Goal: Transaction & Acquisition: Purchase product/service

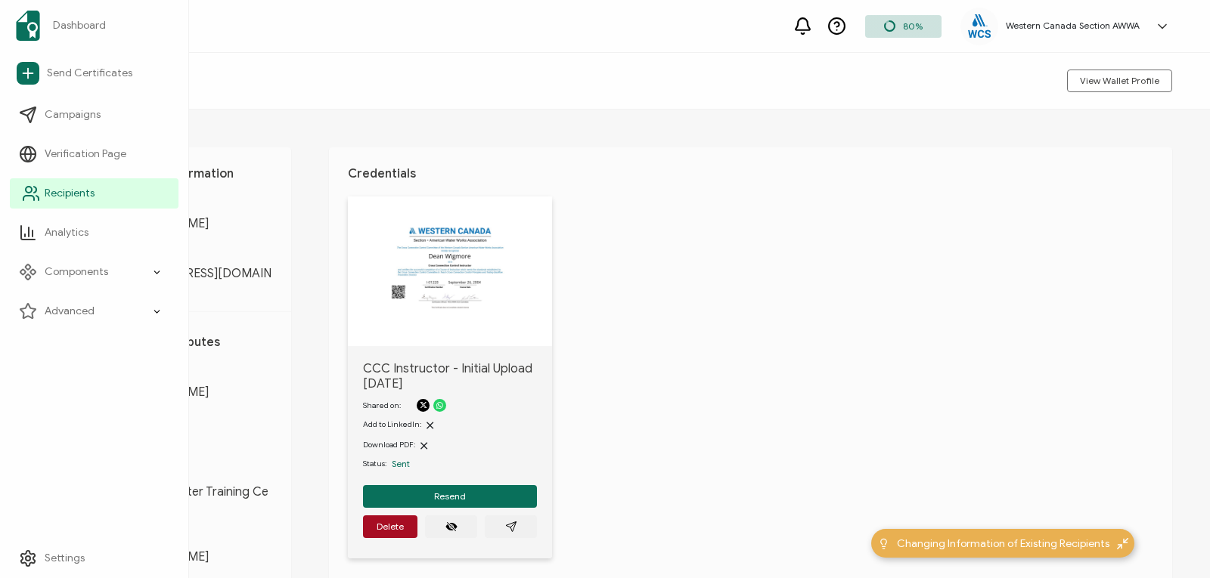
click at [33, 202] on icon at bounding box center [31, 193] width 18 height 18
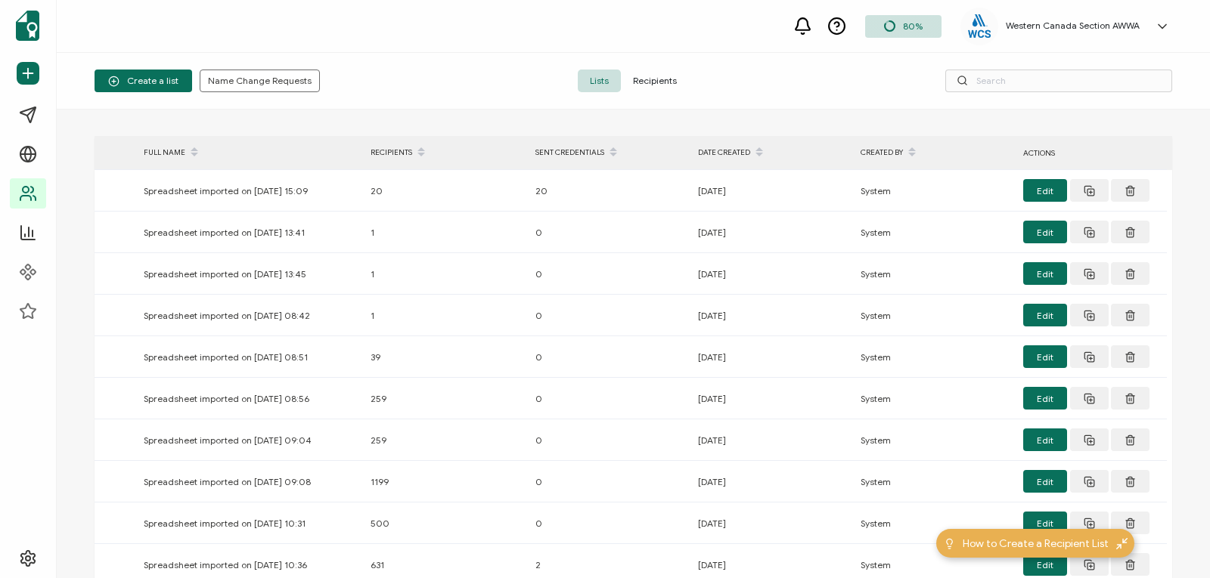
click at [657, 79] on span "Recipients" at bounding box center [655, 81] width 68 height 23
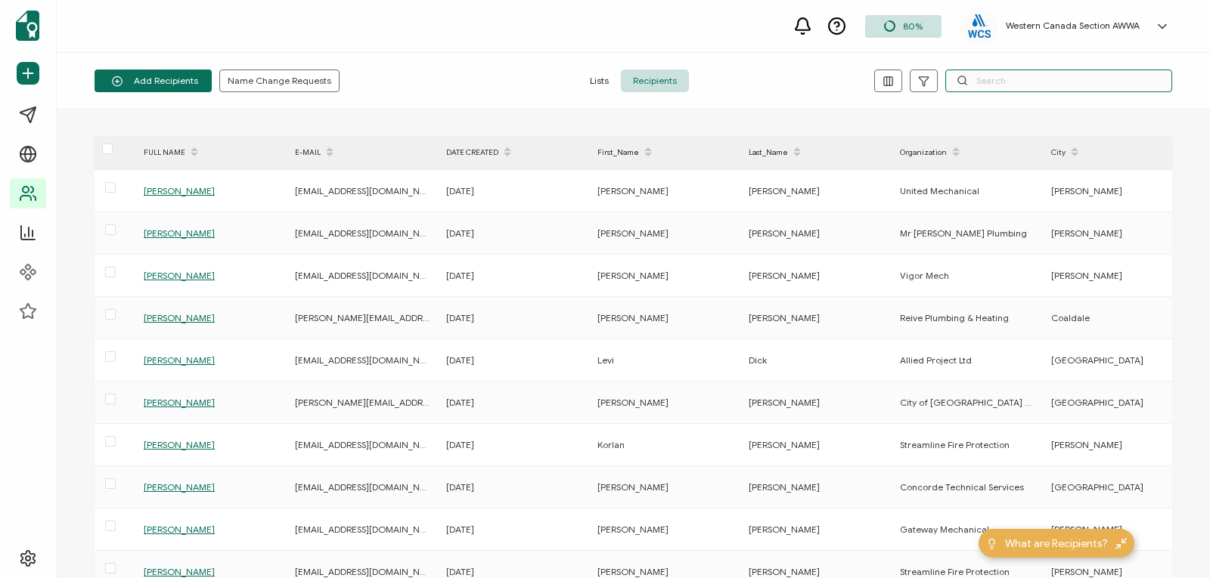
click at [1009, 85] on input "text" at bounding box center [1058, 81] width 227 height 23
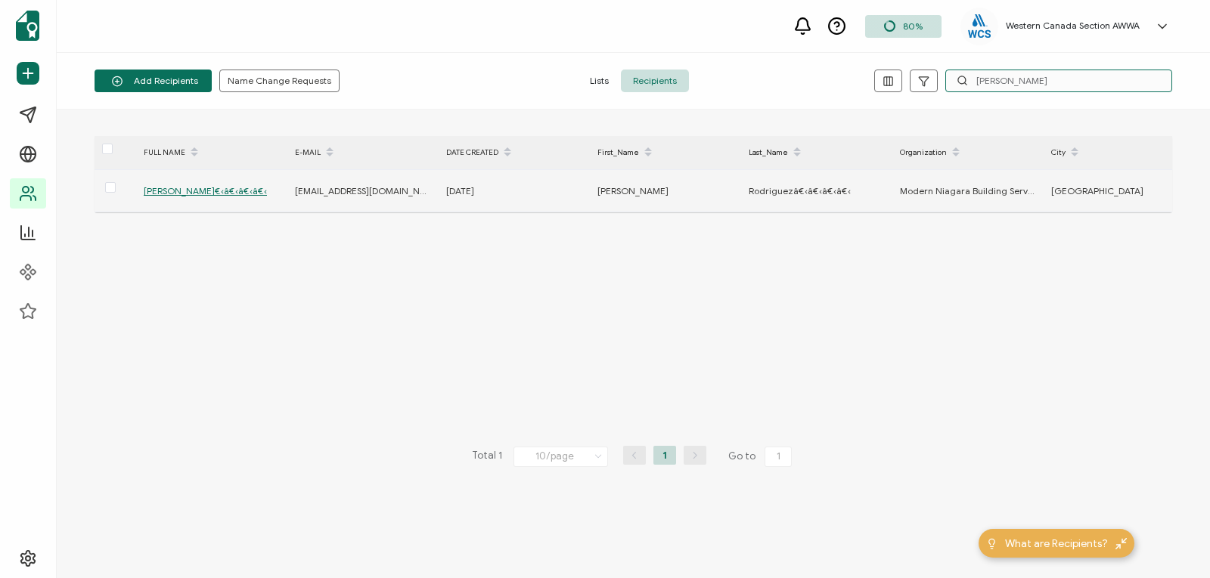
type input "daniel rod"
click at [228, 190] on span "Daniel Rodriguezâ€‹â€‹â€‹â€‹" at bounding box center [205, 190] width 123 height 11
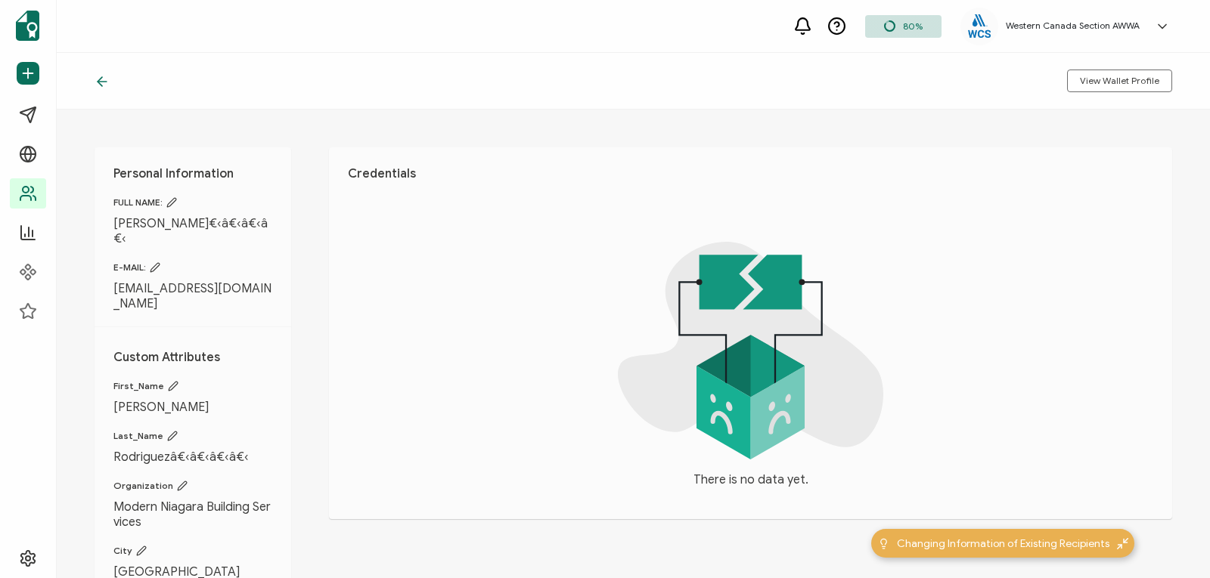
click at [172, 201] on icon at bounding box center [171, 202] width 11 height 11
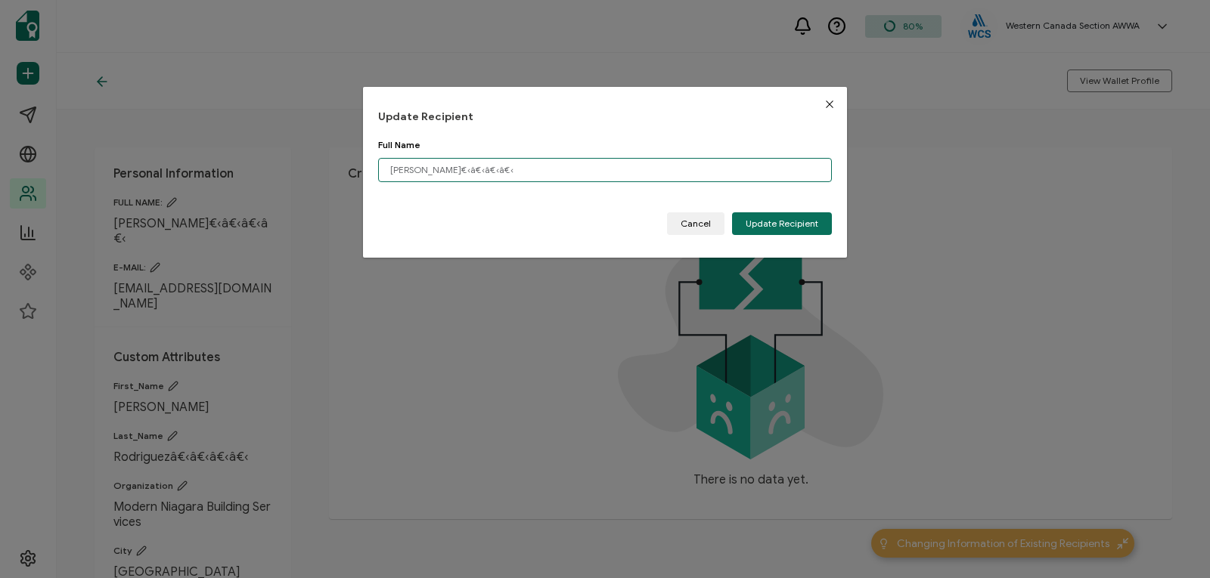
click at [532, 170] on input "Daniel Rodriguezâ€‹â€‹â€‹â€‹" at bounding box center [605, 170] width 454 height 24
type input "Daniel Rodriguez"
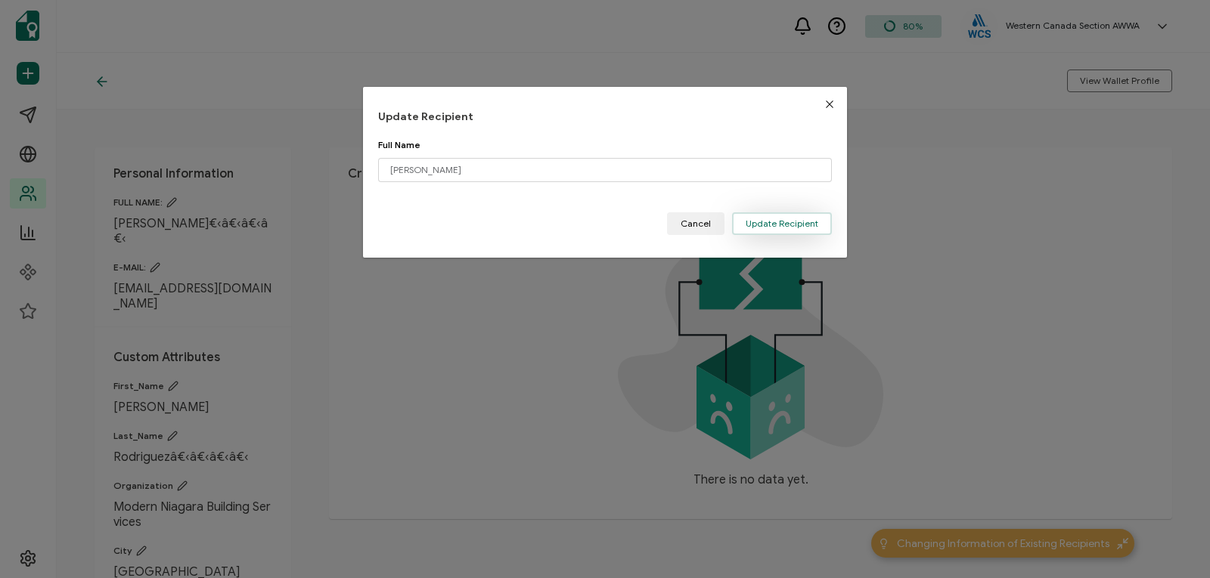
click at [767, 220] on span "Update Recipient" at bounding box center [781, 223] width 73 height 9
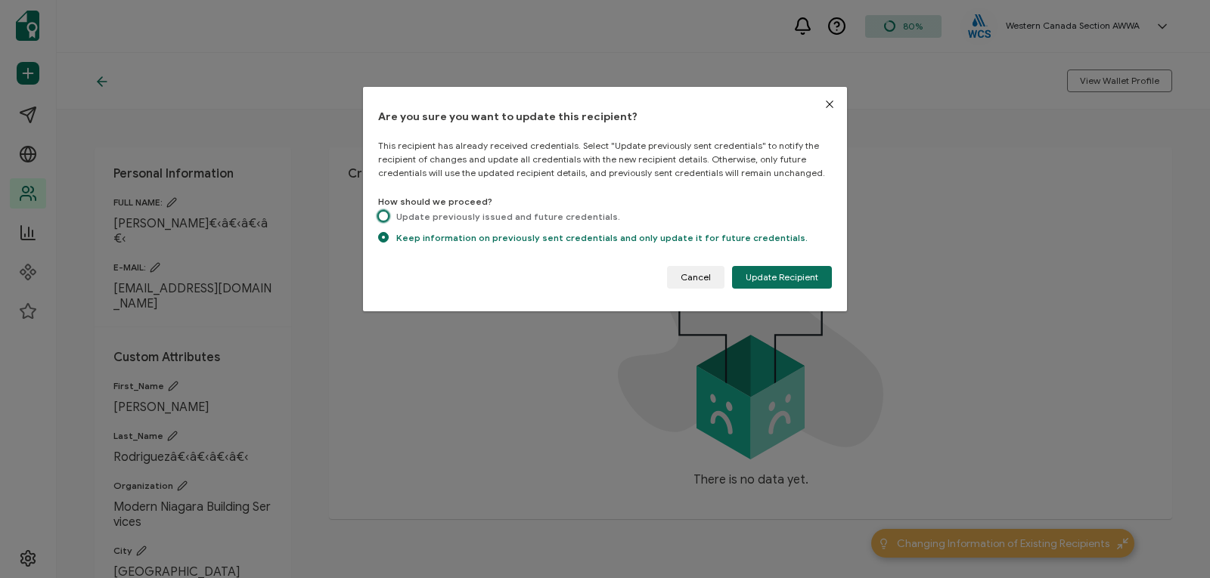
click at [384, 214] on span "dialog" at bounding box center [383, 216] width 11 height 11
click at [384, 214] on input "Update previously issued and future credentials." at bounding box center [383, 217] width 11 height 13
radio input "true"
radio input "false"
click at [760, 276] on span "Update Recipient" at bounding box center [781, 277] width 73 height 9
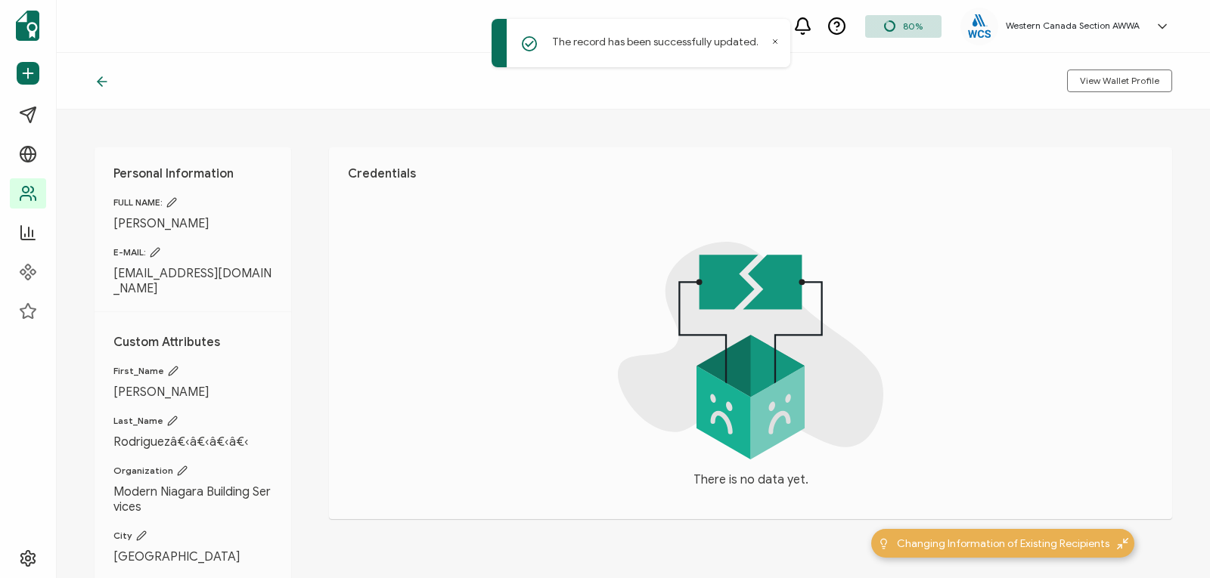
click at [171, 416] on icon at bounding box center [172, 421] width 11 height 11
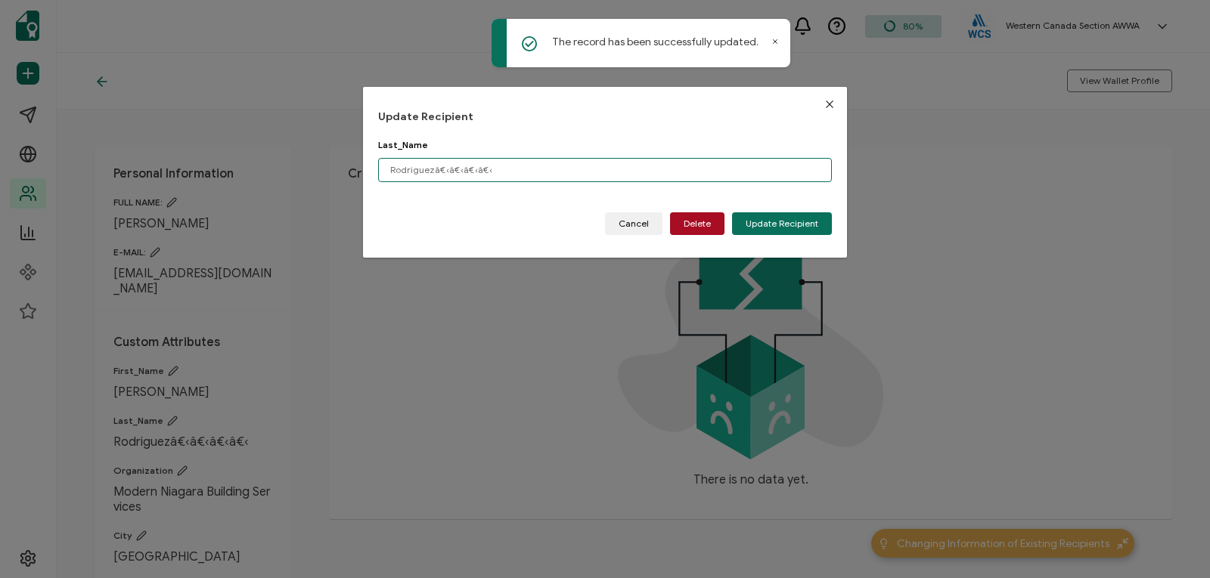
click at [520, 169] on input "Rodriguezâ€‹â€‹â€‹â€‹" at bounding box center [605, 170] width 454 height 24
type input "[PERSON_NAME]"
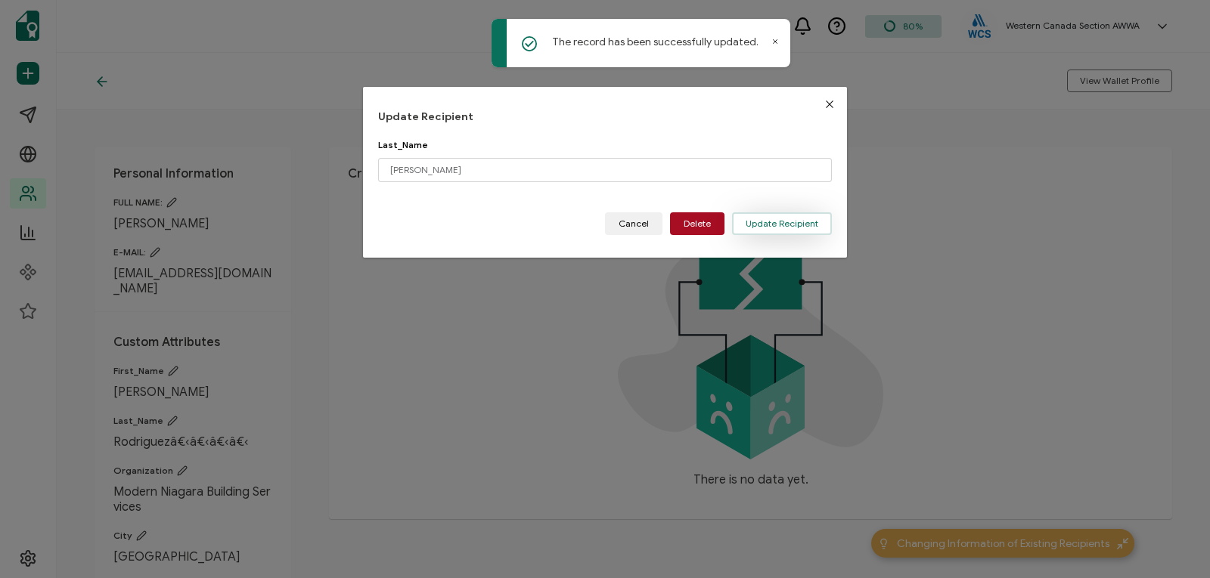
click at [789, 222] on span "Update Recipient" at bounding box center [781, 223] width 73 height 9
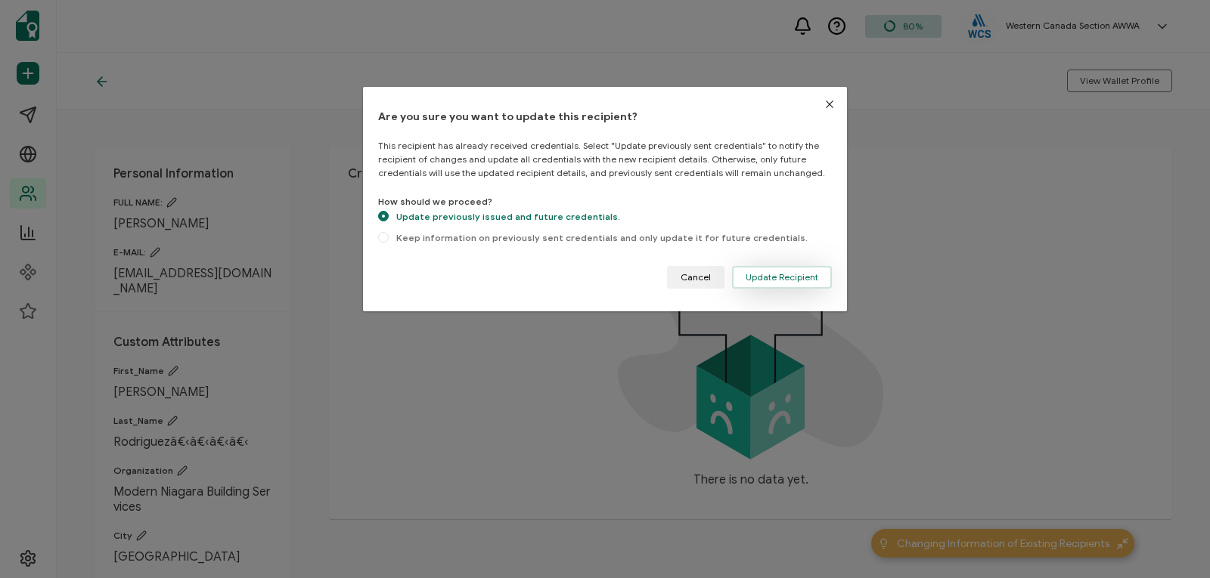
click at [776, 273] on span "Update Recipient" at bounding box center [781, 277] width 73 height 9
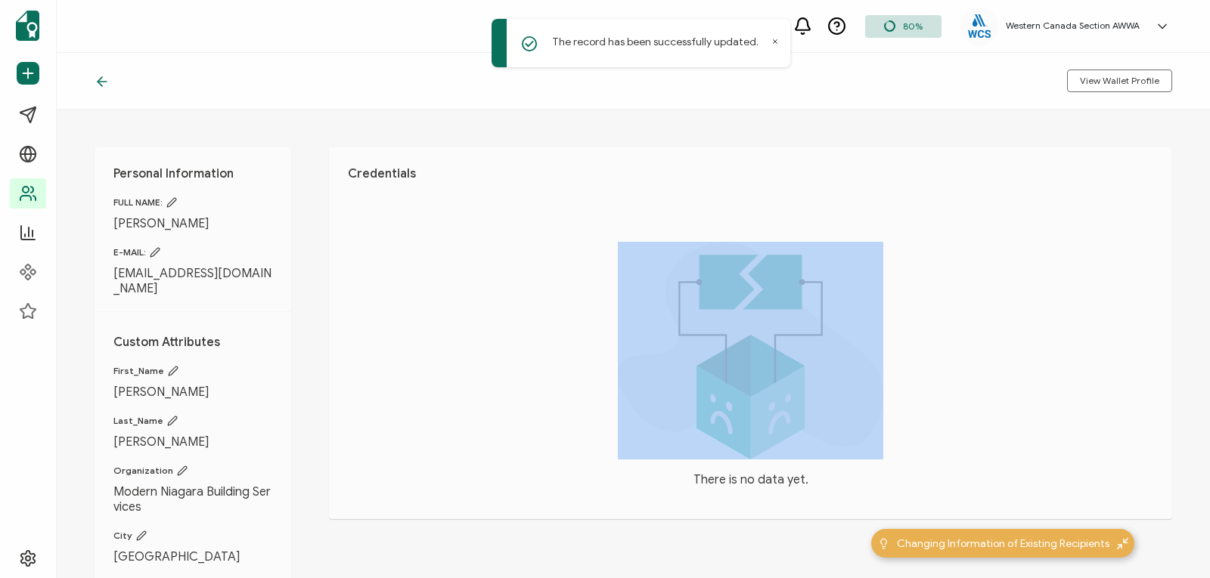
drag, startPoint x: 1204, startPoint y: 174, endPoint x: 1201, endPoint y: 238, distance: 64.3
click at [1201, 238] on div "Personal Information FULL NAME: Daniel Rodriguez E-MAIL: d.o.rodriguez03@gmail.…" at bounding box center [633, 344] width 1153 height 469
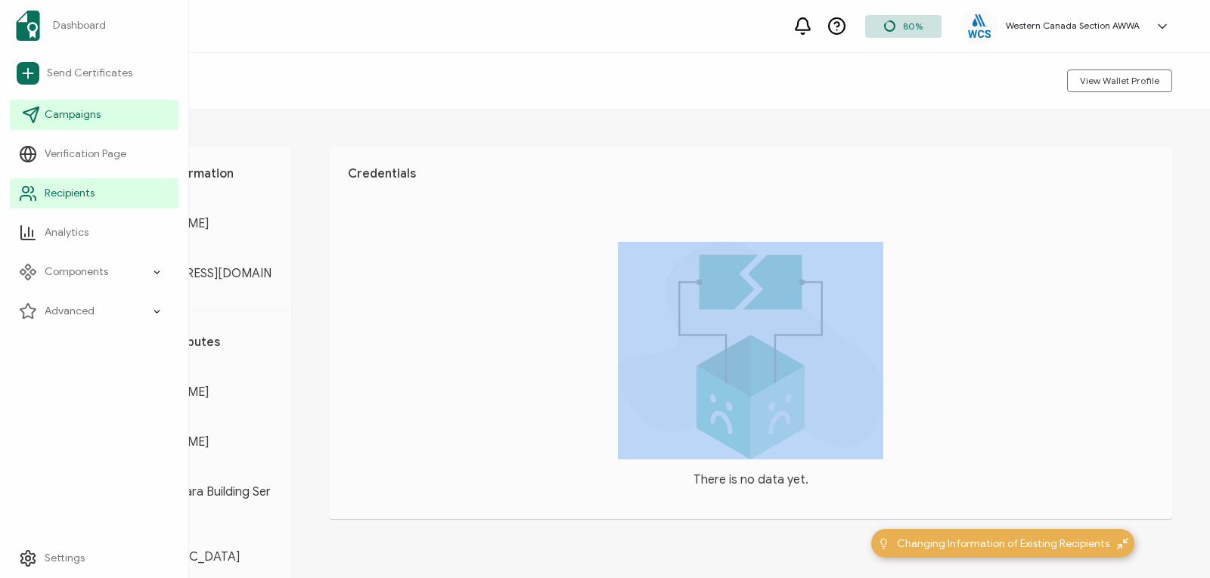
click at [60, 115] on span "Campaigns" at bounding box center [73, 114] width 56 height 15
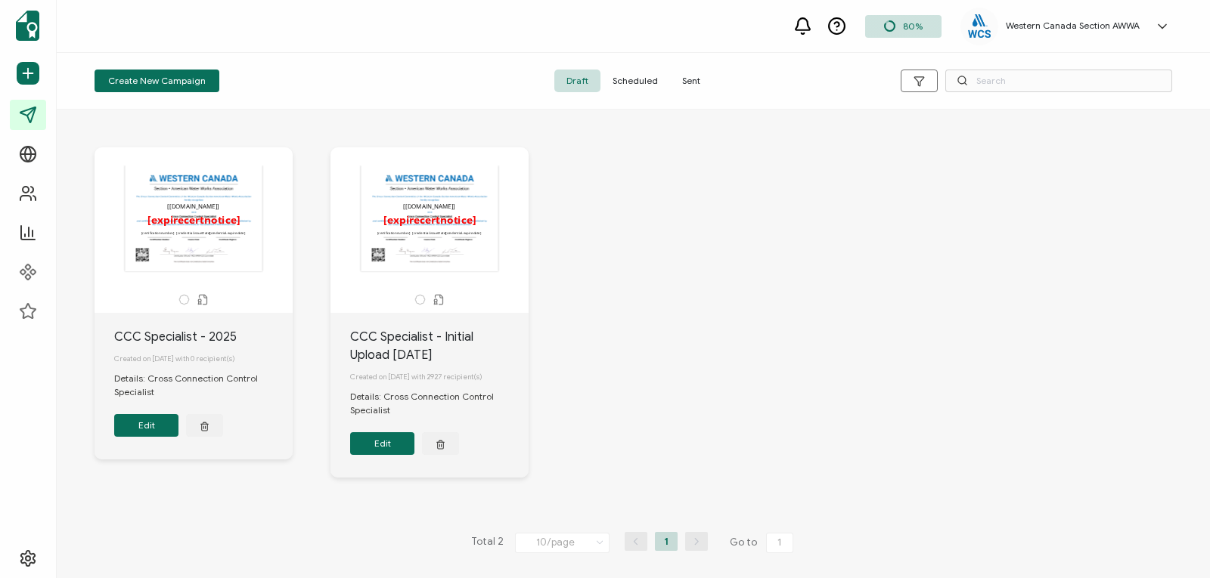
click at [692, 81] on span "Sent" at bounding box center [691, 81] width 42 height 23
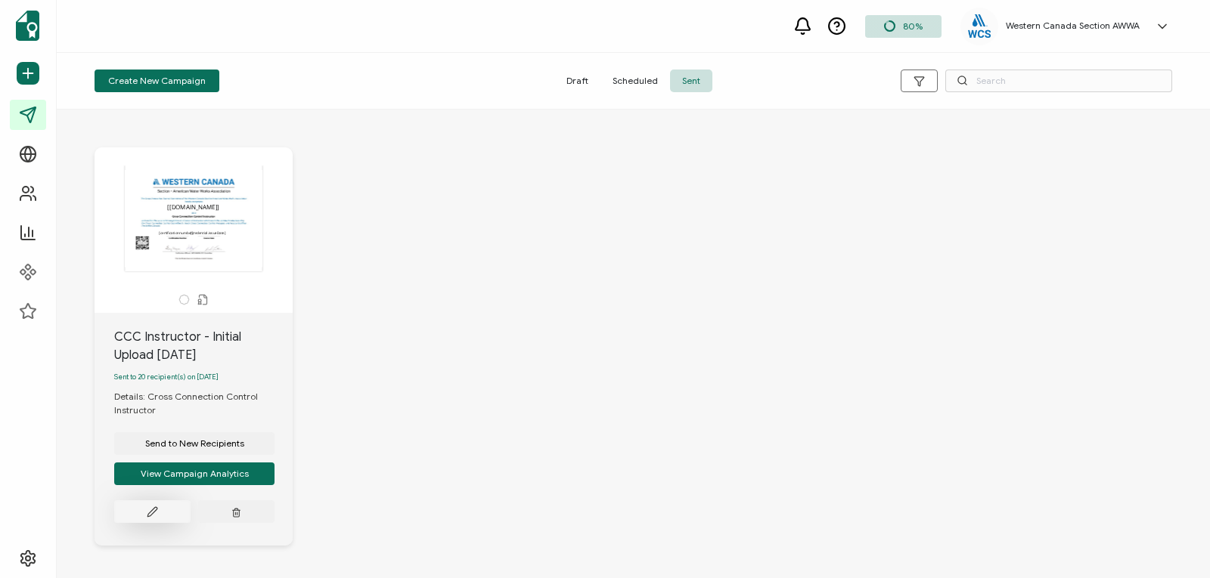
click at [150, 513] on icon at bounding box center [152, 512] width 11 height 11
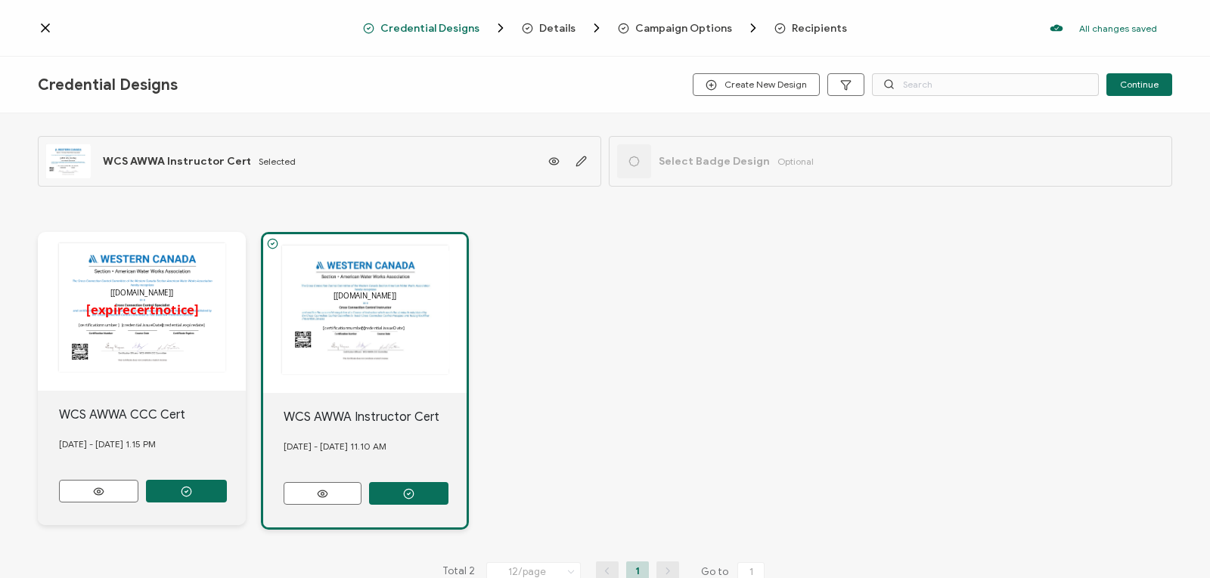
click at [806, 26] on span "Recipients" at bounding box center [819, 28] width 55 height 11
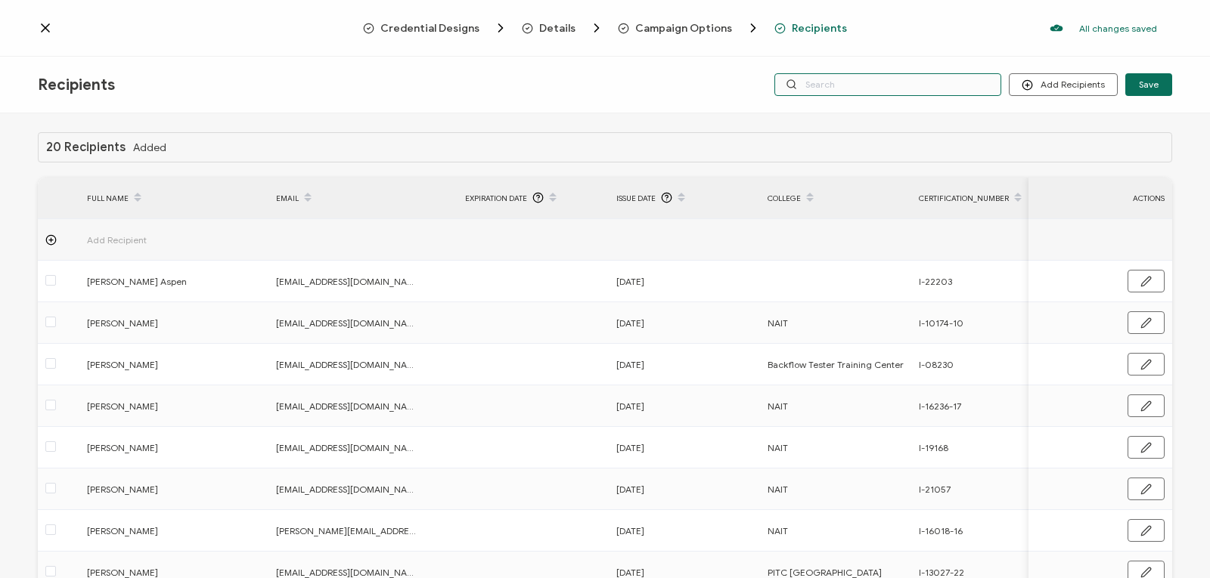
click at [830, 88] on input "text" at bounding box center [887, 84] width 227 height 23
type input "[PERSON_NAME]"
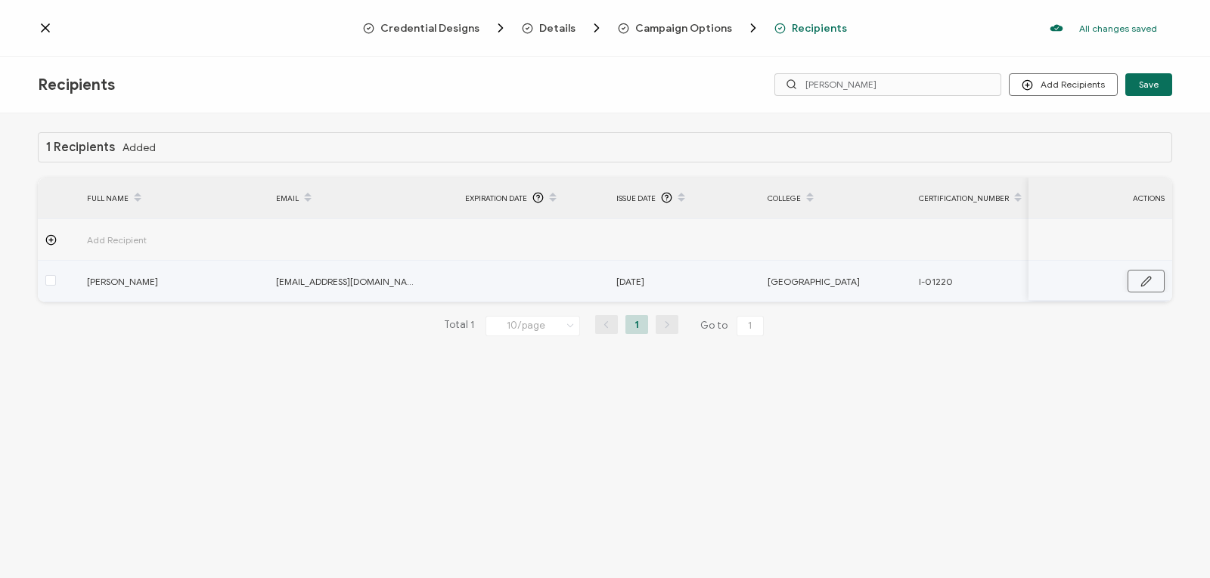
click at [1144, 277] on icon "button" at bounding box center [1145, 281] width 11 height 11
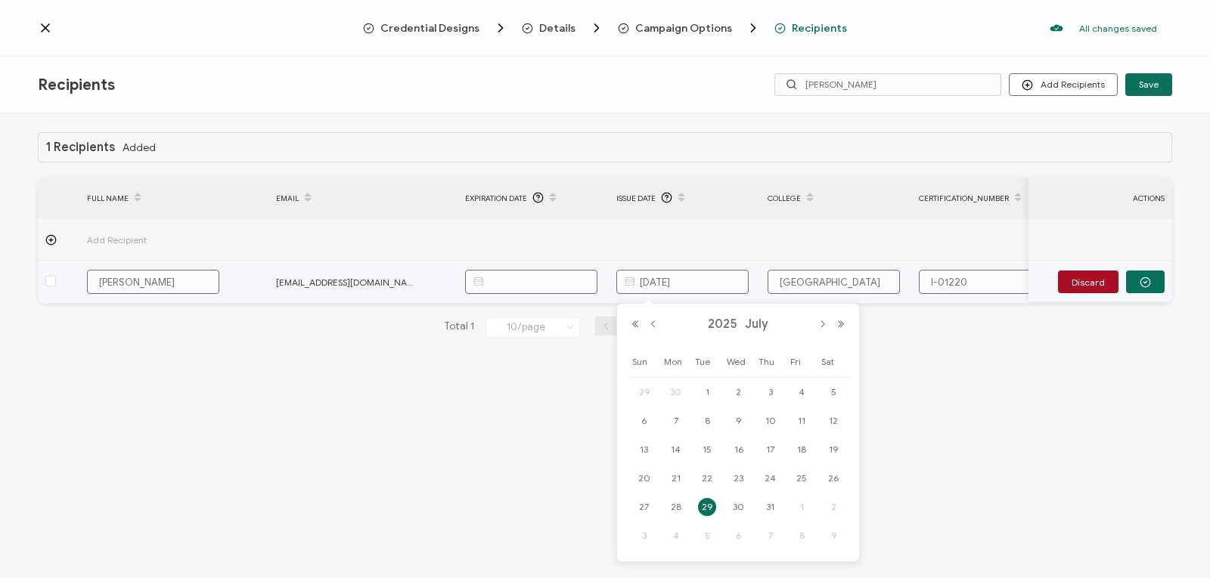
drag, startPoint x: 711, startPoint y: 284, endPoint x: 557, endPoint y: 282, distance: 154.2
click at [557, 282] on tr "Dean Wigmore testertrainingcenter@gmail.com July 29, 2025 Red Deer College I-01…" at bounding box center [773, 282] width 1471 height 43
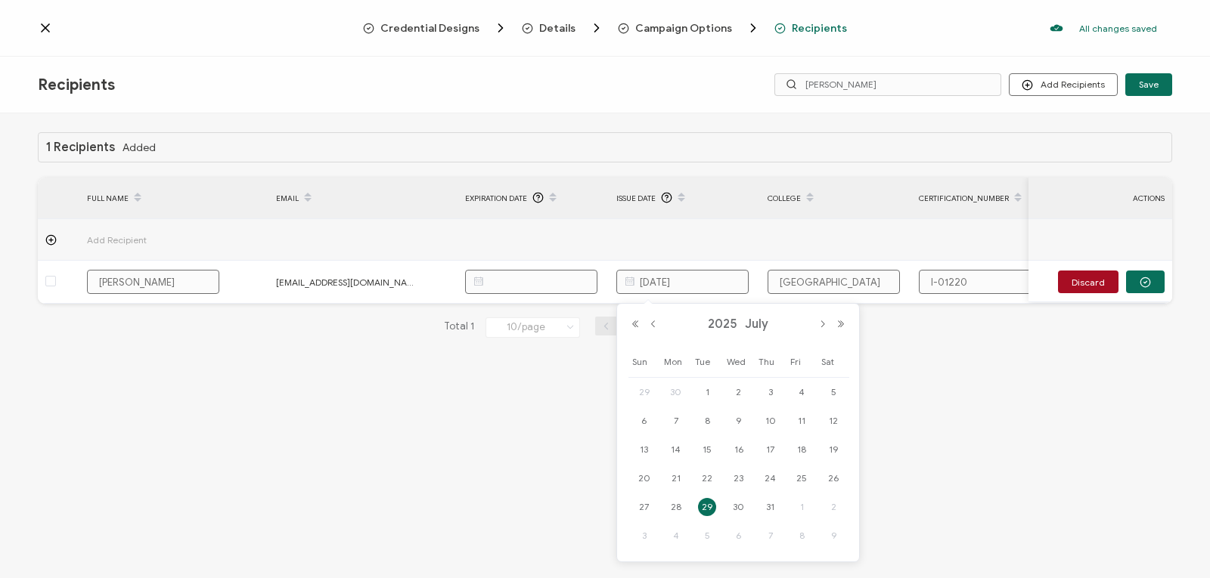
click at [928, 462] on div "1 Recipients Added FULL NAME EMAIL Expiration Date Issue Date College Certifica…" at bounding box center [605, 347] width 1210 height 469
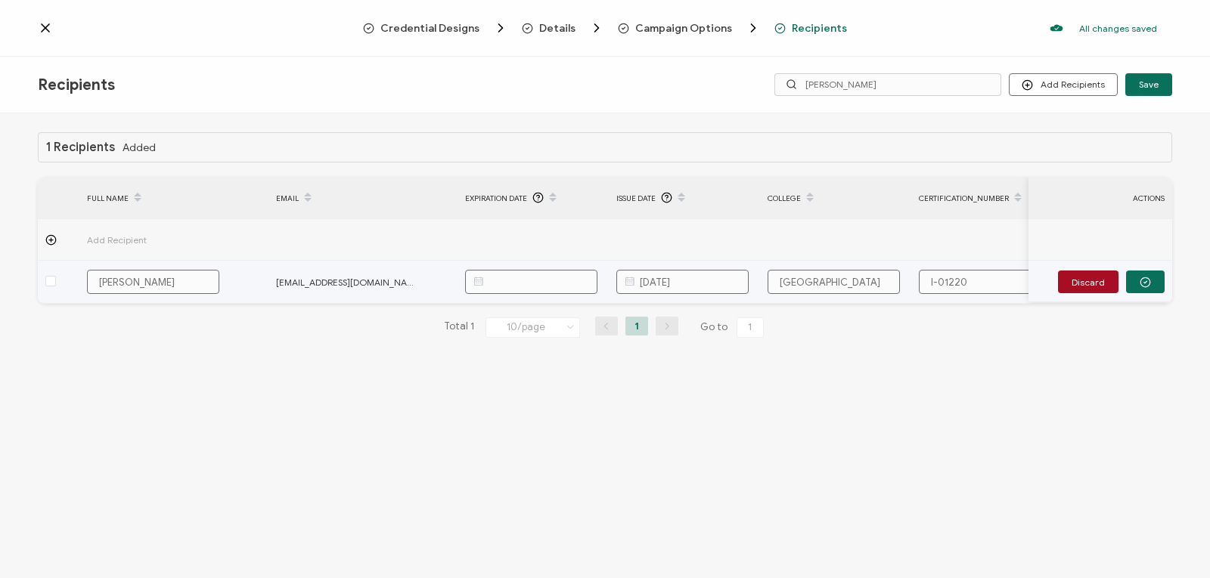
click at [628, 279] on icon at bounding box center [629, 282] width 19 height 24
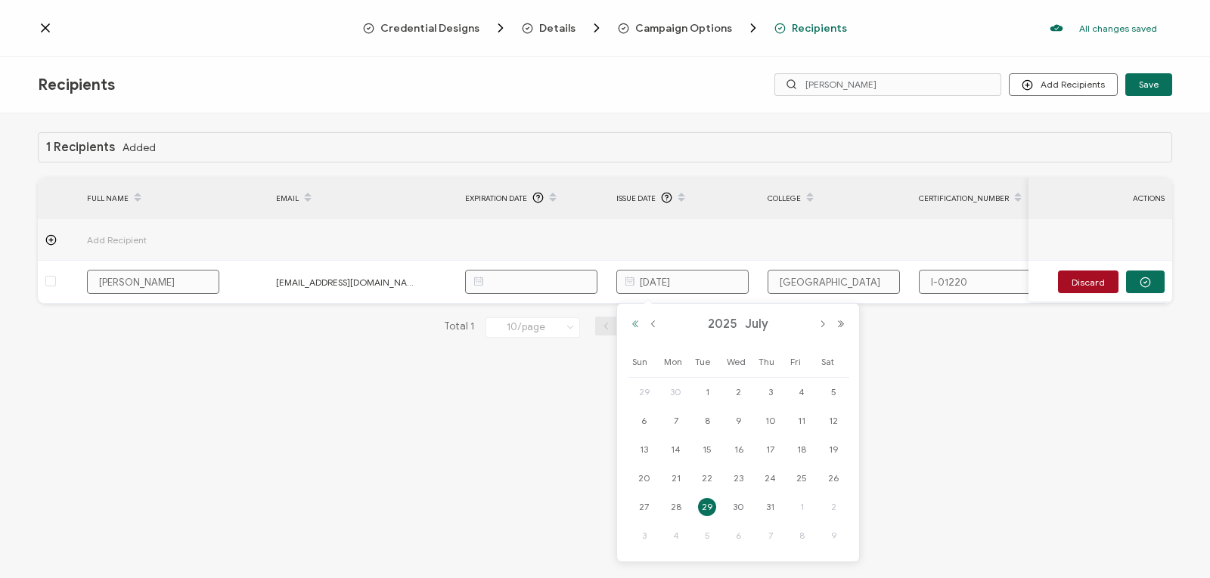
click at [637, 321] on button "Previous Year" at bounding box center [635, 324] width 18 height 11
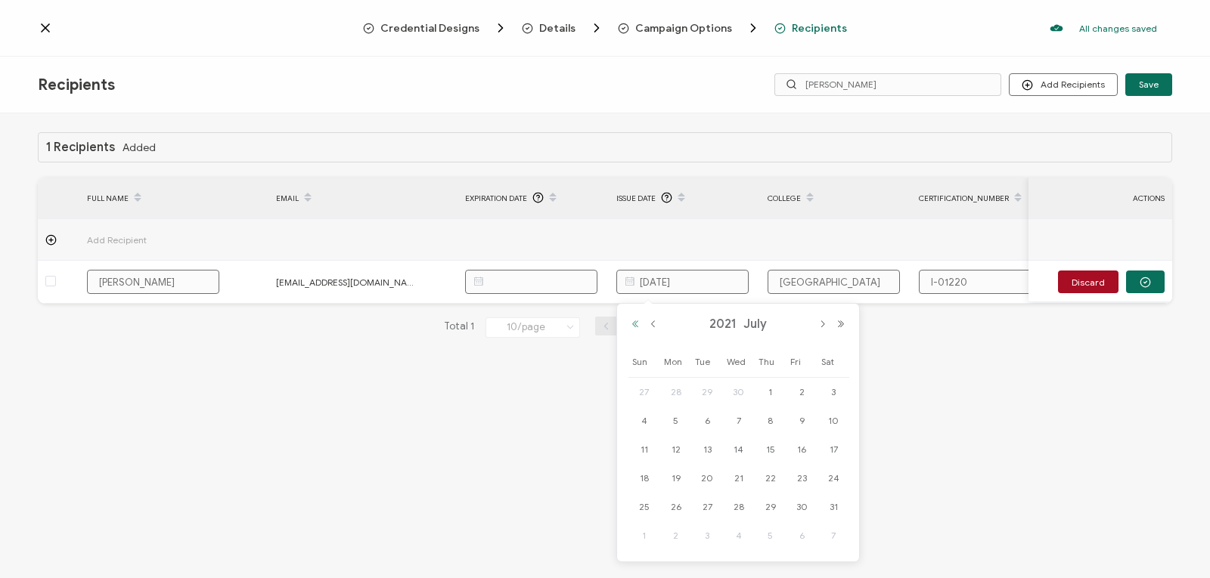
click at [637, 321] on button "Previous Year" at bounding box center [635, 324] width 18 height 11
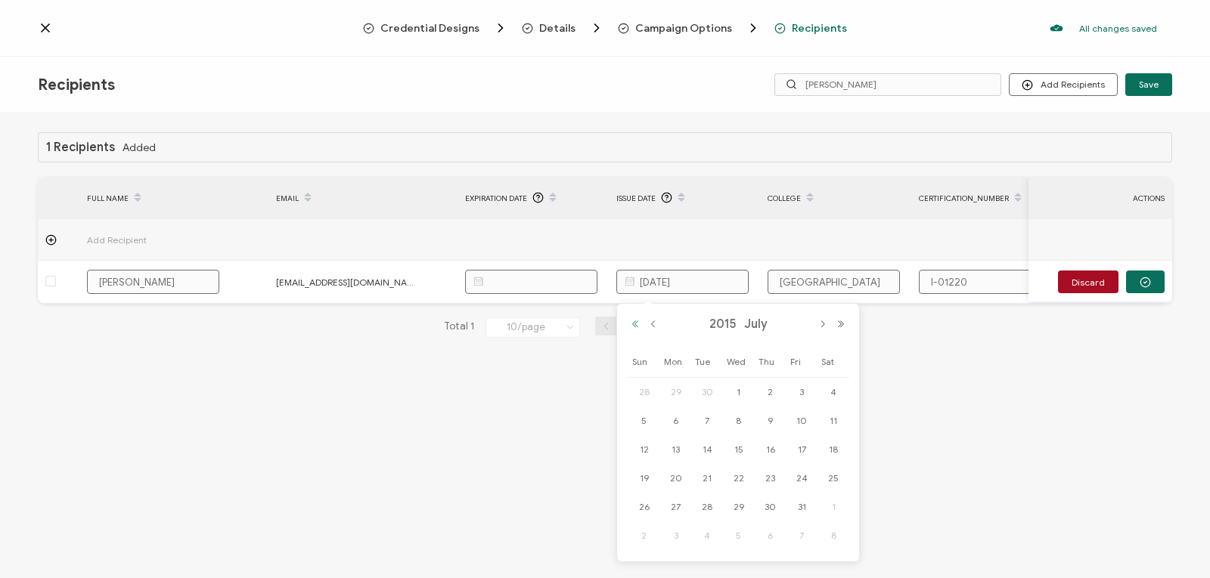
click at [637, 321] on button "Previous Year" at bounding box center [635, 324] width 18 height 11
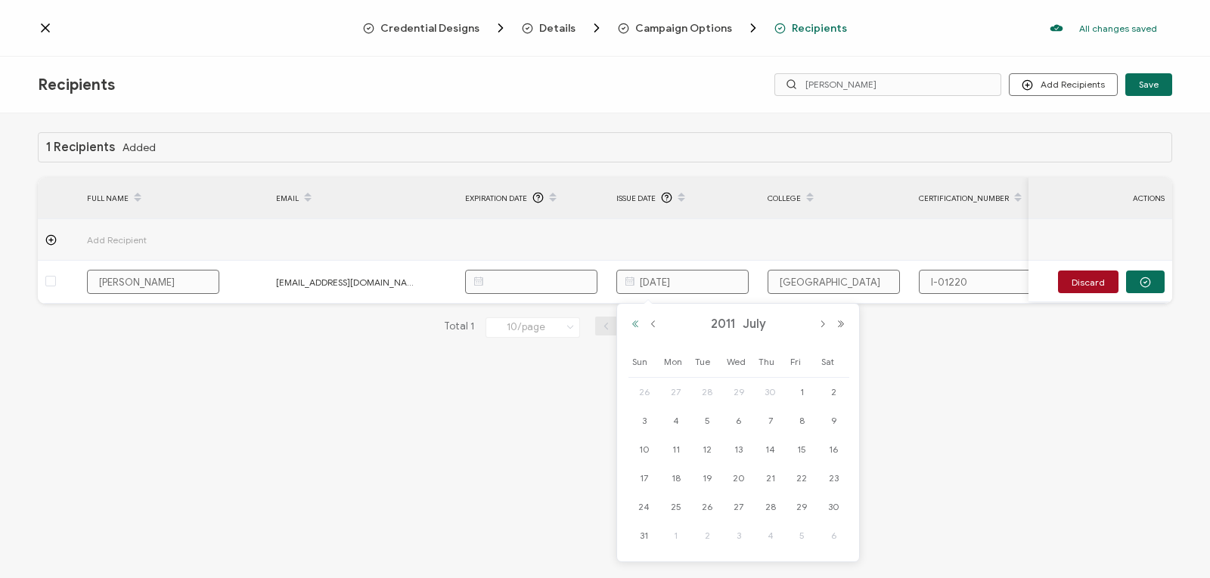
click at [637, 321] on button "Previous Year" at bounding box center [635, 324] width 18 height 11
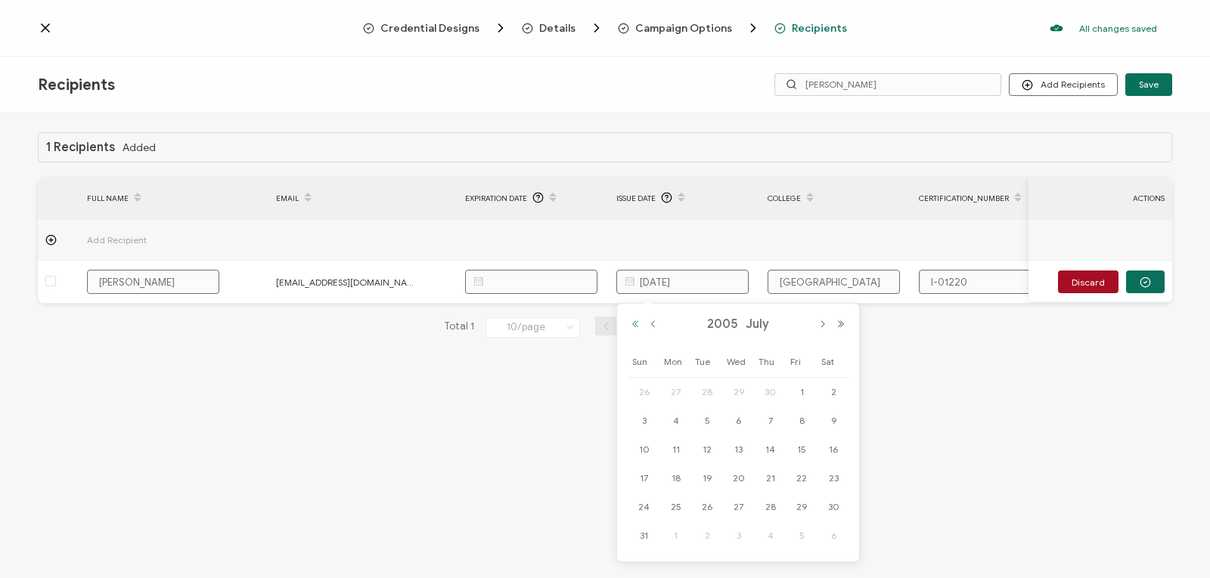
click at [637, 321] on button "Previous Year" at bounding box center [635, 324] width 18 height 11
click at [822, 324] on button "Next Month" at bounding box center [823, 324] width 18 height 11
click at [638, 500] on span "26" at bounding box center [644, 507] width 18 height 18
type input "September 26, 2004"
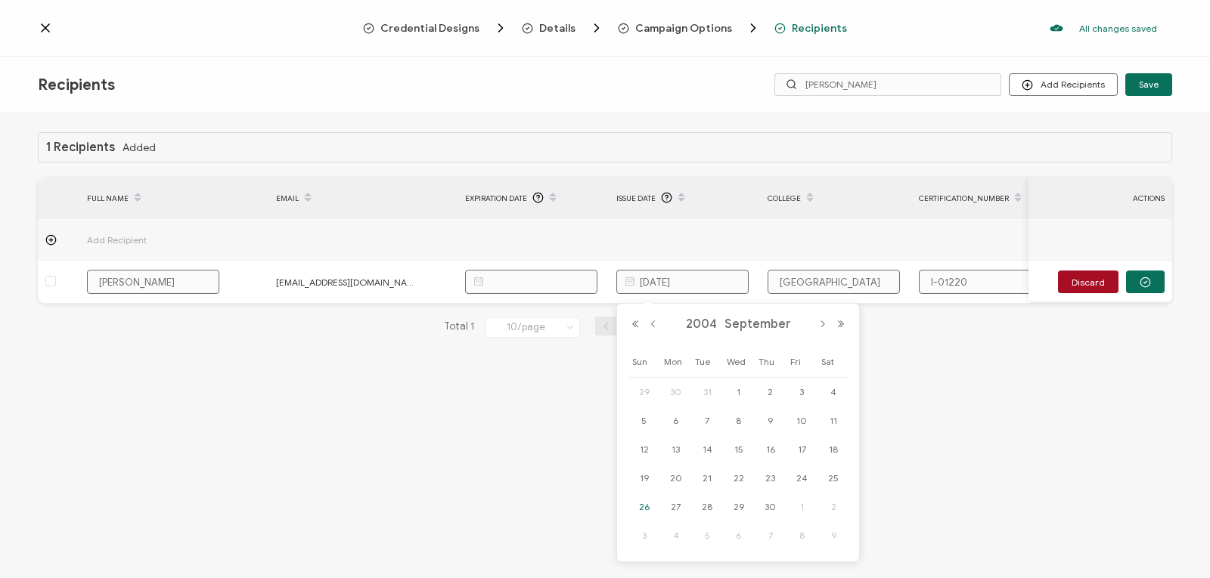
type input "September 26, 2004"
click at [819, 444] on div "1 Recipients Added FULL NAME EMAIL Expiration Date Issue Date College Certifica…" at bounding box center [605, 347] width 1210 height 469
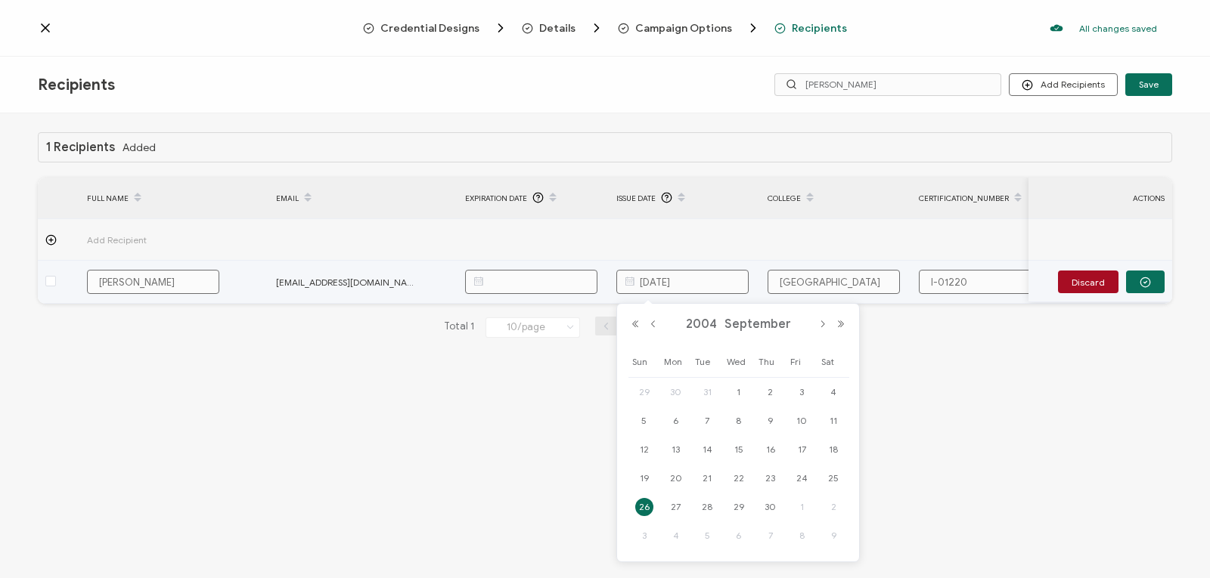
click at [733, 284] on input "September 26, 2004" at bounding box center [682, 282] width 132 height 24
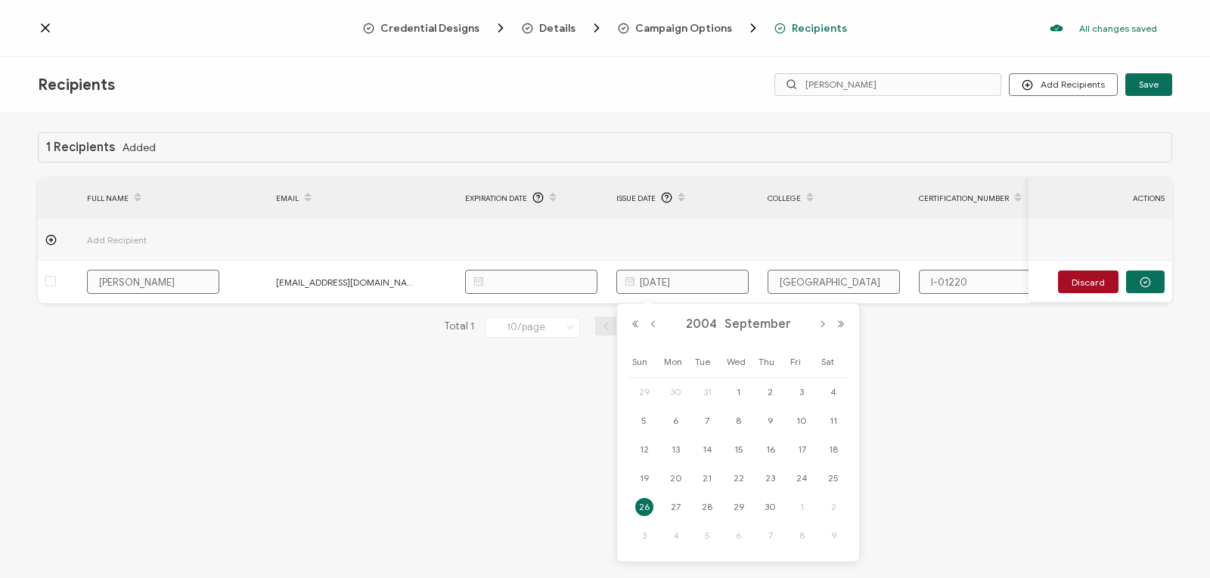
click at [962, 465] on div "1 Recipients Added FULL NAME EMAIL Expiration Date Issue Date College Certifica…" at bounding box center [605, 347] width 1210 height 469
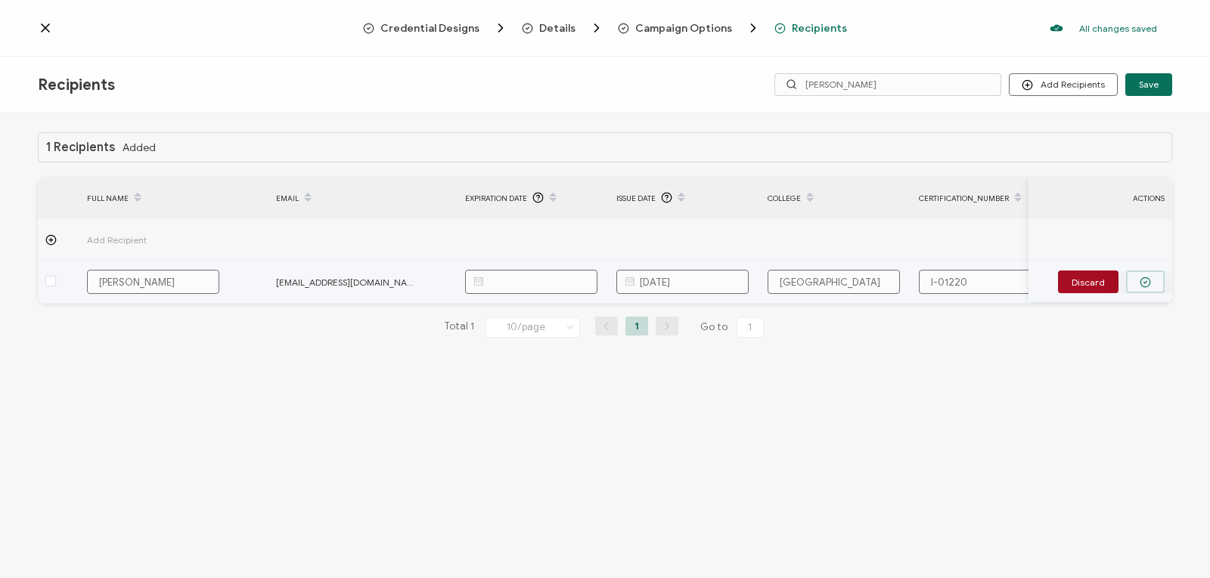
click at [1145, 277] on circle "button" at bounding box center [1145, 282] width 10 height 10
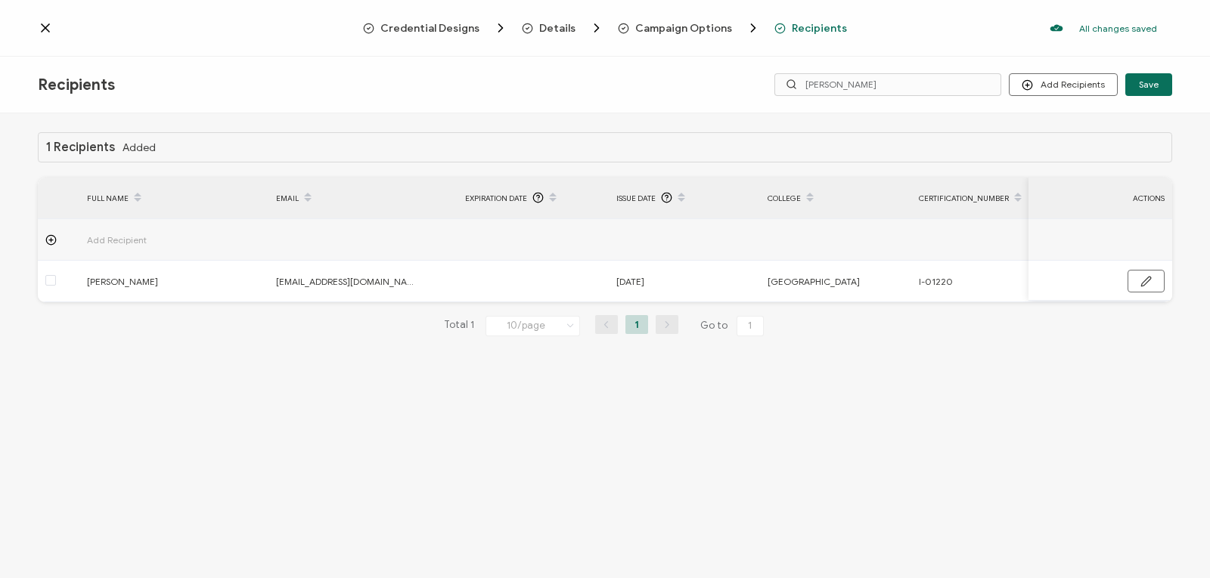
click at [44, 29] on icon at bounding box center [46, 28] width 8 height 8
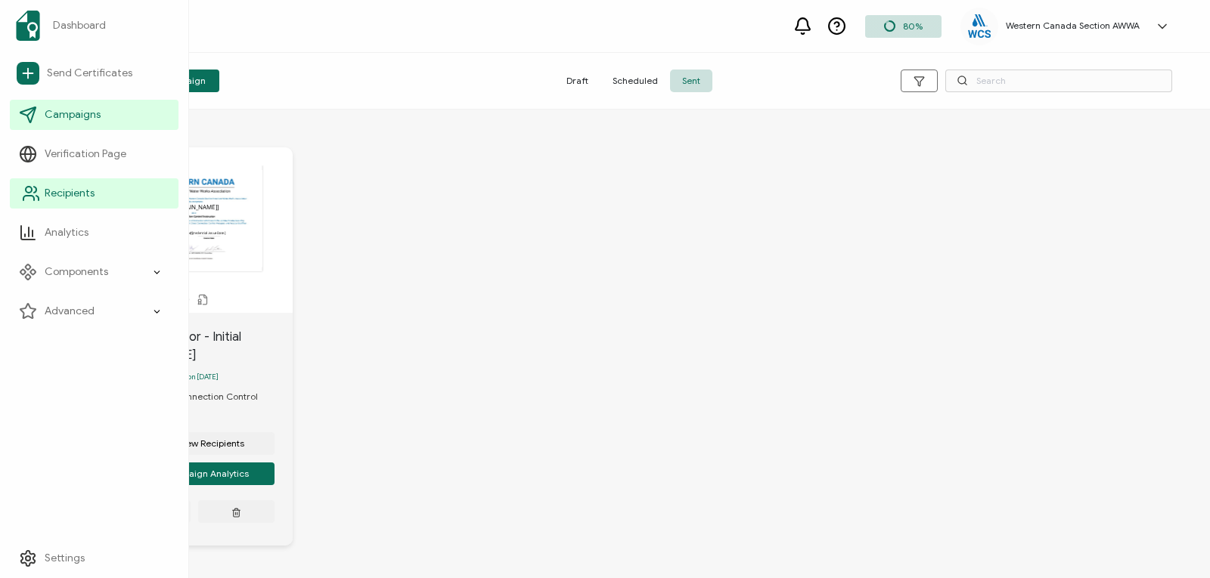
click at [89, 197] on span "Recipients" at bounding box center [70, 193] width 50 height 15
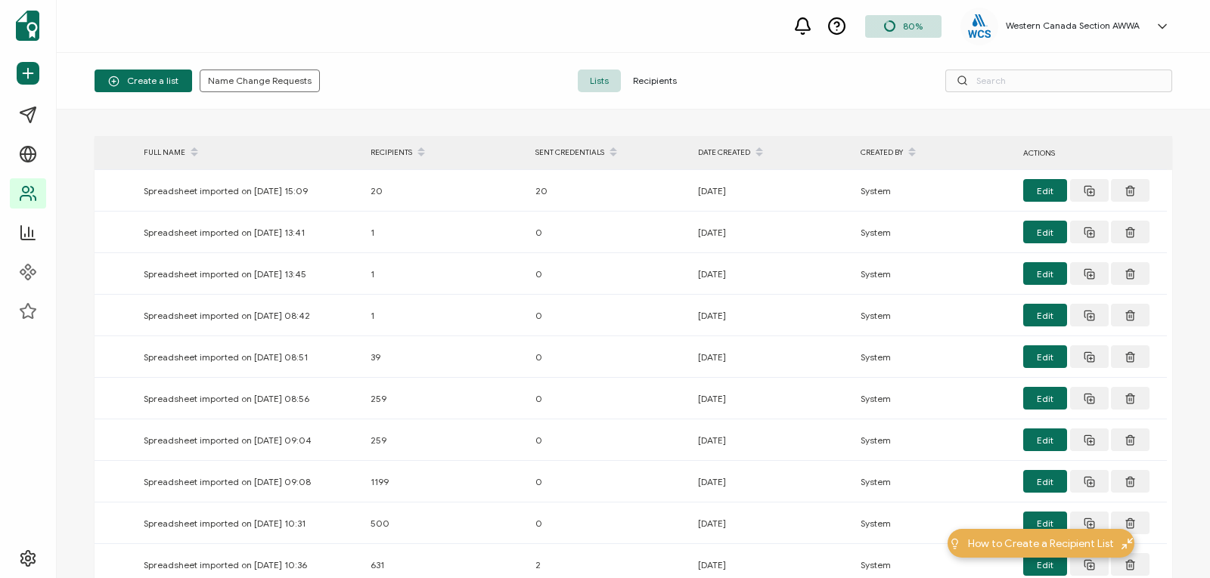
click at [649, 76] on span "Recipients" at bounding box center [655, 81] width 68 height 23
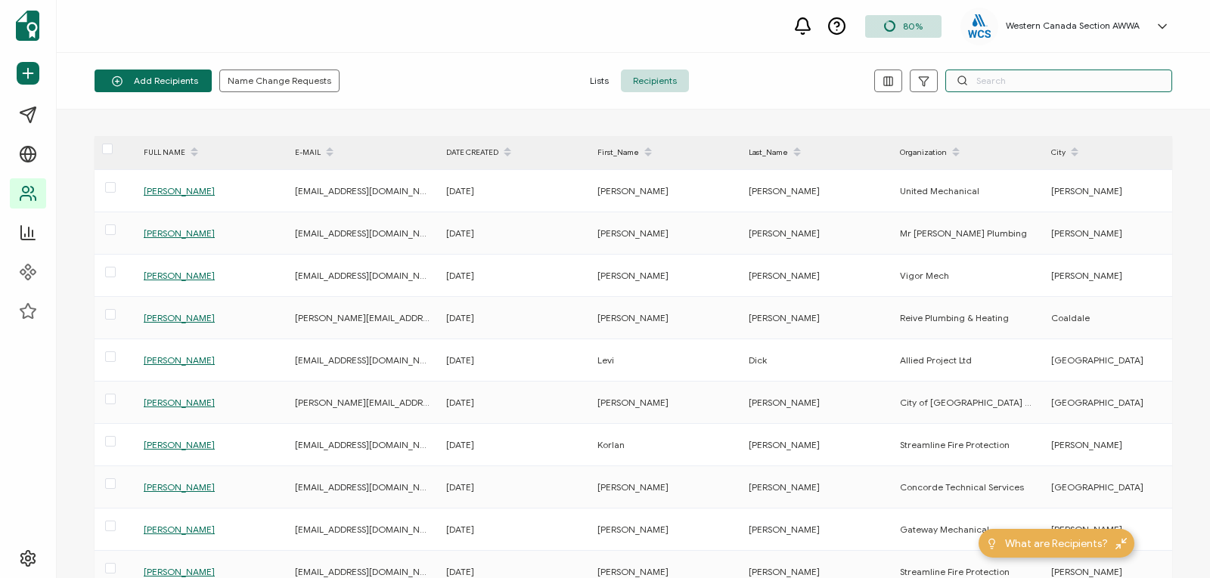
click at [990, 82] on input "text" at bounding box center [1058, 81] width 227 height 23
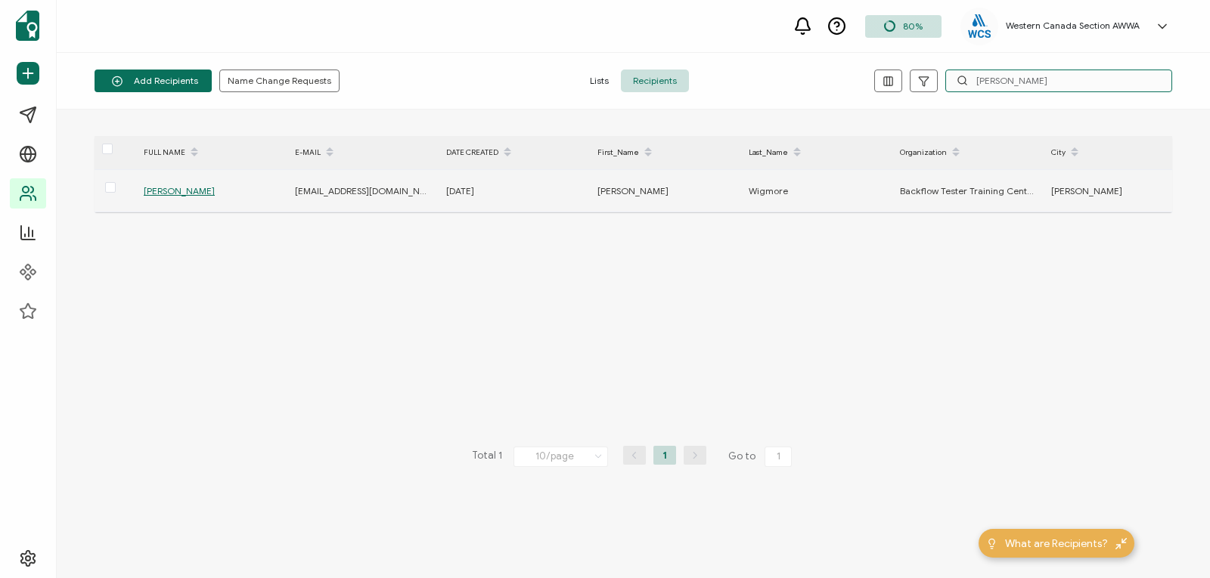
type input "[PERSON_NAME]"
click at [189, 191] on span "[PERSON_NAME]" at bounding box center [179, 190] width 71 height 11
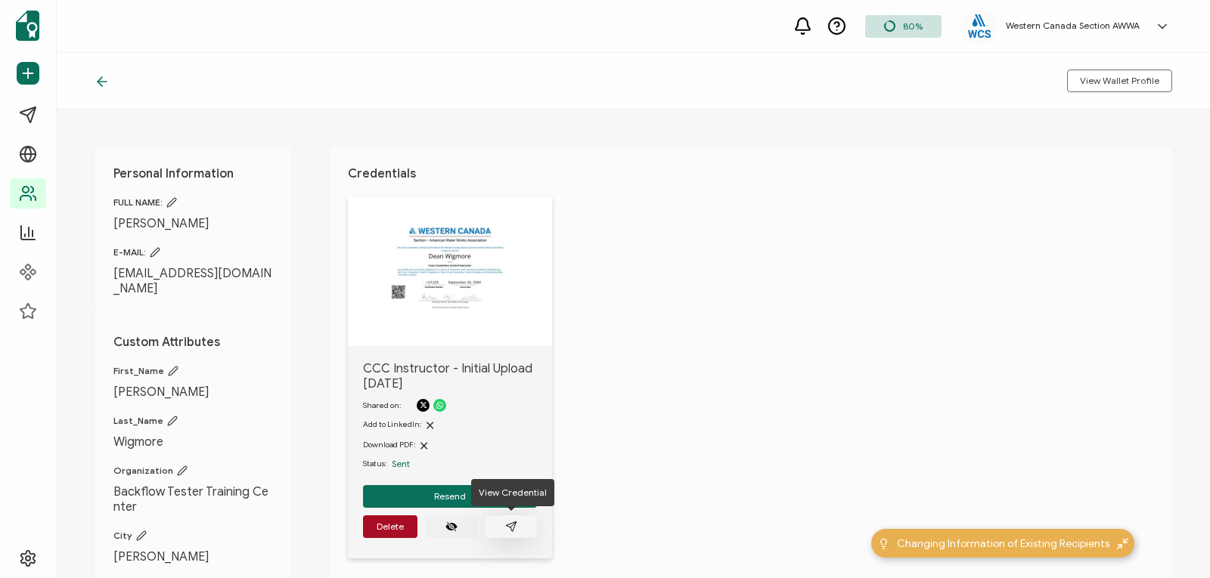
click at [505, 524] on icon "paper plane outline" at bounding box center [511, 527] width 12 height 12
click at [504, 493] on button "Resend" at bounding box center [450, 496] width 174 height 23
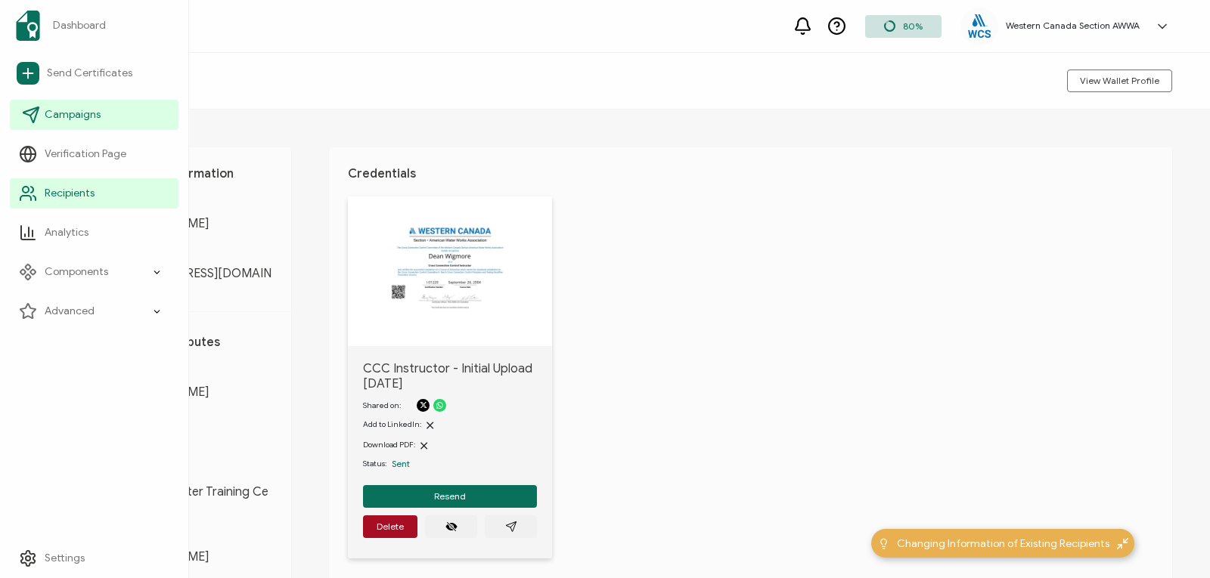
click at [71, 108] on span "Campaigns" at bounding box center [73, 114] width 56 height 15
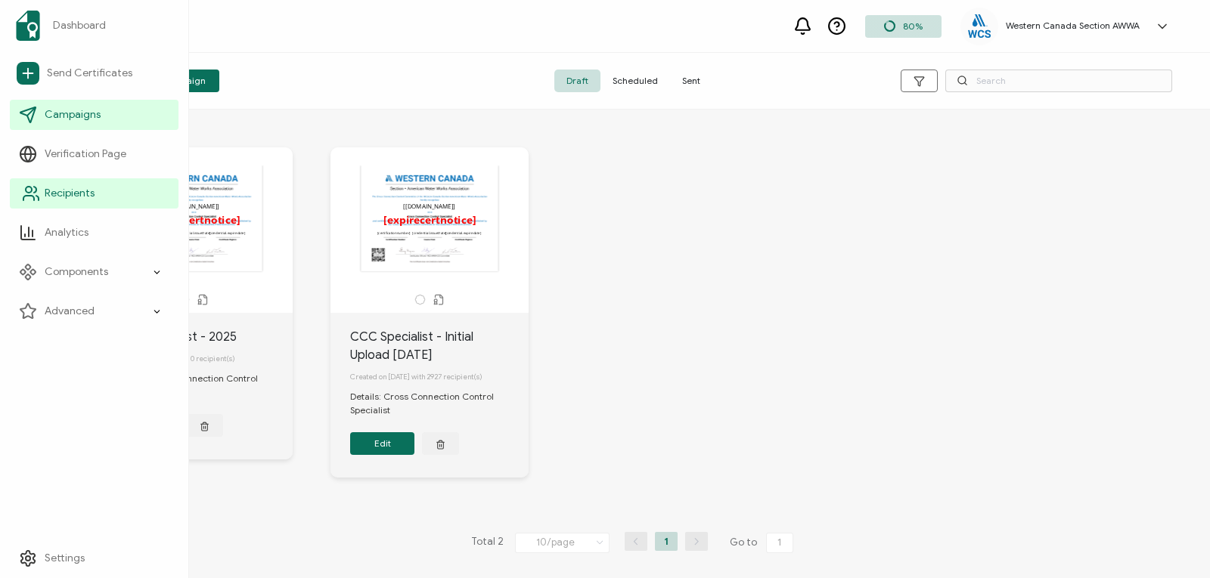
click at [30, 194] on icon at bounding box center [31, 193] width 18 height 18
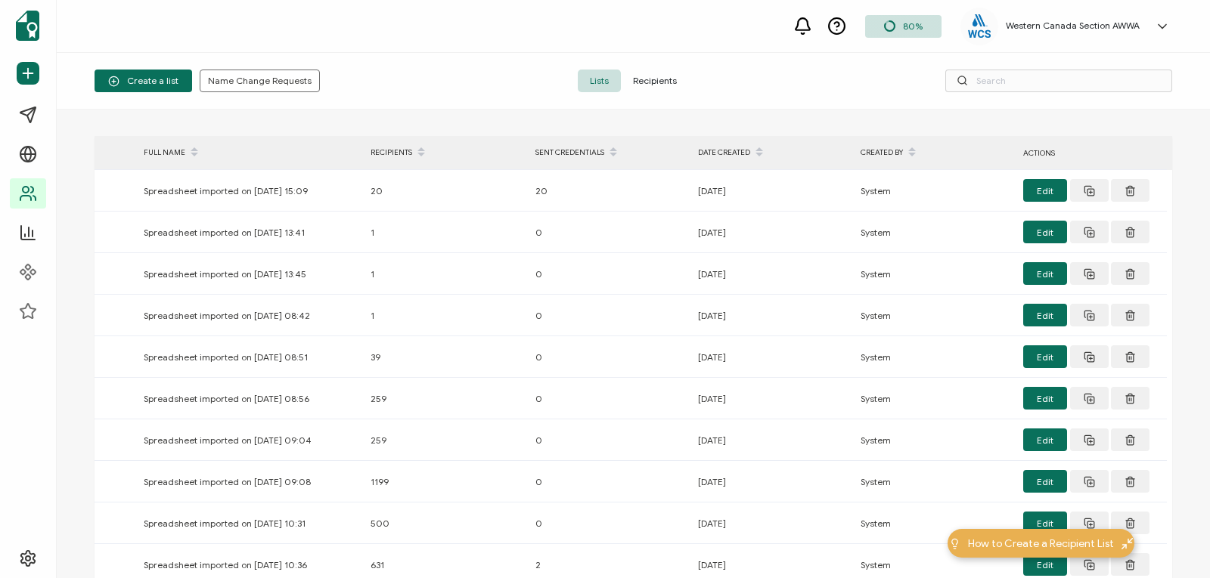
click at [646, 82] on span "Recipients" at bounding box center [655, 81] width 68 height 23
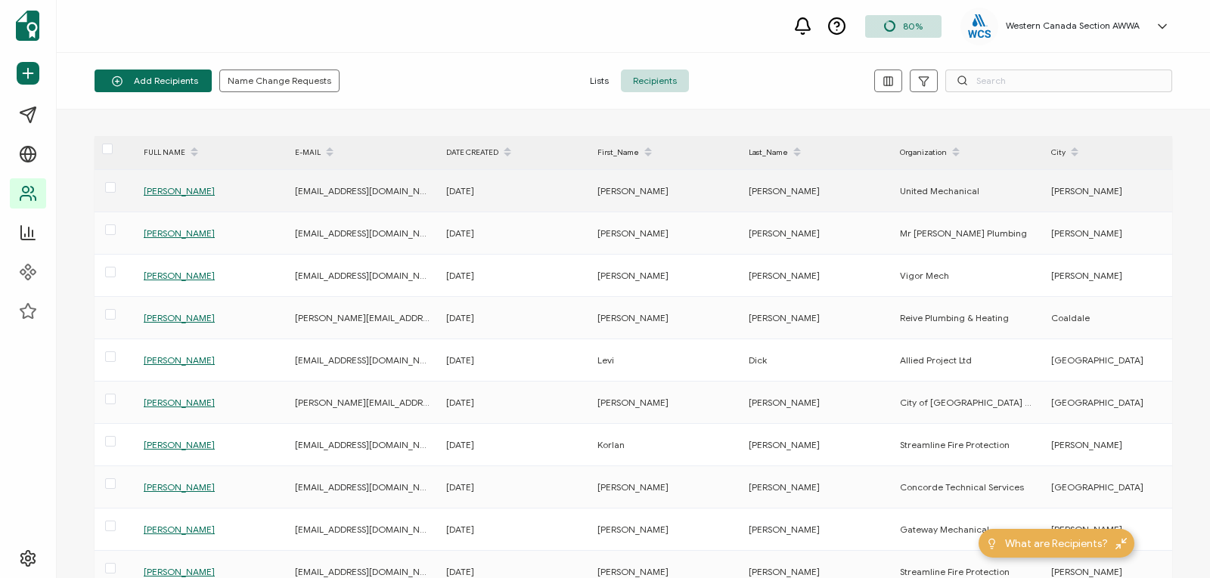
click at [164, 187] on span "[PERSON_NAME]" at bounding box center [179, 190] width 71 height 11
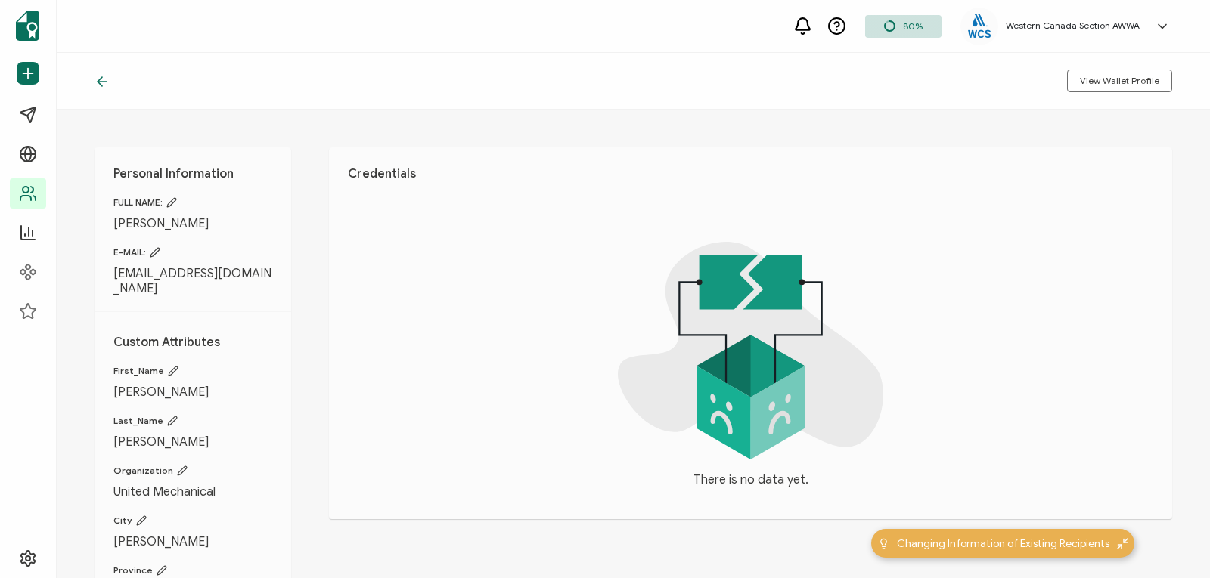
click at [97, 81] on icon at bounding box center [102, 81] width 15 height 15
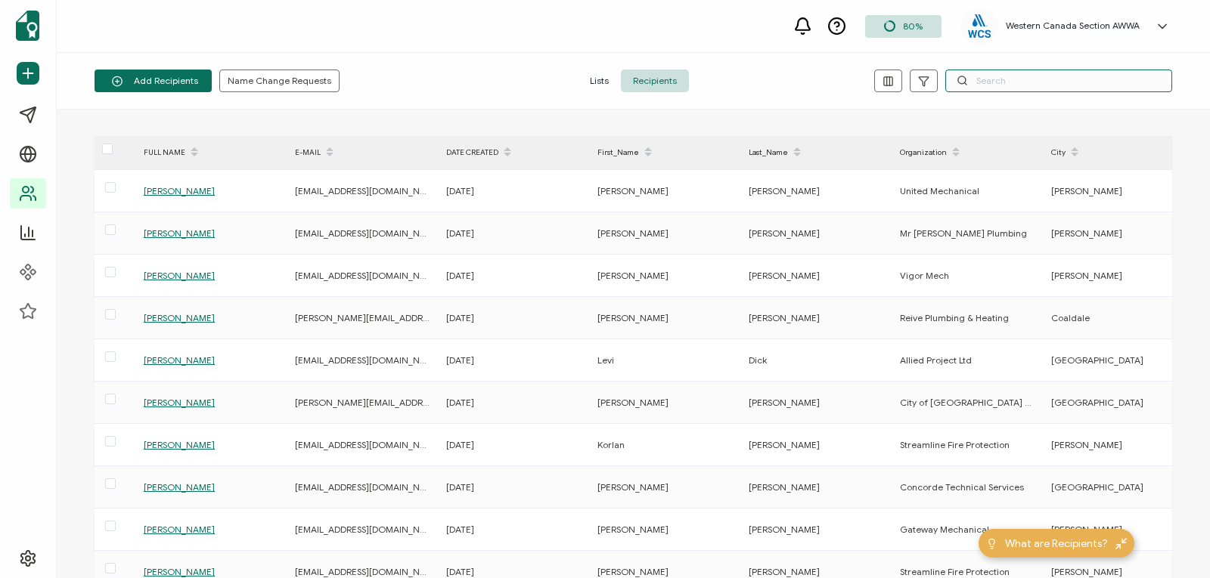
click at [992, 82] on input "text" at bounding box center [1058, 81] width 227 height 23
type input "[PERSON_NAME]"
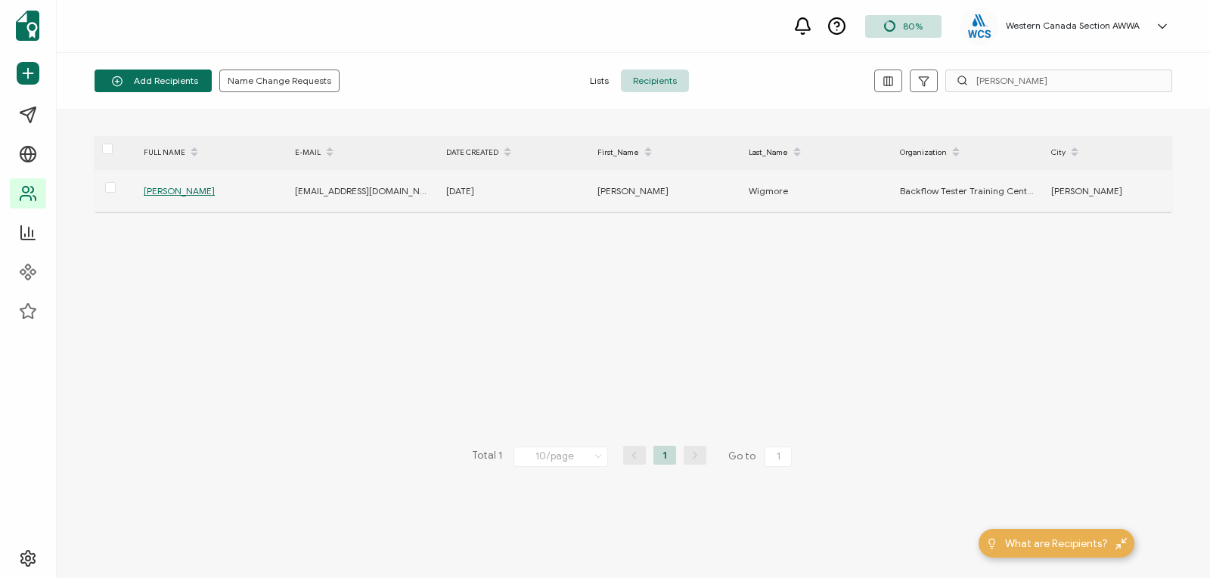
click at [181, 188] on span "[PERSON_NAME]" at bounding box center [179, 190] width 71 height 11
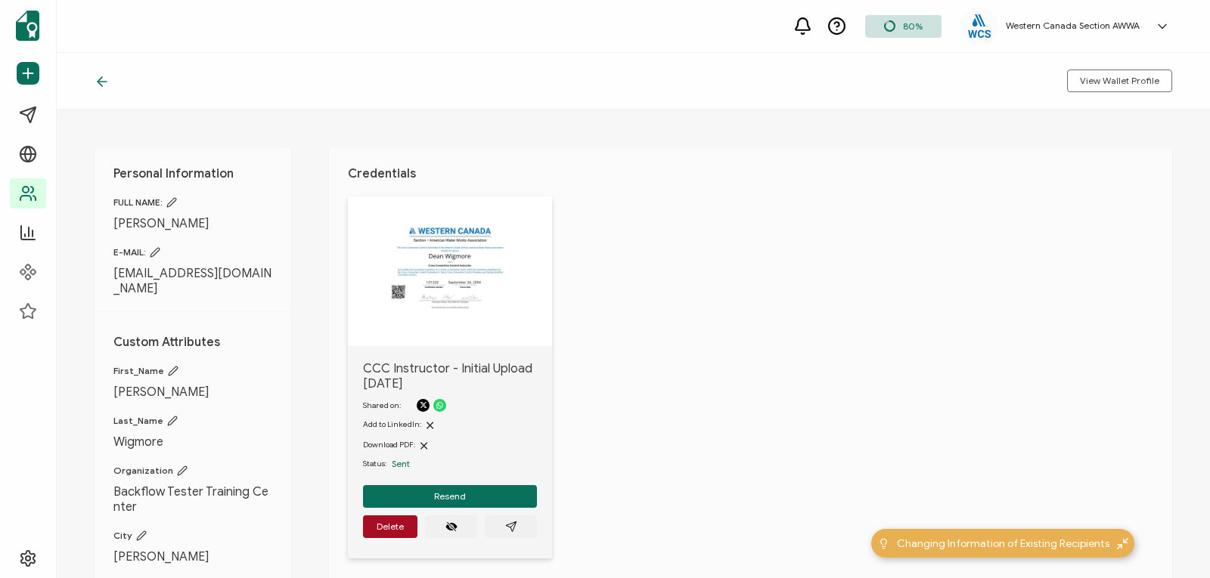
click at [102, 77] on icon at bounding box center [100, 81] width 5 height 9
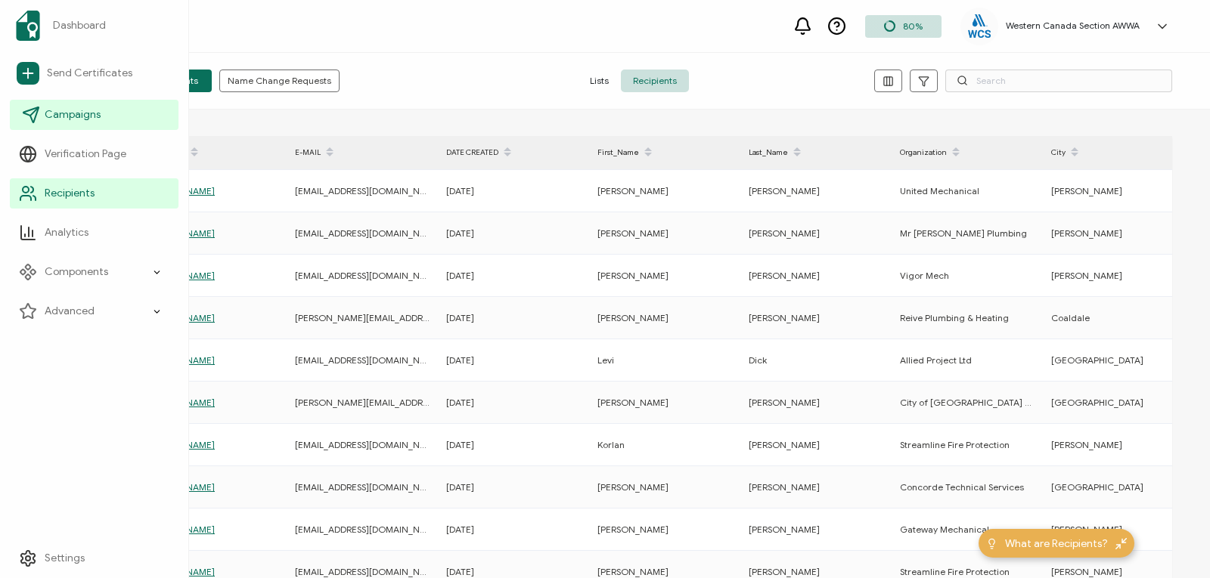
click at [52, 111] on span "Campaigns" at bounding box center [73, 114] width 56 height 15
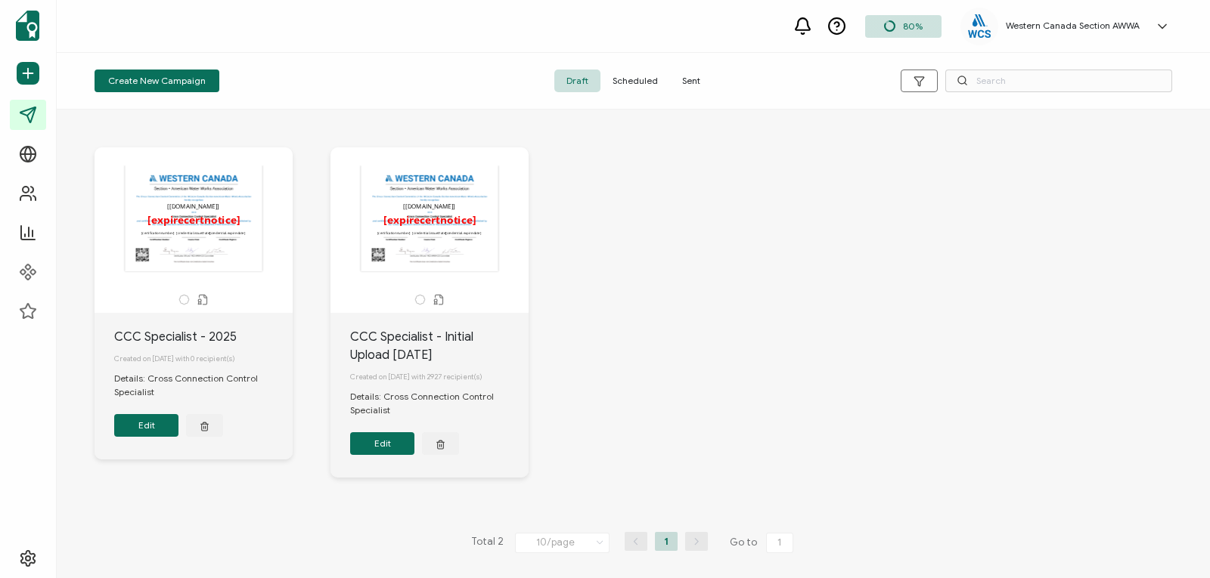
click at [693, 80] on span "Sent" at bounding box center [691, 81] width 42 height 23
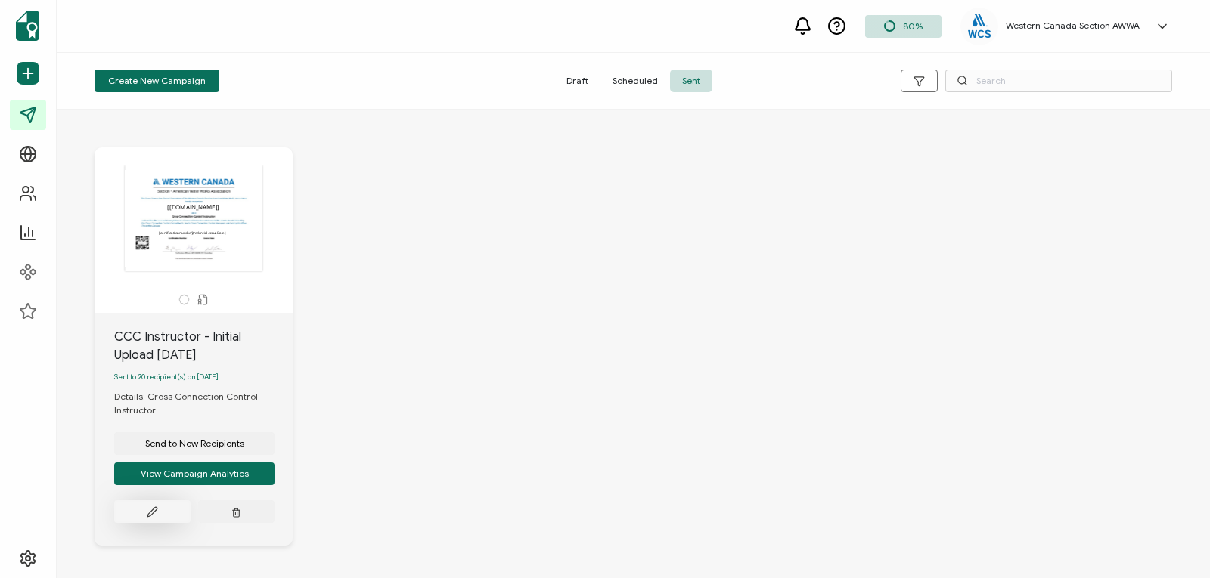
click at [150, 513] on icon at bounding box center [152, 512] width 11 height 11
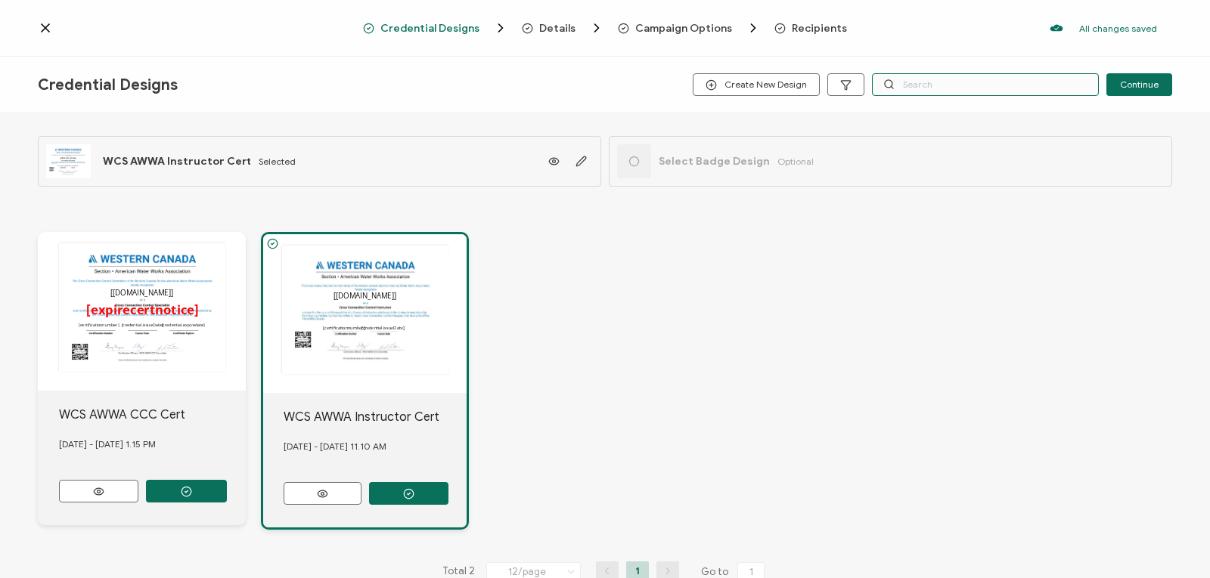
click at [919, 80] on input "text" at bounding box center [985, 84] width 227 height 23
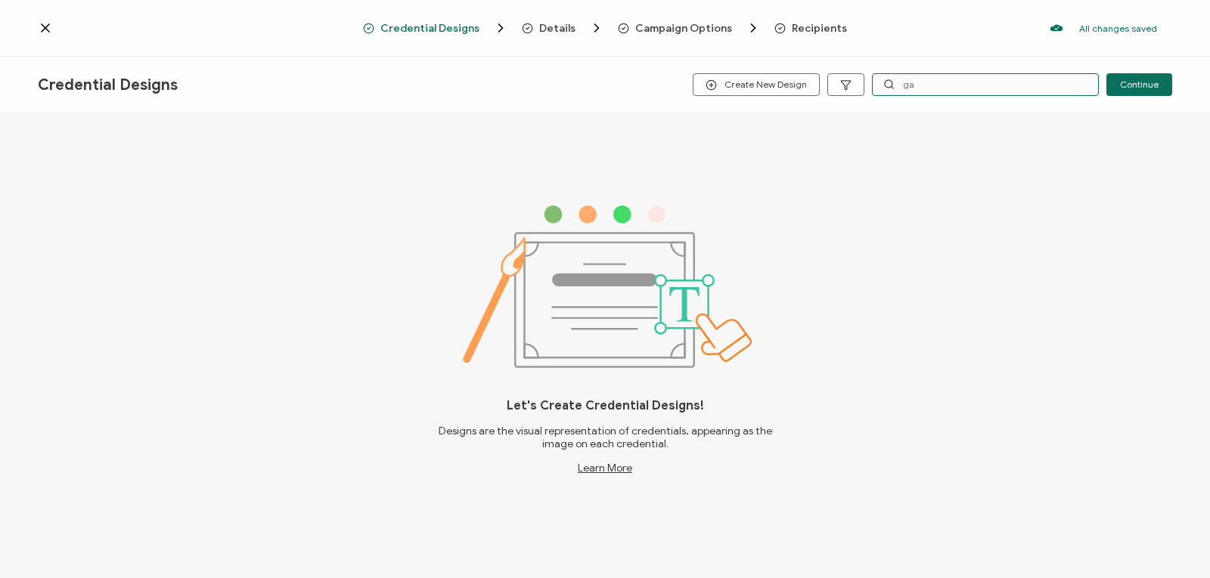
type input "g"
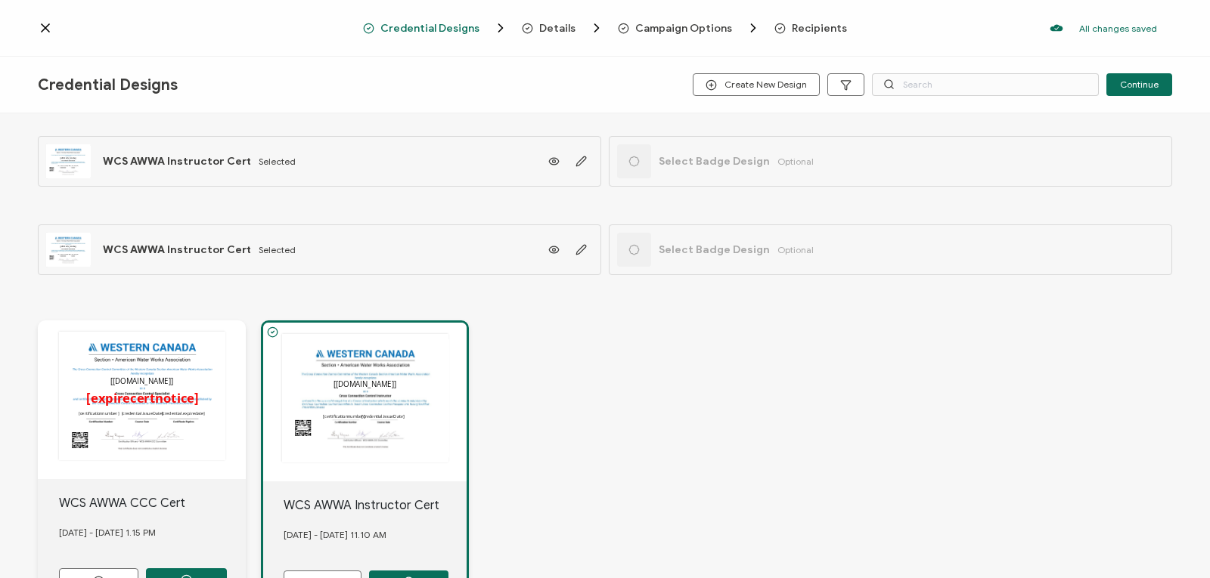
click at [813, 28] on span "Recipients" at bounding box center [819, 28] width 55 height 11
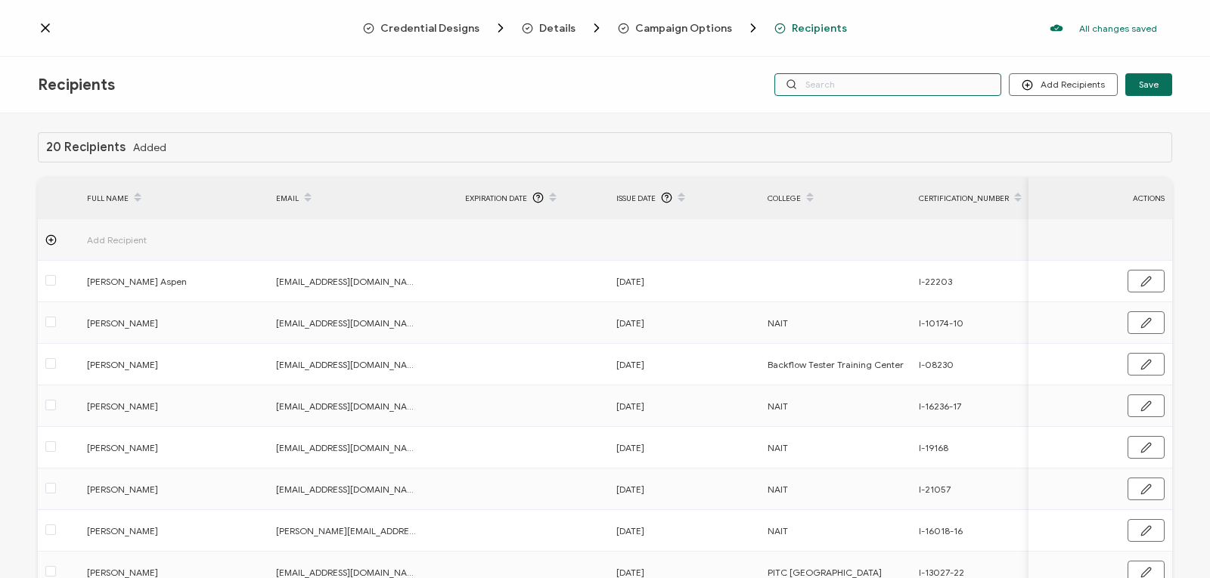
click at [826, 86] on input "text" at bounding box center [887, 84] width 227 height 23
type input "gary"
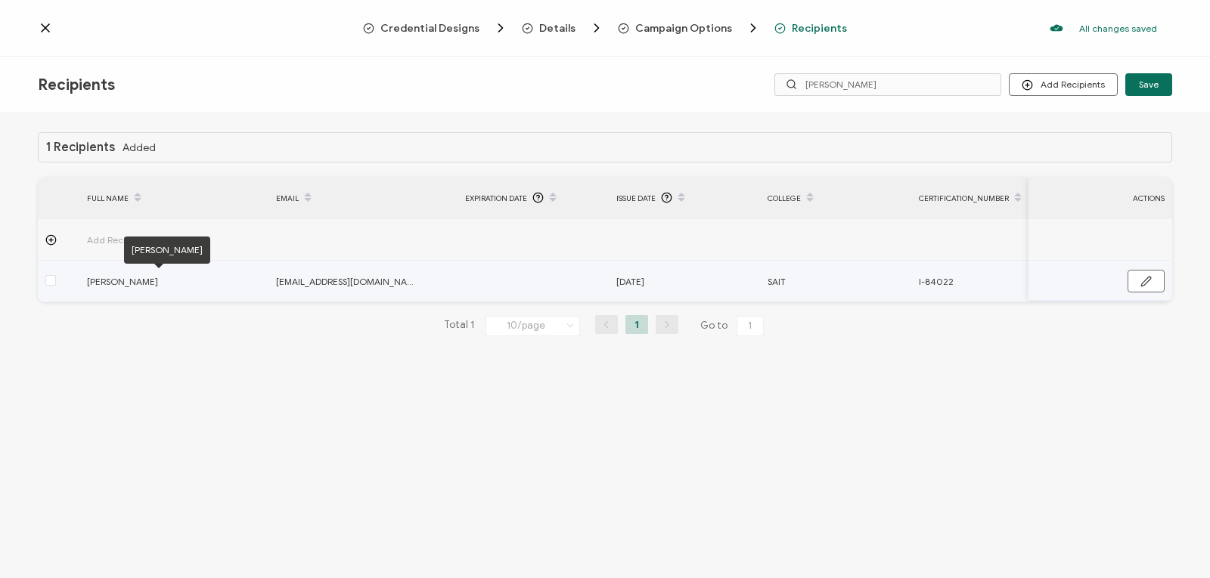
click at [100, 278] on span "Gary Wagner" at bounding box center [159, 281] width 144 height 17
click at [108, 284] on span "Gary Wagner" at bounding box center [159, 281] width 144 height 17
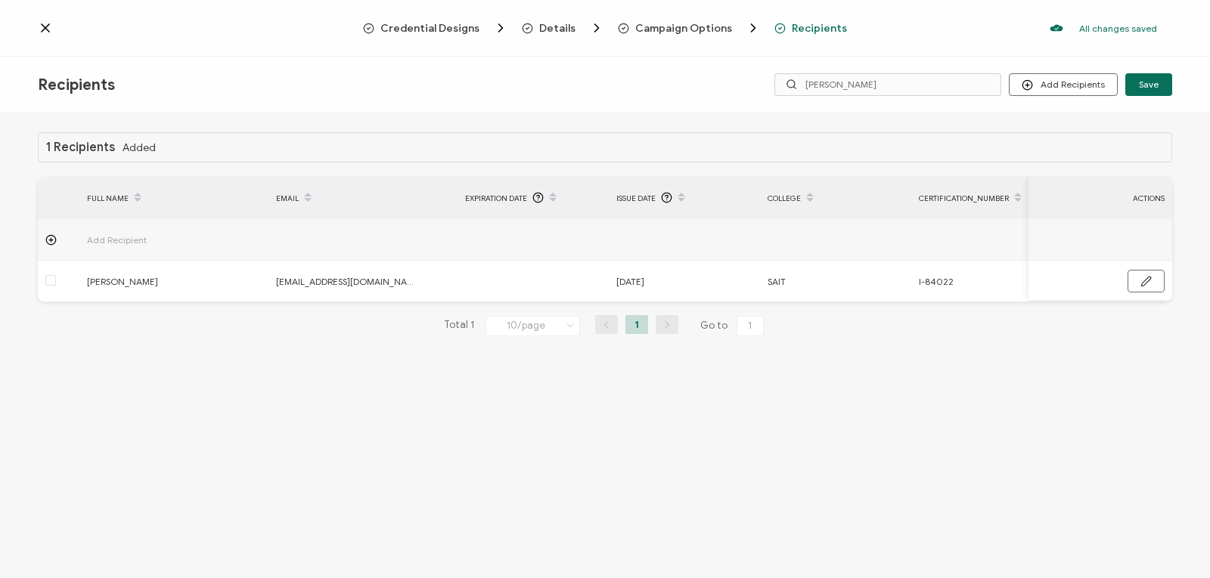
click at [162, 361] on div "1 Recipients Added FULL NAME EMAIL Expiration Date Issue Date College Certifica…" at bounding box center [605, 246] width 1134 height 228
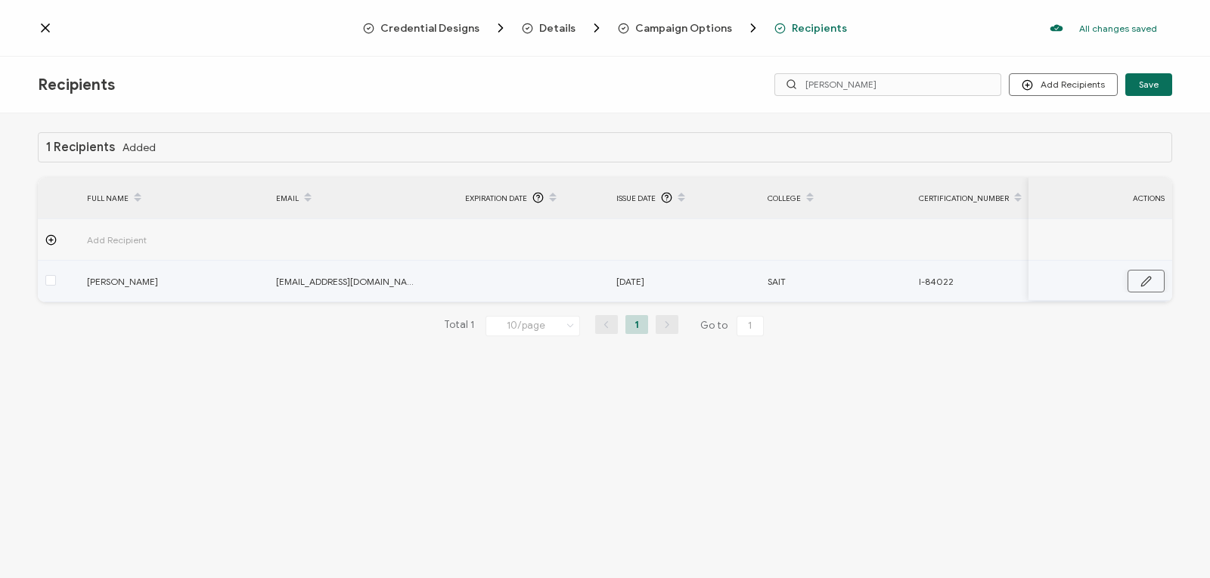
click at [1151, 279] on icon "button" at bounding box center [1145, 281] width 11 height 11
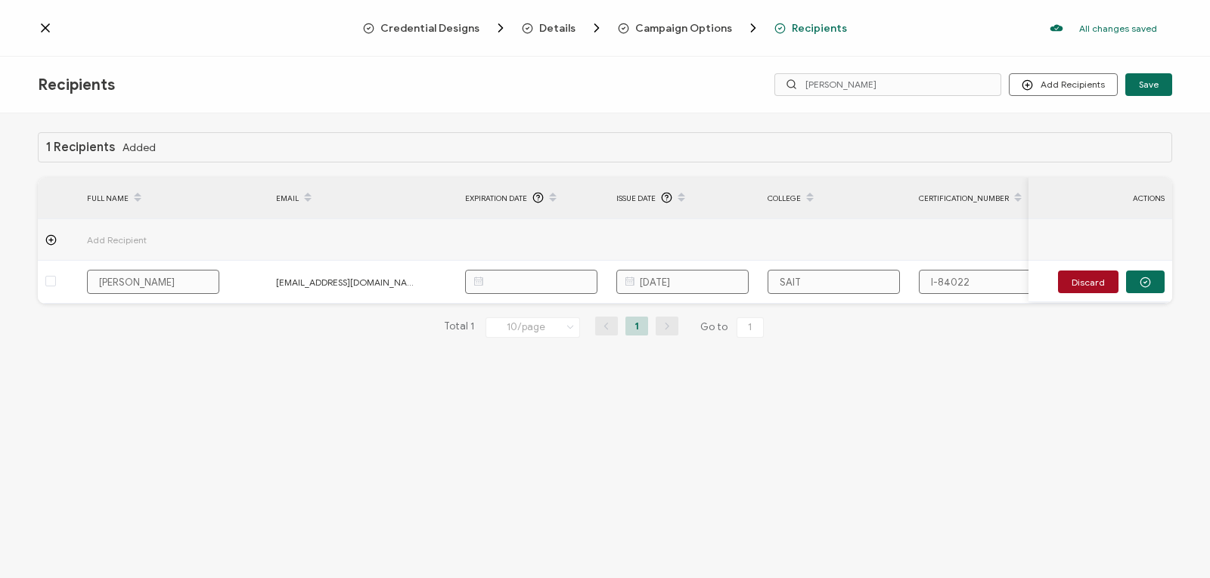
click at [45, 23] on icon at bounding box center [45, 27] width 15 height 15
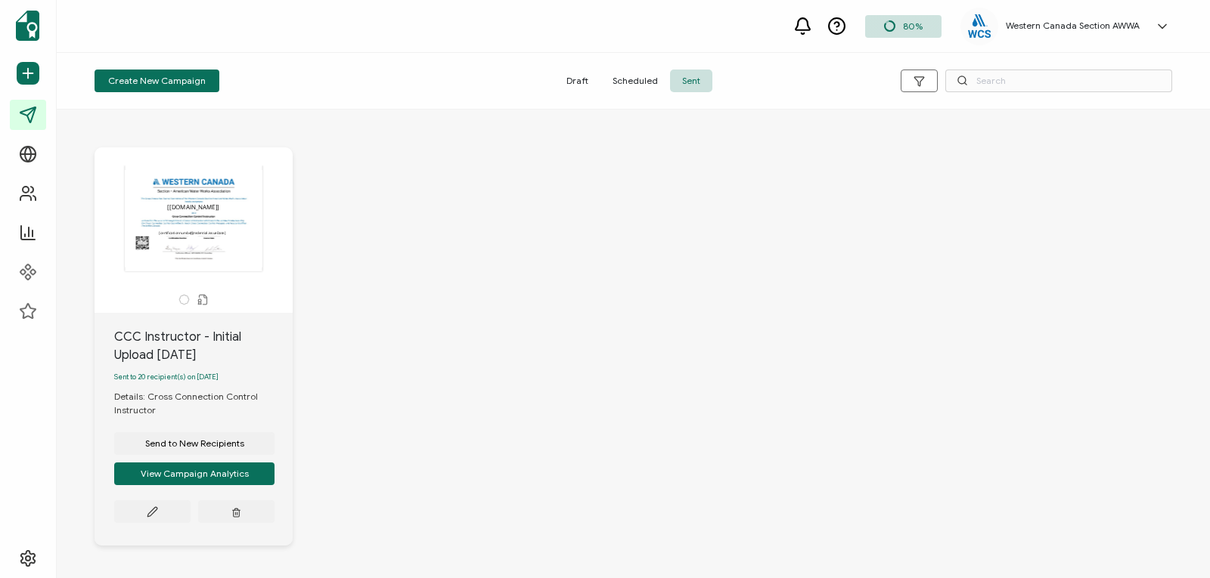
click at [678, 78] on span "Sent" at bounding box center [691, 81] width 42 height 23
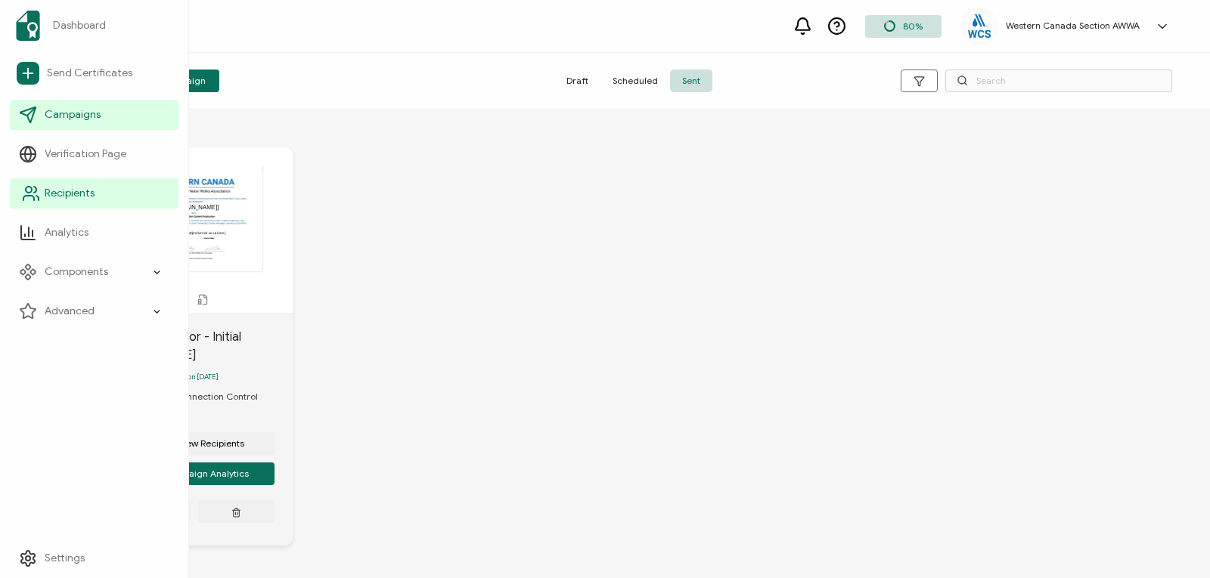
click at [60, 199] on span "Recipients" at bounding box center [70, 193] width 50 height 15
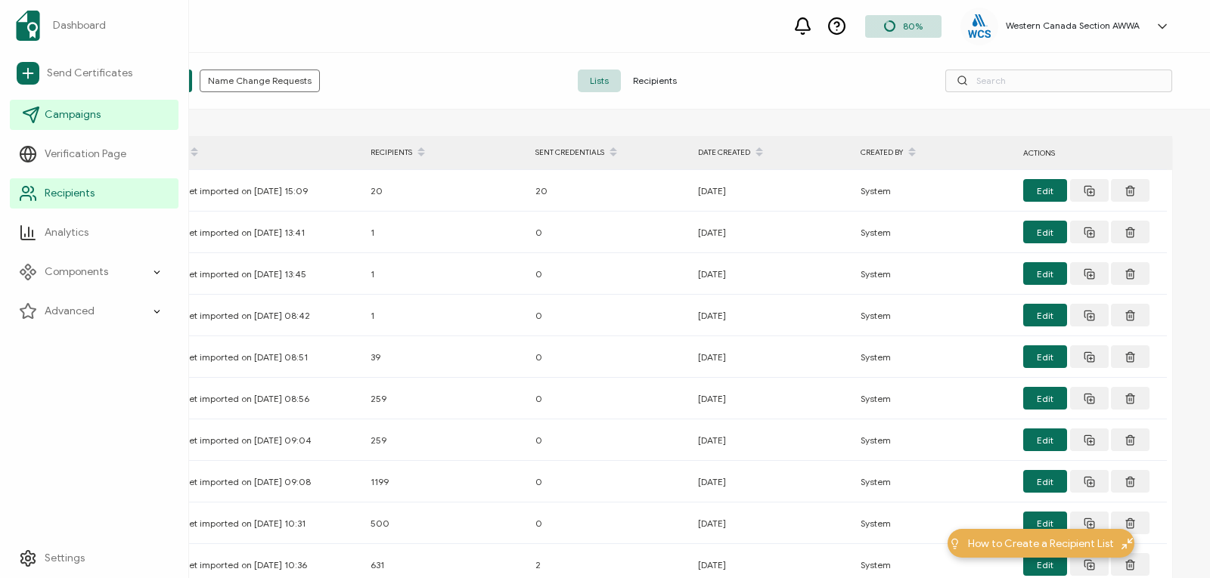
click at [76, 110] on span "Campaigns" at bounding box center [73, 114] width 56 height 15
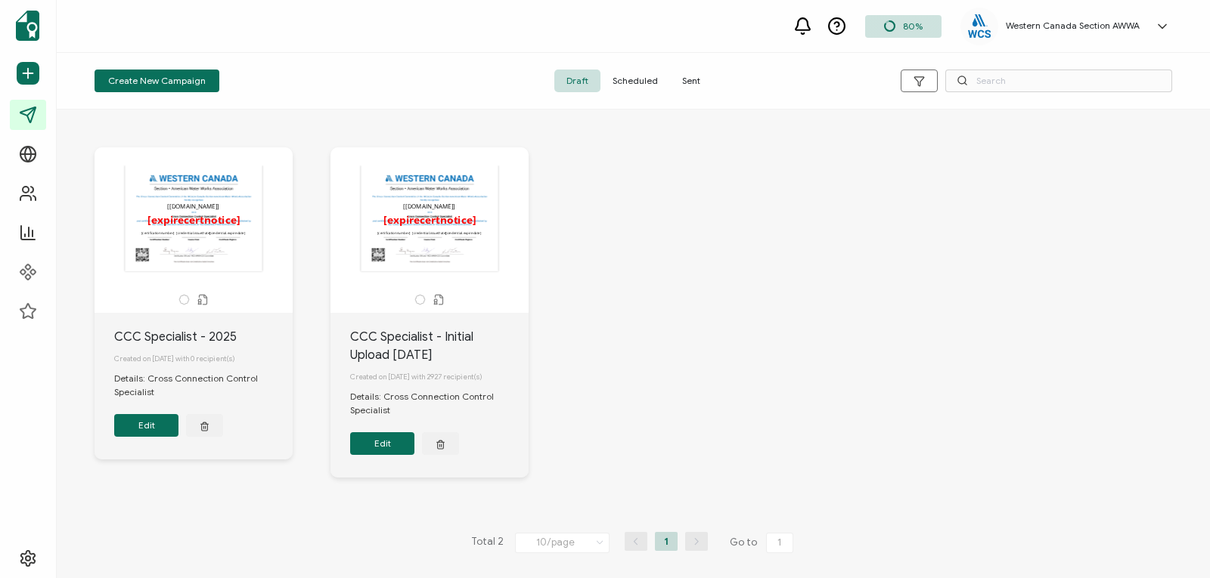
click at [691, 76] on span "Sent" at bounding box center [691, 81] width 42 height 23
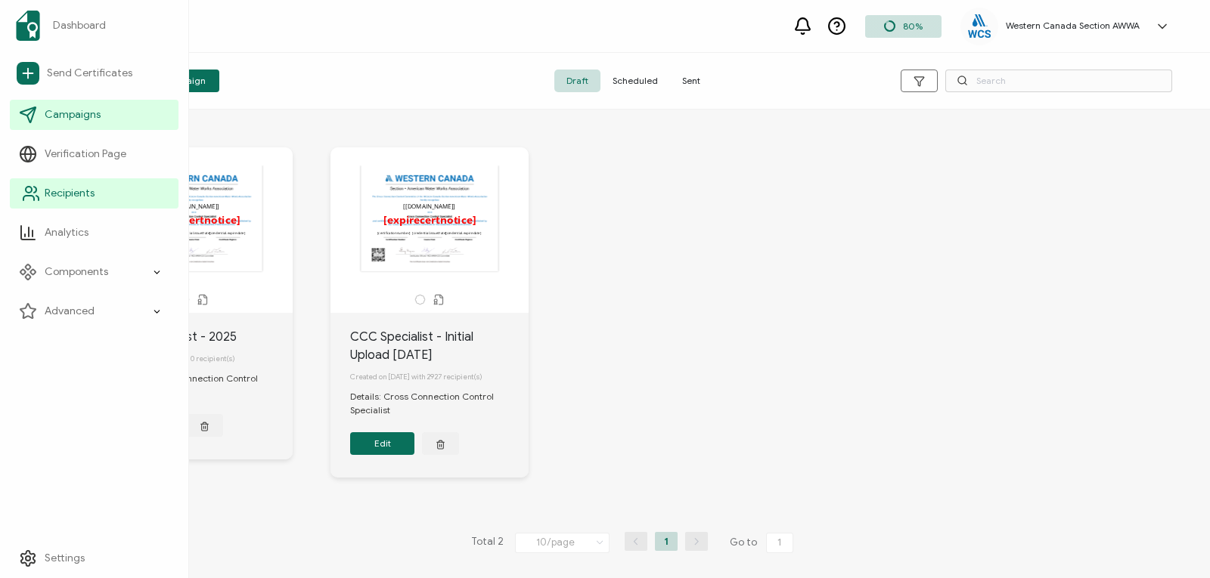
click at [34, 186] on icon at bounding box center [31, 193] width 18 height 18
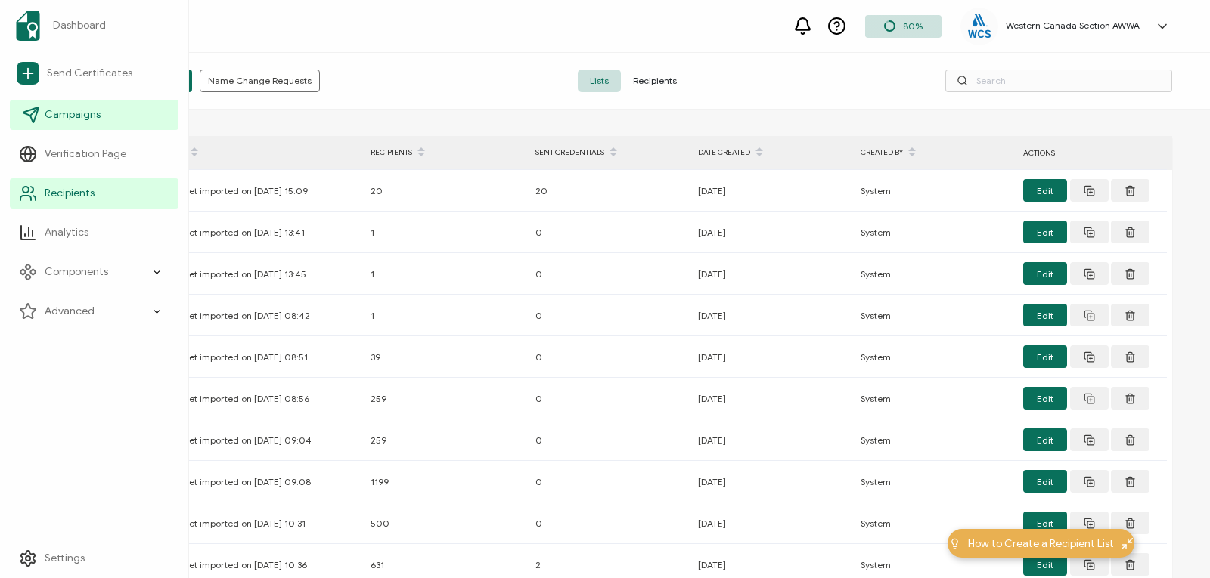
click at [53, 116] on span "Campaigns" at bounding box center [73, 114] width 56 height 15
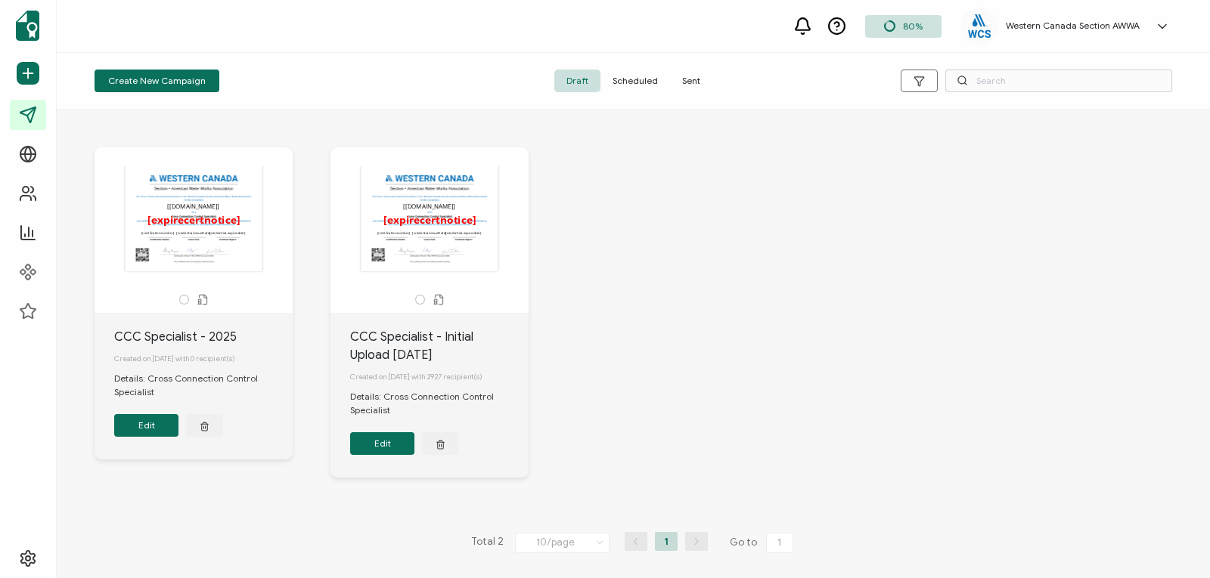
click at [637, 81] on span "Scheduled" at bounding box center [635, 81] width 70 height 23
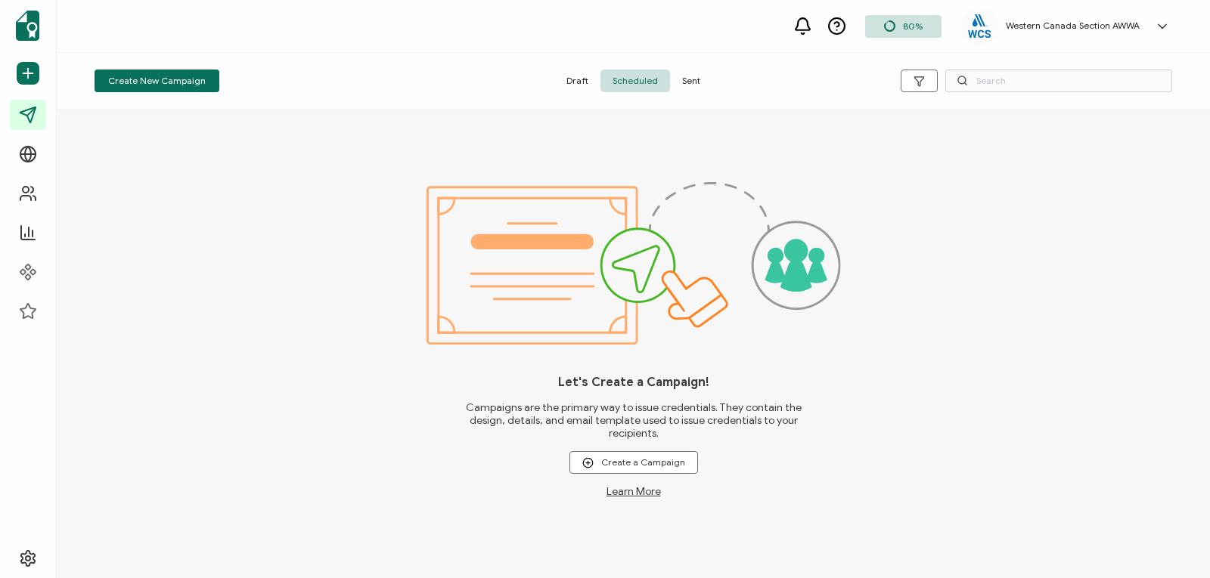
click at [578, 76] on span "Draft" at bounding box center [577, 81] width 46 height 23
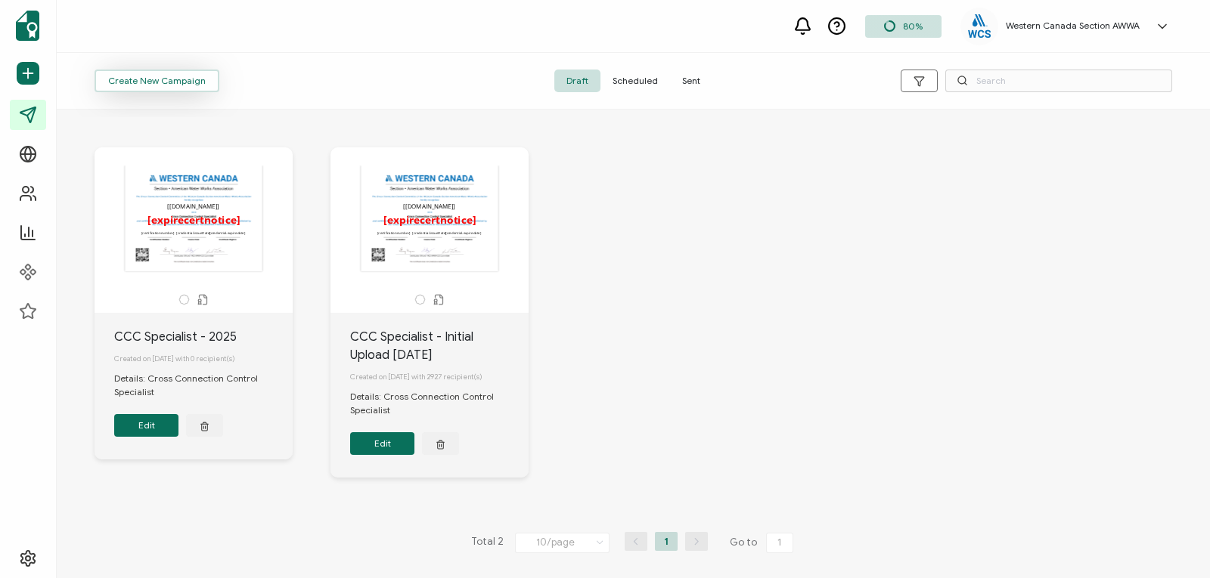
click at [151, 77] on span "Create New Campaign" at bounding box center [157, 80] width 98 height 9
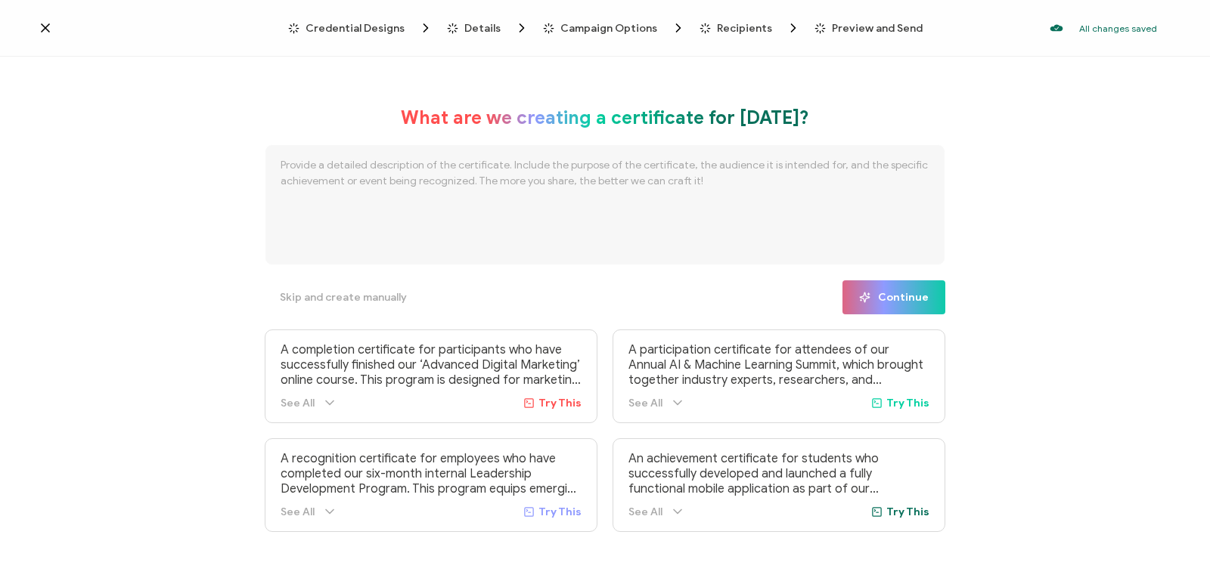
click at [362, 27] on span "Credential Designs" at bounding box center [354, 28] width 99 height 11
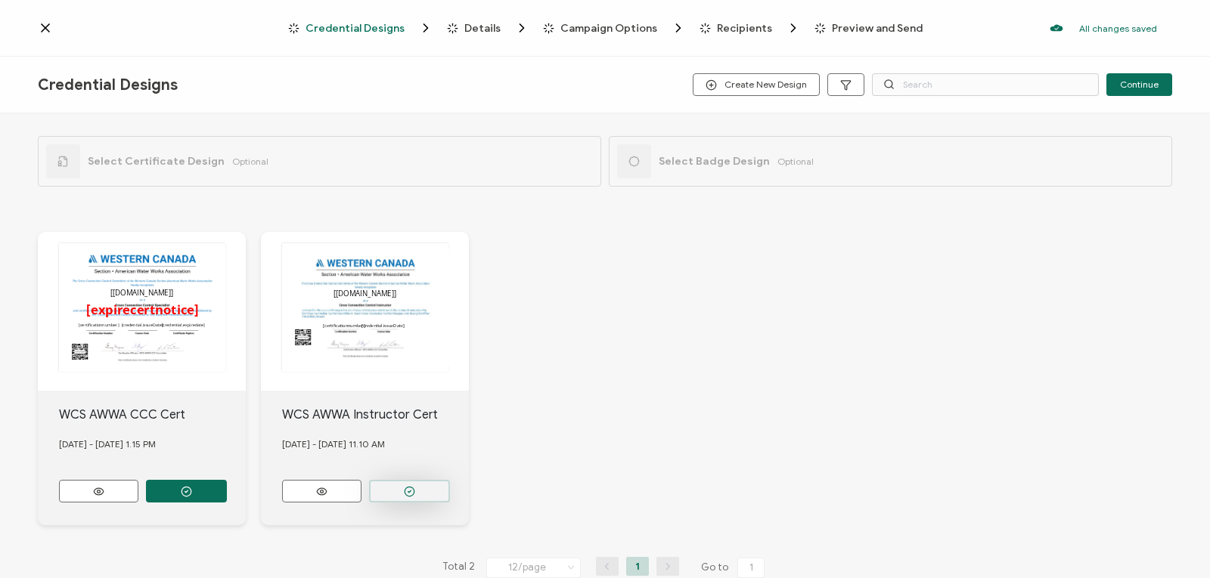
click at [227, 486] on button "button" at bounding box center [186, 491] width 81 height 23
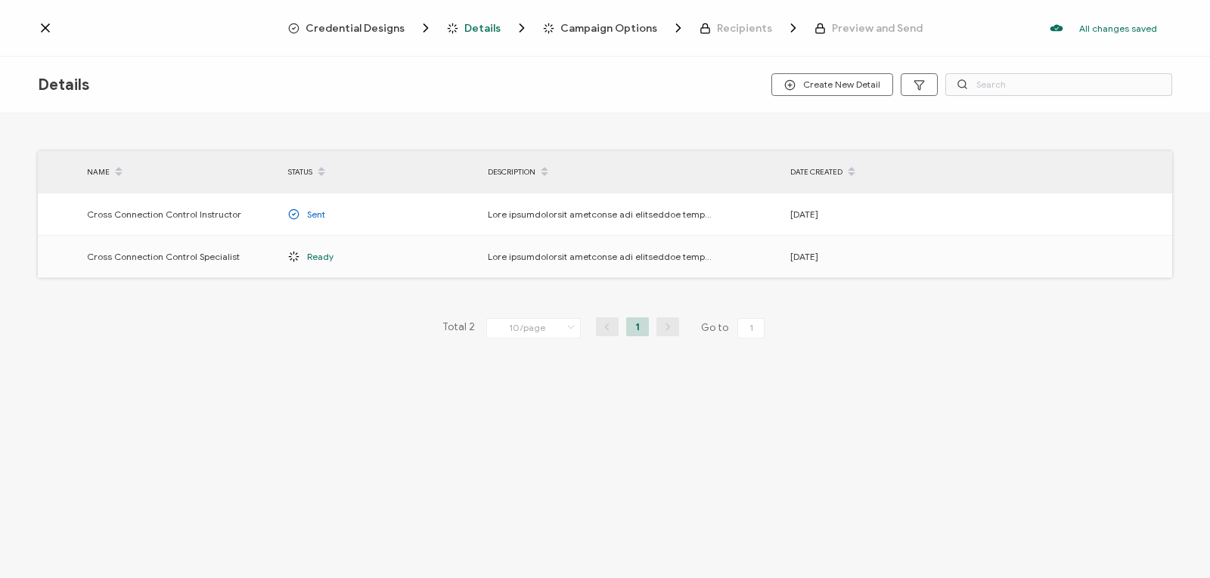
click at [383, 29] on span "Credential Designs" at bounding box center [354, 28] width 99 height 11
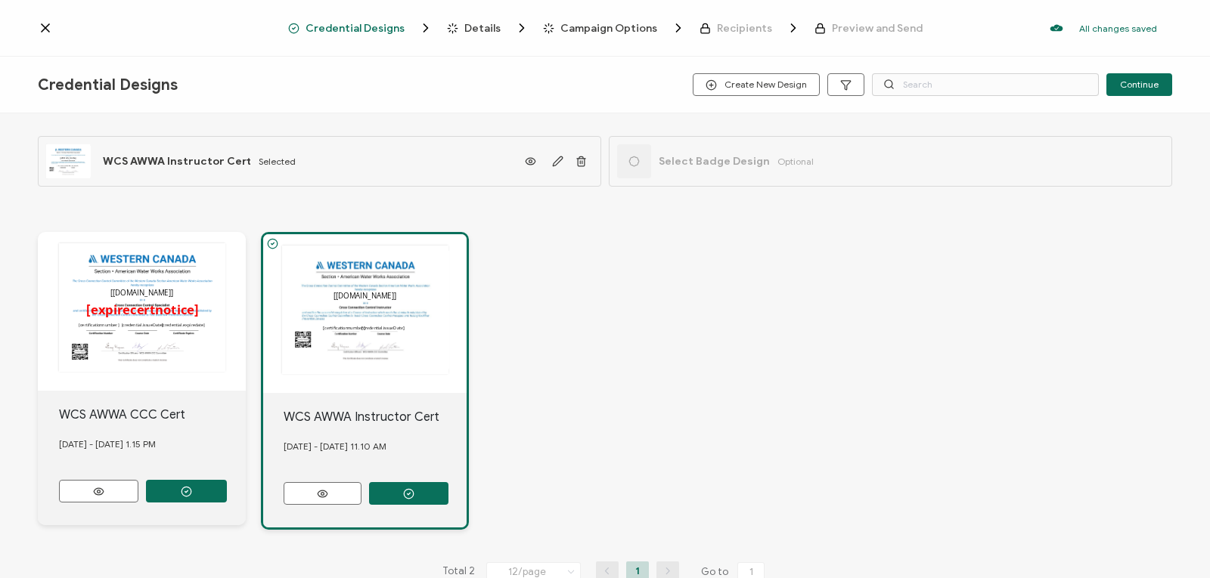
click at [473, 26] on span "Details" at bounding box center [482, 28] width 36 height 11
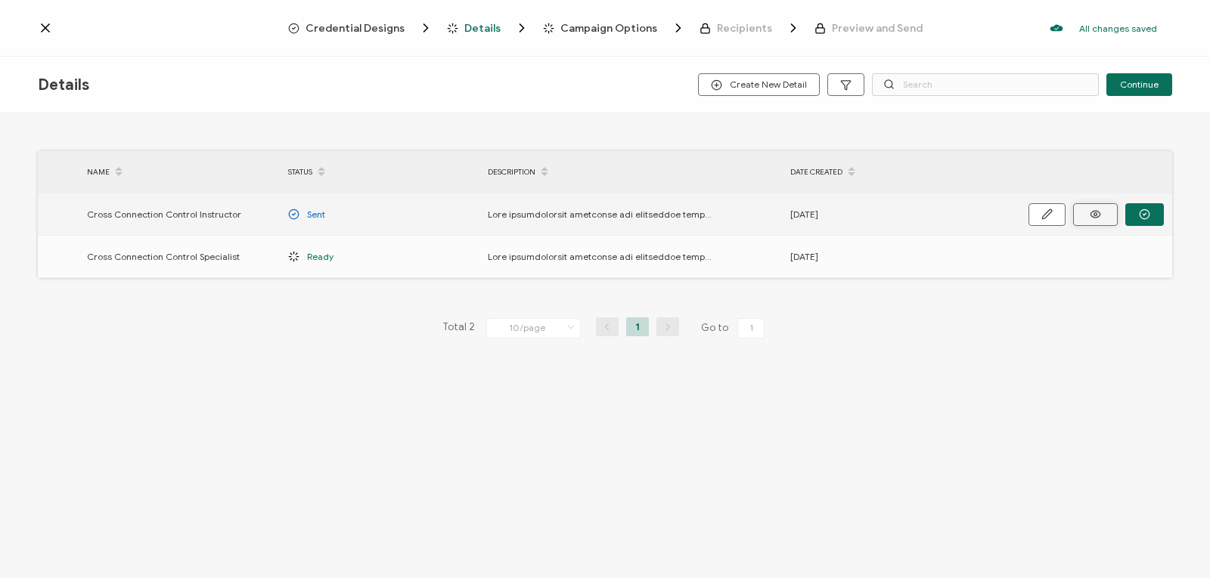
click at [1096, 212] on icon at bounding box center [1095, 214] width 19 height 11
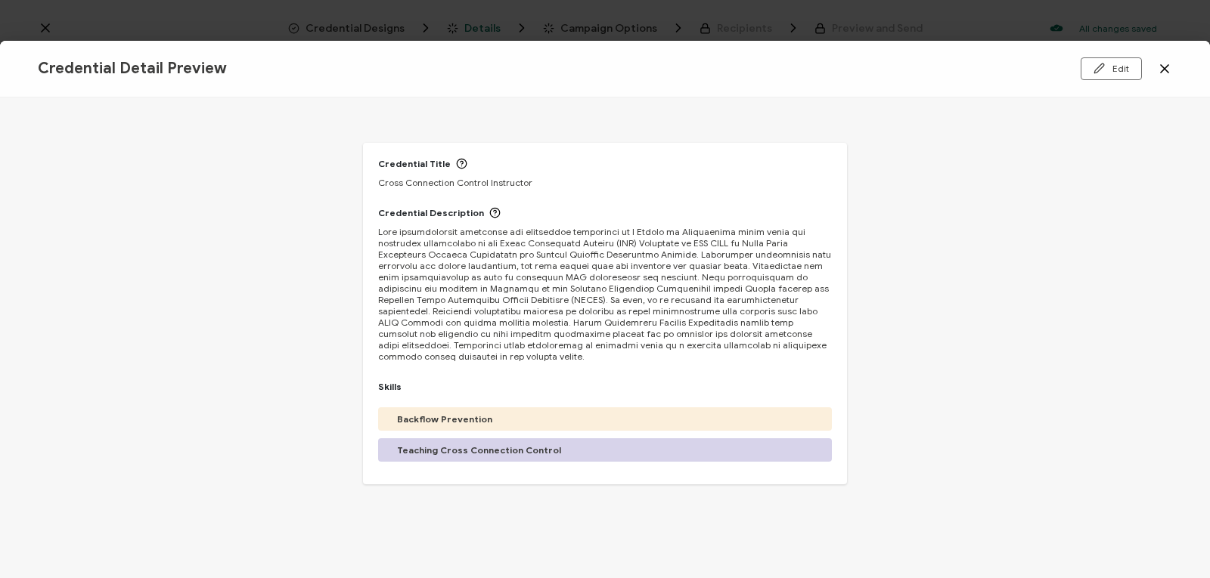
click at [1162, 72] on icon at bounding box center [1164, 68] width 15 height 15
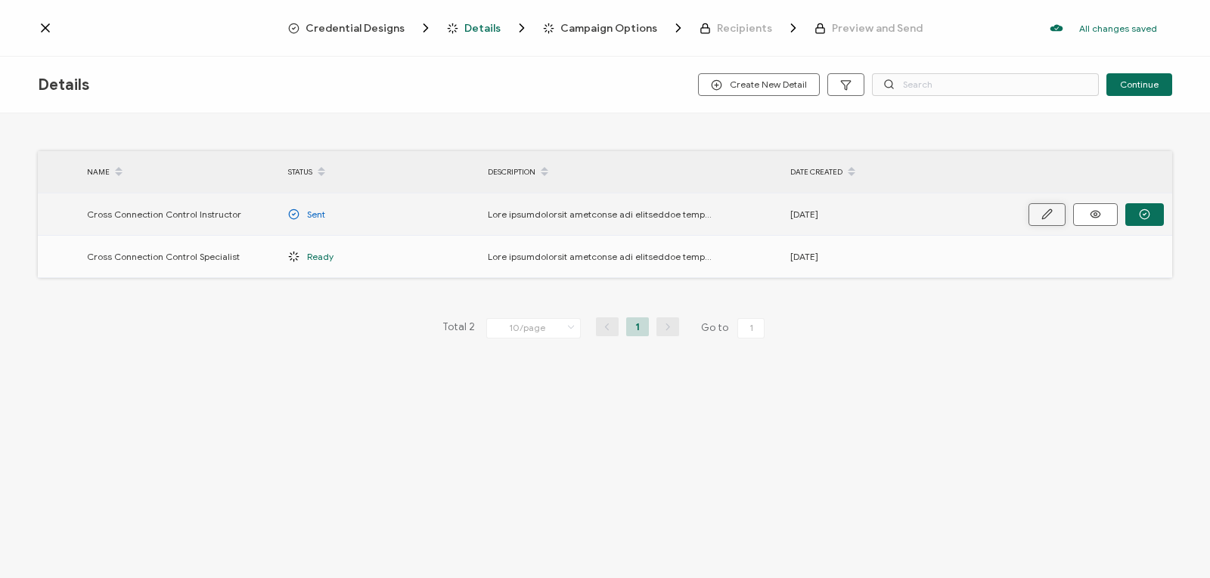
click at [1046, 215] on icon "button" at bounding box center [1046, 214] width 11 height 11
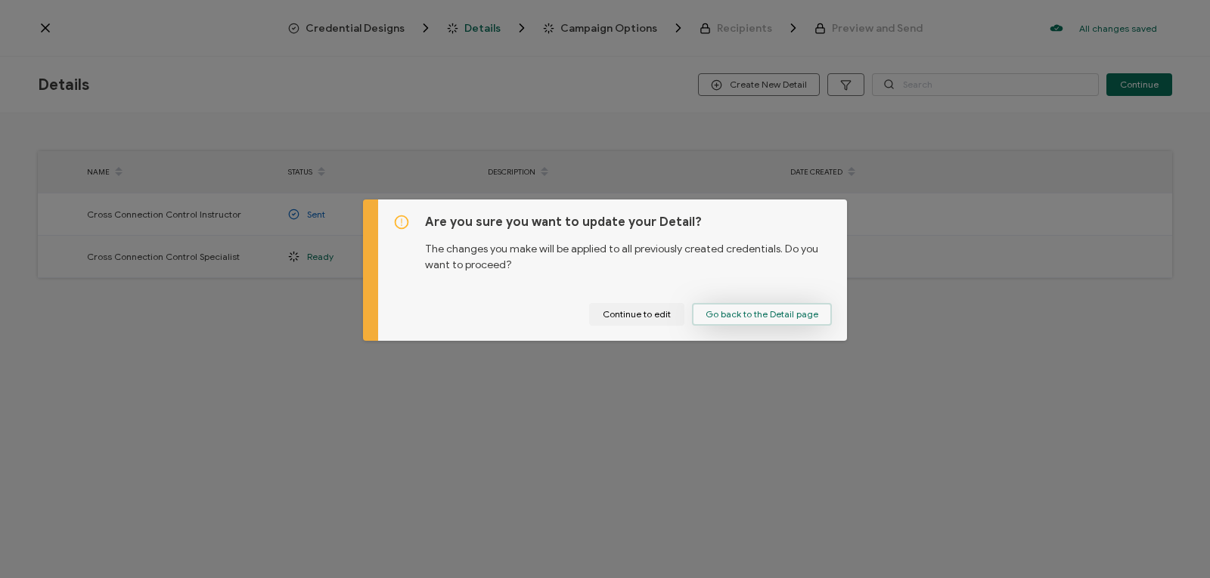
click at [804, 316] on span "Go back to the Detail page" at bounding box center [761, 314] width 113 height 9
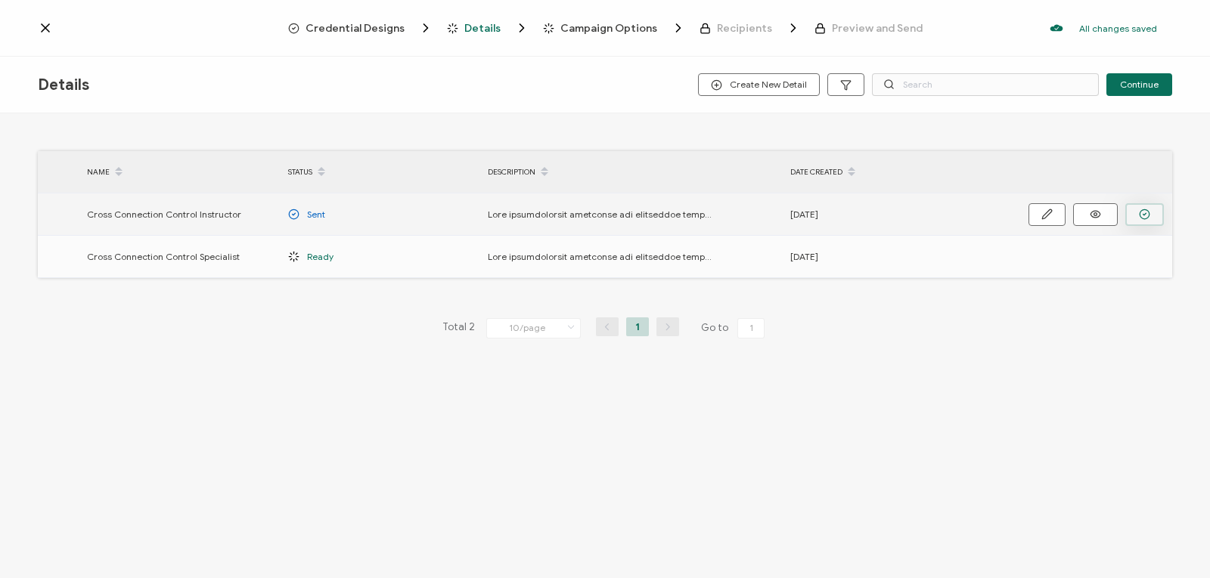
click at [1144, 208] on button "button" at bounding box center [1144, 214] width 39 height 23
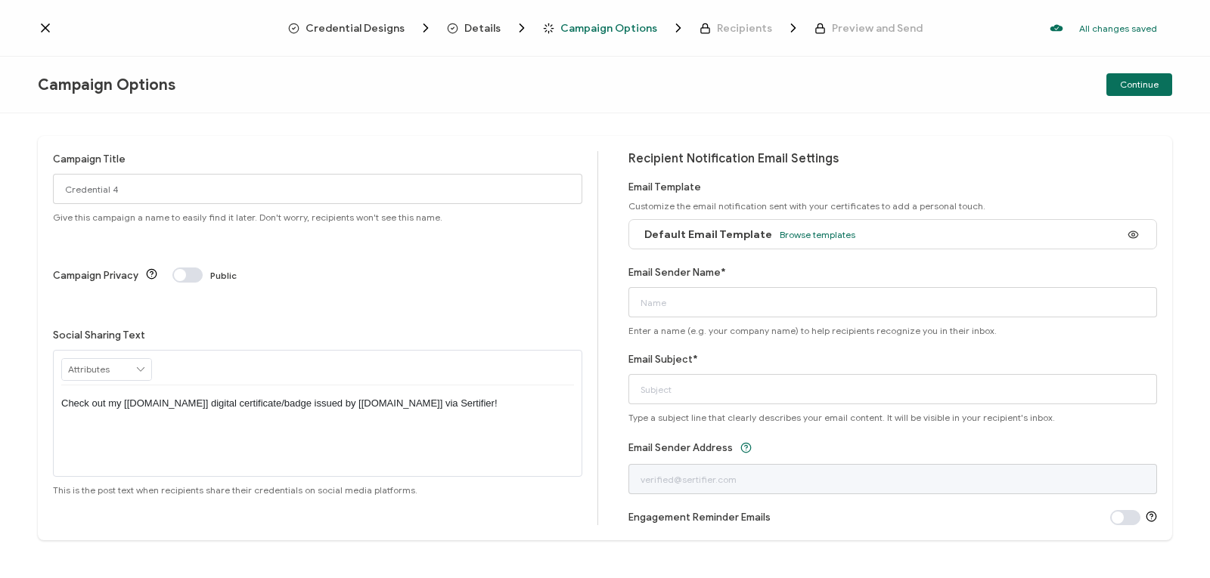
click at [49, 26] on icon at bounding box center [45, 27] width 15 height 15
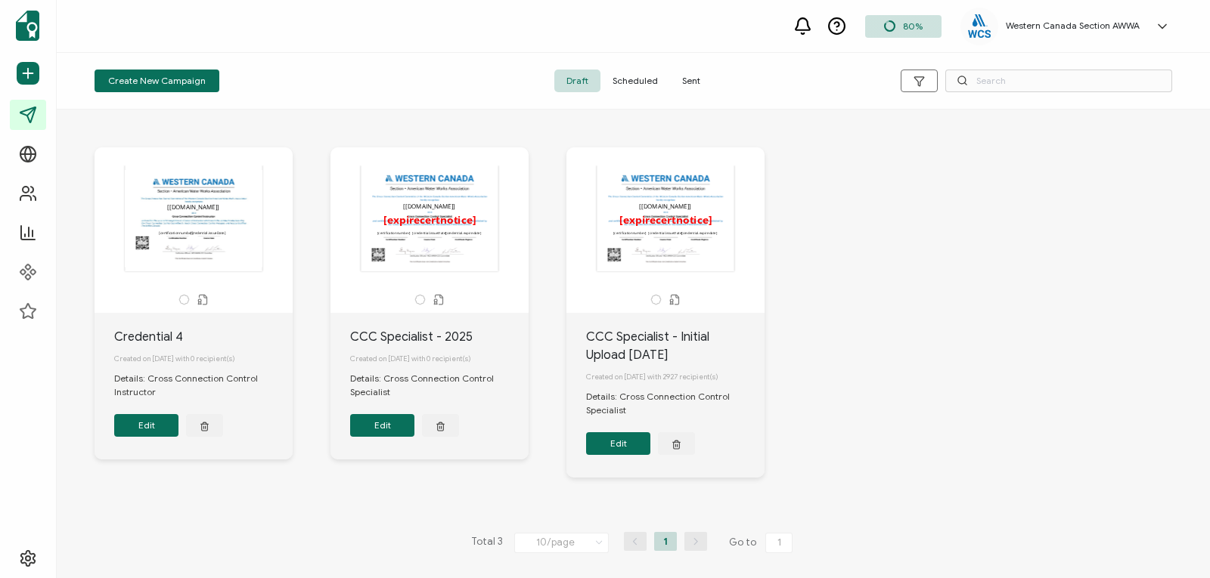
click at [190, 298] on div at bounding box center [193, 299] width 183 height 11
click at [219, 372] on div "Created on [DATE] with 0 recipient(s)" at bounding box center [203, 359] width 178 height 26
click at [153, 429] on button "Edit" at bounding box center [146, 425] width 64 height 23
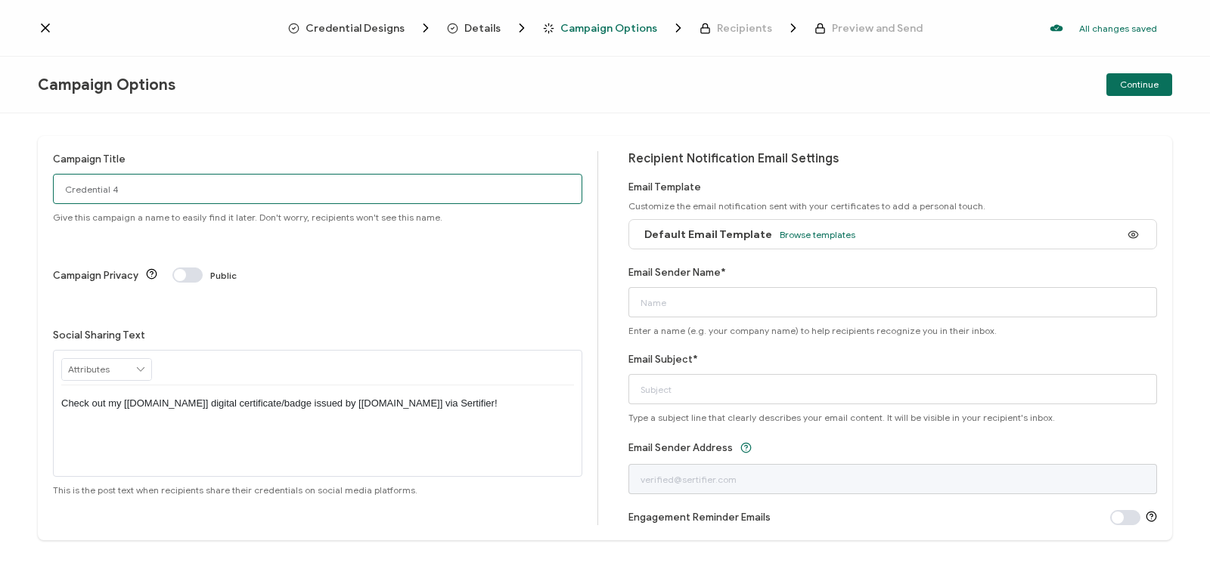
click at [307, 180] on input "Credential 4" at bounding box center [317, 189] width 529 height 30
drag, startPoint x: 296, startPoint y: 199, endPoint x: 63, endPoint y: 184, distance: 234.1
click at [63, 184] on input "Credential 4" at bounding box center [317, 189] width 529 height 30
type input "CCC Instructor"
drag, startPoint x: 478, startPoint y: 345, endPoint x: 408, endPoint y: 337, distance: 70.7
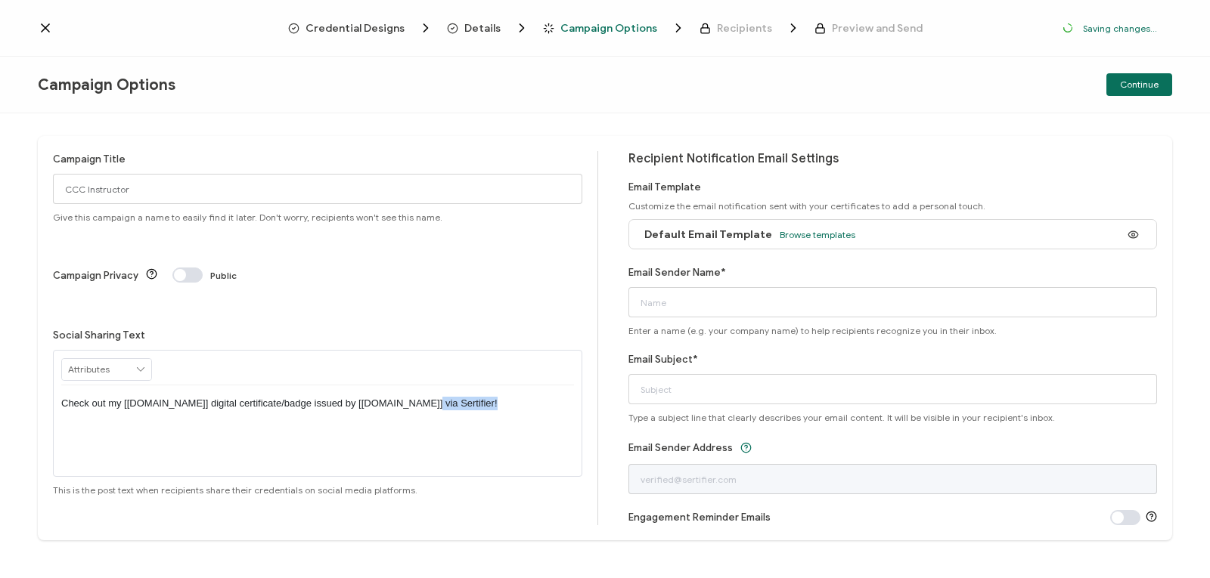
click at [408, 386] on div "Check out my [[DOMAIN_NAME]] digital certificate/badge issued by [[DOMAIN_NAME]…" at bounding box center [317, 404] width 513 height 36
click at [433, 386] on div "Check out my [[DOMAIN_NAME]] digital certificate/badge issued by [[DOMAIN_NAME]]" at bounding box center [317, 431] width 513 height 91
click at [418, 397] on p "Check out my [[DOMAIN_NAME]] digital certificate/badge issued by [[DOMAIN_NAME]]" at bounding box center [317, 404] width 513 height 14
click at [822, 232] on span "Browse templates" at bounding box center [817, 234] width 76 height 11
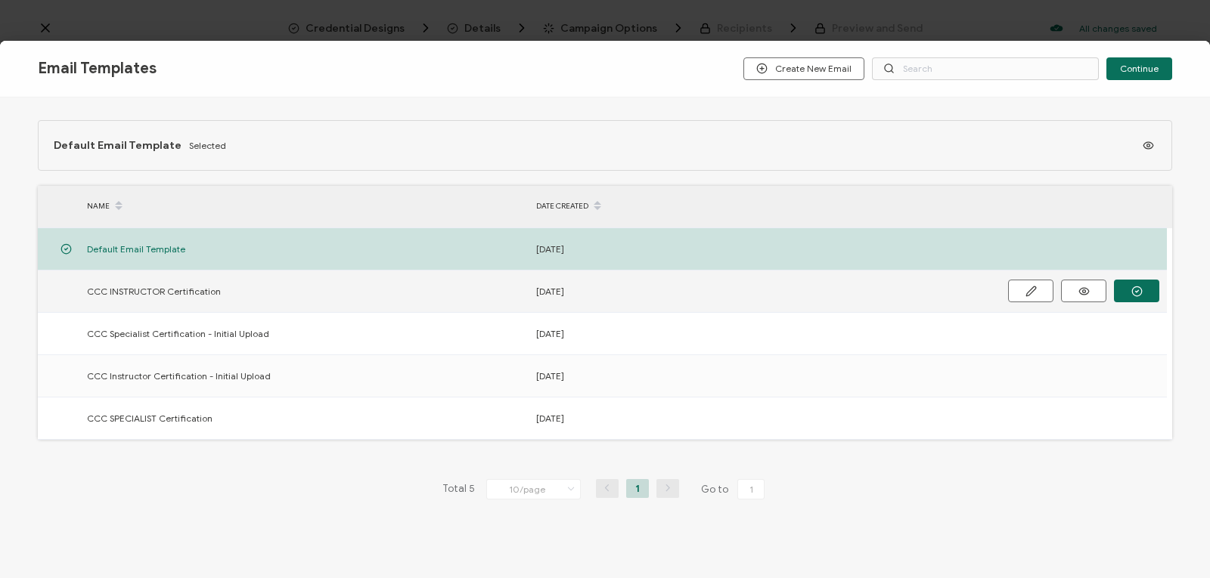
click at [171, 292] on span "CCC INSTRUCTOR Certification" at bounding box center [154, 291] width 134 height 17
click at [1133, 284] on button "button" at bounding box center [1136, 291] width 45 height 23
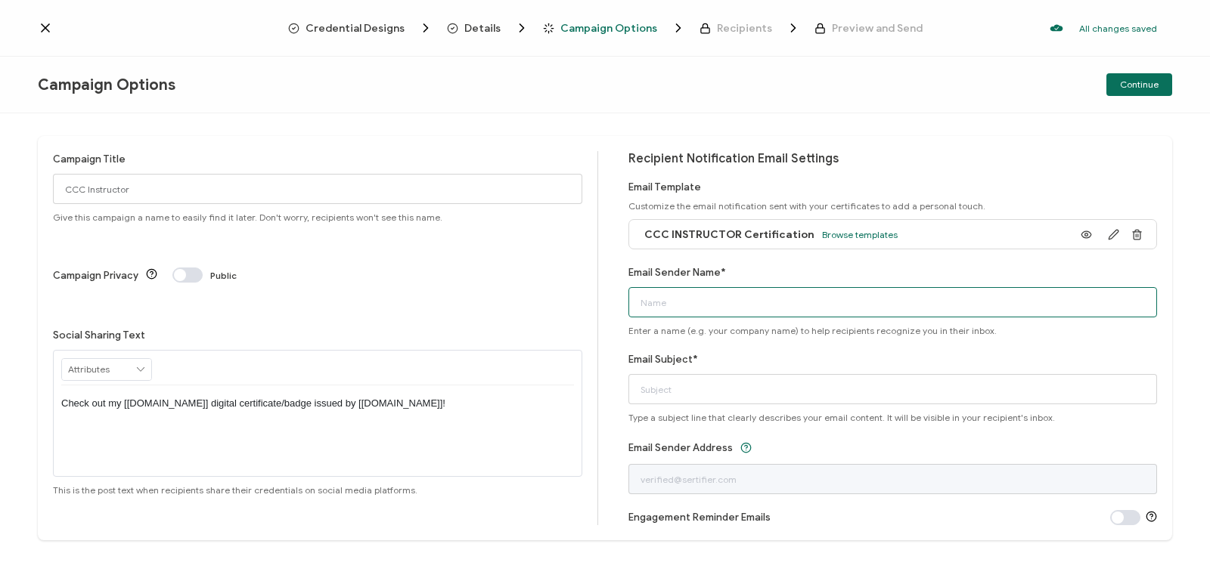
click at [1103, 306] on input "Email Sender Name*" at bounding box center [892, 302] width 529 height 30
type input "Western Canada Section AWWA"
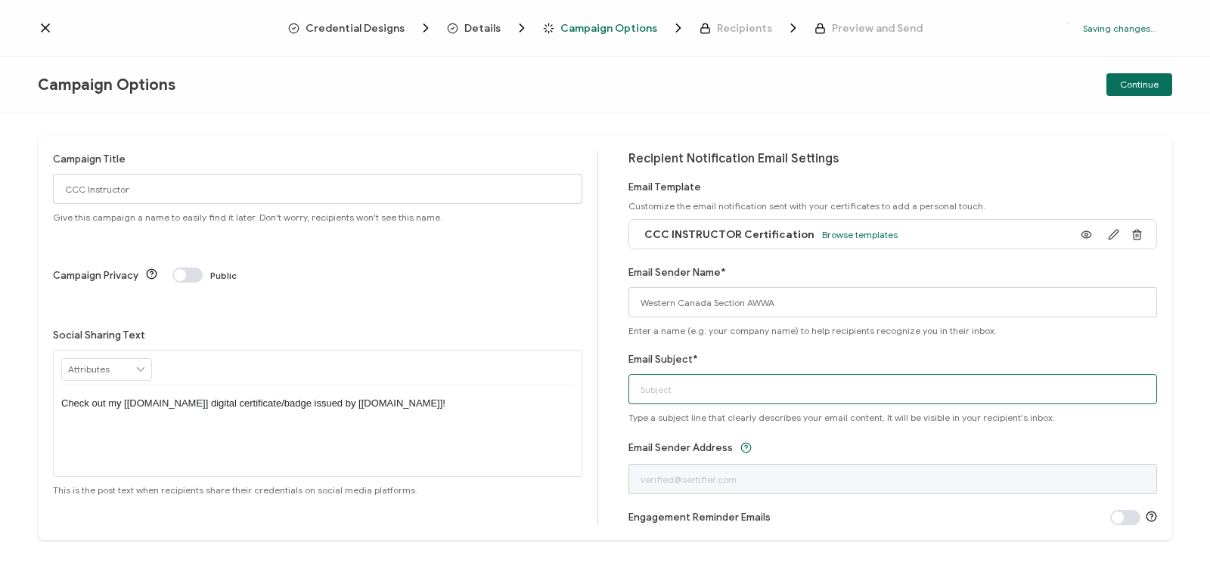
click at [754, 383] on input "Email Subject*" at bounding box center [892, 389] width 529 height 30
click at [682, 392] on input "Important CCC" at bounding box center [892, 389] width 529 height 30
click at [728, 392] on input "Important your CCC" at bounding box center [892, 389] width 529 height 30
type input "Important your CCC Instructor Certificate"
click at [823, 438] on div "Recipient Notification Email Settings Email Template Customize the email notifi…" at bounding box center [892, 338] width 529 height 374
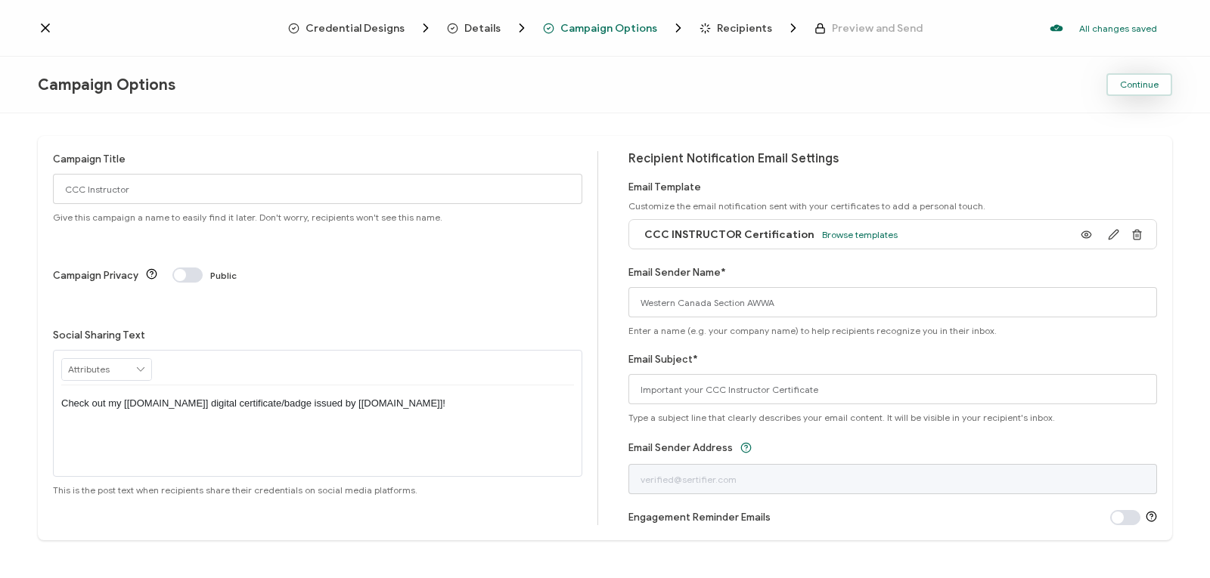
click at [1141, 81] on span "Continue" at bounding box center [1139, 84] width 39 height 9
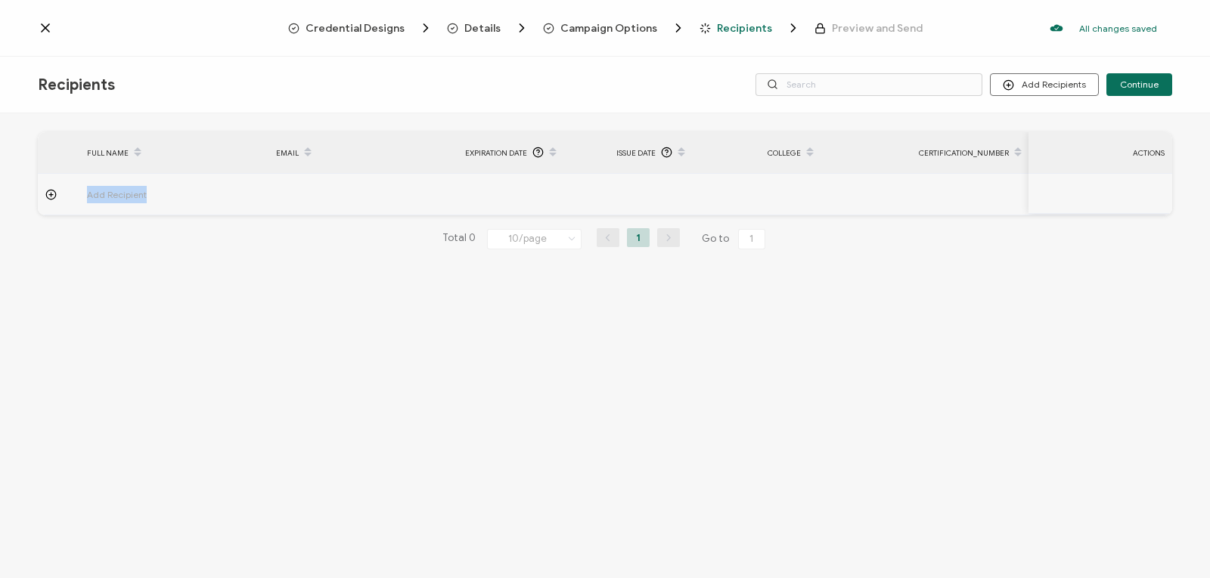
drag, startPoint x: 51, startPoint y: 191, endPoint x: 57, endPoint y: 259, distance: 68.3
click at [57, 259] on div "FULL NAME EMAIL Expiration Date Issue Date College Certification_Number Certifi…" at bounding box center [605, 202] width 1134 height 141
click at [1045, 150] on span "Import From Recipients" at bounding box center [1074, 149] width 98 height 11
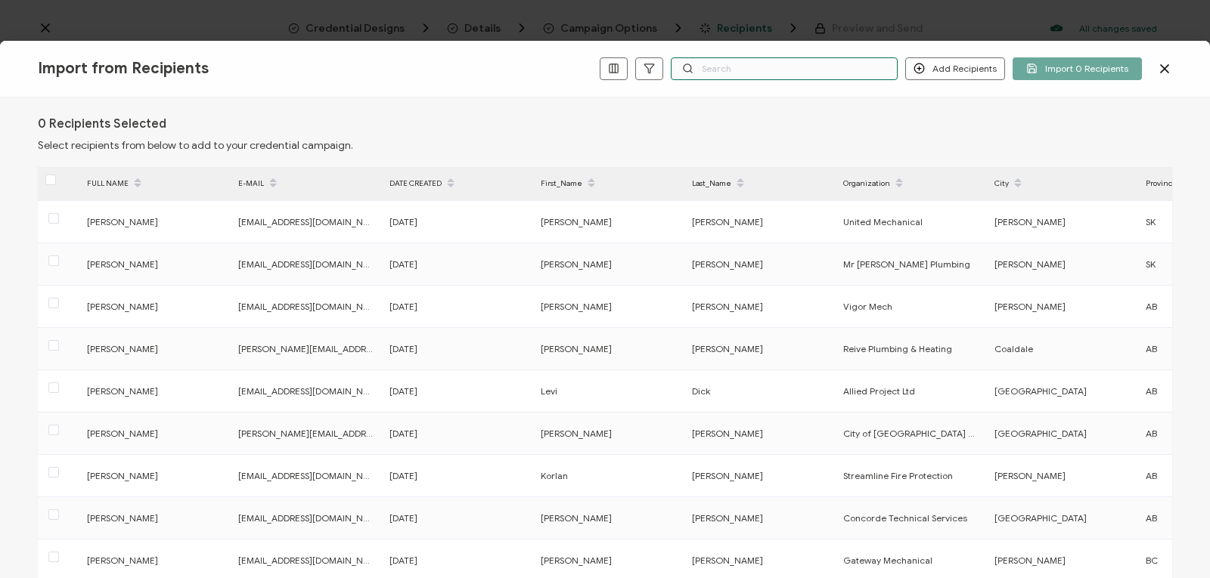
click at [773, 70] on input "text" at bounding box center [784, 68] width 227 height 23
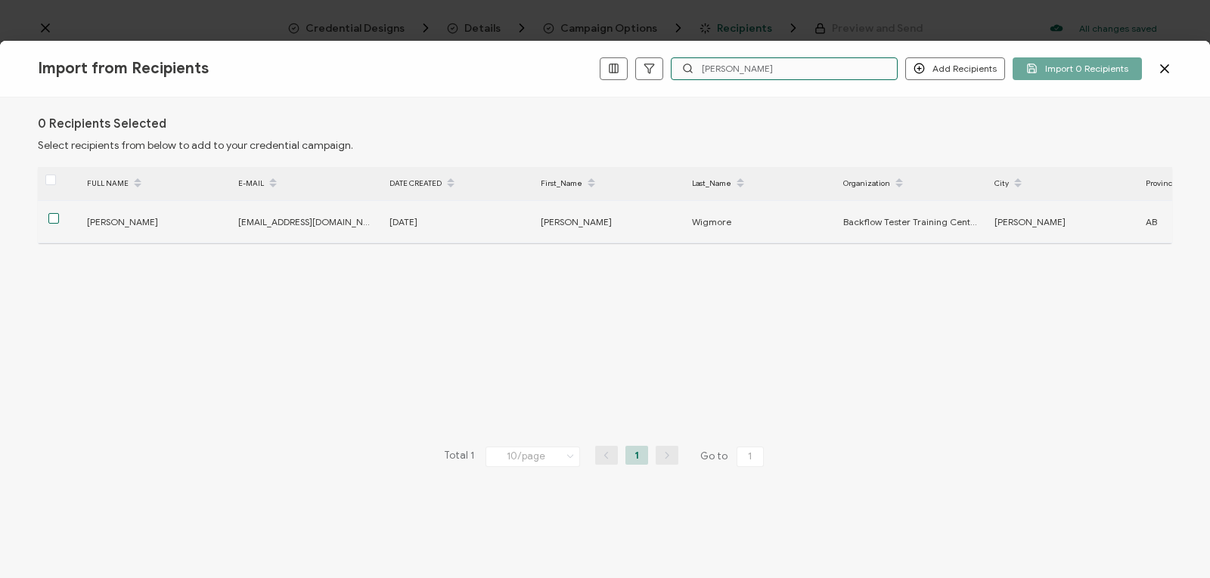
type input "[PERSON_NAME]"
click at [54, 217] on span at bounding box center [53, 218] width 11 height 11
click at [59, 213] on input "checkbox" at bounding box center [59, 213] width 0 height 0
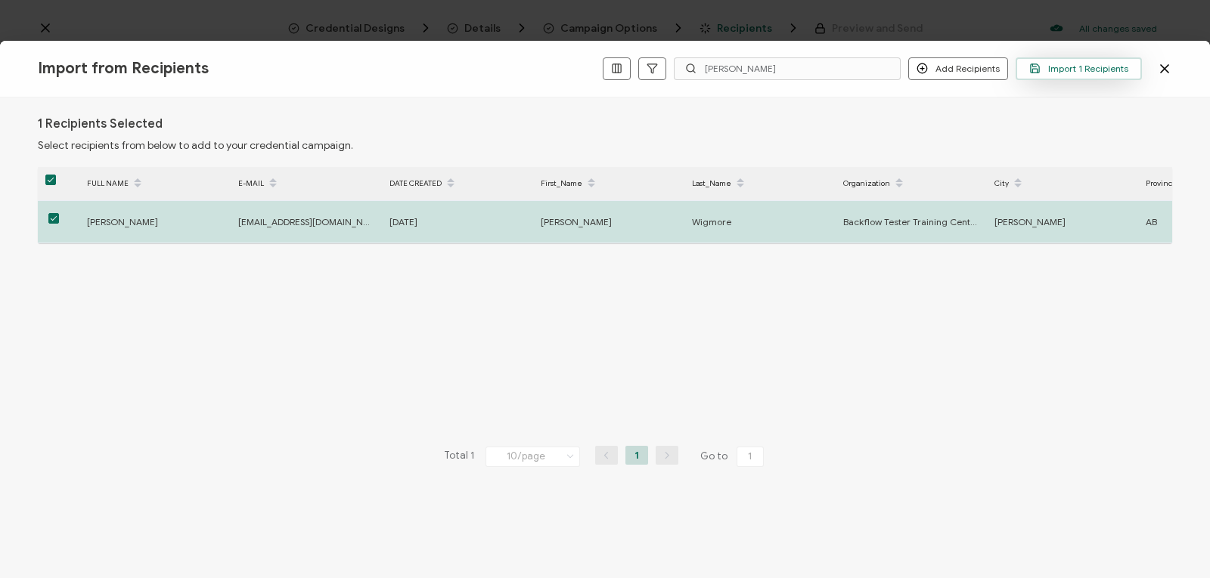
click at [1067, 67] on span "Import 1 Recipients" at bounding box center [1078, 68] width 99 height 11
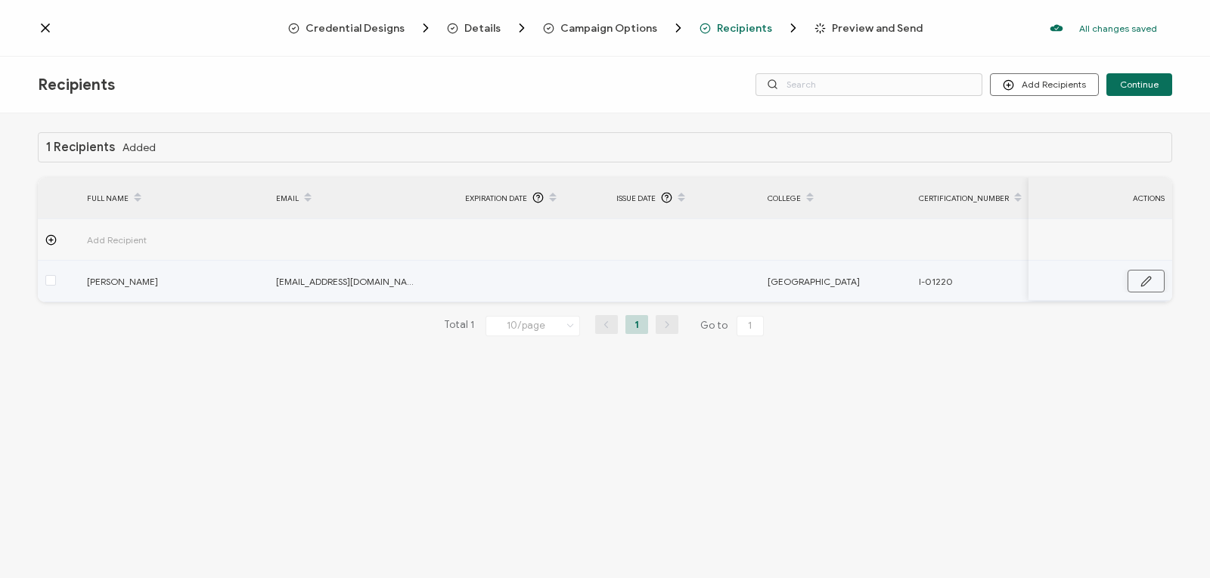
click at [1145, 287] on icon "button" at bounding box center [1145, 281] width 11 height 11
click at [1142, 282] on icon "button" at bounding box center [1144, 282] width 11 height 11
click at [1148, 277] on icon "button" at bounding box center [1145, 281] width 9 height 9
click at [476, 280] on icon at bounding box center [478, 282] width 19 height 24
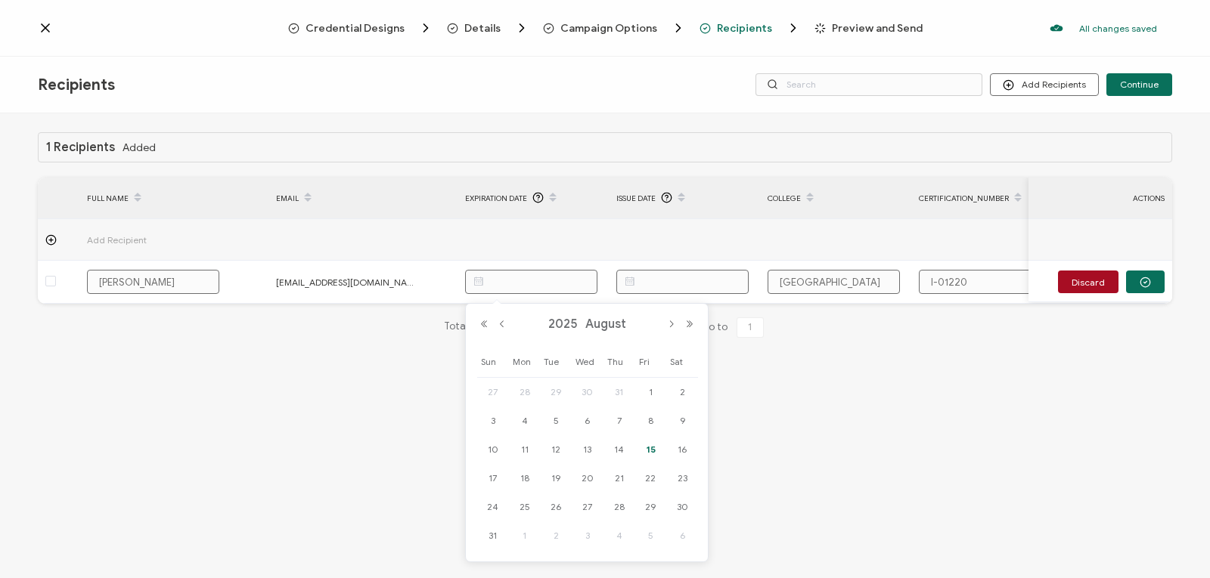
click at [810, 500] on div "1 Recipients Added FULL NAME EMAIL Expiration Date Issue Date College Certifica…" at bounding box center [605, 347] width 1210 height 469
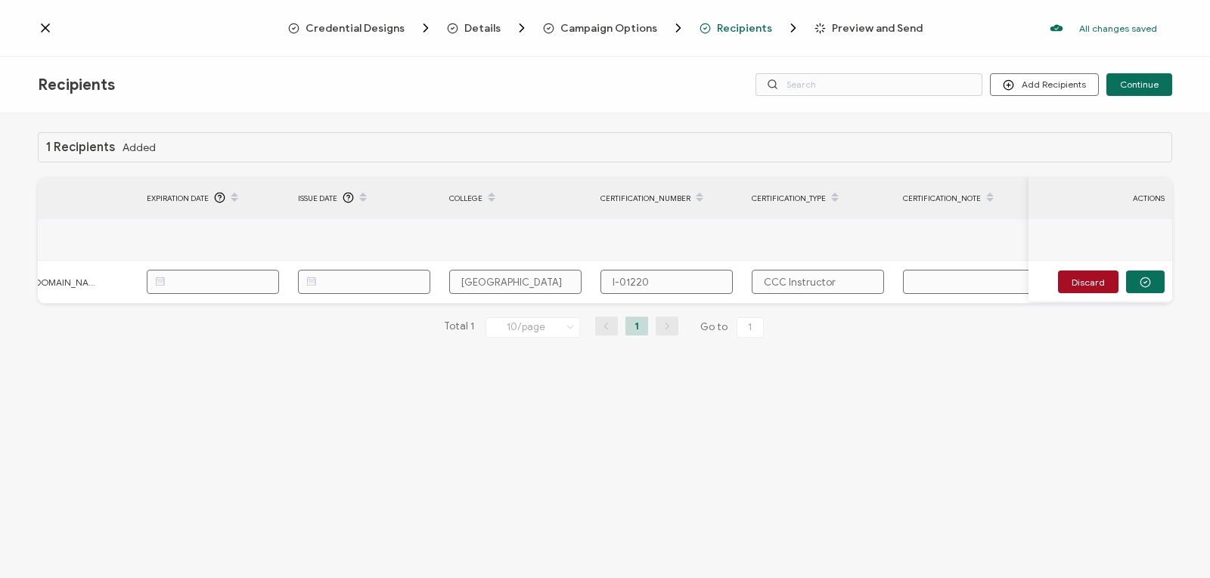
scroll to position [0, 336]
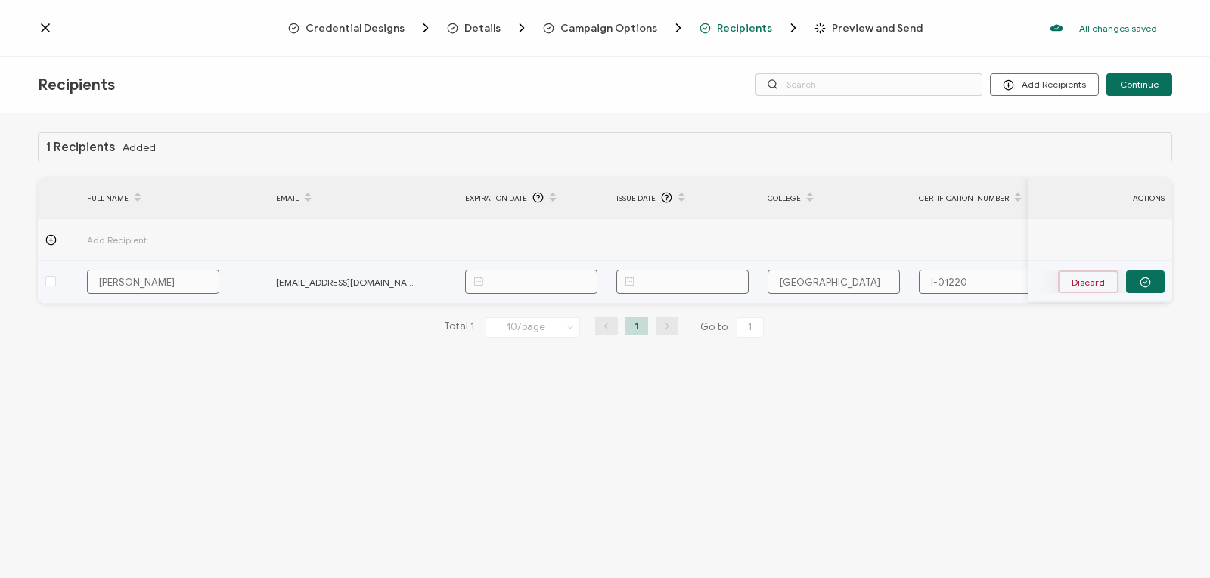
click at [1086, 277] on button "Discard" at bounding box center [1088, 282] width 60 height 23
click at [49, 280] on span at bounding box center [50, 280] width 11 height 11
click at [56, 275] on input "checkbox" at bounding box center [56, 275] width 0 height 0
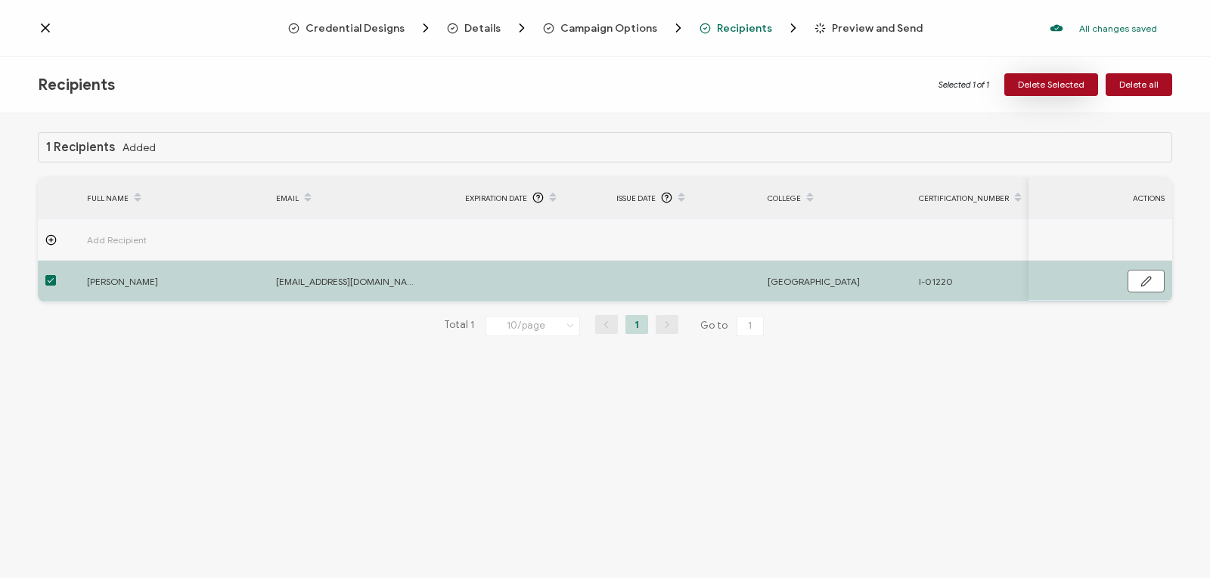
click at [1081, 80] on span "Delete Selected" at bounding box center [1051, 84] width 67 height 9
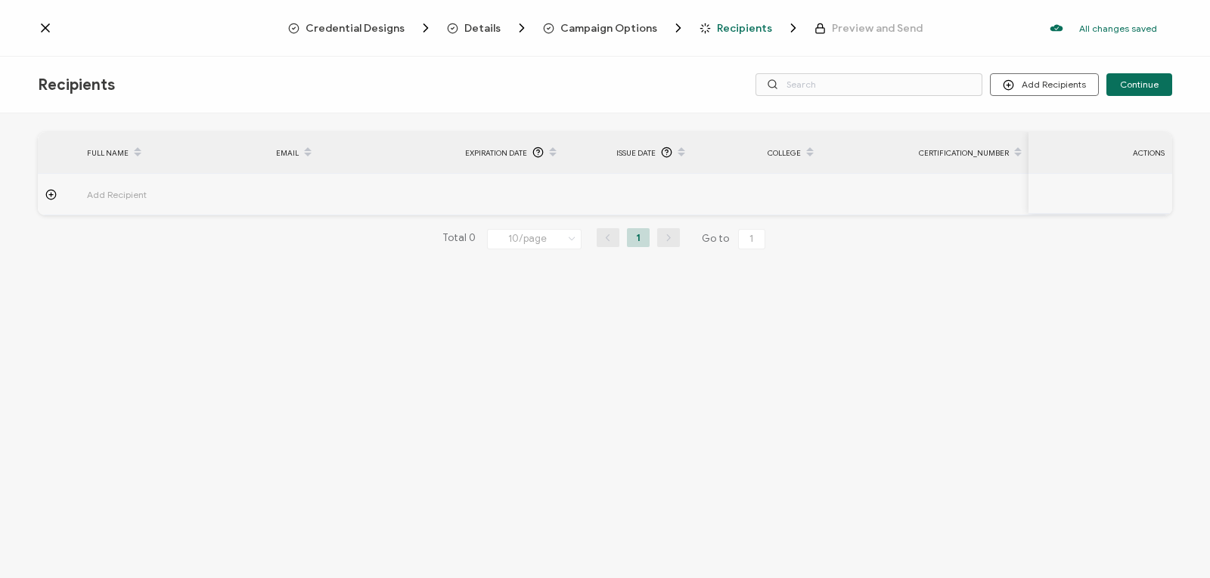
click at [45, 29] on icon at bounding box center [46, 28] width 8 height 8
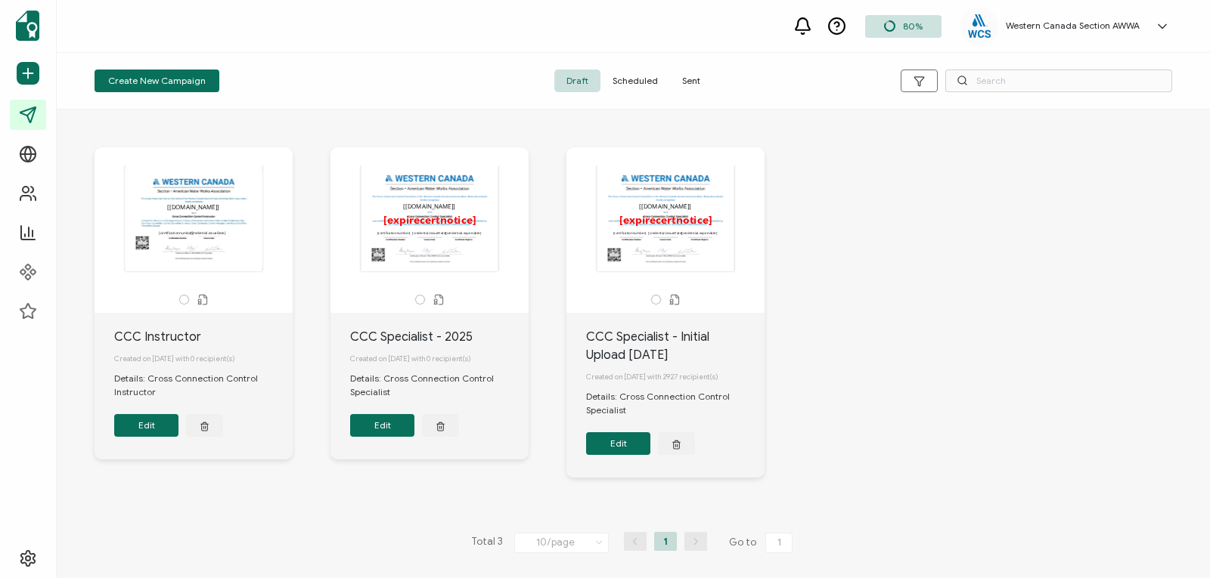
click at [611, 443] on button "Edit" at bounding box center [618, 443] width 64 height 23
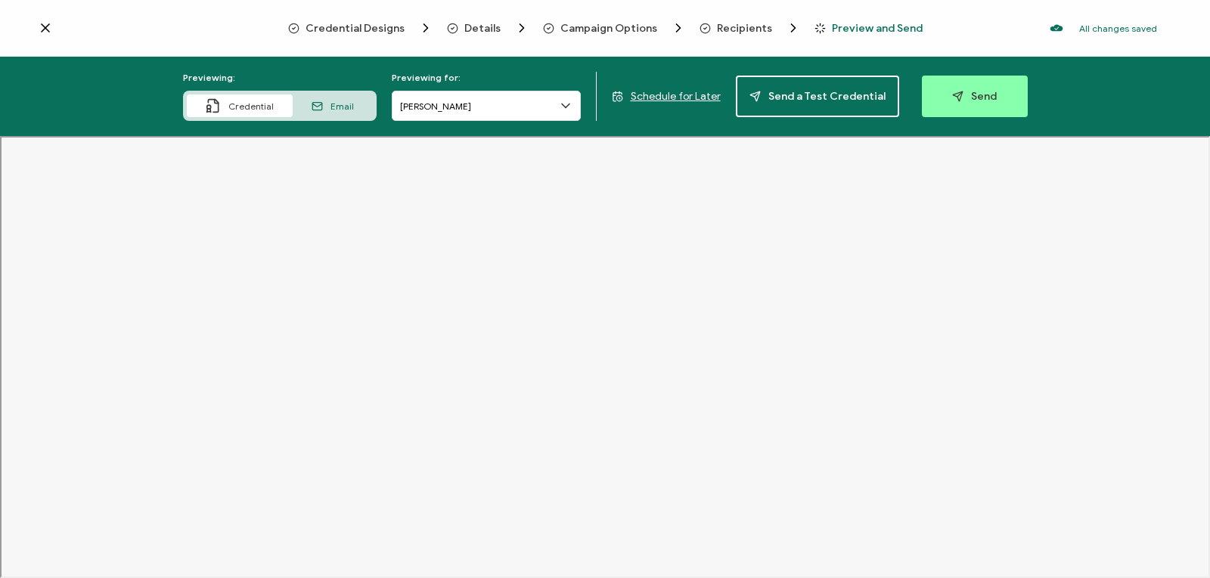
click at [567, 108] on icon at bounding box center [565, 105] width 15 height 15
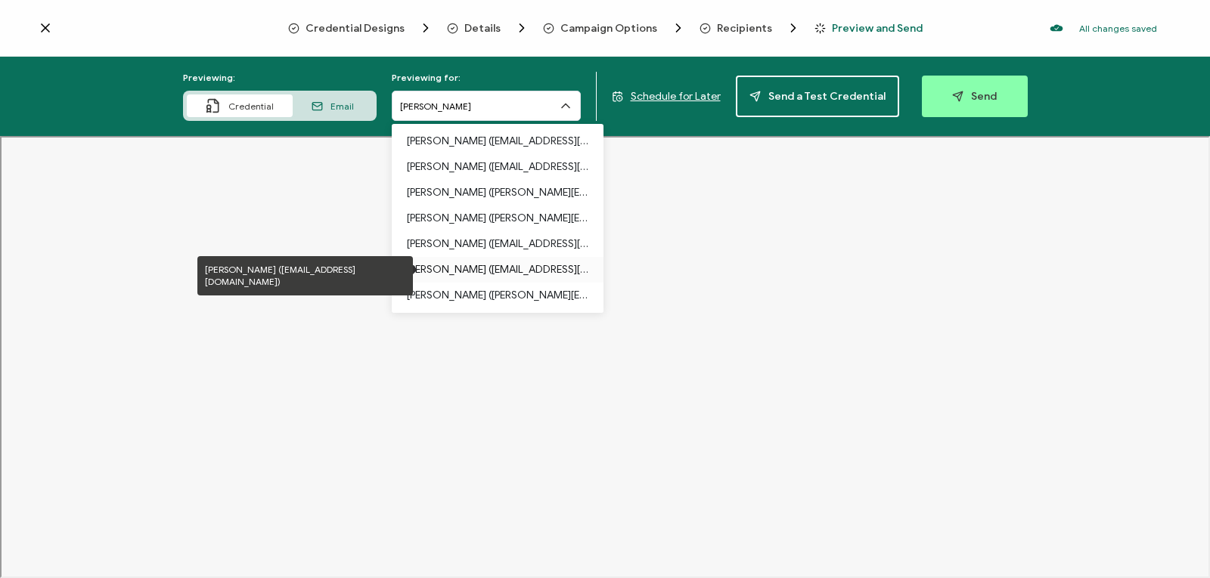
click at [510, 264] on p "[PERSON_NAME] ([EMAIL_ADDRESS][DOMAIN_NAME])" at bounding box center [497, 270] width 181 height 26
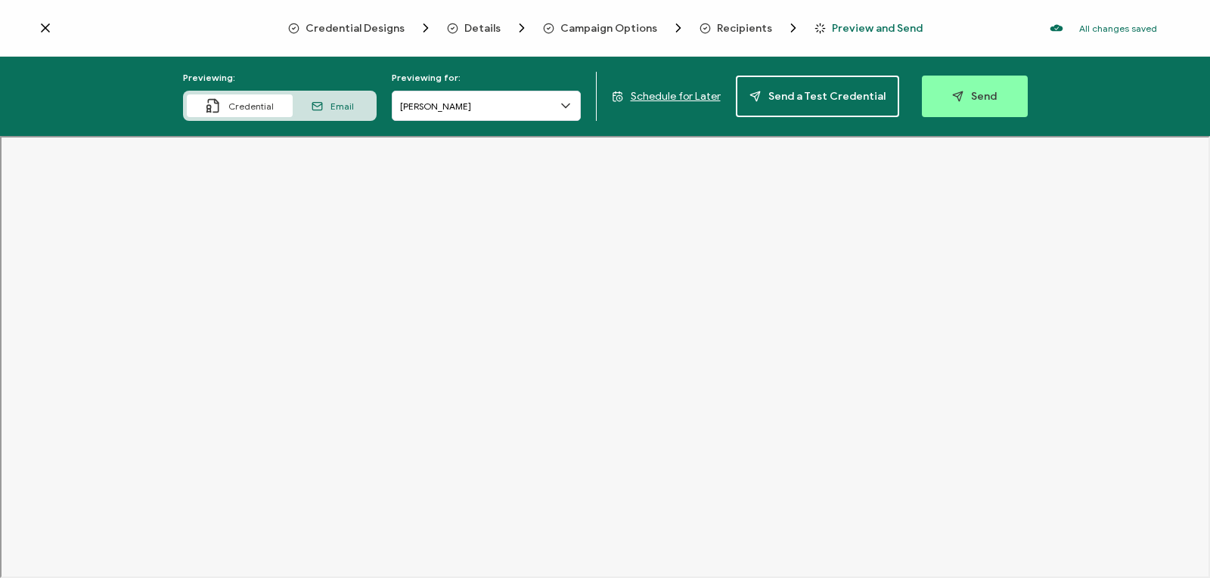
click at [565, 101] on icon at bounding box center [565, 105] width 15 height 15
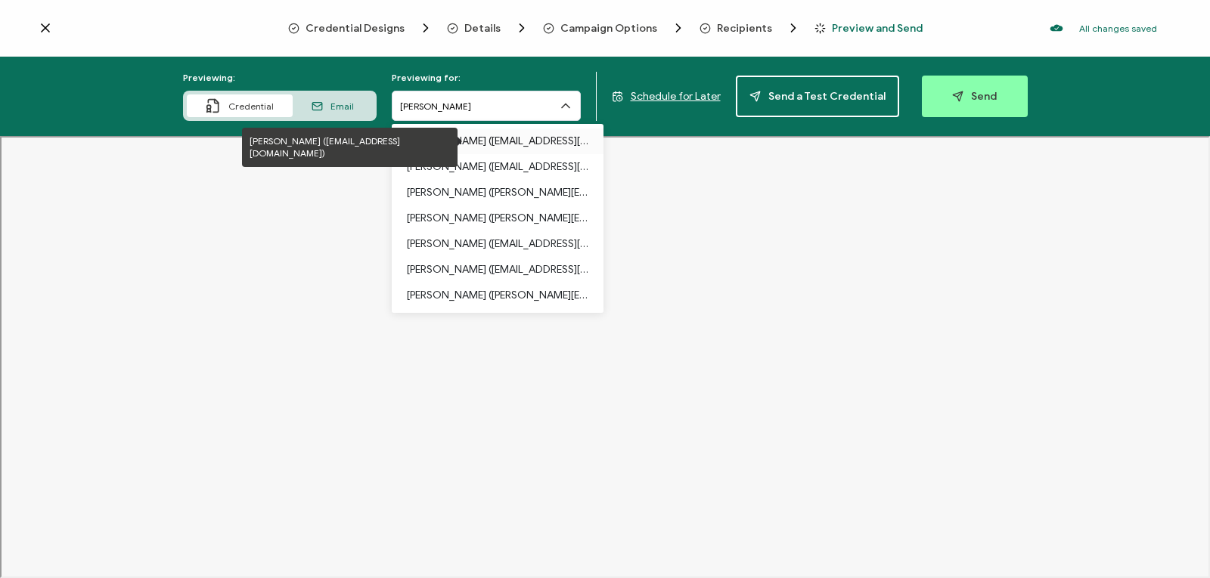
click at [530, 138] on p "[PERSON_NAME] ([EMAIL_ADDRESS][DOMAIN_NAME])" at bounding box center [497, 142] width 181 height 26
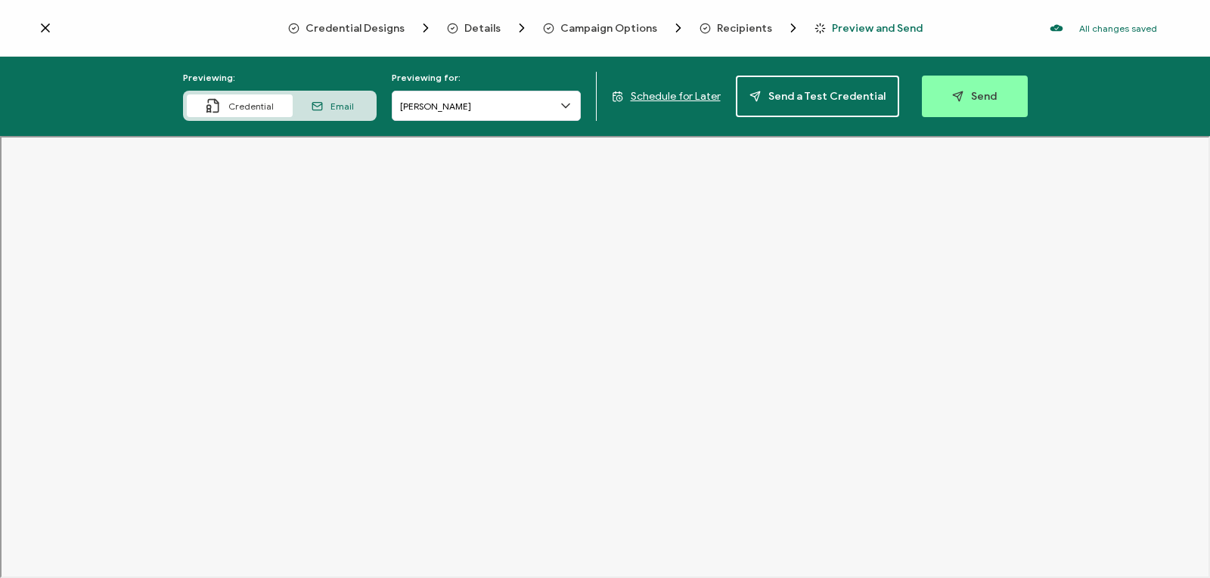
click at [330, 104] on div "Email" at bounding box center [333, 106] width 80 height 23
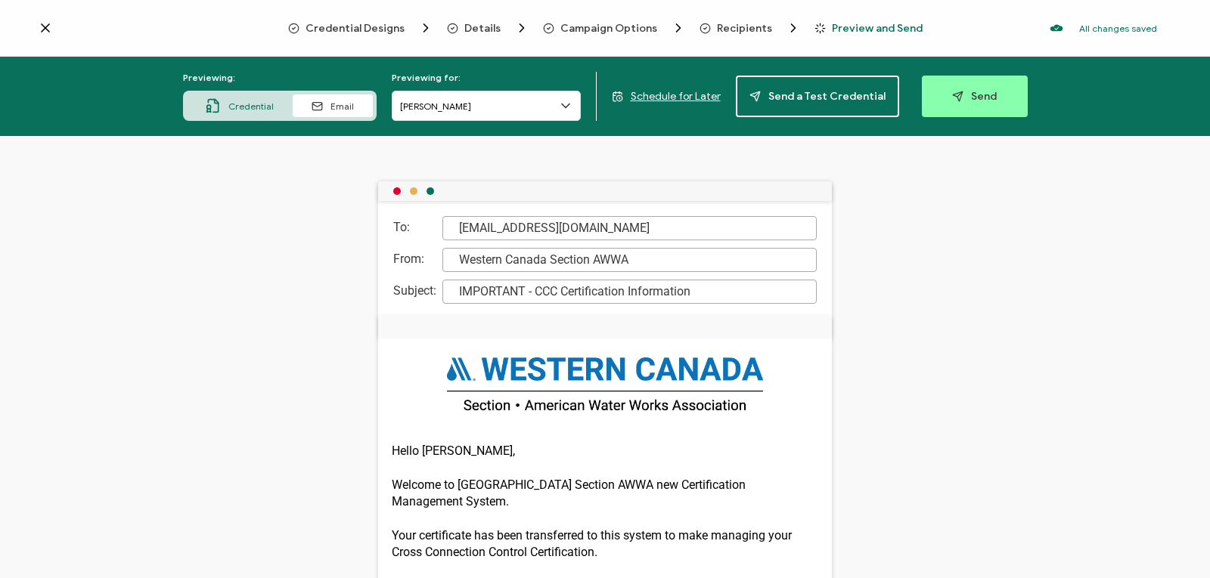
drag, startPoint x: 1203, startPoint y: 161, endPoint x: 1196, endPoint y: 214, distance: 53.4
click at [1196, 214] on div "To: [EMAIL_ADDRESS][DOMAIN_NAME] From: [GEOGRAPHIC_DATA] Section AWWA Subject: …" at bounding box center [605, 357] width 1210 height 442
click at [1200, 218] on div "To: [EMAIL_ADDRESS][DOMAIN_NAME] From: [GEOGRAPHIC_DATA] Section AWWA Subject: …" at bounding box center [605, 357] width 1210 height 442
click at [823, 92] on span "Send a Test Credential" at bounding box center [817, 96] width 136 height 11
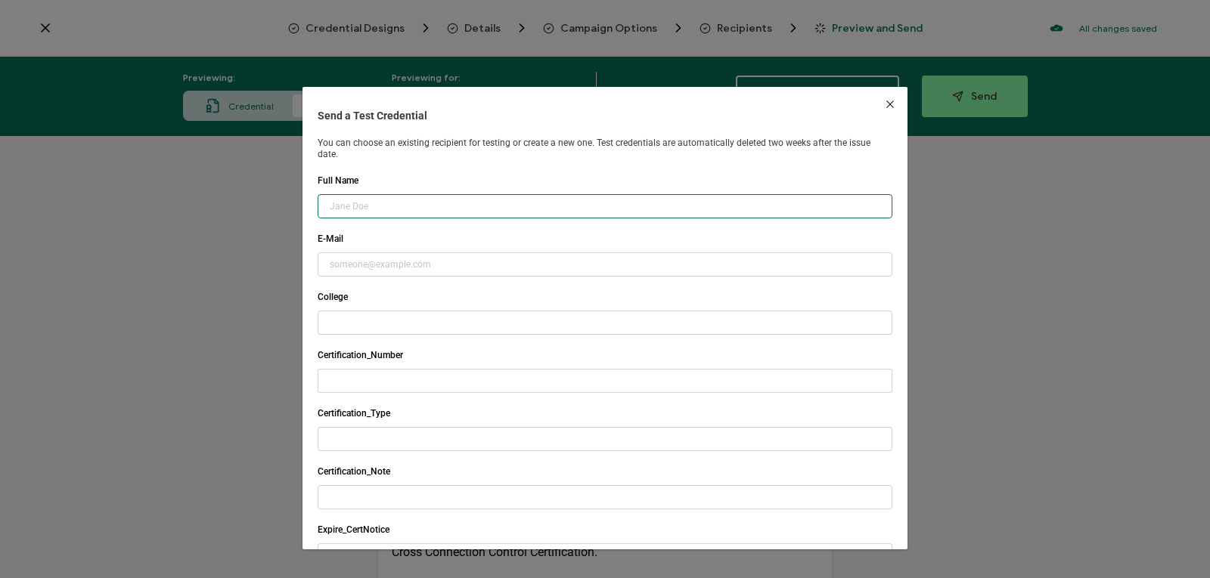
click at [546, 210] on input "dialog" at bounding box center [605, 206] width 575 height 24
type input "[PERSON_NAME]"
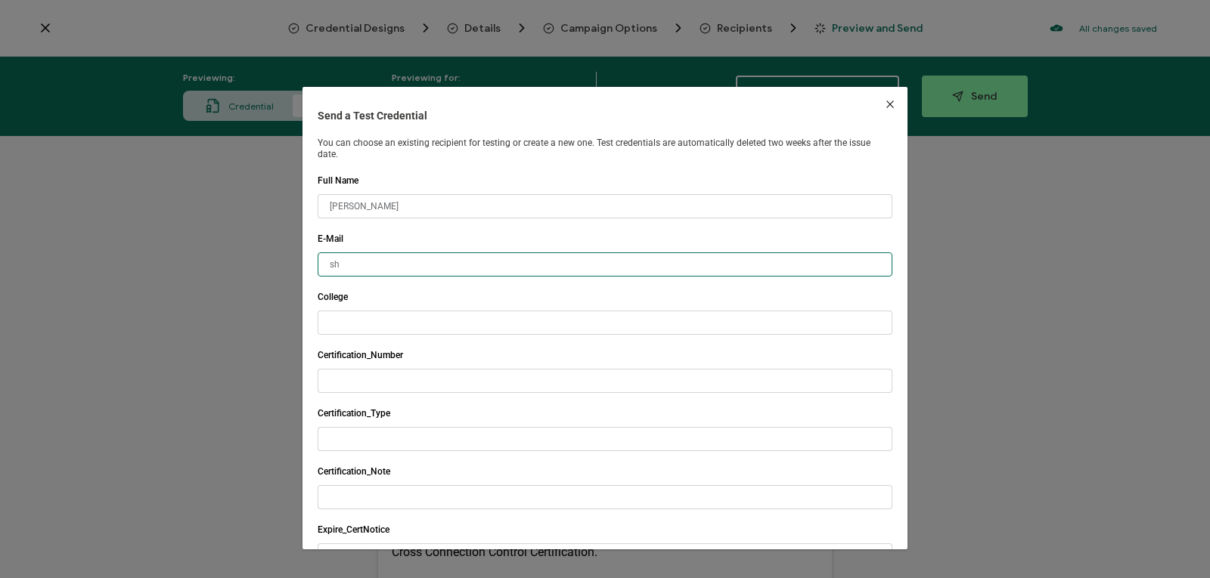
type input "s"
type input "w"
type input "[EMAIL_ADDRESS][DOMAIN_NAME]"
click at [528, 297] on div "College" at bounding box center [605, 297] width 575 height 11
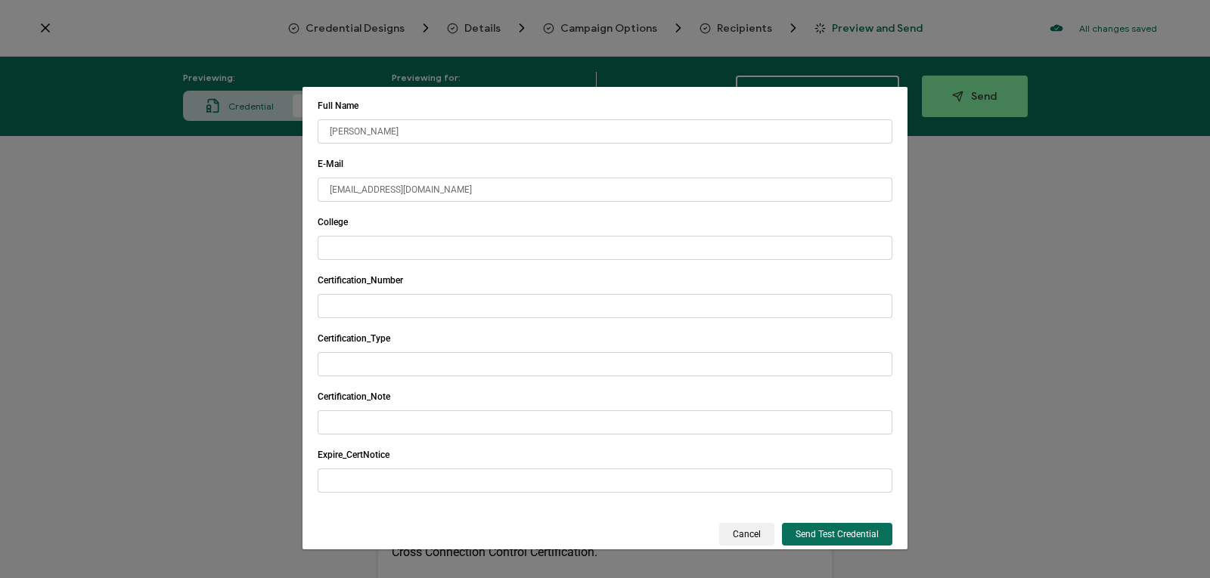
scroll to position [94, 0]
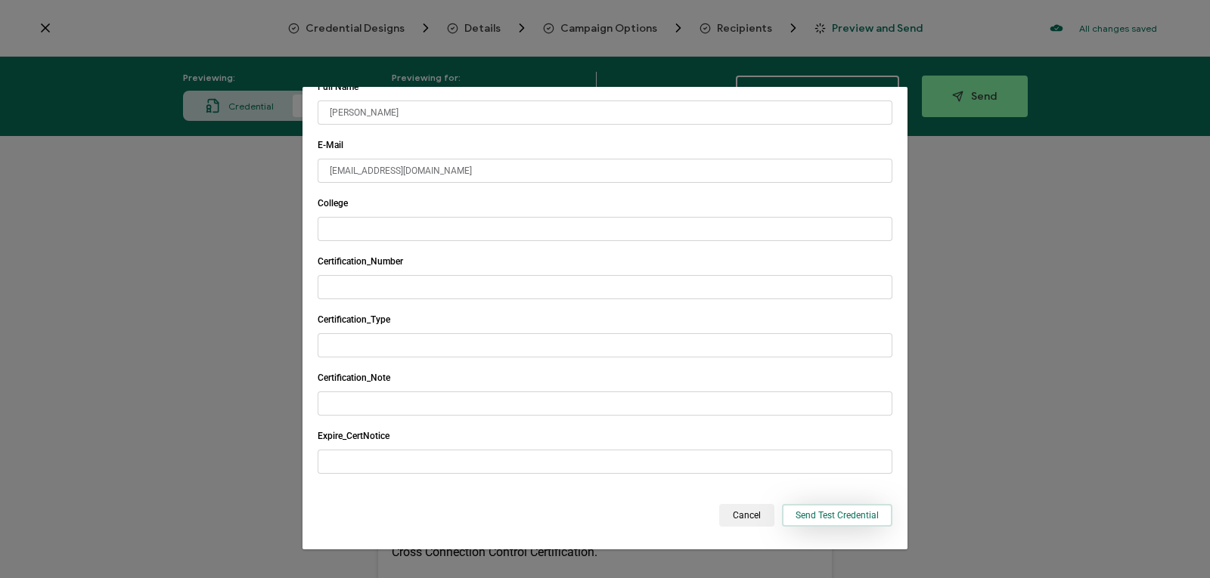
click at [813, 514] on span "Send Test Credential" at bounding box center [836, 515] width 83 height 9
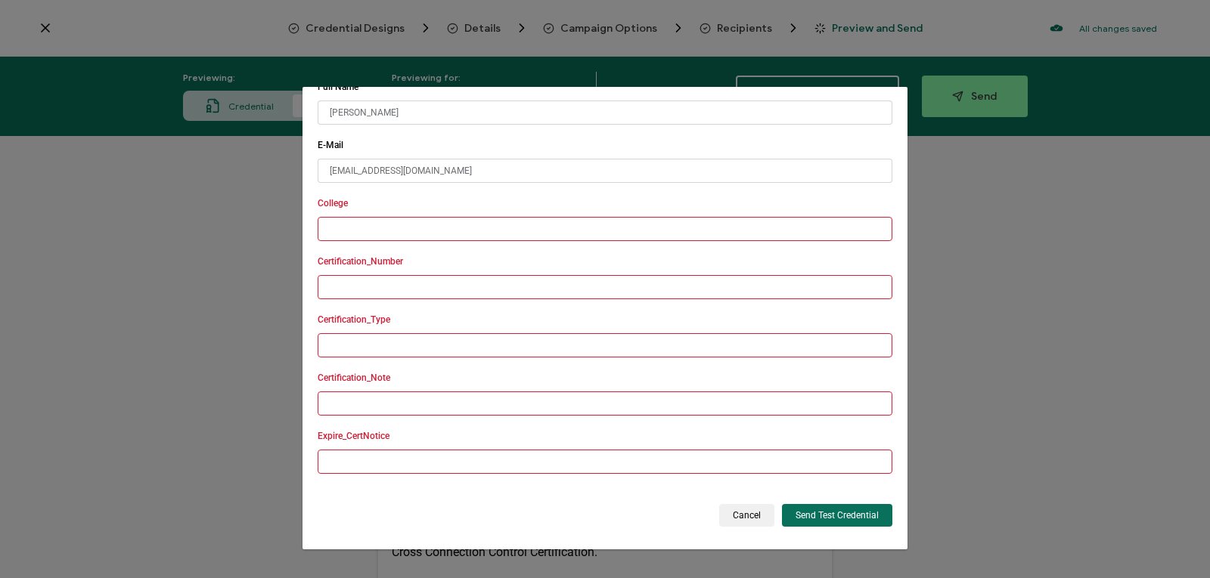
click at [397, 234] on input "dialog" at bounding box center [605, 229] width 575 height 24
type input "WCW"
type input "12345"
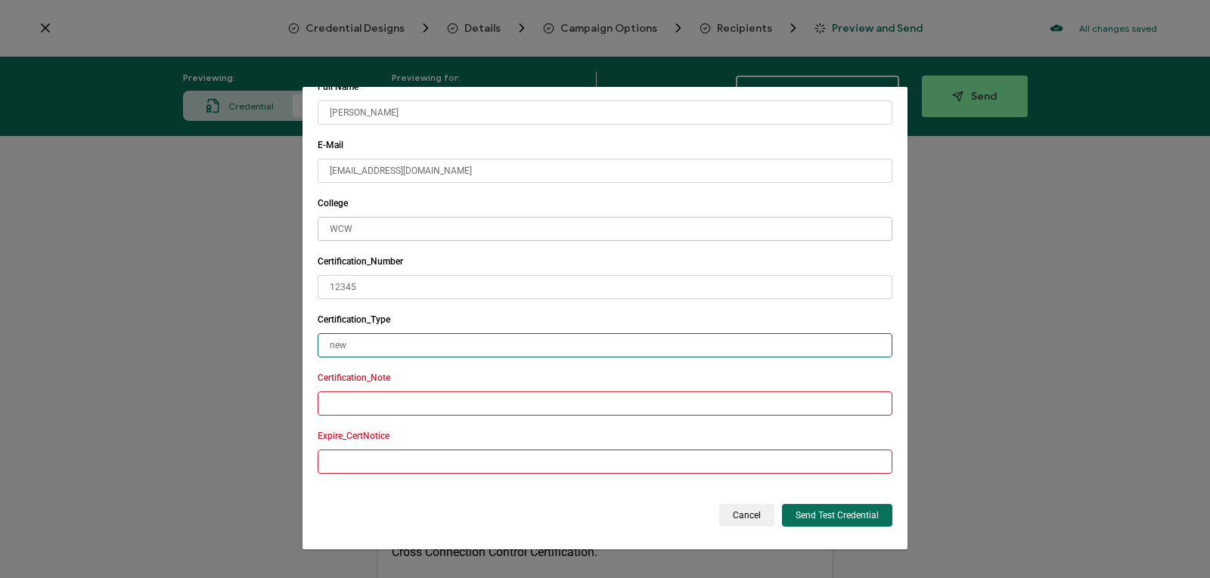
type input "new"
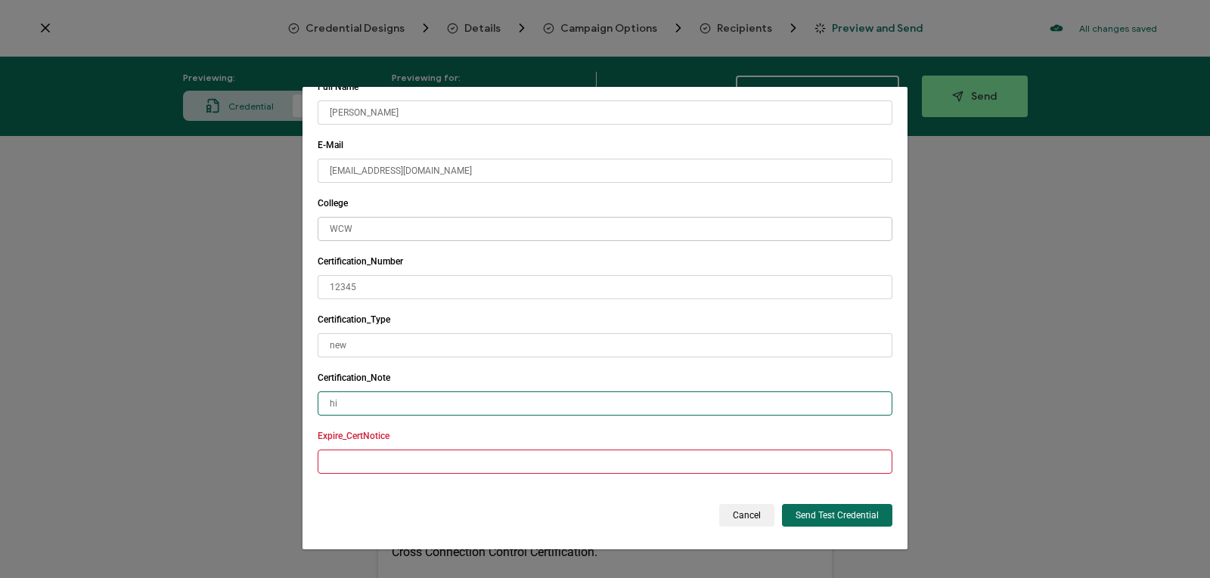
type input "hi"
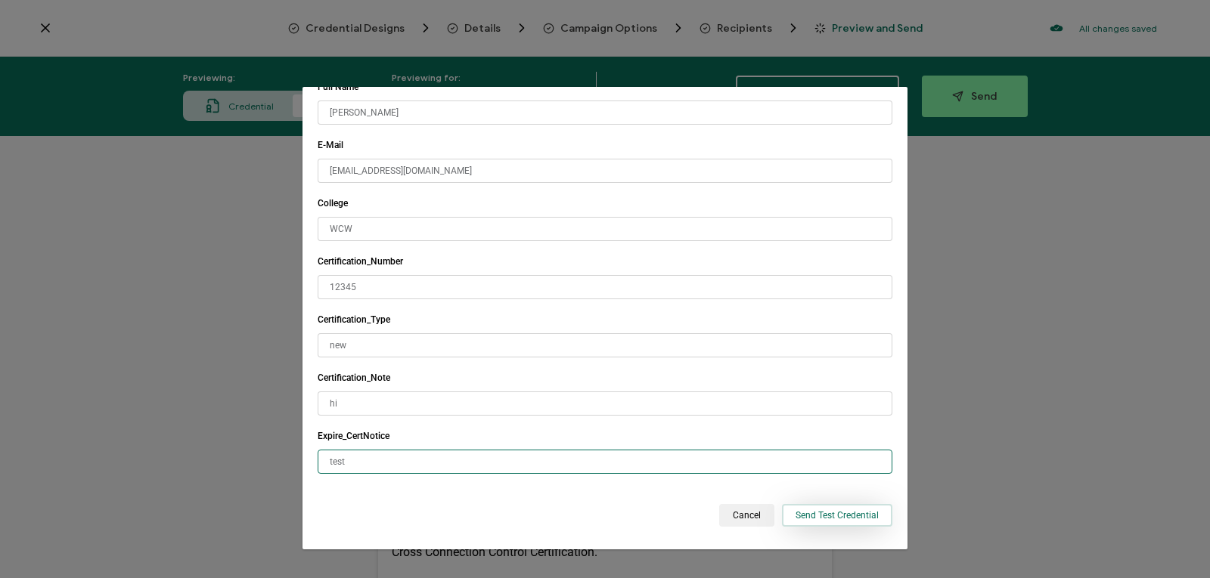
type input "test"
click at [810, 507] on button "Send Test Credential" at bounding box center [837, 515] width 110 height 23
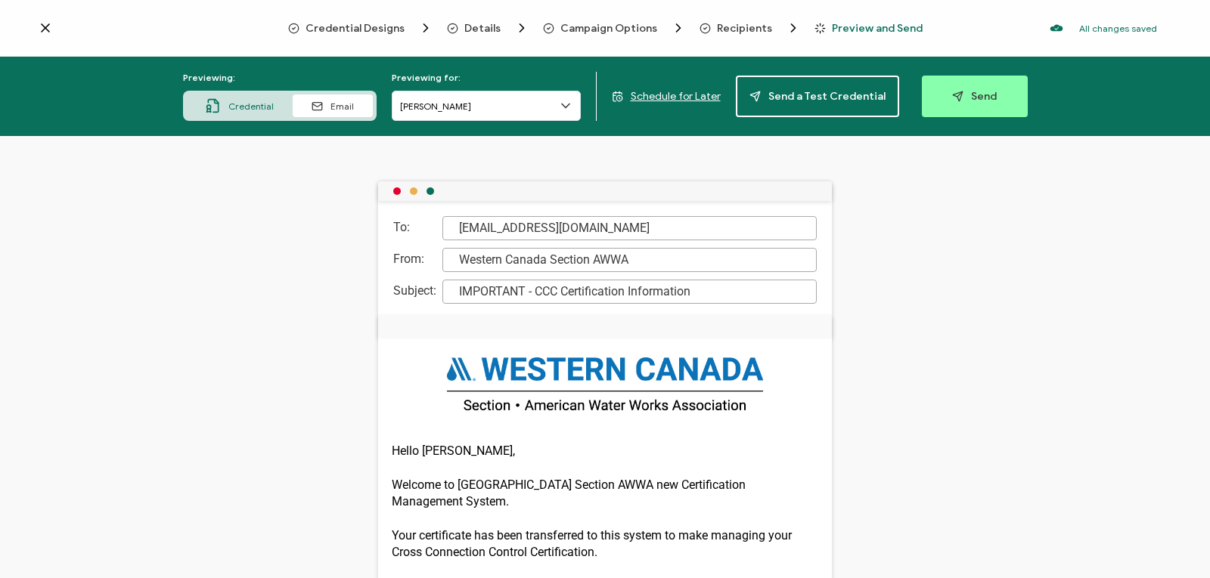
click at [569, 107] on icon at bounding box center [566, 106] width 8 height 4
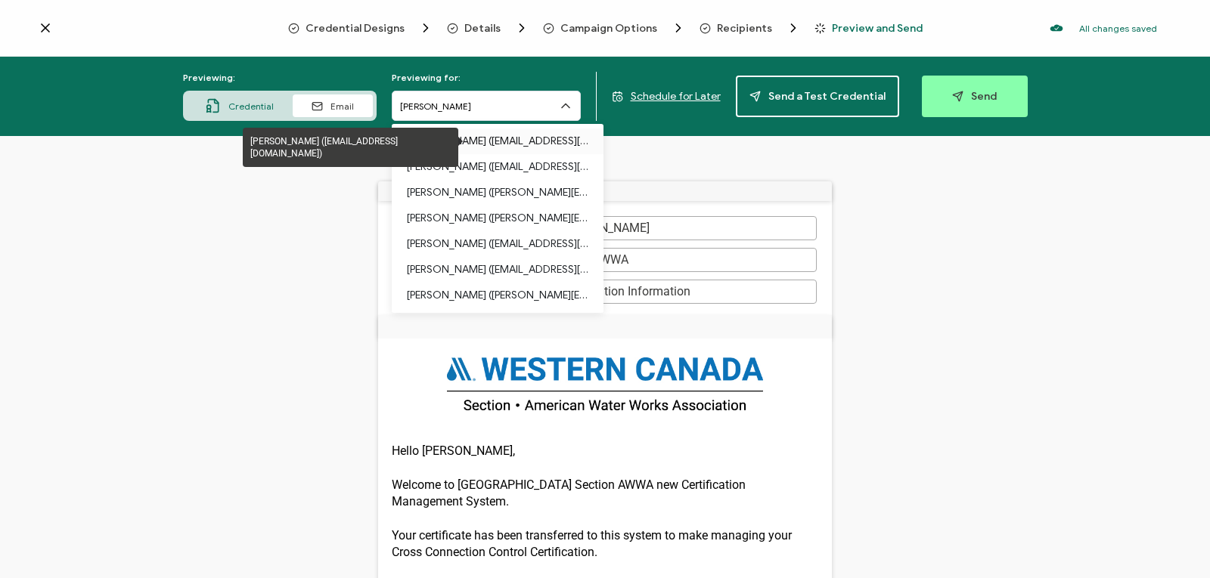
click at [519, 139] on p "[PERSON_NAME] ([EMAIL_ADDRESS][DOMAIN_NAME])" at bounding box center [497, 142] width 181 height 26
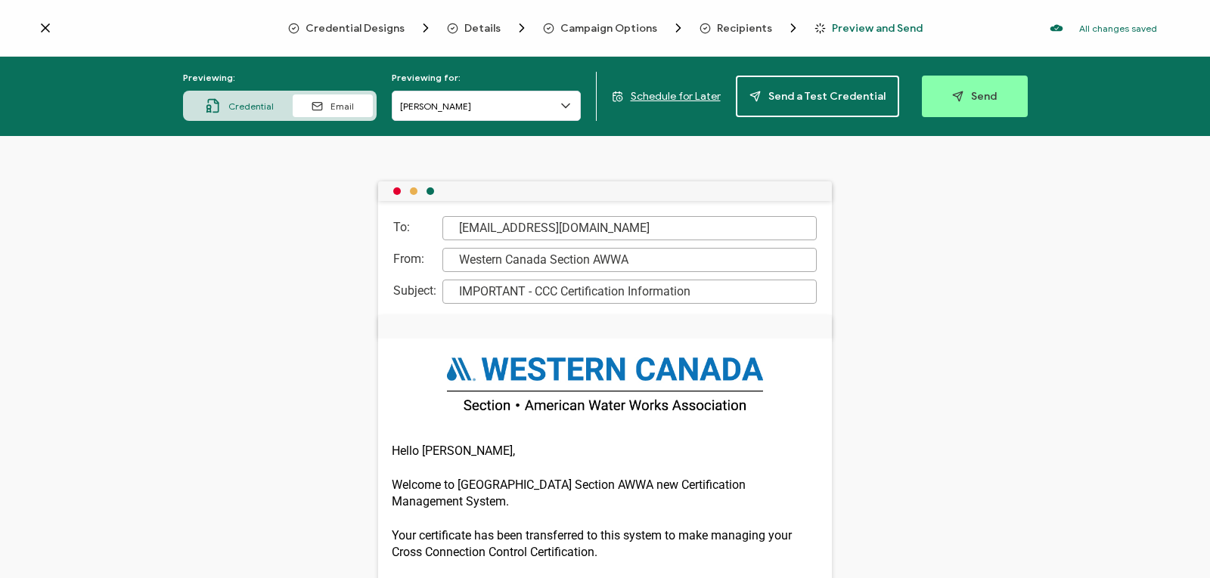
click at [249, 107] on span "Credential" at bounding box center [250, 106] width 45 height 11
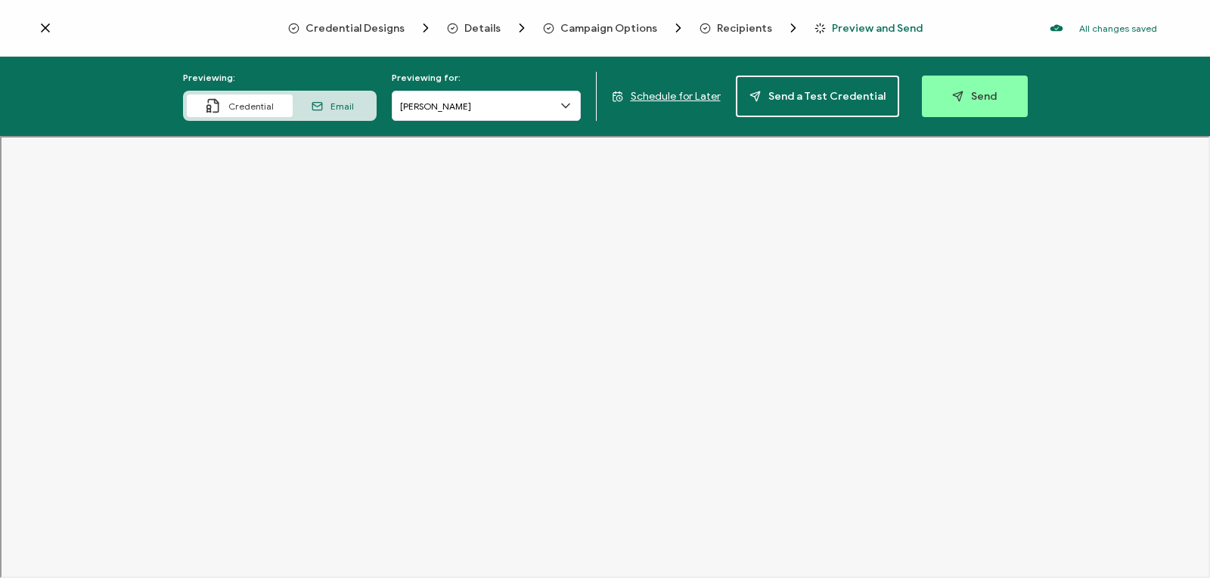
drag, startPoint x: 1204, startPoint y: 86, endPoint x: 1204, endPoint y: 126, distance: 40.1
click at [1204, 126] on div "Previewing: Credential Email Previewing for: [PERSON_NAME] Schedule for Later S…" at bounding box center [605, 96] width 1210 height 79
click at [957, 95] on icon "button" at bounding box center [959, 93] width 5 height 5
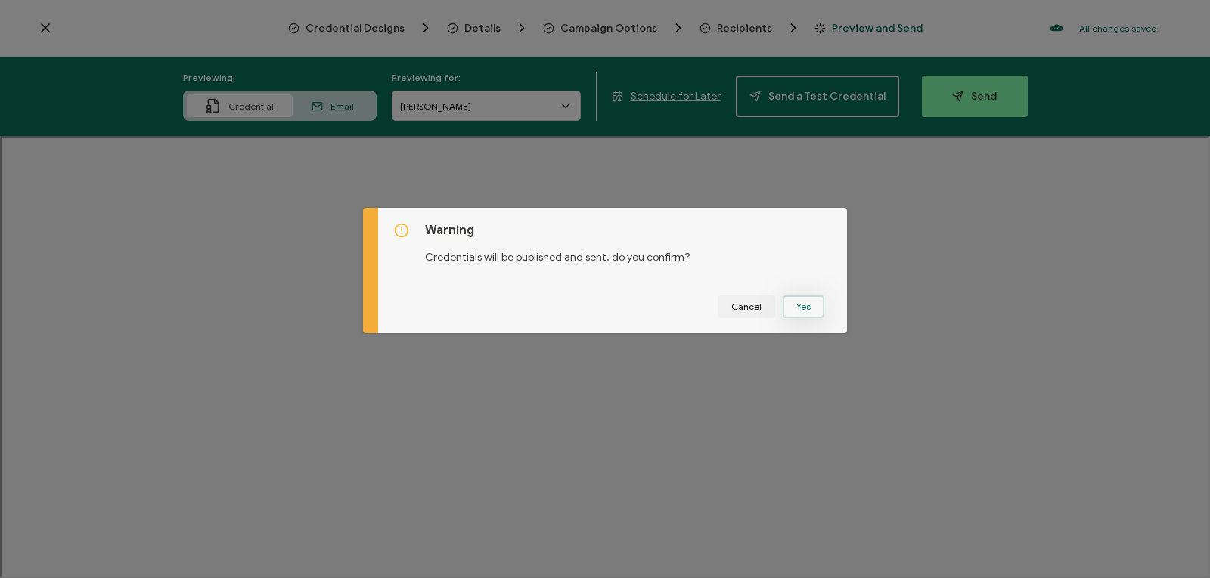
click at [794, 307] on button "Yes" at bounding box center [804, 307] width 42 height 23
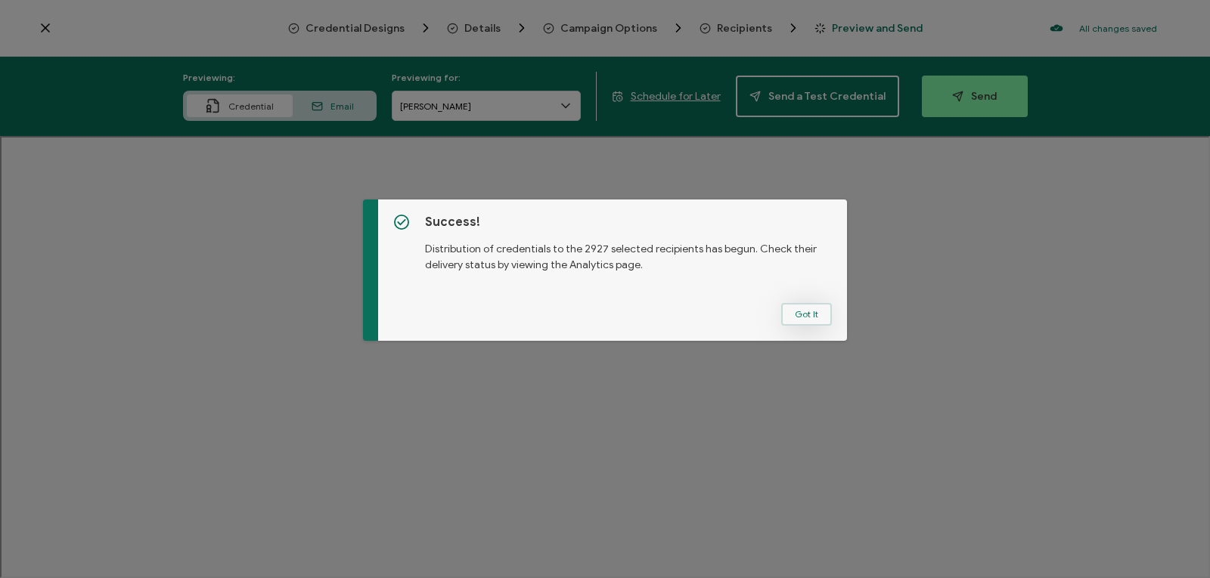
click at [789, 310] on button "Got It" at bounding box center [806, 314] width 51 height 23
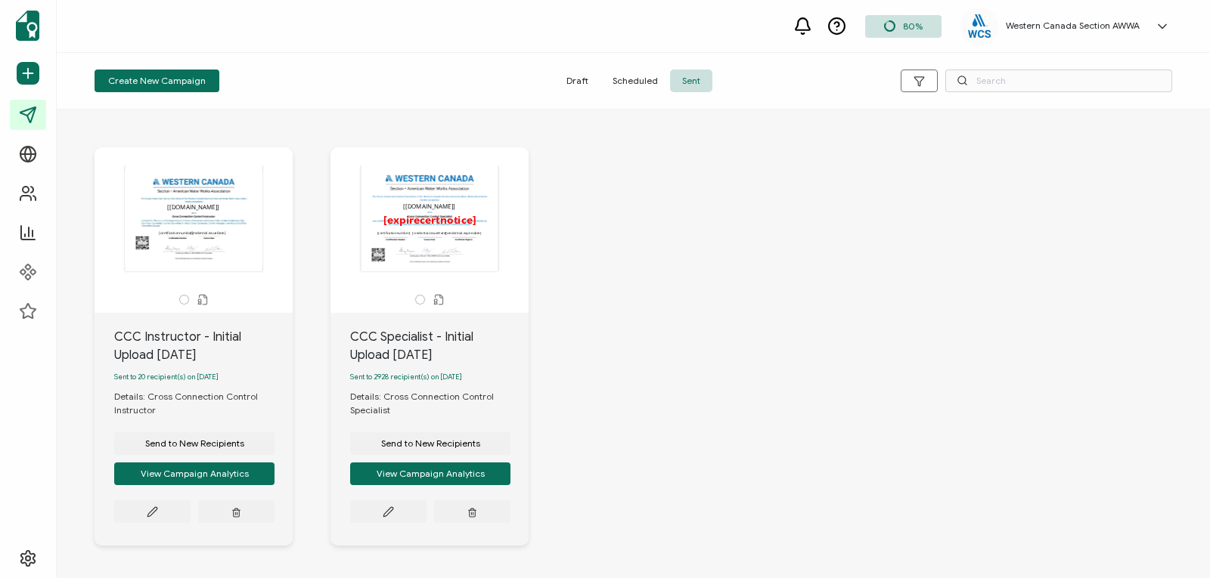
click at [581, 84] on span "Draft" at bounding box center [577, 81] width 46 height 23
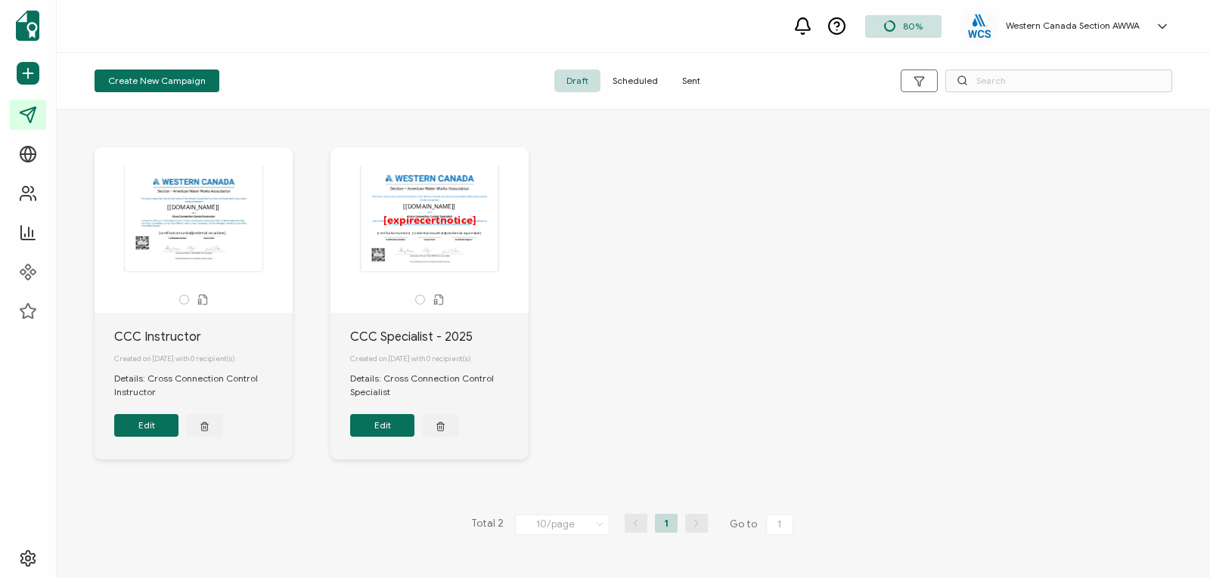
click at [686, 79] on span "Sent" at bounding box center [691, 81] width 42 height 23
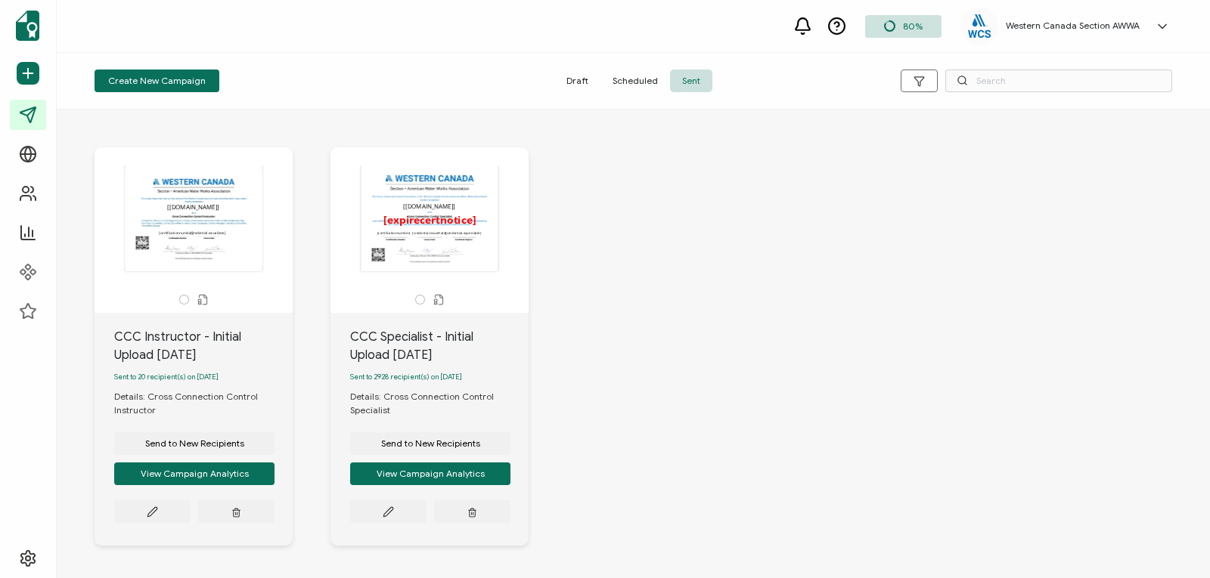
click at [577, 79] on span "Draft" at bounding box center [577, 81] width 46 height 23
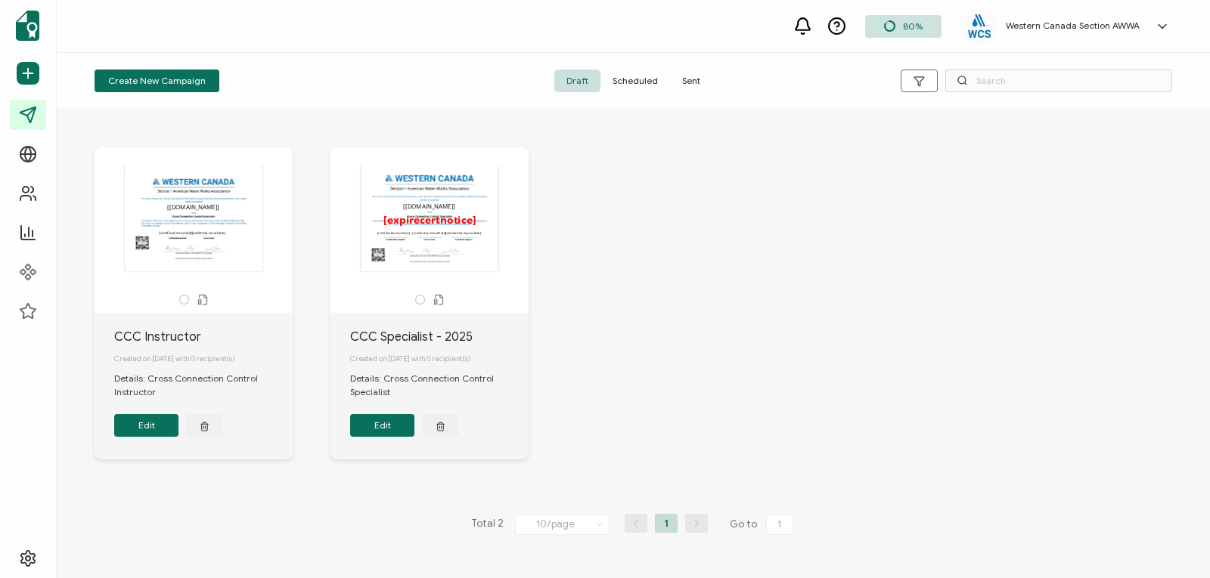
click at [380, 429] on button "Edit" at bounding box center [382, 425] width 64 height 23
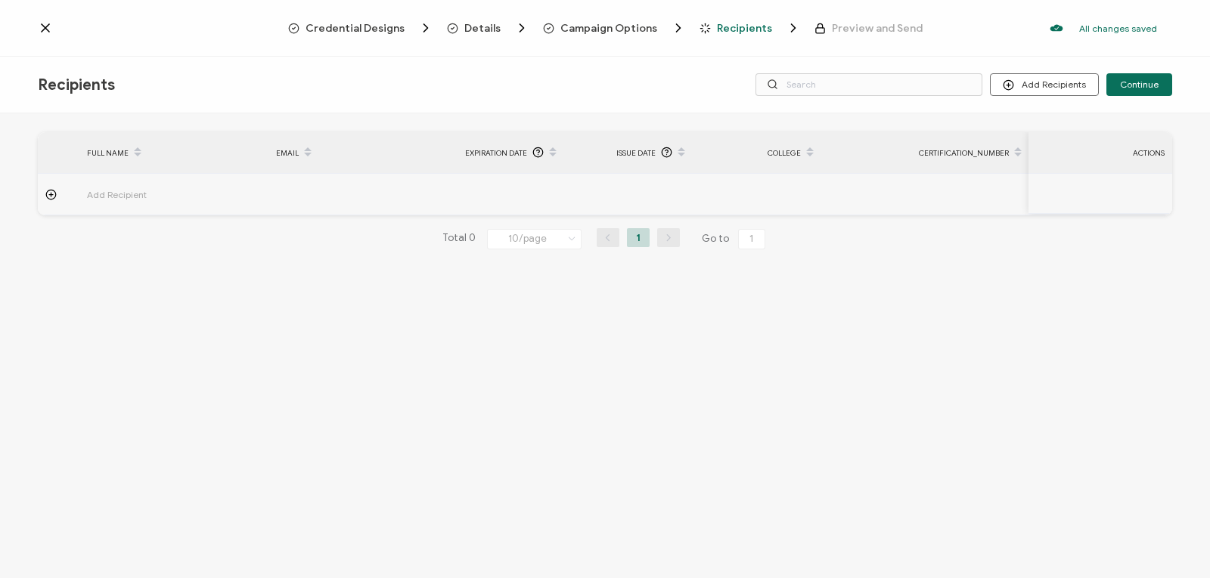
click at [365, 26] on span "Credential Designs" at bounding box center [354, 28] width 99 height 11
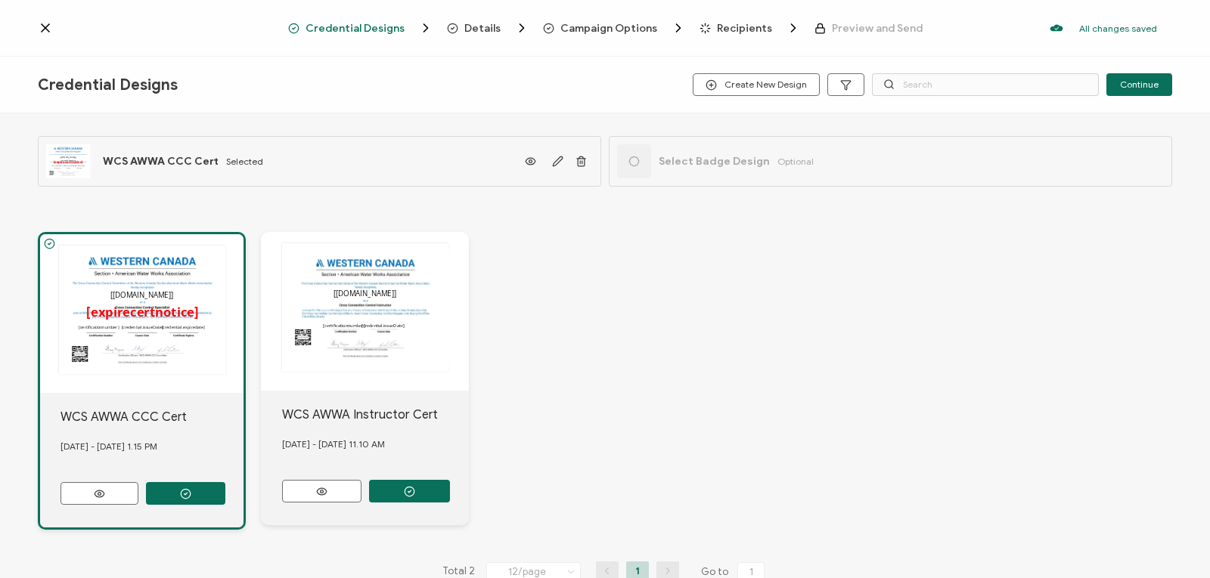
click at [467, 23] on span "Details" at bounding box center [482, 28] width 36 height 11
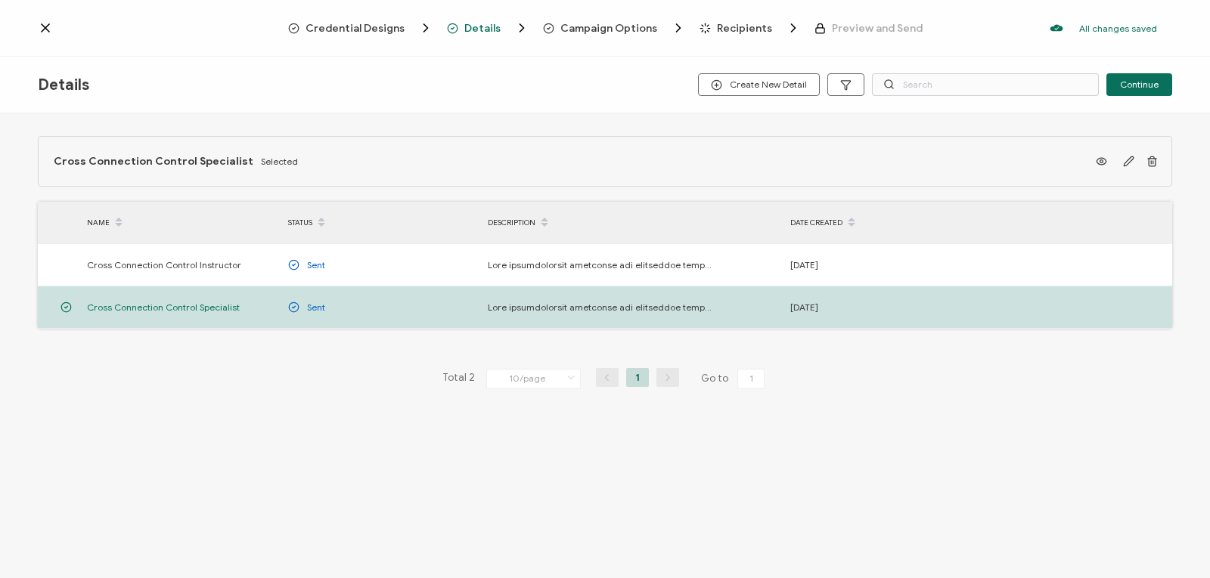
click at [598, 25] on span "Campaign Options" at bounding box center [608, 28] width 97 height 11
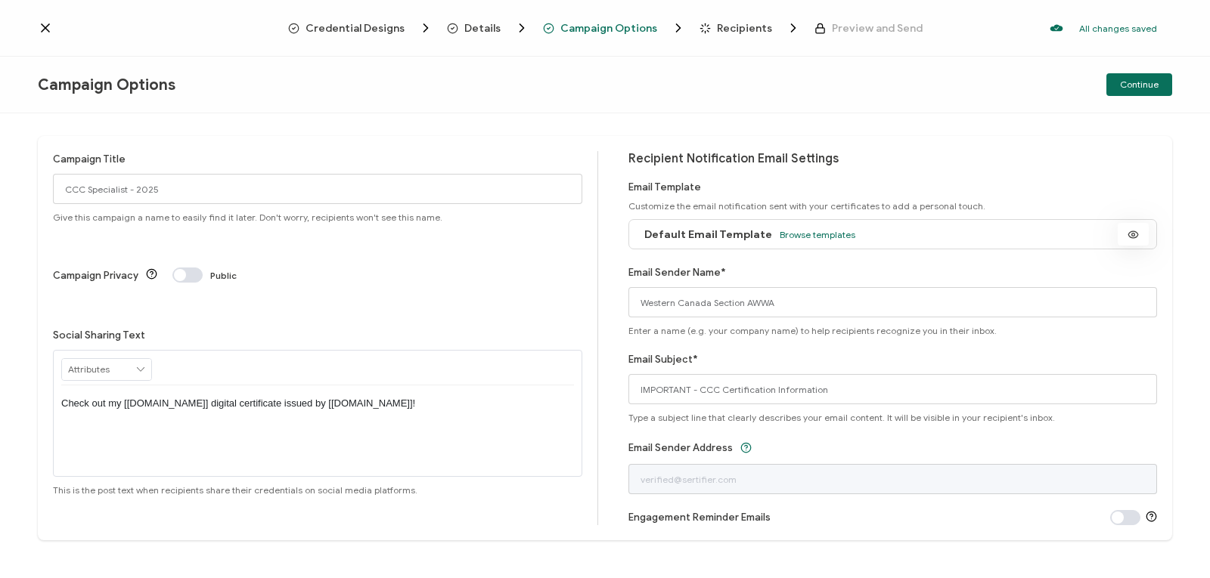
click at [1128, 231] on icon at bounding box center [1133, 234] width 10 height 7
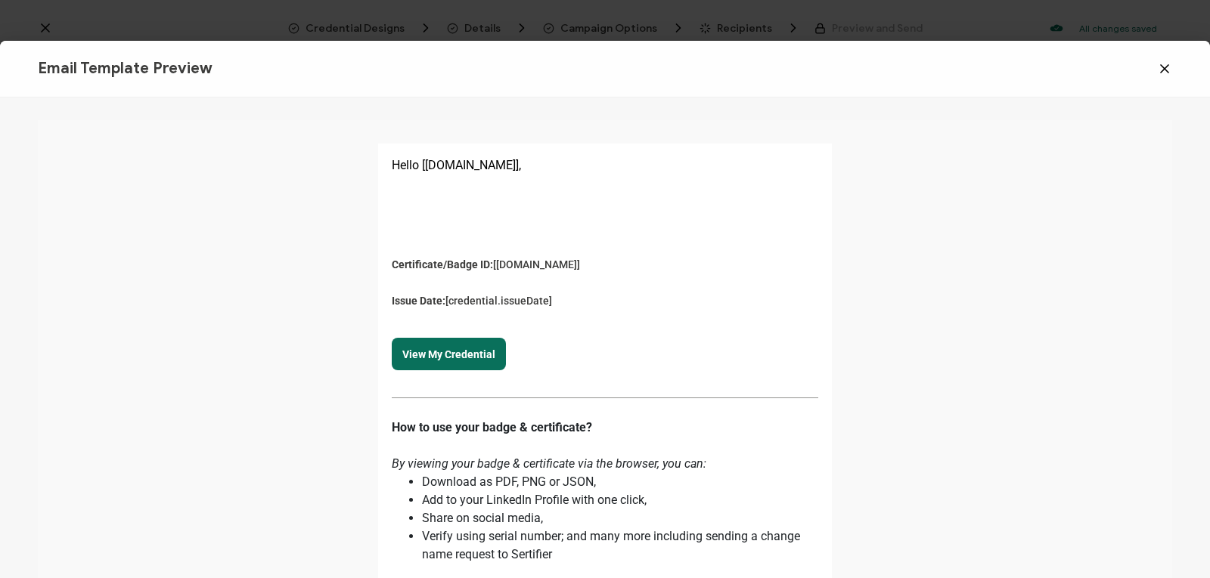
click at [1158, 68] on icon at bounding box center [1164, 68] width 15 height 15
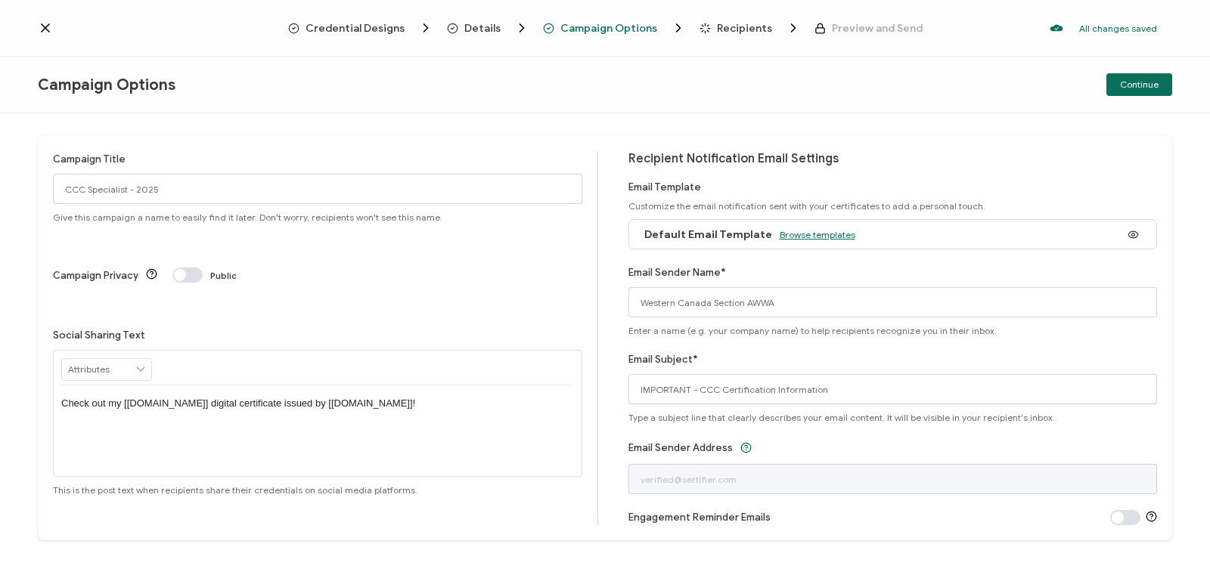
click at [806, 233] on span "Browse templates" at bounding box center [817, 234] width 76 height 11
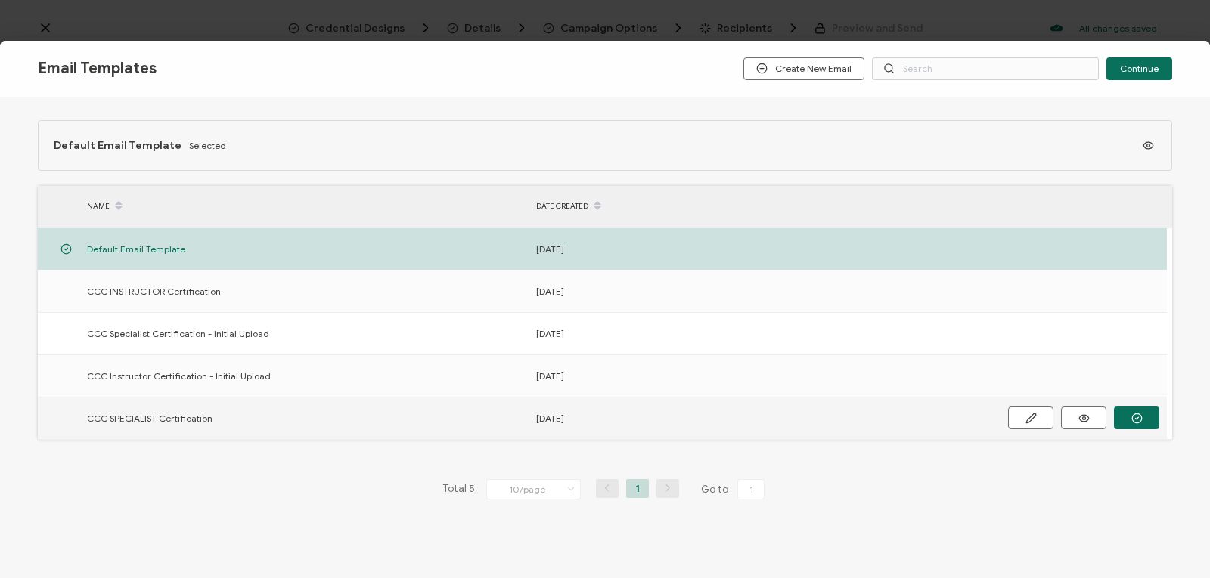
click at [177, 416] on span "CCC SPECIALIST Certification" at bounding box center [150, 418] width 126 height 17
click at [0, 0] on icon "button" at bounding box center [0, 0] width 0 height 0
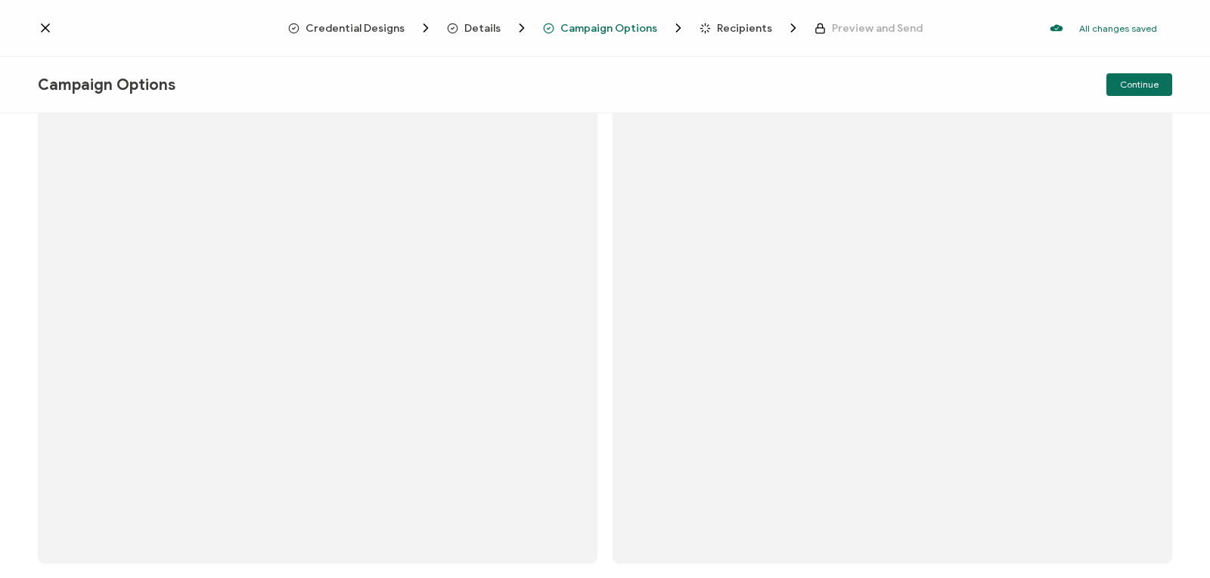
click at [1101, 389] on rect at bounding box center [891, 324] width 559 height 479
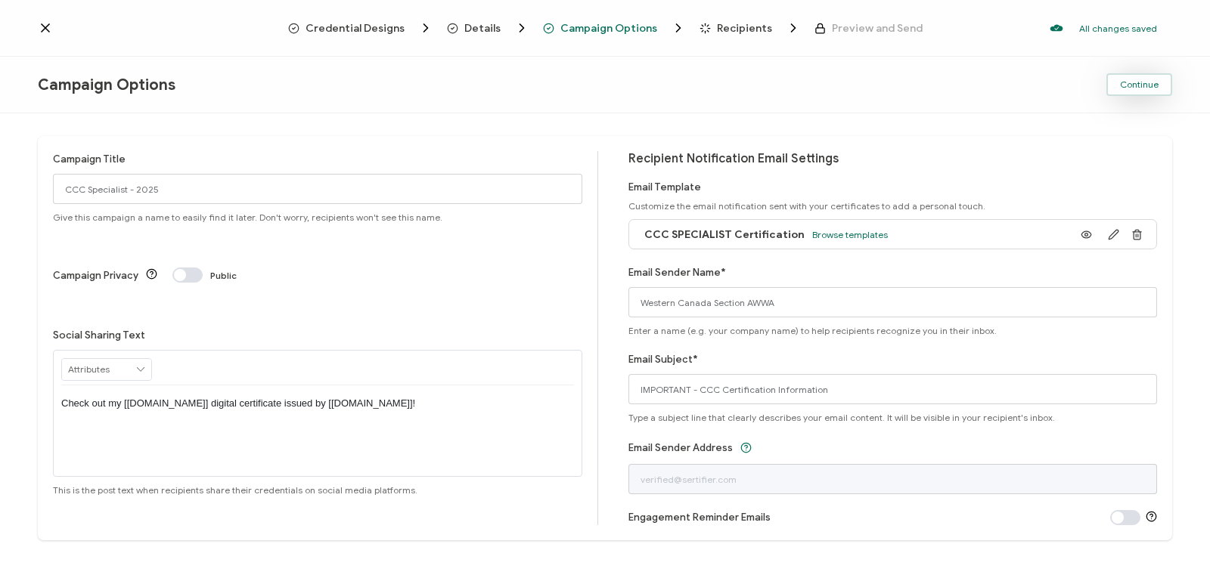
click at [1127, 85] on span "Continue" at bounding box center [1139, 84] width 39 height 9
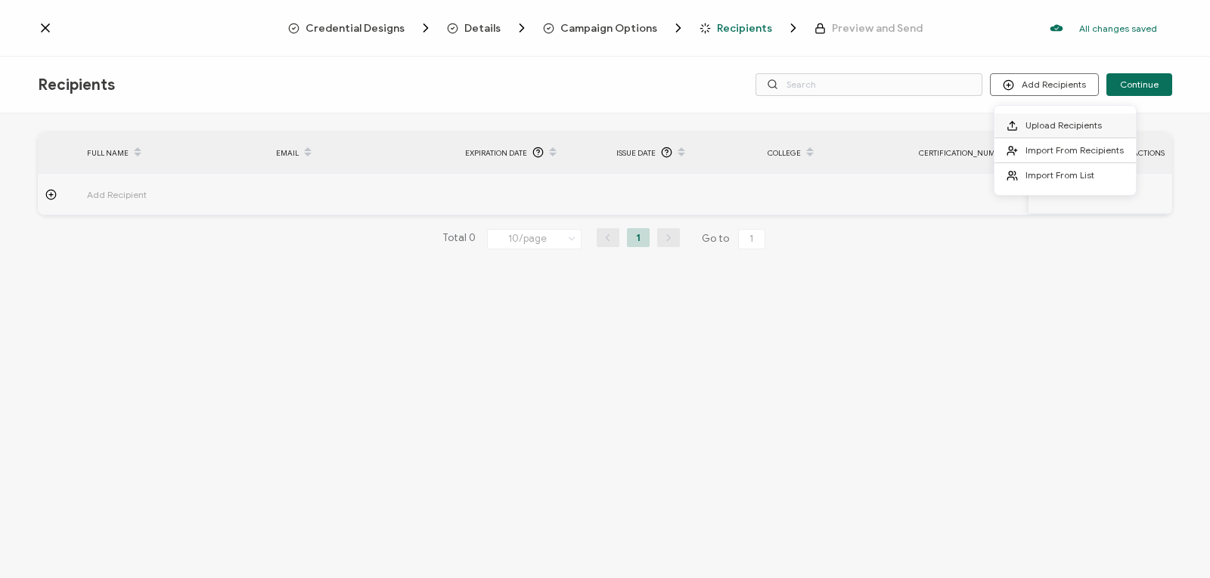
click at [1044, 120] on span "Upload Recipients" at bounding box center [1063, 124] width 76 height 11
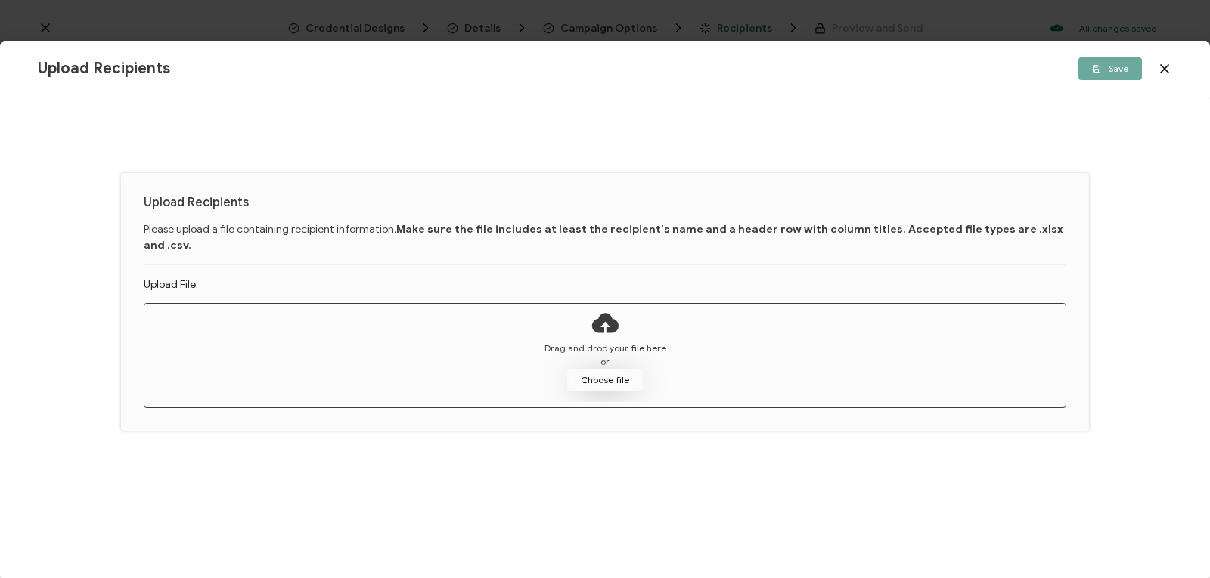
click at [598, 369] on button "Choose file" at bounding box center [605, 380] width 76 height 23
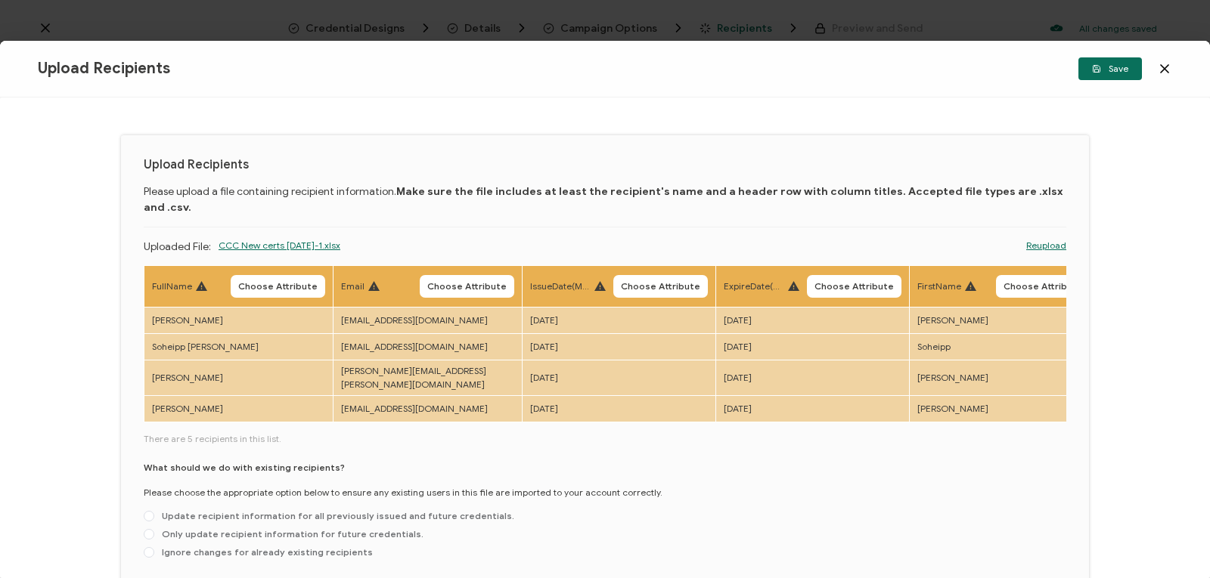
drag, startPoint x: 459, startPoint y: 404, endPoint x: 528, endPoint y: 403, distance: 68.8
click at [528, 403] on div "FullName Choose Attribute Email Choose Attribute IssueDate(Month 25, 2025)) Cho…" at bounding box center [605, 415] width 922 height 300
drag, startPoint x: 1201, startPoint y: 233, endPoint x: 1182, endPoint y: 275, distance: 46.4
click at [1182, 275] on div "Upload Recipients Please upload a file containing recipient information. Make s…" at bounding box center [605, 338] width 1210 height 481
click at [277, 282] on span "Choose Attribute" at bounding box center [277, 286] width 79 height 9
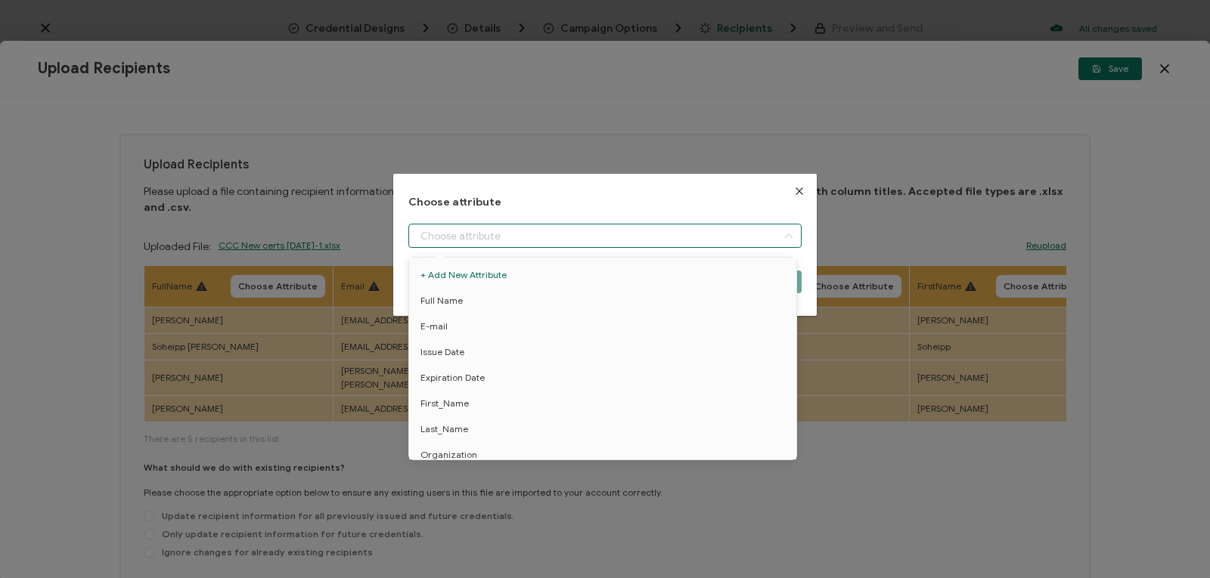
click at [462, 234] on input "dialog" at bounding box center [604, 236] width 393 height 24
click at [450, 299] on span "Full Name" at bounding box center [441, 301] width 42 height 26
type input "Full Name"
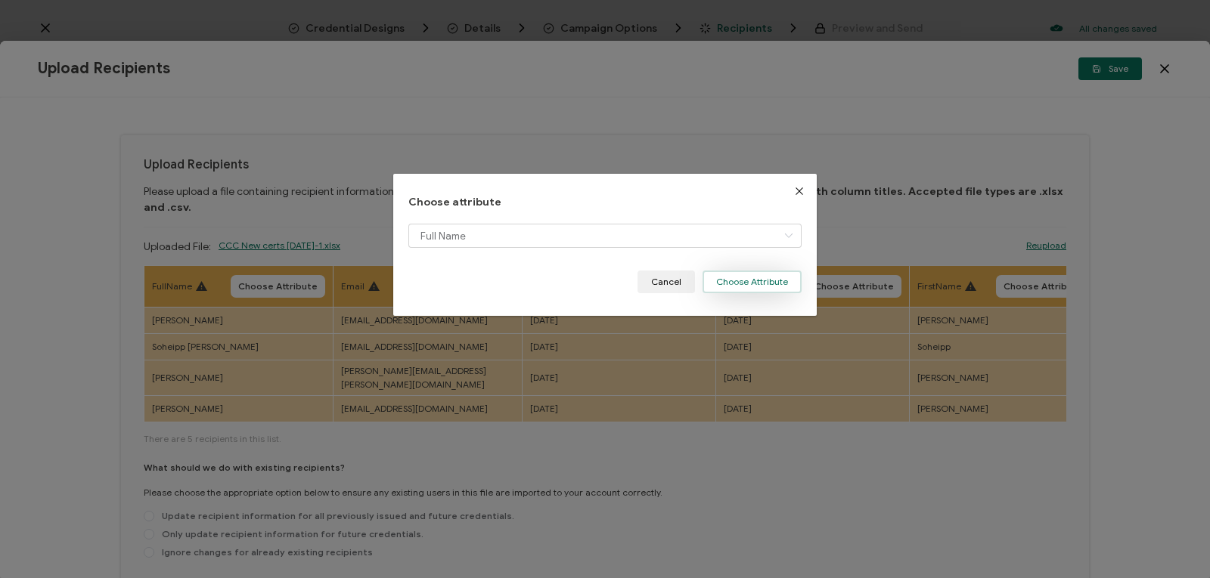
click at [724, 282] on button "Choose Attribute" at bounding box center [751, 282] width 99 height 23
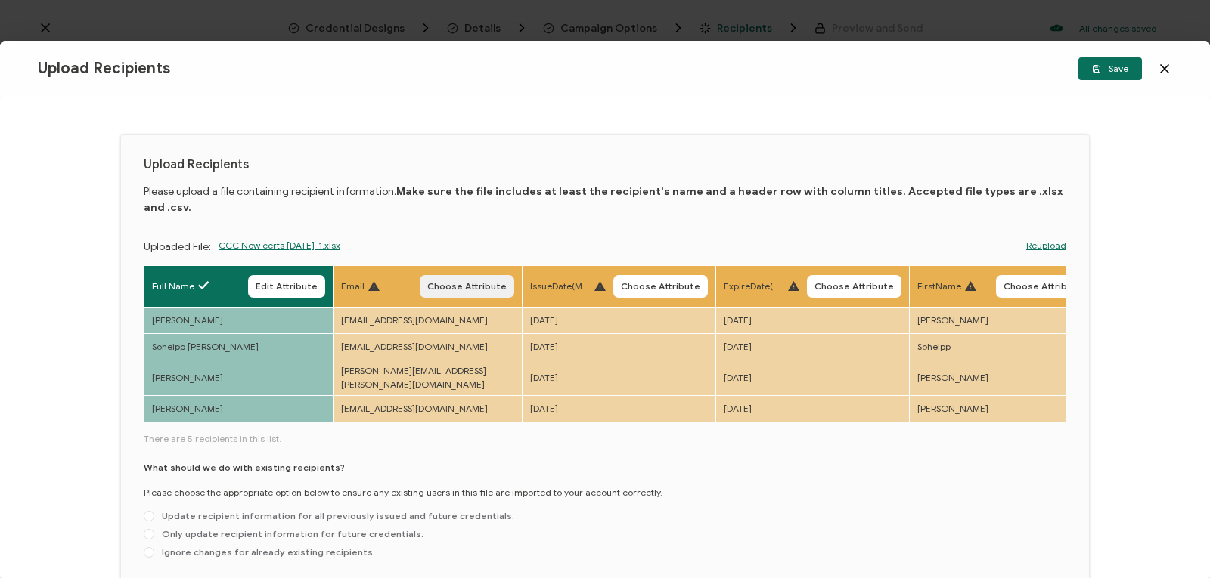
click at [473, 282] on span "Choose Attribute" at bounding box center [466, 286] width 79 height 9
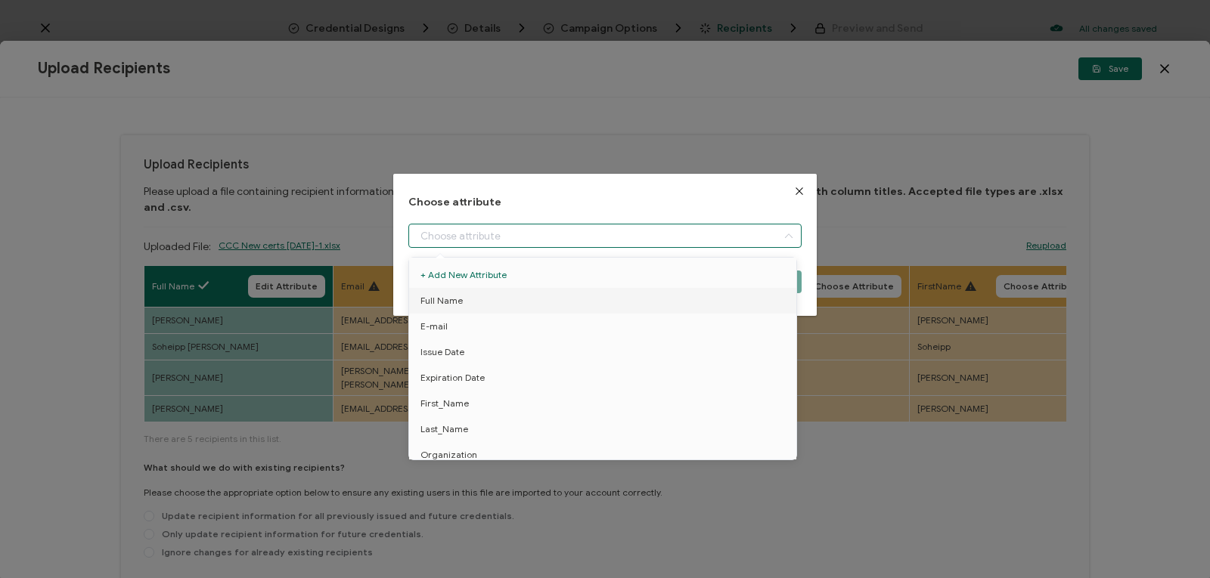
click at [767, 234] on input "dialog" at bounding box center [604, 236] width 393 height 24
click at [752, 327] on li "E-mail" at bounding box center [605, 327] width 400 height 26
type input "E-mail"
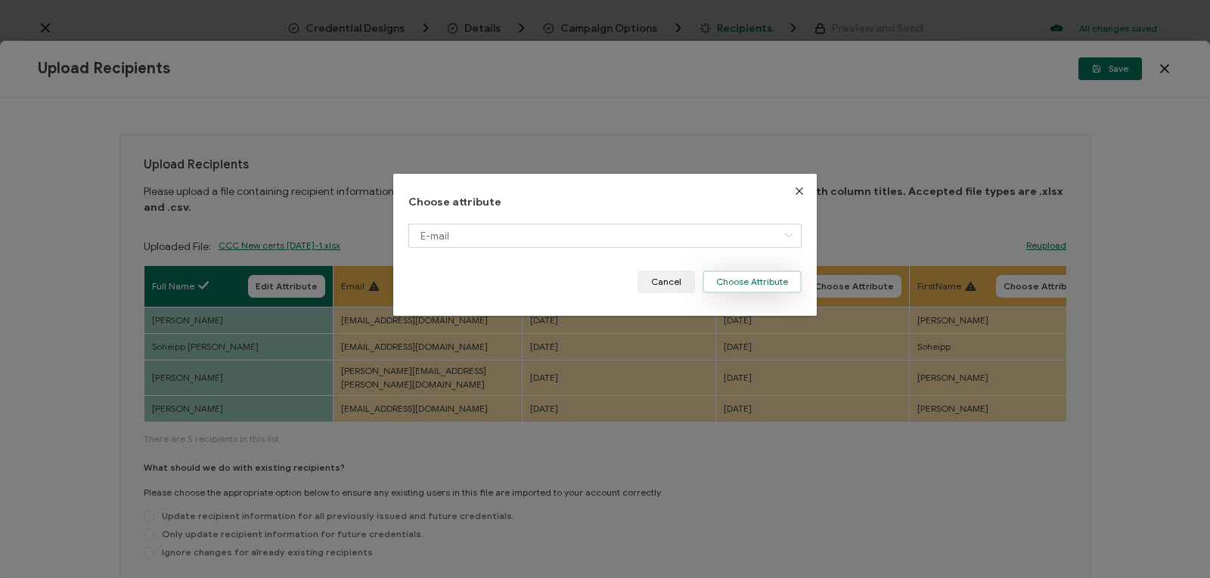
click at [713, 289] on button "Choose Attribute" at bounding box center [751, 282] width 99 height 23
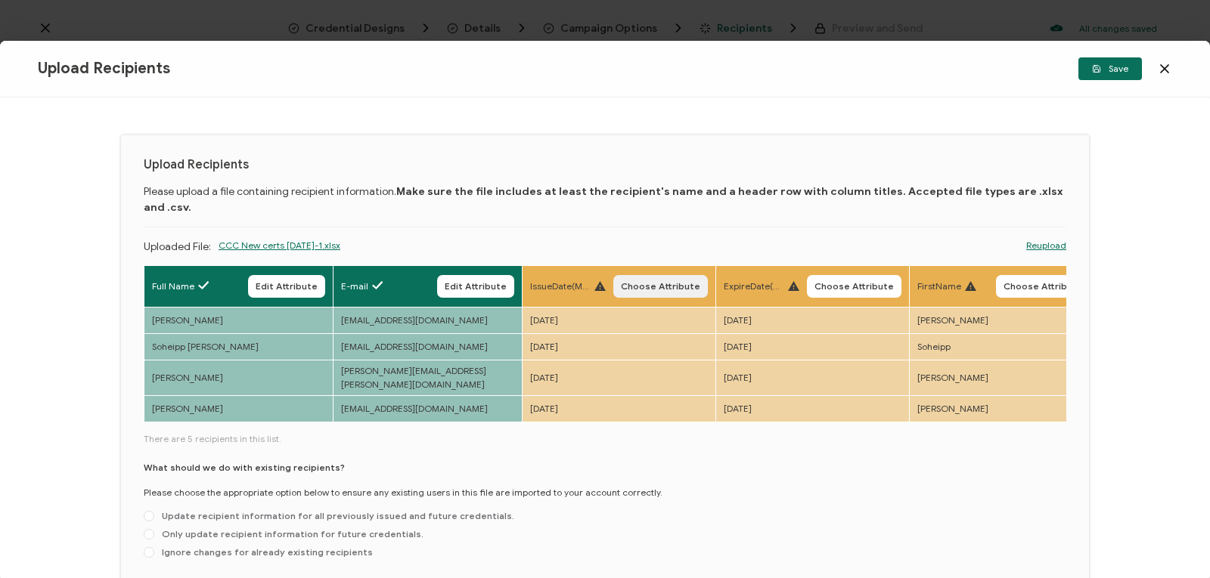
click at [665, 275] on button "Choose Attribute" at bounding box center [660, 286] width 95 height 23
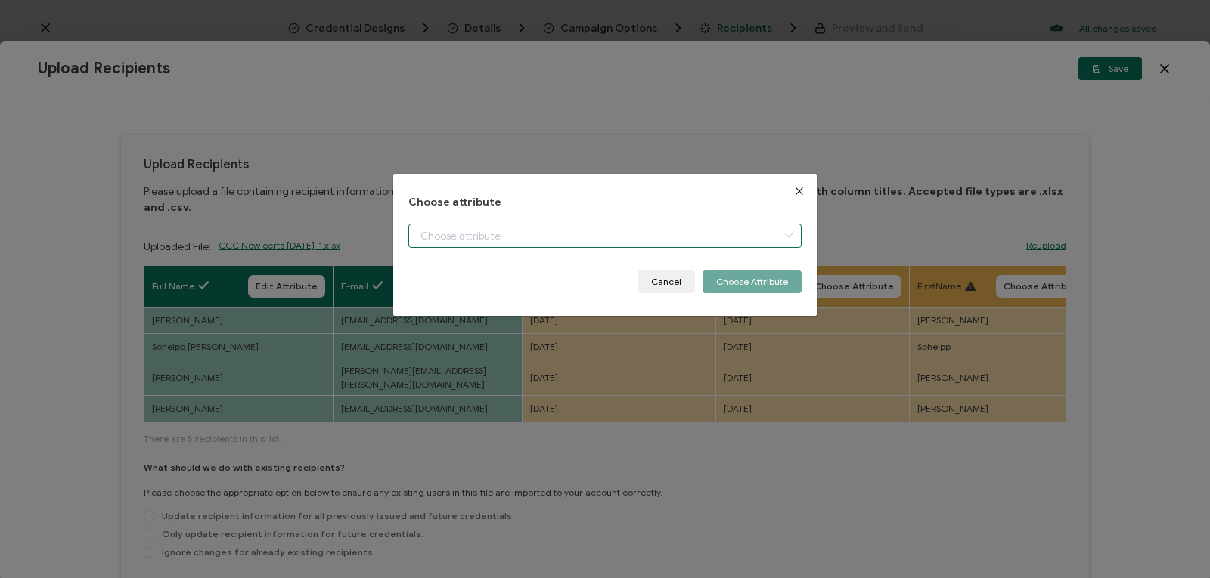
click at [705, 237] on input "dialog" at bounding box center [604, 236] width 393 height 24
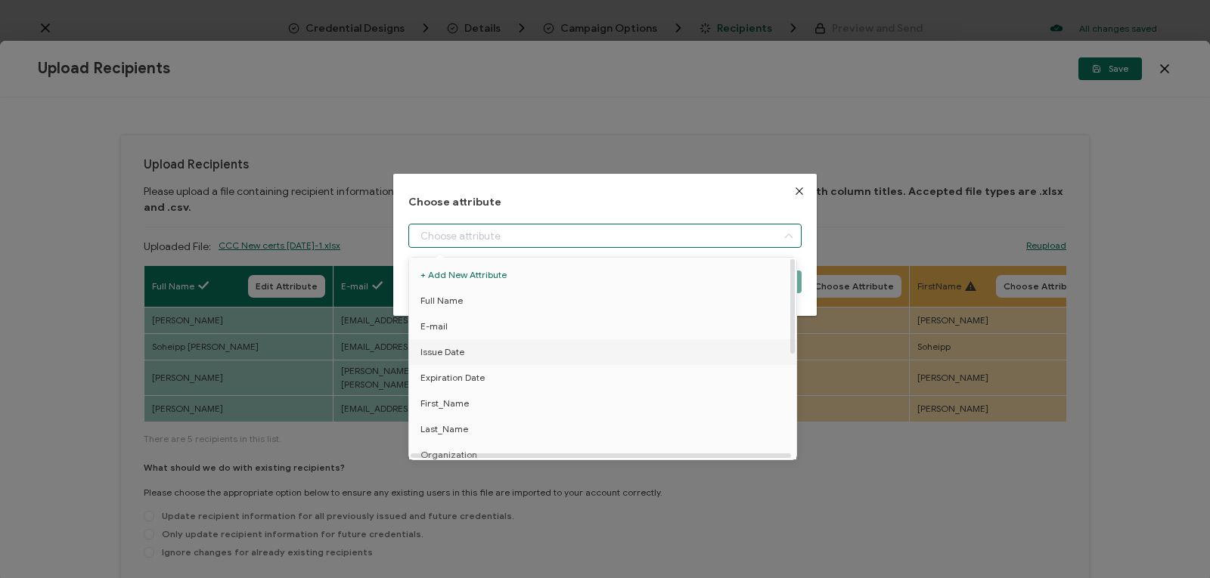
click at [697, 353] on li "Issue Date" at bounding box center [605, 352] width 400 height 26
type input "Issue Date"
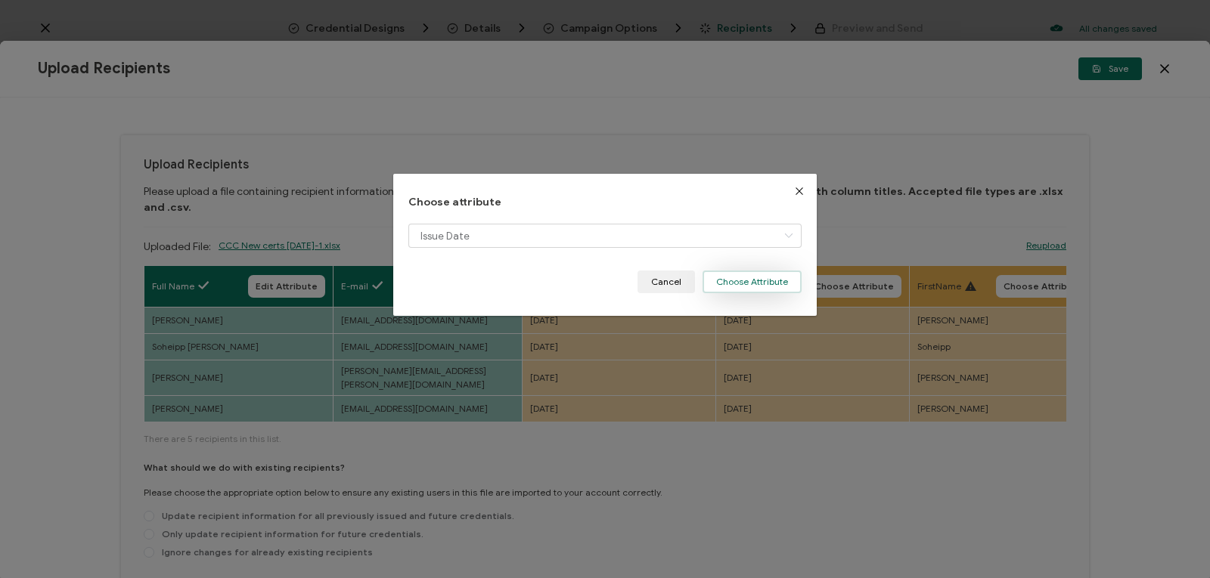
click at [730, 283] on button "Choose Attribute" at bounding box center [751, 282] width 99 height 23
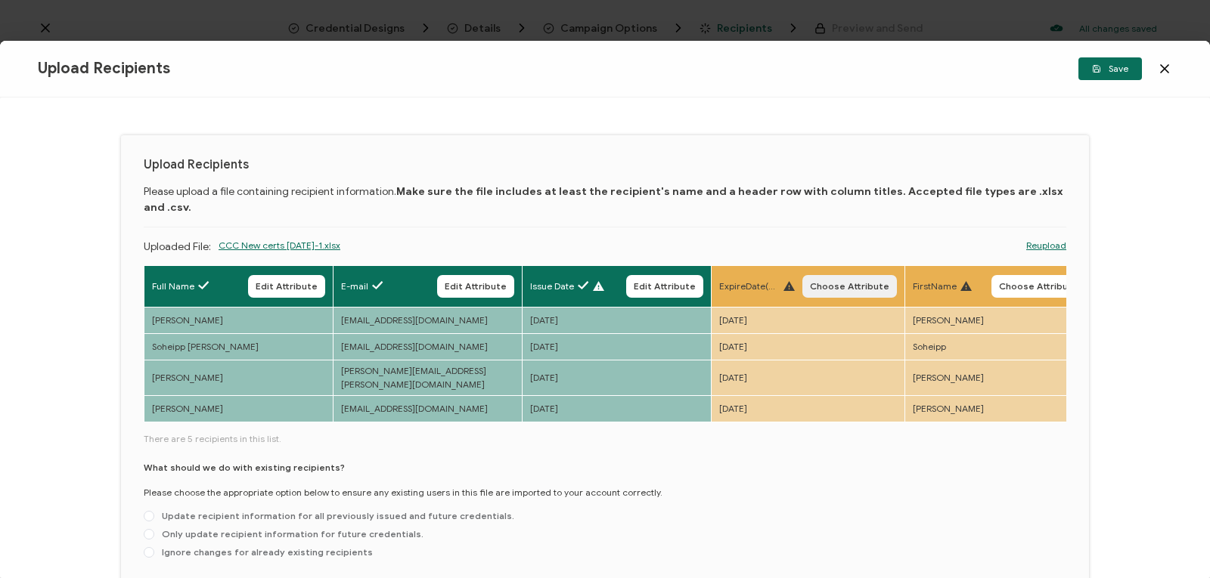
click at [837, 282] on span "Choose Attribute" at bounding box center [849, 286] width 79 height 9
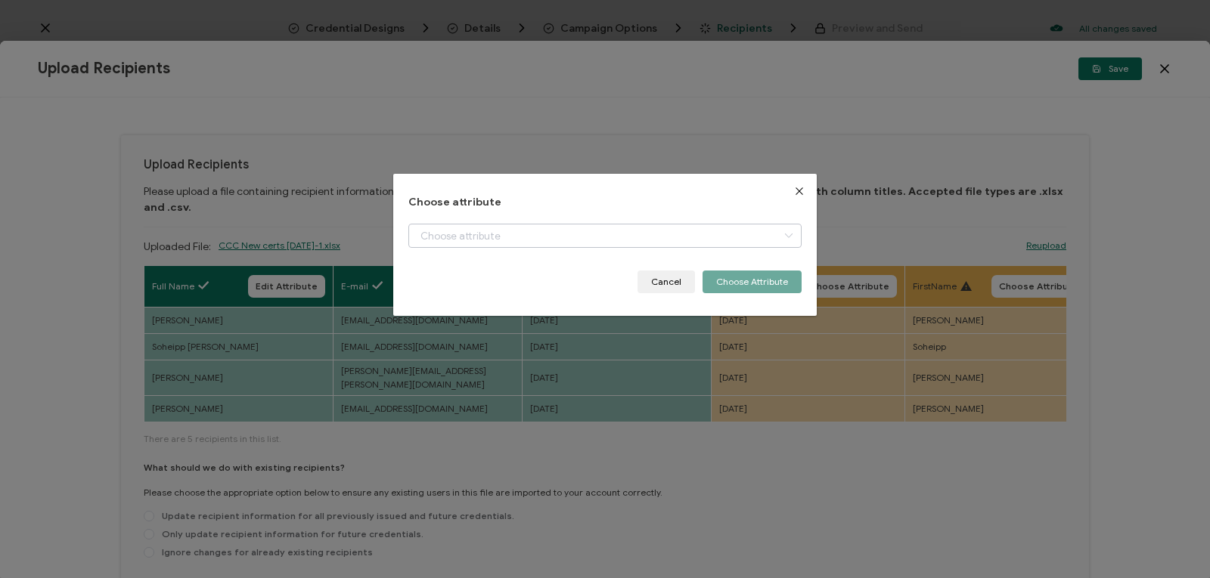
click at [782, 238] on icon "dialog" at bounding box center [788, 236] width 19 height 24
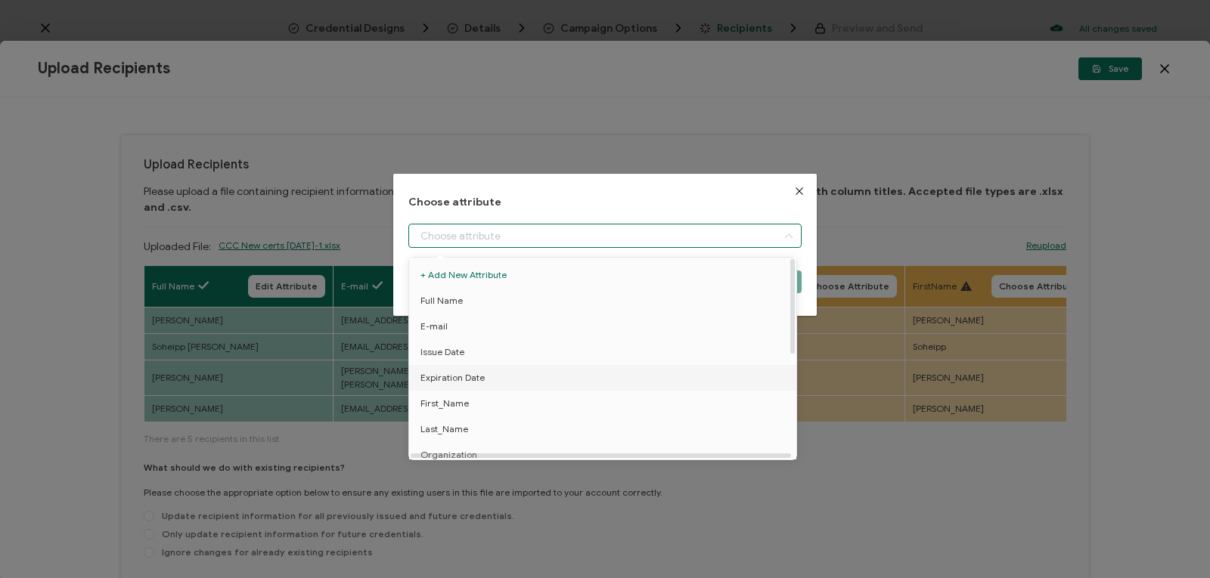
click at [764, 384] on li "Expiration Date" at bounding box center [605, 378] width 400 height 26
type input "Expiration Date"
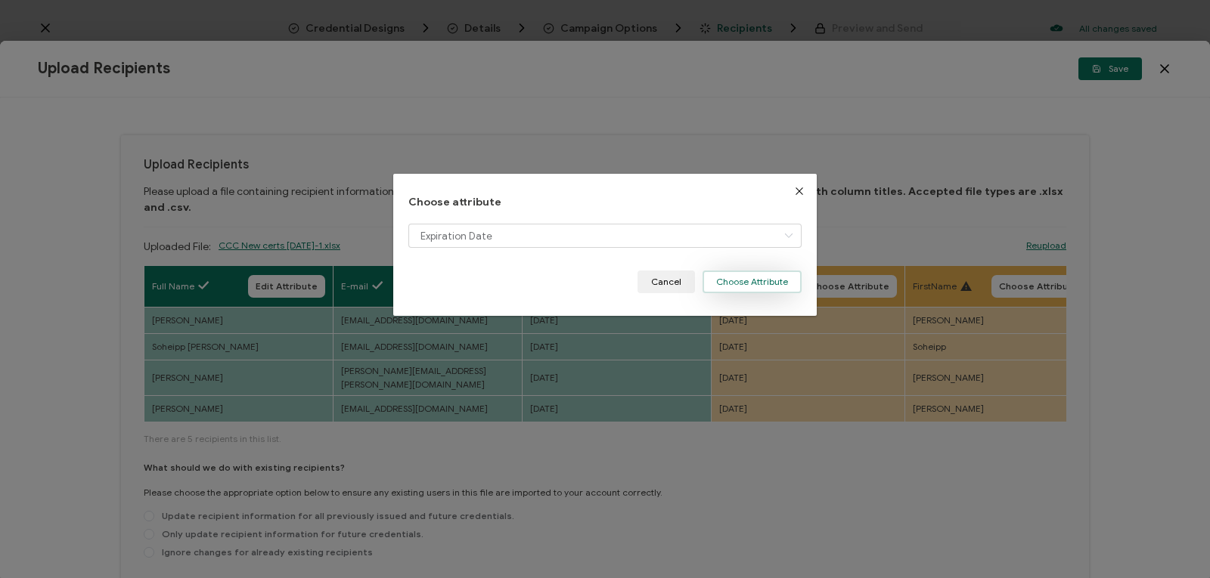
click at [761, 281] on button "Choose Attribute" at bounding box center [751, 282] width 99 height 23
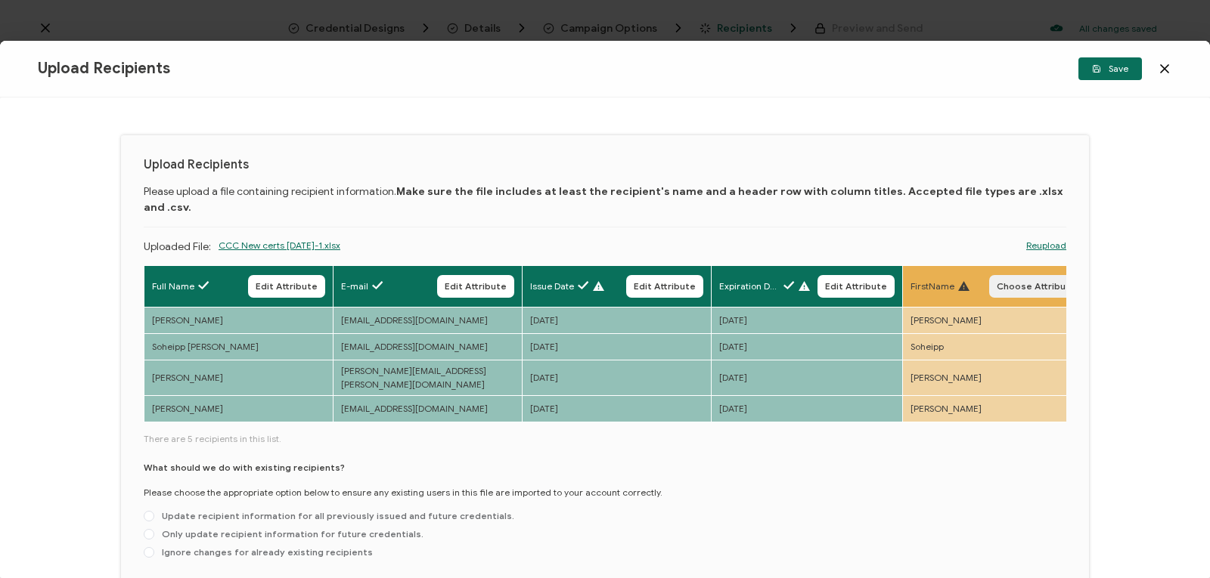
click at [1023, 282] on span "Choose Attribute" at bounding box center [1035, 286] width 79 height 9
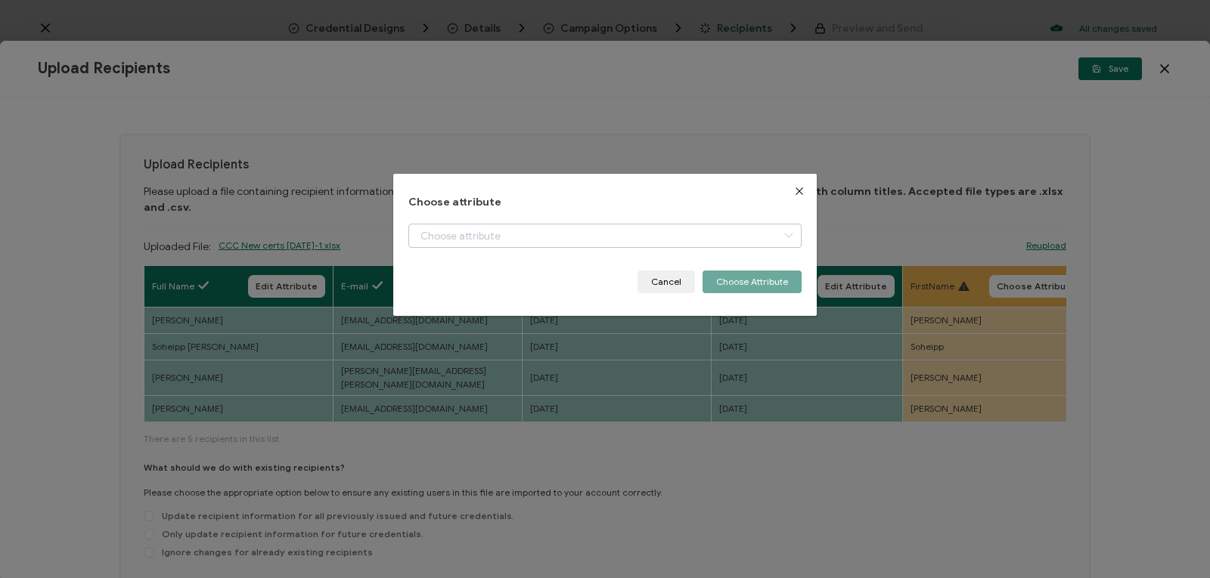
click at [787, 235] on icon "dialog" at bounding box center [788, 236] width 19 height 24
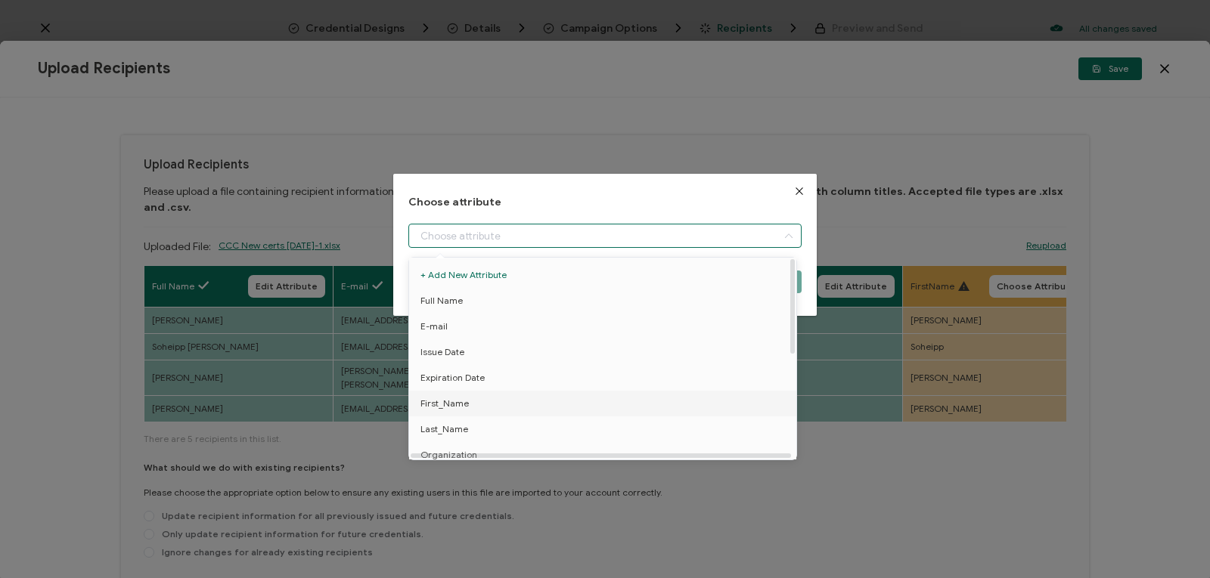
click at [749, 414] on li "First_Name" at bounding box center [605, 404] width 400 height 26
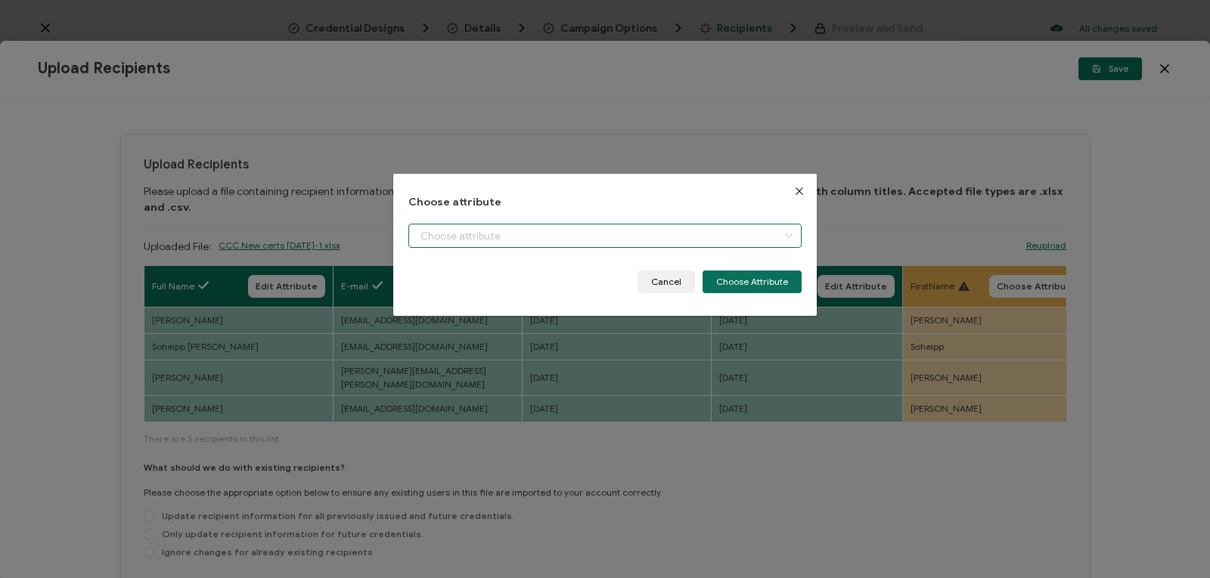
type input "First_Name"
click at [748, 282] on button "Choose Attribute" at bounding box center [751, 282] width 99 height 23
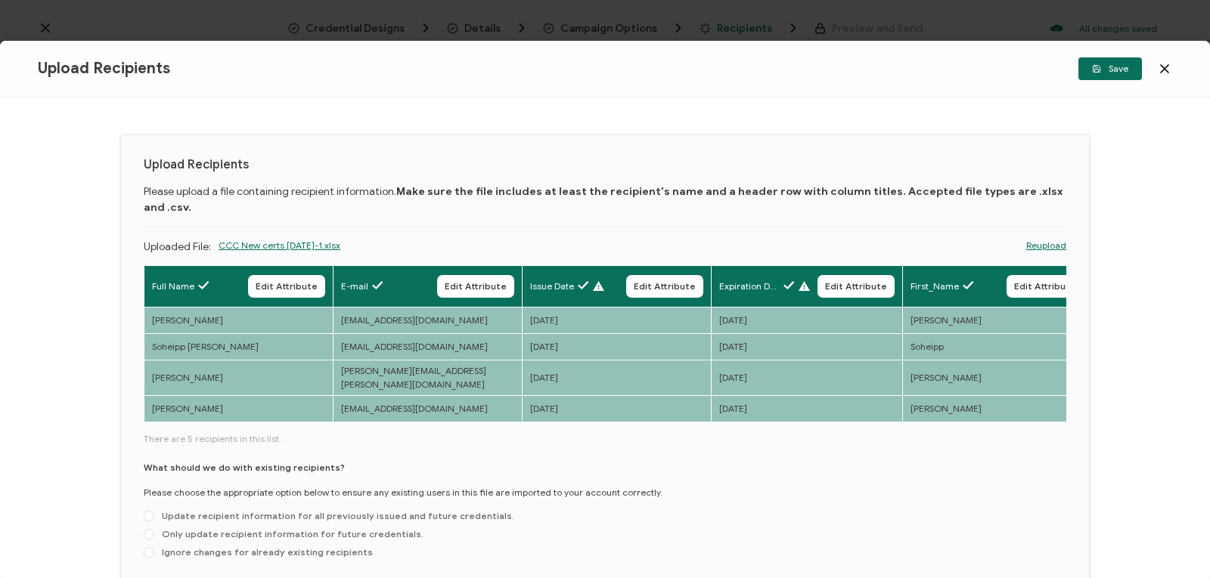
drag, startPoint x: 454, startPoint y: 399, endPoint x: 524, endPoint y: 404, distance: 70.5
click at [524, 404] on div "Full Name Edit Attribute E-mail Edit Attribute Issue Date Edit Attribute Expira…" at bounding box center [605, 415] width 922 height 300
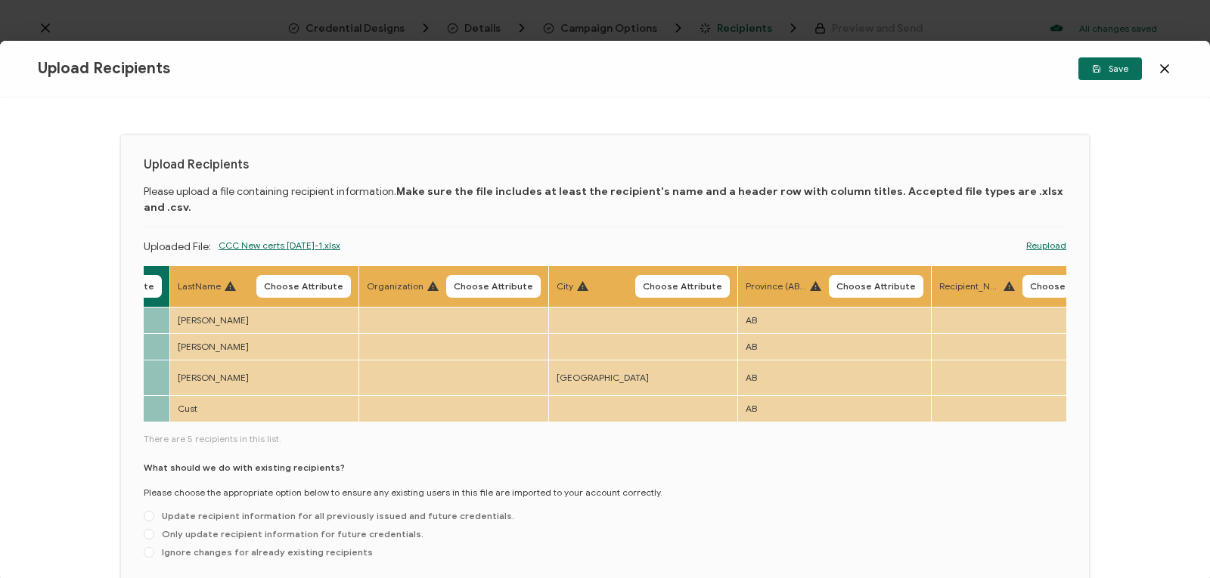
scroll to position [0, 914]
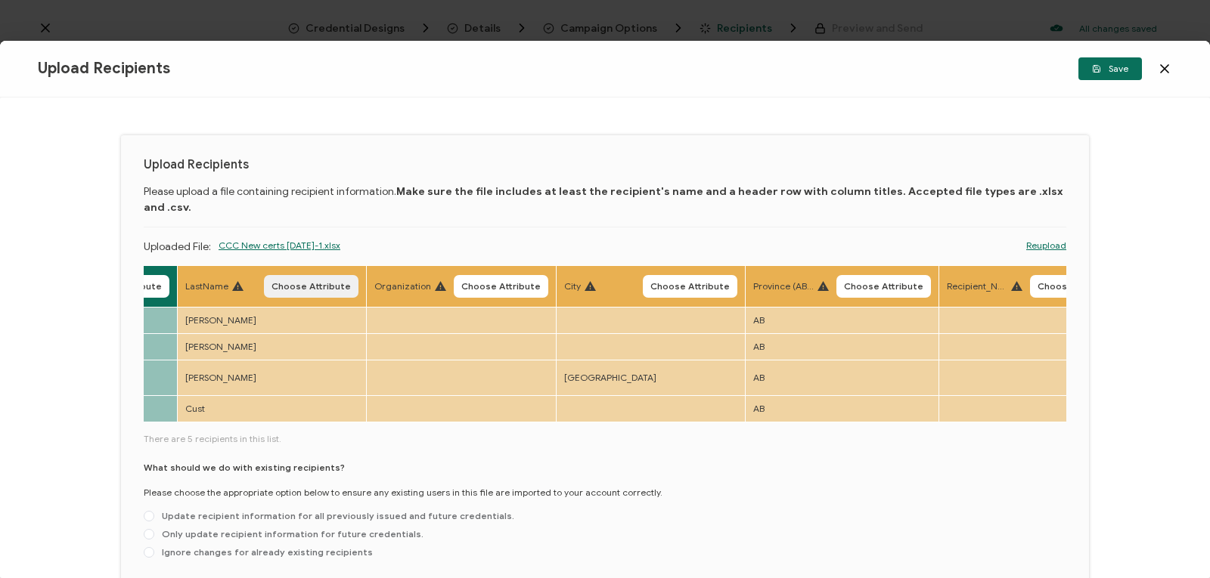
click at [308, 282] on span "Choose Attribute" at bounding box center [310, 286] width 79 height 9
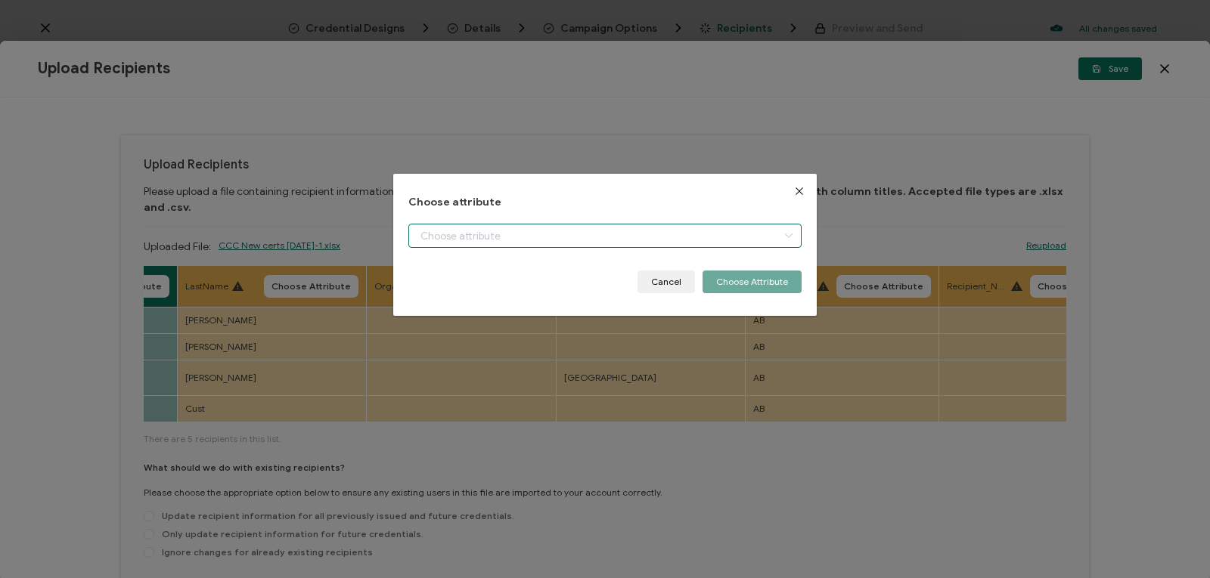
click at [679, 239] on input "dialog" at bounding box center [604, 236] width 393 height 24
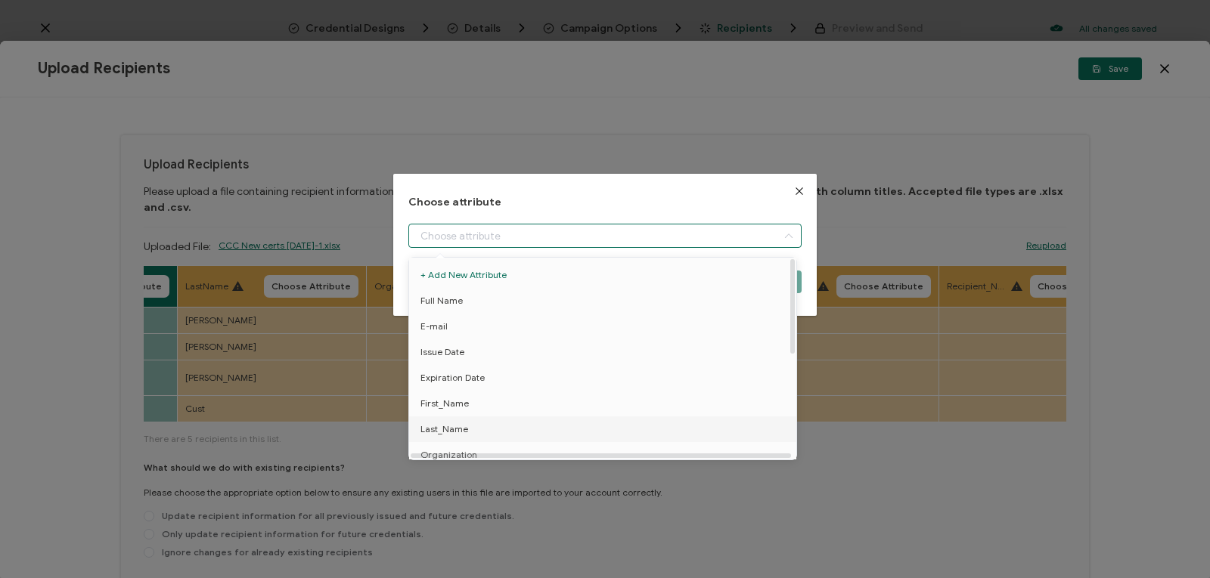
click at [534, 426] on li "Last_Name" at bounding box center [605, 430] width 400 height 26
type input "Last_Name"
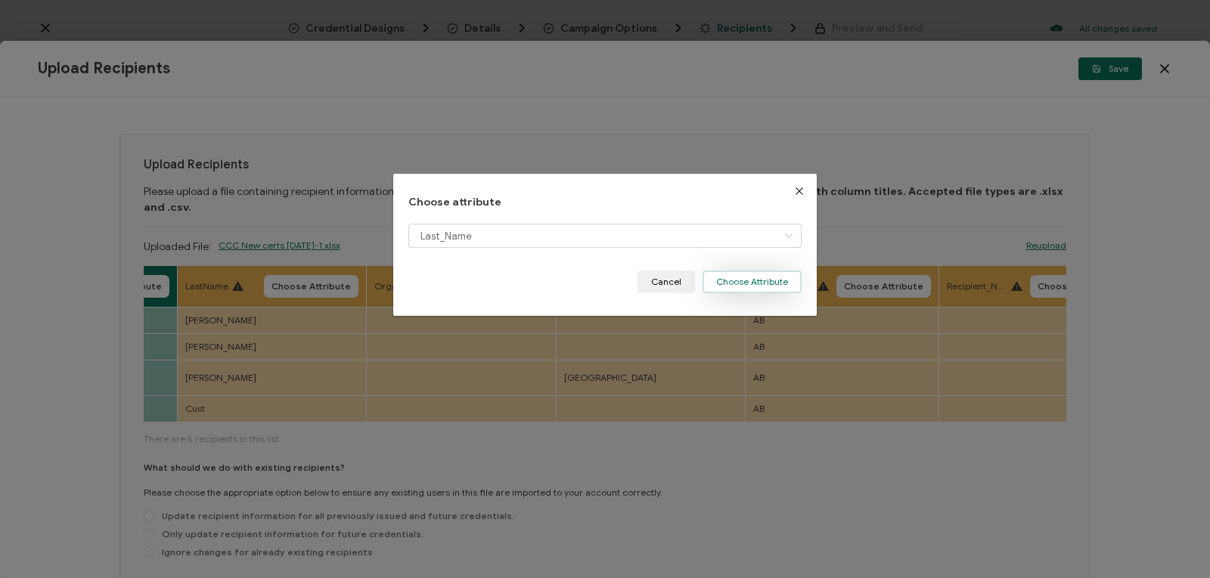
click at [743, 284] on button "Choose Attribute" at bounding box center [751, 282] width 99 height 23
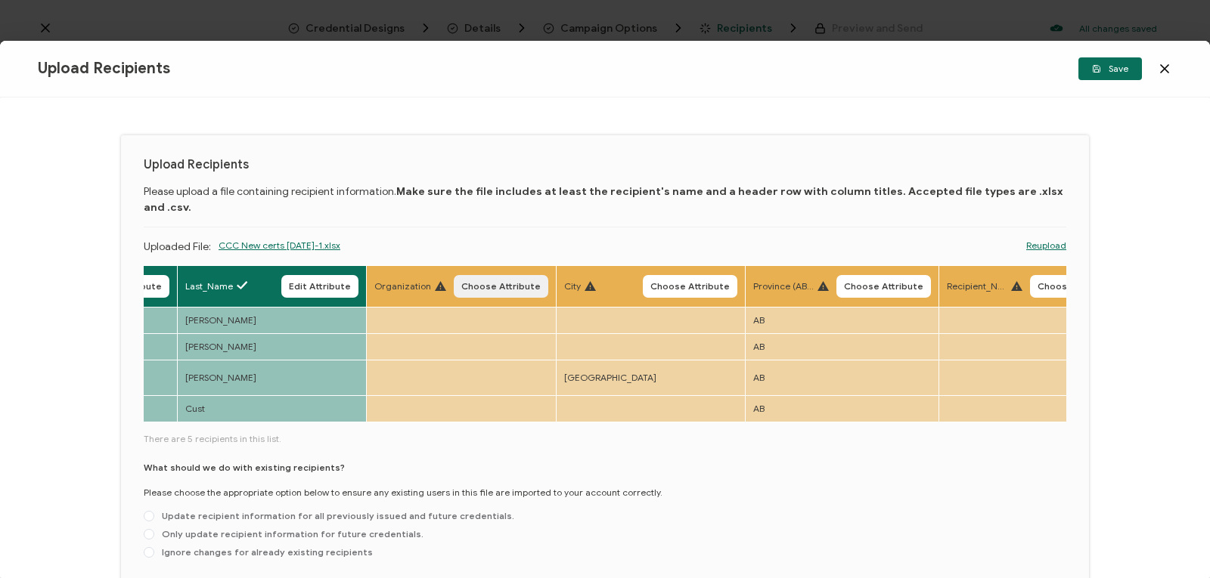
click at [490, 282] on span "Choose Attribute" at bounding box center [500, 286] width 79 height 9
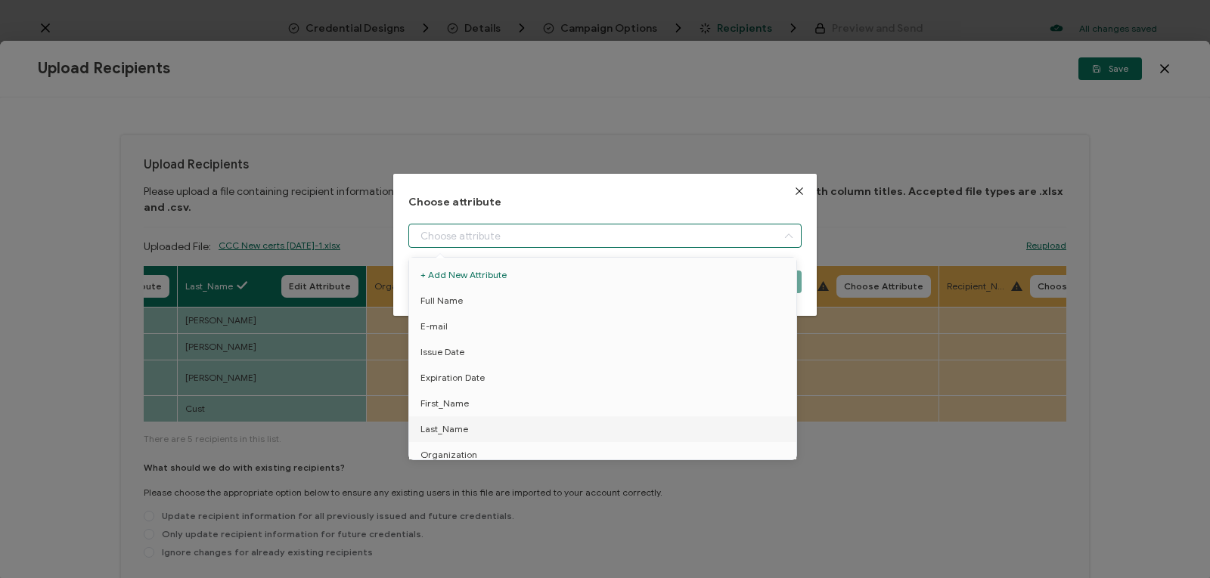
click at [772, 231] on div "dialog" at bounding box center [604, 236] width 393 height 24
click at [709, 451] on li "Organization" at bounding box center [605, 455] width 400 height 26
type input "Organization"
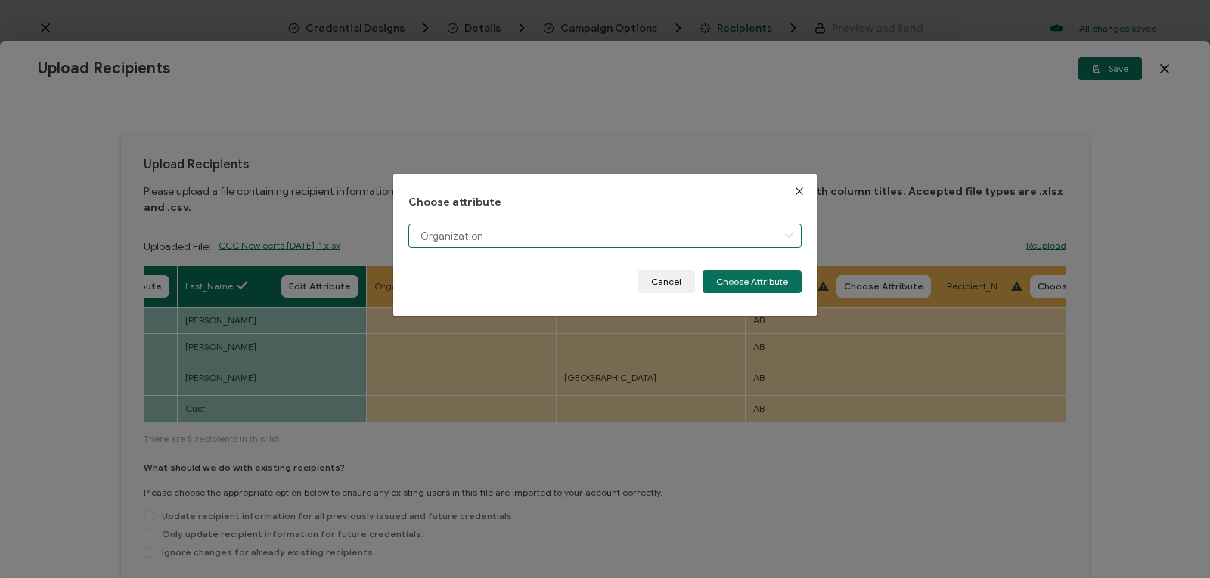
scroll to position [11, 0]
click at [743, 280] on button "Choose Attribute" at bounding box center [751, 282] width 99 height 23
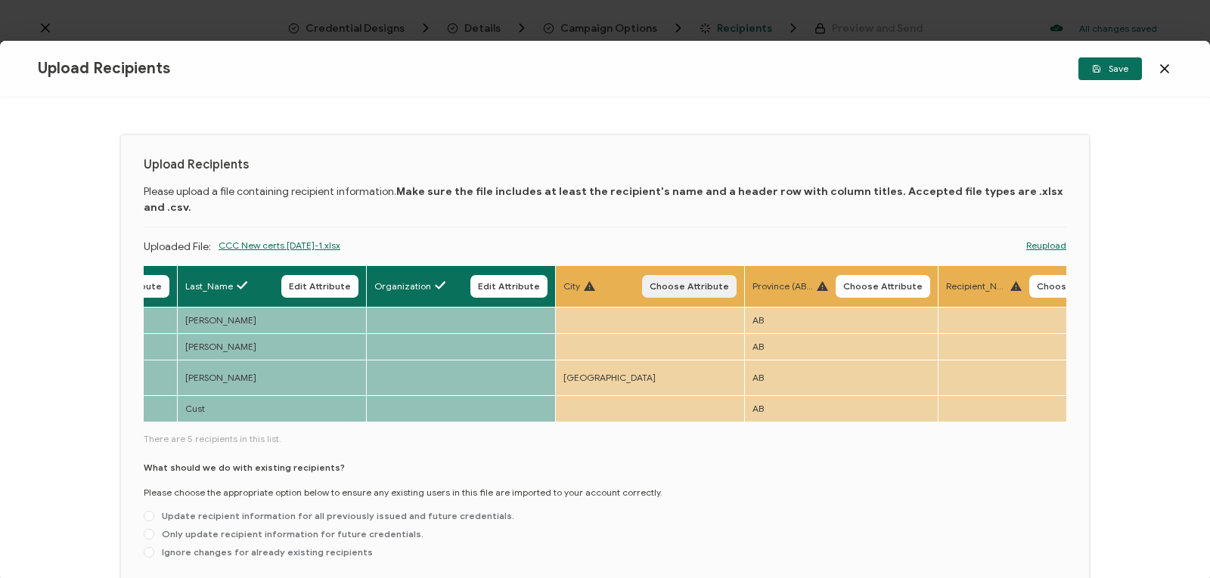
click at [684, 282] on span "Choose Attribute" at bounding box center [688, 286] width 79 height 9
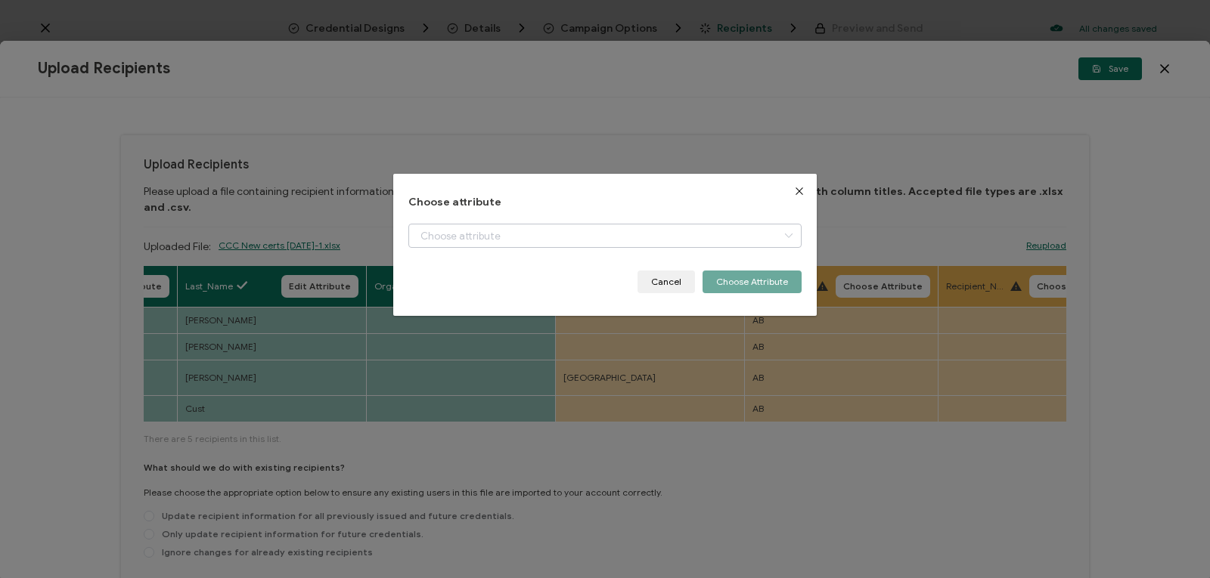
click at [787, 240] on icon "dialog" at bounding box center [788, 236] width 19 height 24
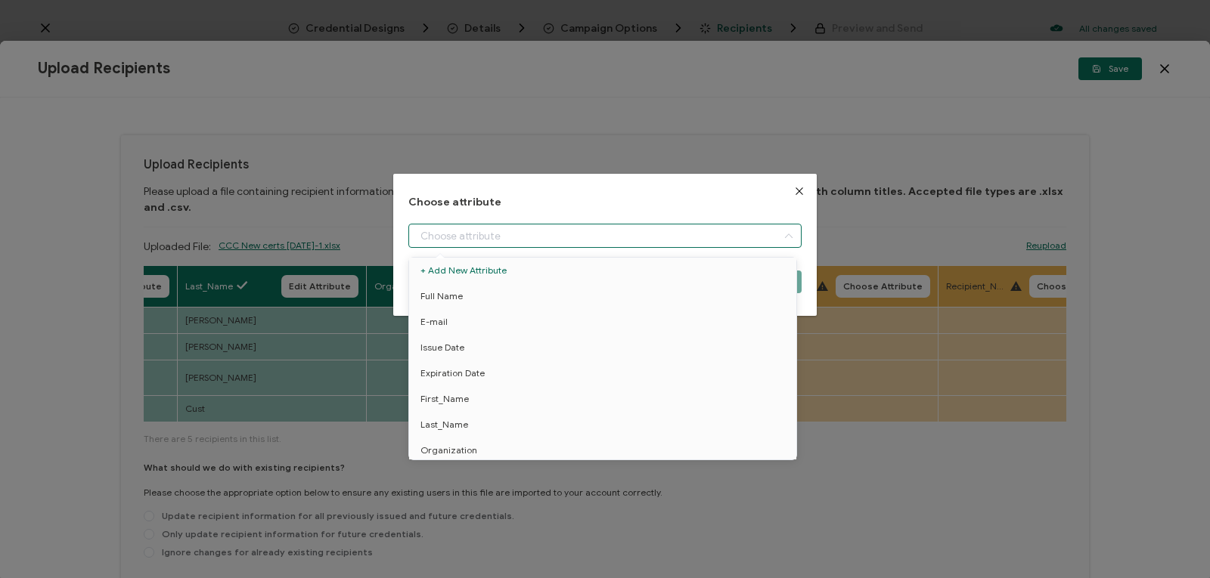
scroll to position [216, 0]
click at [794, 184] on button "Close" at bounding box center [799, 191] width 35 height 35
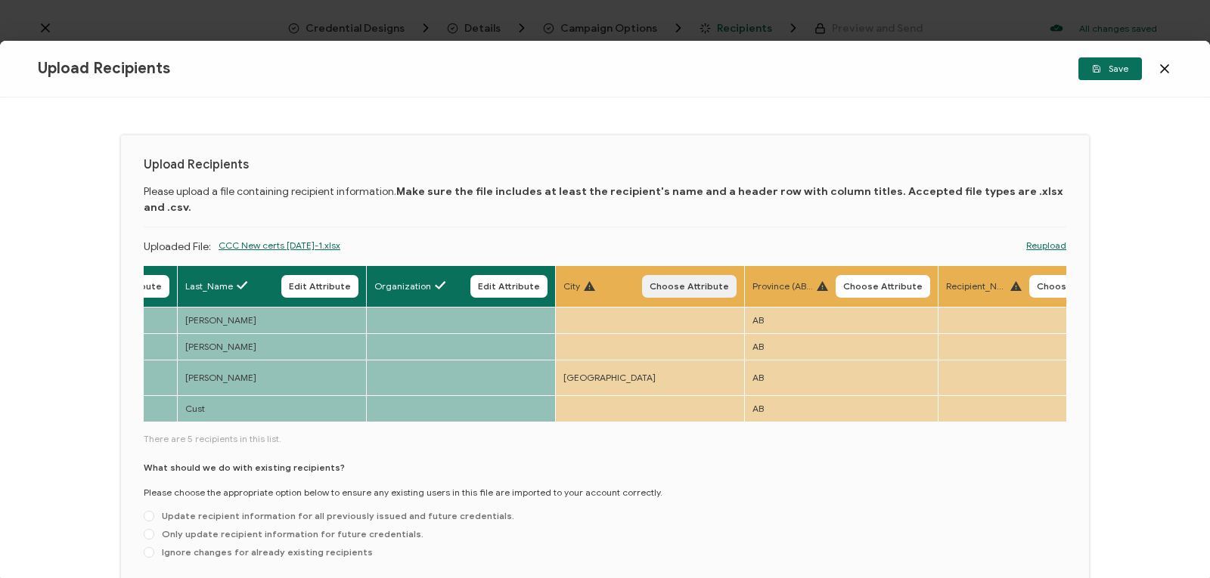
click at [702, 282] on span "Choose Attribute" at bounding box center [688, 286] width 79 height 9
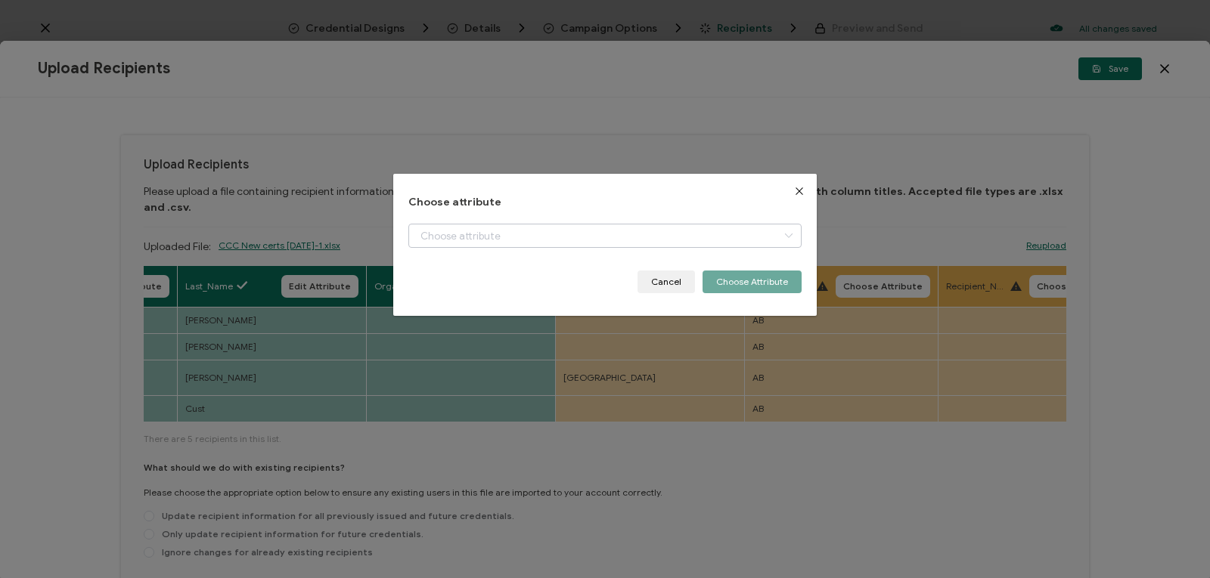
click at [779, 234] on icon "dialog" at bounding box center [788, 236] width 19 height 24
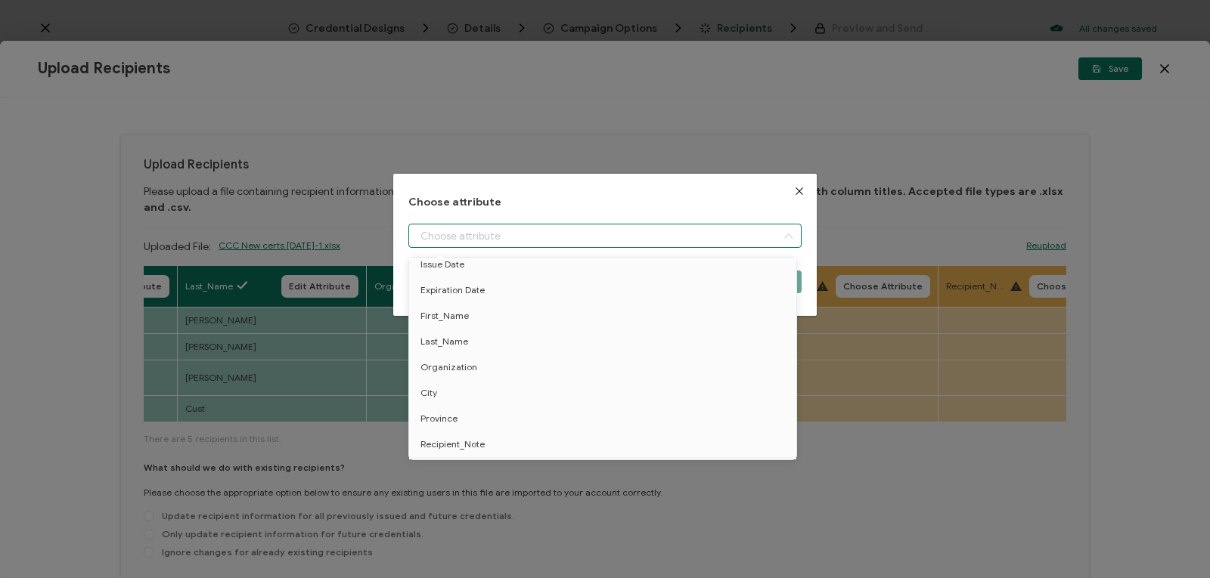
scroll to position [113, 0]
click at [634, 365] on li "City" at bounding box center [605, 368] width 400 height 26
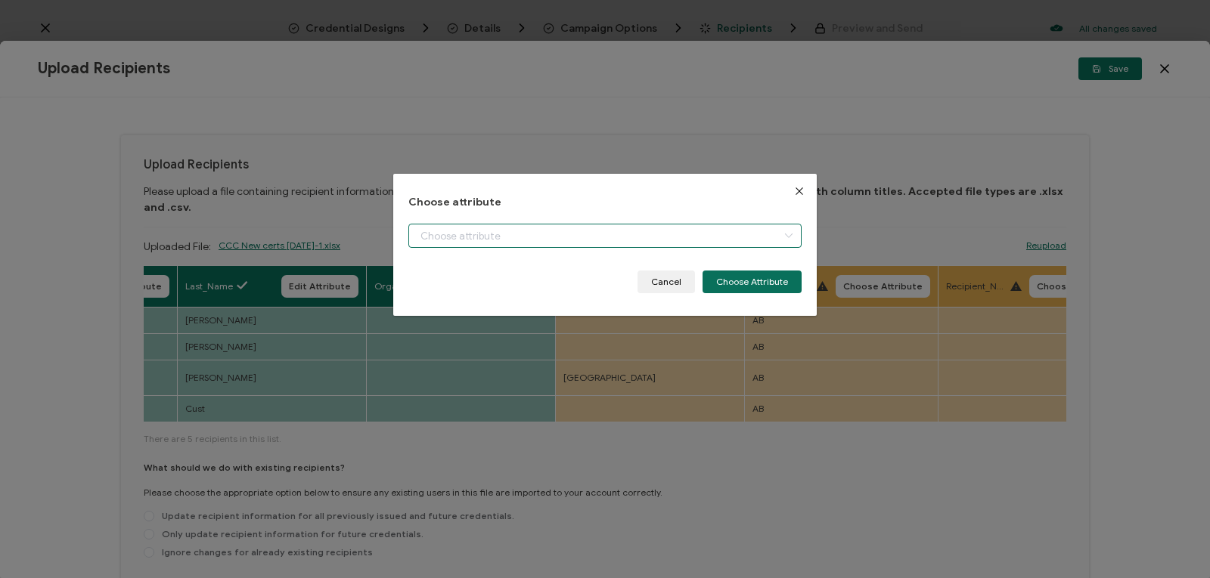
type input "City"
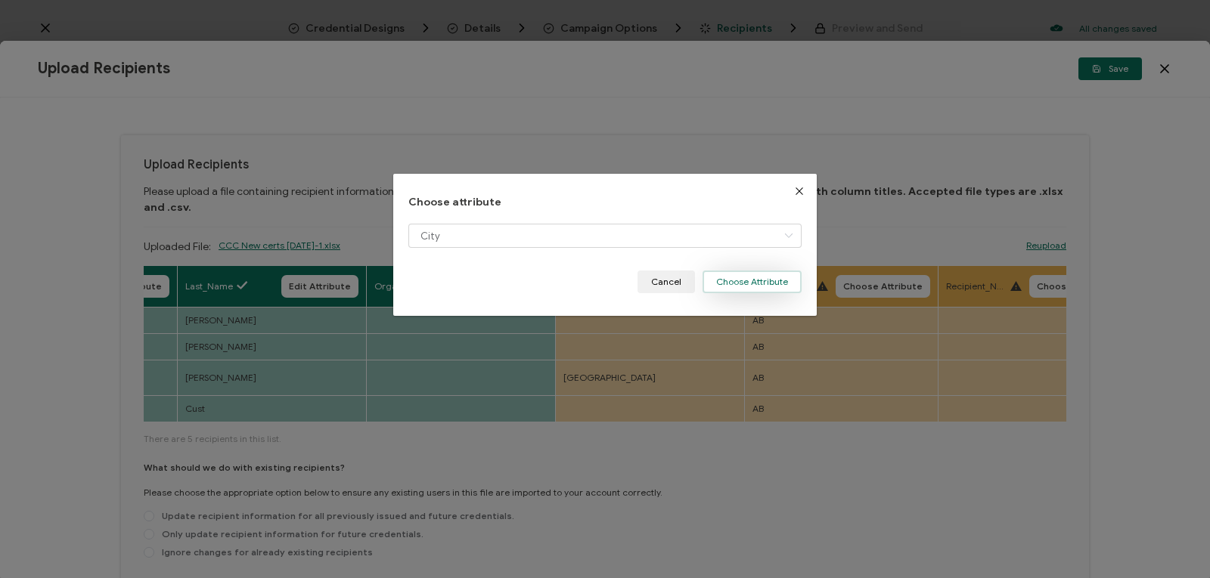
click at [755, 277] on button "Choose Attribute" at bounding box center [751, 282] width 99 height 23
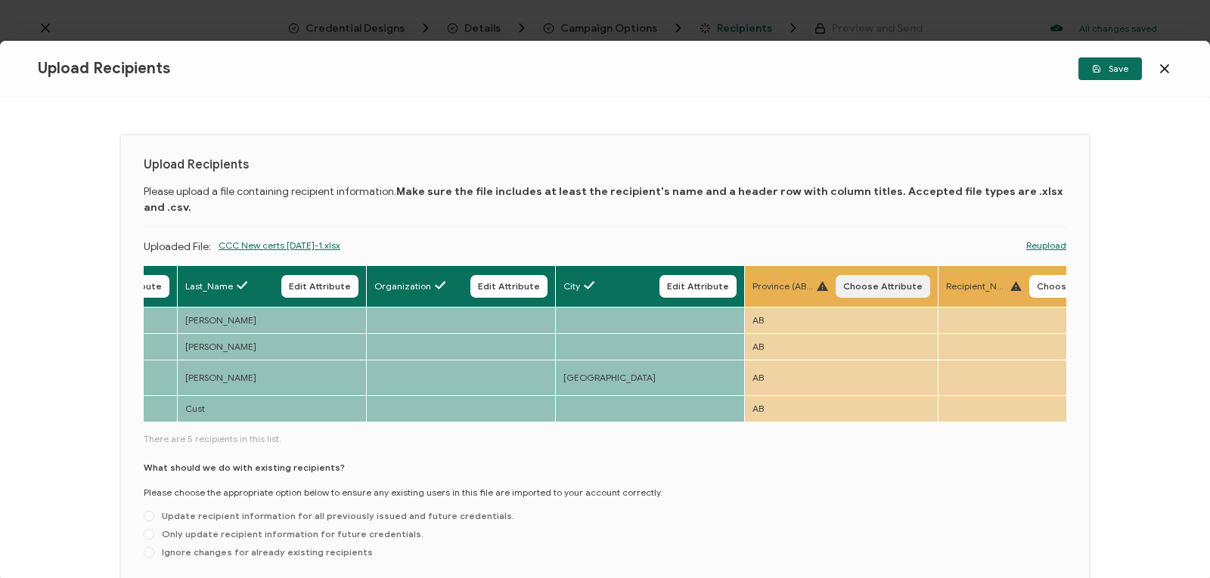
click at [869, 282] on span "Choose Attribute" at bounding box center [882, 286] width 79 height 9
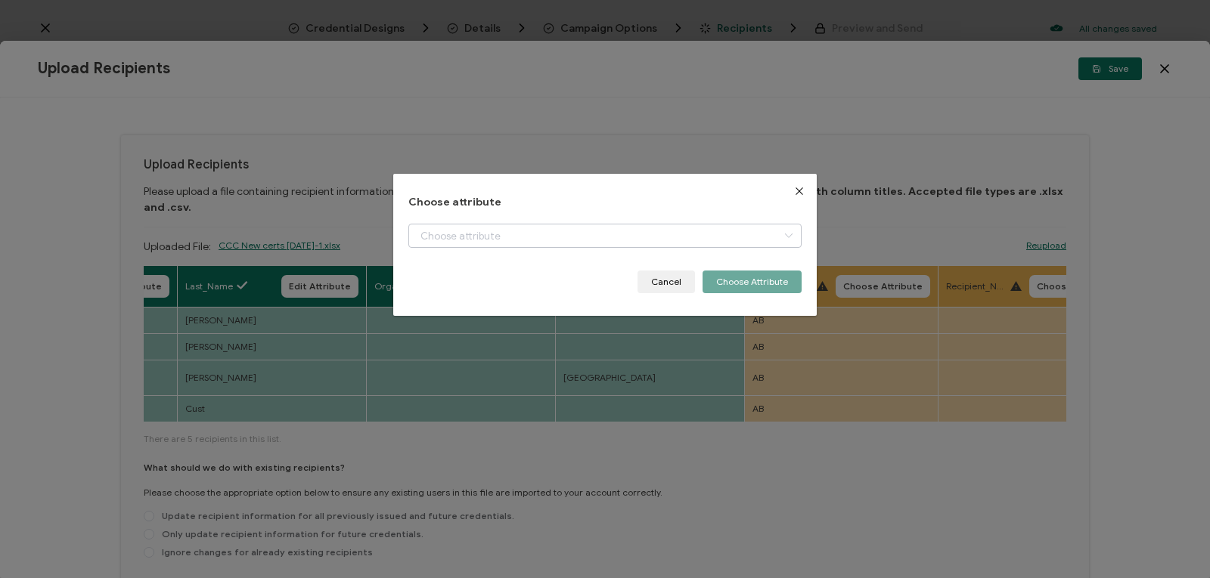
click at [779, 234] on icon "dialog" at bounding box center [788, 236] width 19 height 24
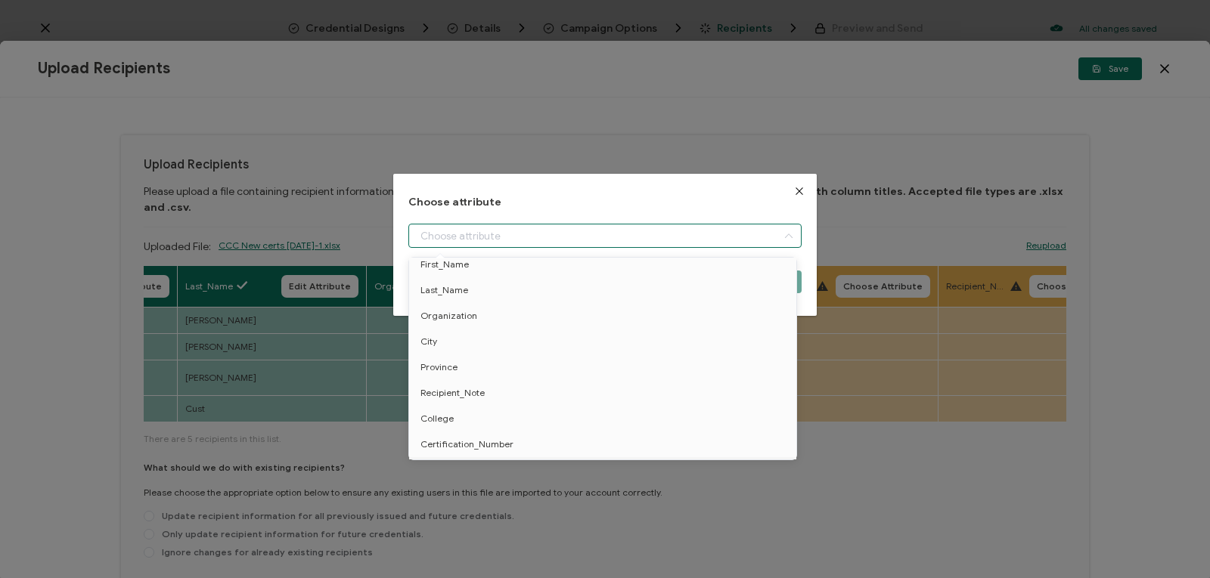
scroll to position [165, 0]
click at [643, 343] on li "Province" at bounding box center [605, 342] width 400 height 26
type input "Province"
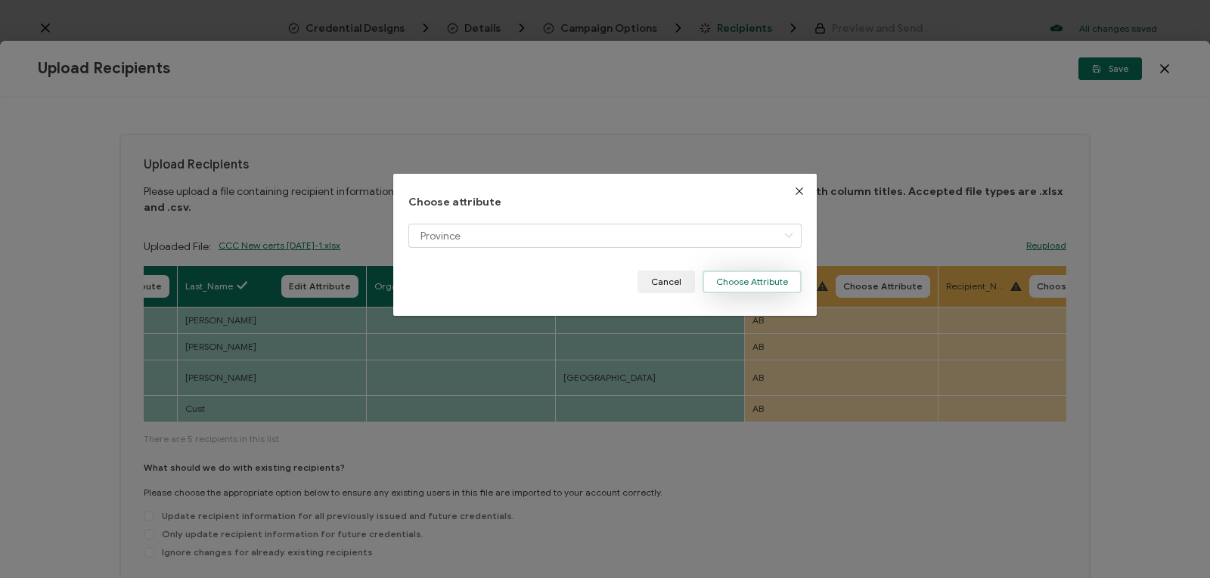
click at [759, 281] on button "Choose Attribute" at bounding box center [751, 282] width 99 height 23
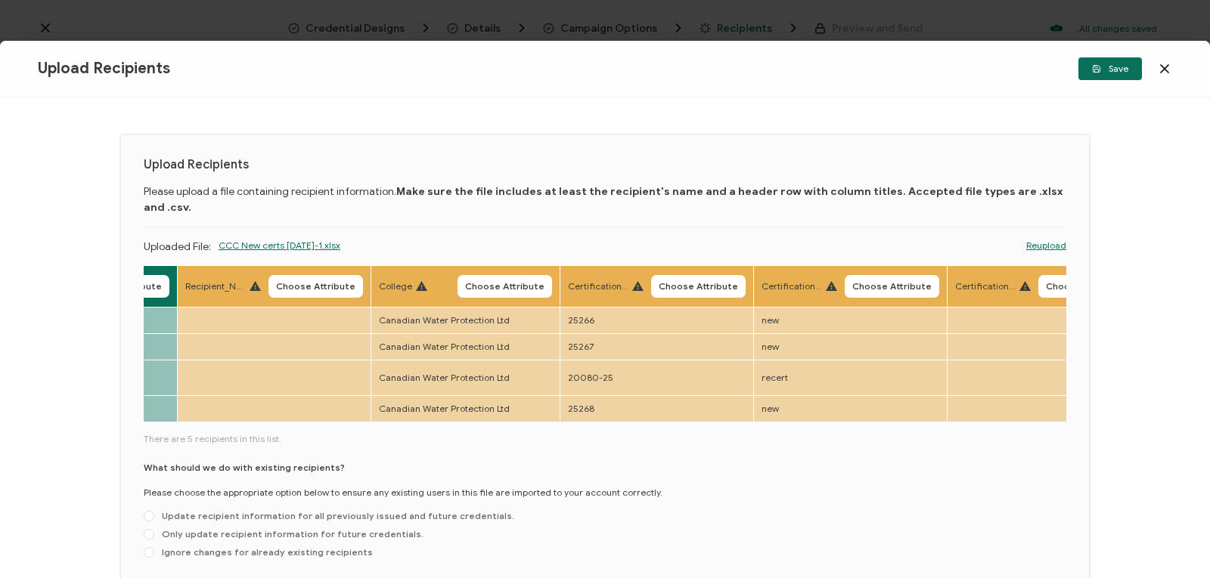
scroll to position [0, 1703]
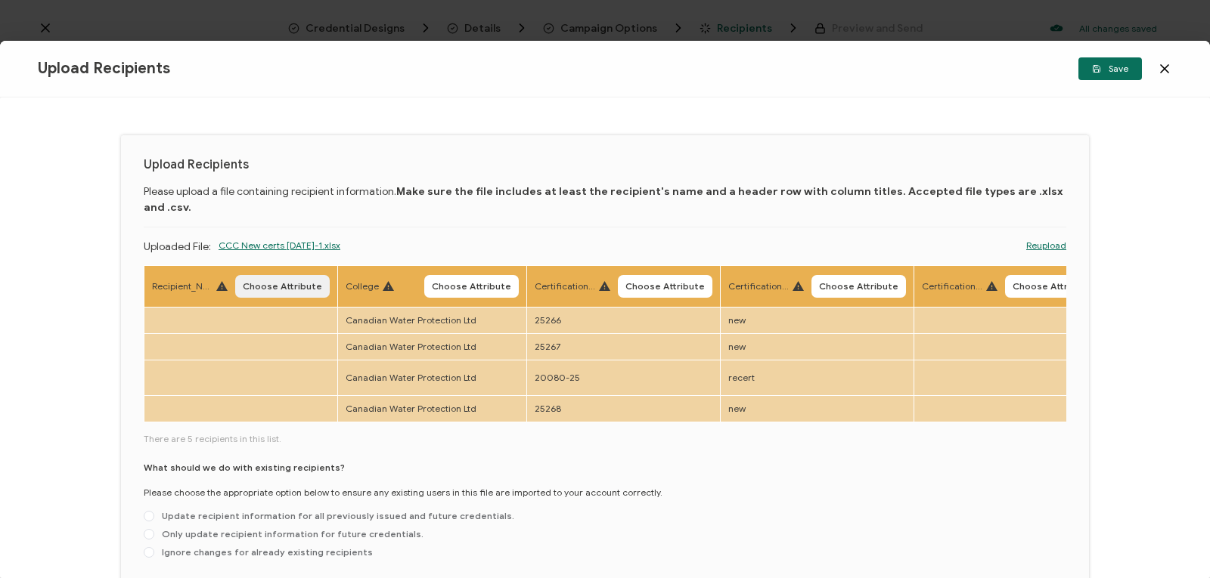
click at [288, 277] on button "Choose Attribute" at bounding box center [282, 286] width 95 height 23
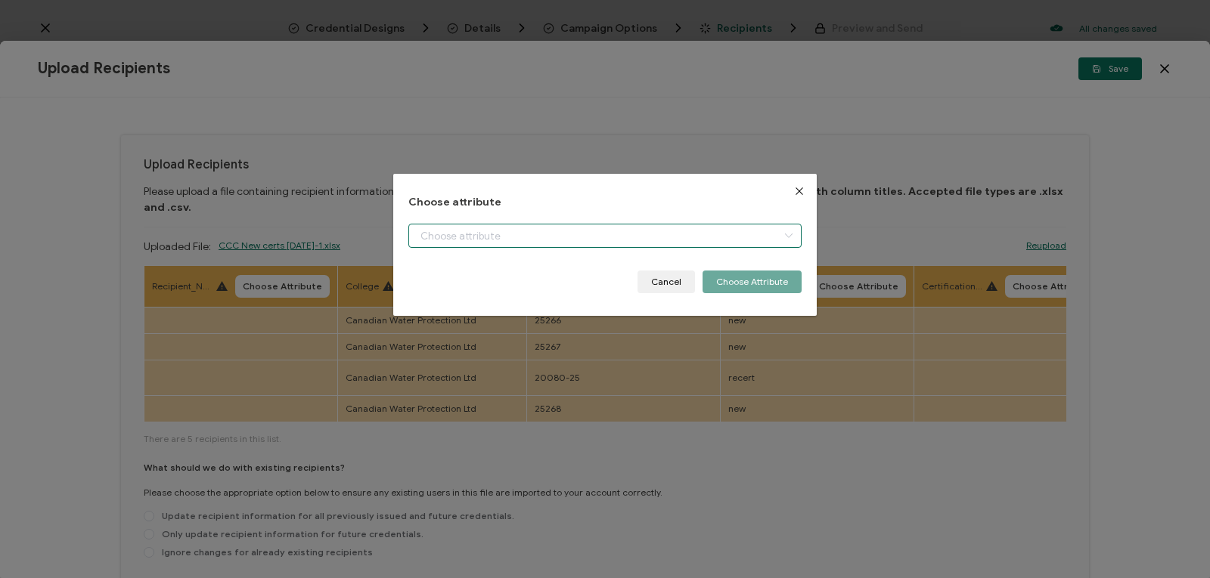
click at [705, 238] on input "dialog" at bounding box center [604, 236] width 393 height 24
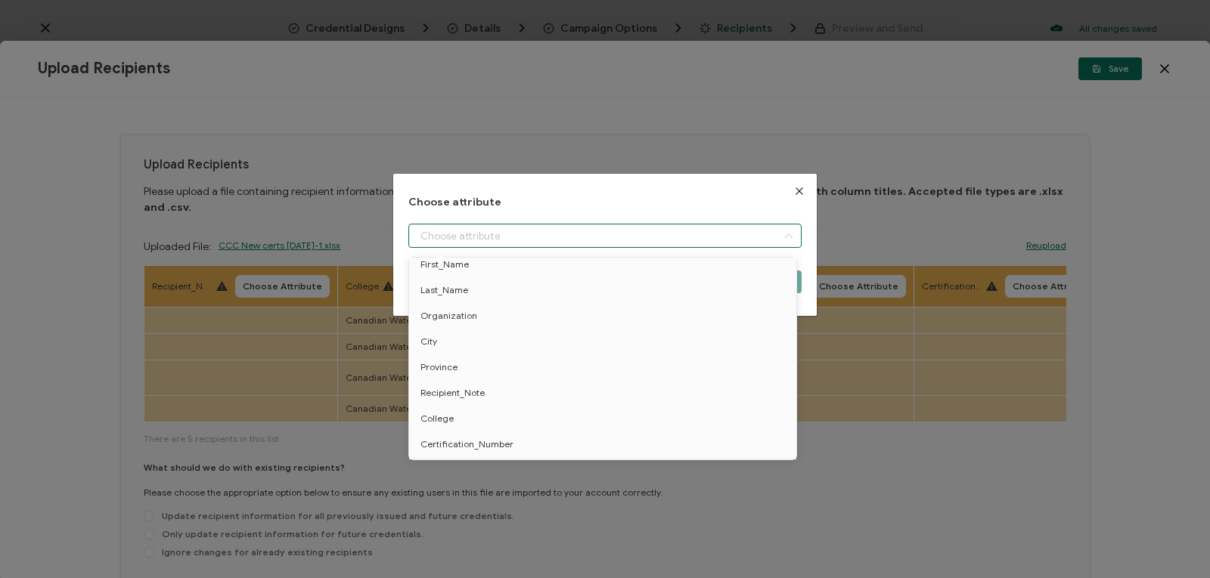
scroll to position [165, 0]
click at [631, 364] on li "Recipient_Note" at bounding box center [605, 368] width 400 height 26
type input "Recipient_Note"
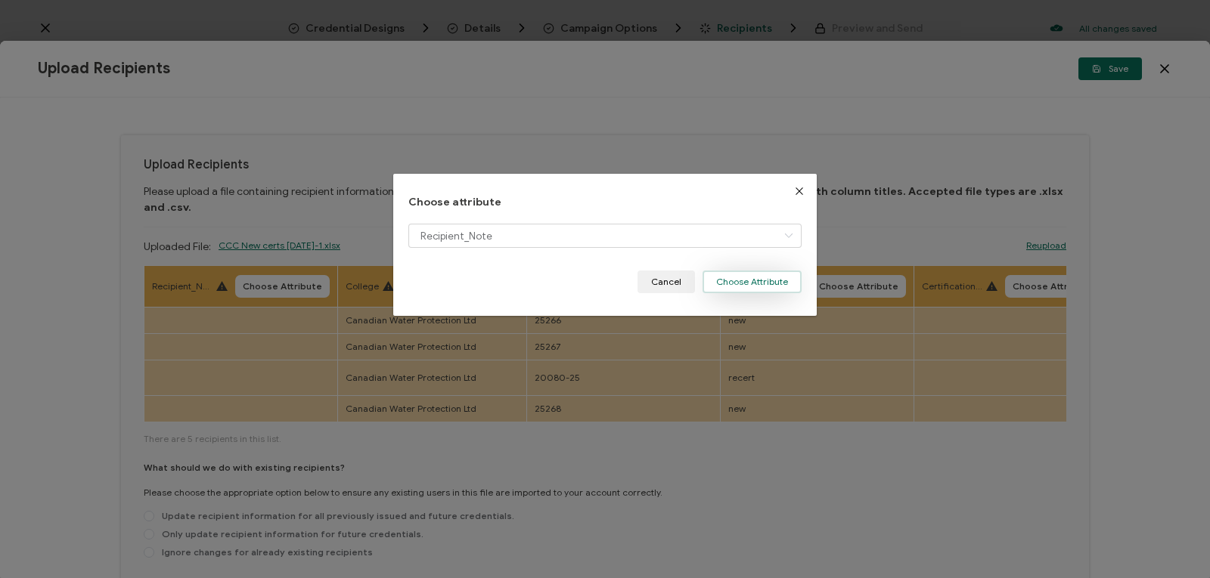
click at [759, 277] on button "Choose Attribute" at bounding box center [751, 282] width 99 height 23
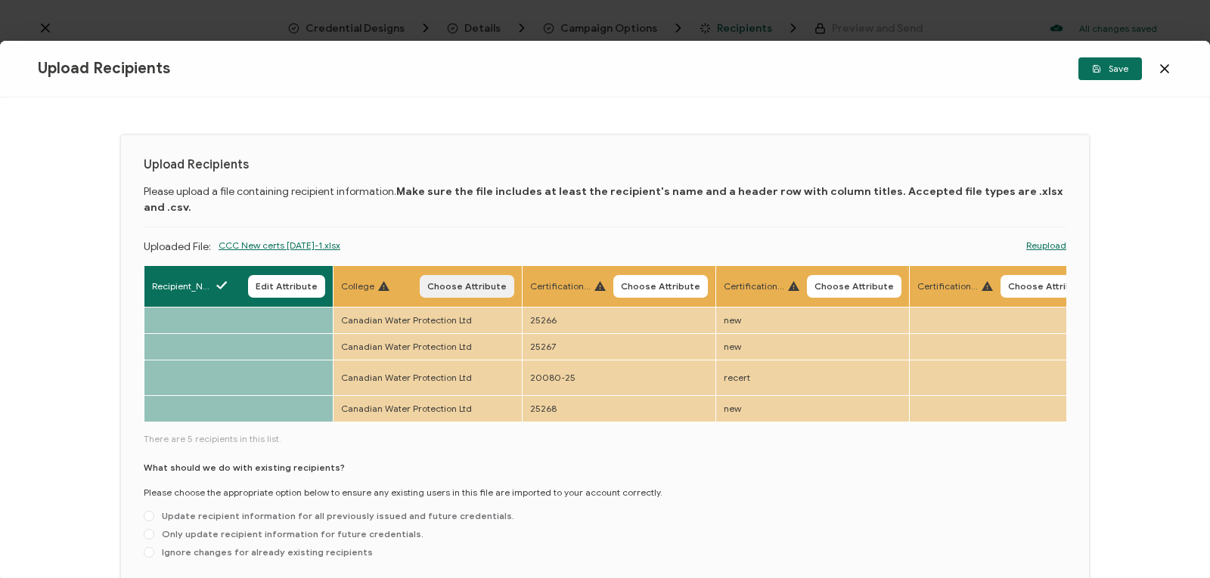
click at [469, 282] on span "Choose Attribute" at bounding box center [466, 286] width 79 height 9
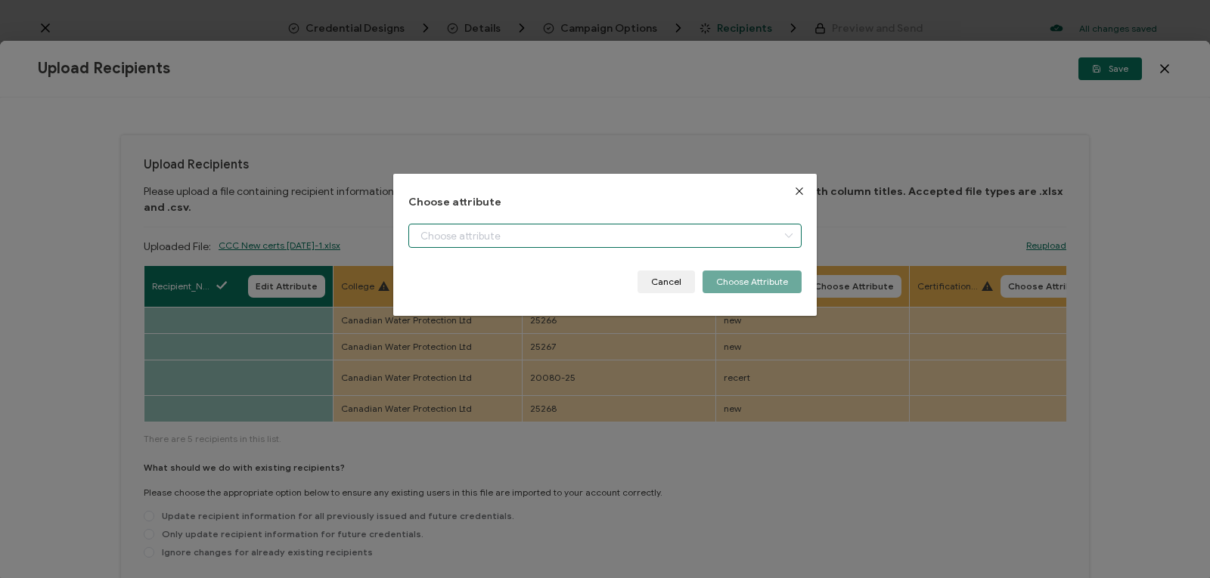
click at [768, 234] on input "dialog" at bounding box center [604, 236] width 393 height 24
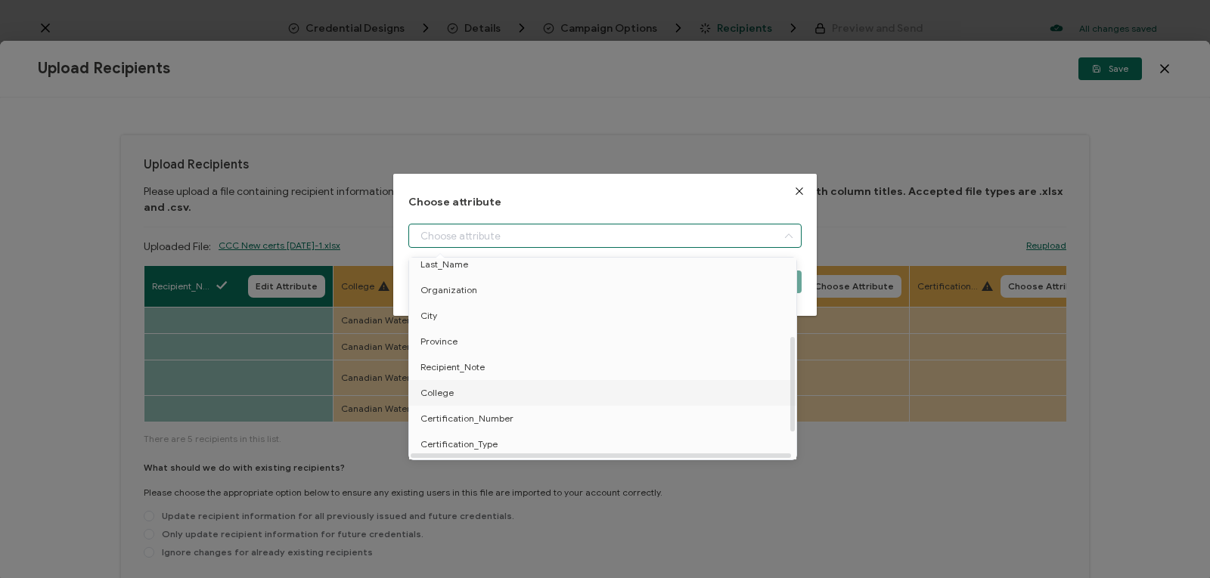
click at [445, 389] on span "College" at bounding box center [436, 393] width 33 height 26
type input "College"
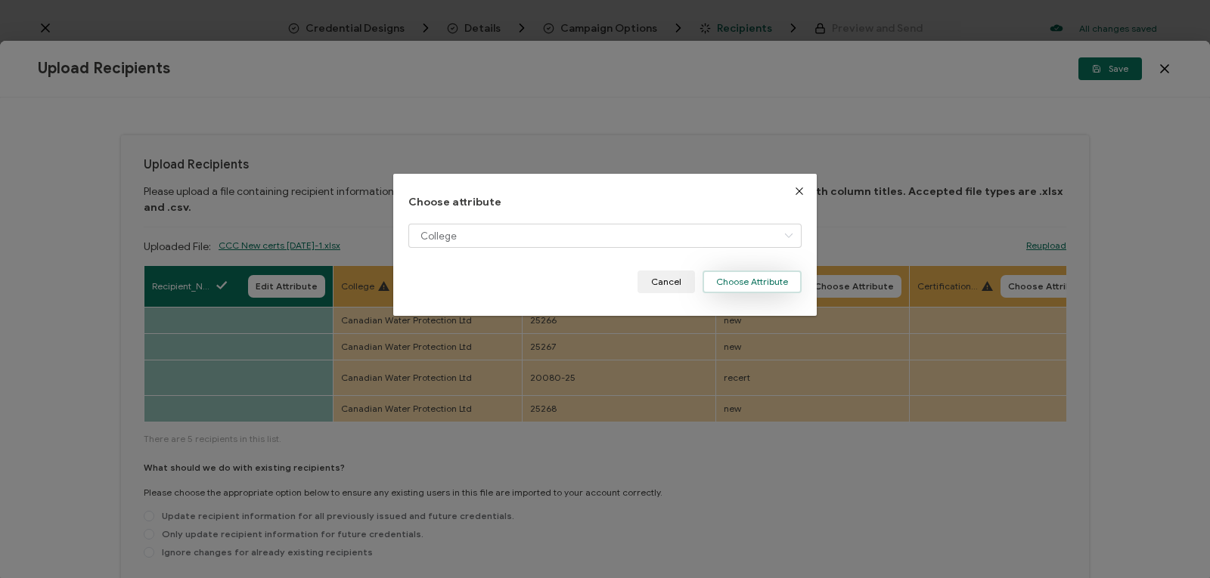
click at [734, 279] on button "Choose Attribute" at bounding box center [751, 282] width 99 height 23
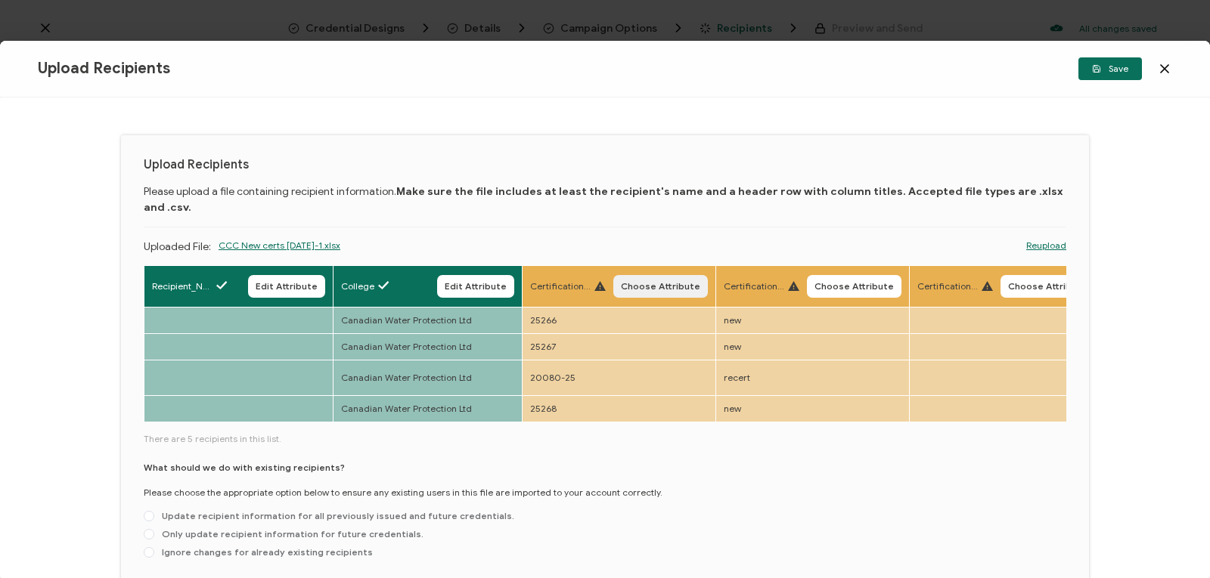
click at [674, 282] on span "Choose Attribute" at bounding box center [660, 286] width 79 height 9
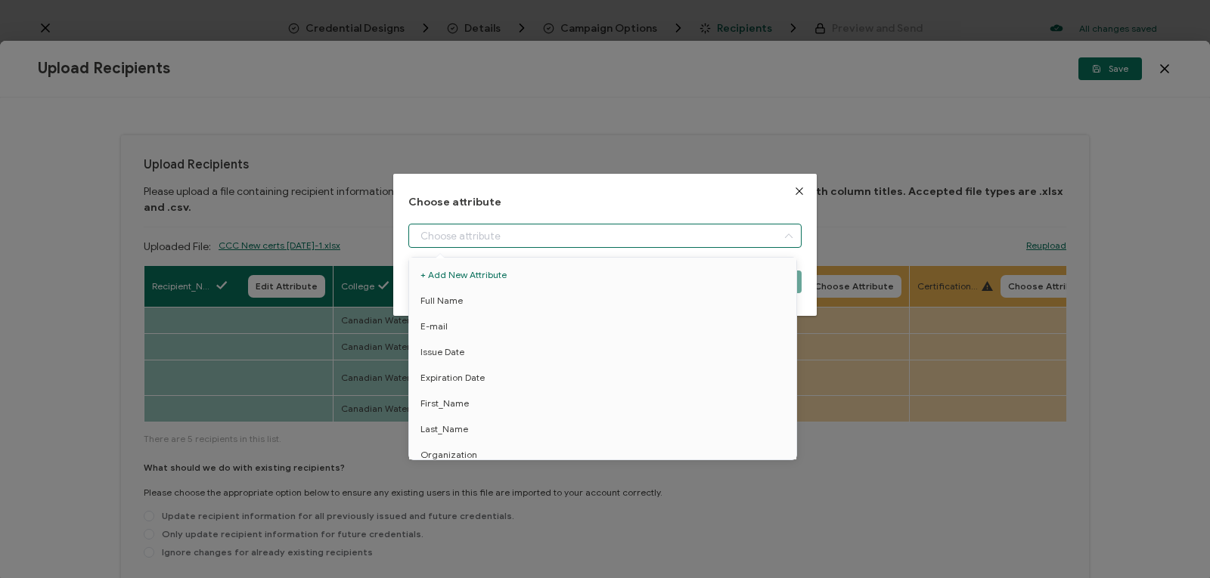
click at [754, 236] on input "dialog" at bounding box center [604, 236] width 393 height 24
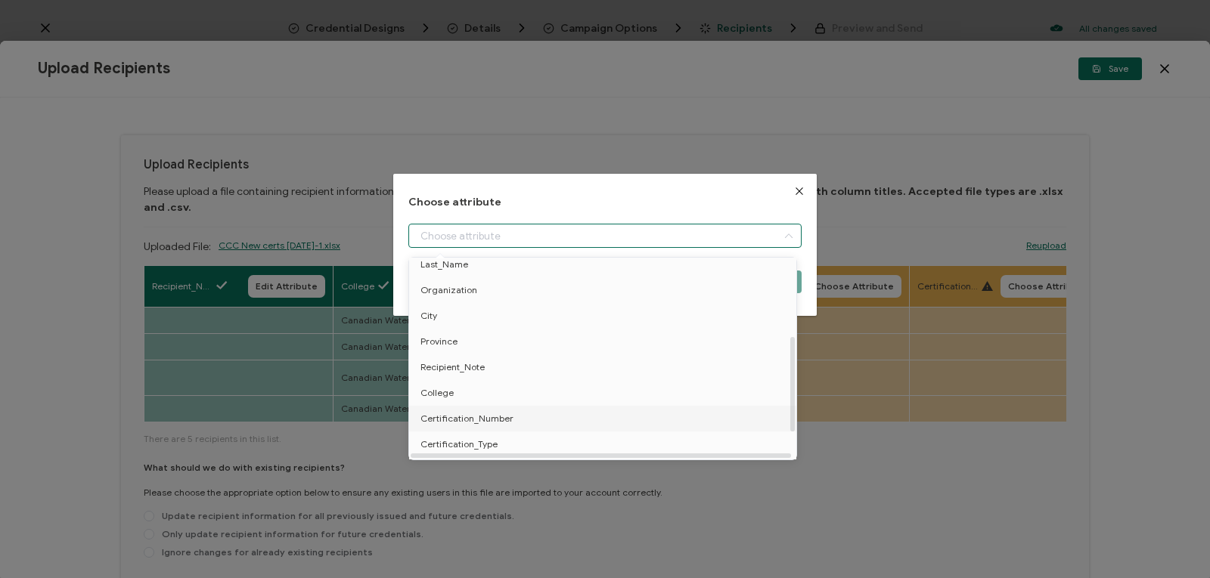
click at [590, 415] on li "Certification_Number" at bounding box center [605, 419] width 400 height 26
type input "Certification_Number"
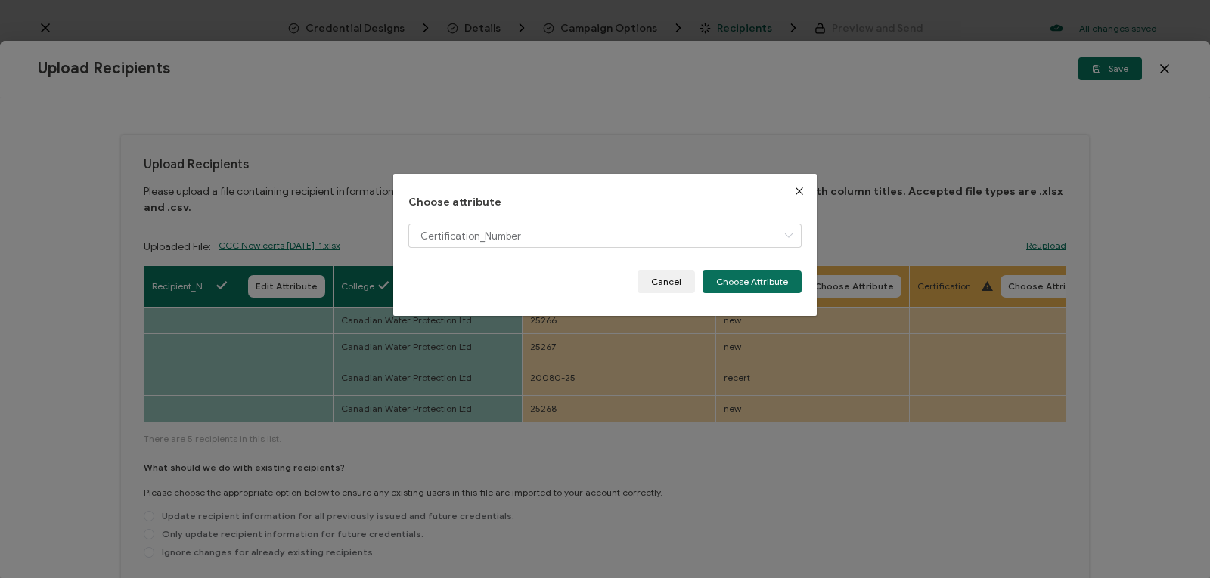
click at [757, 262] on div "Certification_Number" at bounding box center [604, 247] width 393 height 47
click at [751, 288] on button "Choose Attribute" at bounding box center [751, 282] width 99 height 23
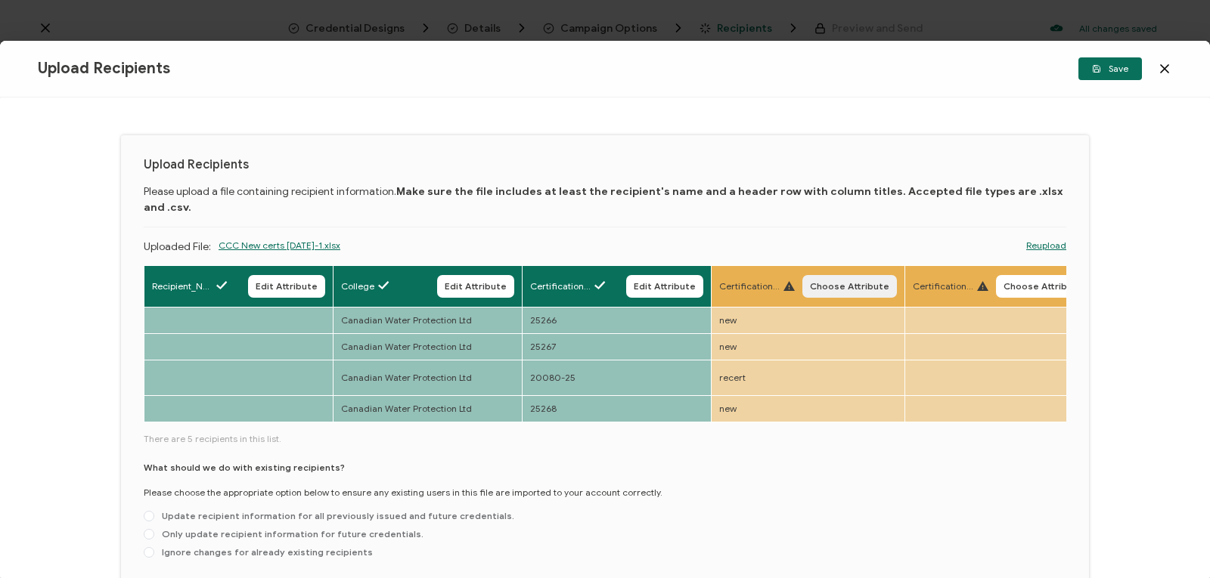
click at [876, 282] on span "Choose Attribute" at bounding box center [849, 286] width 79 height 9
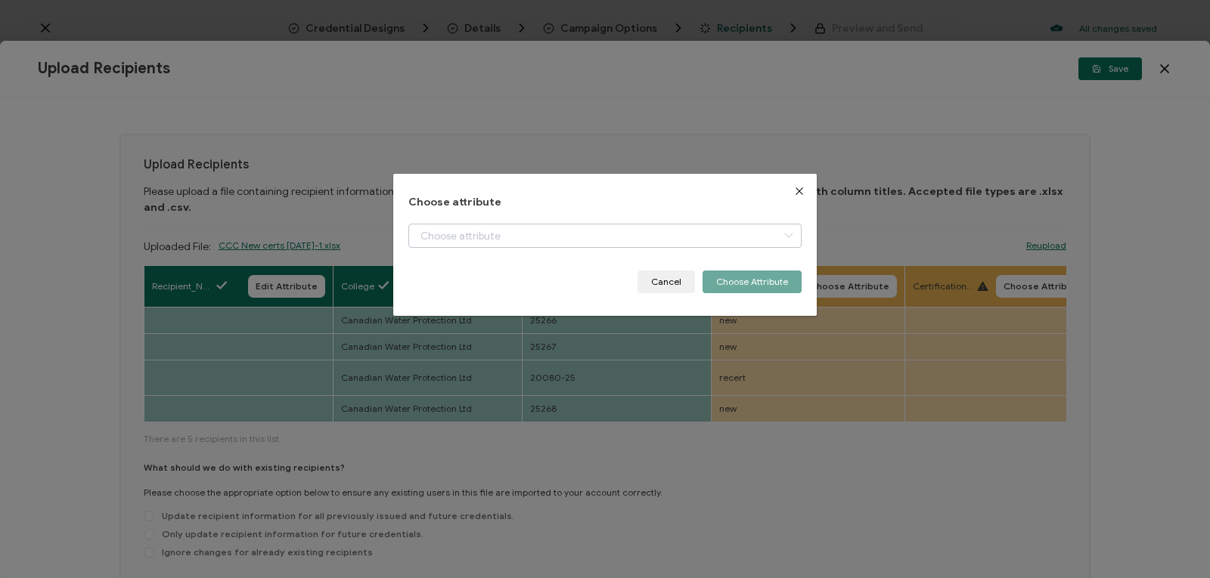
click at [783, 231] on icon "dialog" at bounding box center [788, 236] width 19 height 24
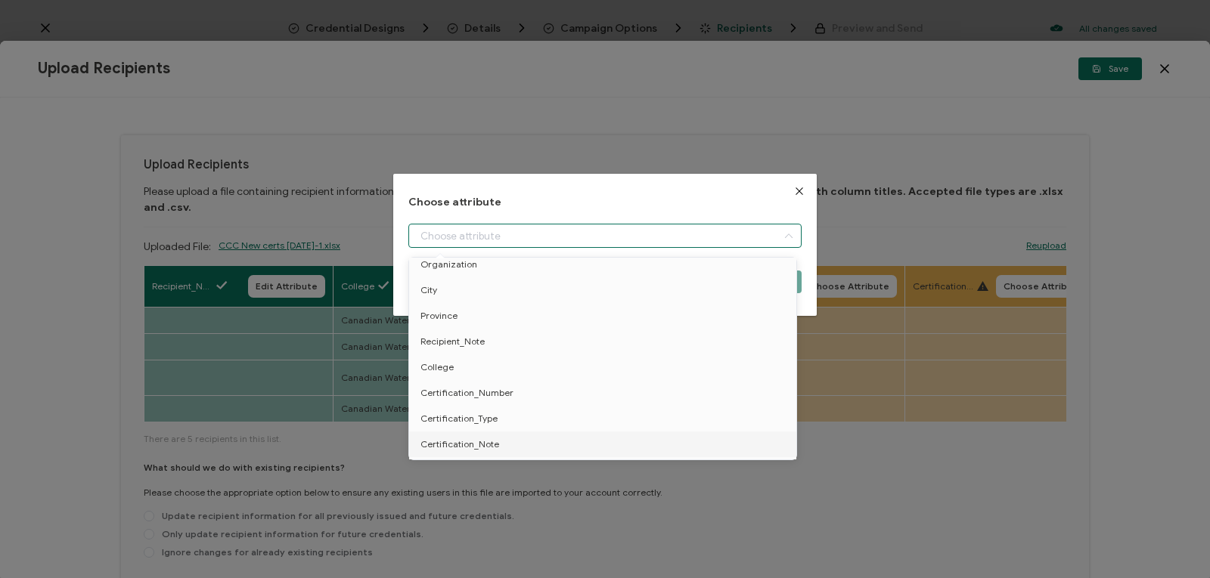
scroll to position [216, 0]
click at [724, 391] on li "Certification_Type" at bounding box center [605, 396] width 400 height 26
type input "Certification_Type"
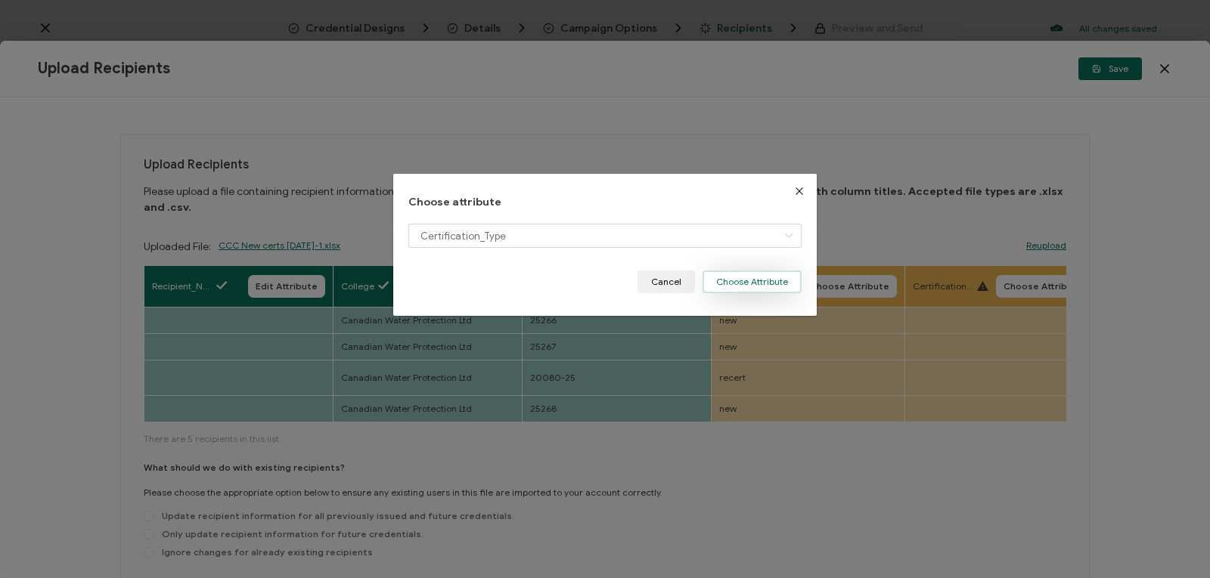
click at [761, 278] on button "Choose Attribute" at bounding box center [751, 282] width 99 height 23
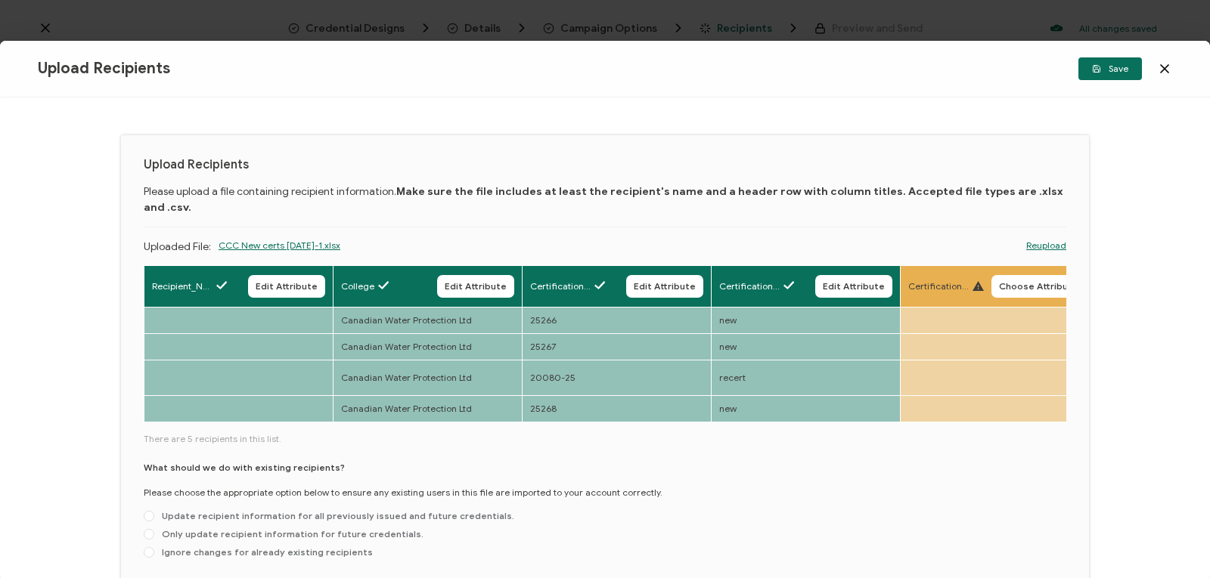
drag, startPoint x: 902, startPoint y: 404, endPoint x: 943, endPoint y: 398, distance: 41.2
click at [943, 398] on div "Full Name Edit Attribute E-mail Edit Attribute Issue Date Edit Attribute Expira…" at bounding box center [605, 415] width 922 height 300
click at [1039, 282] on span "Choose Attribute" at bounding box center [1038, 286] width 79 height 9
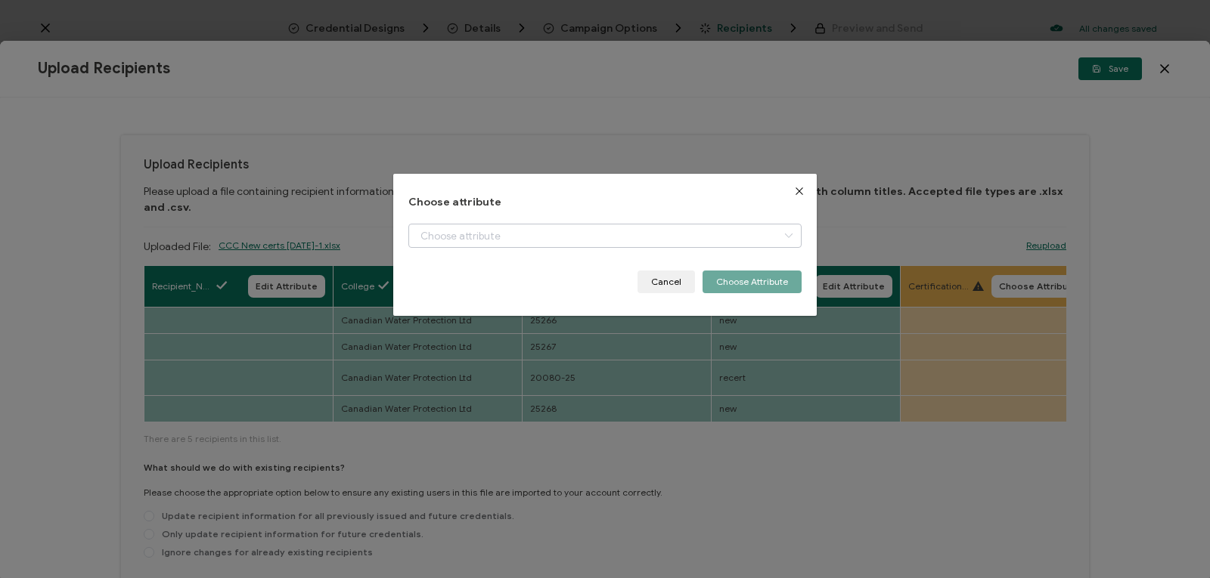
click at [779, 235] on icon "dialog" at bounding box center [788, 236] width 19 height 24
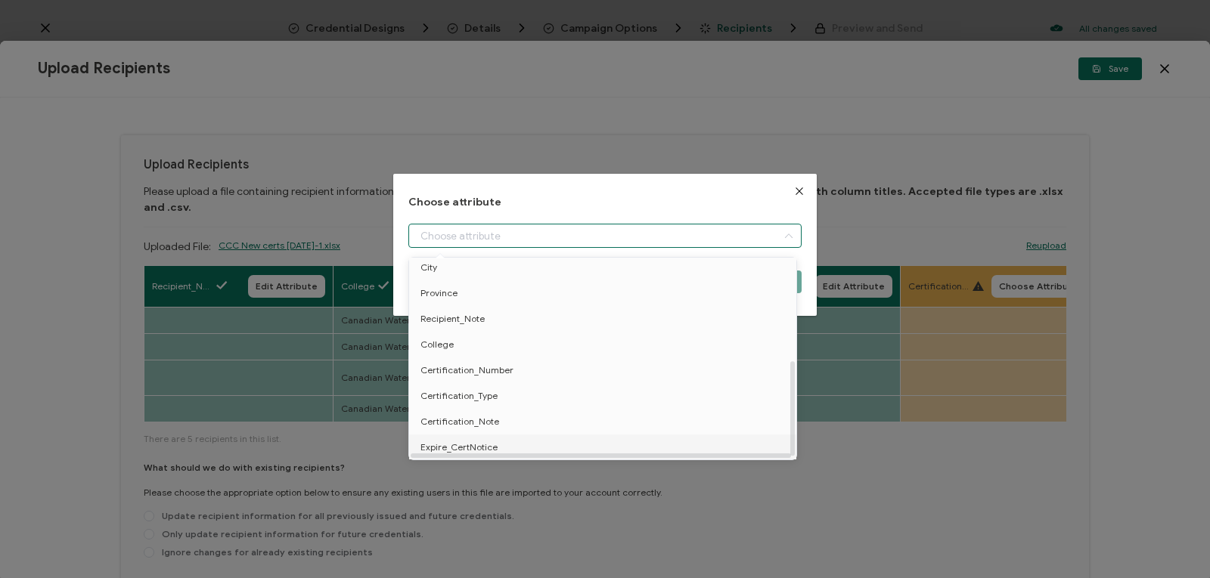
click at [481, 445] on span "Expire_CertNotice" at bounding box center [458, 448] width 77 height 26
type input "Expire_CertNotice"
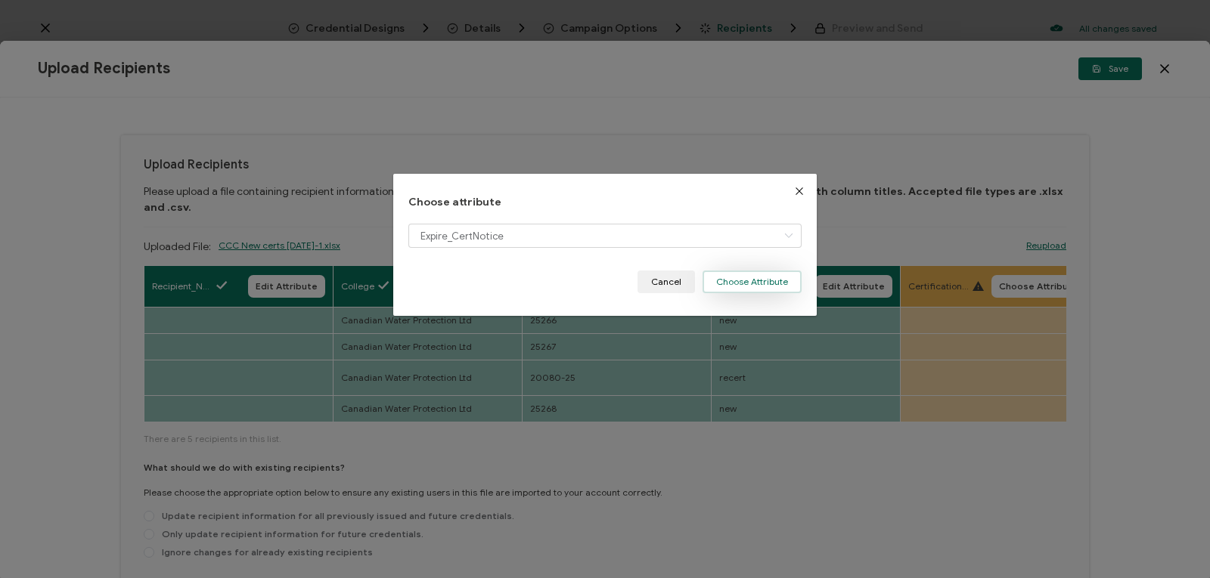
click at [735, 285] on button "Choose Attribute" at bounding box center [751, 282] width 99 height 23
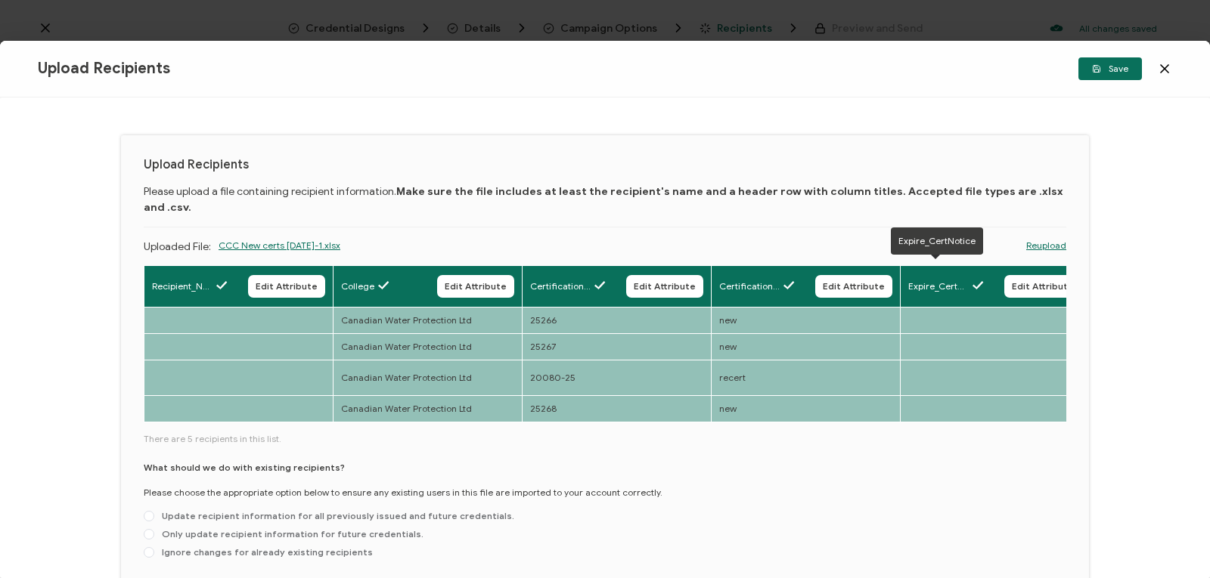
click at [945, 280] on span "Expire_CertNotice" at bounding box center [938, 287] width 60 height 14
click at [1023, 282] on span "Edit Attribute" at bounding box center [1043, 286] width 62 height 9
type input "Expire_CertNotice"
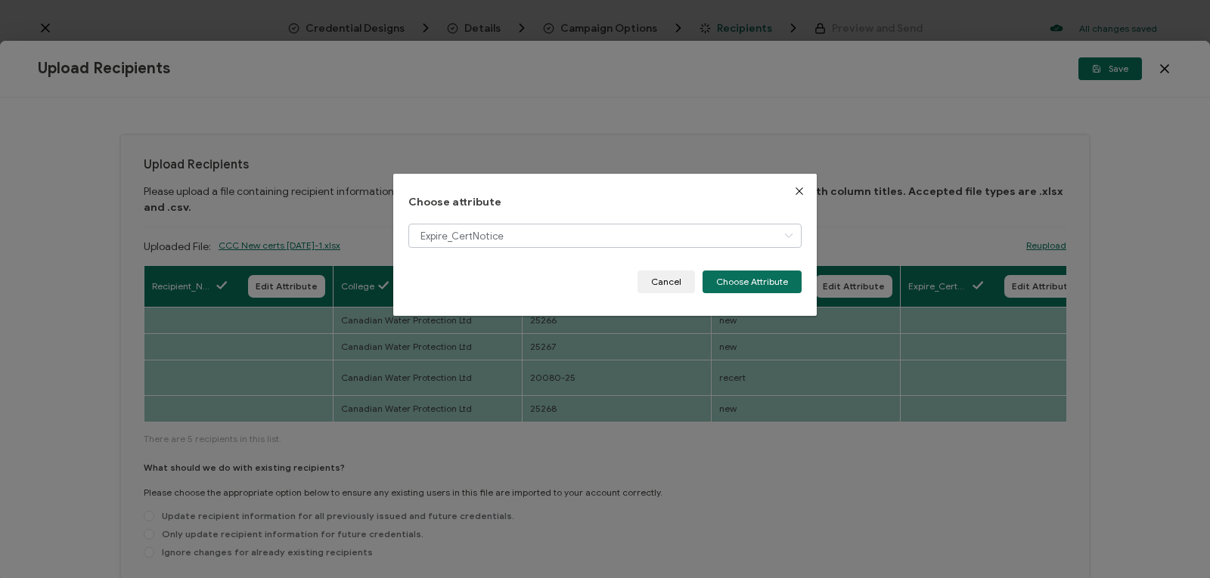
click at [779, 234] on icon "dialog" at bounding box center [788, 236] width 19 height 24
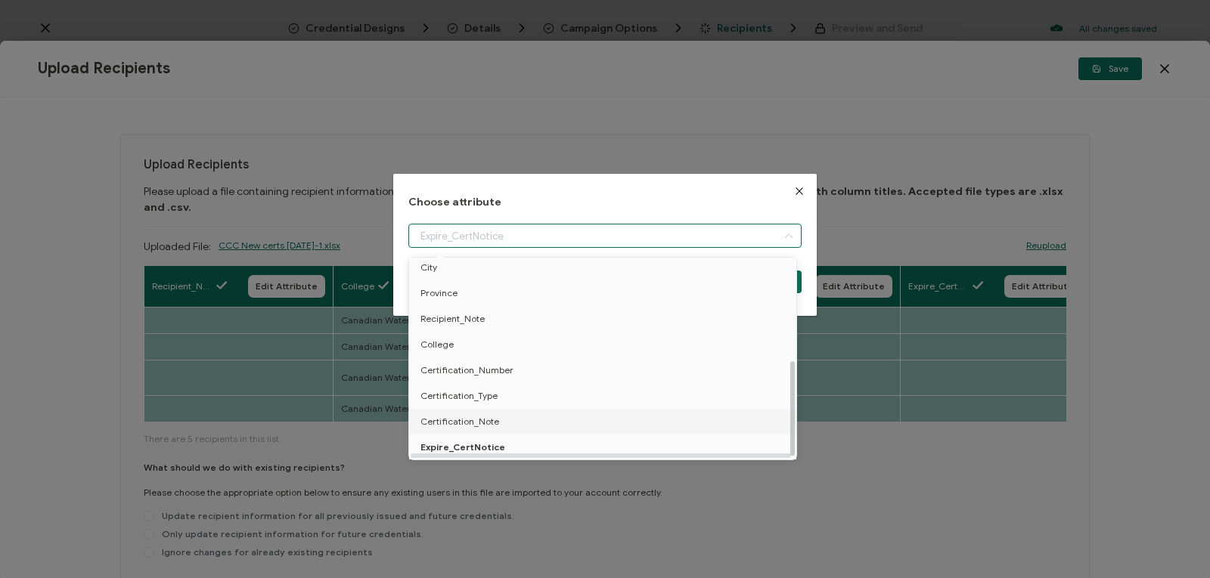
click at [794, 439] on div at bounding box center [792, 408] width 5 height 95
click at [517, 419] on li "Certification_Note" at bounding box center [605, 422] width 400 height 26
type input "Certification_Note"
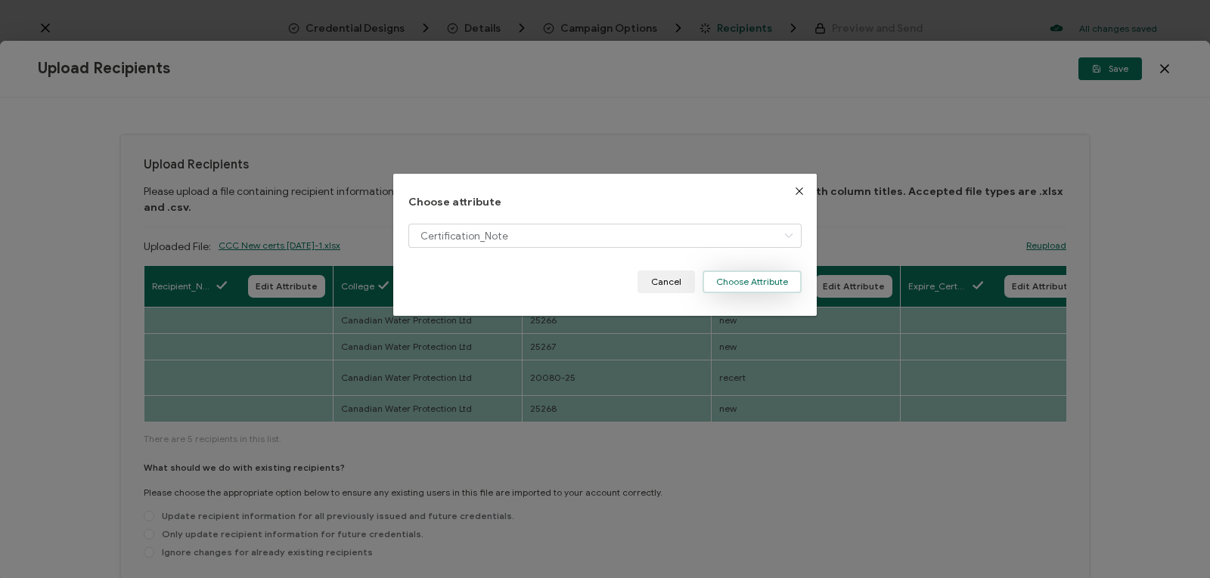
click at [764, 279] on button "Choose Attribute" at bounding box center [751, 282] width 99 height 23
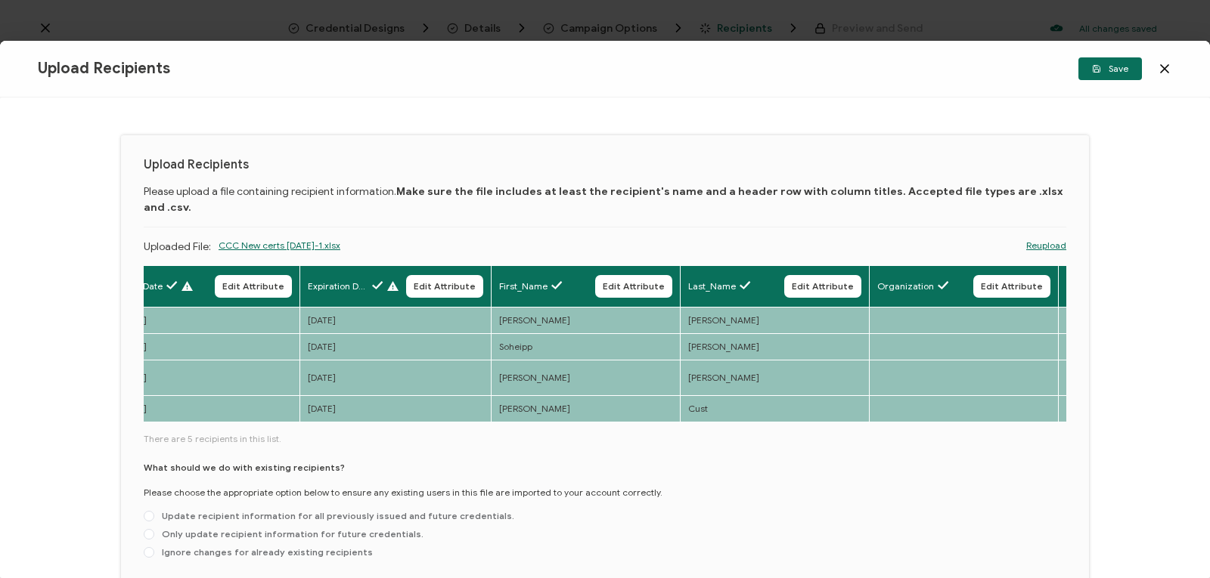
scroll to position [0, 0]
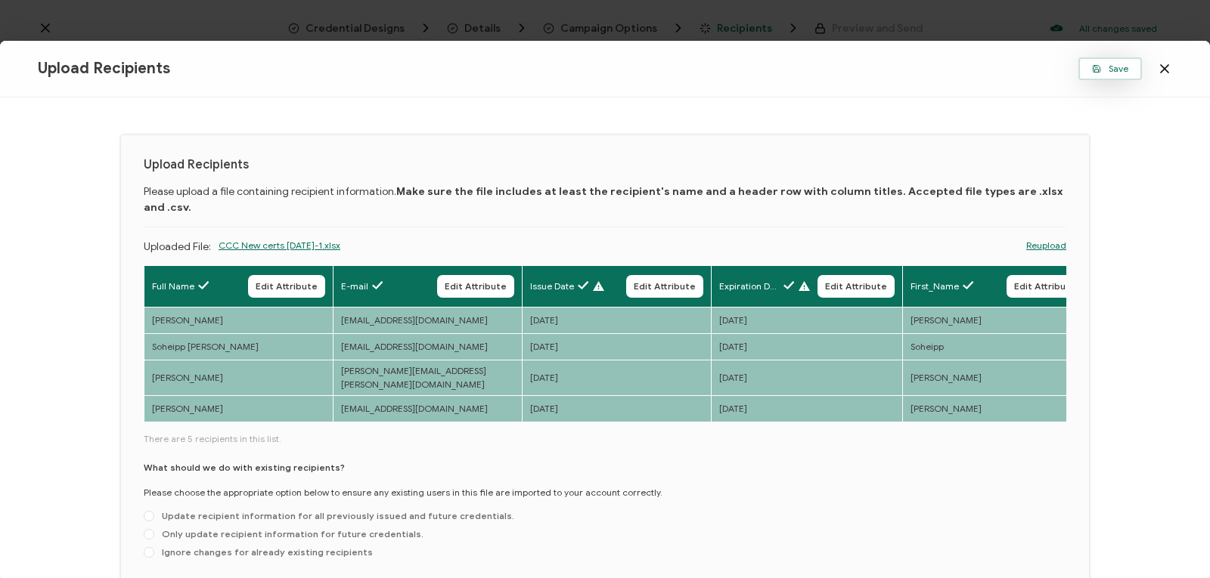
click at [1111, 73] on span "Save" at bounding box center [1110, 68] width 36 height 9
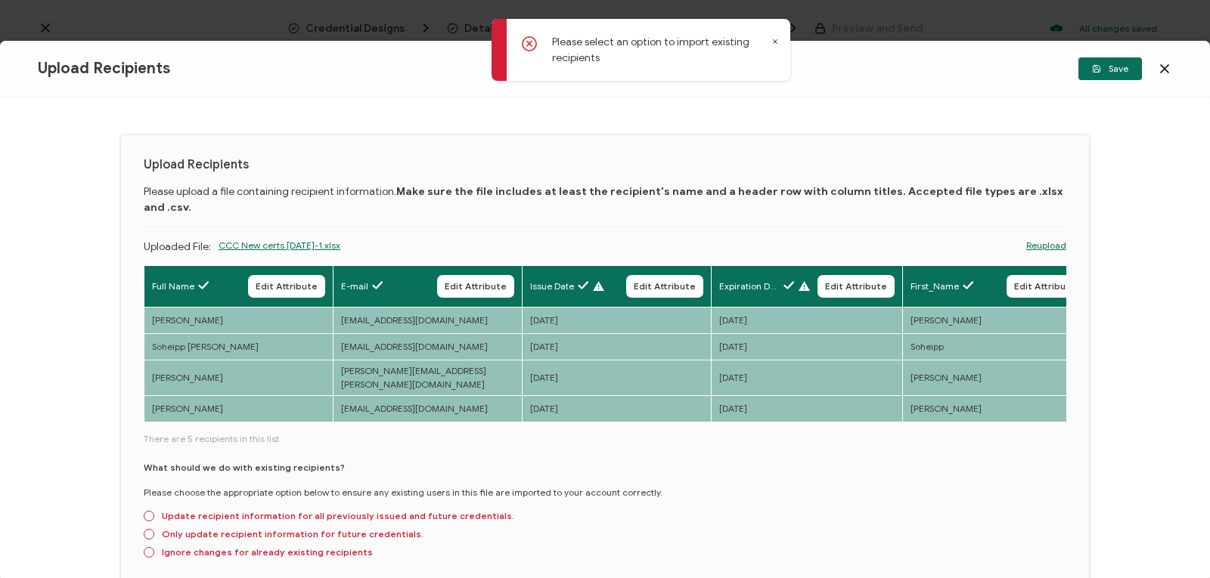
click at [1156, 150] on div "Upload Recipients Please upload a file containing recipient information. Make s…" at bounding box center [605, 338] width 1210 height 481
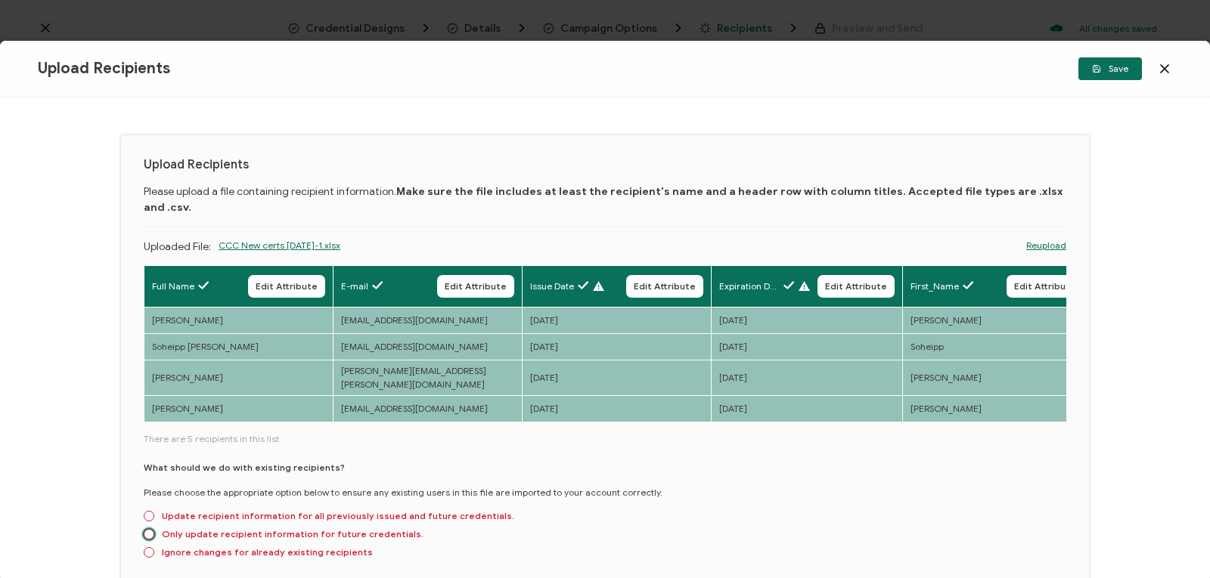
click at [148, 529] on span at bounding box center [149, 534] width 11 height 11
click at [148, 529] on input "Only update recipient information for future credentials." at bounding box center [149, 535] width 11 height 12
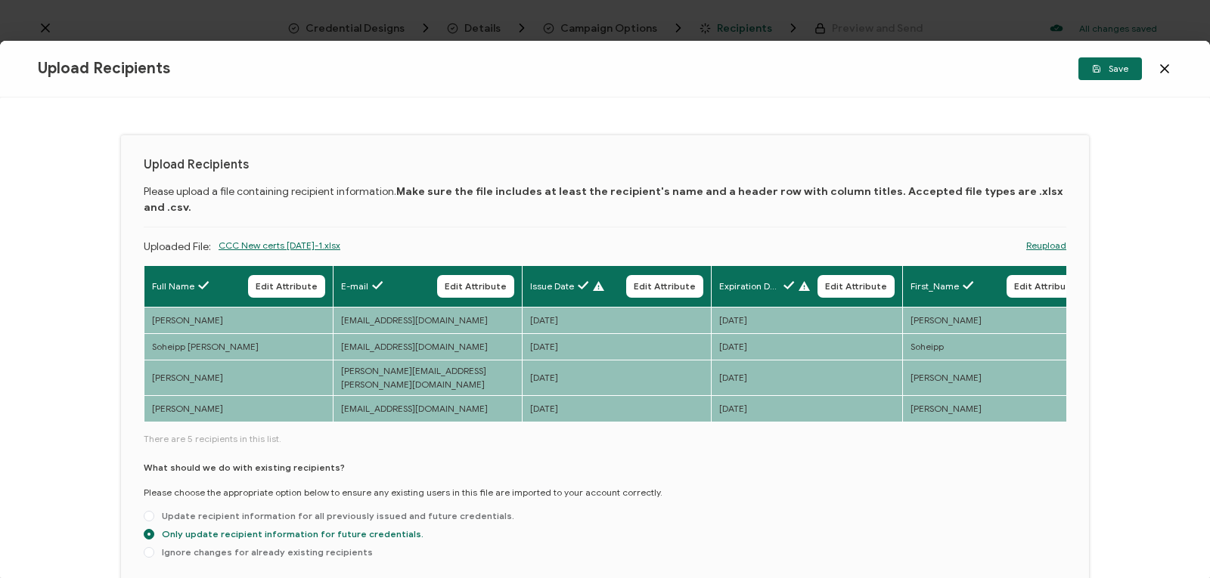
radio input "true"
click at [1111, 73] on span "Save" at bounding box center [1110, 68] width 36 height 9
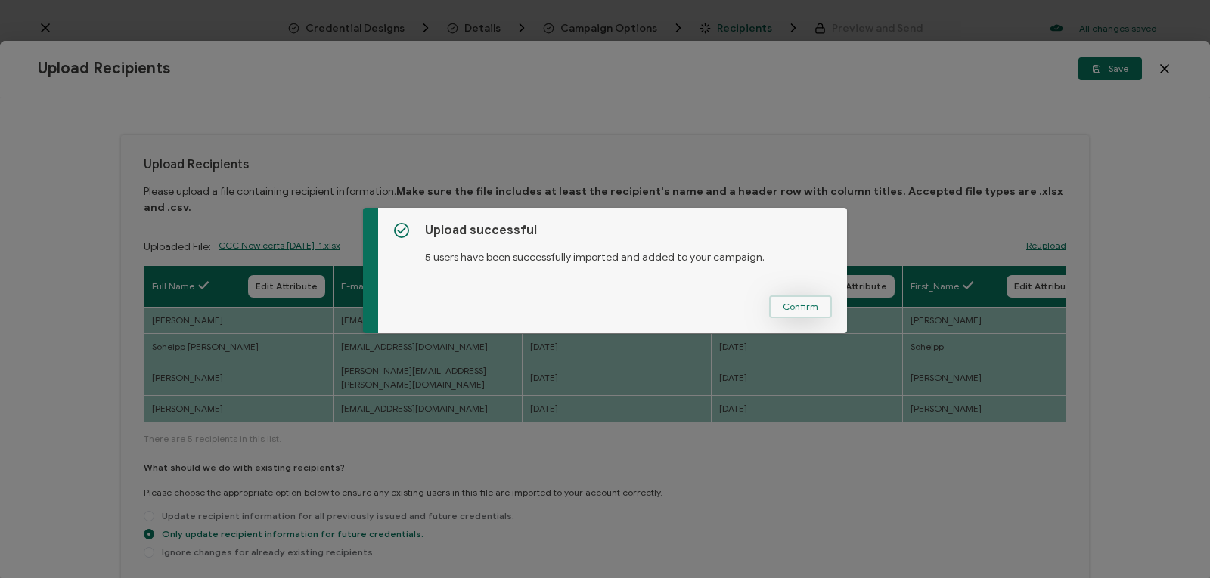
click at [804, 308] on span "Confirm" at bounding box center [801, 306] width 36 height 9
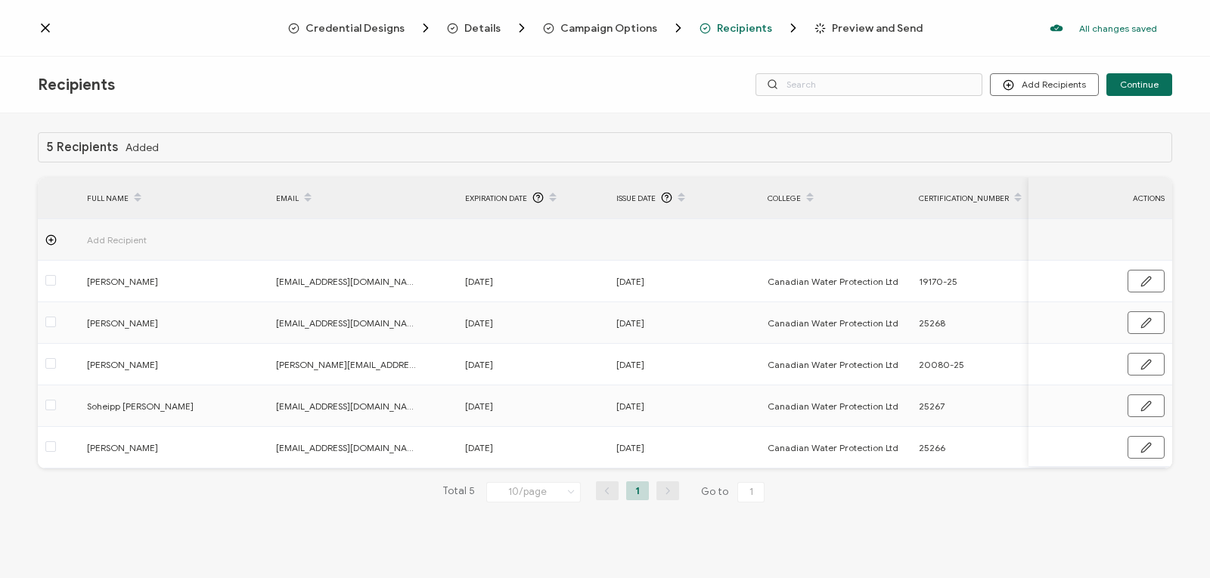
click at [869, 26] on span "Preview and Send" at bounding box center [877, 28] width 91 height 11
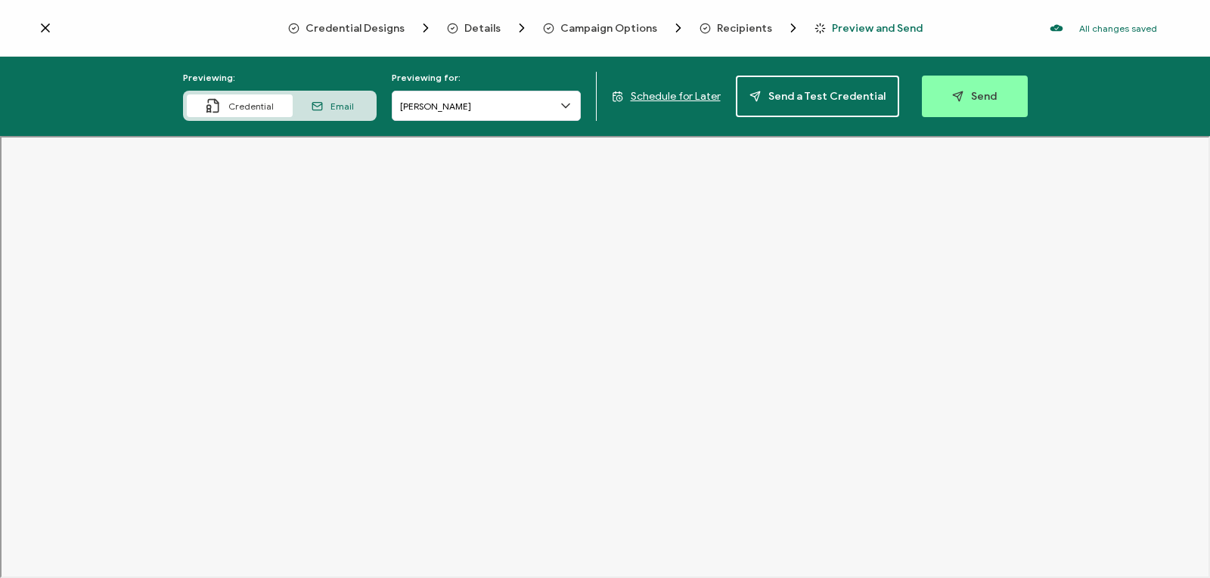
click at [335, 109] on span "Email" at bounding box center [341, 106] width 23 height 11
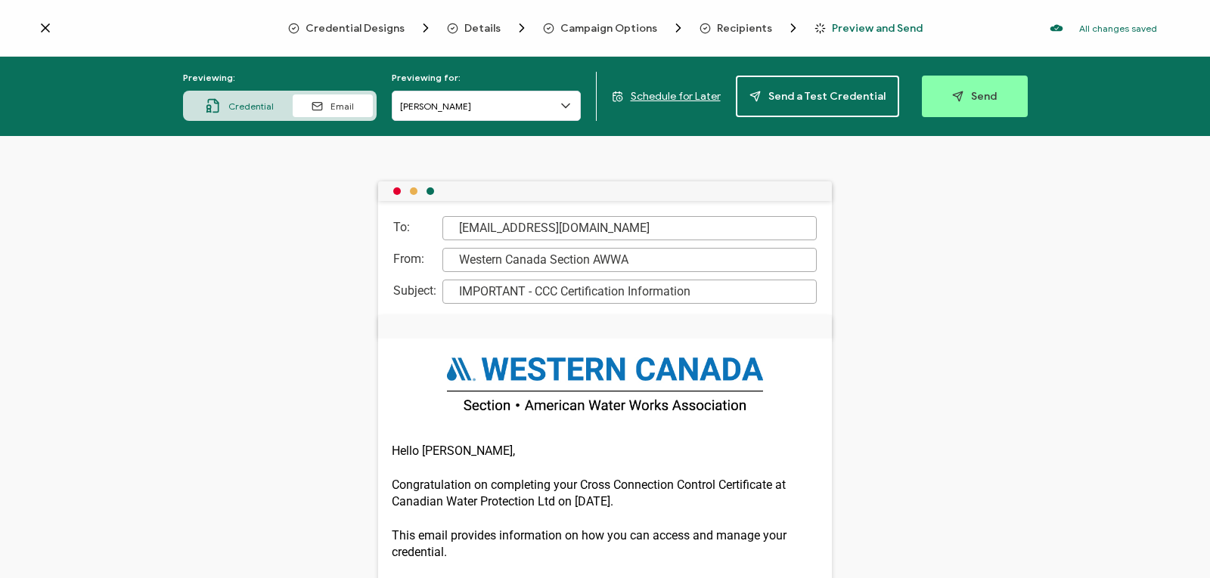
click at [239, 105] on span "Credential" at bounding box center [250, 106] width 45 height 11
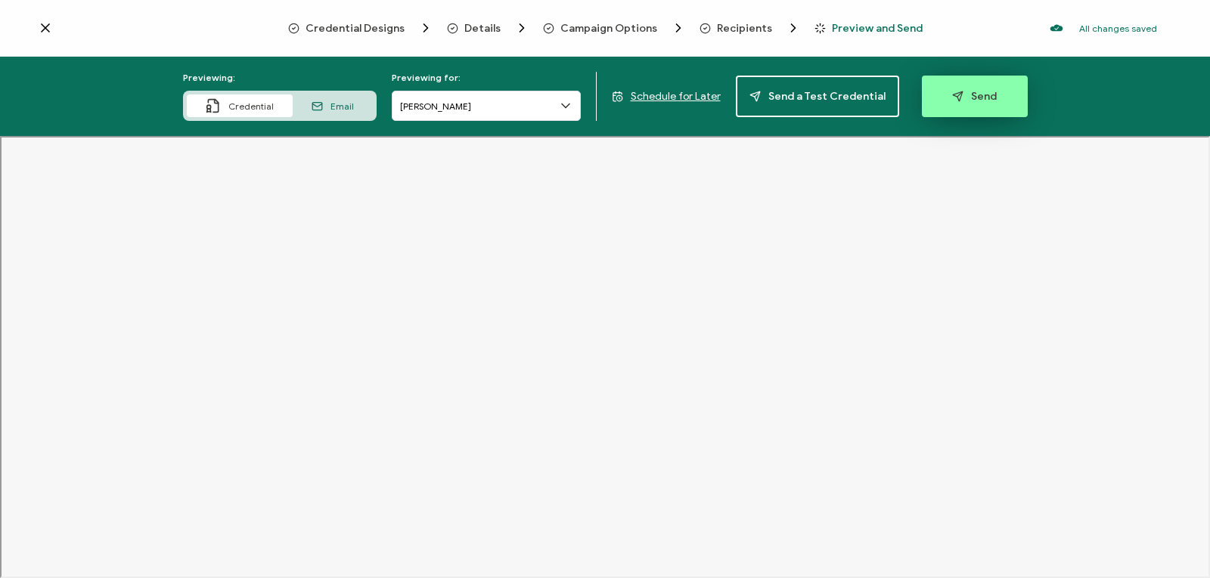
click at [956, 91] on icon "button" at bounding box center [957, 96] width 11 height 11
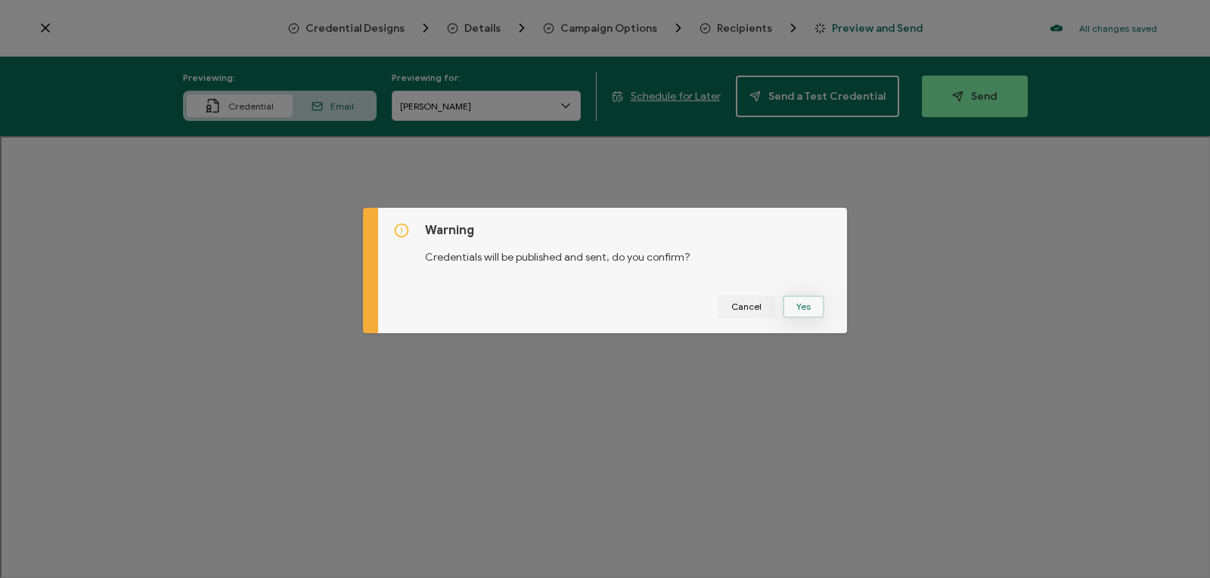
click at [807, 303] on button "Yes" at bounding box center [804, 307] width 42 height 23
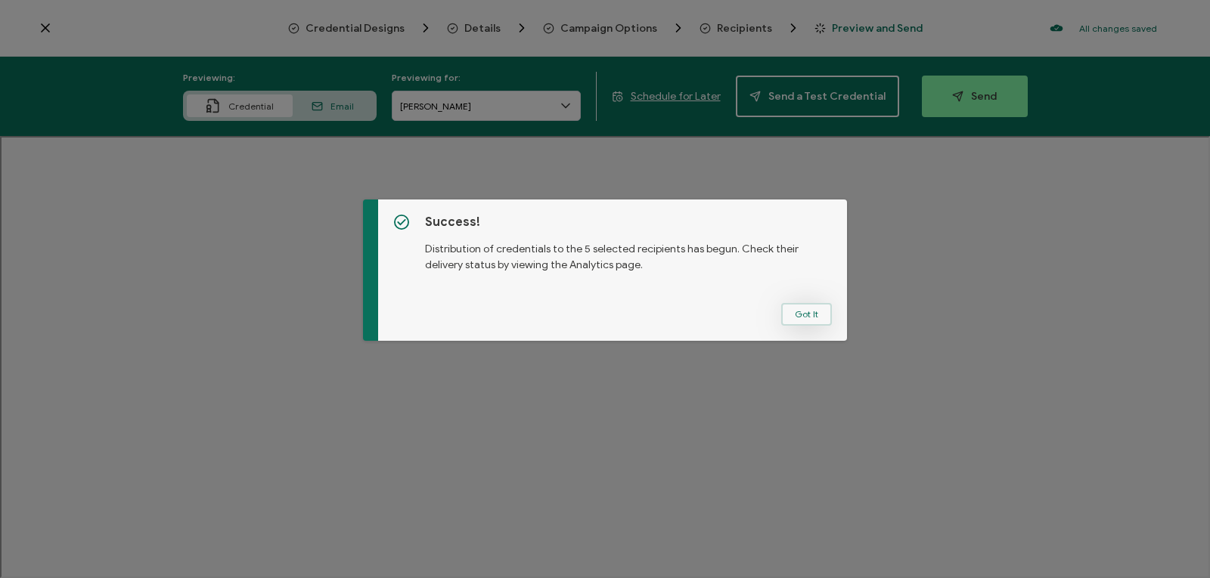
click at [810, 311] on button "Got It" at bounding box center [806, 314] width 51 height 23
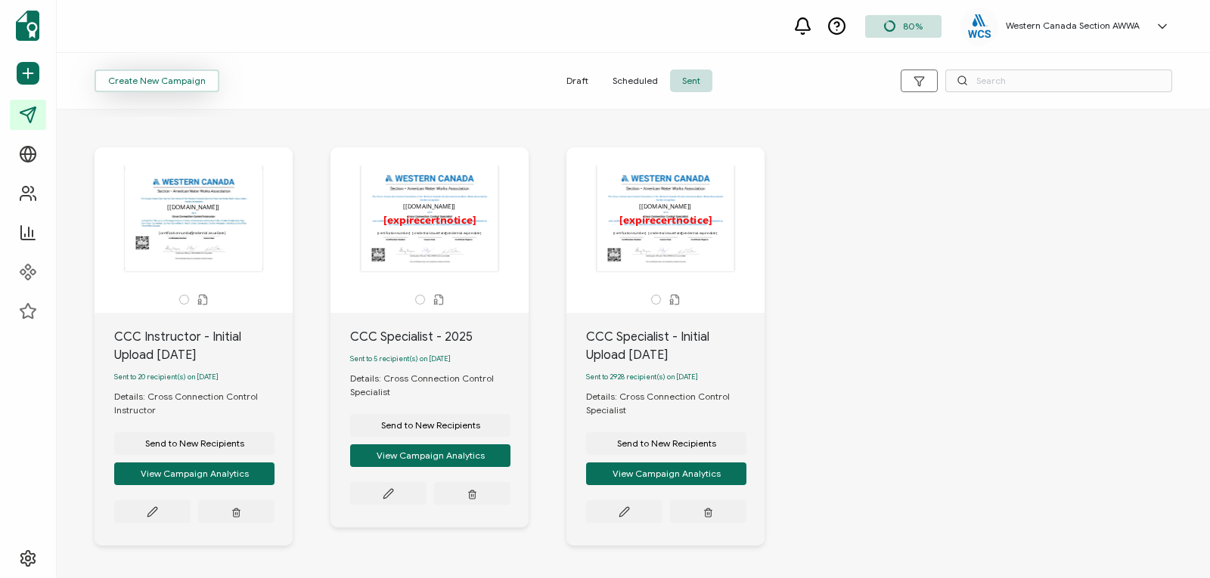
click at [172, 77] on span "Create New Campaign" at bounding box center [157, 80] width 98 height 9
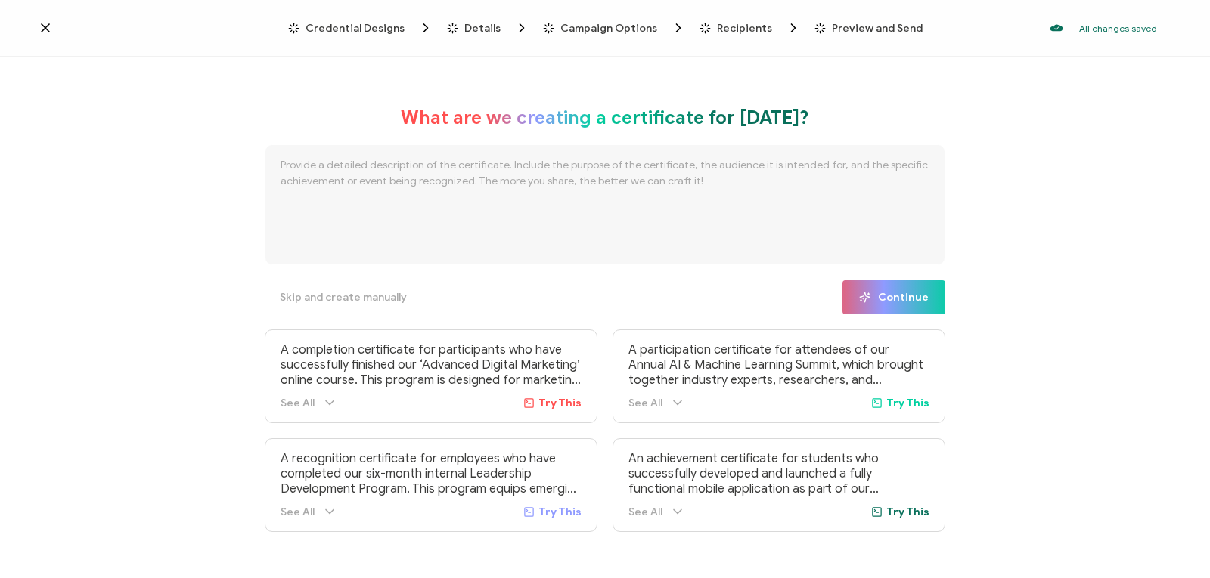
click at [39, 21] on icon at bounding box center [45, 27] width 15 height 15
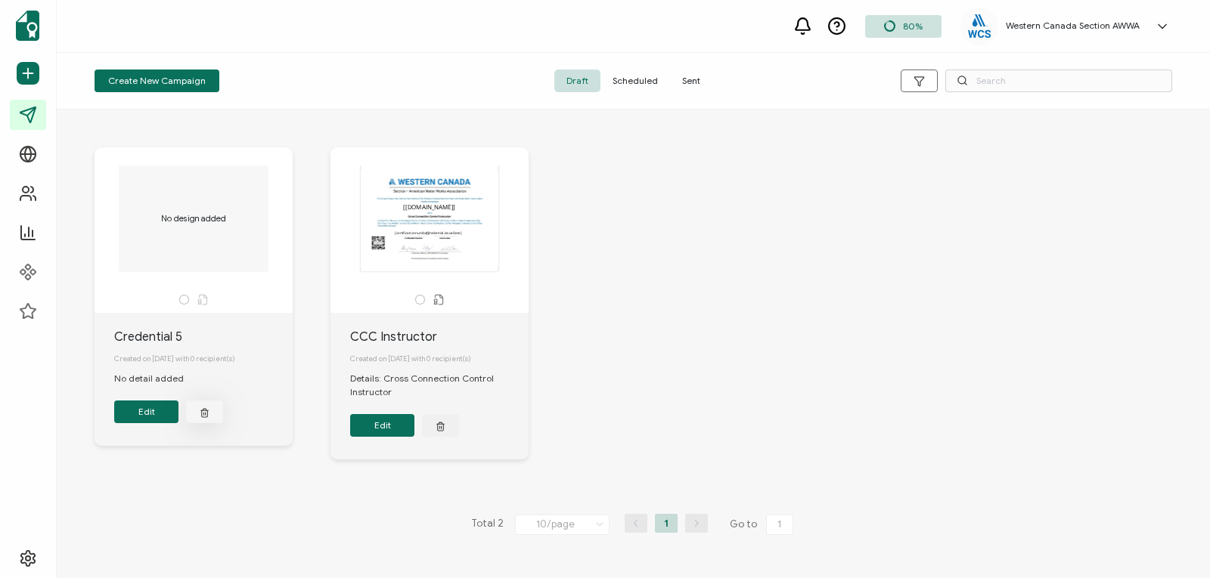
click at [203, 411] on icon "button" at bounding box center [204, 410] width 3 height 2
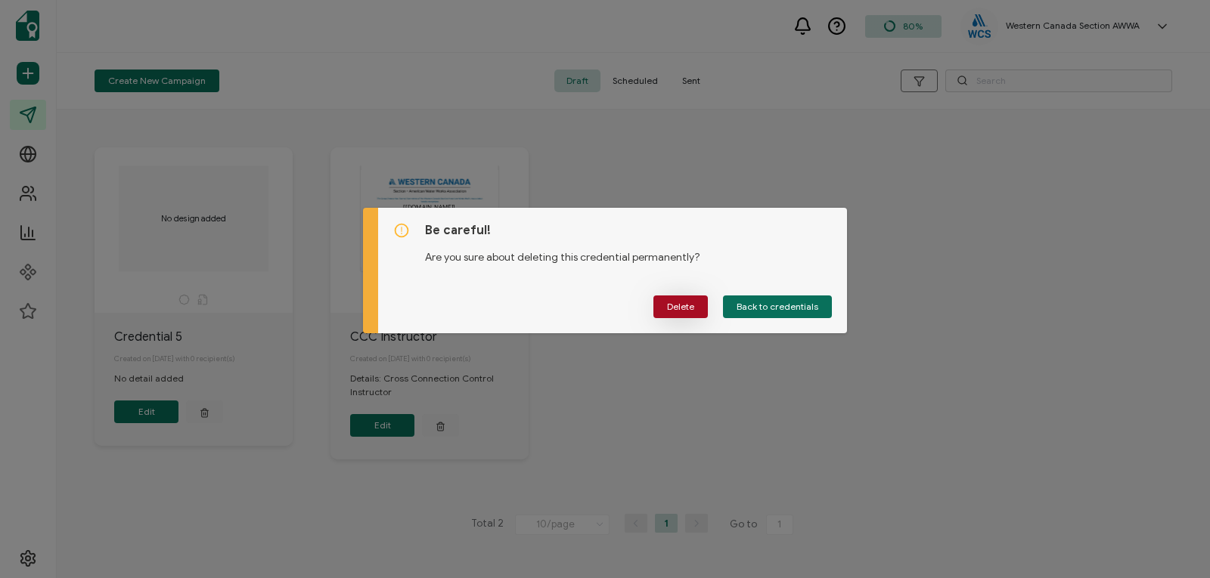
click at [683, 304] on span "Delete" at bounding box center [680, 306] width 27 height 9
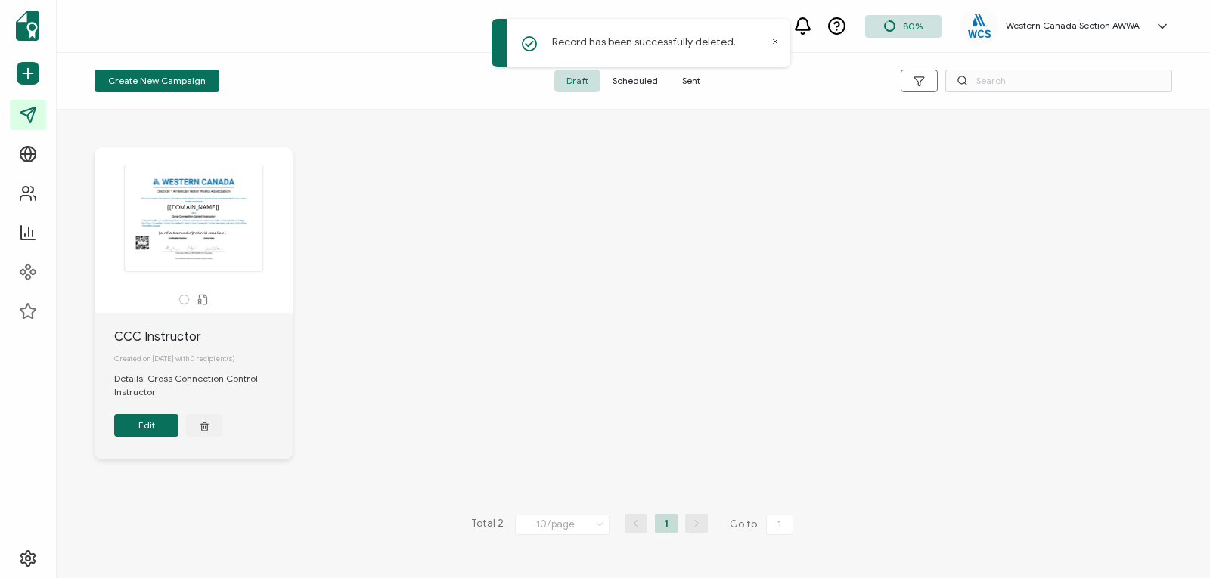
click at [690, 80] on span "Sent" at bounding box center [691, 81] width 42 height 23
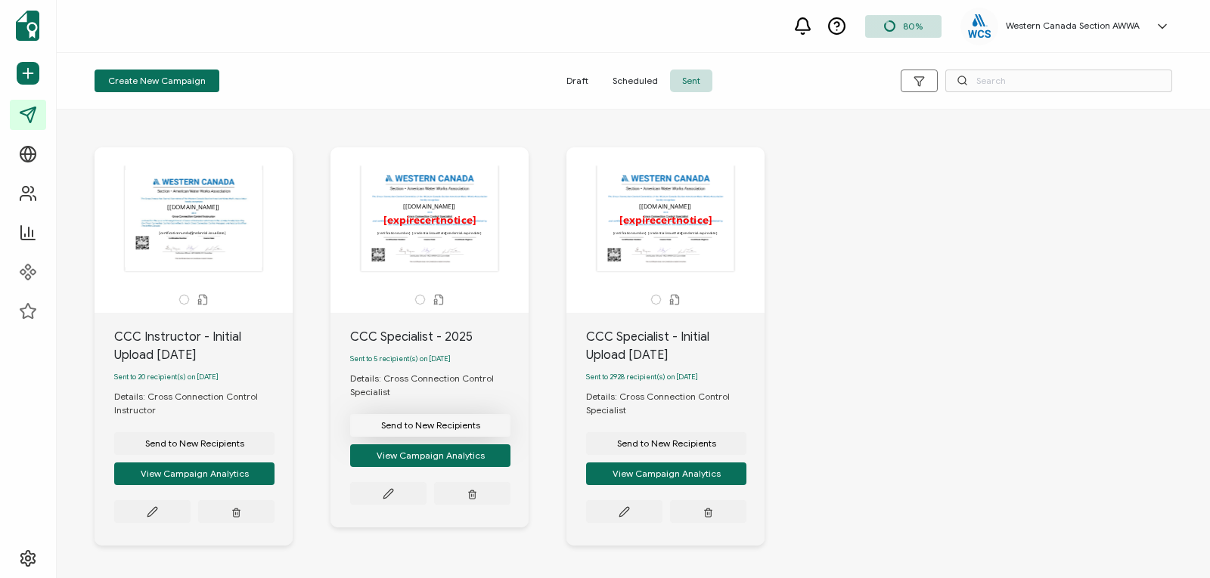
click at [244, 439] on span "Send to New Recipients" at bounding box center [194, 443] width 99 height 9
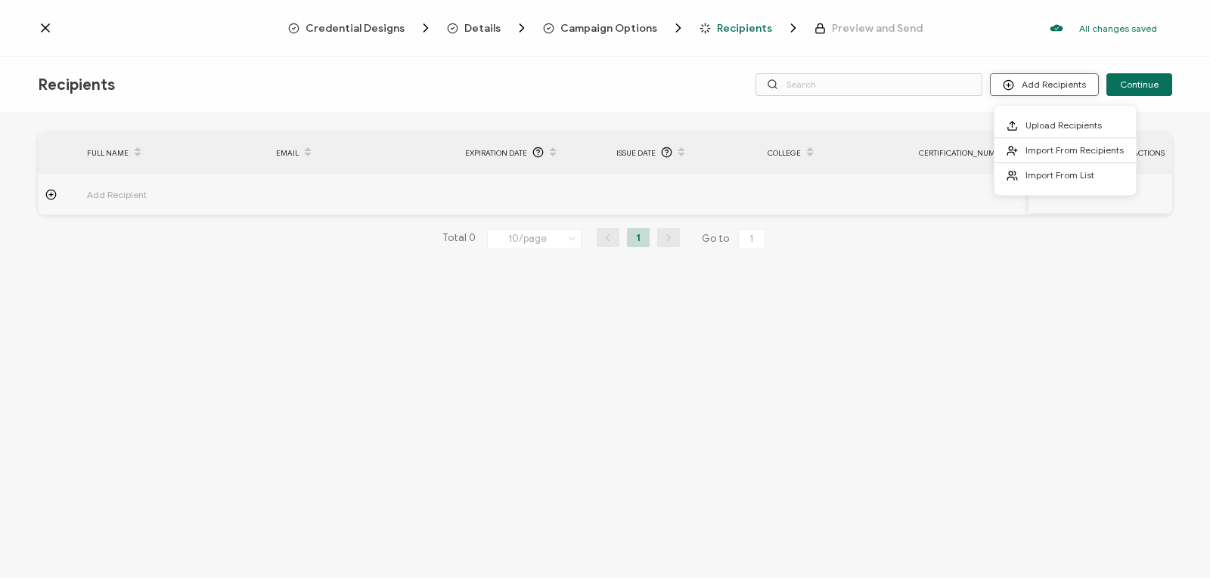
click at [1049, 83] on button "Add Recipients" at bounding box center [1044, 84] width 109 height 23
click at [1043, 126] on span "Upload Recipients" at bounding box center [1063, 124] width 76 height 11
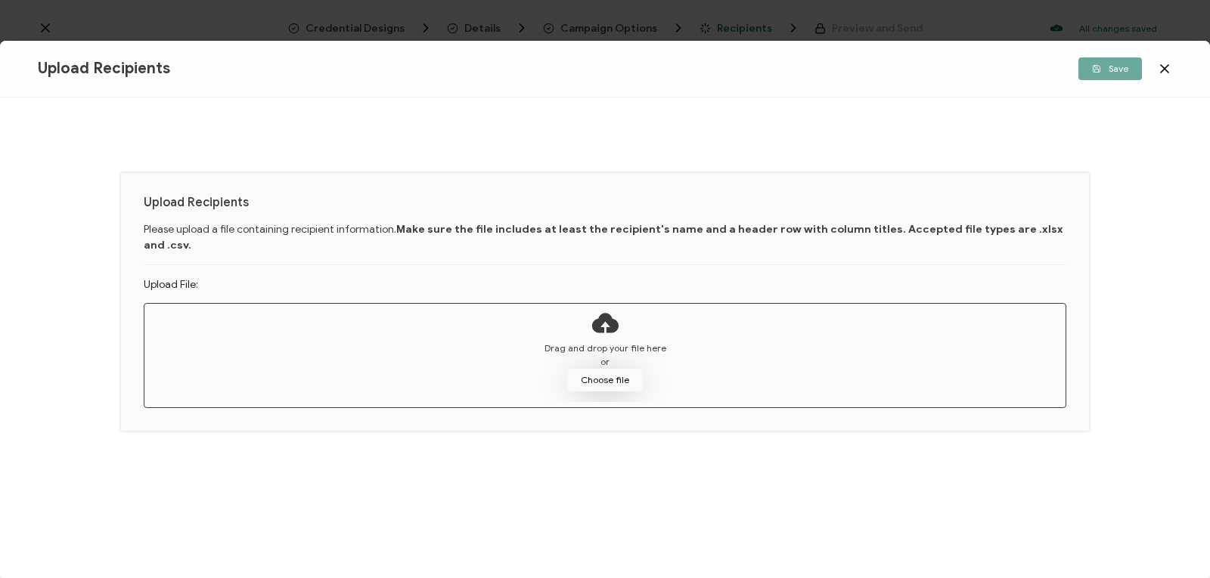
click at [621, 369] on button "Choose file" at bounding box center [605, 380] width 76 height 23
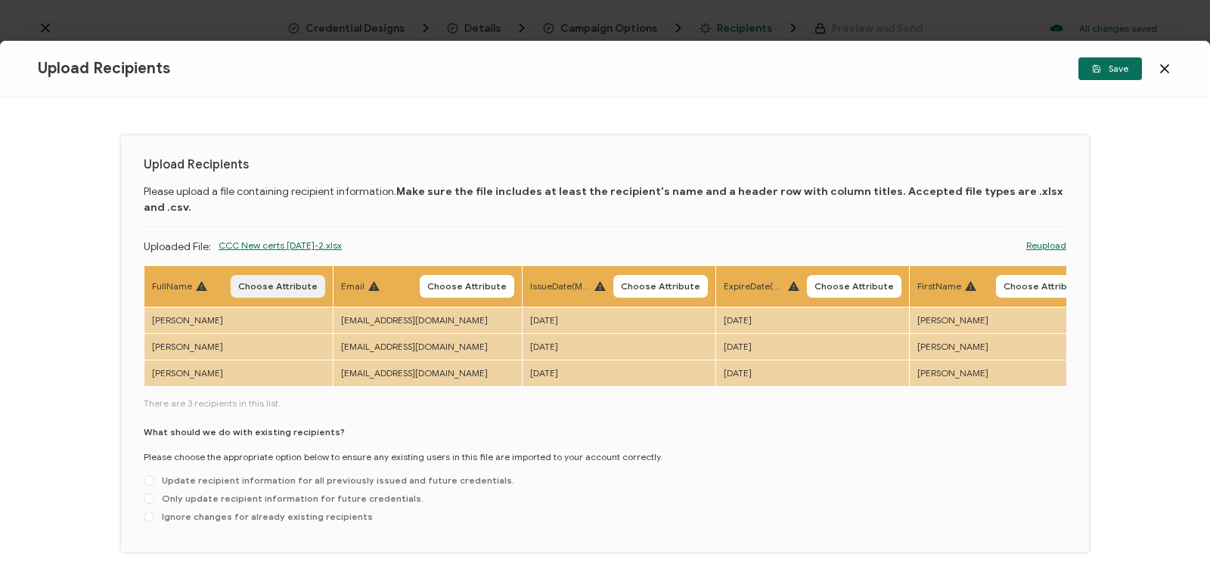
click at [278, 282] on span "Choose Attribute" at bounding box center [277, 286] width 79 height 9
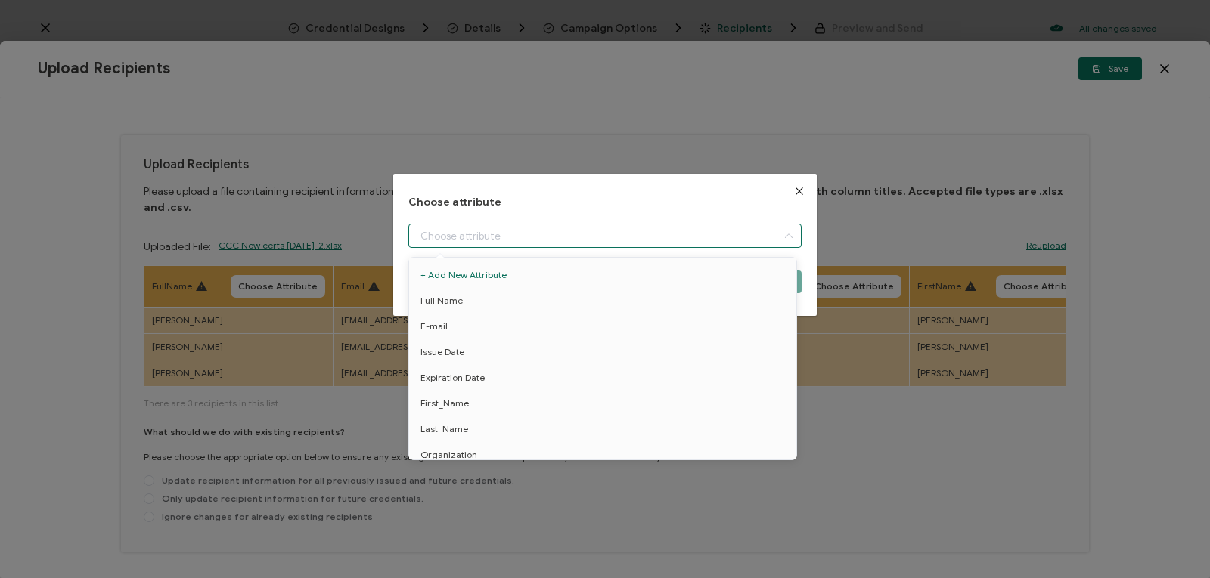
click at [637, 231] on input "dialog" at bounding box center [604, 236] width 393 height 24
click at [618, 298] on li "Full Name" at bounding box center [605, 301] width 400 height 26
type input "Full Name"
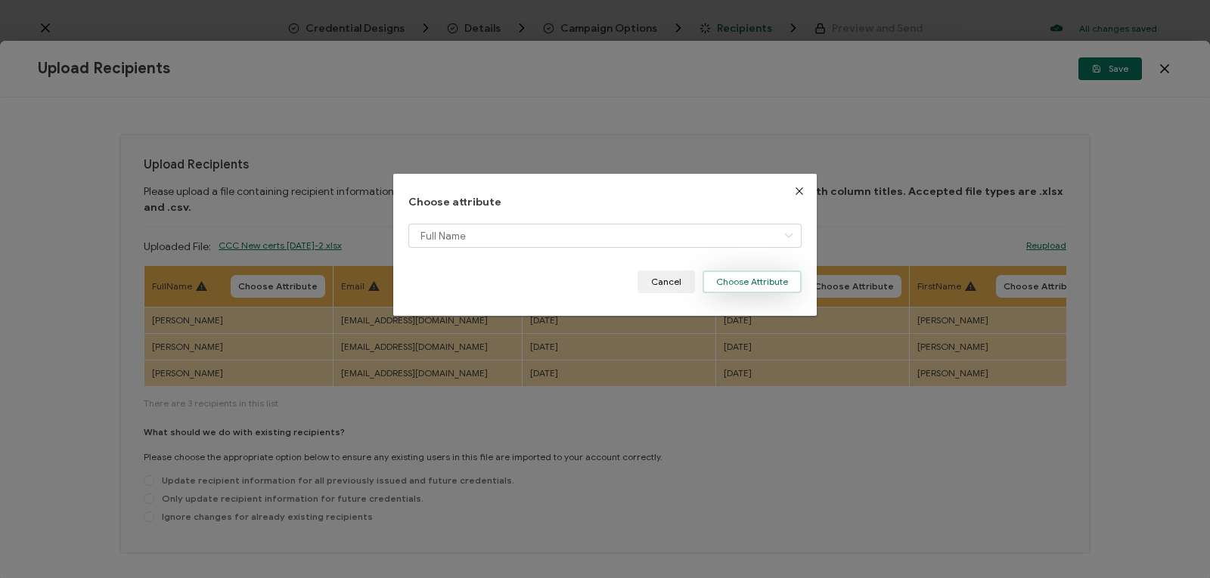
click at [726, 280] on button "Choose Attribute" at bounding box center [751, 282] width 99 height 23
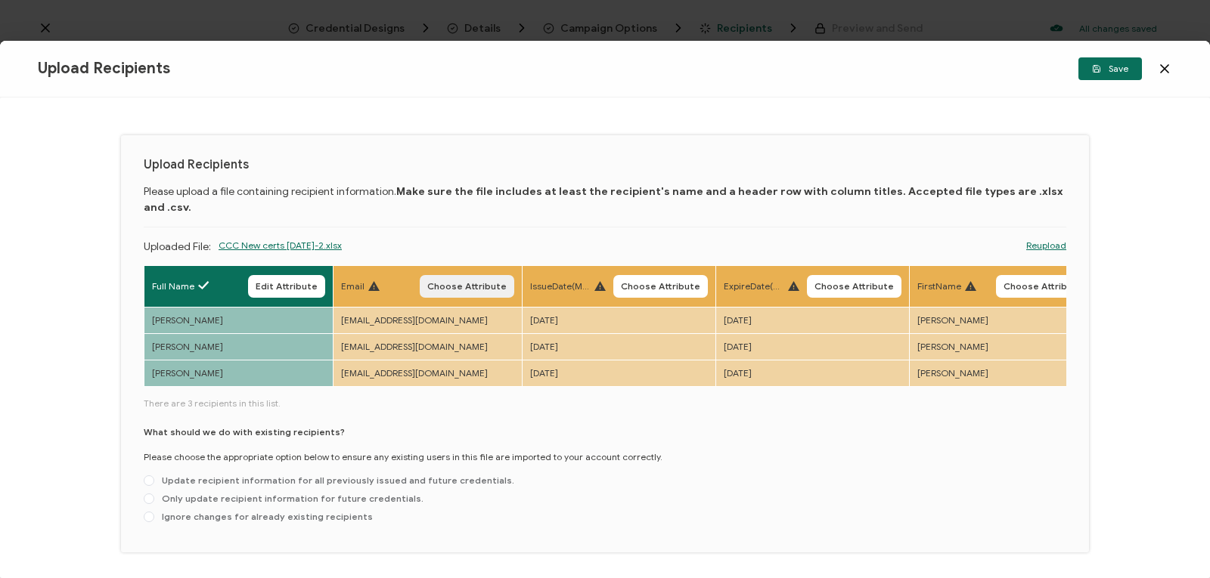
click at [465, 282] on span "Choose Attribute" at bounding box center [466, 286] width 79 height 9
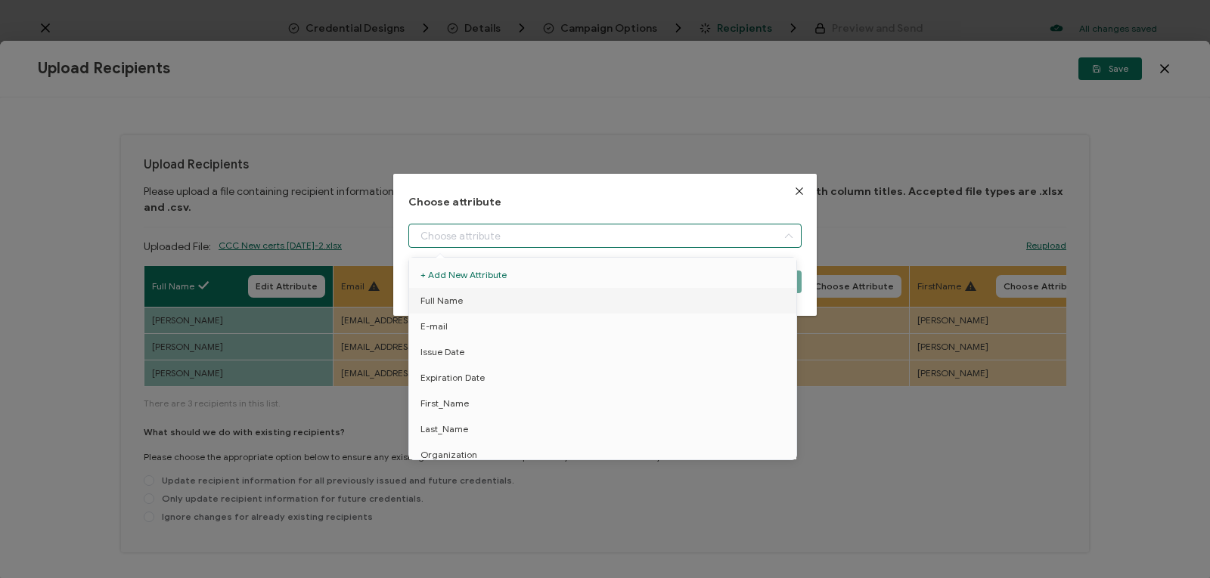
click at [611, 231] on input "dialog" at bounding box center [604, 236] width 393 height 24
click at [604, 332] on li "E-mail" at bounding box center [605, 327] width 400 height 26
type input "E-mail"
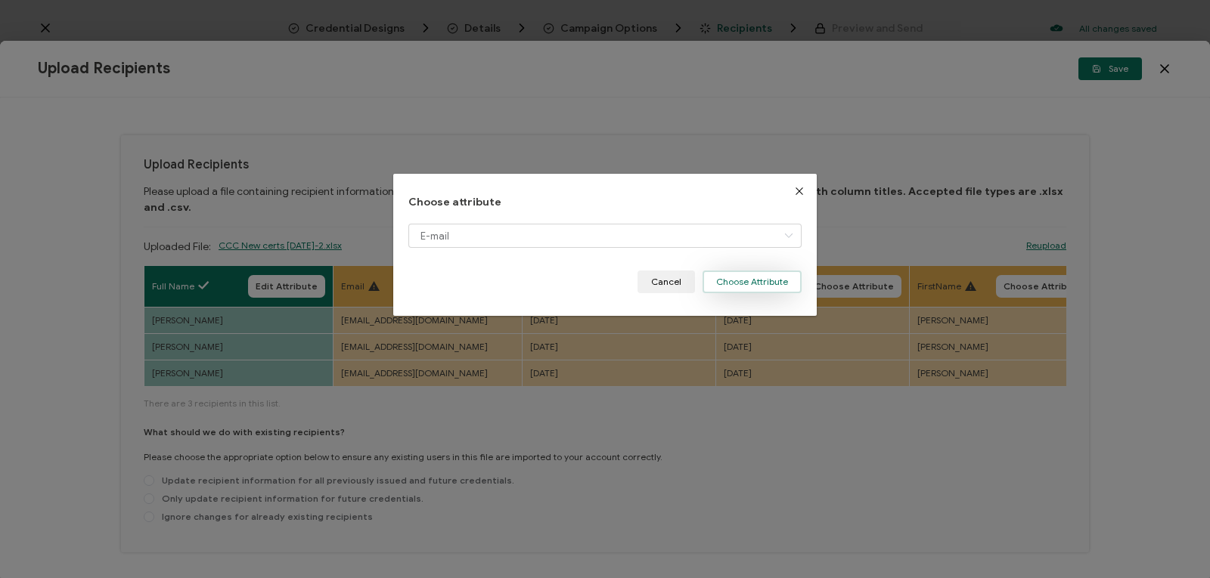
click at [725, 284] on button "Choose Attribute" at bounding box center [751, 282] width 99 height 23
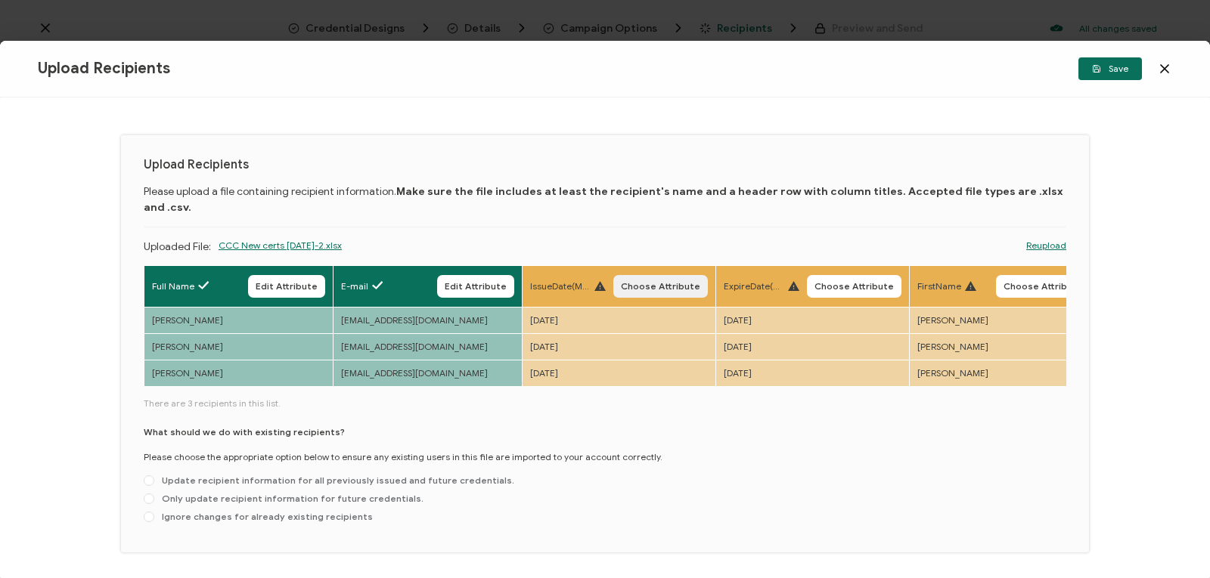
click at [651, 282] on span "Choose Attribute" at bounding box center [660, 286] width 79 height 9
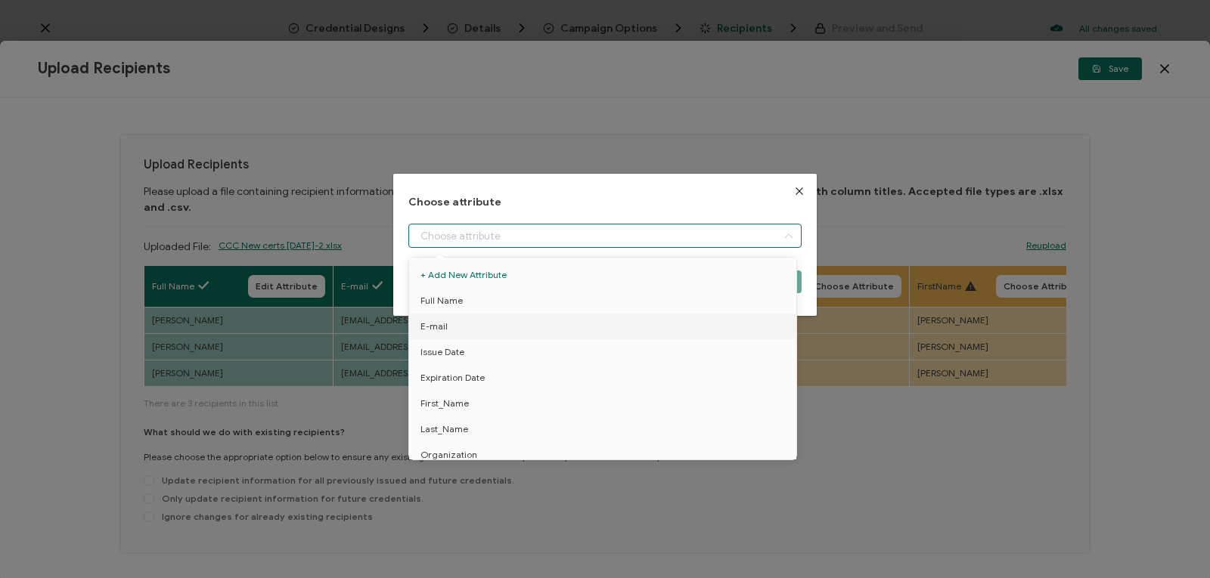
click at [655, 236] on input "dialog" at bounding box center [604, 236] width 393 height 24
click at [640, 364] on li "Issue Date" at bounding box center [605, 352] width 400 height 26
type input "Issue Date"
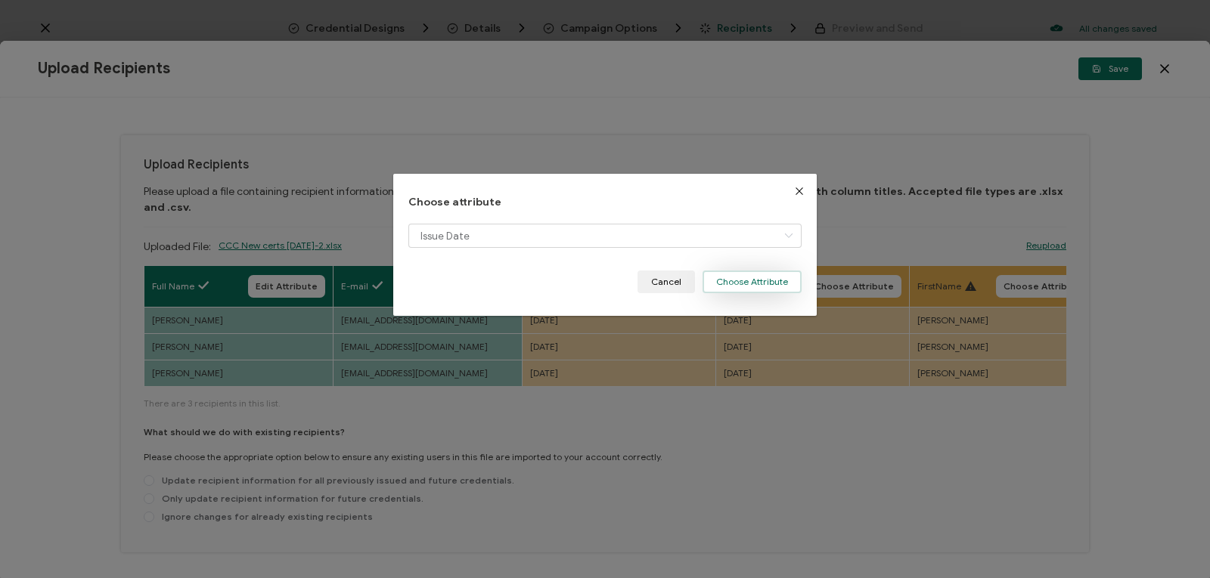
click at [731, 279] on button "Choose Attribute" at bounding box center [751, 282] width 99 height 23
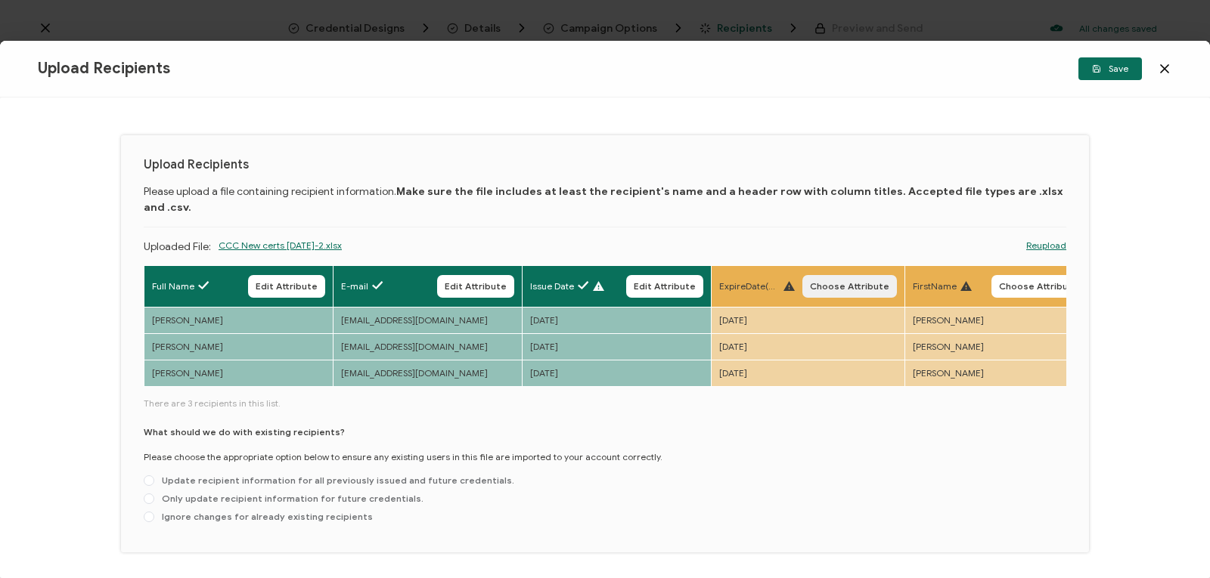
click at [840, 282] on span "Choose Attribute" at bounding box center [849, 286] width 79 height 9
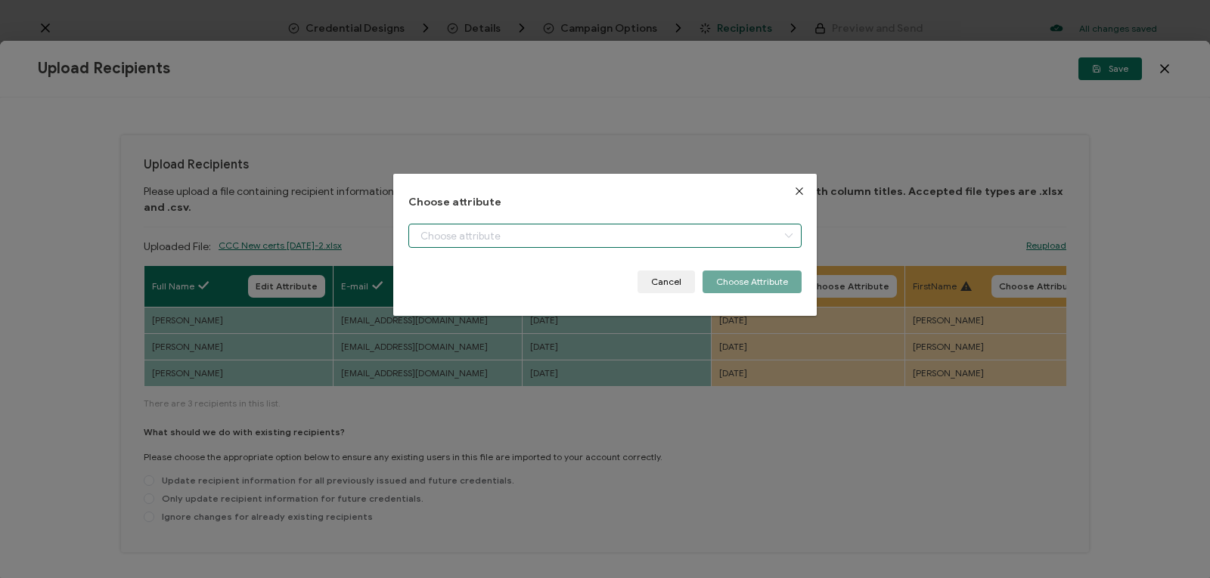
click at [765, 236] on input "dialog" at bounding box center [604, 236] width 393 height 24
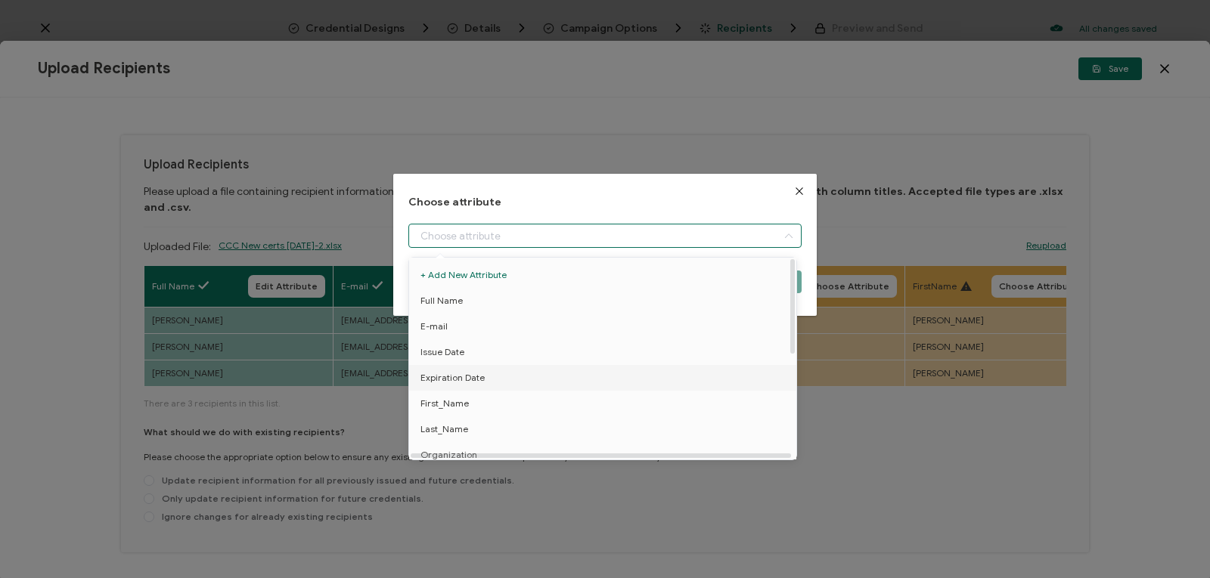
click at [757, 379] on li "Expiration Date" at bounding box center [605, 378] width 400 height 26
type input "Expiration Date"
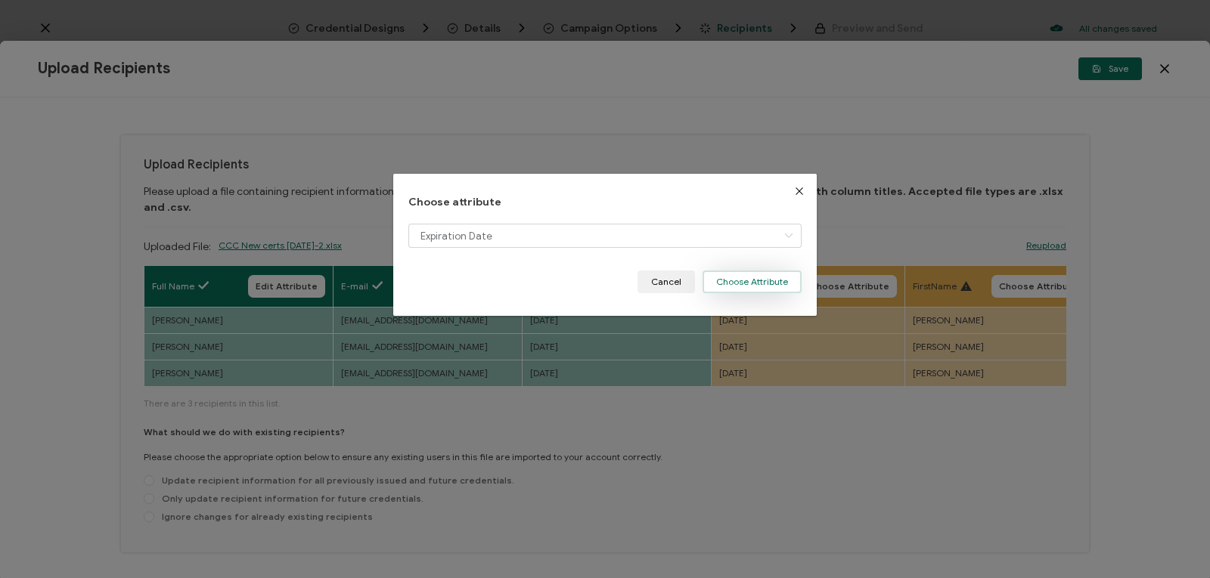
click at [773, 280] on button "Choose Attribute" at bounding box center [751, 282] width 99 height 23
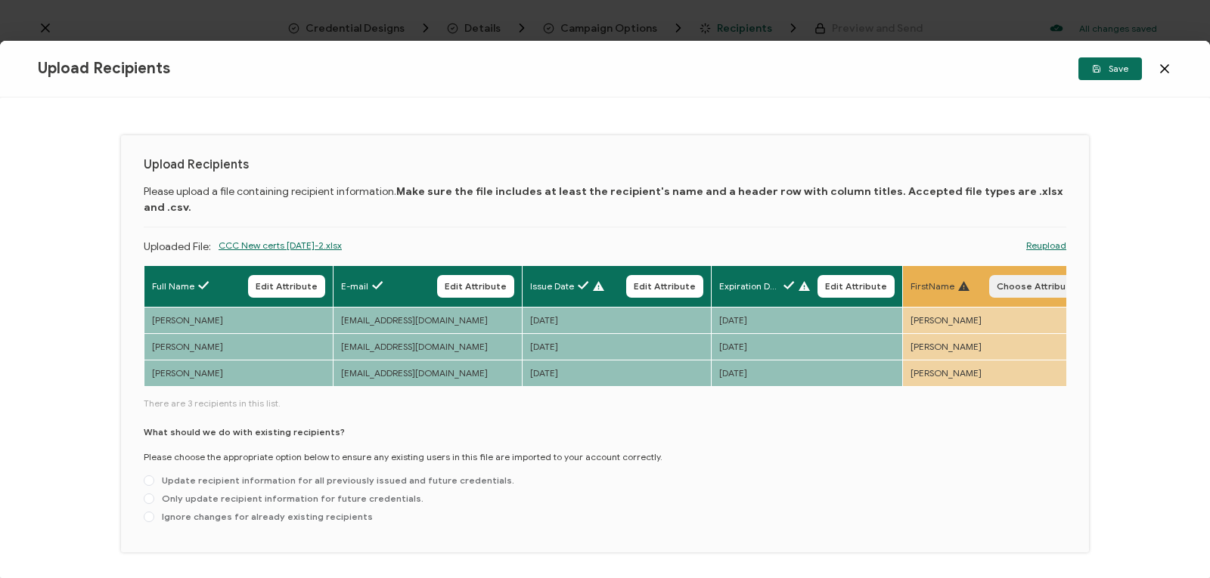
click at [1018, 282] on span "Choose Attribute" at bounding box center [1035, 286] width 79 height 9
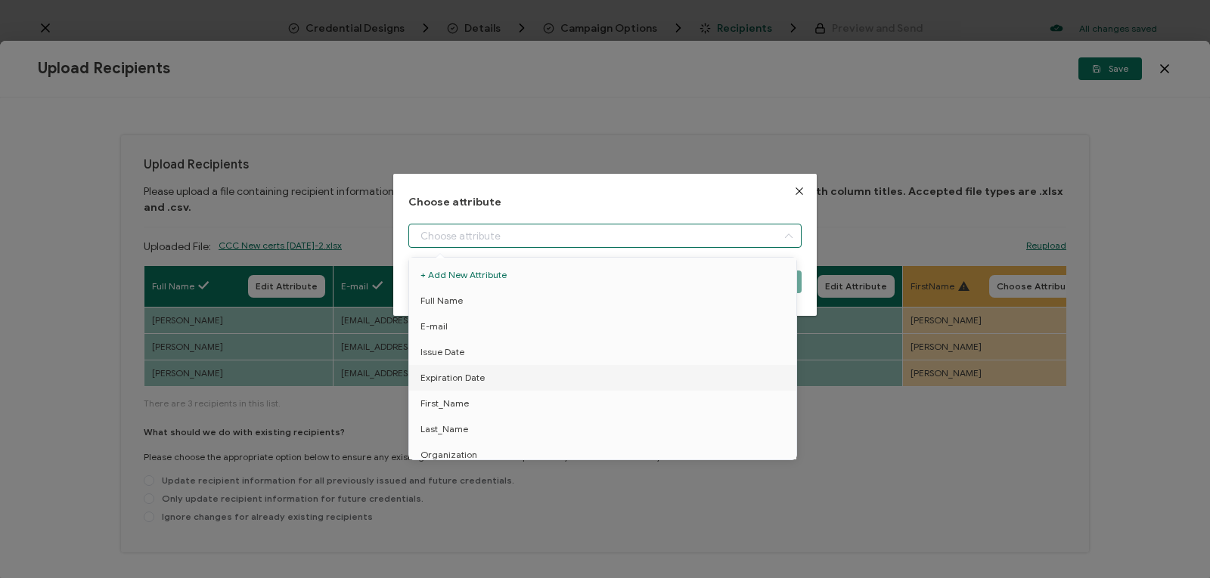
click at [710, 234] on input "dialog" at bounding box center [604, 236] width 393 height 24
click at [706, 404] on li "First_Name" at bounding box center [605, 404] width 400 height 26
type input "First_Name"
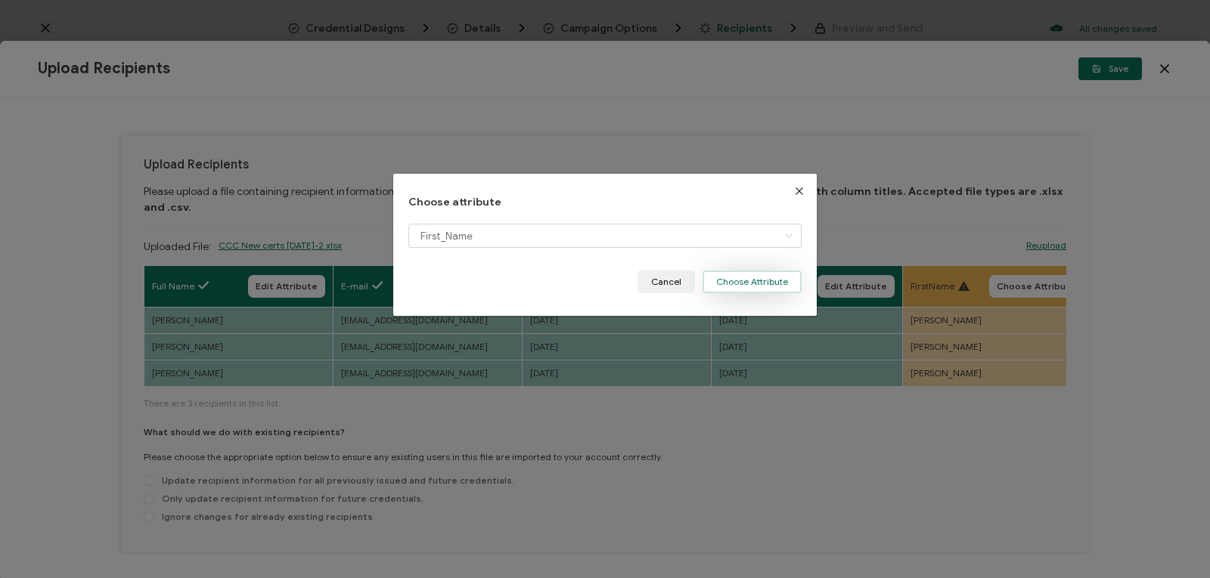
click at [747, 281] on button "Choose Attribute" at bounding box center [751, 282] width 99 height 23
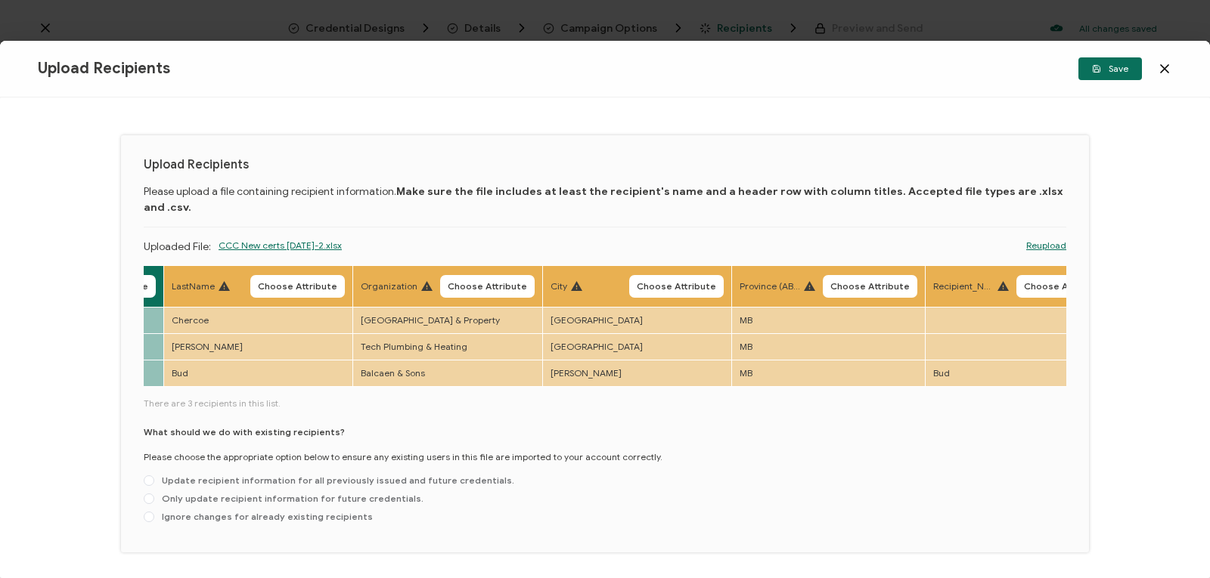
scroll to position [0, 936]
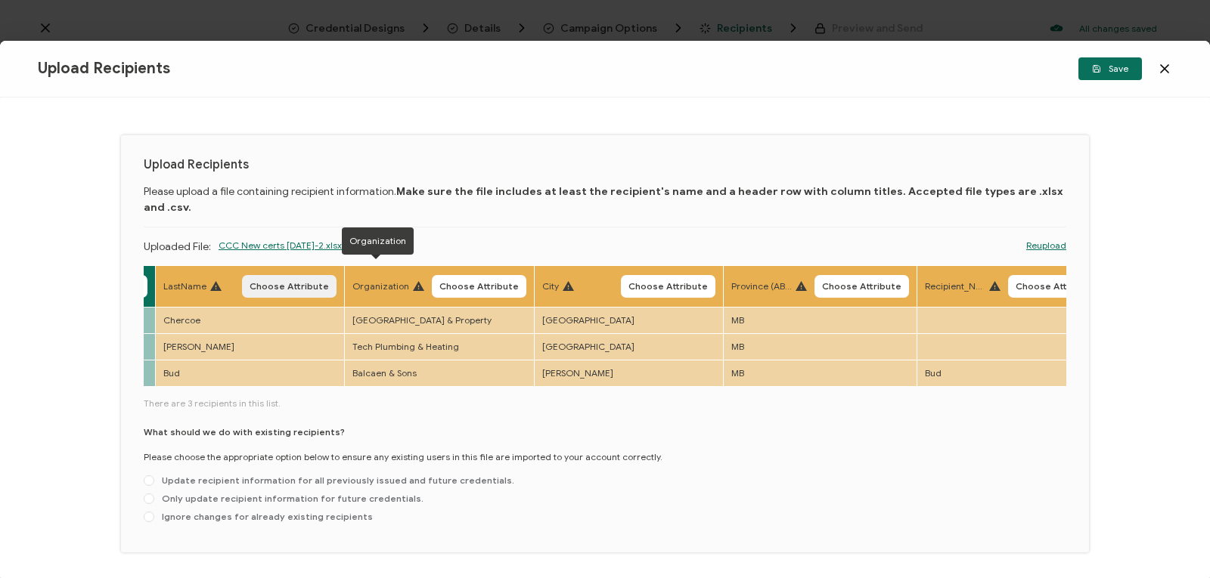
click at [305, 282] on span "Choose Attribute" at bounding box center [288, 286] width 79 height 9
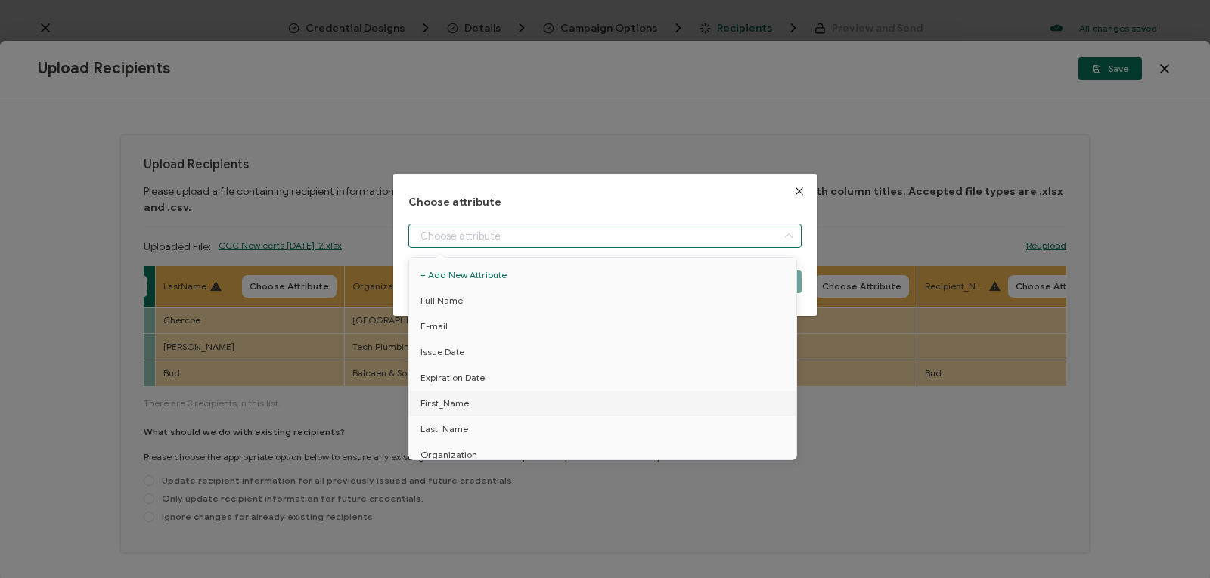
click at [558, 233] on input "dialog" at bounding box center [604, 236] width 393 height 24
click at [492, 428] on li "Last_Name" at bounding box center [605, 430] width 400 height 26
type input "Last_Name"
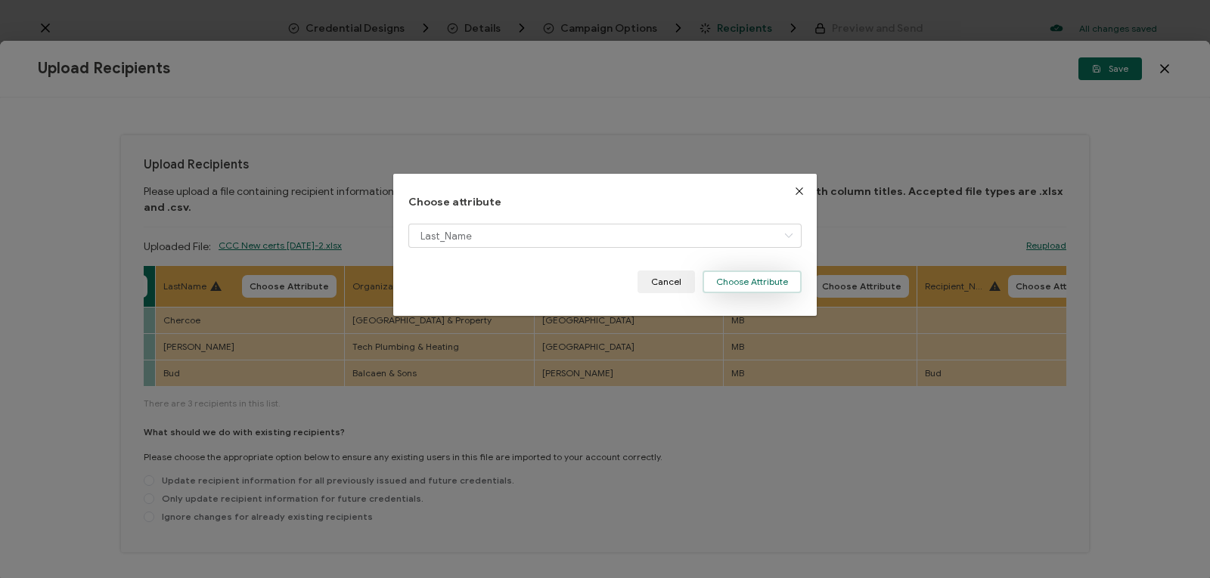
click at [713, 284] on button "Choose Attribute" at bounding box center [751, 282] width 99 height 23
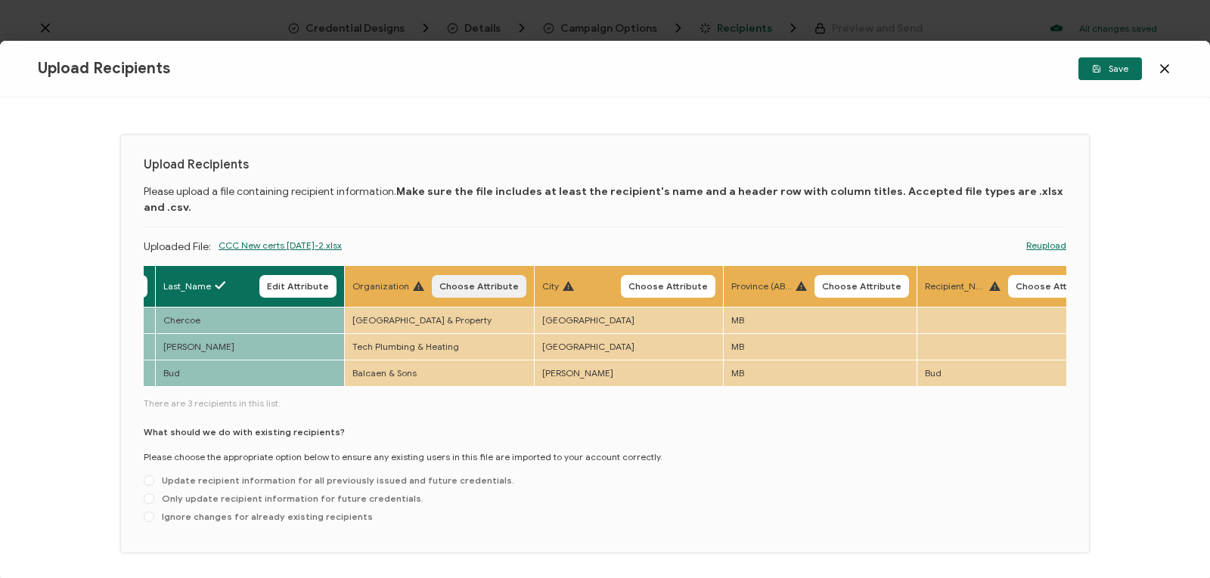
click at [489, 282] on span "Choose Attribute" at bounding box center [478, 286] width 79 height 9
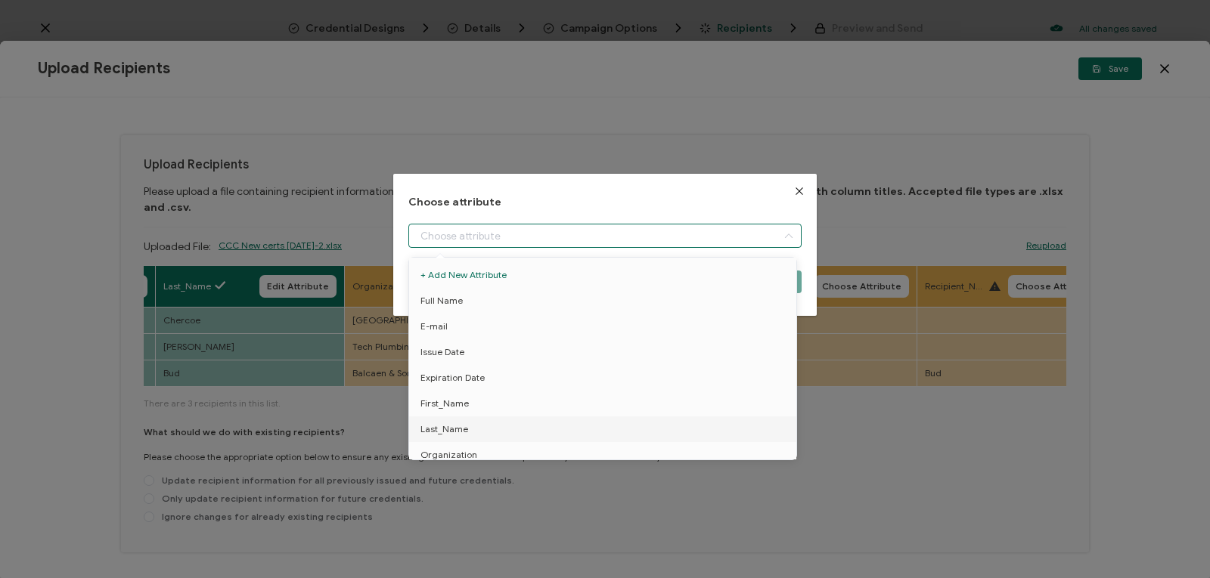
click at [608, 225] on input "dialog" at bounding box center [604, 236] width 393 height 24
click at [547, 453] on li "Organization" at bounding box center [605, 455] width 400 height 26
type input "Organization"
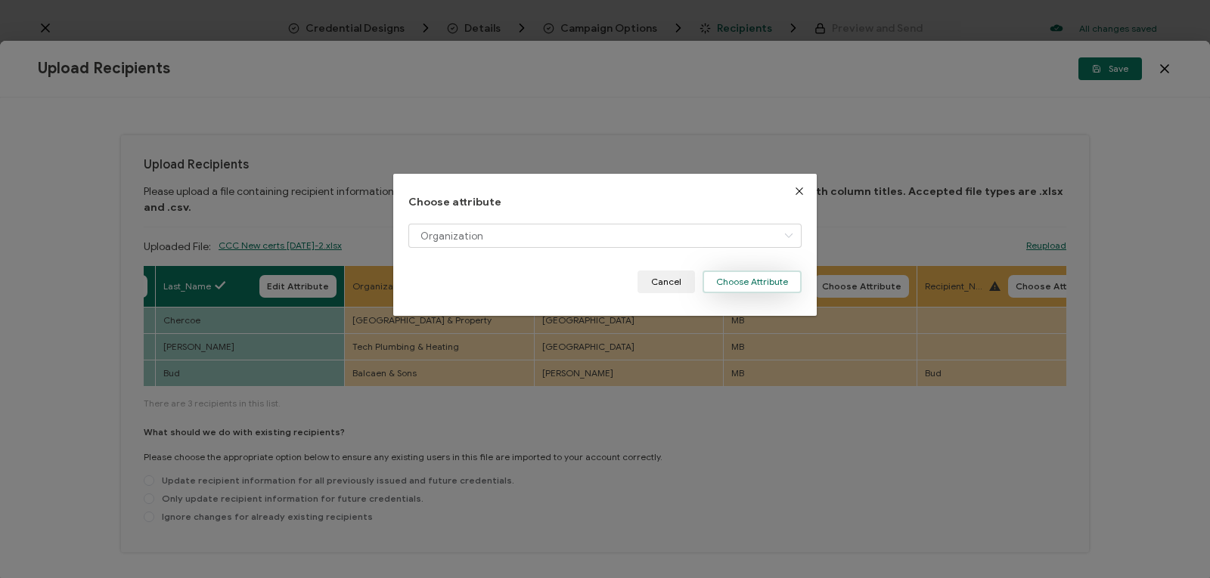
click at [723, 282] on button "Choose Attribute" at bounding box center [751, 282] width 99 height 23
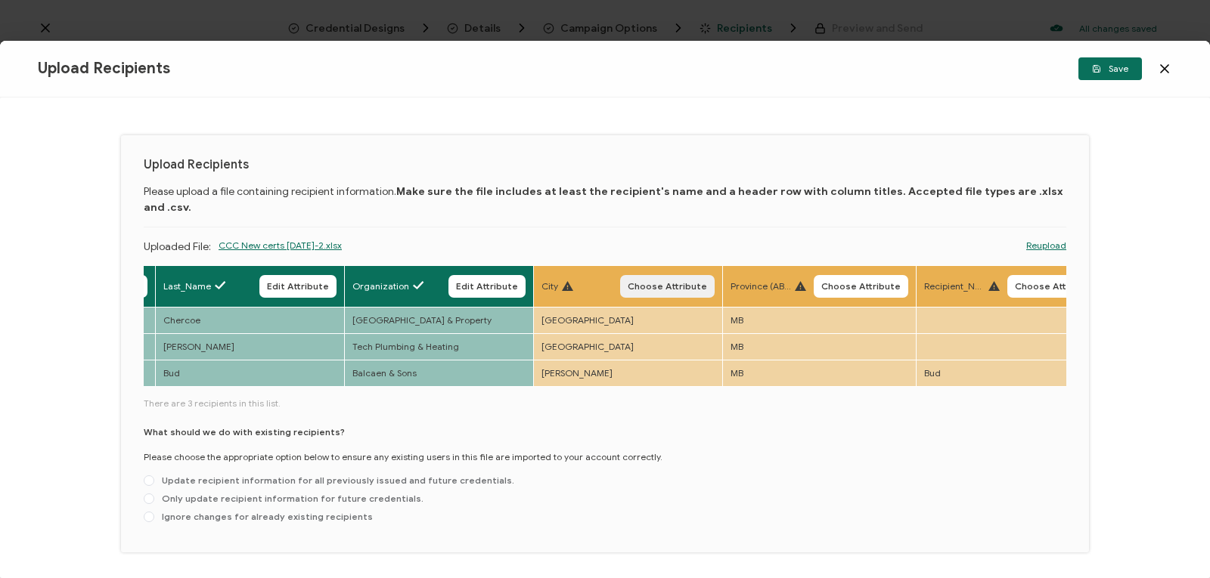
click at [657, 282] on span "Choose Attribute" at bounding box center [667, 286] width 79 height 9
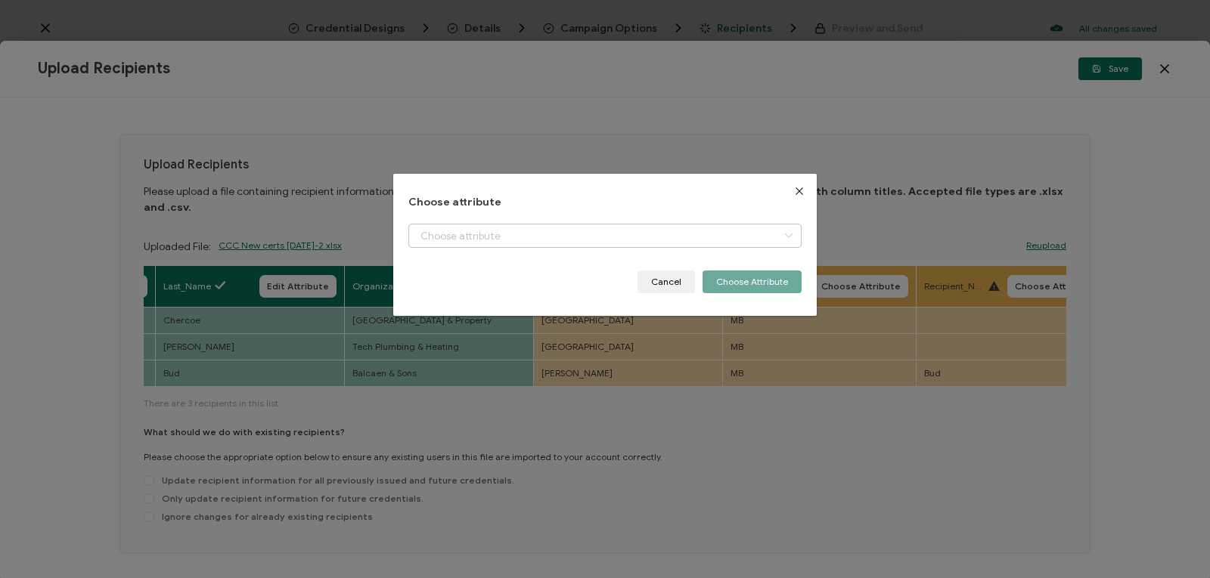
click at [783, 238] on icon "dialog" at bounding box center [788, 236] width 19 height 24
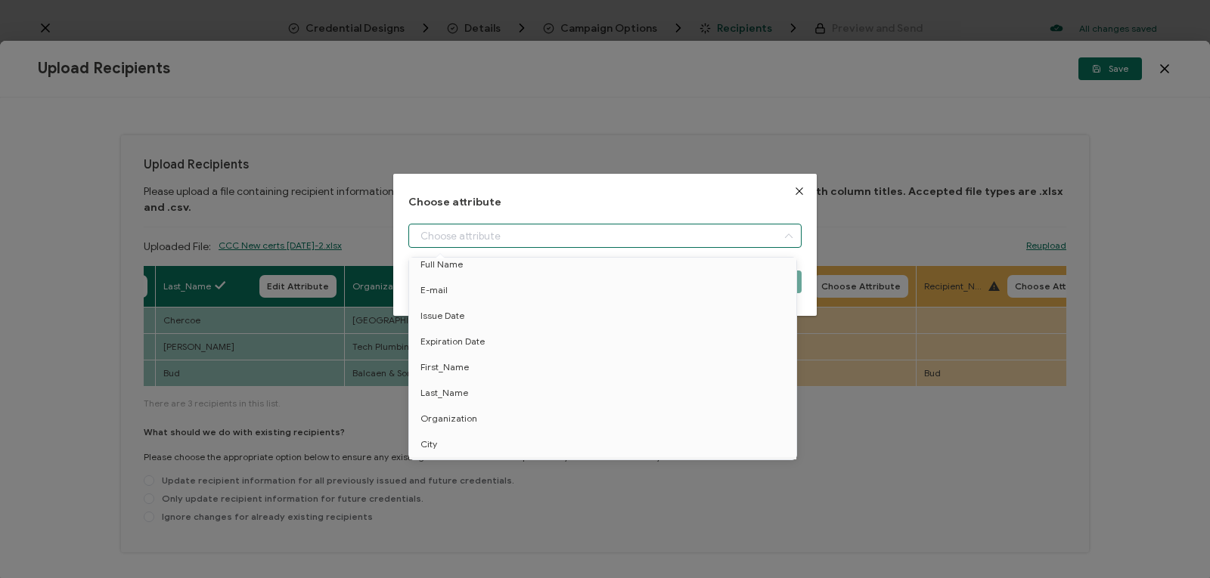
scroll to position [62, 0]
click at [511, 413] on li "City" at bounding box center [605, 419] width 400 height 26
type input "City"
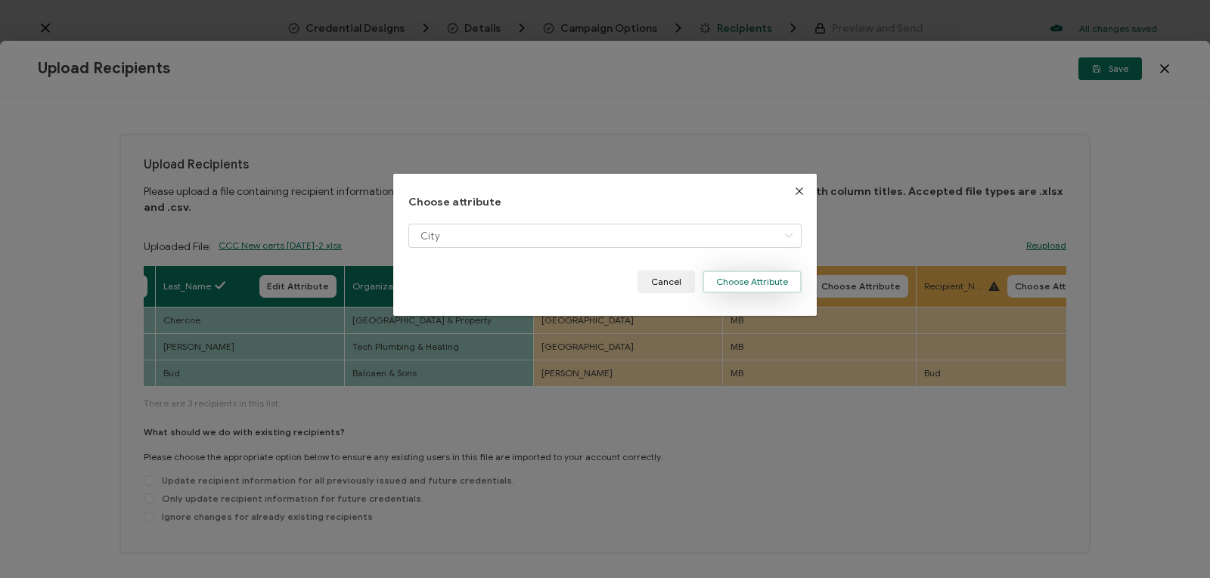
click at [724, 283] on button "Choose Attribute" at bounding box center [751, 282] width 99 height 23
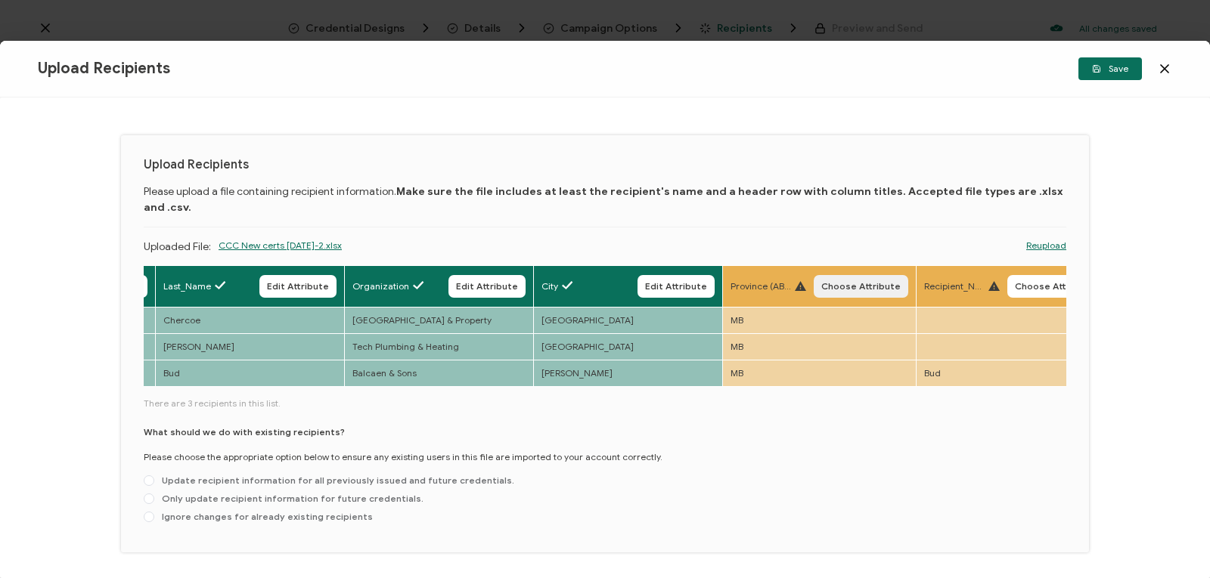
click at [822, 282] on span "Choose Attribute" at bounding box center [860, 286] width 79 height 9
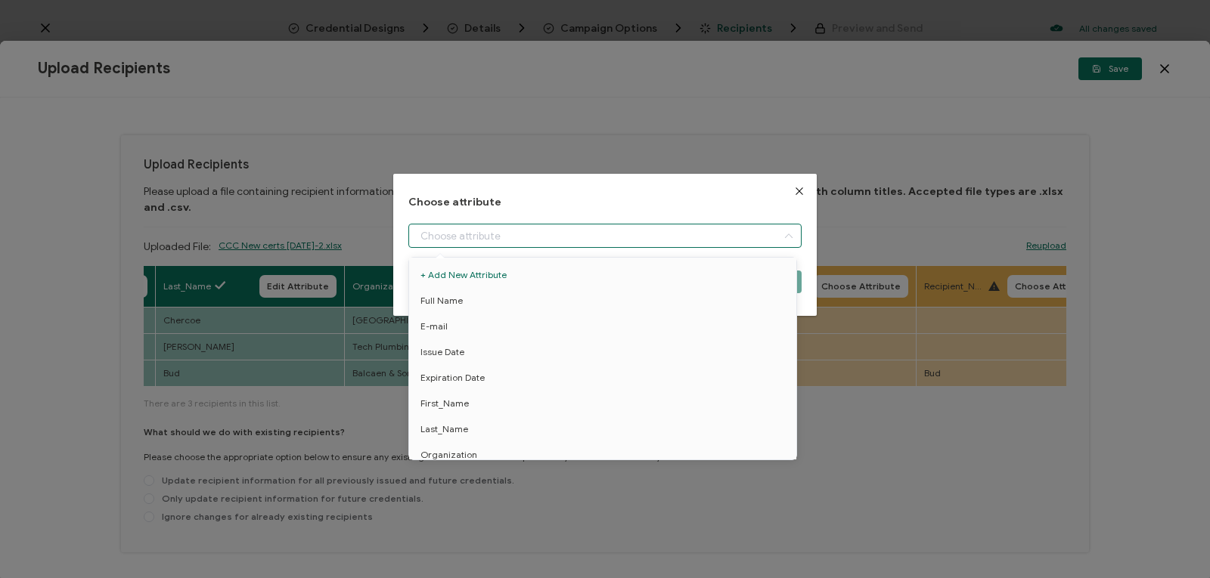
click at [761, 228] on input "dialog" at bounding box center [604, 236] width 393 height 24
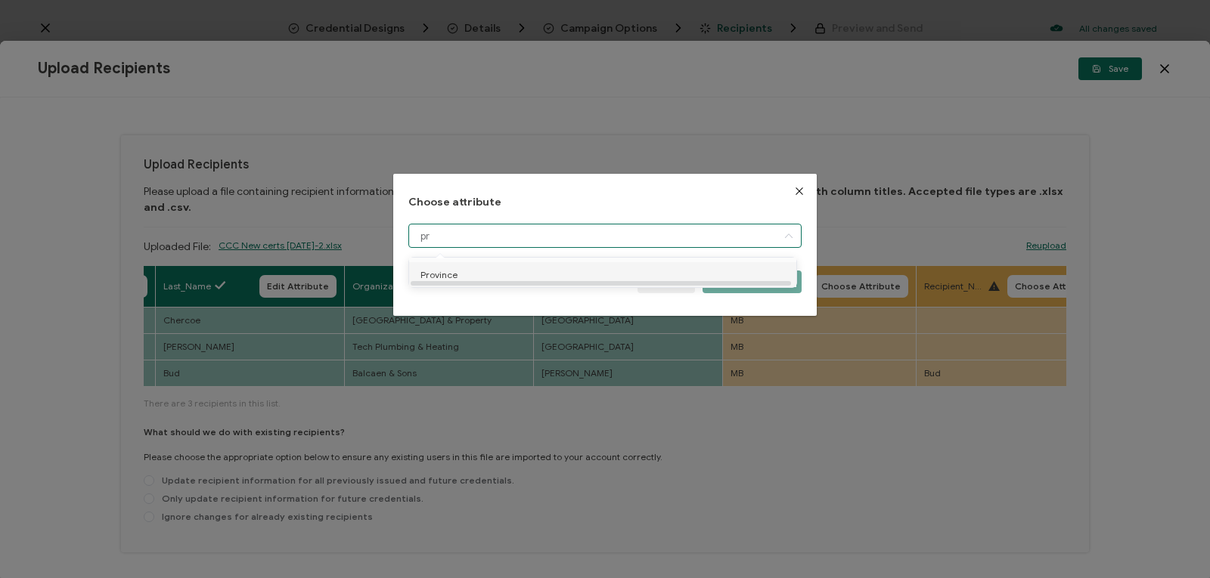
click at [745, 271] on li "Province" at bounding box center [605, 275] width 400 height 26
type input "Province"
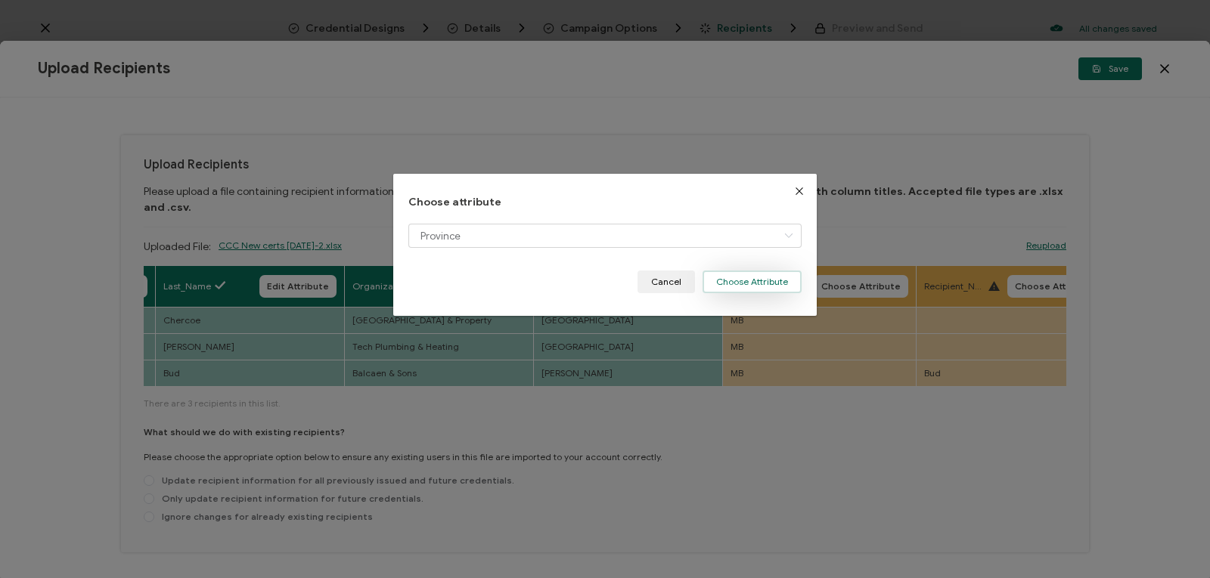
click at [730, 280] on button "Choose Attribute" at bounding box center [751, 282] width 99 height 23
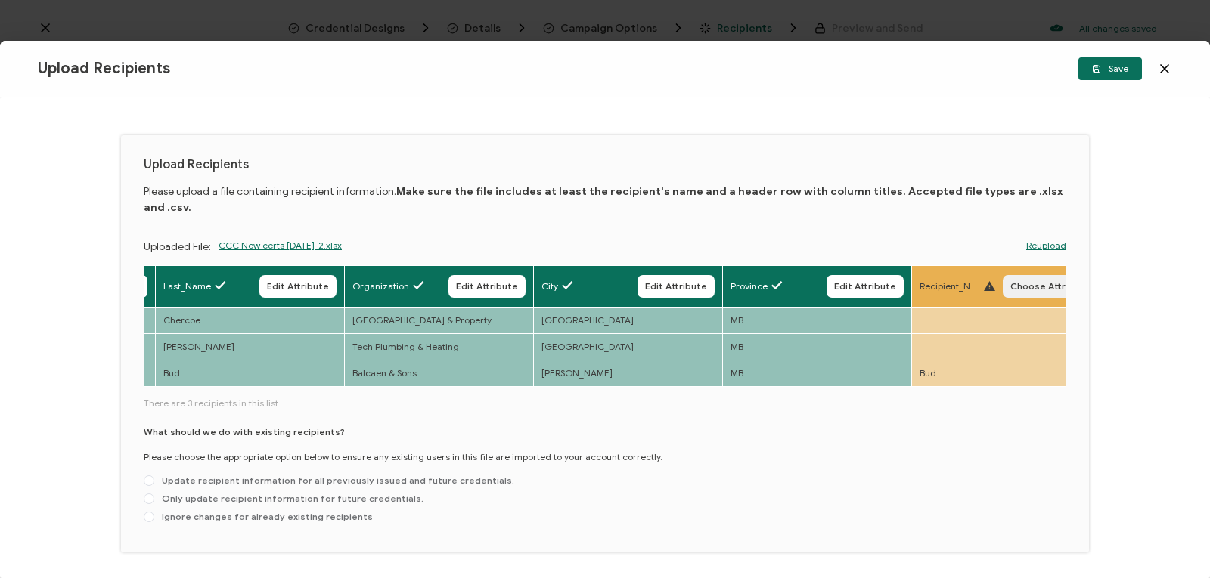
click at [1003, 275] on button "Choose Attribute" at bounding box center [1050, 286] width 95 height 23
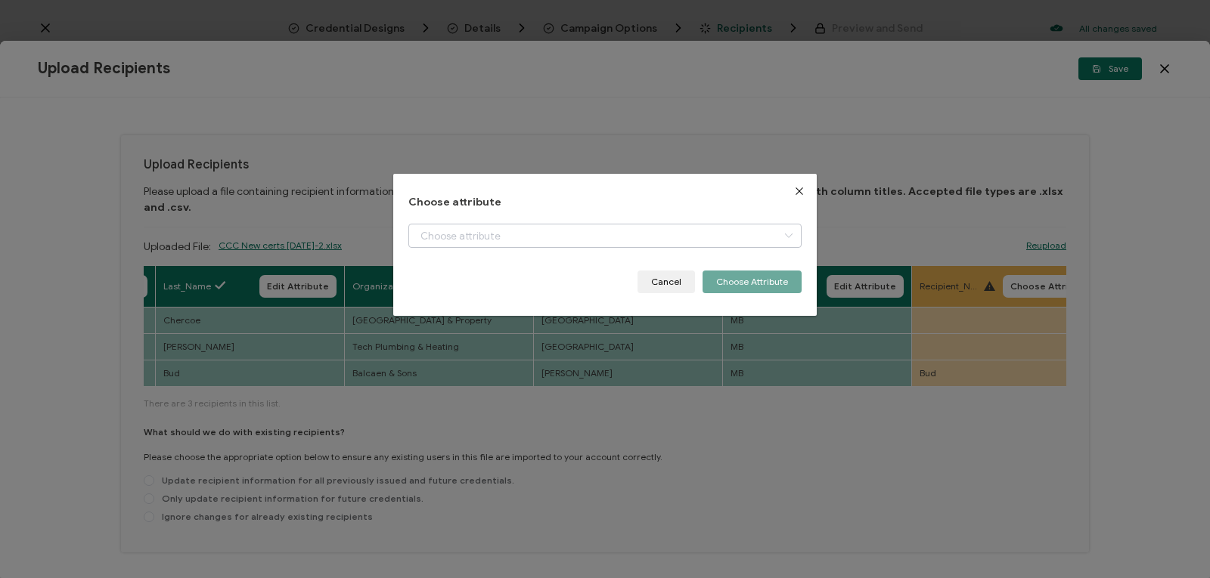
click at [790, 234] on icon "dialog" at bounding box center [788, 236] width 19 height 24
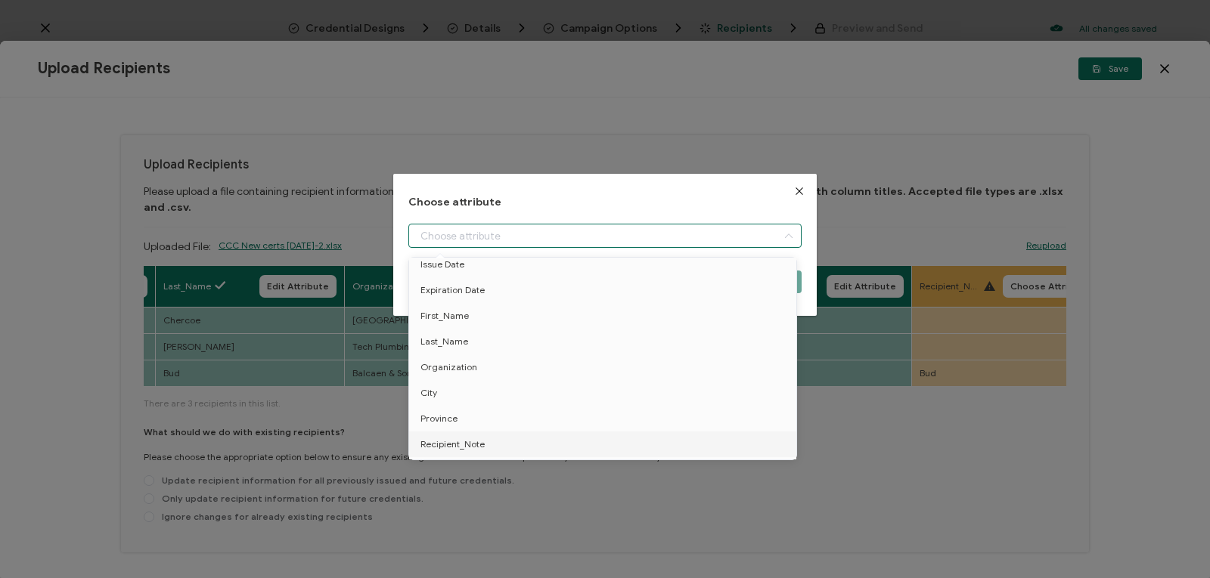
scroll to position [113, 0]
click at [568, 417] on li "Recipient_Note" at bounding box center [605, 419] width 400 height 26
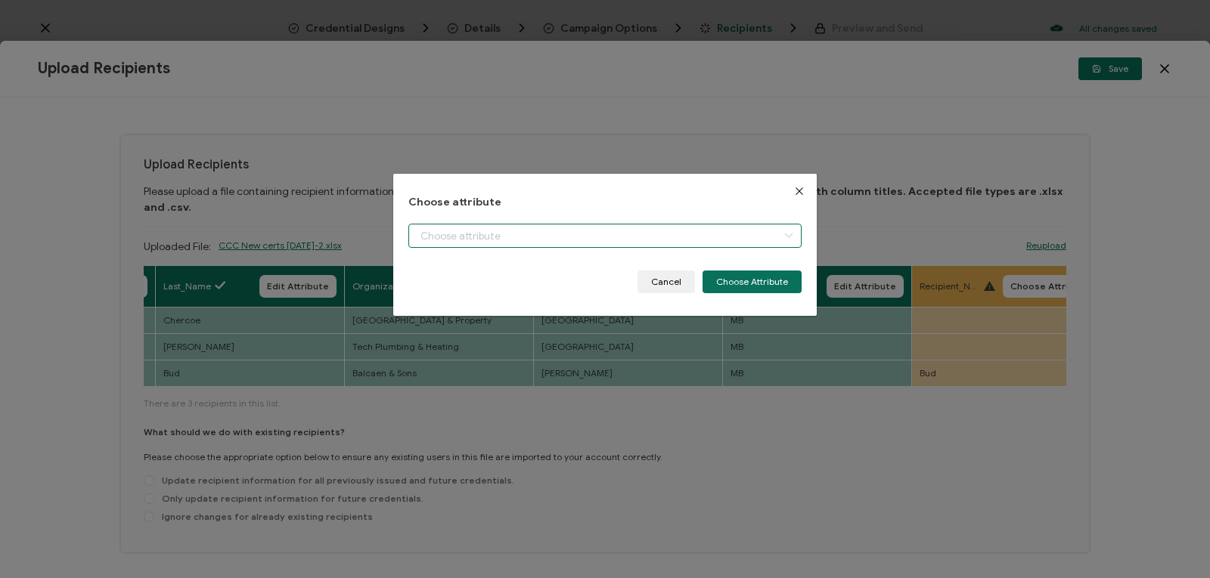
type input "Recipient_Note"
click at [727, 280] on button "Choose Attribute" at bounding box center [751, 282] width 99 height 23
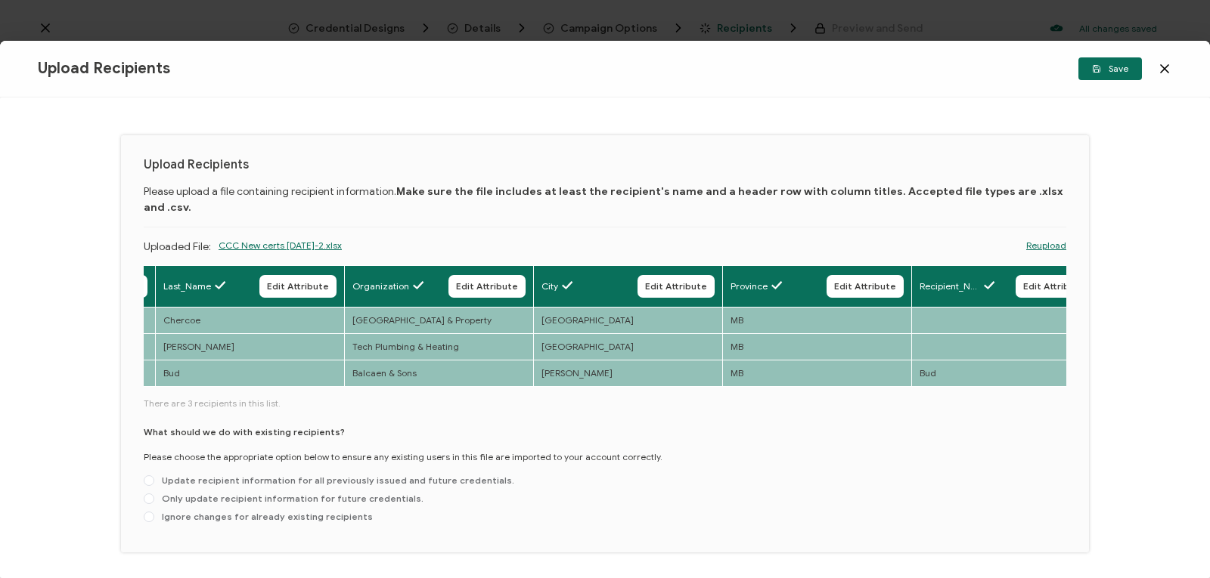
drag, startPoint x: 722, startPoint y: 377, endPoint x: 870, endPoint y: 361, distance: 149.0
click at [870, 361] on div "Full Name Edit Attribute E-mail Edit Attribute Issue Date Edit Attribute Expira…" at bounding box center [605, 397] width 922 height 265
drag, startPoint x: 783, startPoint y: 378, endPoint x: 837, endPoint y: 373, distance: 54.6
click at [837, 373] on div "Full Name Edit Attribute E-mail Edit Attribute Issue Date Edit Attribute Expira…" at bounding box center [605, 397] width 922 height 265
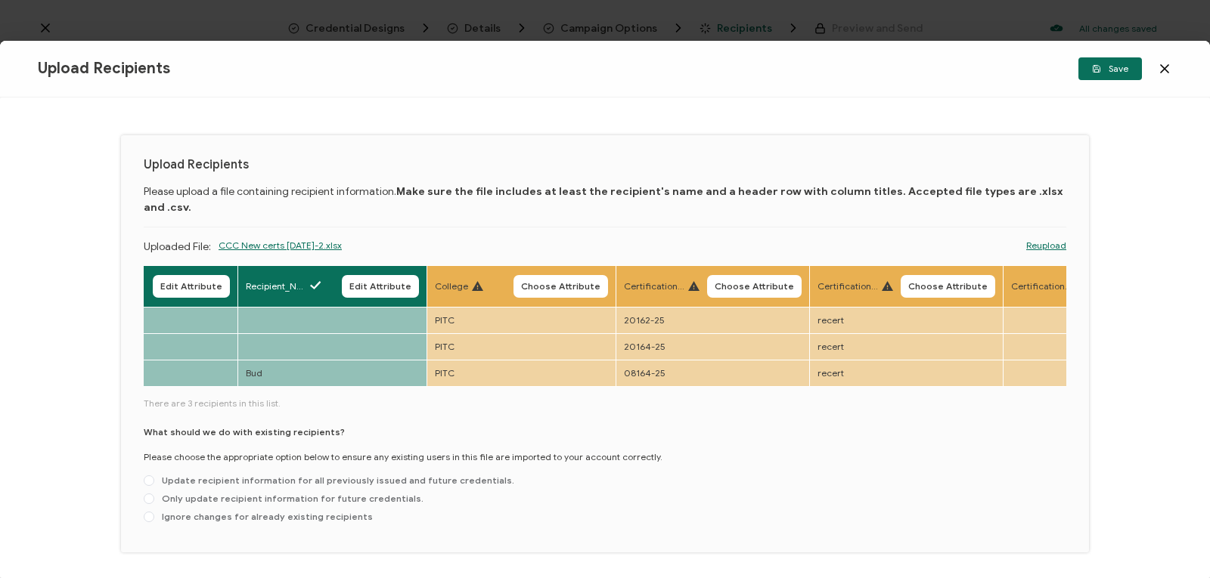
scroll to position [0, 1728]
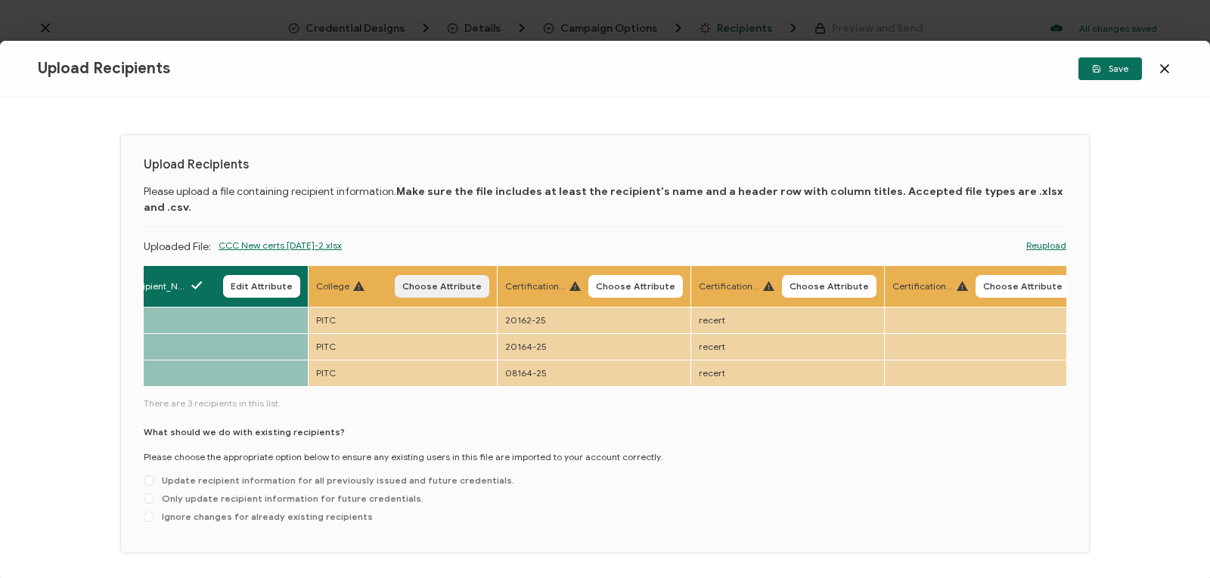
click at [447, 282] on span "Choose Attribute" at bounding box center [441, 286] width 79 height 9
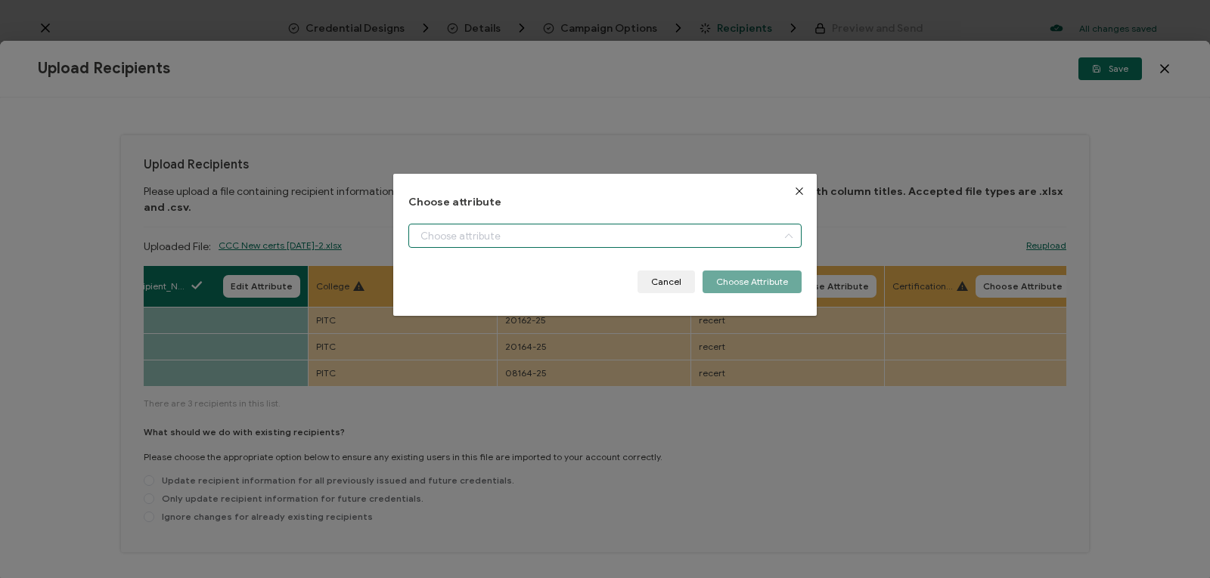
click at [443, 234] on input "dialog" at bounding box center [604, 236] width 393 height 24
click at [436, 277] on span "College" at bounding box center [436, 275] width 33 height 26
type input "College"
click at [716, 281] on button "Choose Attribute" at bounding box center [751, 282] width 99 height 23
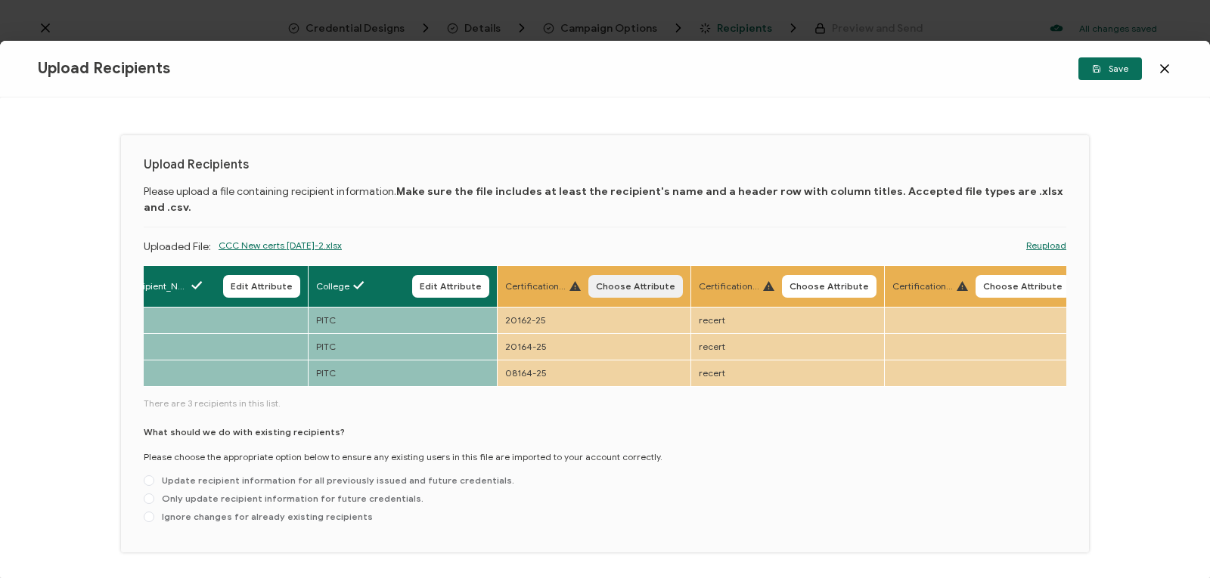
click at [640, 275] on button "Choose Attribute" at bounding box center [635, 286] width 95 height 23
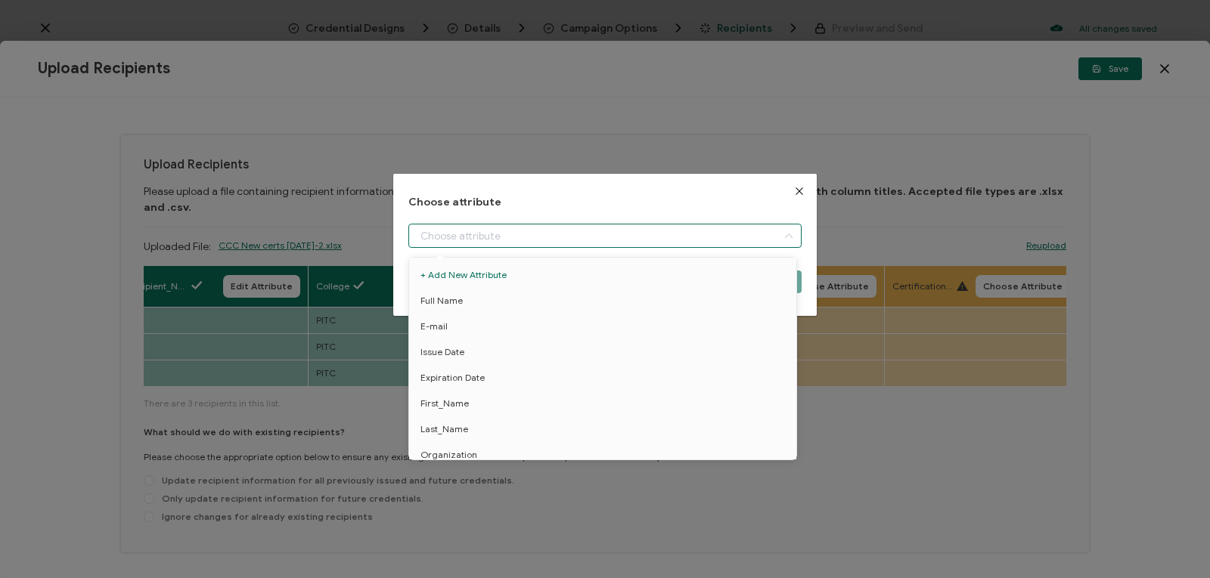
click at [631, 231] on input "dialog" at bounding box center [604, 236] width 393 height 24
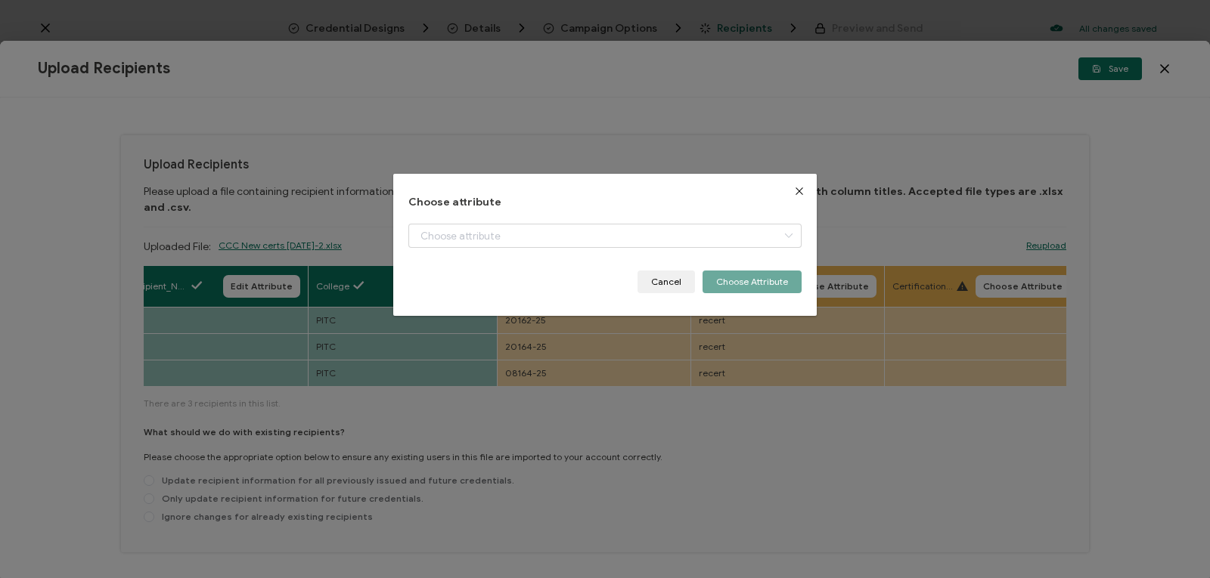
click at [793, 190] on icon "Close" at bounding box center [799, 191] width 12 height 12
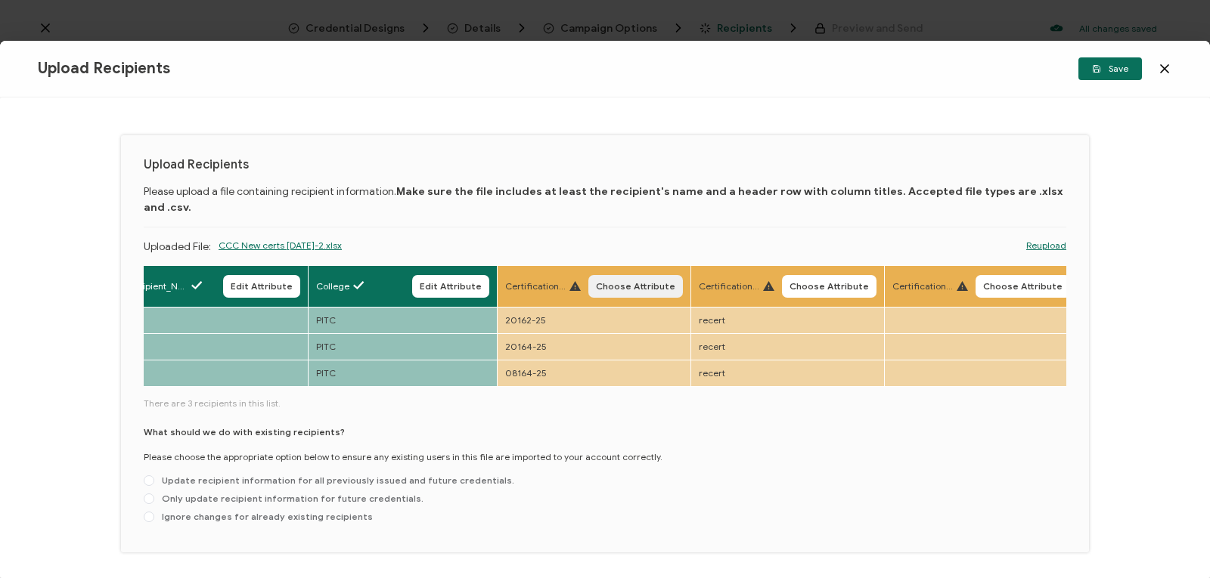
click at [633, 282] on span "Choose Attribute" at bounding box center [635, 286] width 79 height 9
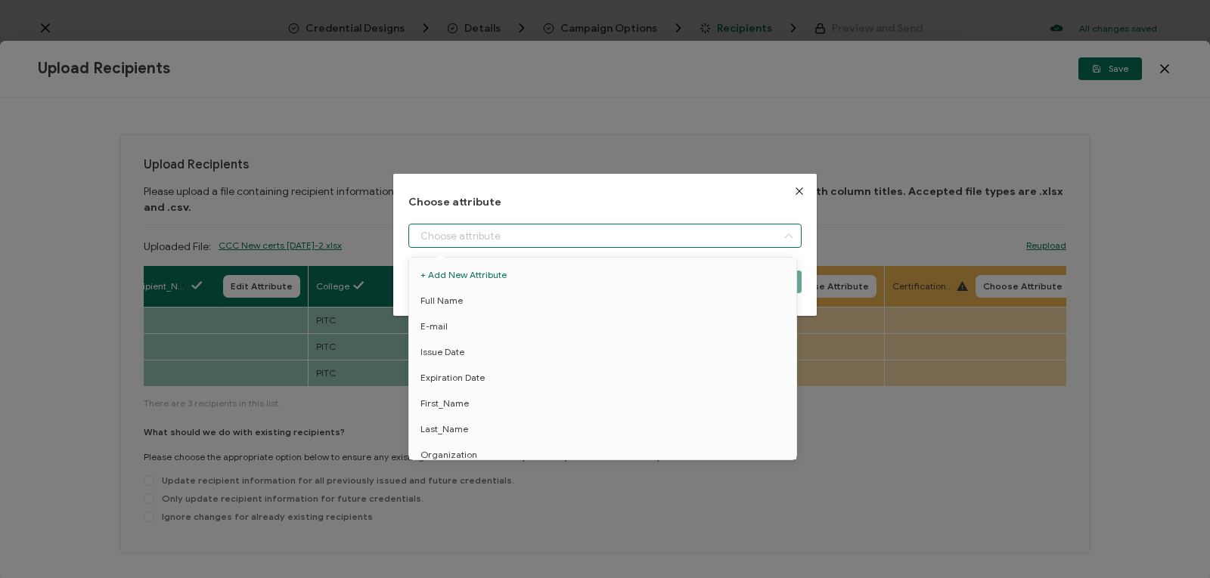
click at [655, 240] on input "dialog" at bounding box center [604, 236] width 393 height 24
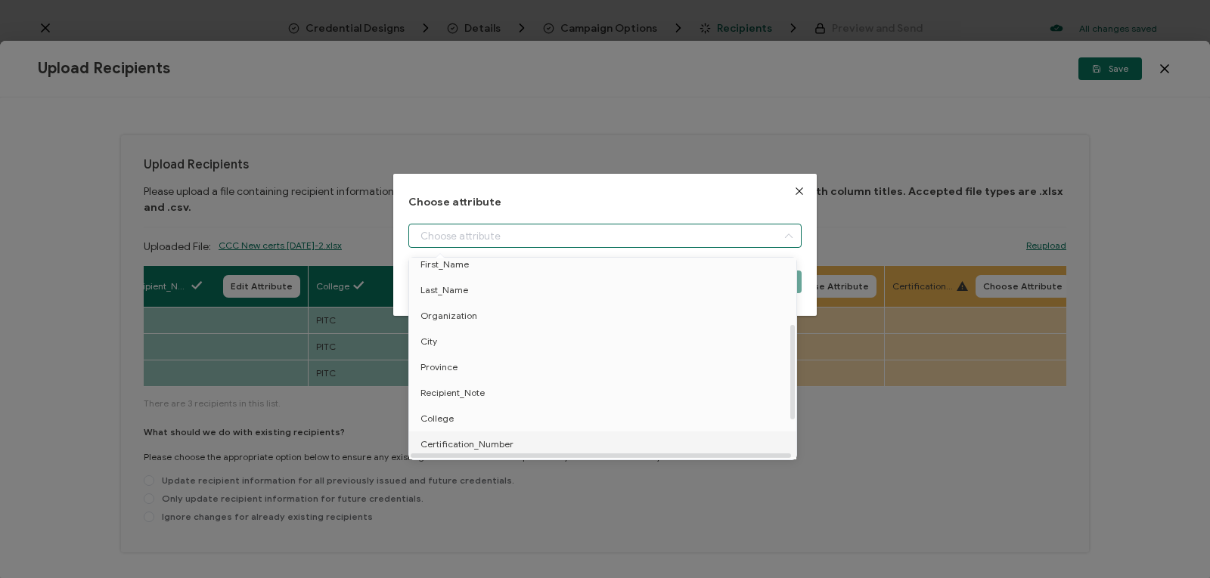
click at [643, 442] on li "Certification_Number" at bounding box center [605, 445] width 400 height 26
type input "Certification_Number"
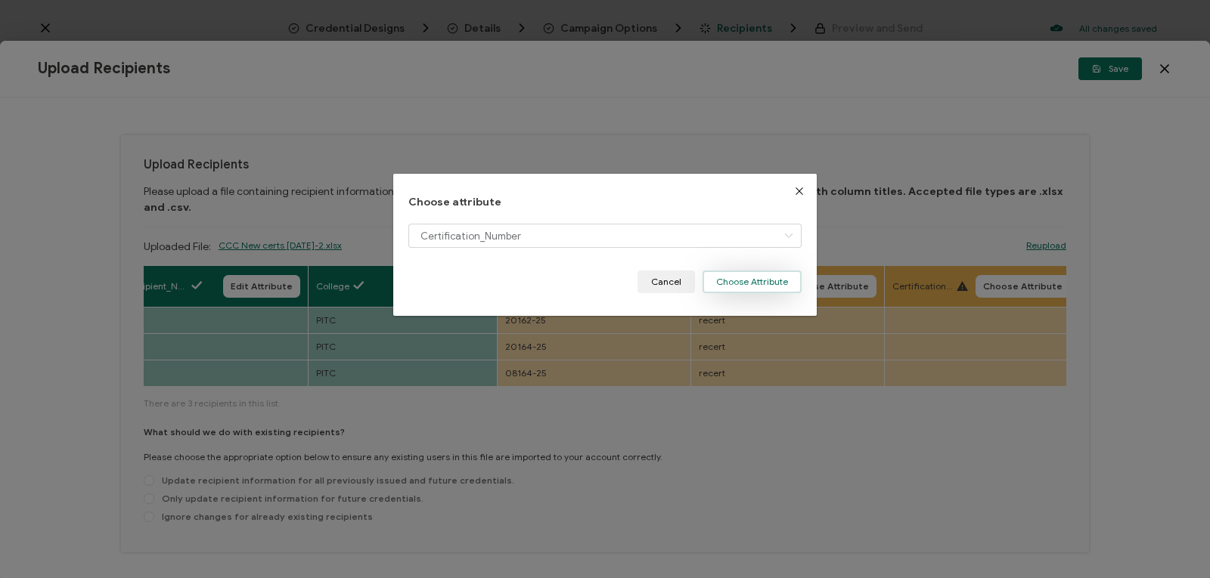
click at [751, 282] on button "Choose Attribute" at bounding box center [751, 282] width 99 height 23
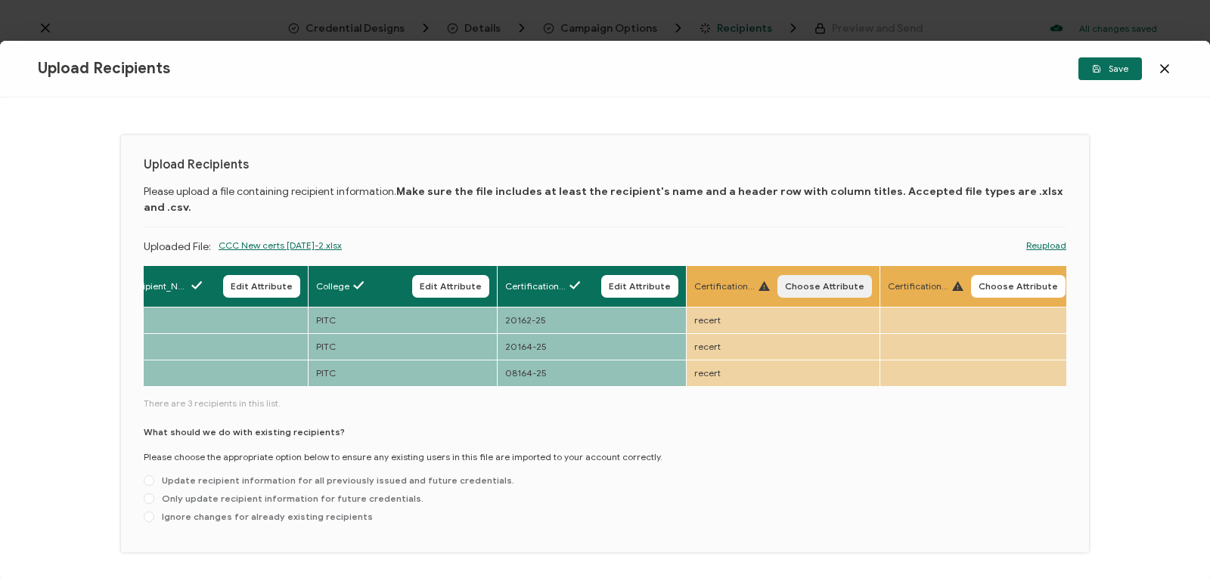
click at [794, 282] on span "Choose Attribute" at bounding box center [824, 286] width 79 height 9
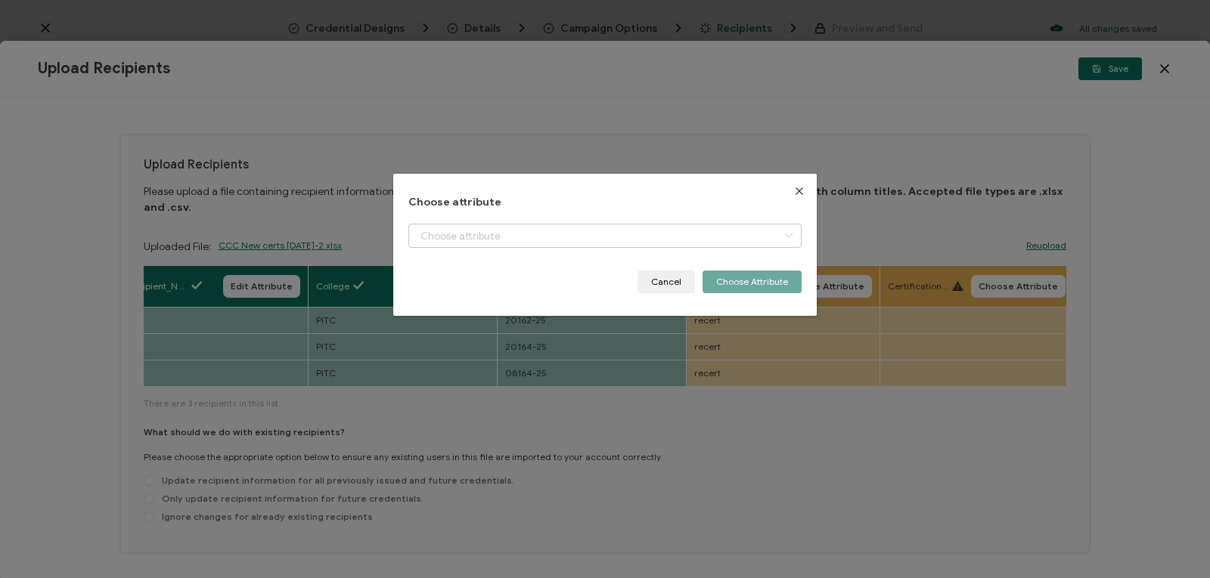
click at [786, 240] on icon "dialog" at bounding box center [788, 236] width 19 height 24
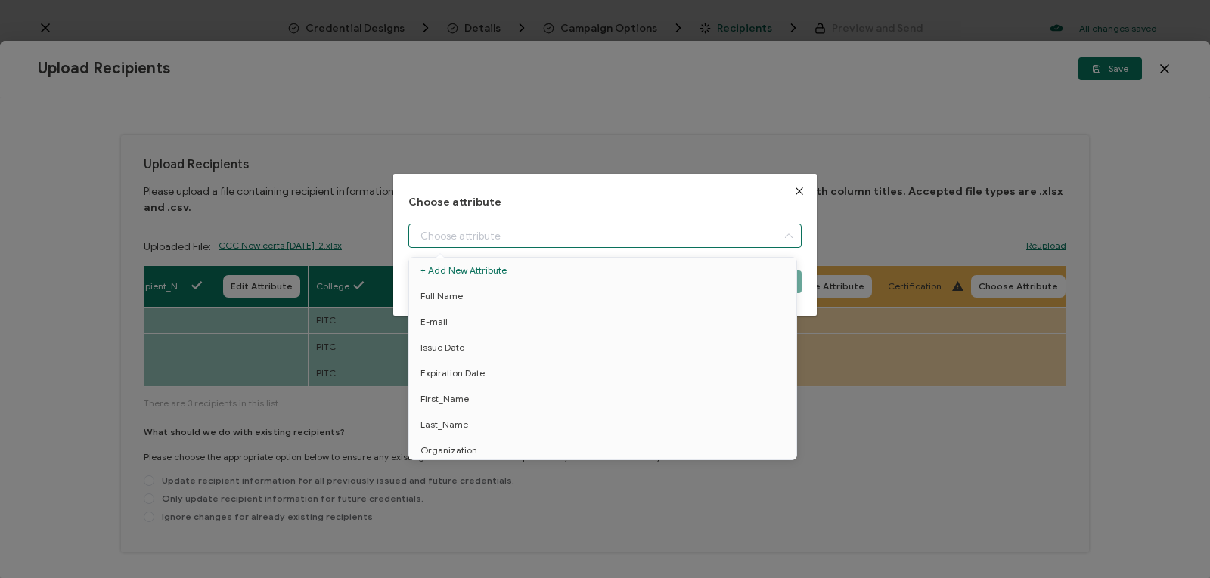
scroll to position [191, 0]
click at [629, 414] on li "Certification_Type" at bounding box center [605, 419] width 400 height 26
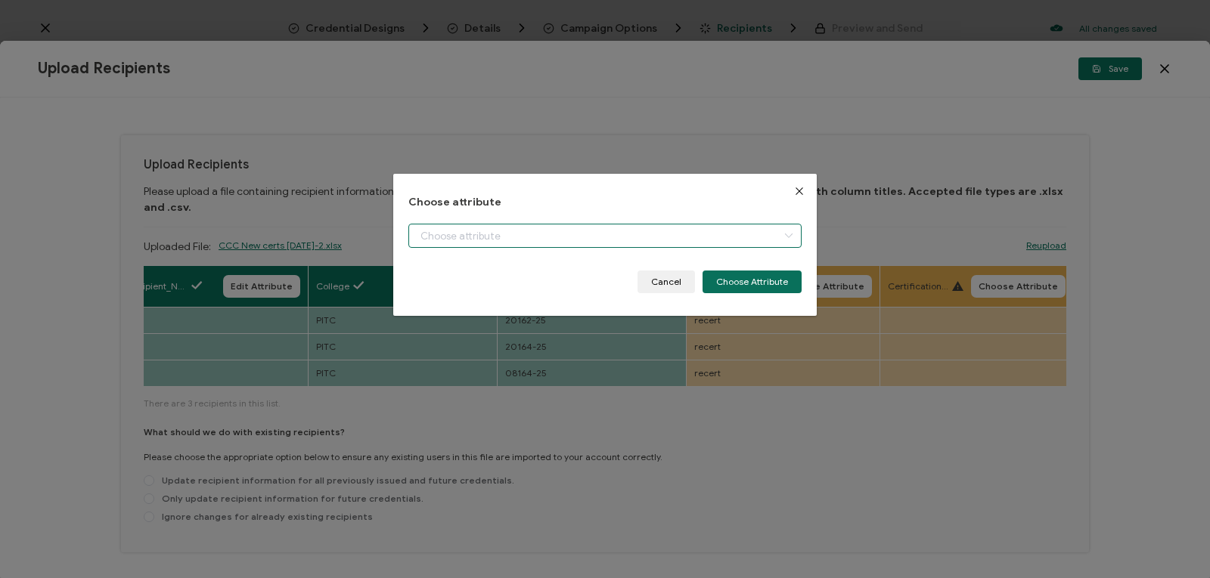
type input "Certification_Type"
click at [770, 277] on button "Choose Attribute" at bounding box center [751, 282] width 99 height 23
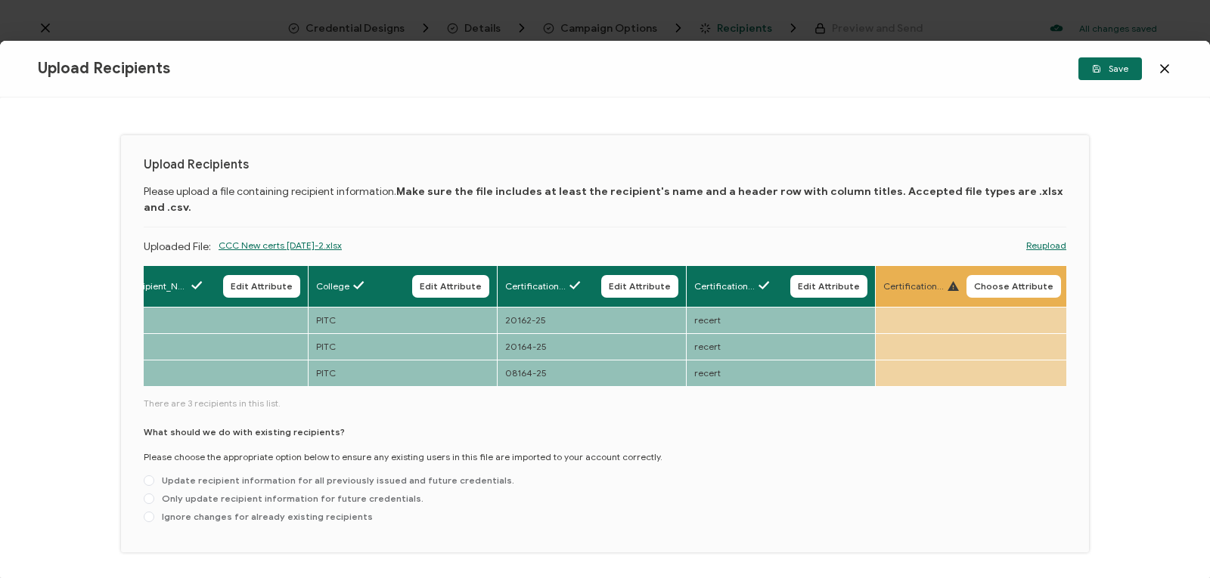
click at [953, 281] on icon at bounding box center [952, 286] width 11 height 10
click at [947, 281] on icon at bounding box center [952, 286] width 11 height 10
click at [922, 280] on span "Certification_Note" at bounding box center [913, 287] width 60 height 14
click at [1018, 282] on span "Choose Attribute" at bounding box center [1013, 286] width 79 height 9
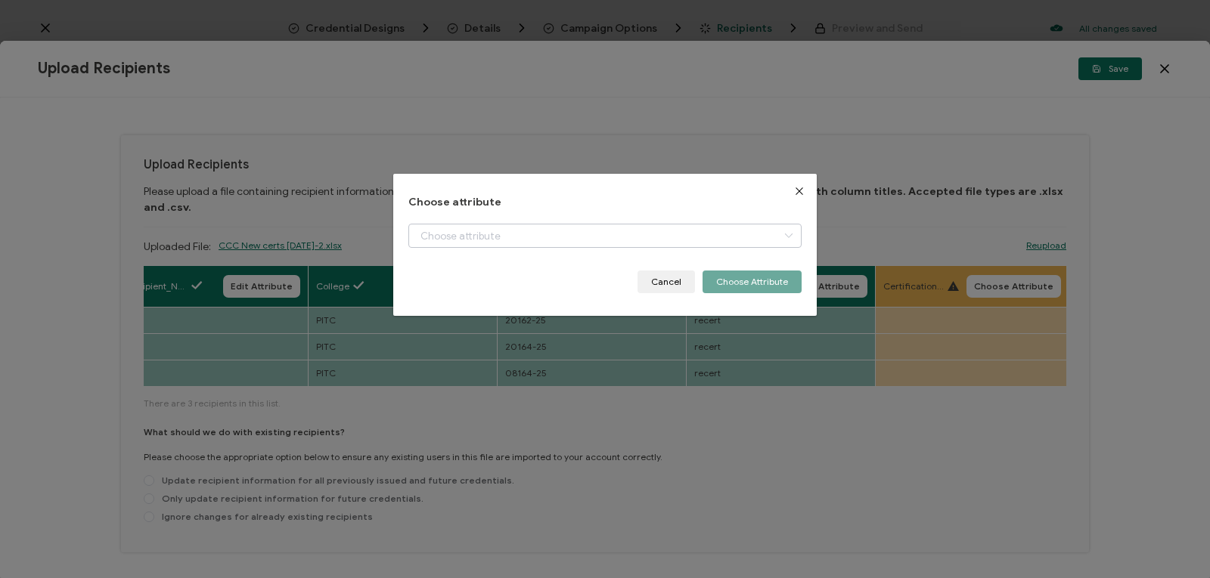
click at [785, 236] on icon "dialog" at bounding box center [788, 236] width 19 height 24
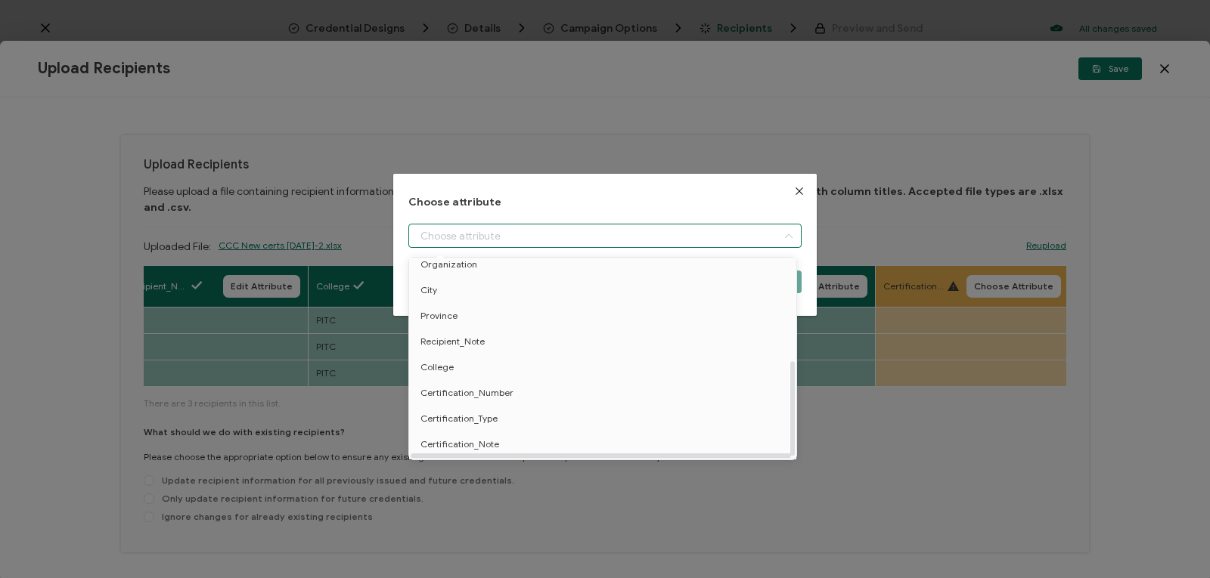
scroll to position [216, 0]
click at [535, 411] on li "Certification_Note" at bounding box center [605, 422] width 400 height 26
type input "Certification_Note"
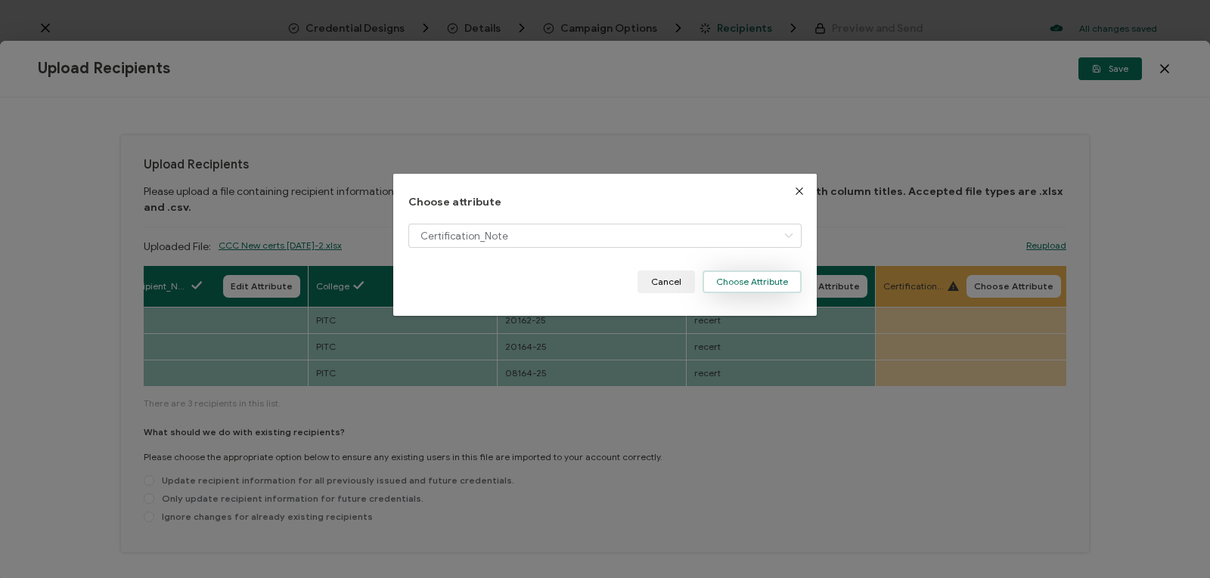
click at [785, 275] on button "Choose Attribute" at bounding box center [751, 282] width 99 height 23
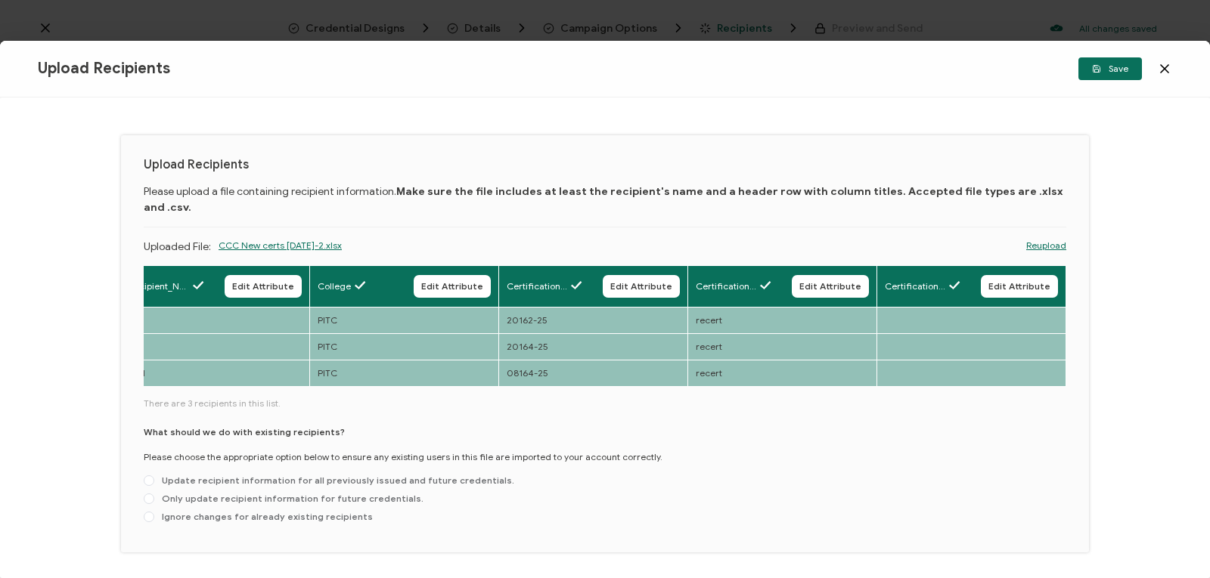
scroll to position [38, 0]
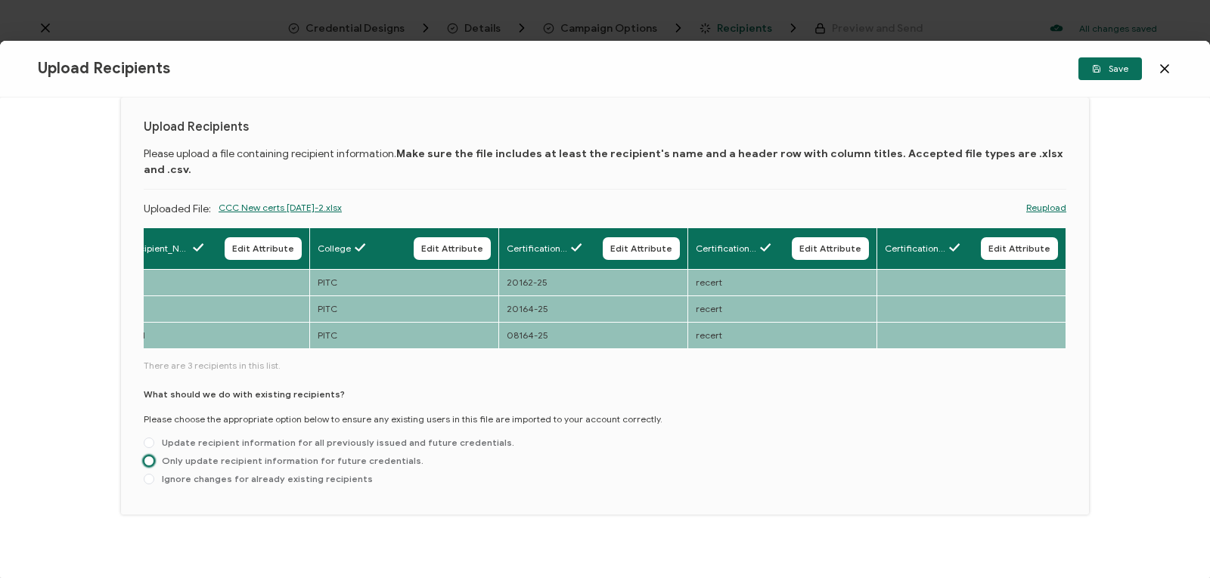
click at [150, 456] on span at bounding box center [149, 461] width 11 height 11
click at [150, 456] on input "Only update recipient information for future credentials." at bounding box center [149, 462] width 11 height 12
radio input "true"
click at [1118, 71] on span "Save" at bounding box center [1110, 68] width 36 height 9
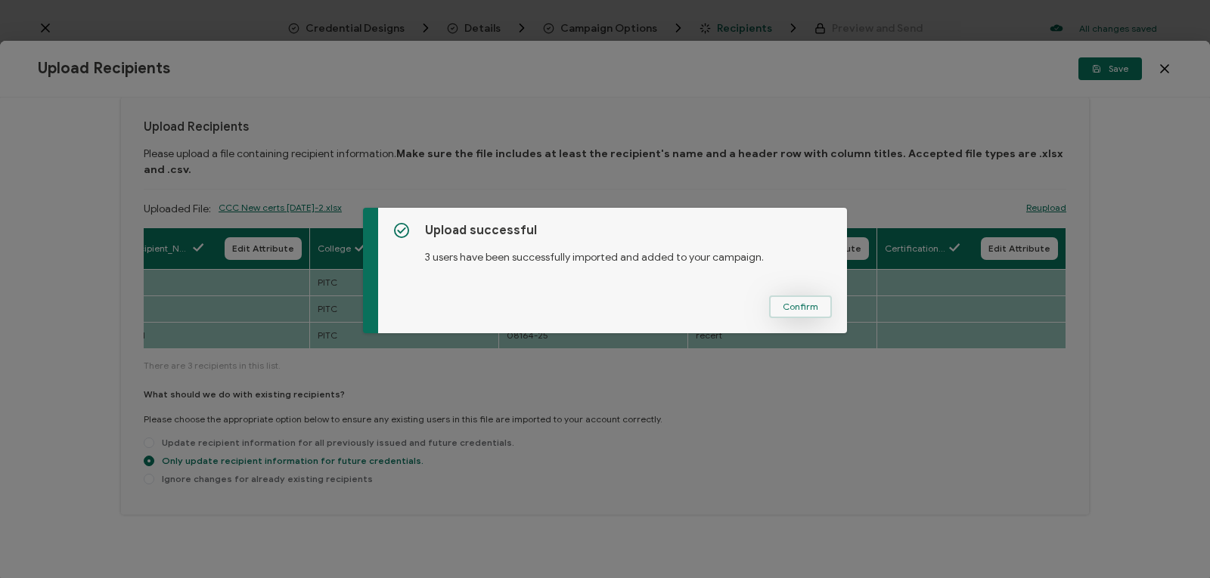
click at [792, 307] on span "Confirm" at bounding box center [801, 306] width 36 height 9
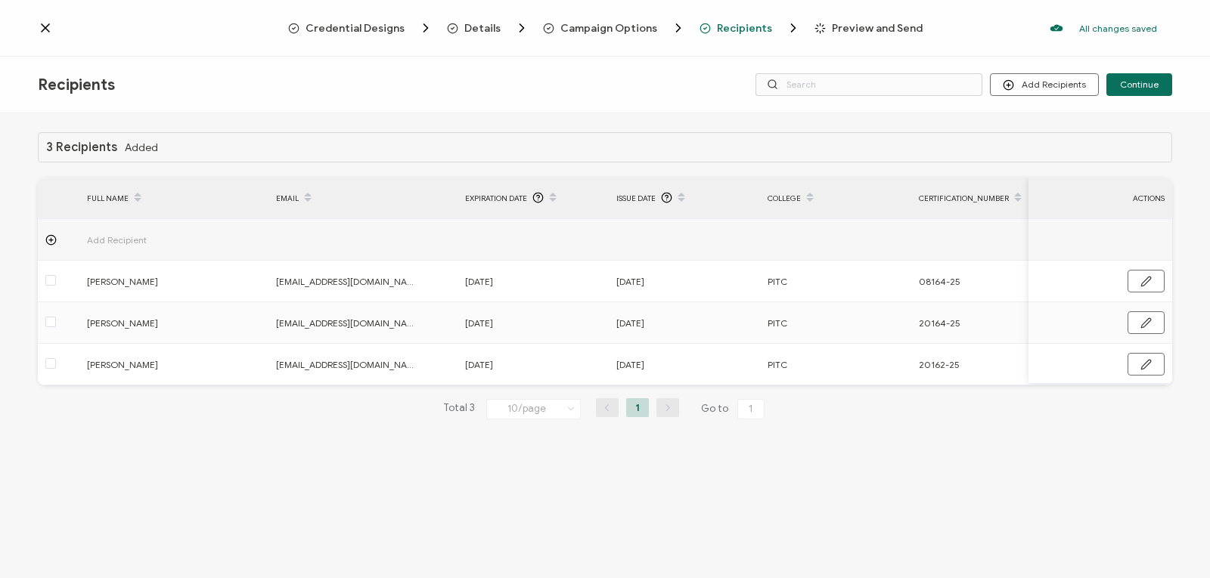
scroll to position [0, 0]
click at [863, 25] on span "Preview and Send" at bounding box center [877, 28] width 91 height 11
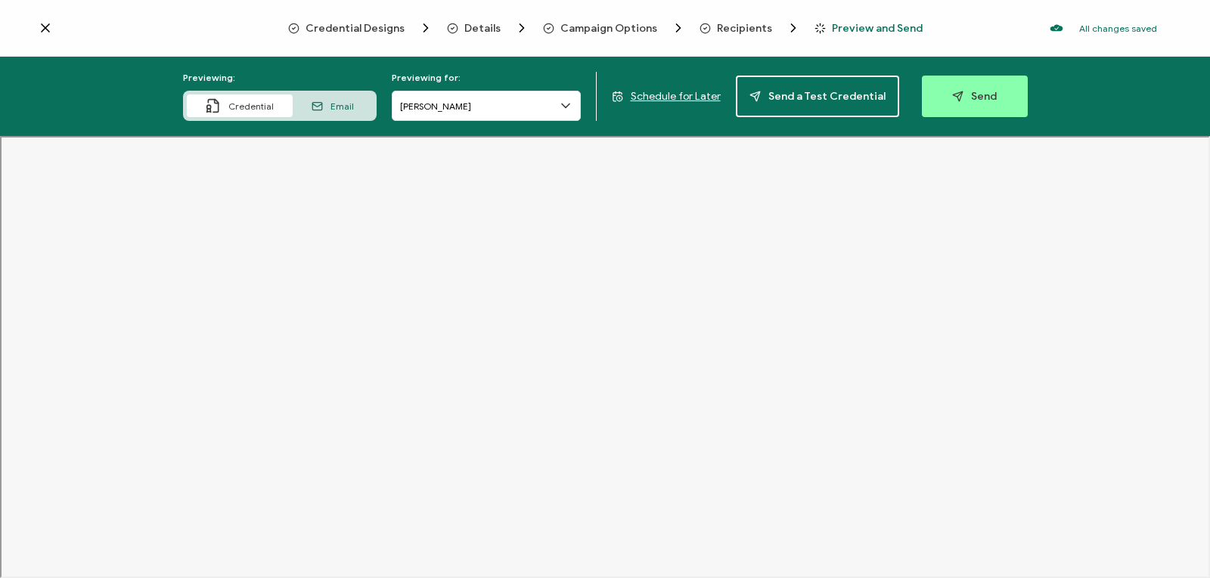
click at [354, 104] on span "Email" at bounding box center [341, 106] width 23 height 11
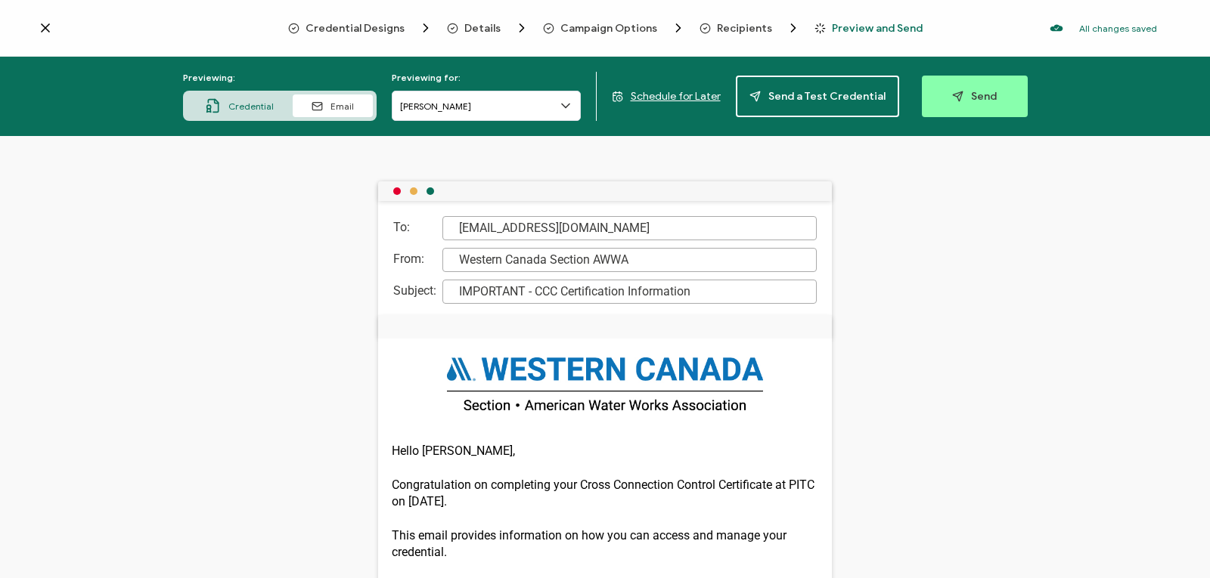
click at [246, 102] on span "Credential" at bounding box center [250, 106] width 45 height 11
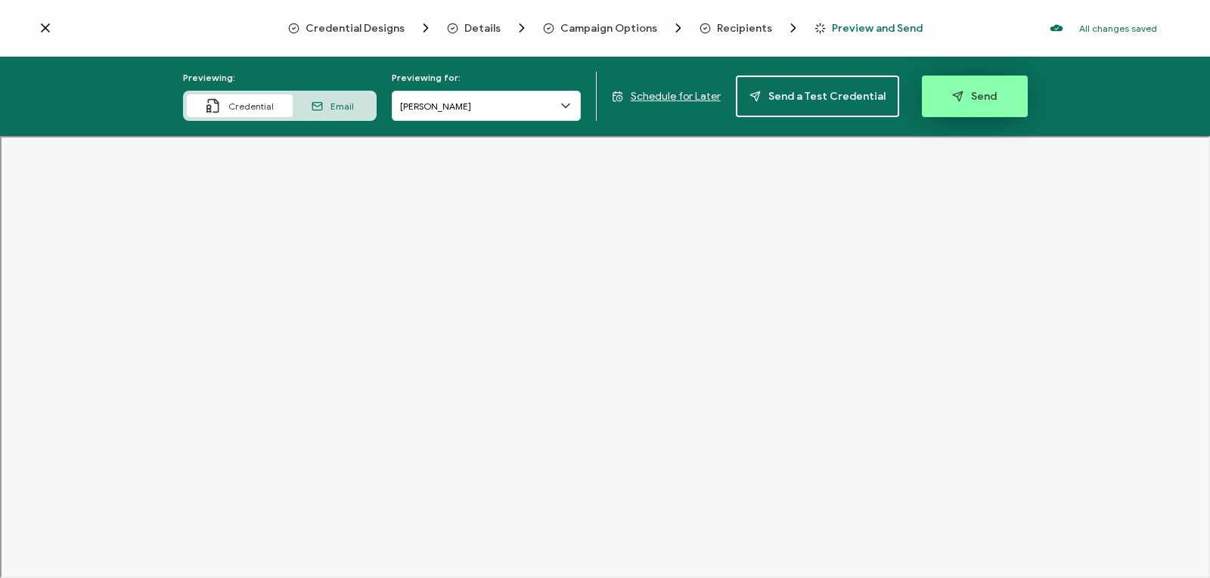
click at [987, 97] on span "Send" at bounding box center [974, 96] width 45 height 11
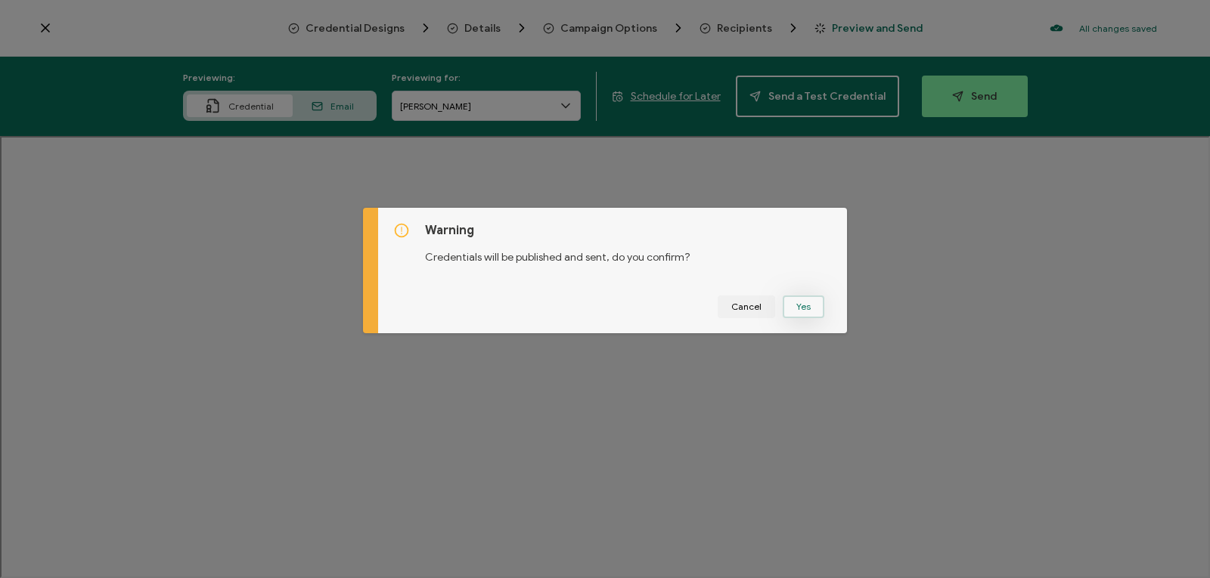
click at [804, 305] on button "Yes" at bounding box center [804, 307] width 42 height 23
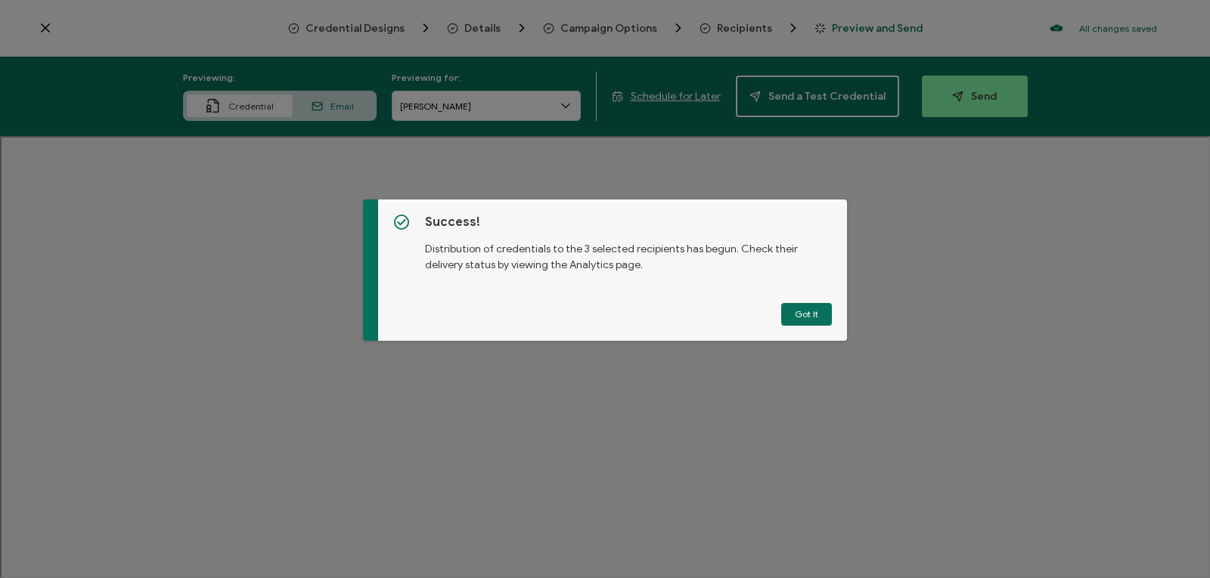
drag, startPoint x: 804, startPoint y: 305, endPoint x: 791, endPoint y: 312, distance: 15.6
click at [791, 312] on button "Got It" at bounding box center [806, 314] width 51 height 23
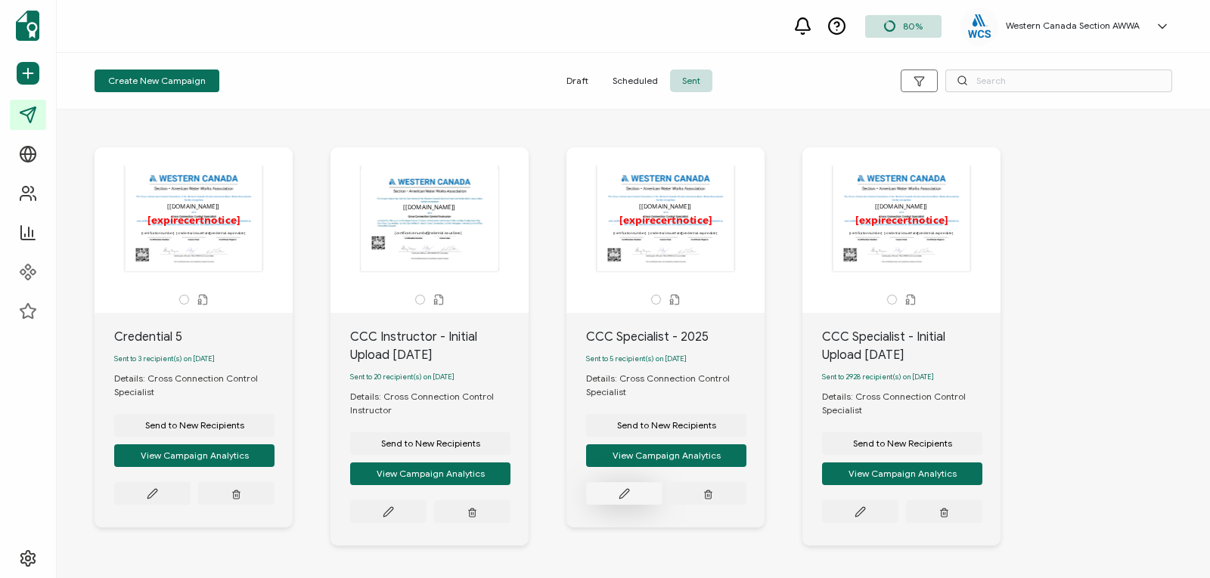
click at [158, 496] on icon at bounding box center [152, 493] width 11 height 11
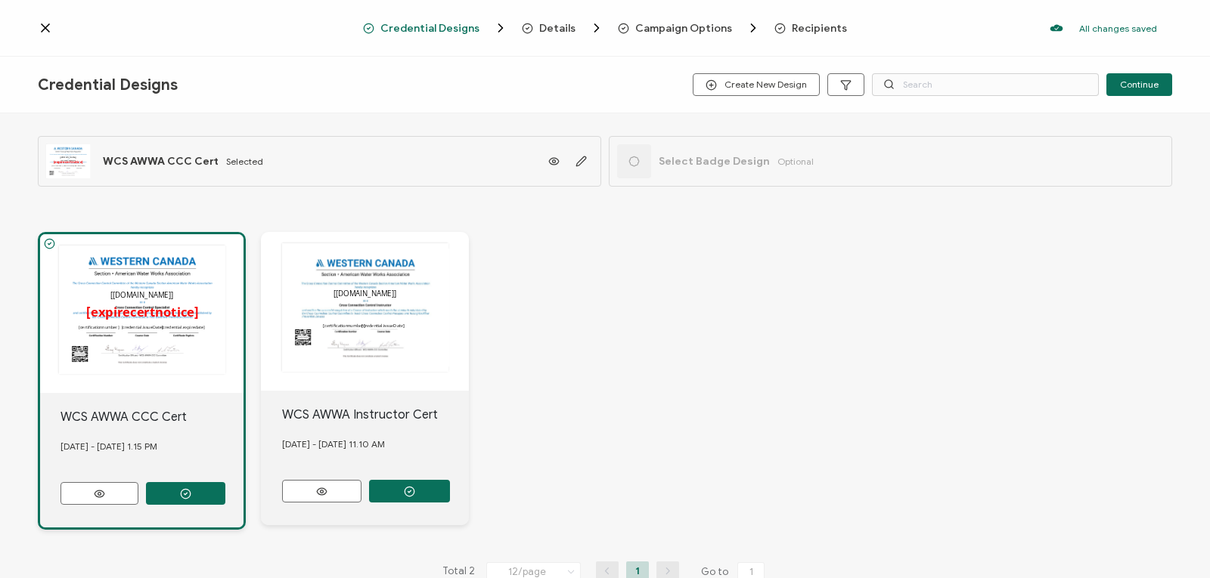
click at [815, 25] on span "Recipients" at bounding box center [819, 28] width 55 height 11
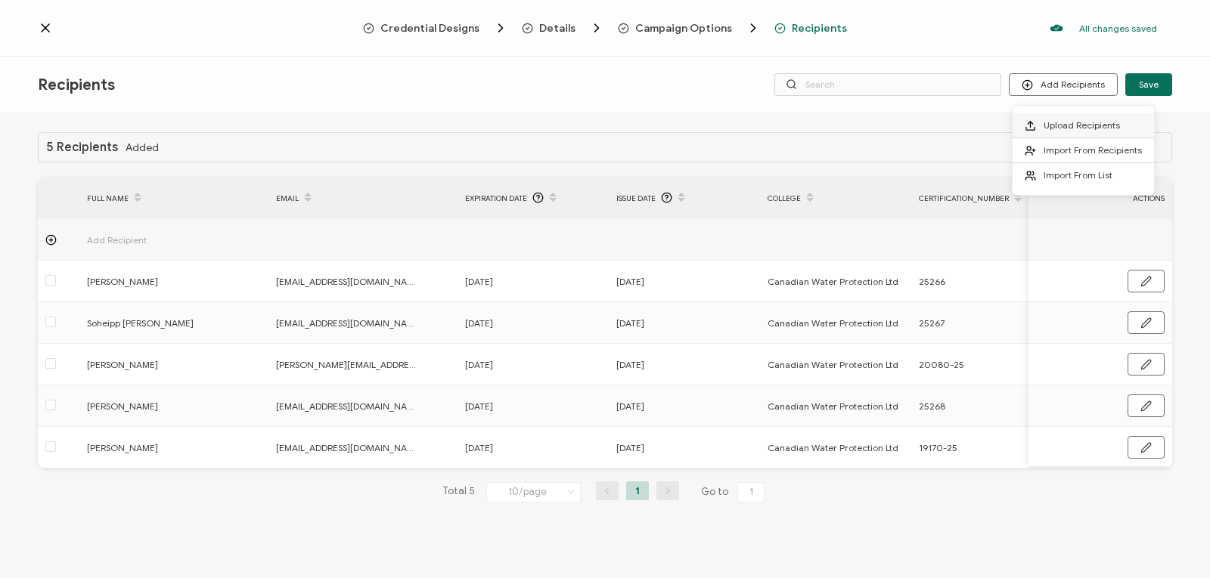
click at [1057, 125] on span "Upload Recipients" at bounding box center [1081, 124] width 76 height 11
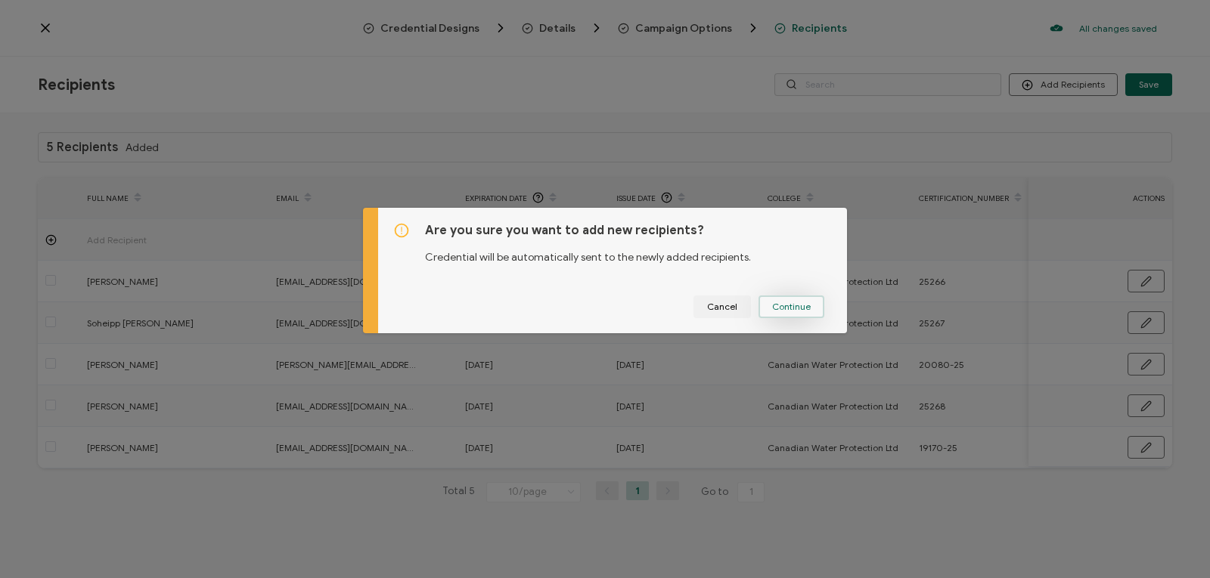
click at [766, 305] on button "Continue" at bounding box center [791, 307] width 66 height 23
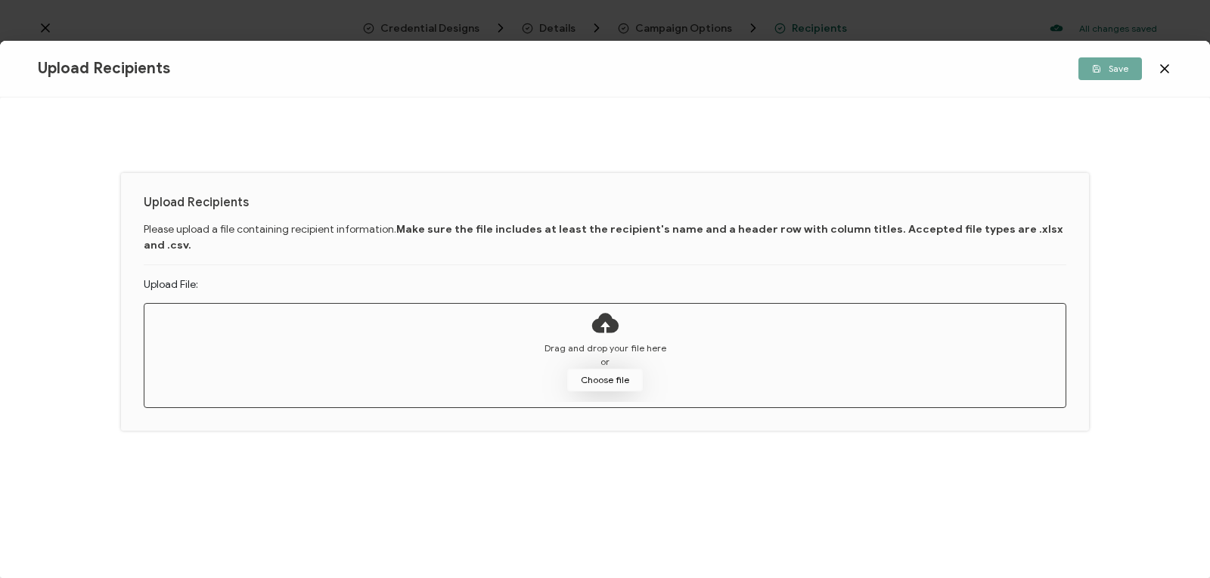
click at [606, 369] on button "Choose file" at bounding box center [605, 380] width 76 height 23
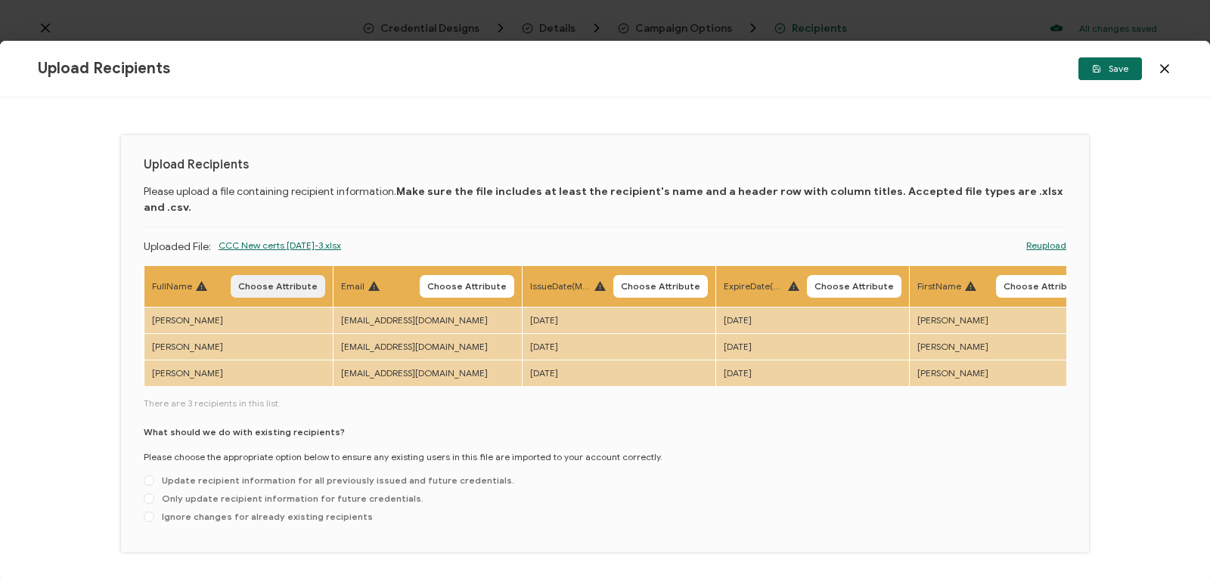
click at [259, 282] on span "Choose Attribute" at bounding box center [277, 286] width 79 height 9
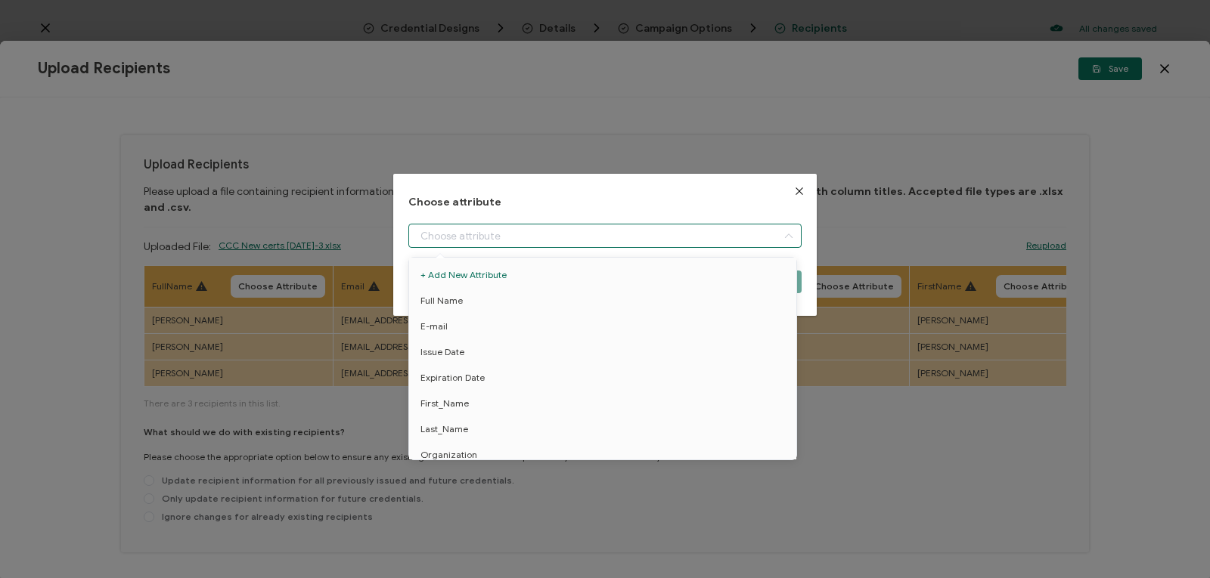
click at [459, 234] on input "dialog" at bounding box center [604, 236] width 393 height 24
click at [451, 304] on span "Full Name" at bounding box center [441, 301] width 42 height 26
type input "Full Name"
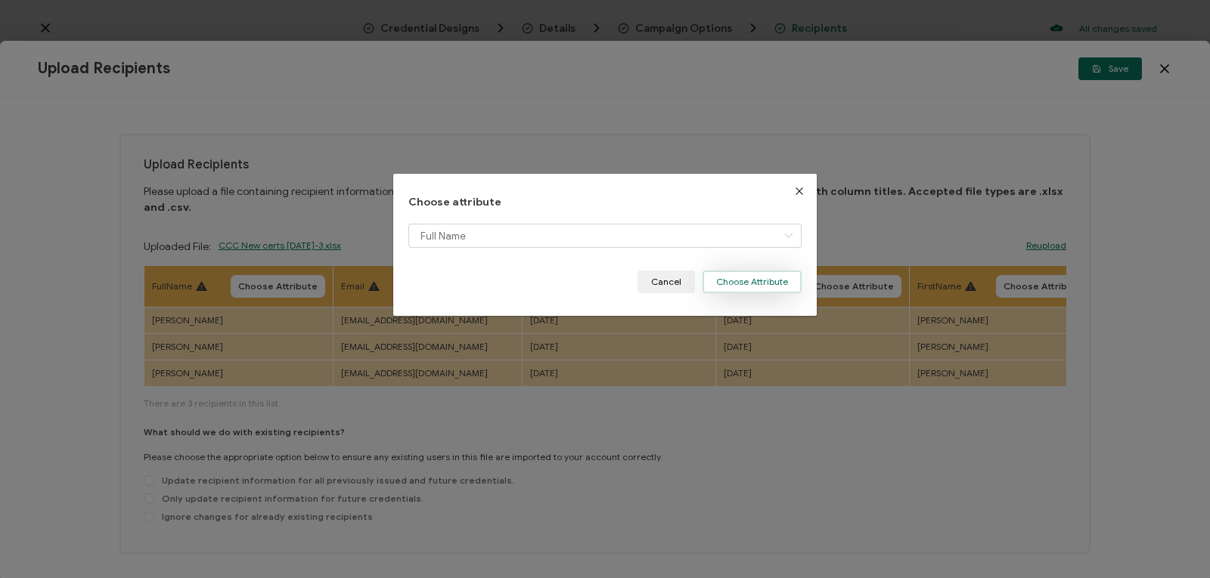
click at [732, 282] on button "Choose Attribute" at bounding box center [751, 282] width 99 height 23
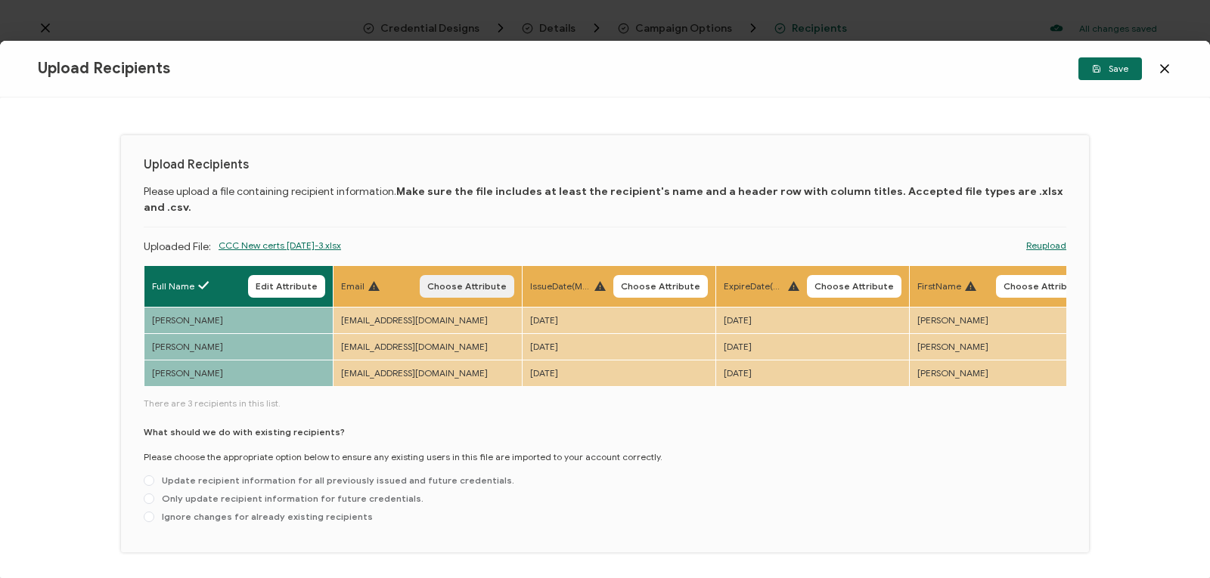
click at [478, 277] on button "Choose Attribute" at bounding box center [467, 286] width 95 height 23
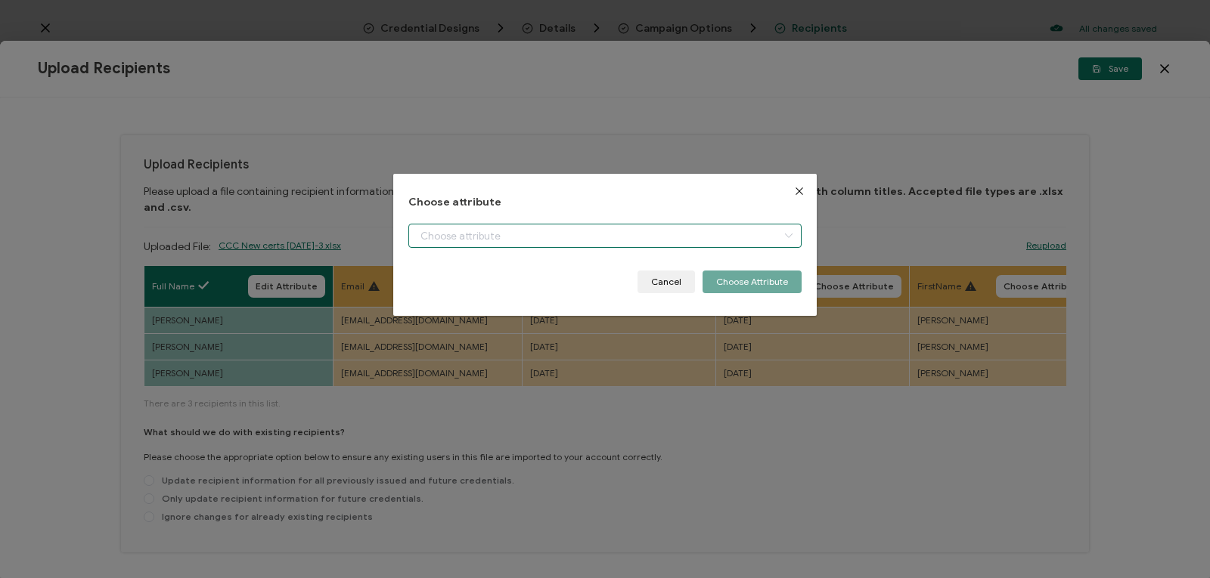
click at [497, 229] on input "dialog" at bounding box center [604, 236] width 393 height 24
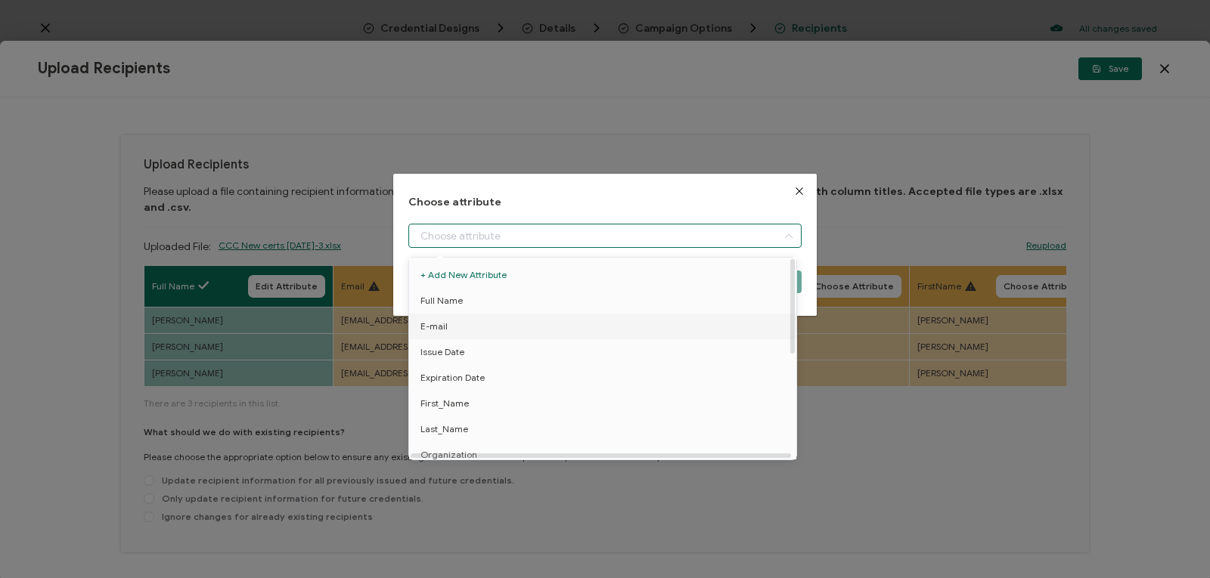
click at [472, 330] on li "E-mail" at bounding box center [605, 327] width 400 height 26
type input "E-mail"
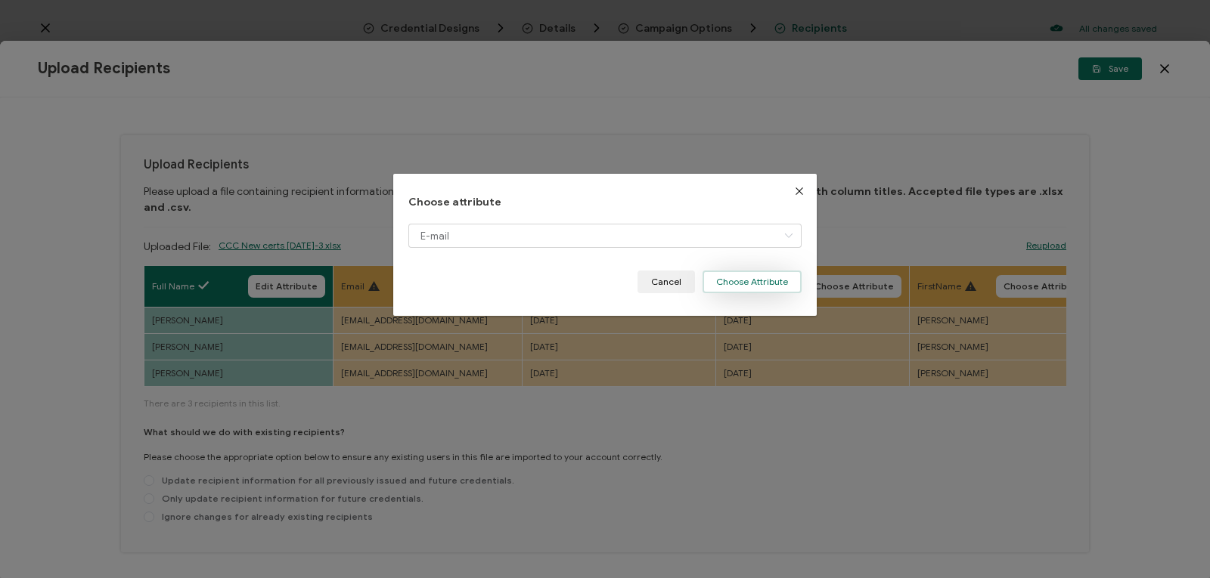
click at [745, 280] on button "Choose Attribute" at bounding box center [751, 282] width 99 height 23
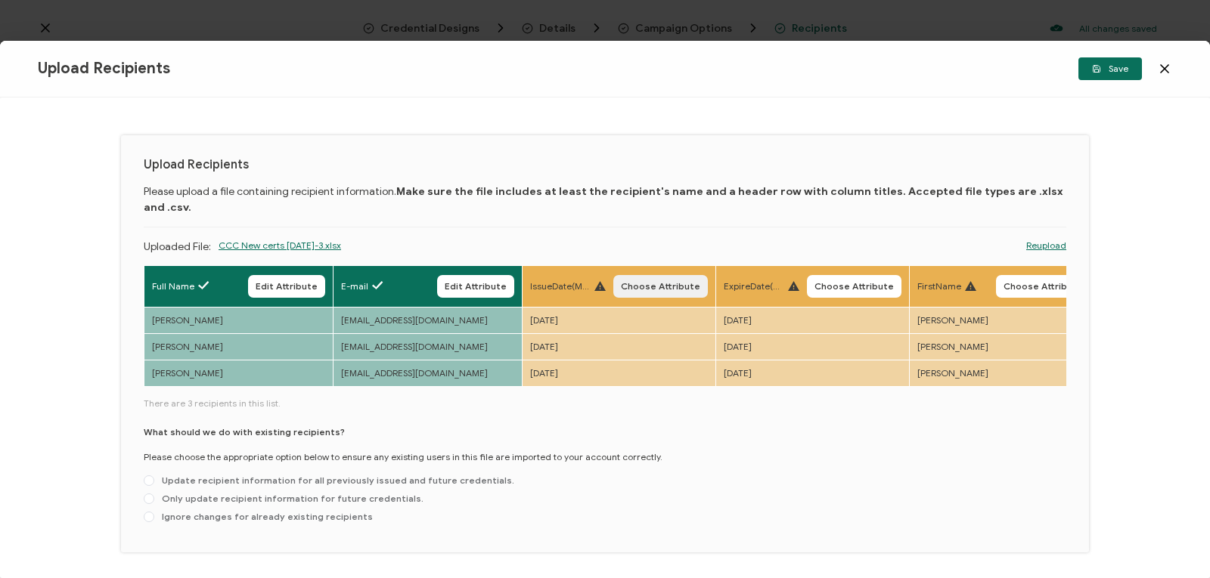
click at [655, 282] on span "Choose Attribute" at bounding box center [660, 286] width 79 height 9
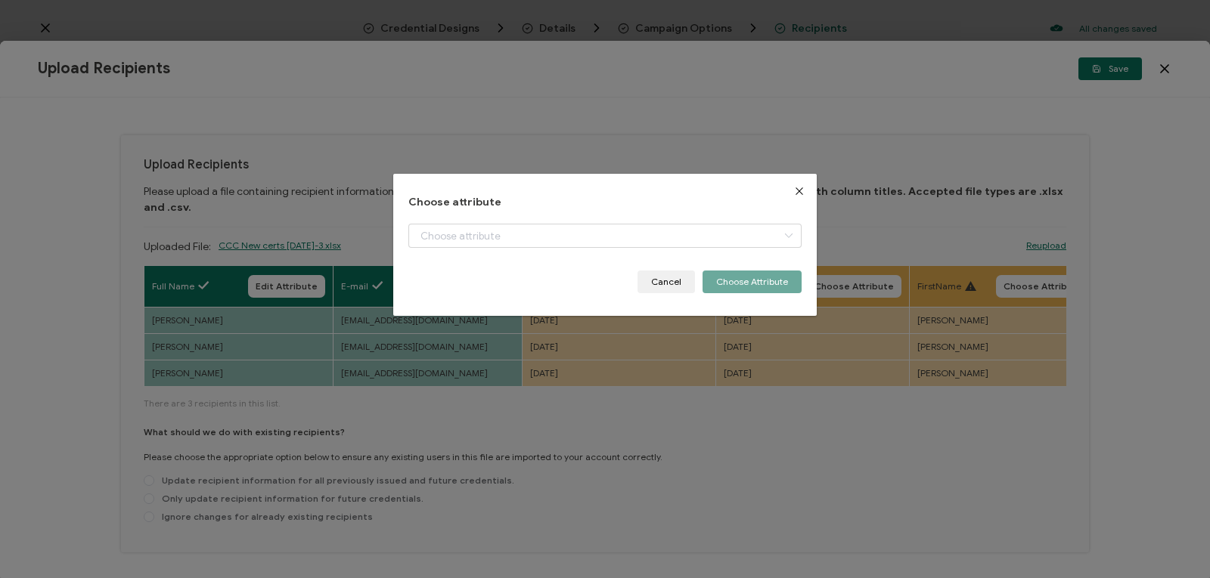
click at [793, 191] on icon "Close" at bounding box center [799, 191] width 12 height 12
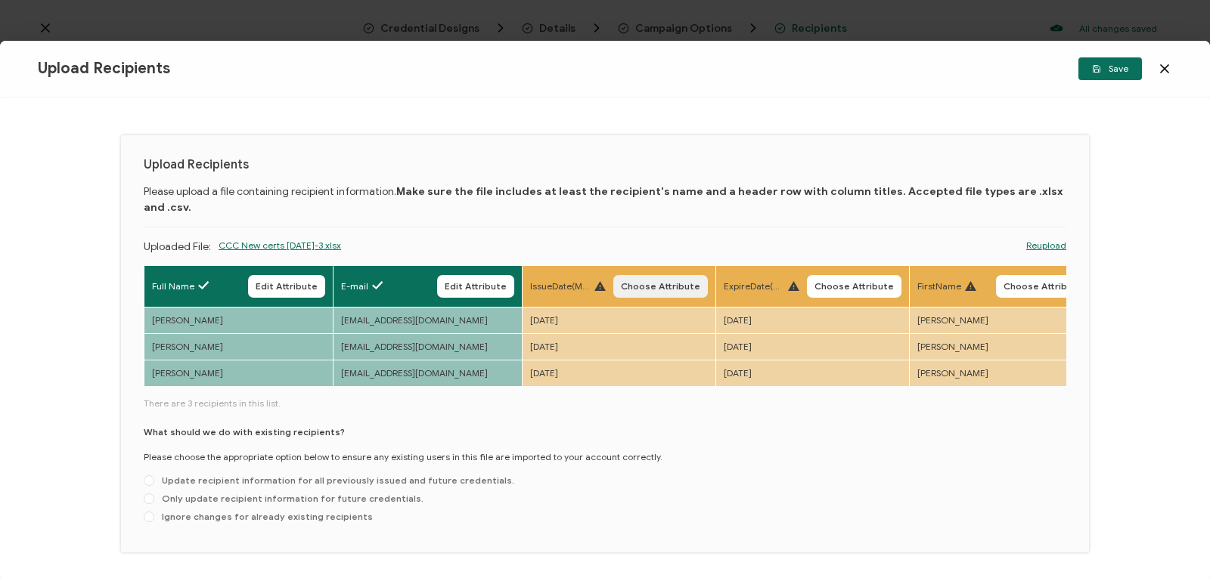
click at [651, 282] on span "Choose Attribute" at bounding box center [660, 286] width 79 height 9
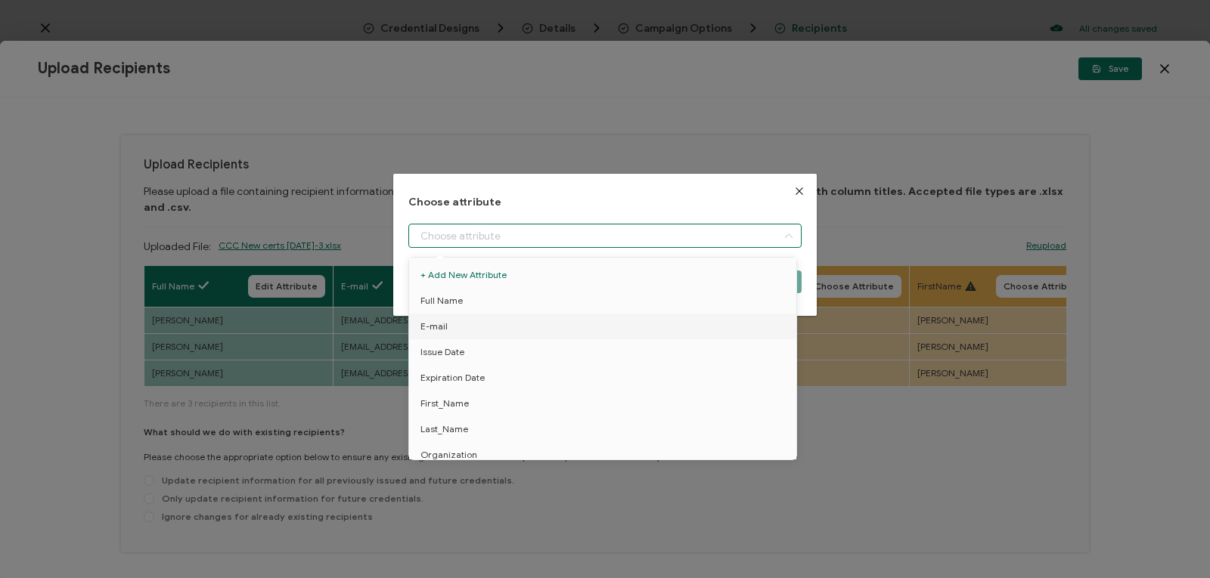
click at [633, 237] on input "dialog" at bounding box center [604, 236] width 393 height 24
click at [612, 352] on li "Issue Date" at bounding box center [605, 352] width 400 height 26
type input "Issue Date"
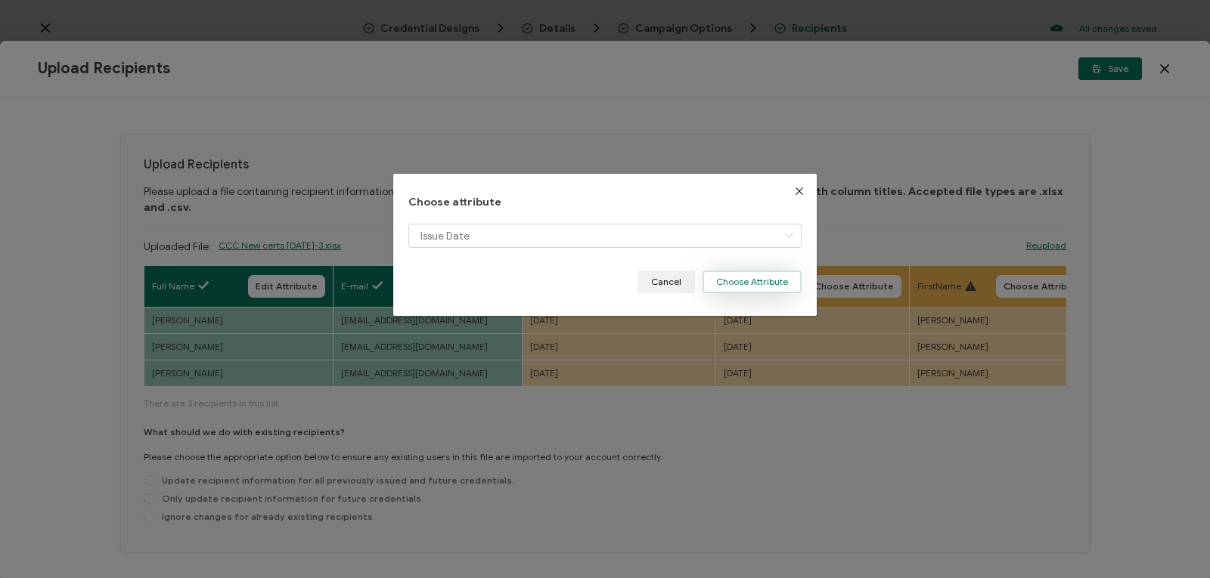
click at [739, 277] on button "Choose Attribute" at bounding box center [751, 282] width 99 height 23
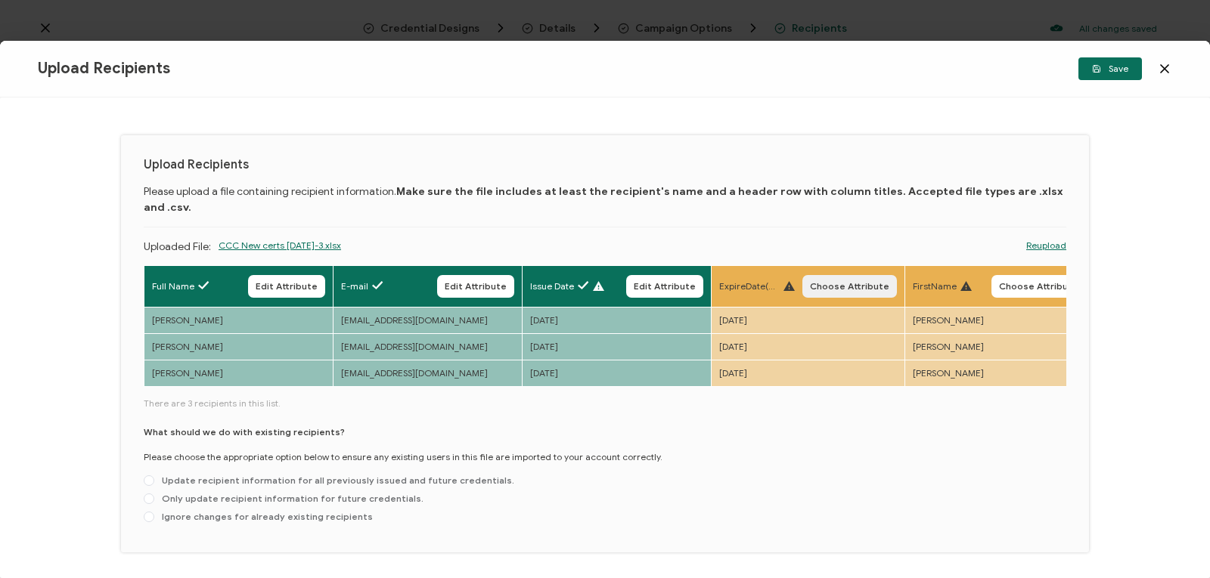
click at [843, 282] on span "Choose Attribute" at bounding box center [849, 286] width 79 height 9
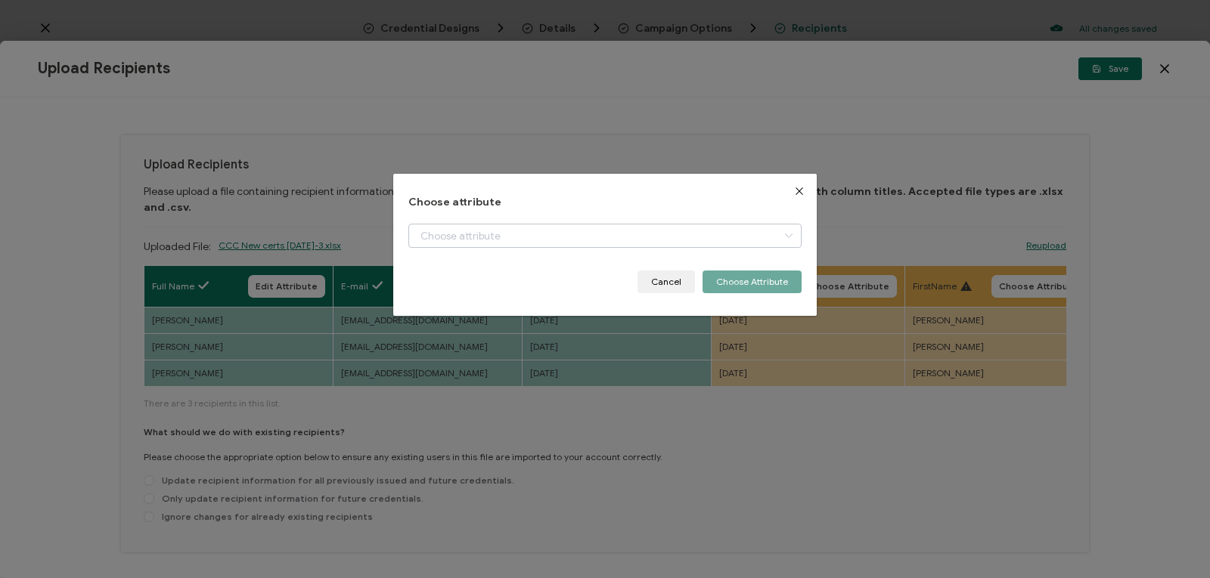
click at [781, 237] on icon "dialog" at bounding box center [788, 236] width 19 height 24
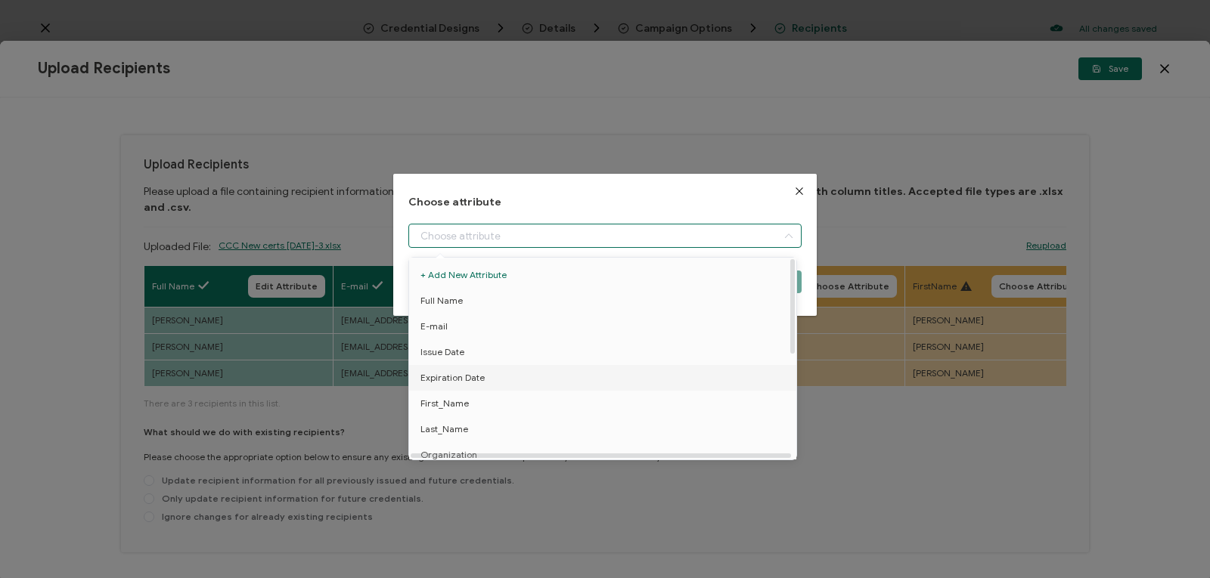
click at [753, 377] on li "Expiration Date" at bounding box center [605, 378] width 400 height 26
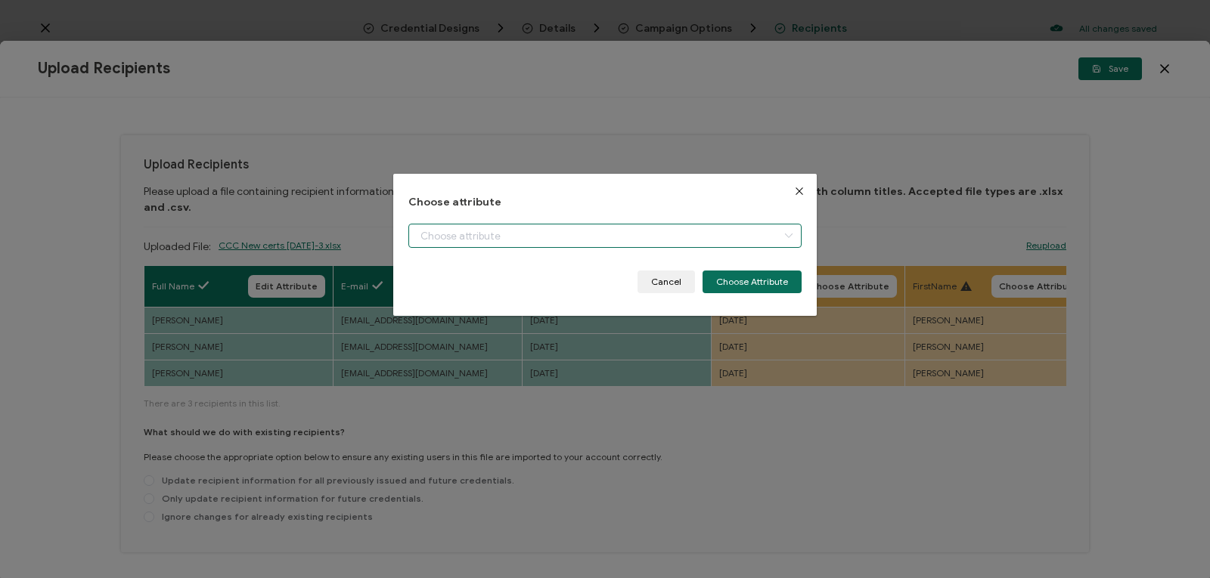
type input "Expiration Date"
click at [761, 279] on button "Choose Attribute" at bounding box center [751, 282] width 99 height 23
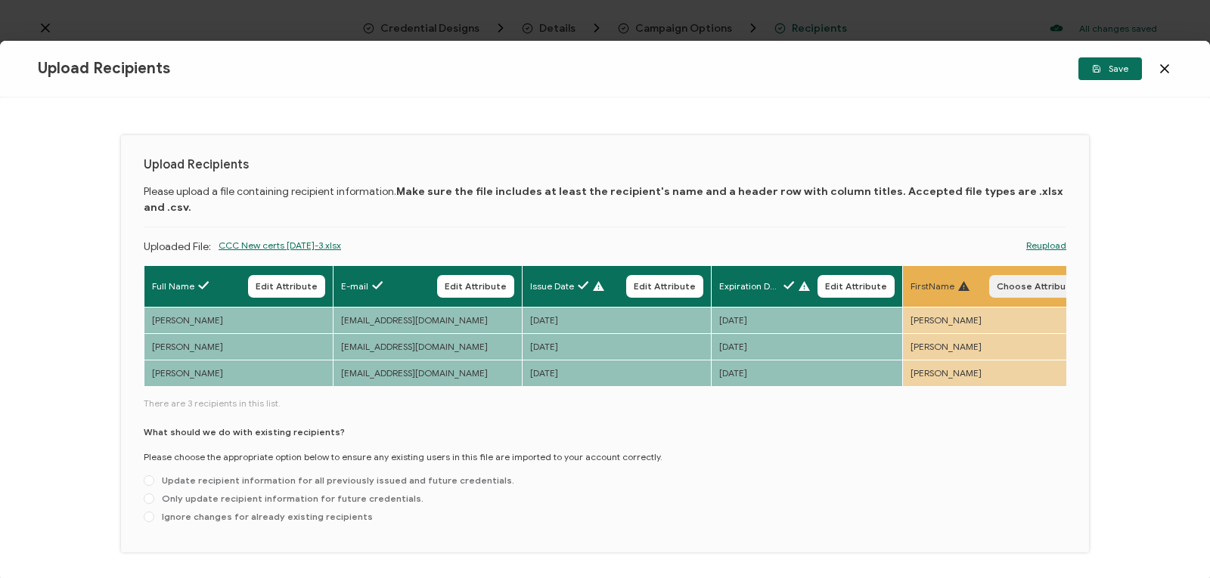
click at [1030, 282] on span "Choose Attribute" at bounding box center [1035, 286] width 79 height 9
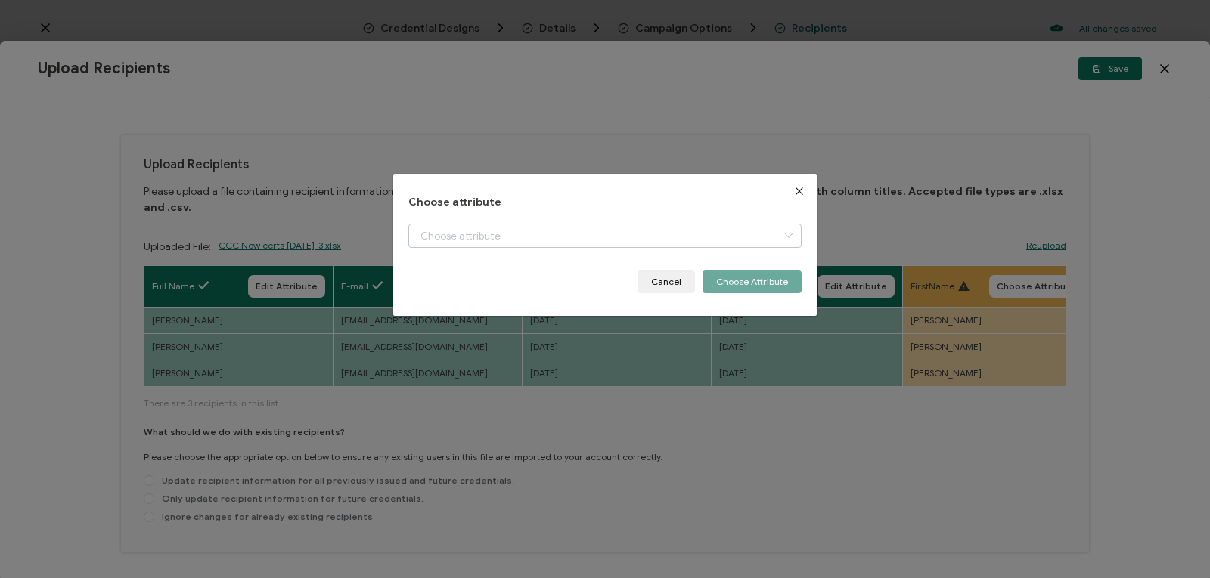
click at [788, 236] on icon "dialog" at bounding box center [788, 236] width 19 height 24
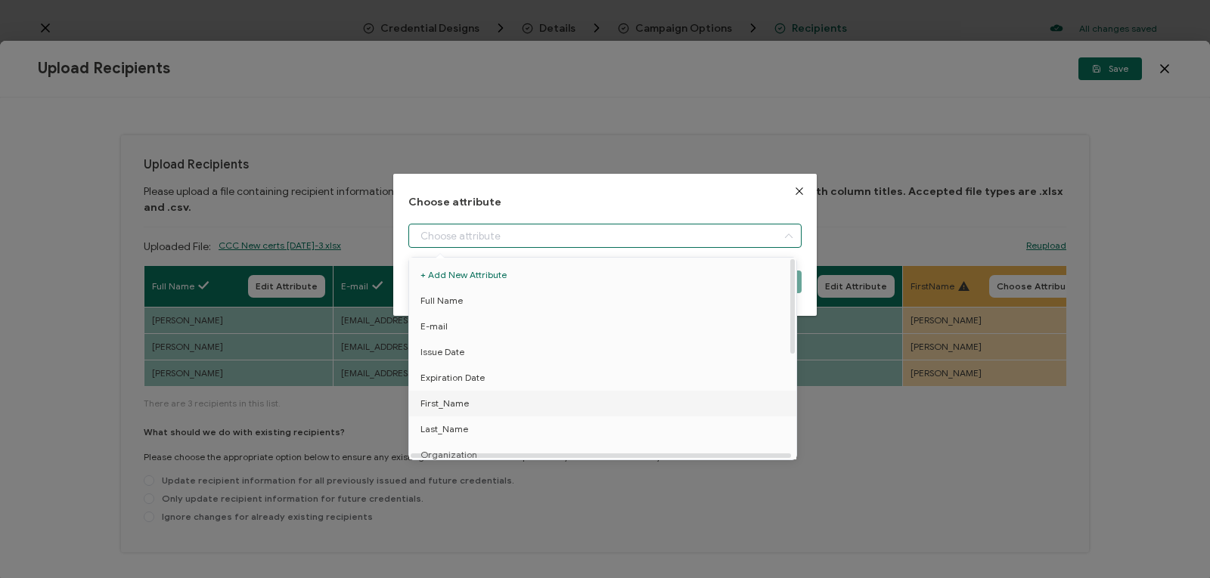
click at [756, 403] on li "First_Name" at bounding box center [605, 404] width 400 height 26
type input "First_Name"
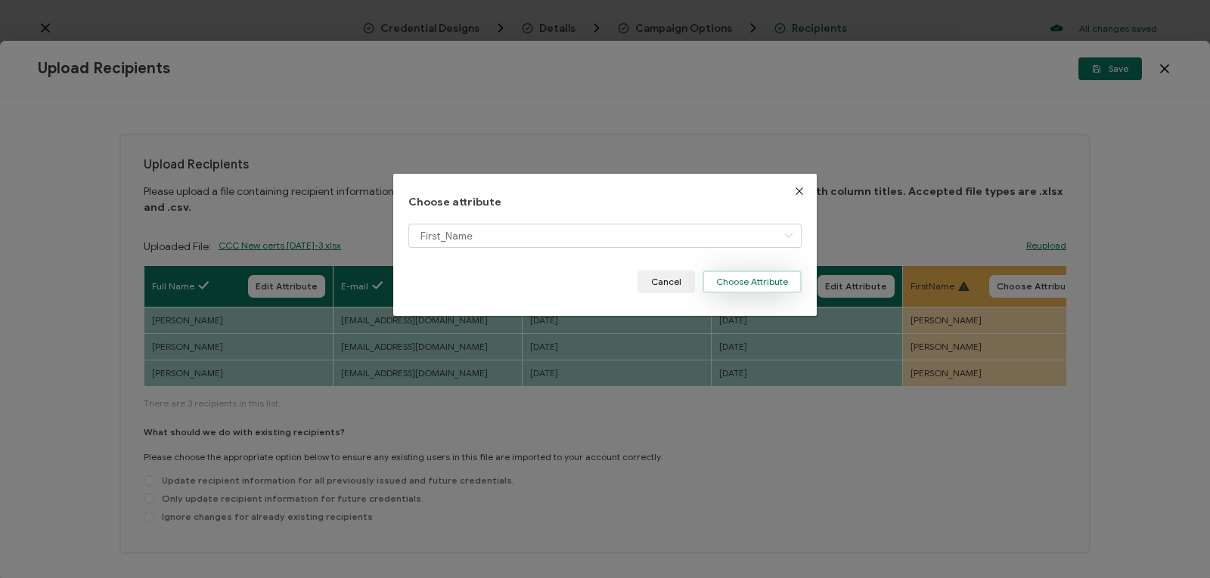
click at [758, 281] on button "Choose Attribute" at bounding box center [751, 282] width 99 height 23
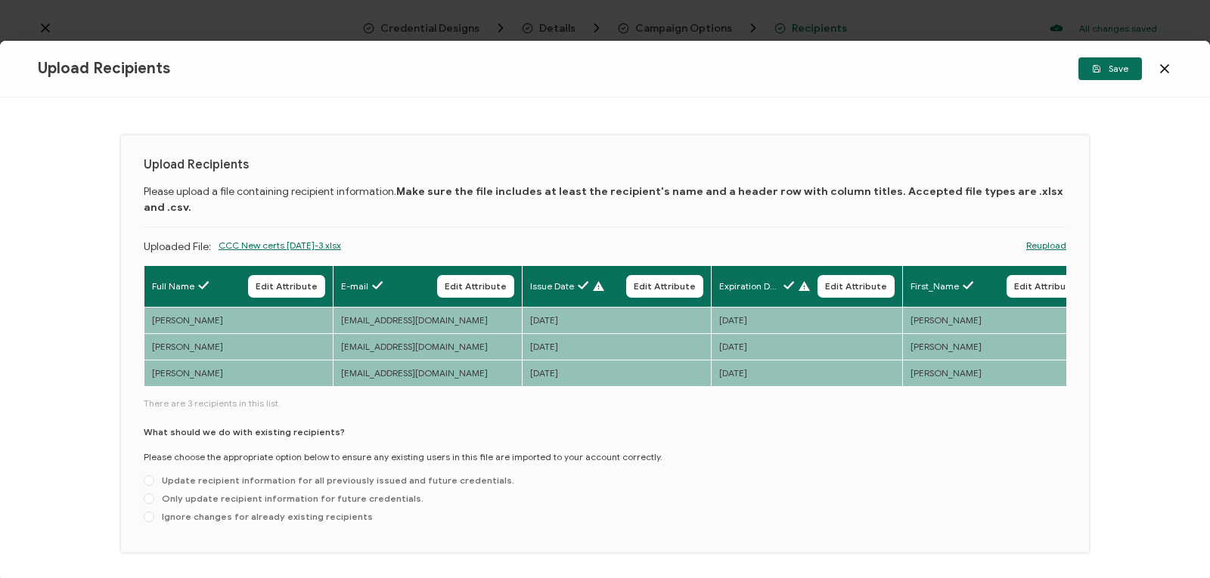
click at [454, 373] on div "Full Name Edit Attribute E-mail Edit Attribute Issue Date Edit Attribute Expira…" at bounding box center [605, 327] width 922 height 124
click at [453, 370] on td "[EMAIL_ADDRESS][DOMAIN_NAME]" at bounding box center [427, 373] width 189 height 26
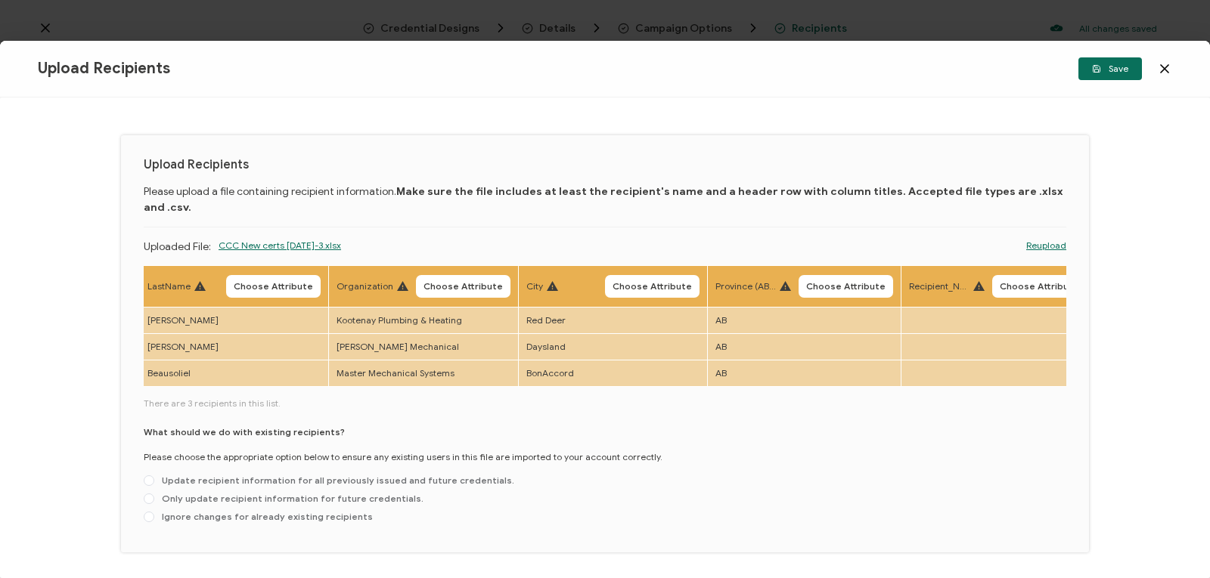
scroll to position [0, 954]
click at [282, 282] on span "Choose Attribute" at bounding box center [270, 286] width 79 height 9
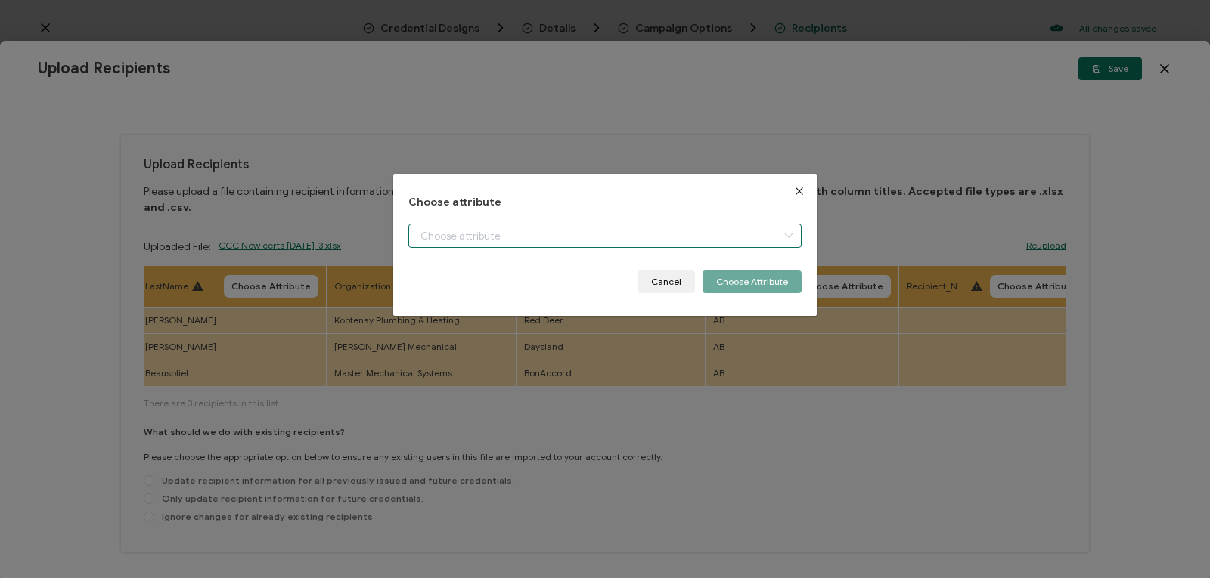
click at [498, 236] on input "dialog" at bounding box center [604, 236] width 393 height 24
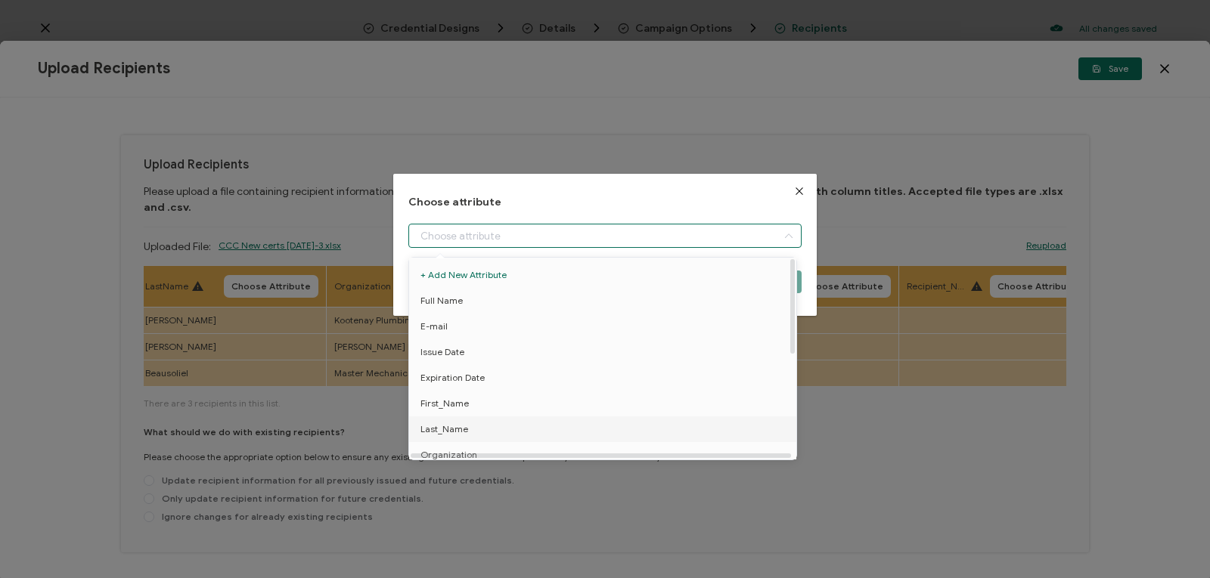
click at [487, 426] on li "Last_Name" at bounding box center [605, 430] width 400 height 26
type input "Last_Name"
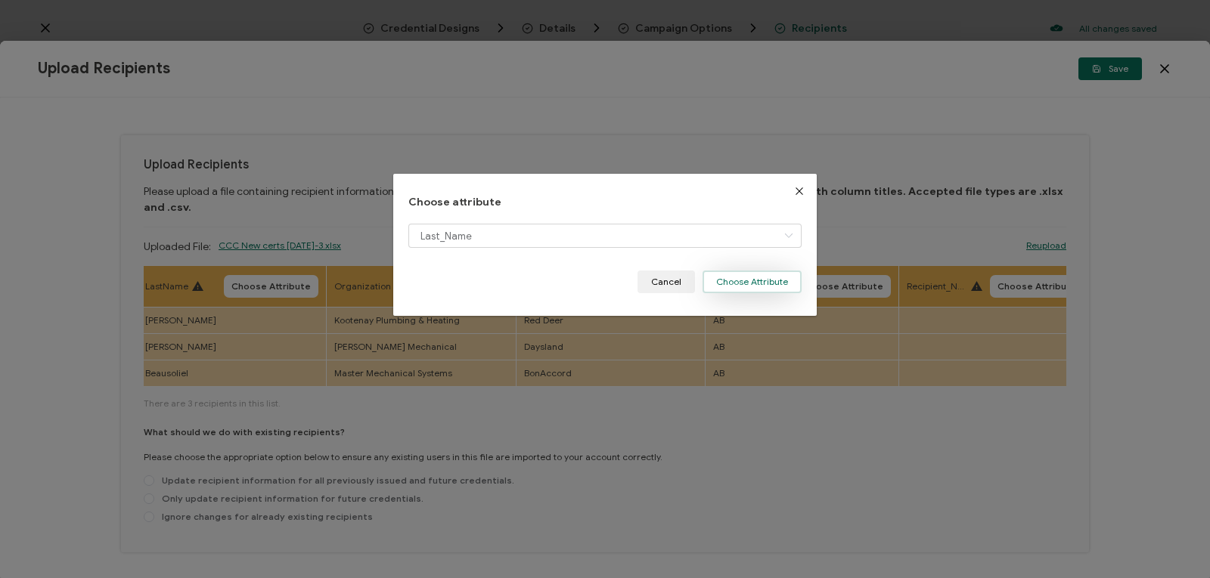
click at [751, 279] on button "Choose Attribute" at bounding box center [751, 282] width 99 height 23
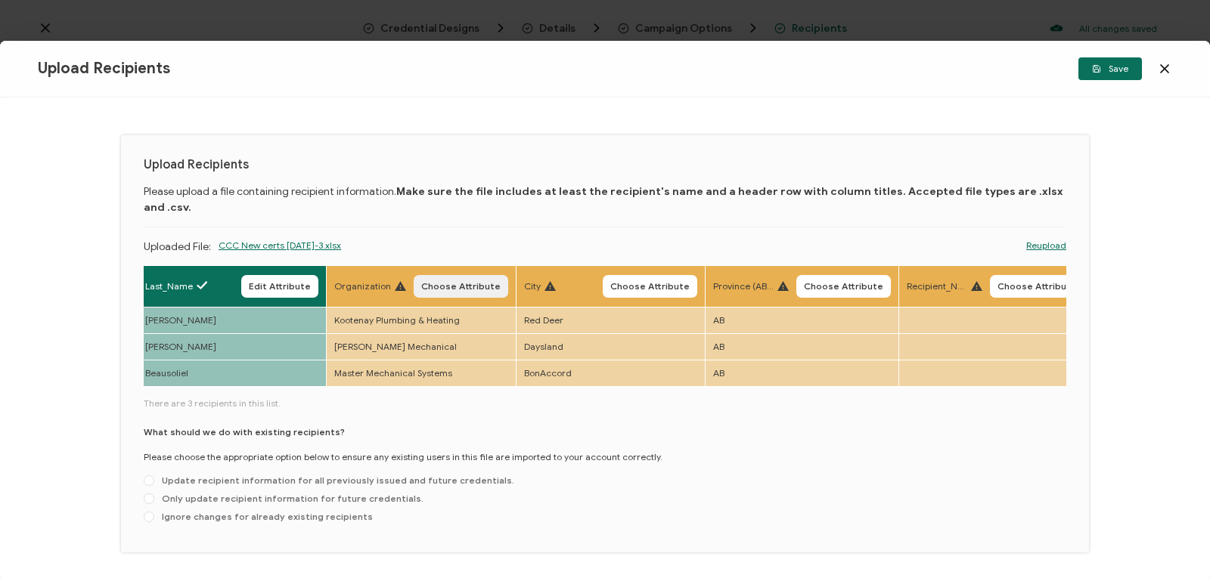
click at [483, 282] on span "Choose Attribute" at bounding box center [460, 286] width 79 height 9
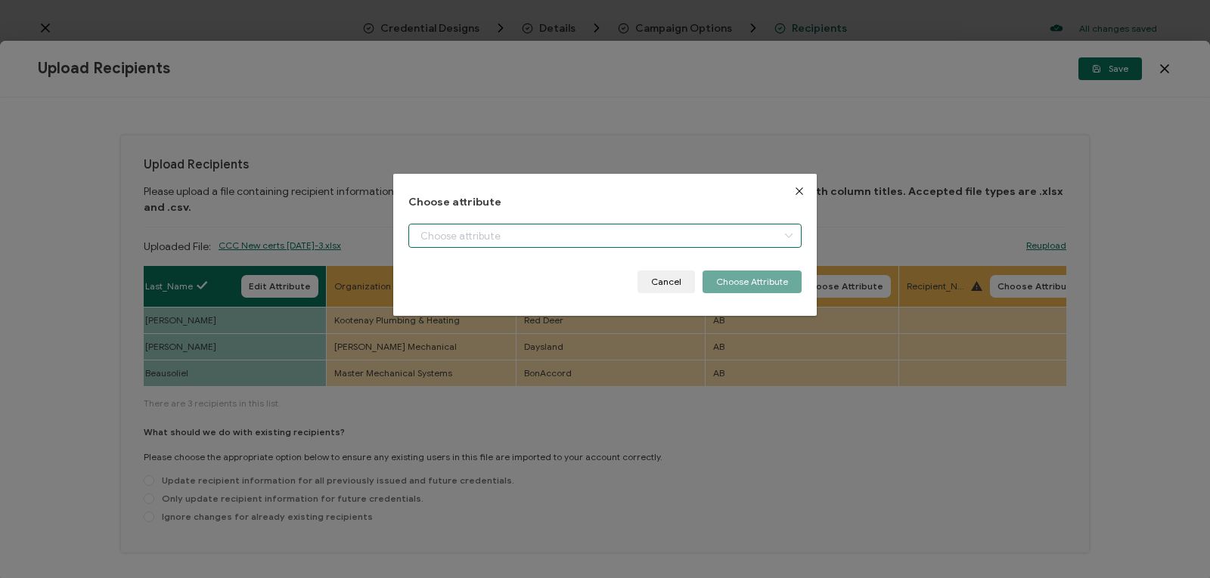
click at [561, 233] on input "dialog" at bounding box center [604, 236] width 393 height 24
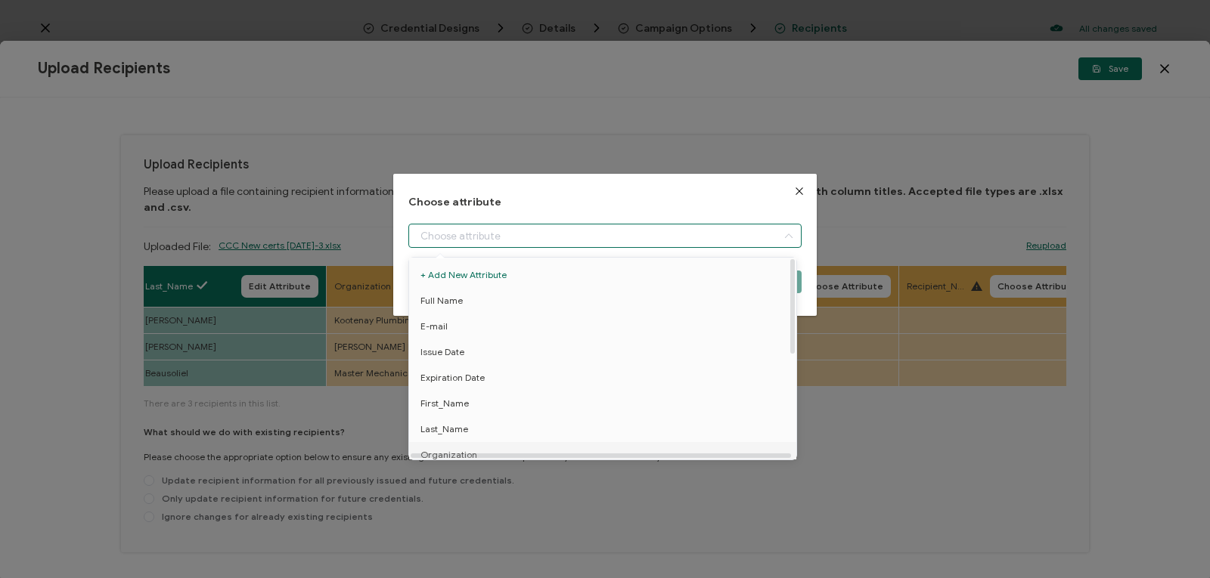
click at [513, 449] on li "Organization" at bounding box center [605, 455] width 400 height 26
type input "Organization"
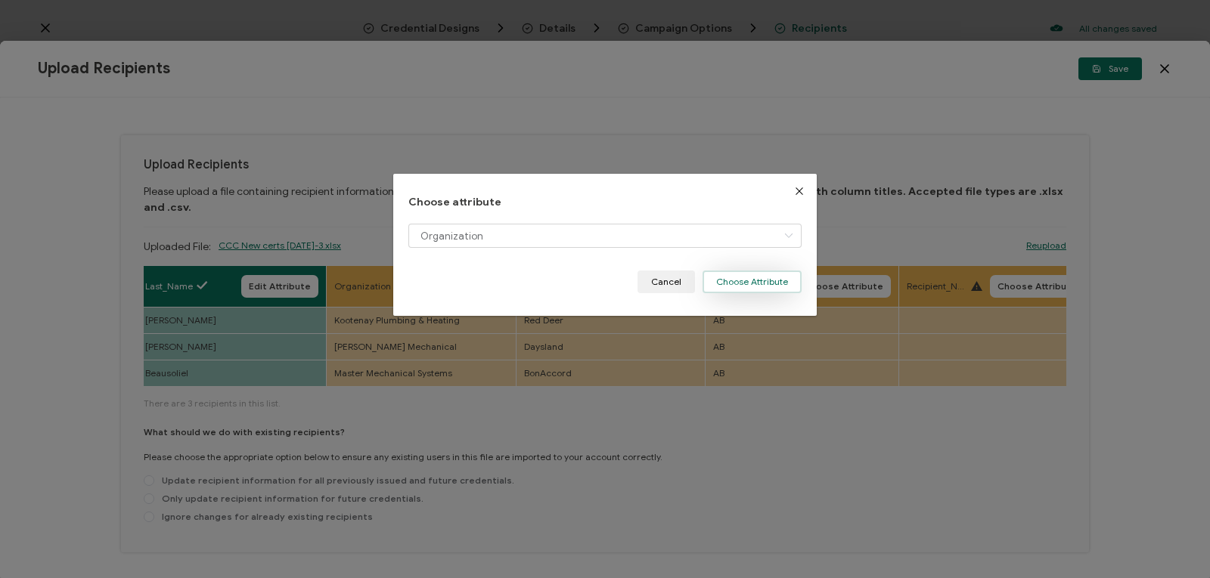
click at [748, 277] on button "Choose Attribute" at bounding box center [751, 282] width 99 height 23
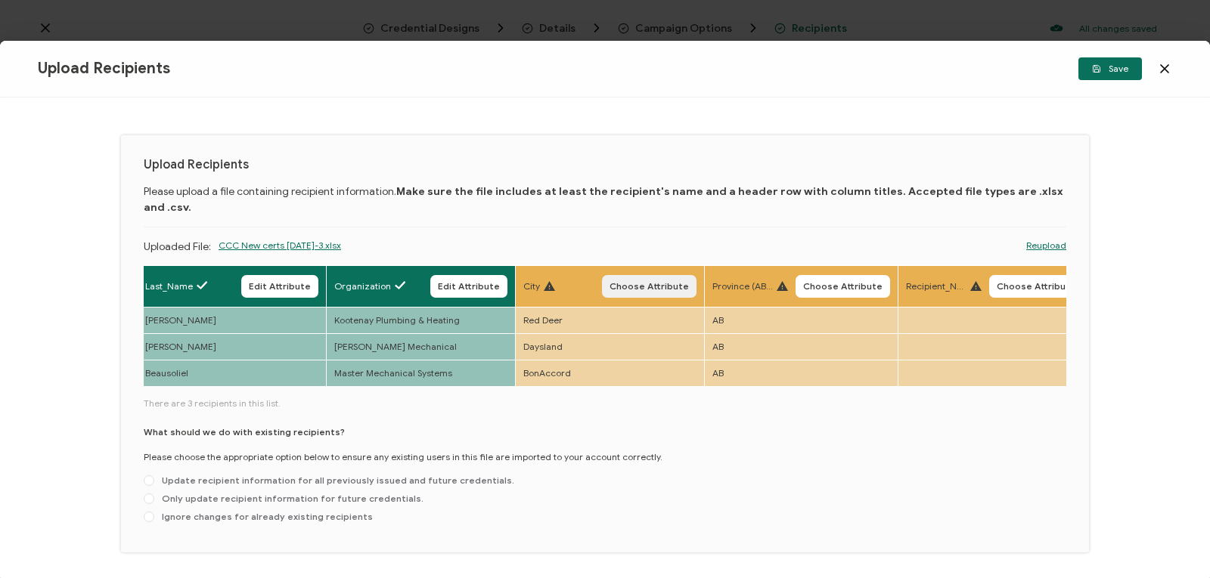
click at [647, 282] on span "Choose Attribute" at bounding box center [648, 286] width 79 height 9
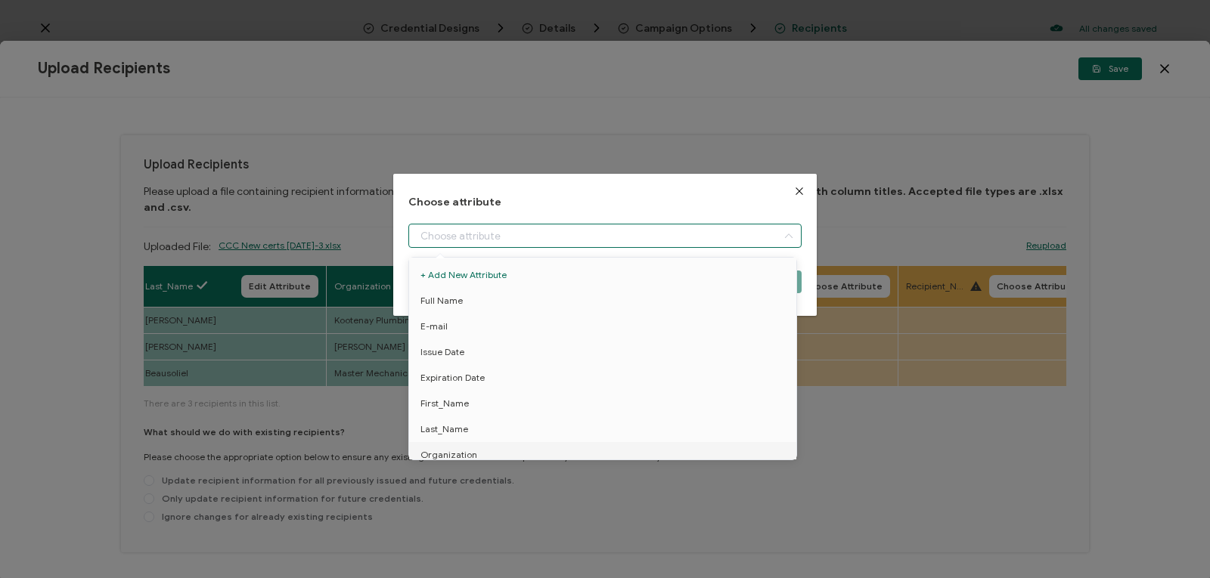
click at [747, 237] on input "dialog" at bounding box center [604, 236] width 393 height 24
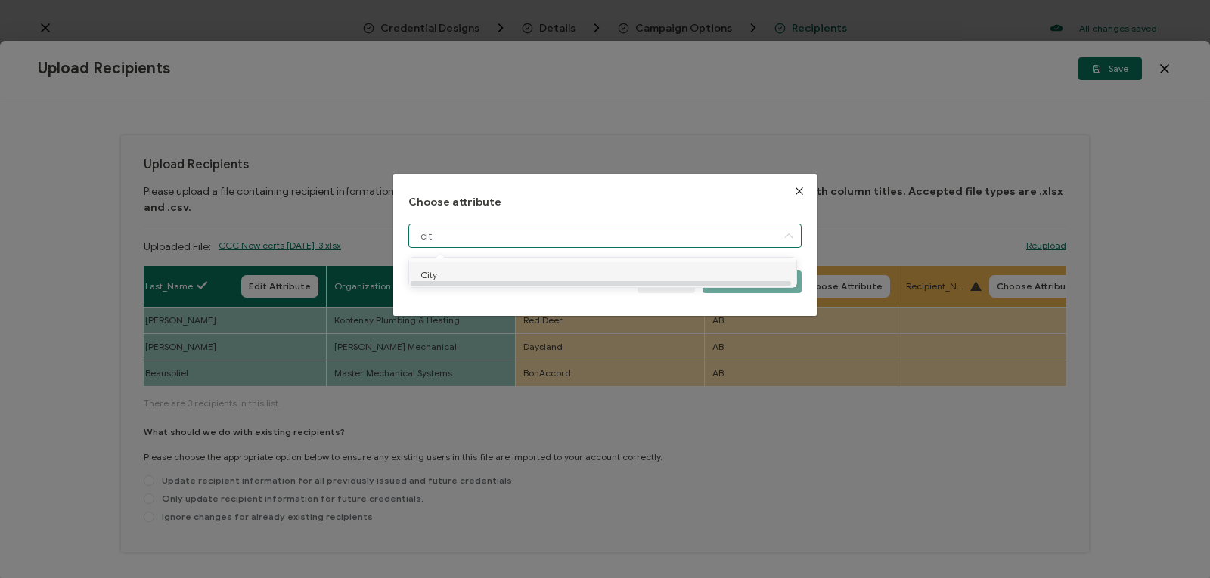
click at [625, 275] on li "City" at bounding box center [605, 275] width 400 height 26
type input "City"
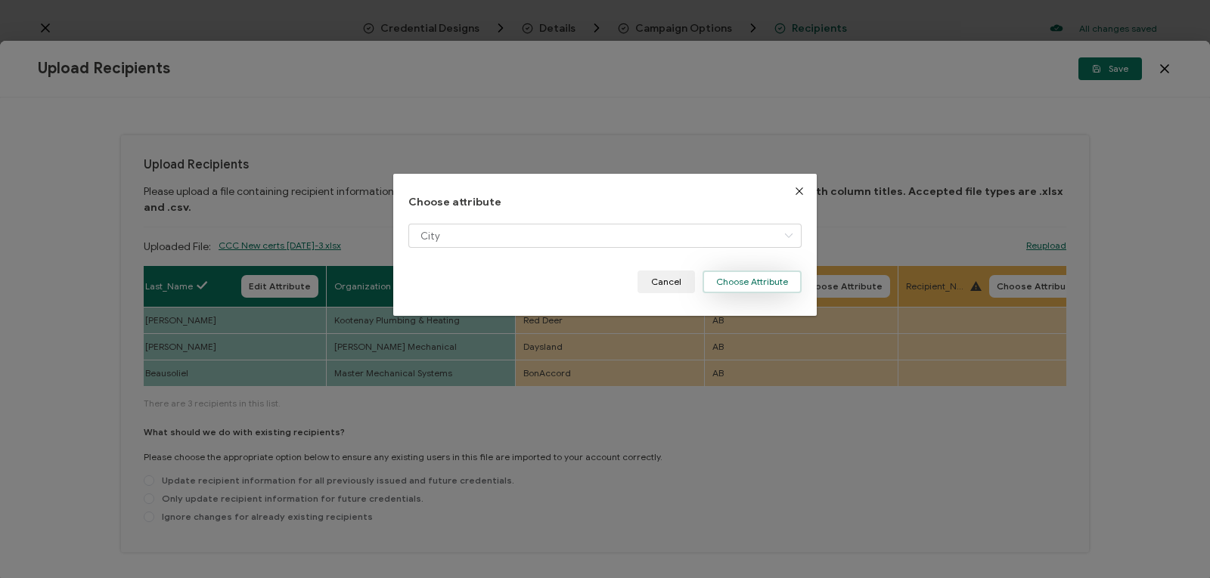
click at [750, 282] on button "Choose Attribute" at bounding box center [751, 282] width 99 height 23
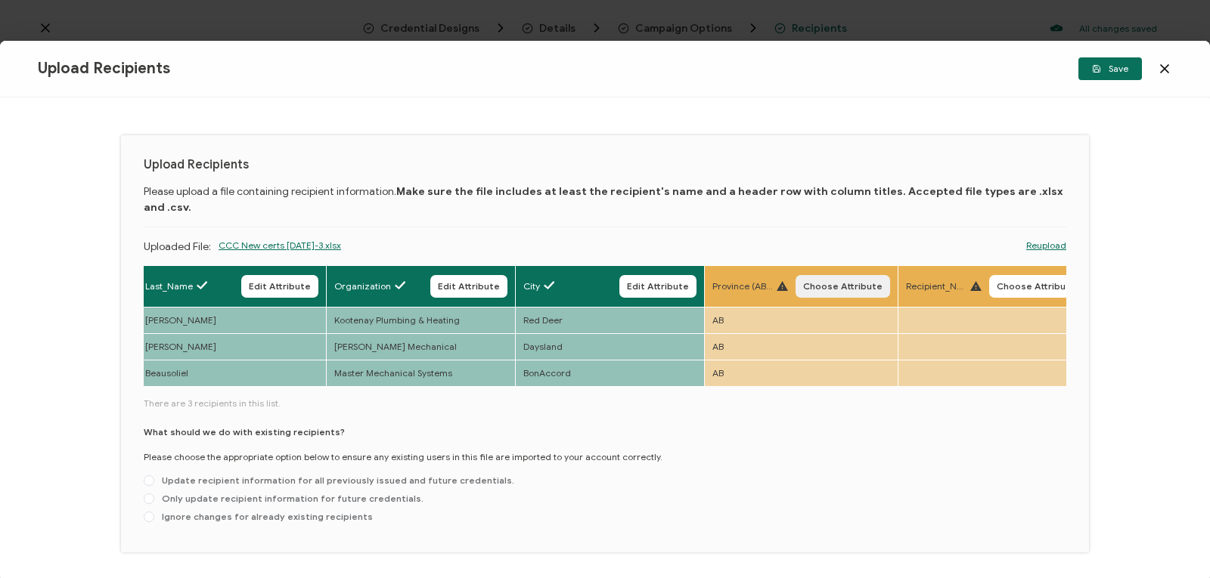
click at [817, 282] on span "Choose Attribute" at bounding box center [842, 286] width 79 height 9
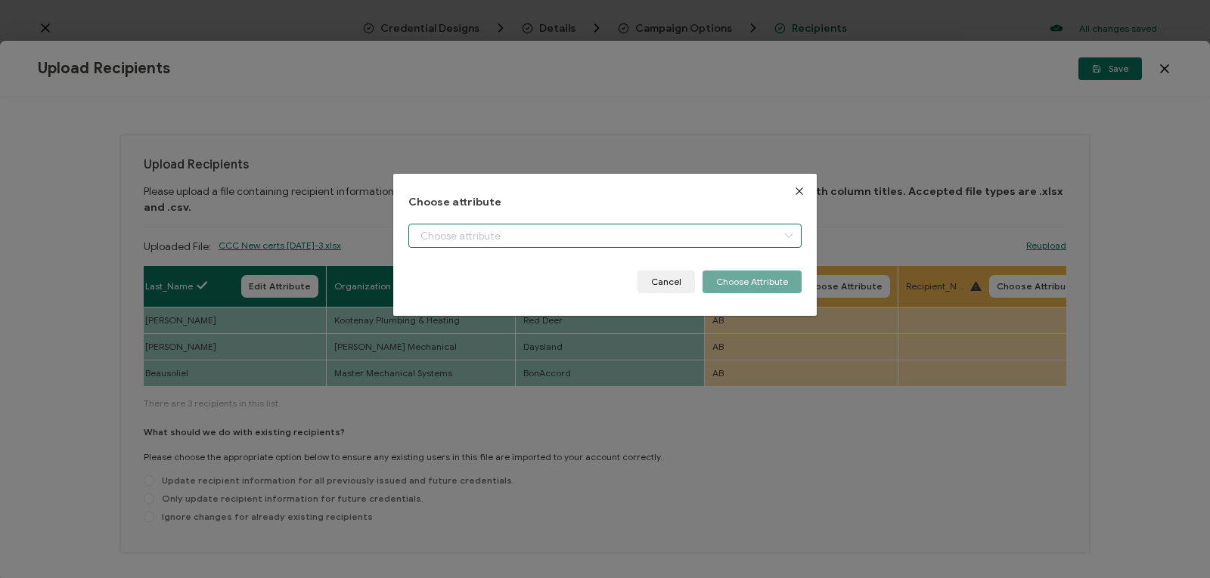
click at [754, 226] on input "dialog" at bounding box center [604, 236] width 393 height 24
click at [725, 277] on li "Province" at bounding box center [605, 275] width 400 height 26
type input "Province"
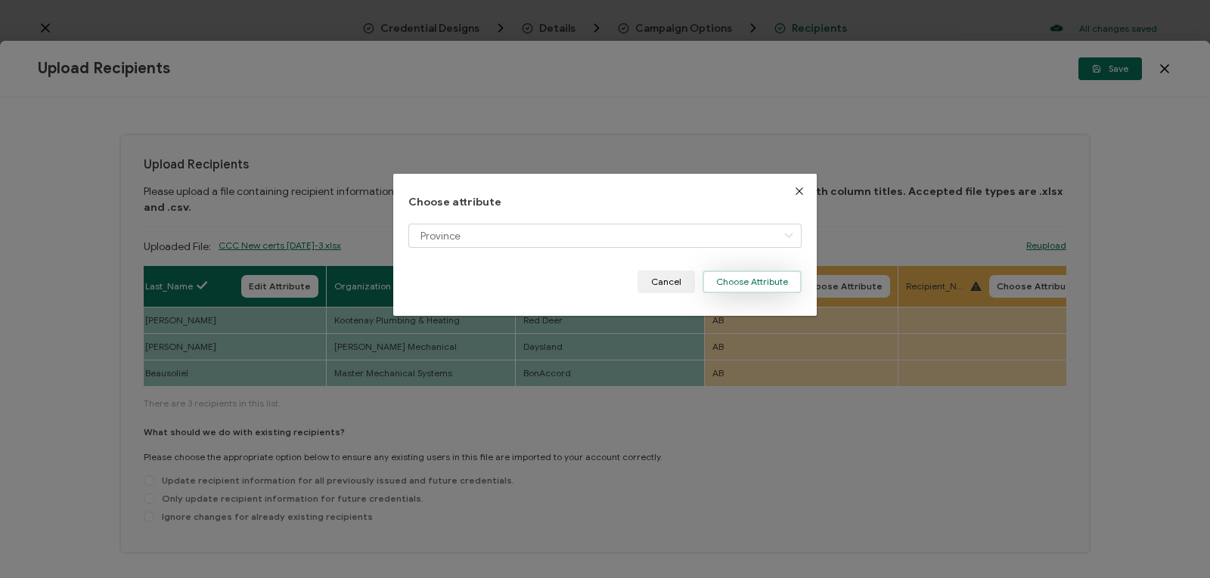
click at [758, 280] on button "Choose Attribute" at bounding box center [751, 282] width 99 height 23
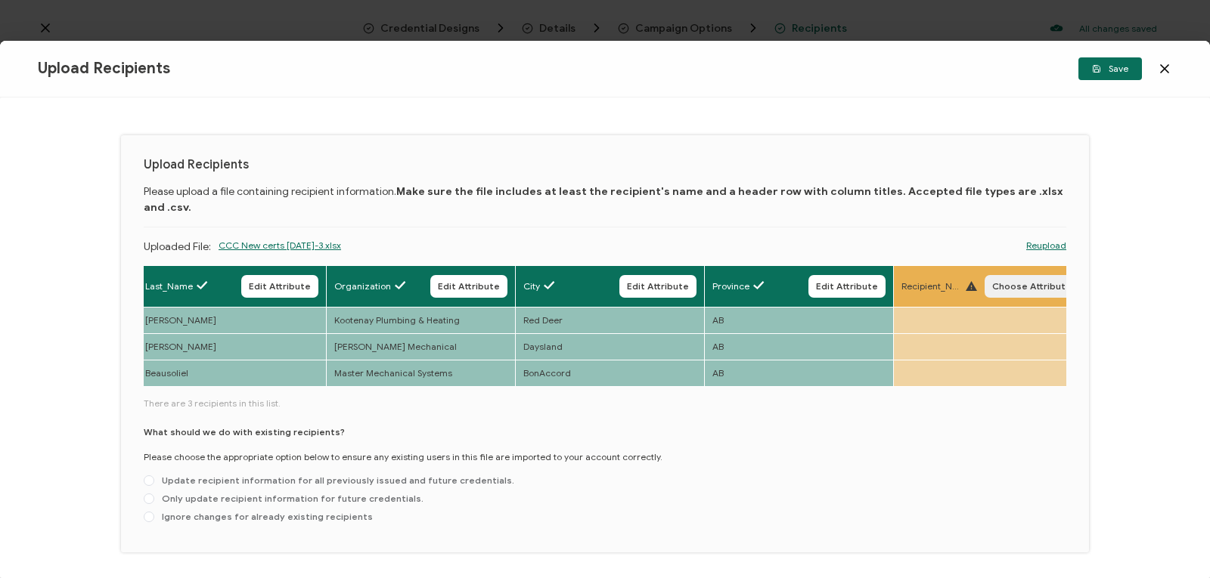
click at [1010, 282] on span "Choose Attribute" at bounding box center [1031, 286] width 79 height 9
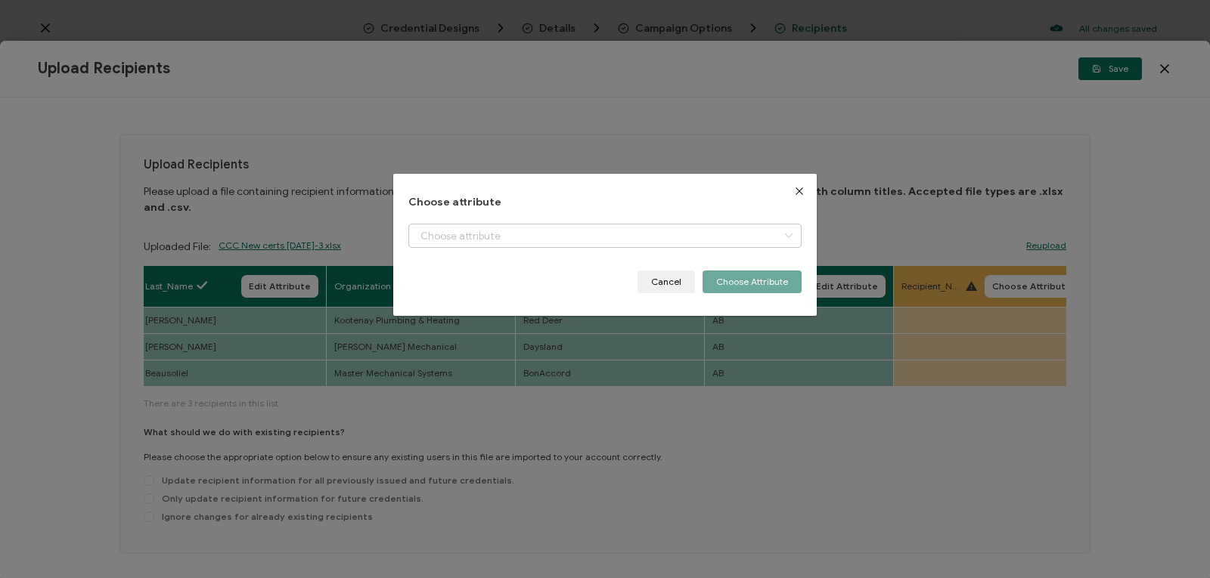
click at [789, 238] on icon "dialog" at bounding box center [788, 236] width 19 height 24
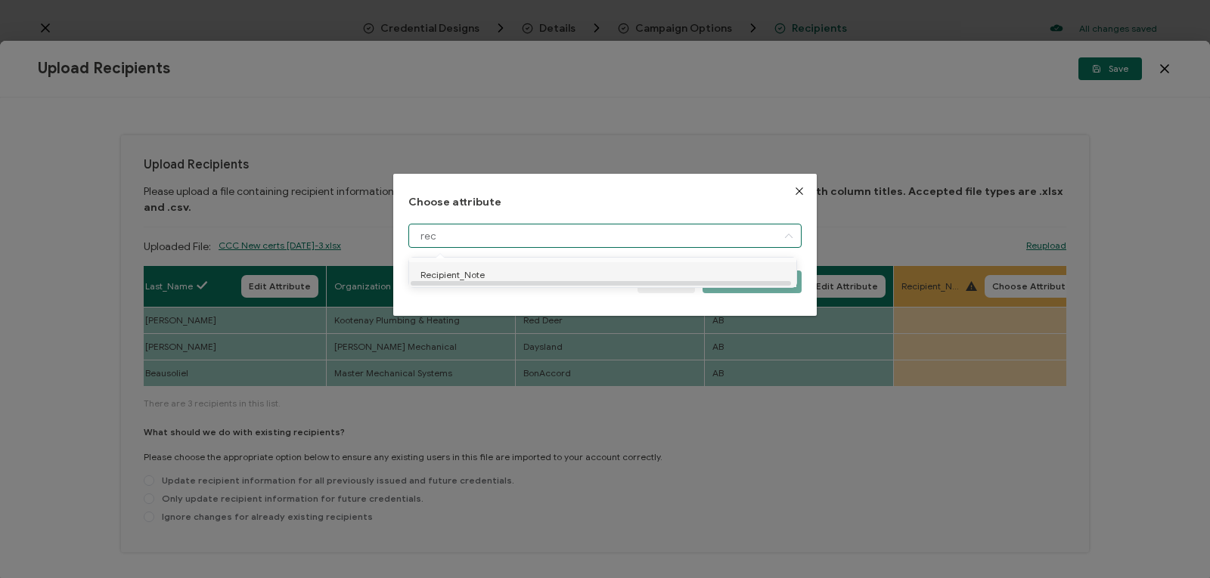
click at [739, 276] on li "Recipient_Note" at bounding box center [605, 275] width 400 height 26
type input "Recipient_Note"
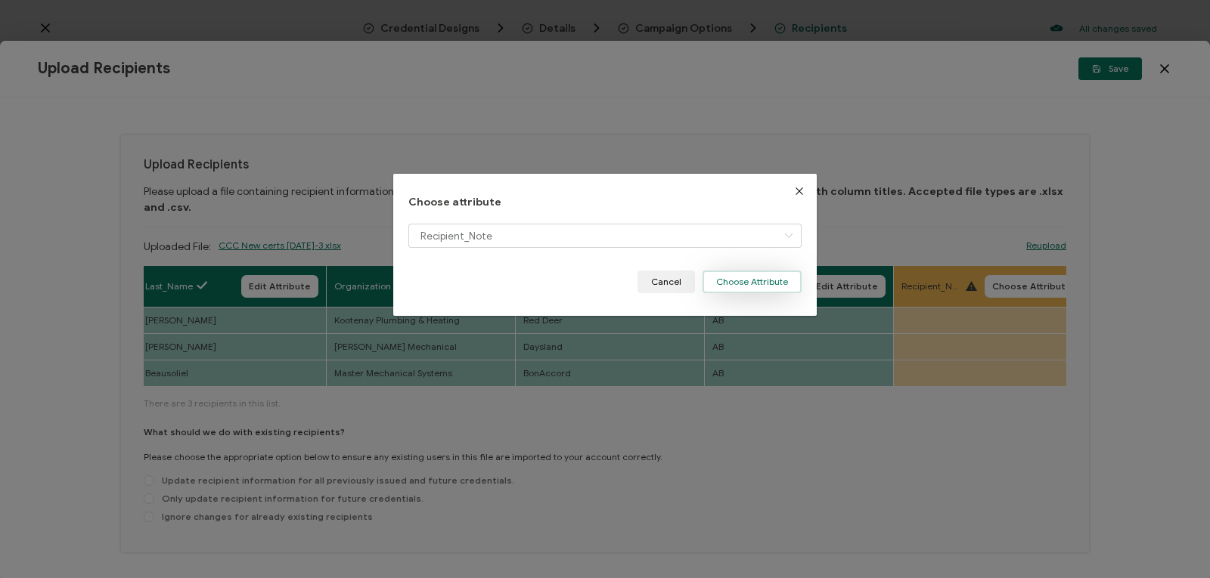
click at [776, 271] on button "Choose Attribute" at bounding box center [751, 282] width 99 height 23
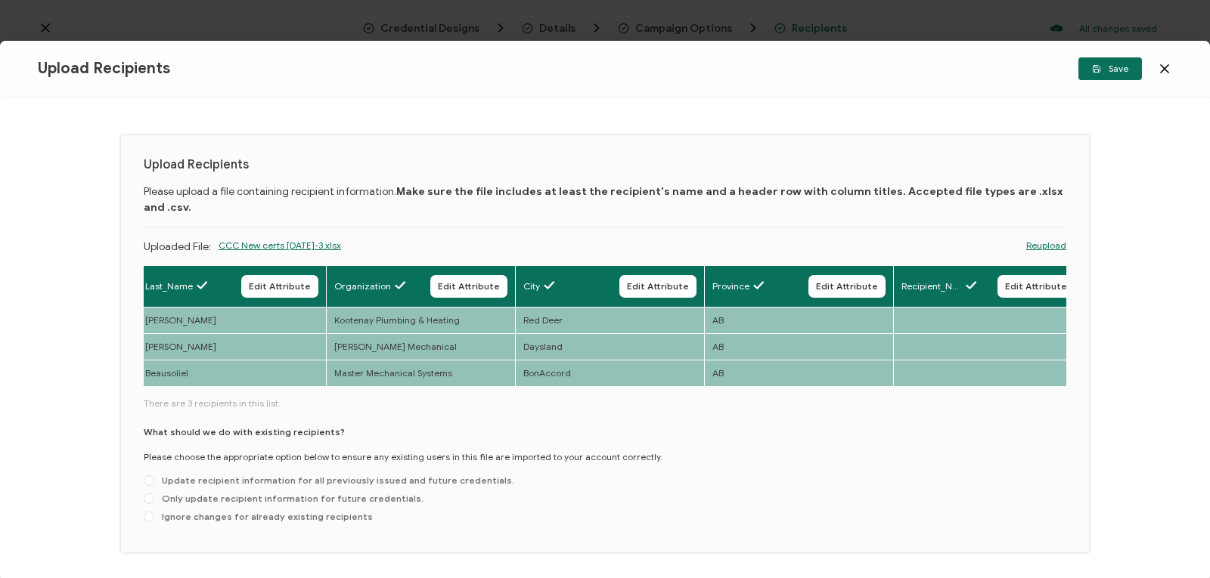
drag, startPoint x: 755, startPoint y: 378, endPoint x: 882, endPoint y: 373, distance: 127.1
click at [882, 373] on div "Full Name Edit Attribute E-mail Edit Attribute Issue Date Edit Attribute Expira…" at bounding box center [605, 397] width 922 height 265
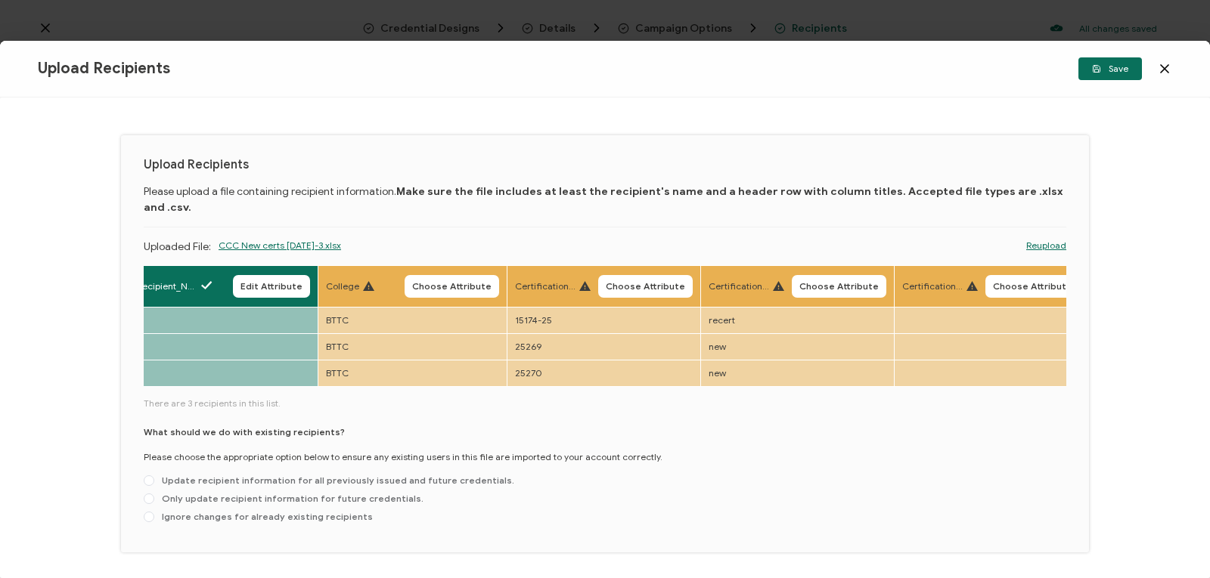
scroll to position [0, 1728]
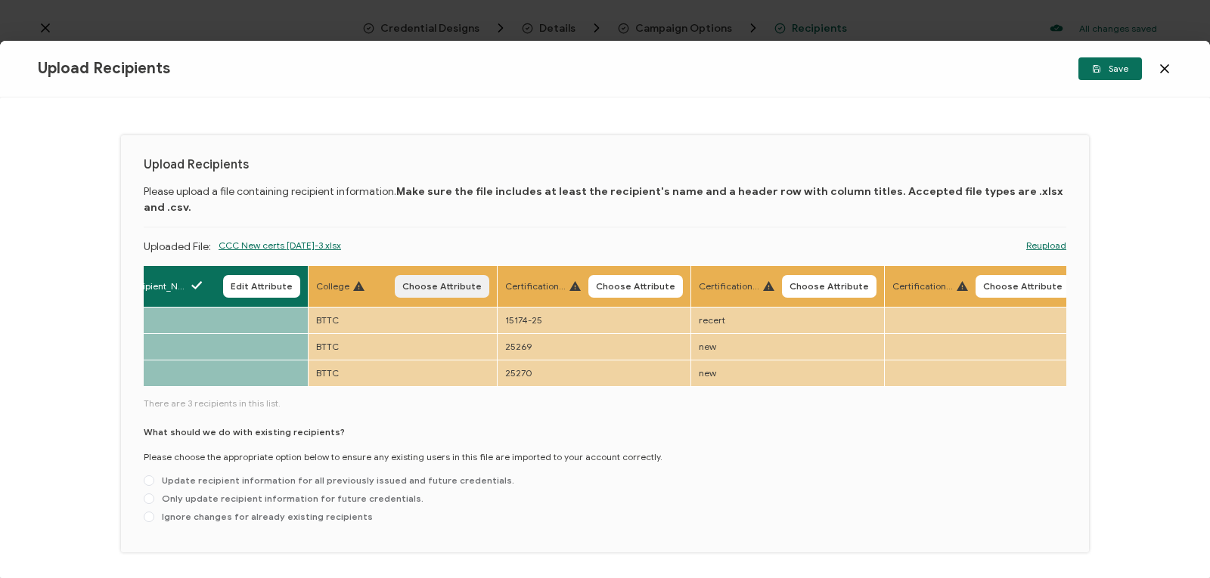
click at [433, 282] on span "Choose Attribute" at bounding box center [441, 286] width 79 height 9
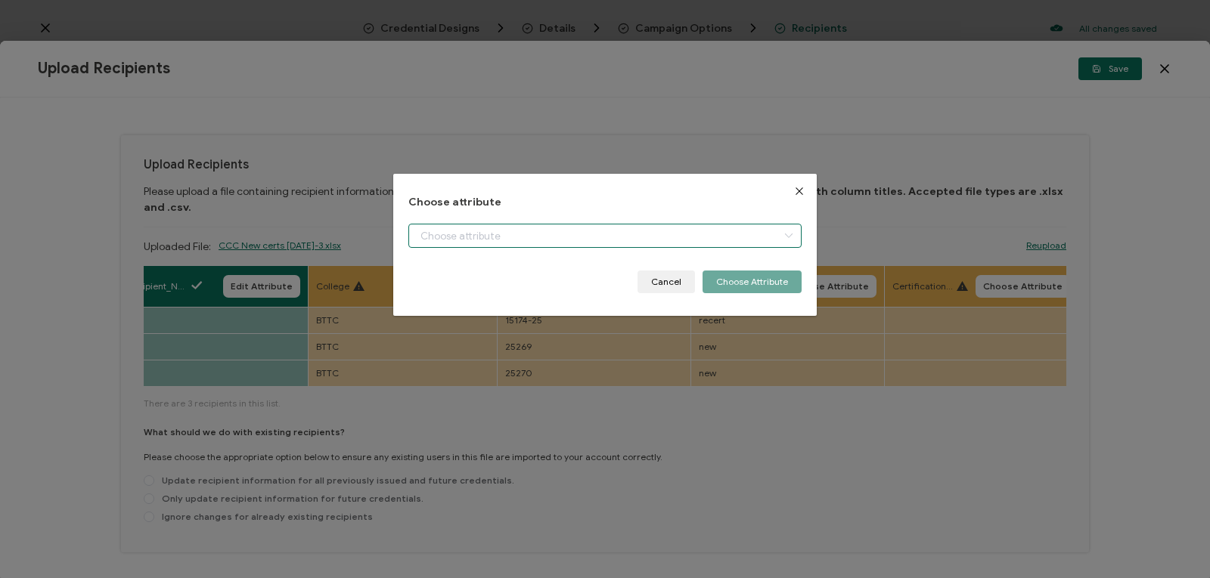
click at [445, 242] on input "dialog" at bounding box center [604, 236] width 393 height 24
click at [445, 271] on span "College" at bounding box center [436, 275] width 33 height 26
type input "College"
click at [724, 287] on button "Choose Attribute" at bounding box center [751, 282] width 99 height 23
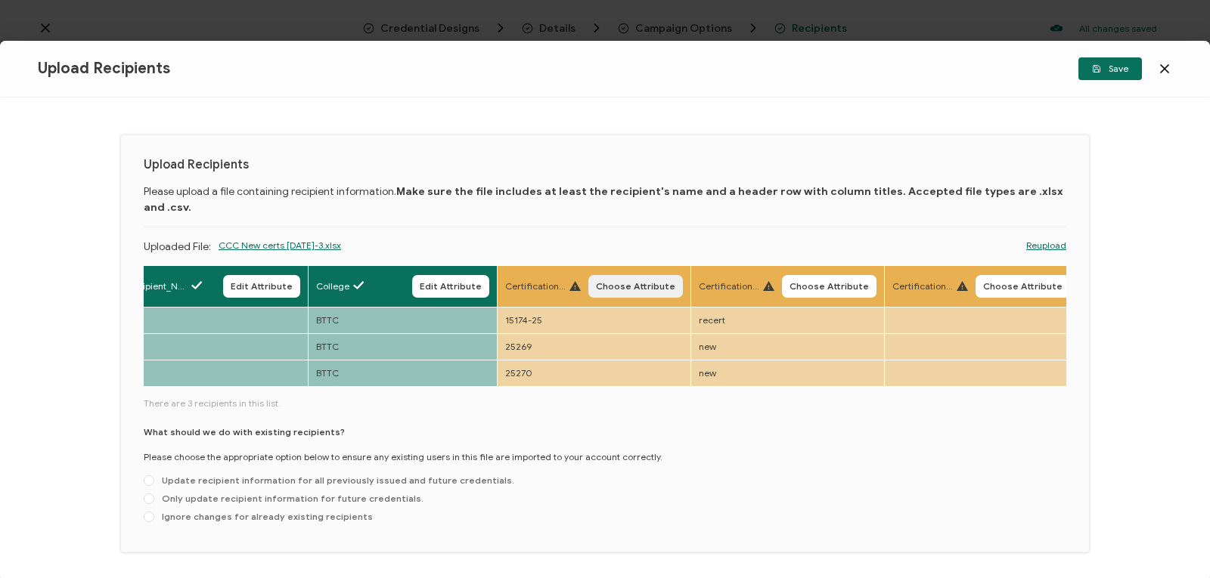
click at [640, 282] on span "Choose Attribute" at bounding box center [635, 286] width 79 height 9
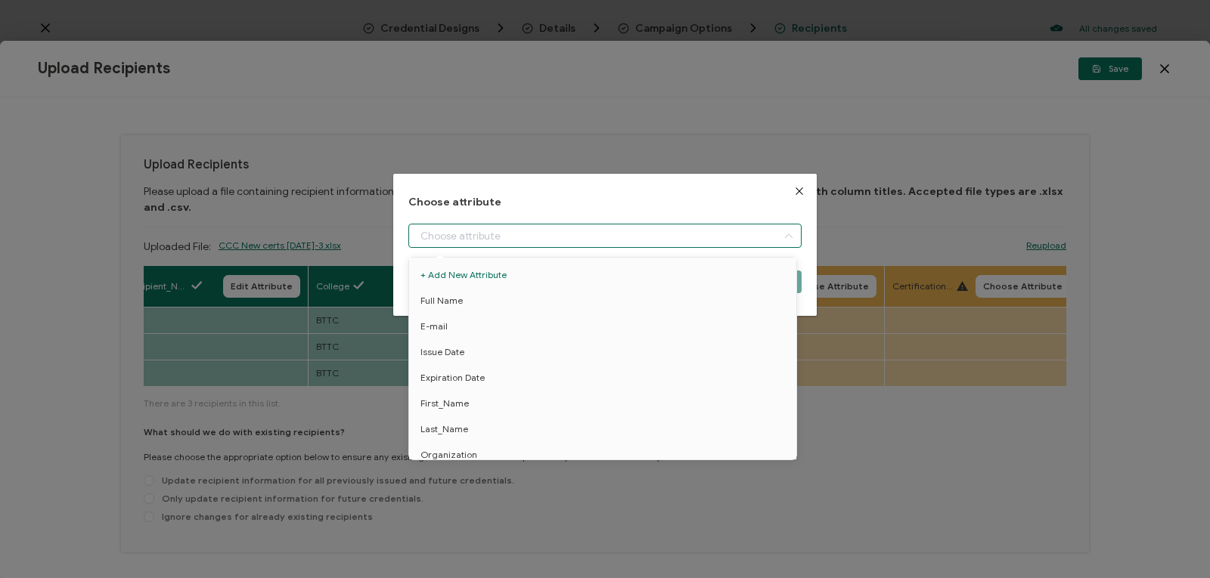
click at [621, 237] on input "dialog" at bounding box center [604, 236] width 393 height 24
click at [801, 192] on button "Close" at bounding box center [799, 191] width 35 height 35
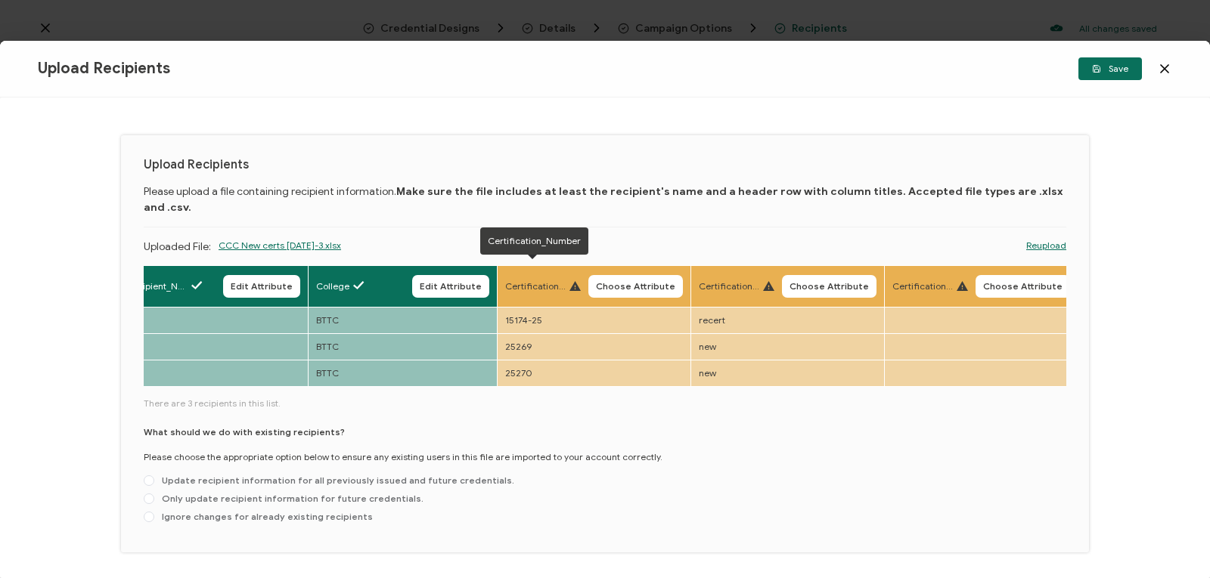
click at [552, 280] on span "Certification_Number" at bounding box center [535, 287] width 60 height 14
click at [619, 282] on span "Choose Attribute" at bounding box center [635, 286] width 79 height 9
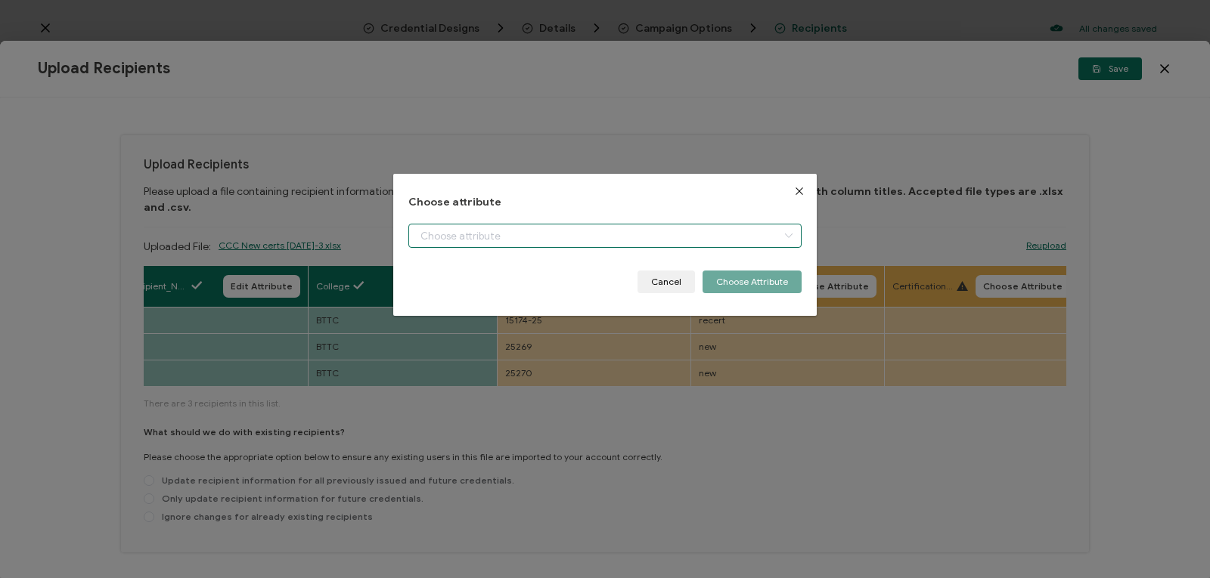
click at [633, 236] on input "dialog" at bounding box center [604, 236] width 393 height 24
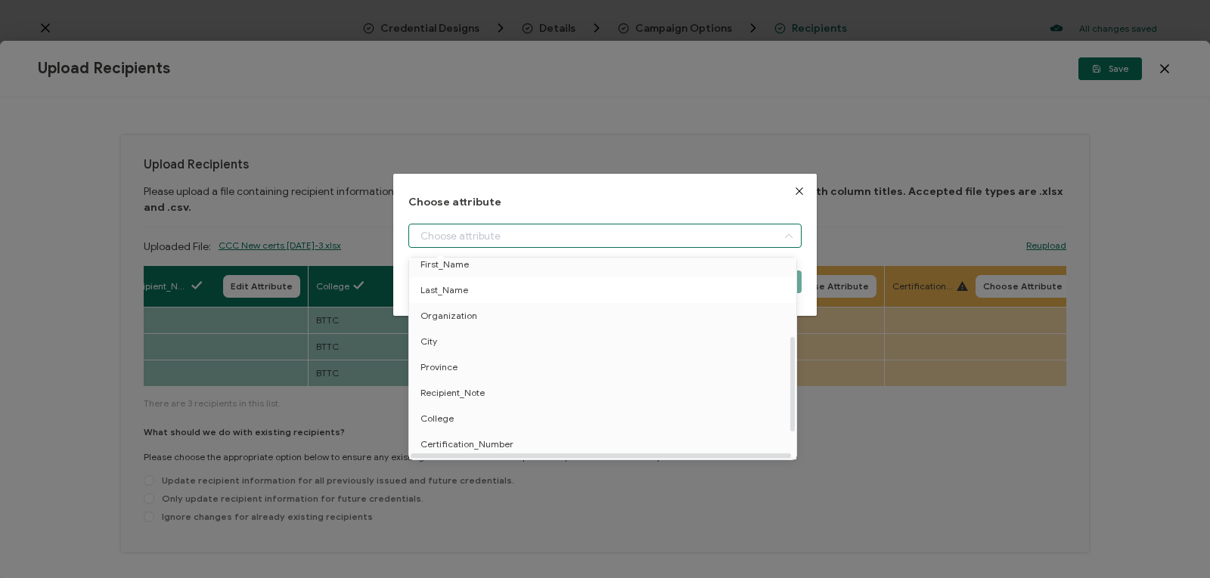
scroll to position [165, 0]
click at [627, 411] on li "Certification_Number" at bounding box center [605, 419] width 400 height 26
type input "Certification_Number"
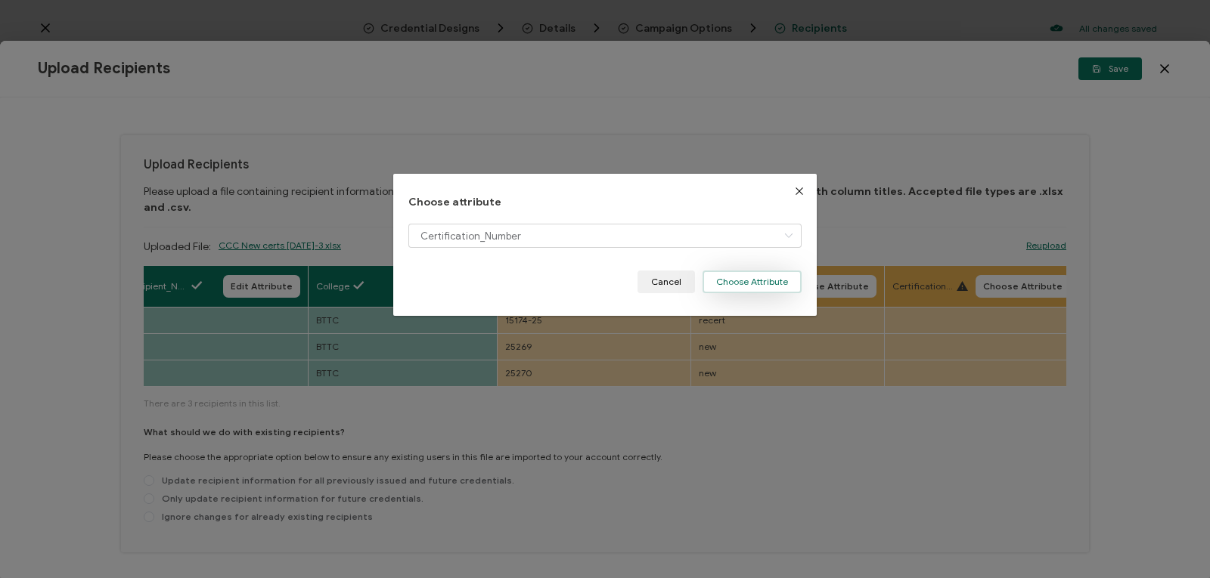
click at [745, 284] on button "Choose Attribute" at bounding box center [751, 282] width 99 height 23
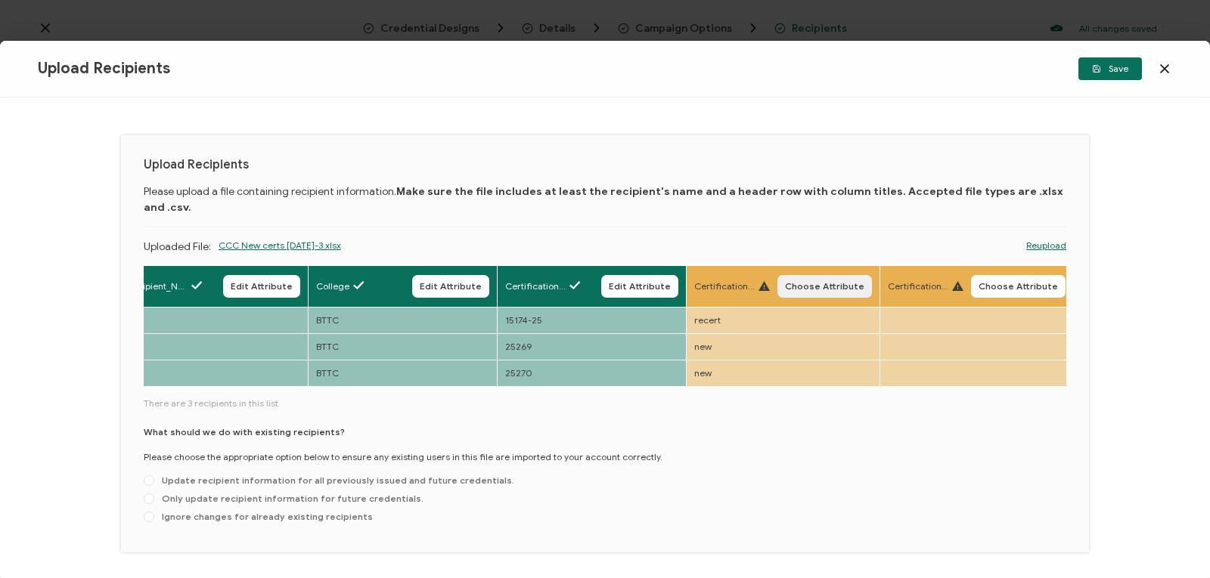
click at [801, 282] on span "Choose Attribute" at bounding box center [824, 286] width 79 height 9
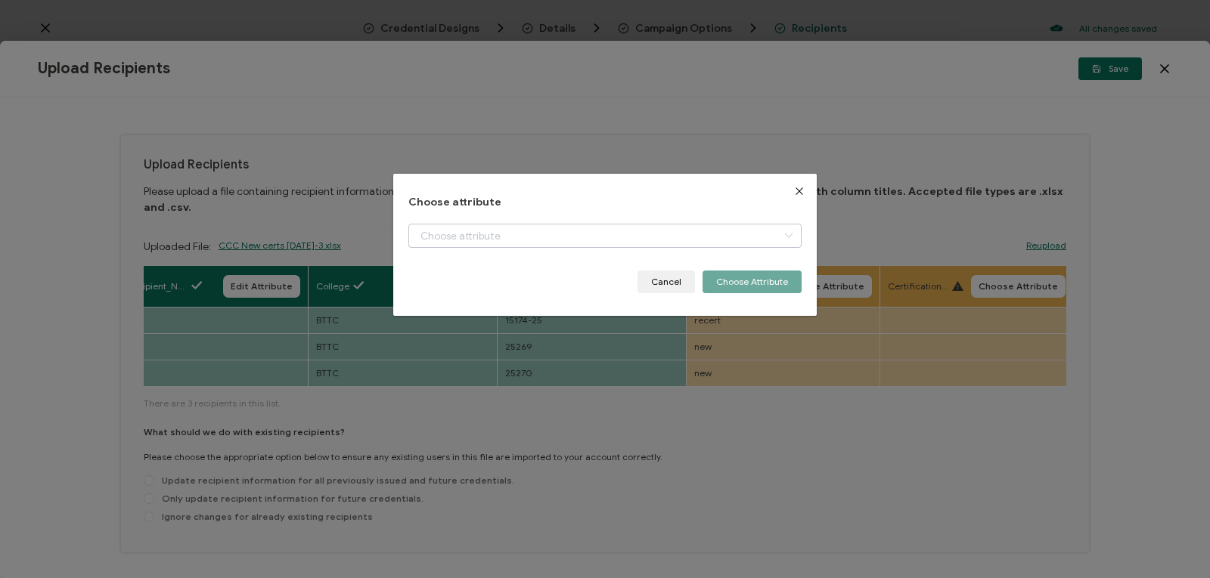
click at [779, 243] on icon "dialog" at bounding box center [788, 236] width 19 height 24
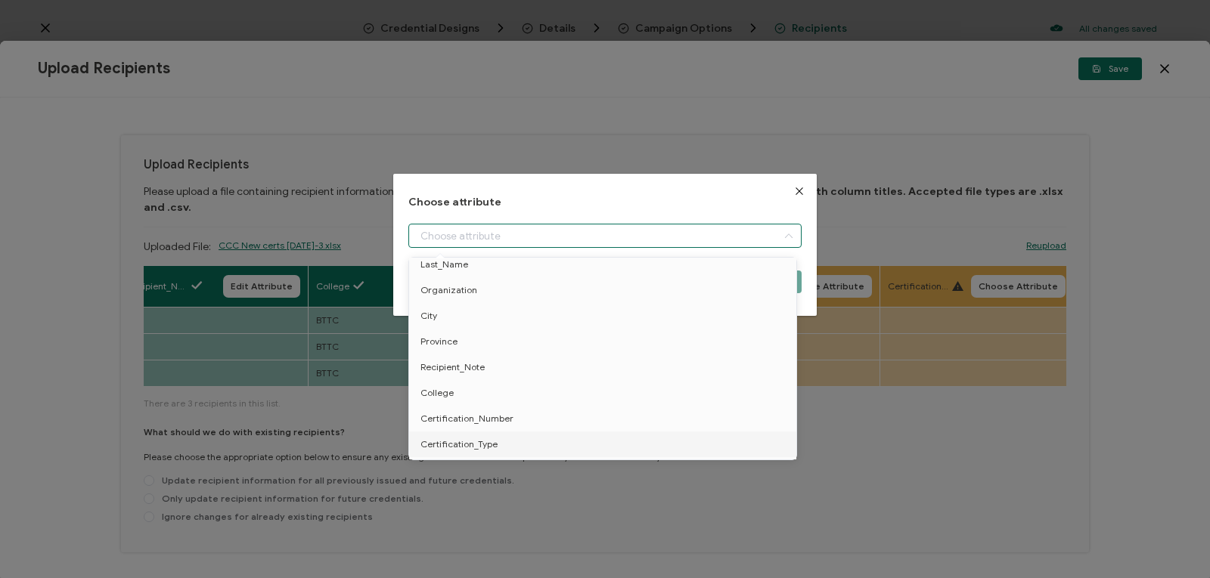
scroll to position [191, 0]
click at [611, 417] on li "Certification_Type" at bounding box center [605, 419] width 400 height 26
type input "Certification_Type"
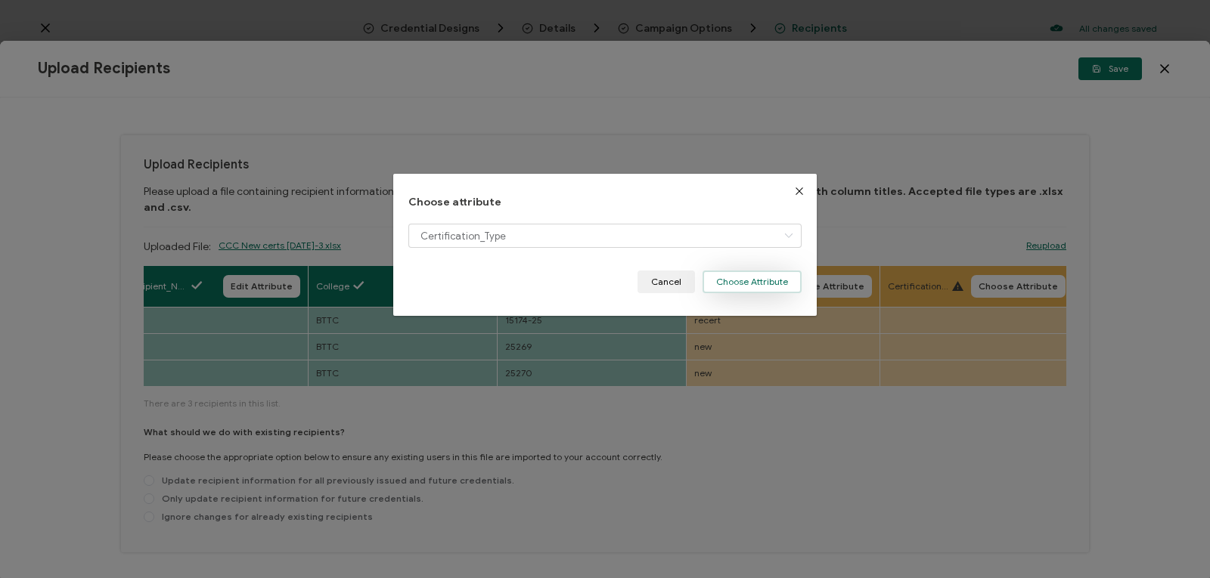
click at [745, 288] on button "Choose Attribute" at bounding box center [751, 282] width 99 height 23
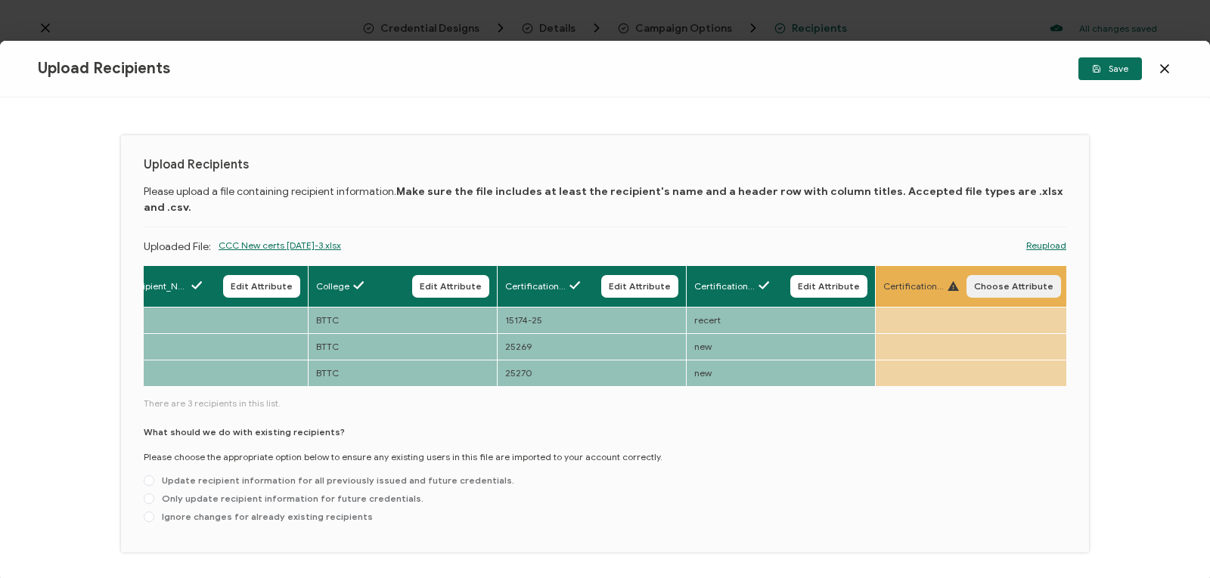
click at [999, 282] on span "Choose Attribute" at bounding box center [1013, 286] width 79 height 9
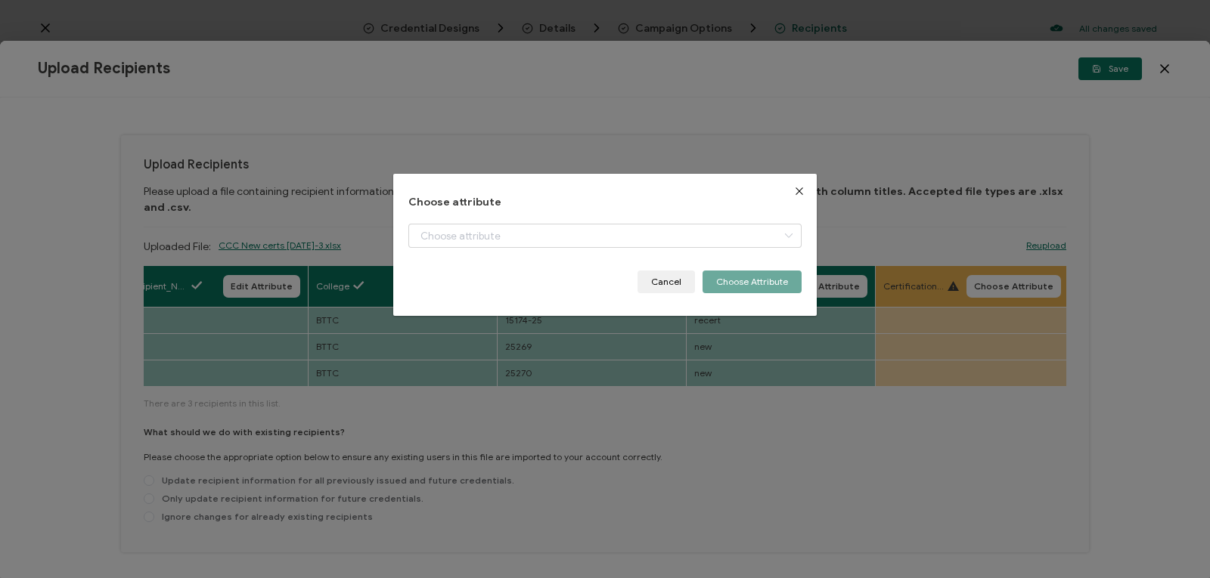
click at [943, 267] on div "Choose attribute Cancel Choose Attribute" at bounding box center [605, 289] width 1210 height 578
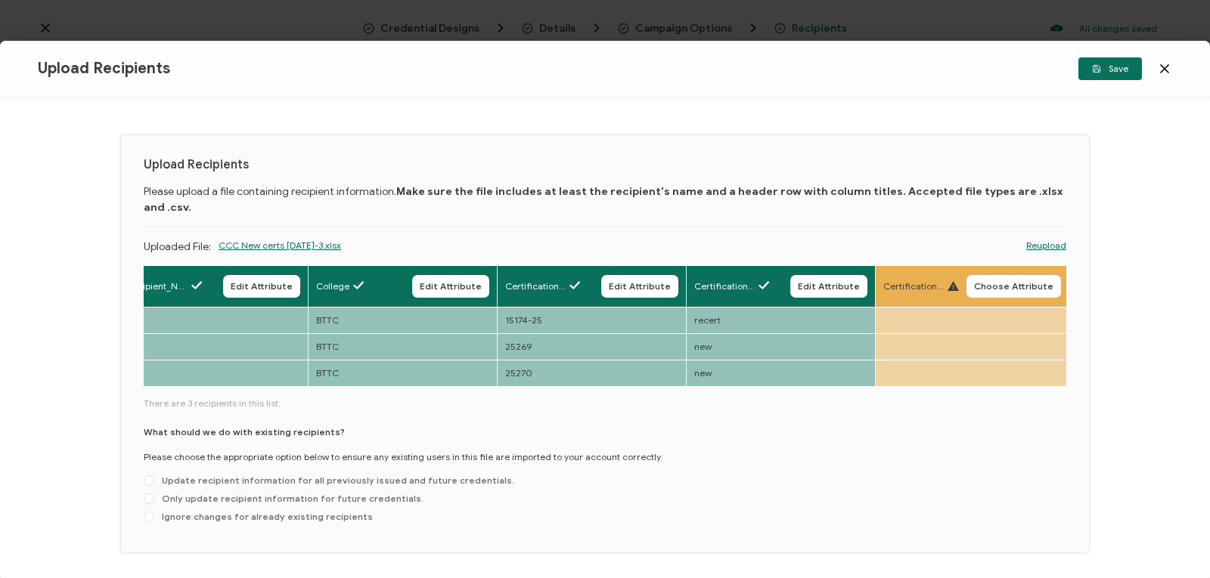
click at [953, 281] on icon at bounding box center [952, 286] width 11 height 10
click at [947, 281] on icon at bounding box center [952, 286] width 11 height 10
click at [952, 281] on icon at bounding box center [952, 286] width 11 height 10
click at [990, 282] on span "Choose Attribute" at bounding box center [1013, 286] width 79 height 9
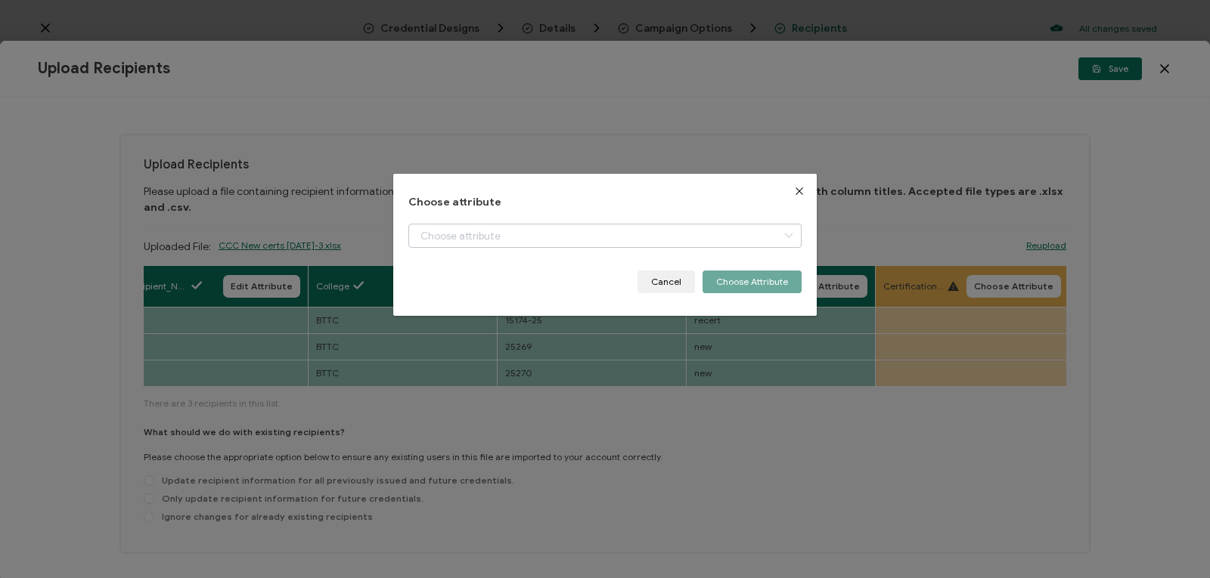
click at [786, 232] on icon "dialog" at bounding box center [788, 236] width 19 height 24
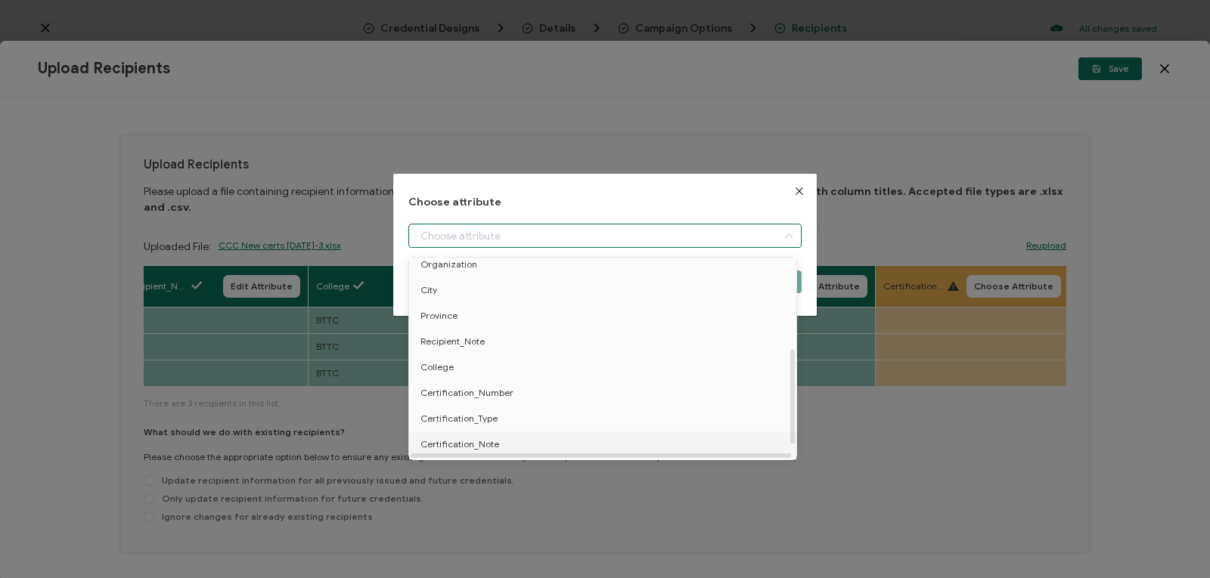
click at [523, 443] on li "Certification_Note" at bounding box center [605, 445] width 400 height 26
type input "Certification_Note"
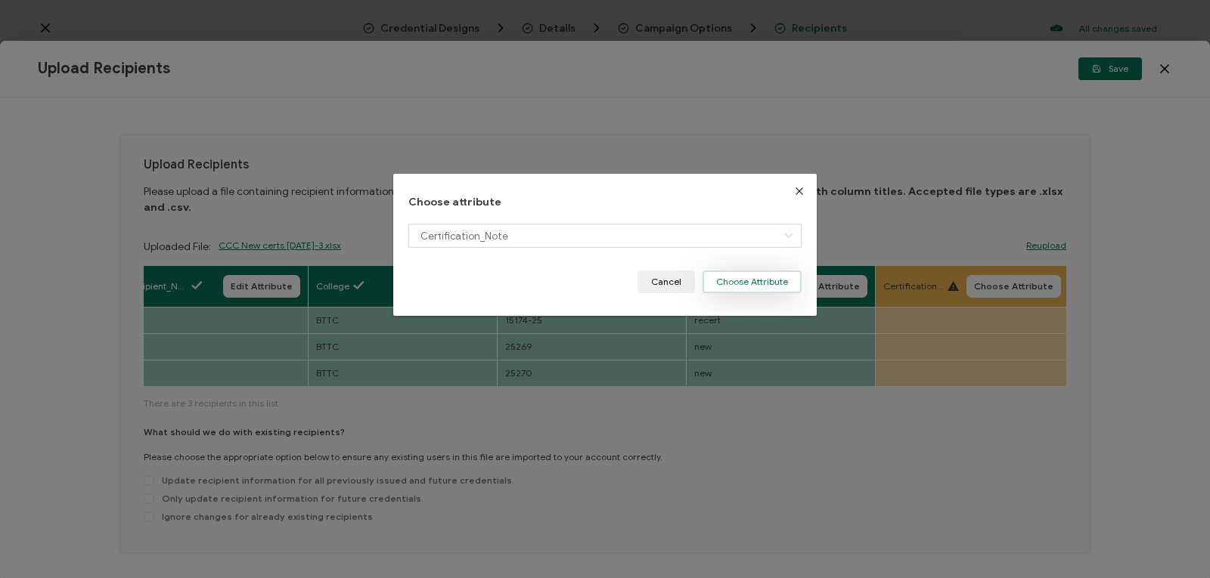
click at [733, 282] on button "Choose Attribute" at bounding box center [751, 282] width 99 height 23
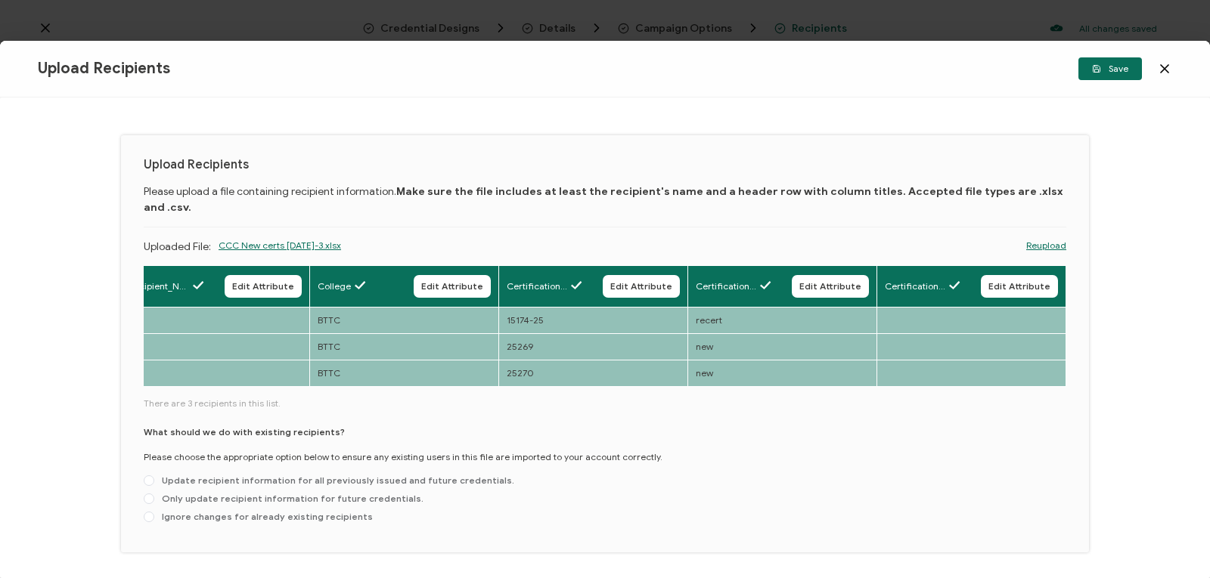
drag, startPoint x: 1203, startPoint y: 155, endPoint x: 1191, endPoint y: 216, distance: 62.4
click at [1191, 216] on div "Upload Recipients Please upload a file containing recipient information. Make s…" at bounding box center [605, 338] width 1210 height 481
click at [147, 494] on span at bounding box center [149, 499] width 11 height 11
click at [147, 494] on input "Only update recipient information for future credentials." at bounding box center [149, 500] width 11 height 12
radio input "true"
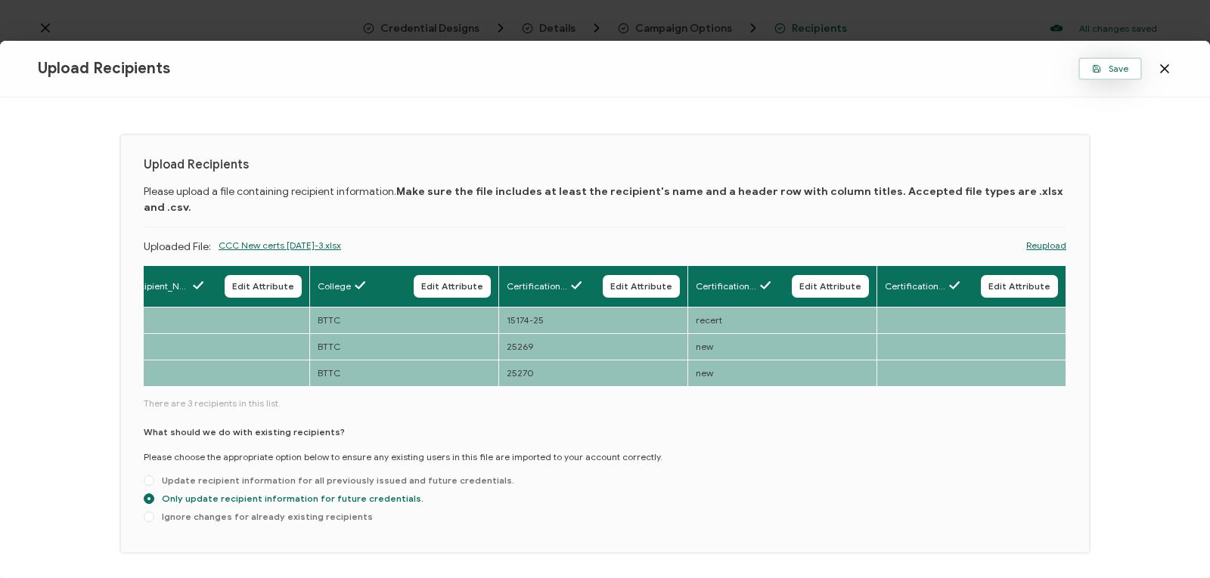
click at [1105, 70] on span "Save" at bounding box center [1110, 68] width 36 height 9
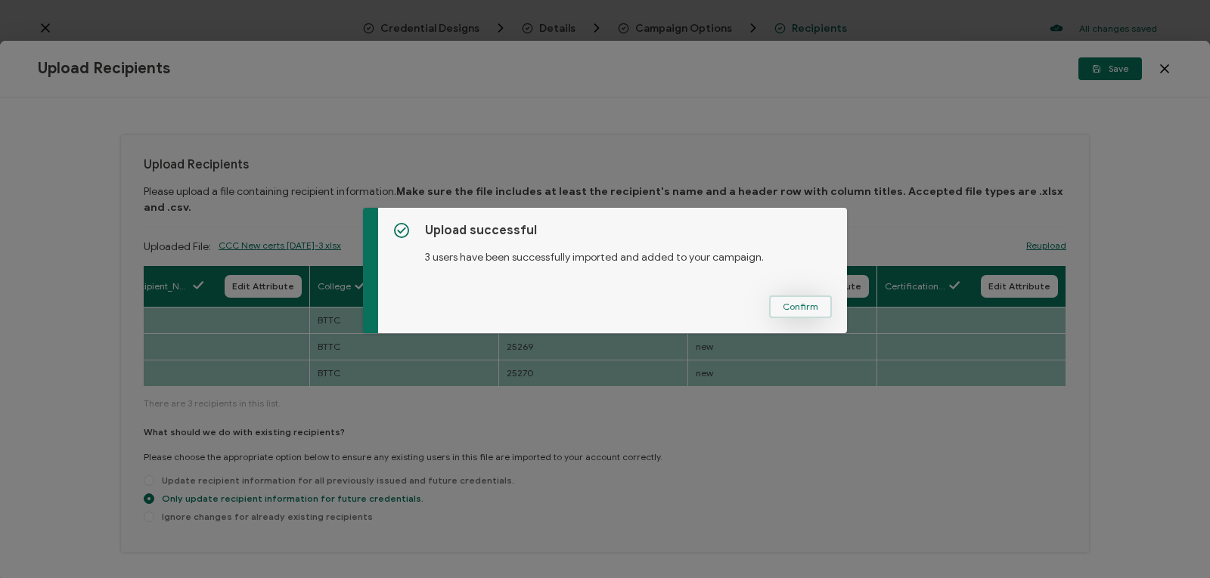
click at [793, 304] on span "Confirm" at bounding box center [801, 306] width 36 height 9
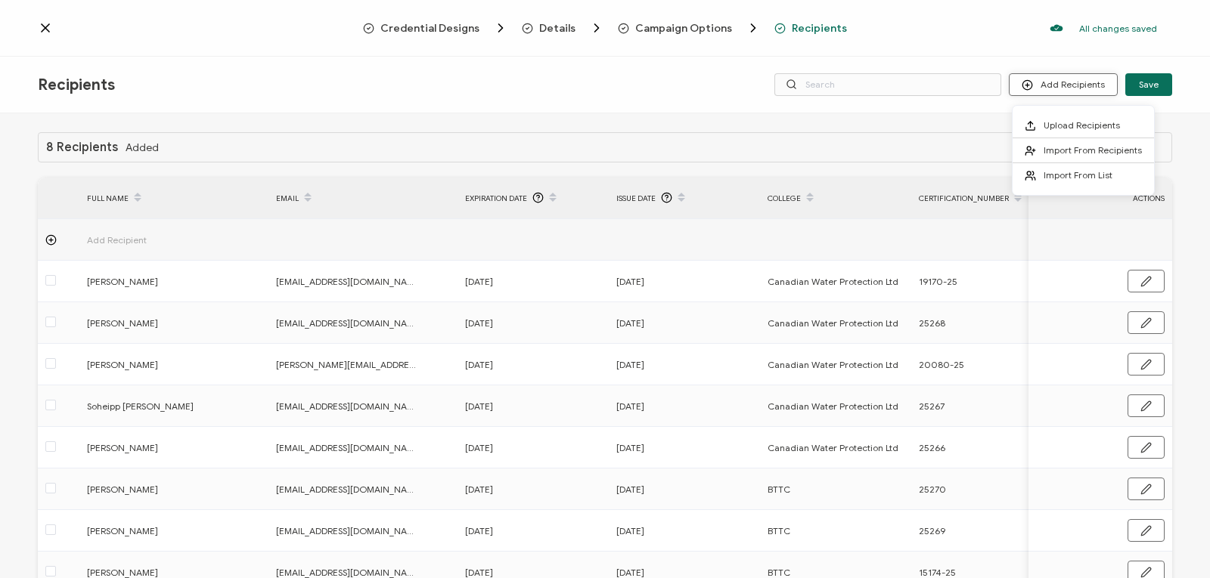
click at [1052, 86] on button "Add Recipients" at bounding box center [1063, 84] width 109 height 23
click at [1055, 125] on span "Upload Recipients" at bounding box center [1081, 124] width 76 height 11
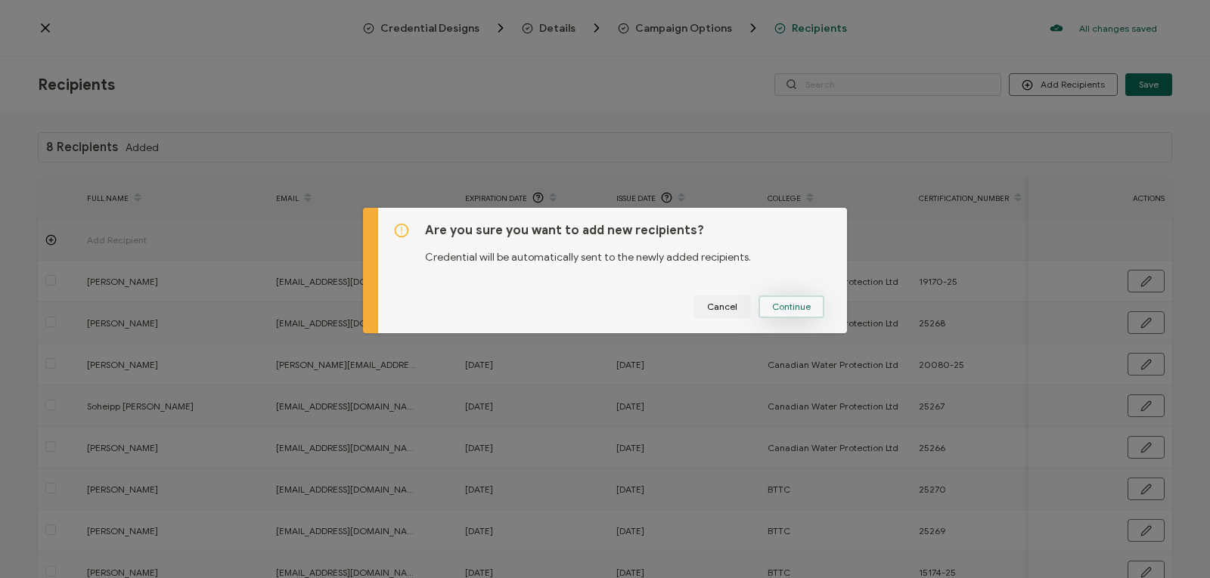
click at [788, 307] on span "Continue" at bounding box center [791, 306] width 39 height 9
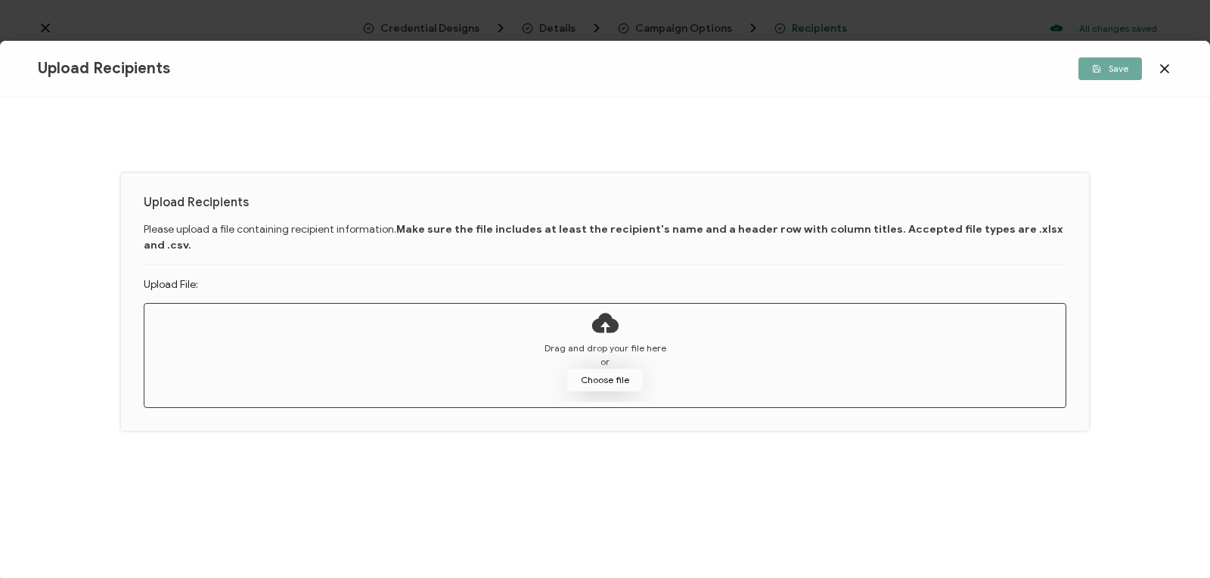
click at [612, 369] on button "Choose file" at bounding box center [605, 380] width 76 height 23
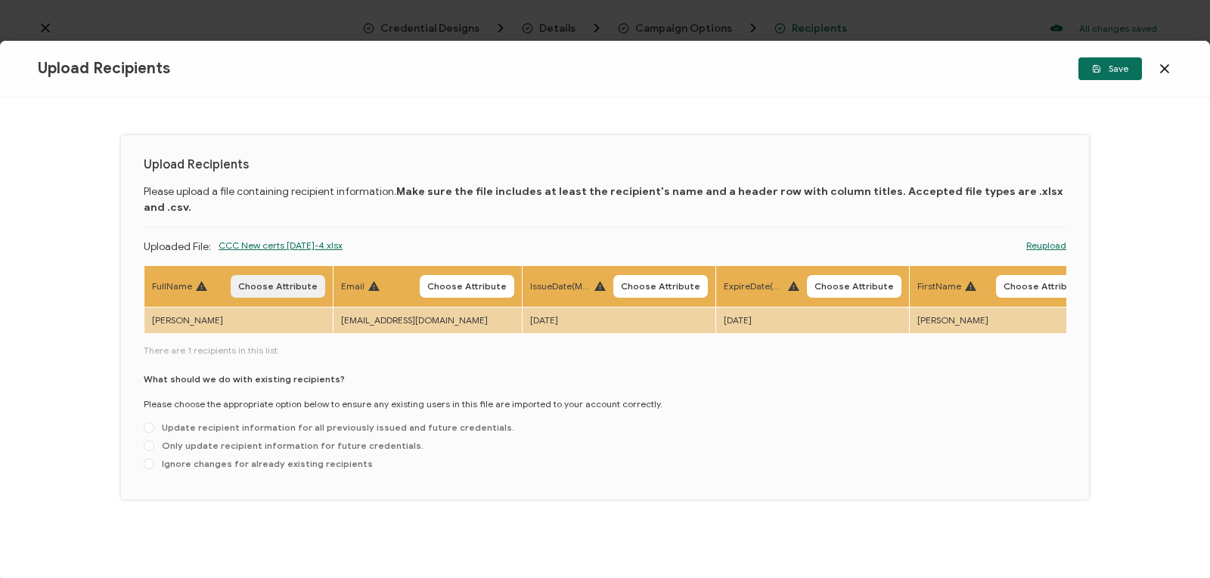
click at [293, 282] on span "Choose Attribute" at bounding box center [277, 286] width 79 height 9
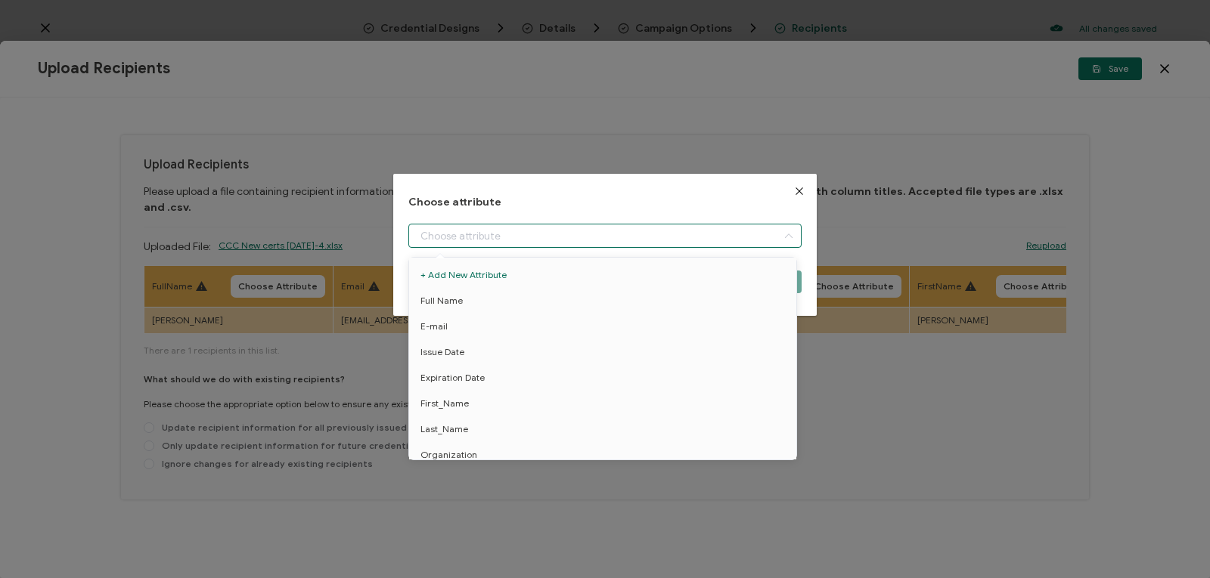
click at [506, 237] on input "dialog" at bounding box center [604, 236] width 393 height 24
click at [476, 299] on li "Full Name" at bounding box center [605, 301] width 400 height 26
type input "Full Name"
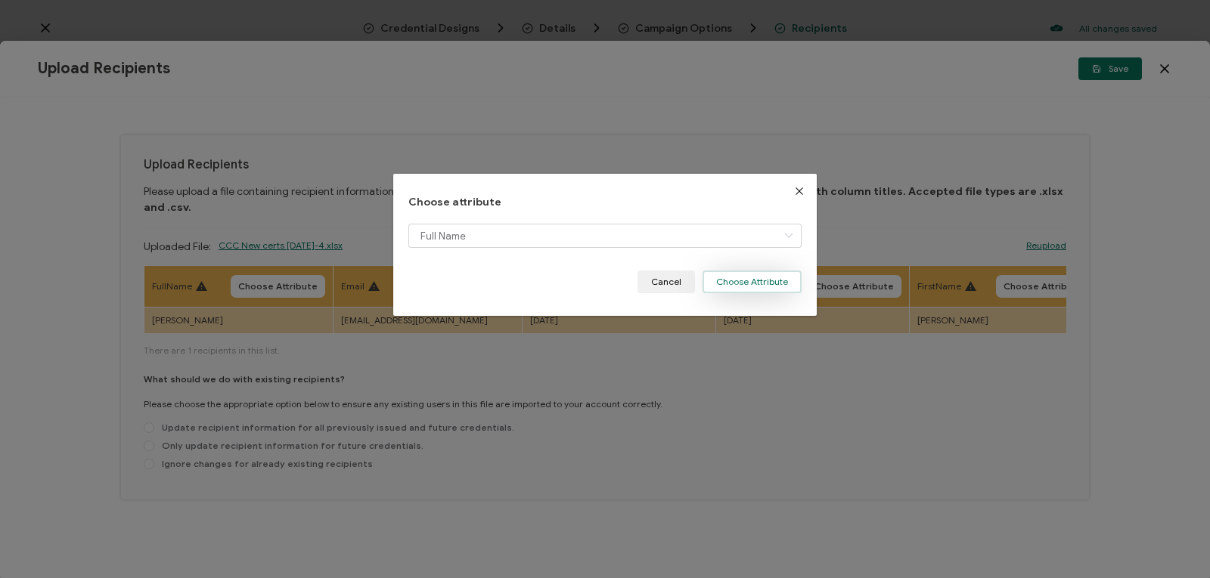
click at [761, 280] on button "Choose Attribute" at bounding box center [751, 282] width 99 height 23
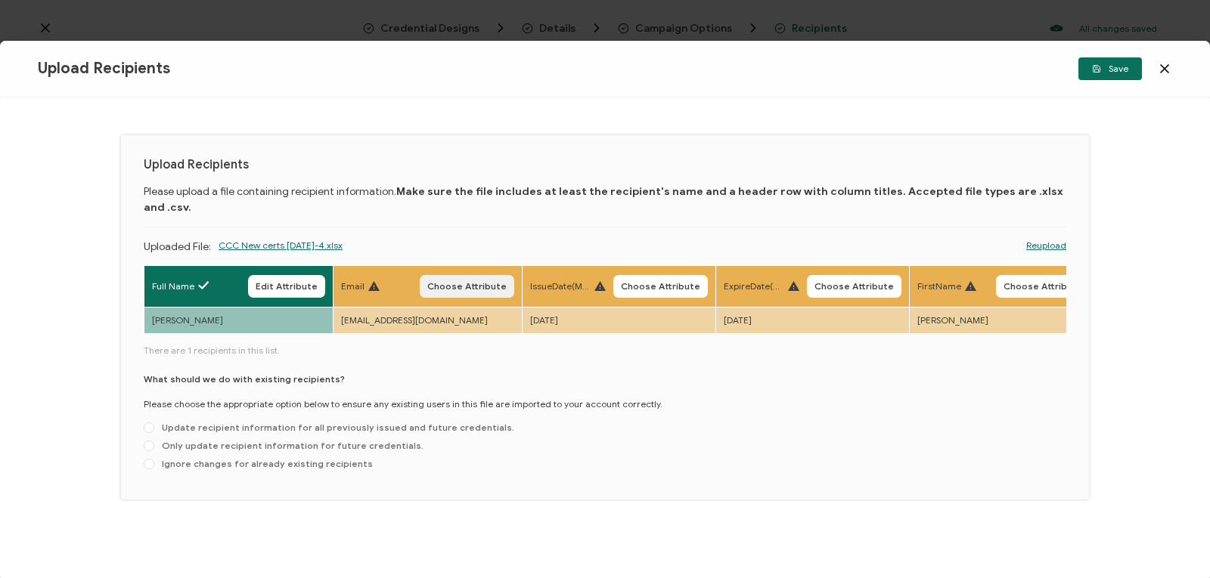
click at [497, 282] on span "Choose Attribute" at bounding box center [466, 286] width 79 height 9
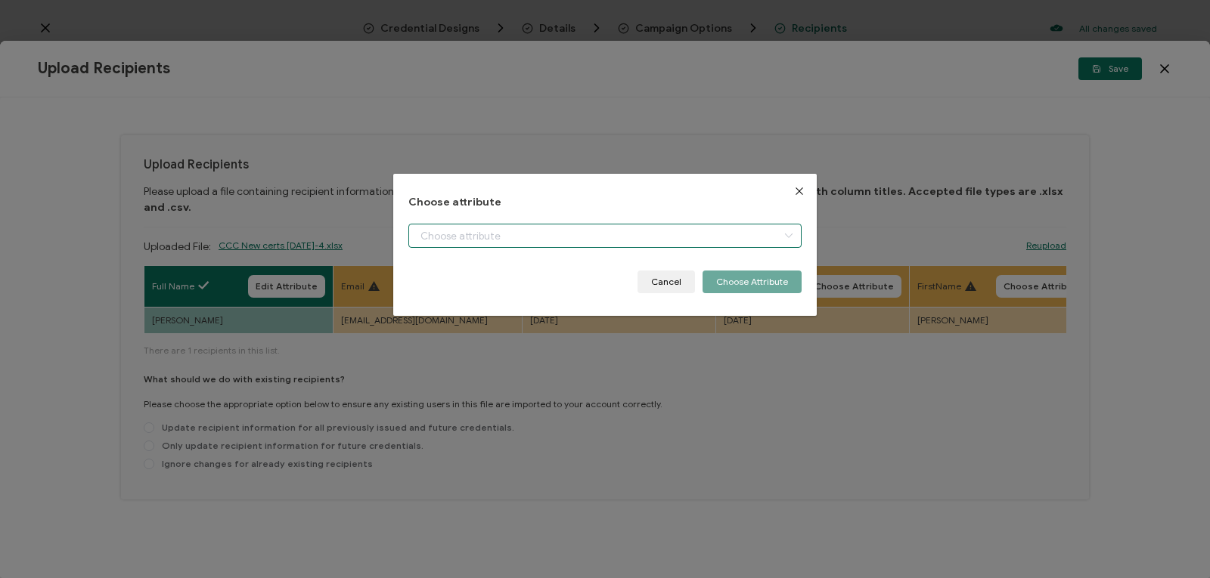
click at [451, 234] on input "dialog" at bounding box center [604, 236] width 393 height 24
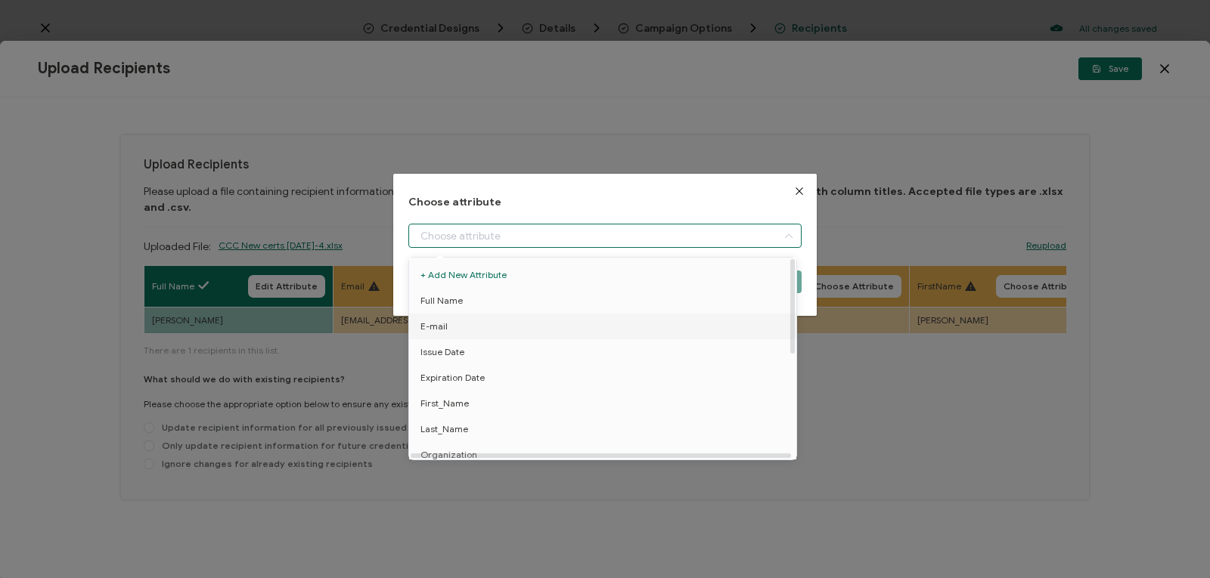
click at [439, 325] on span "E-mail" at bounding box center [433, 327] width 27 height 26
type input "E-mail"
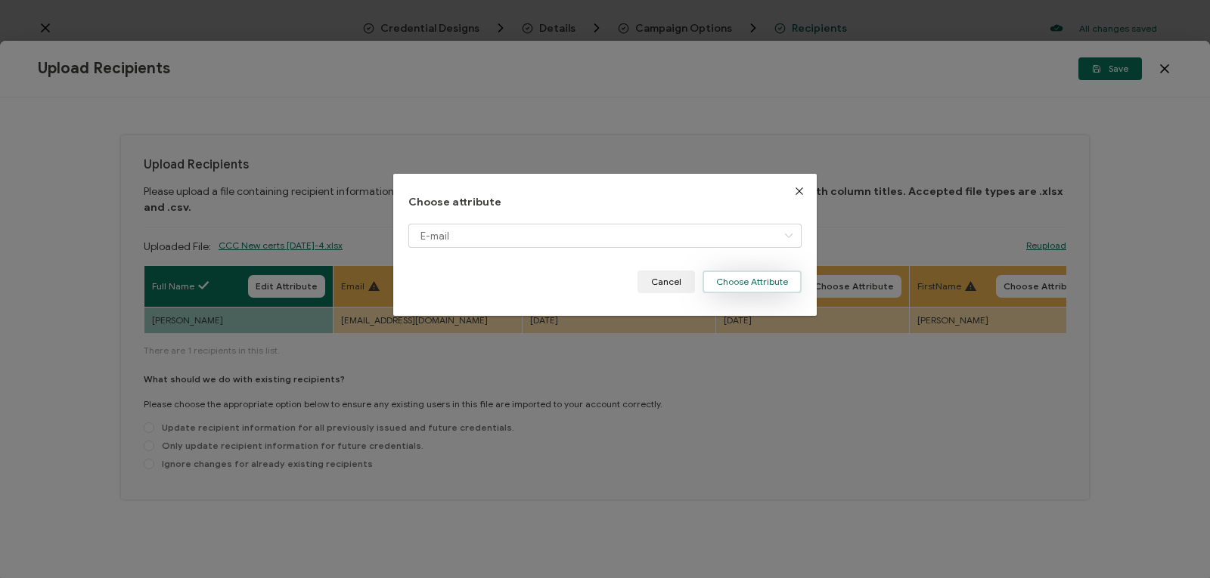
click at [713, 277] on button "Choose Attribute" at bounding box center [751, 282] width 99 height 23
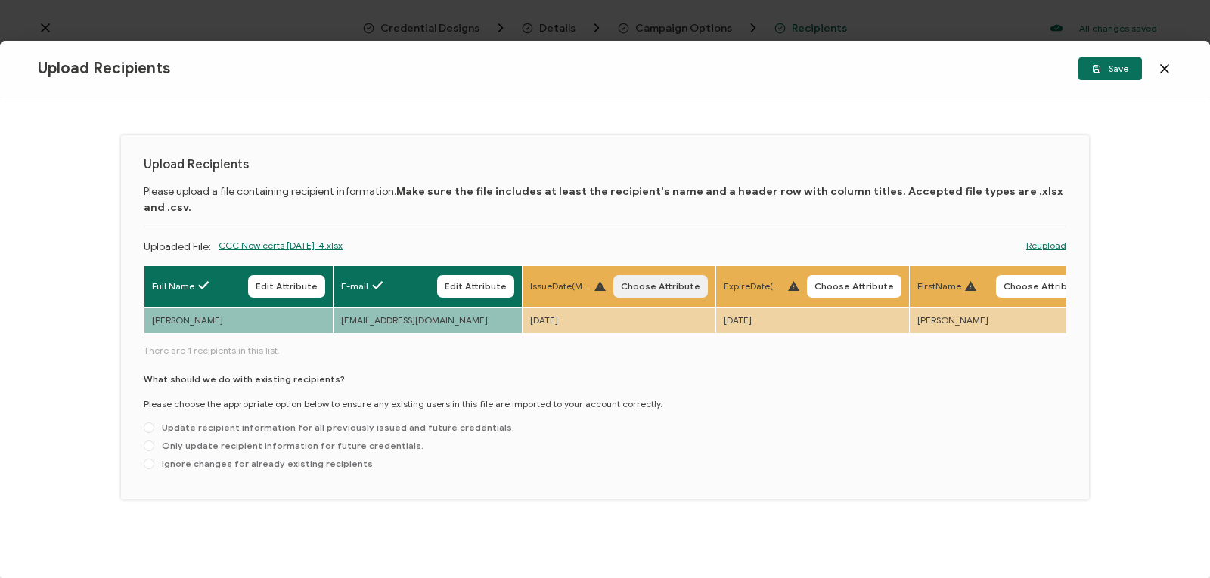
click at [652, 282] on span "Choose Attribute" at bounding box center [660, 286] width 79 height 9
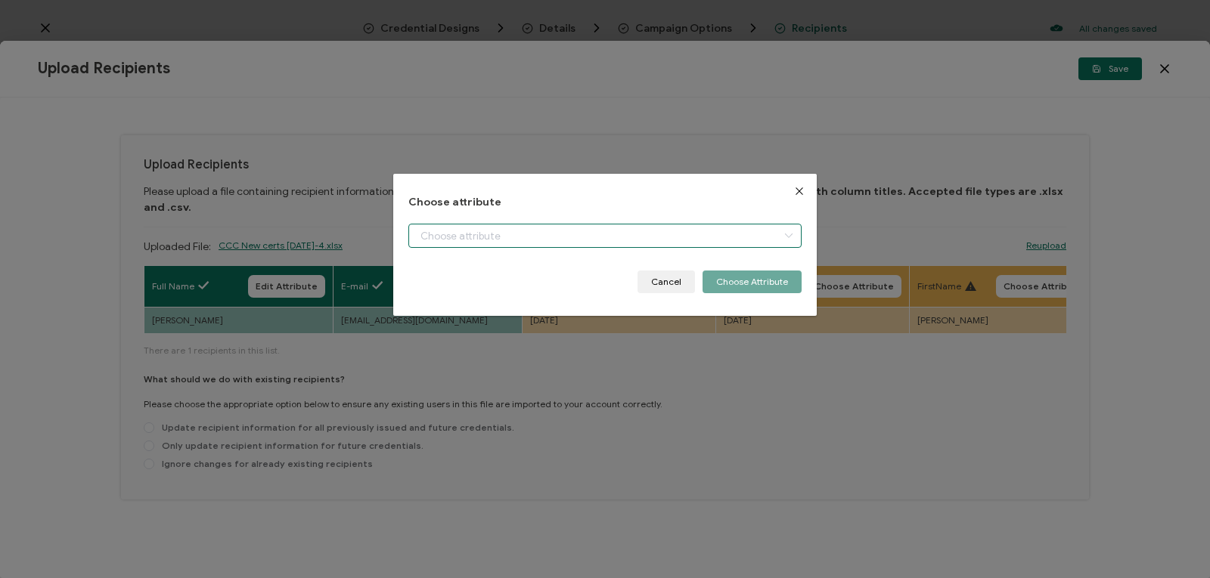
click at [637, 232] on input "dialog" at bounding box center [604, 236] width 393 height 24
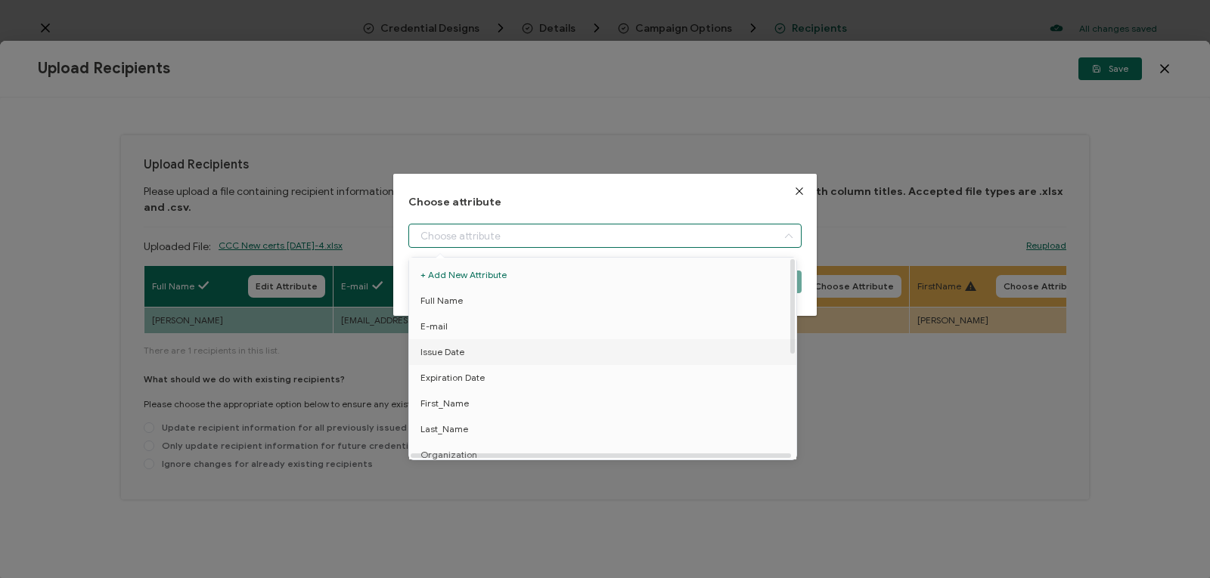
click at [622, 362] on li "Issue Date" at bounding box center [605, 352] width 400 height 26
type input "Issue Date"
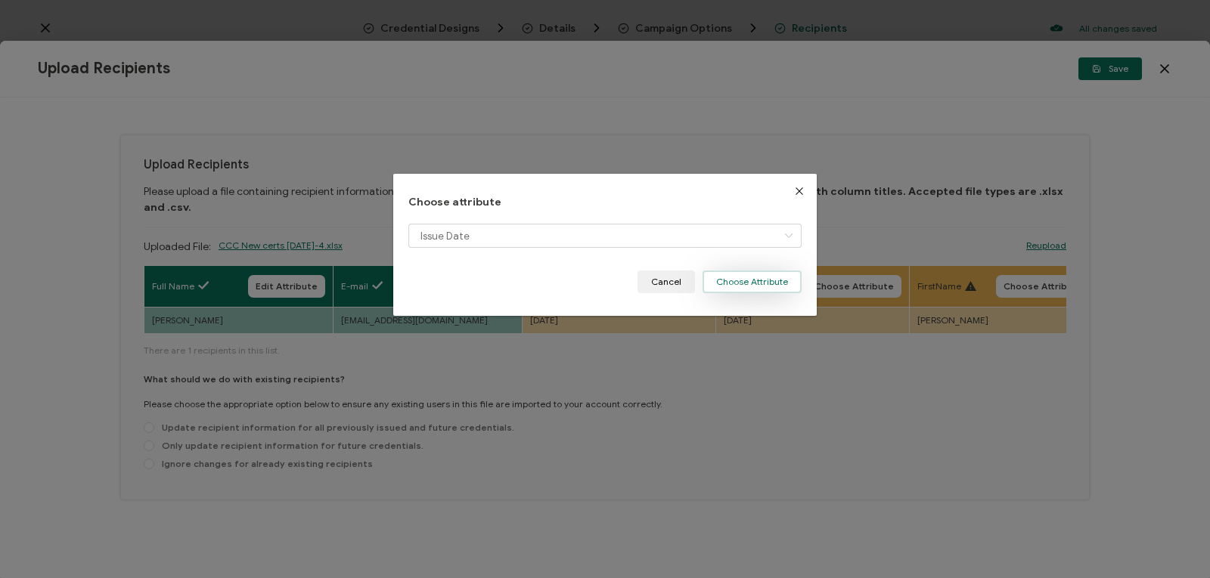
click at [721, 286] on button "Choose Attribute" at bounding box center [751, 282] width 99 height 23
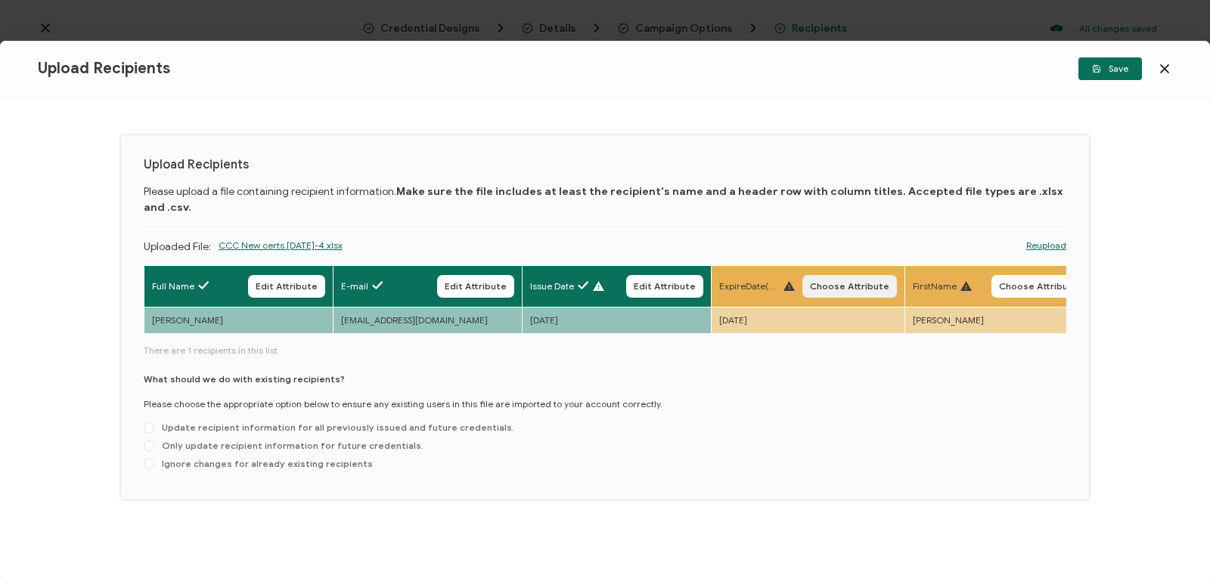
click at [815, 282] on span "Choose Attribute" at bounding box center [849, 286] width 79 height 9
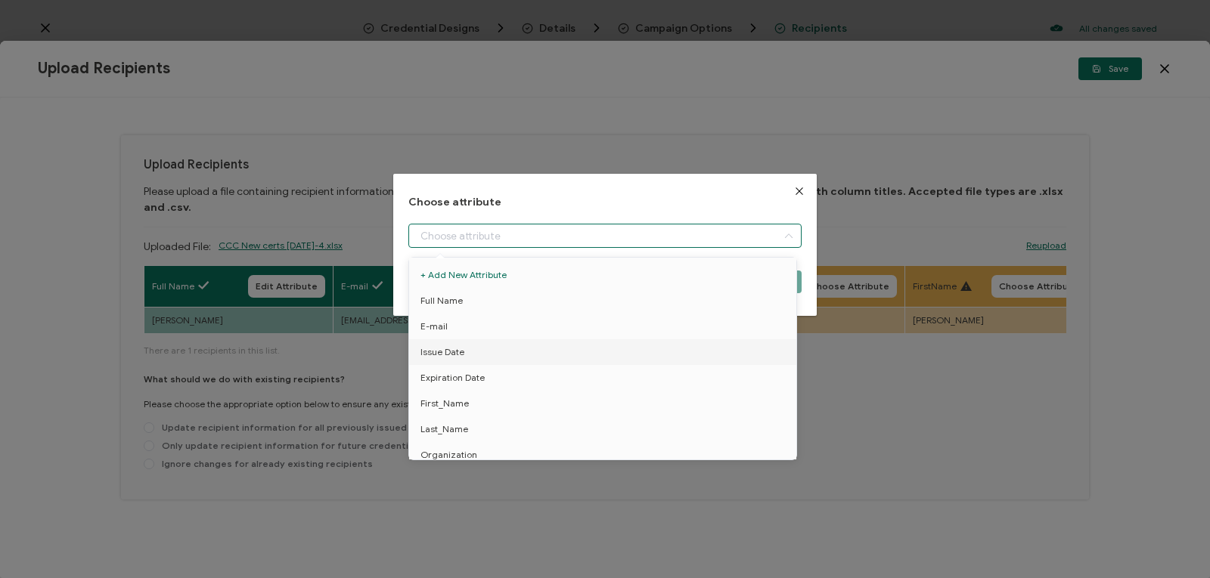
click at [714, 237] on input "dialog" at bounding box center [604, 236] width 393 height 24
click at [672, 378] on li "Expiration Date" at bounding box center [605, 378] width 400 height 26
type input "Expiration Date"
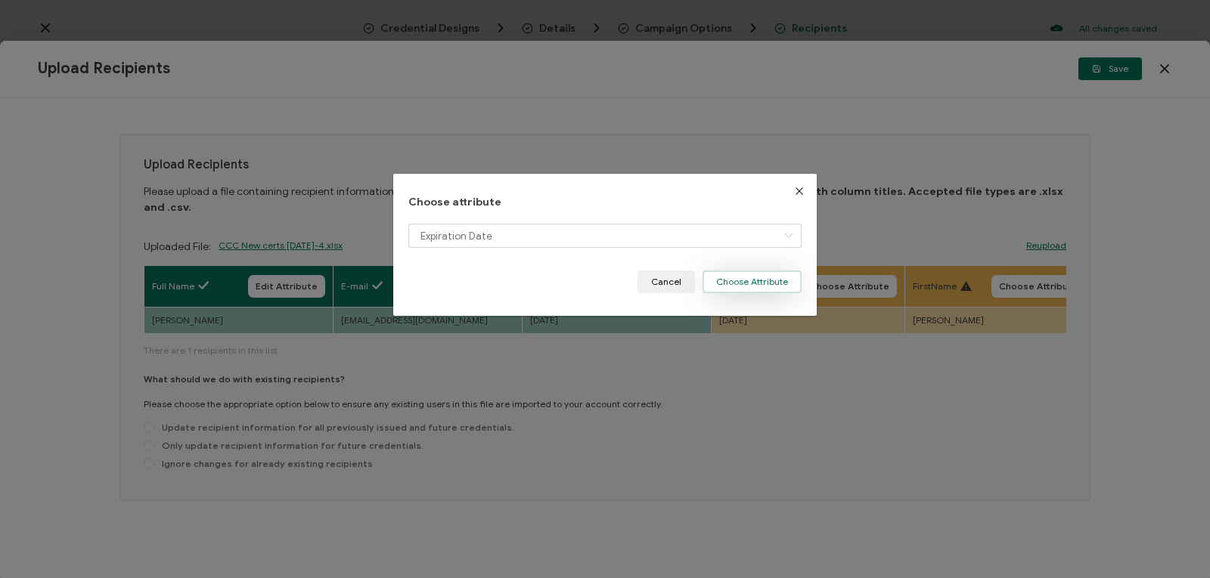
click at [716, 287] on button "Choose Attribute" at bounding box center [751, 282] width 99 height 23
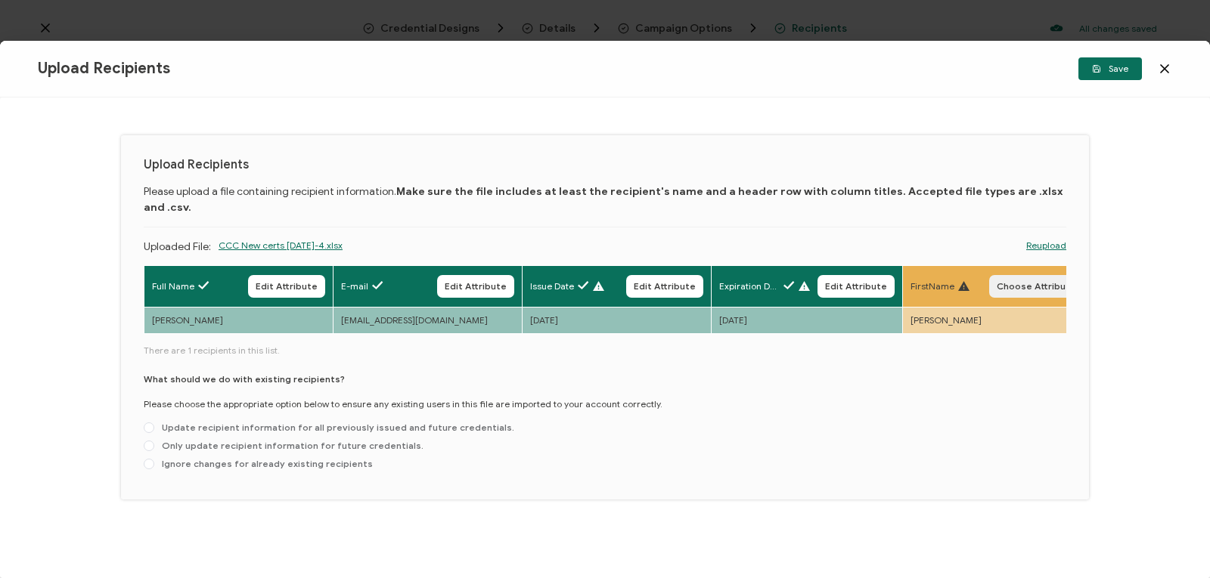
click at [1010, 282] on span "Choose Attribute" at bounding box center [1035, 286] width 79 height 9
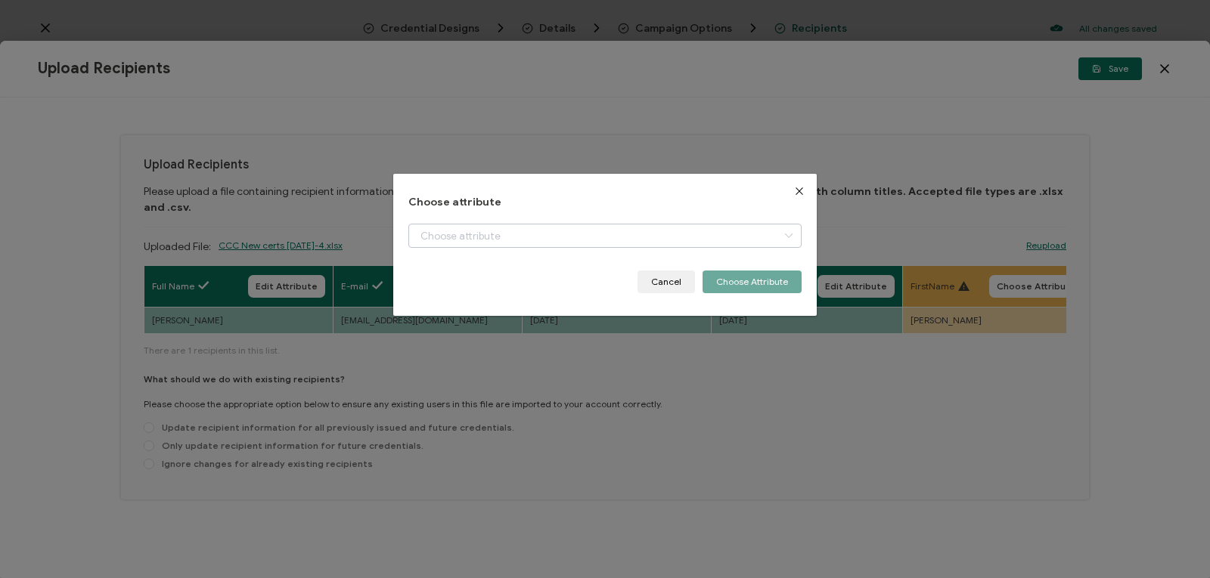
click at [782, 231] on icon "dialog" at bounding box center [788, 236] width 19 height 24
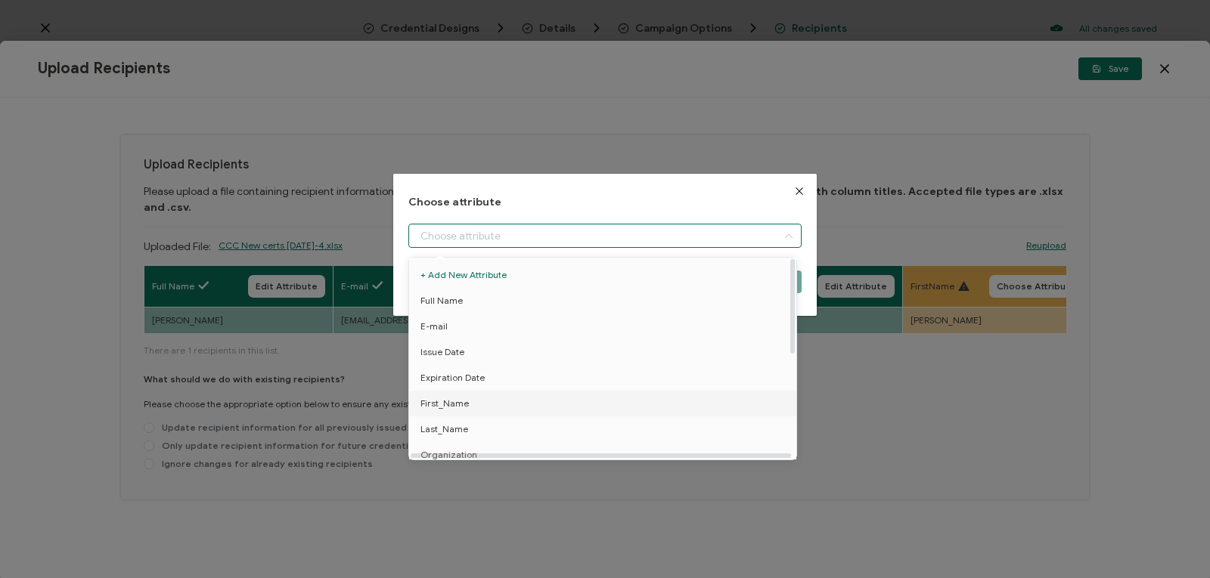
click at [690, 409] on li "First_Name" at bounding box center [605, 404] width 400 height 26
type input "First_Name"
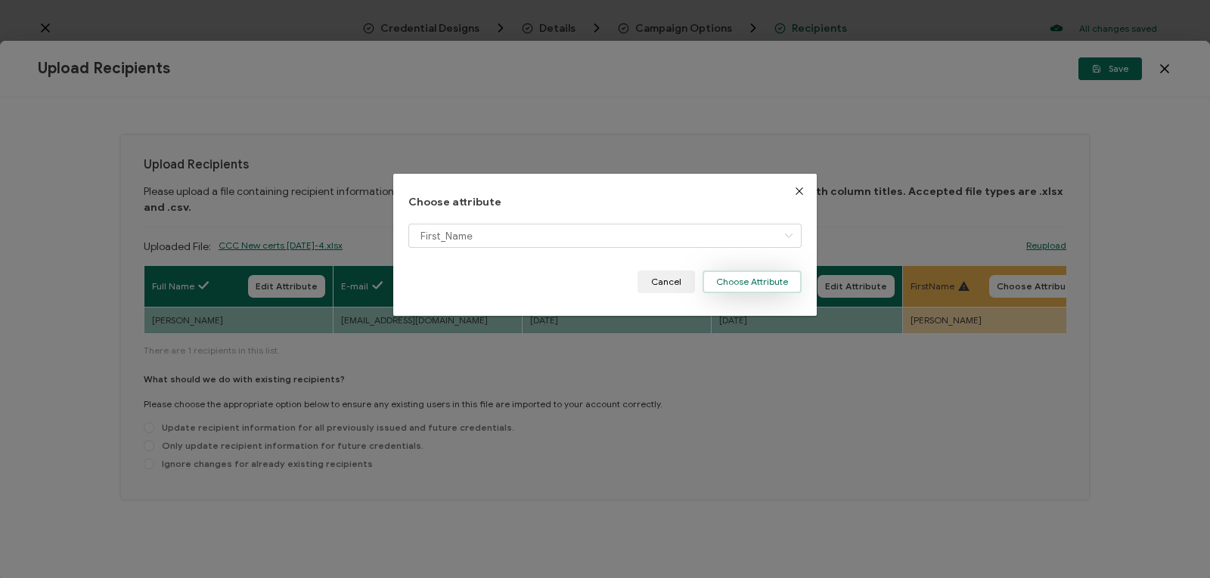
click at [736, 277] on button "Choose Attribute" at bounding box center [751, 282] width 99 height 23
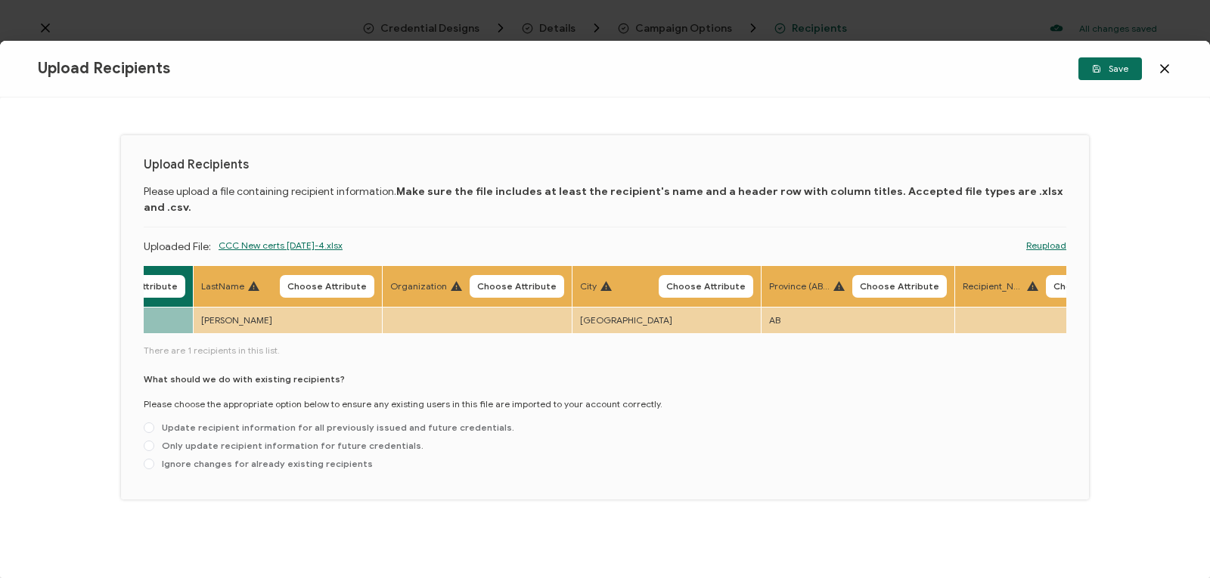
scroll to position [0, 903]
click at [330, 282] on span "Choose Attribute" at bounding box center [322, 286] width 79 height 9
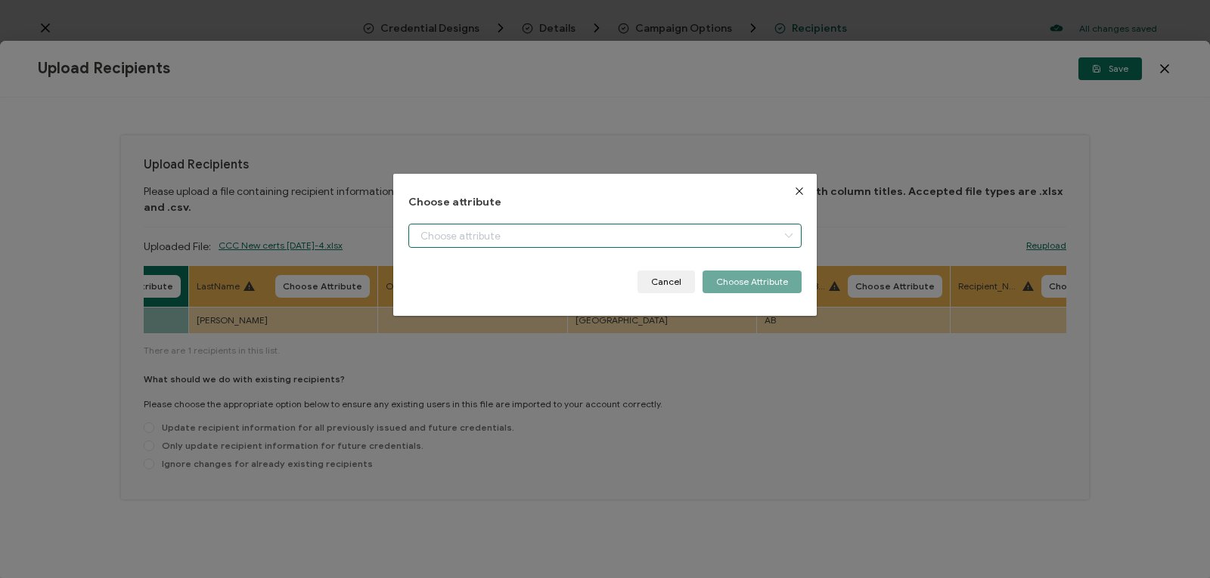
click at [538, 229] on input "dialog" at bounding box center [604, 236] width 393 height 24
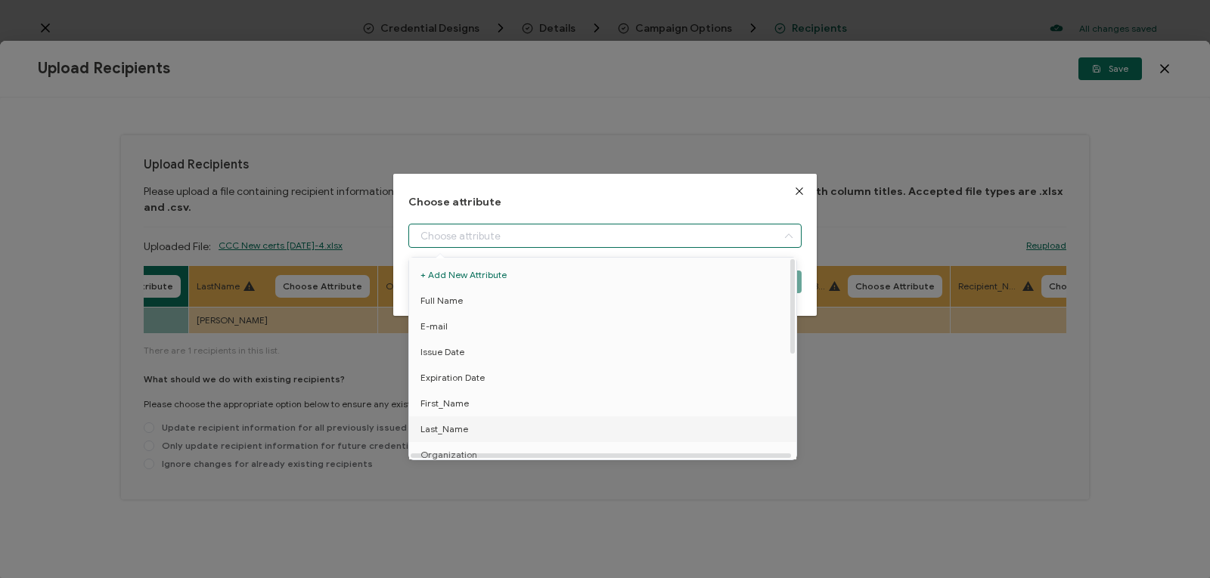
click at [457, 426] on span "Last_Name" at bounding box center [444, 430] width 48 height 26
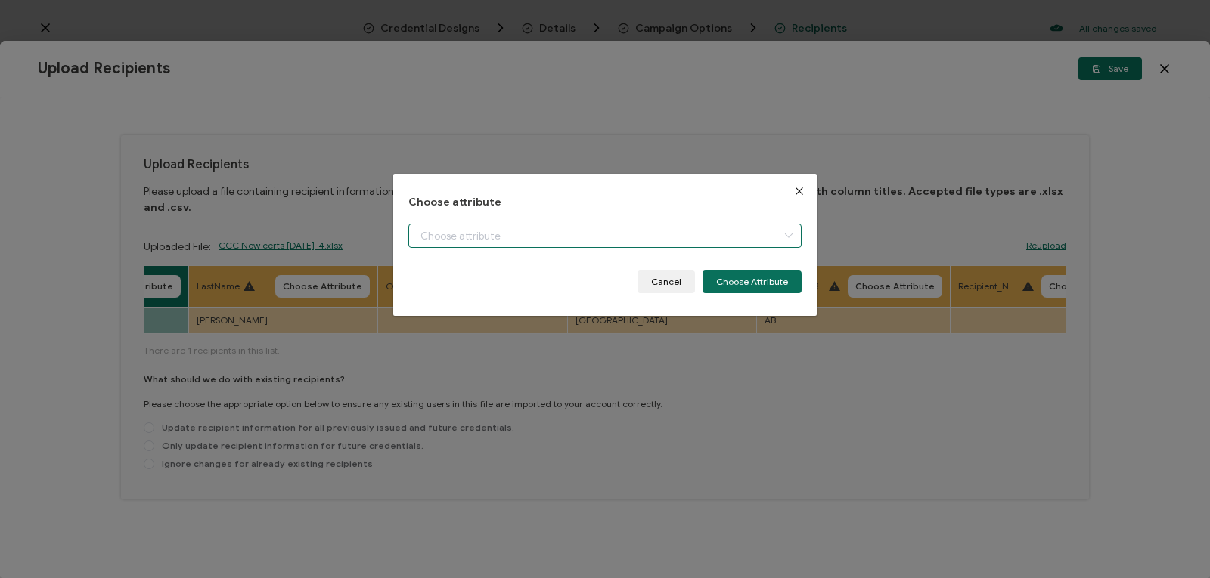
type input "Last_Name"
click at [719, 280] on button "Choose Attribute" at bounding box center [751, 282] width 99 height 23
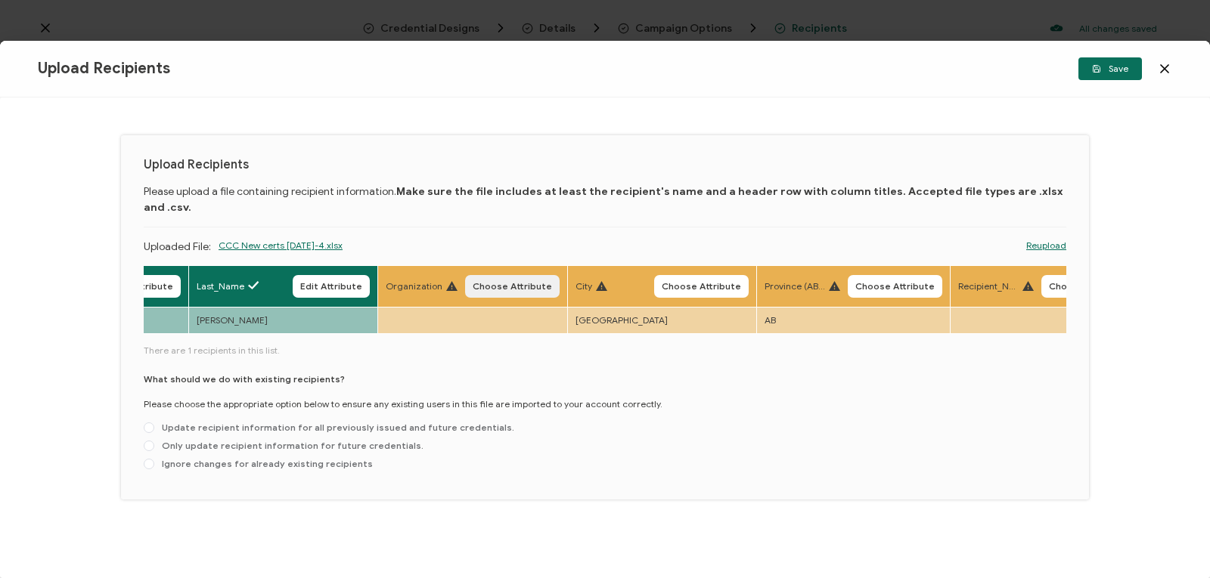
click at [527, 282] on span "Choose Attribute" at bounding box center [512, 286] width 79 height 9
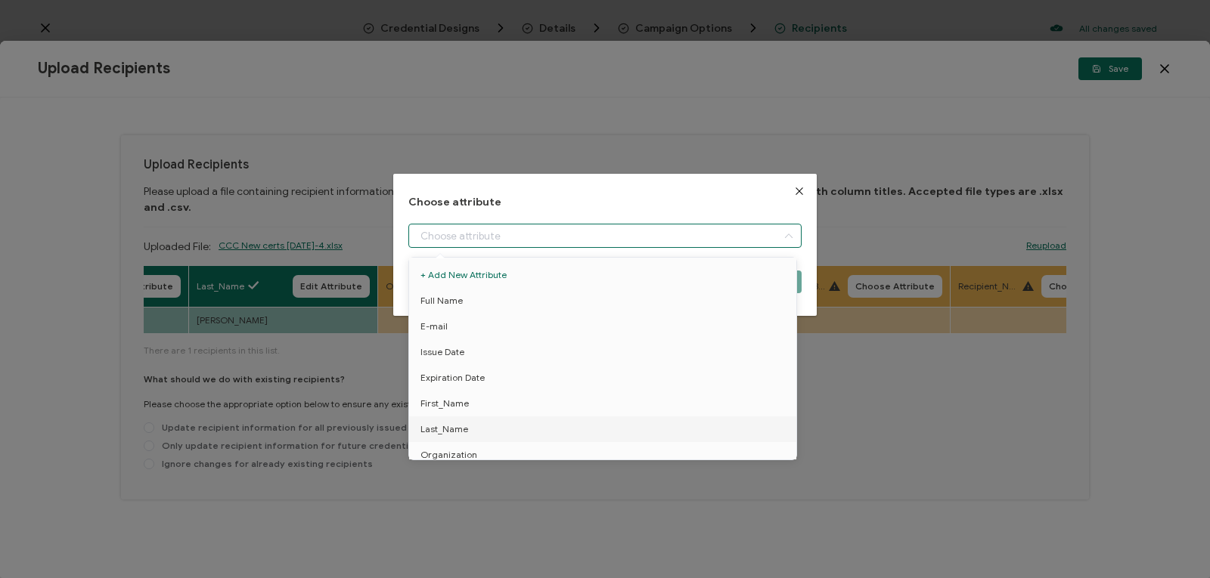
click at [523, 243] on input "dialog" at bounding box center [604, 236] width 393 height 24
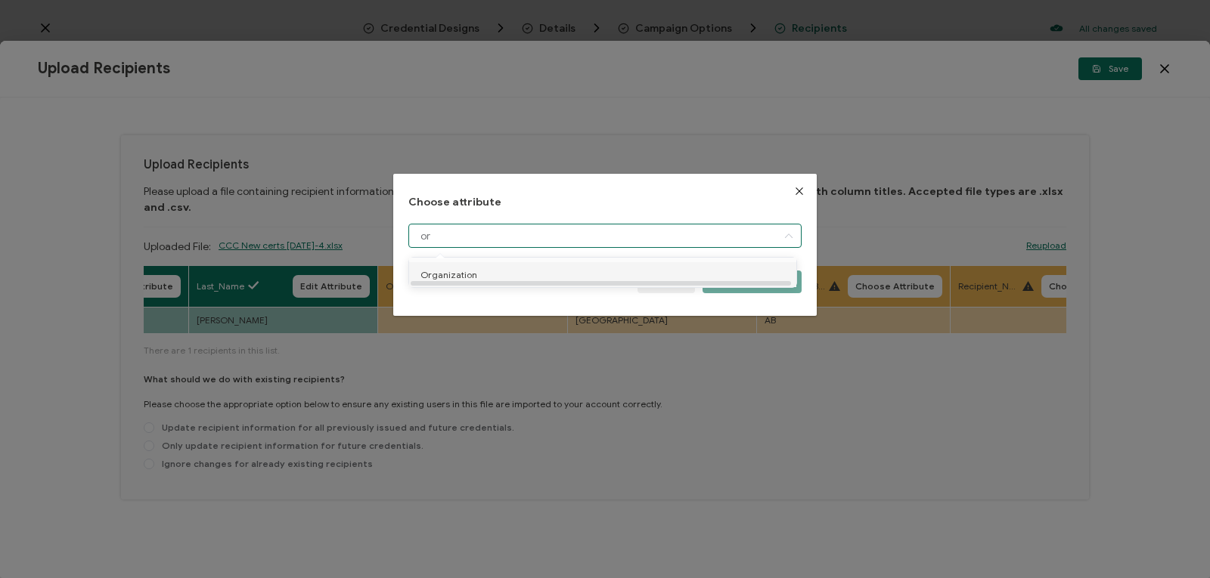
click at [514, 271] on li "Organization" at bounding box center [605, 275] width 400 height 26
type input "Organization"
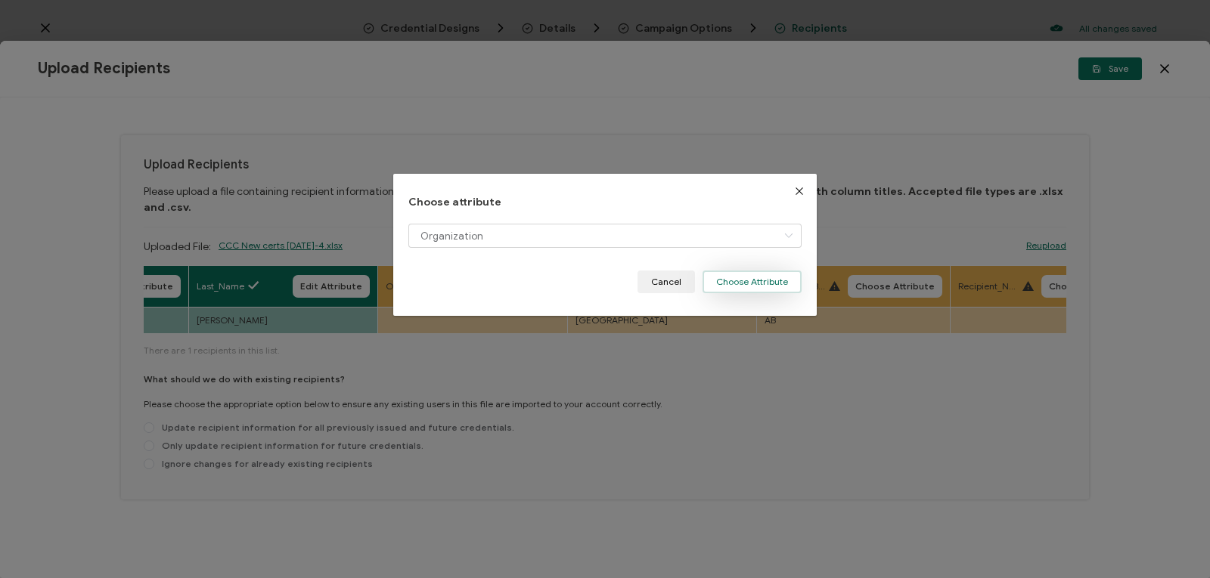
click at [733, 283] on button "Choose Attribute" at bounding box center [751, 282] width 99 height 23
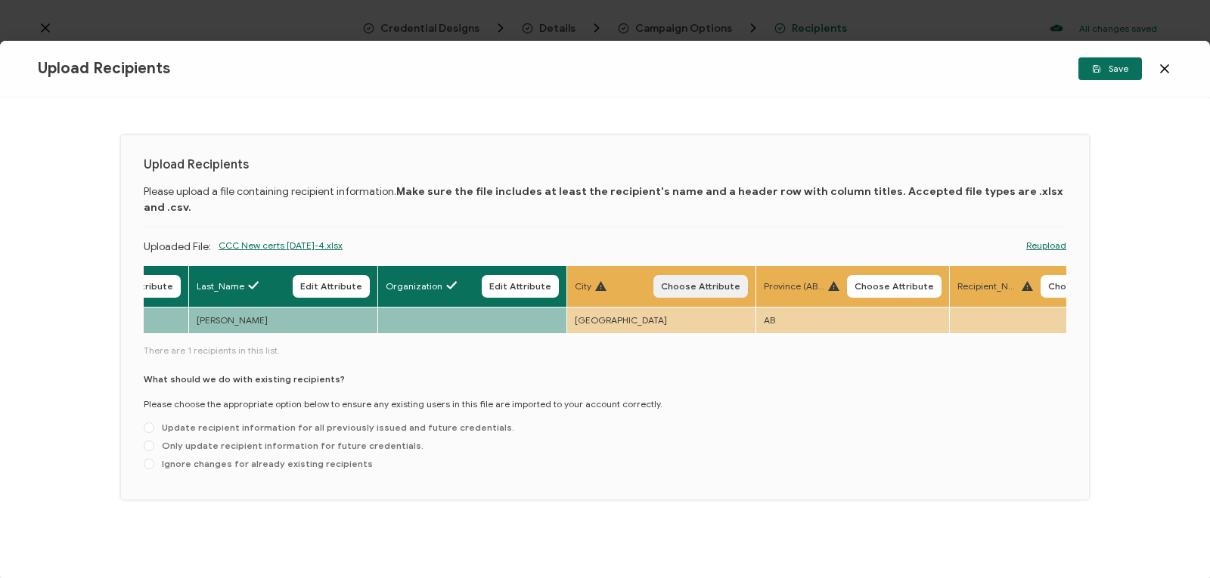
click at [673, 282] on span "Choose Attribute" at bounding box center [700, 286] width 79 height 9
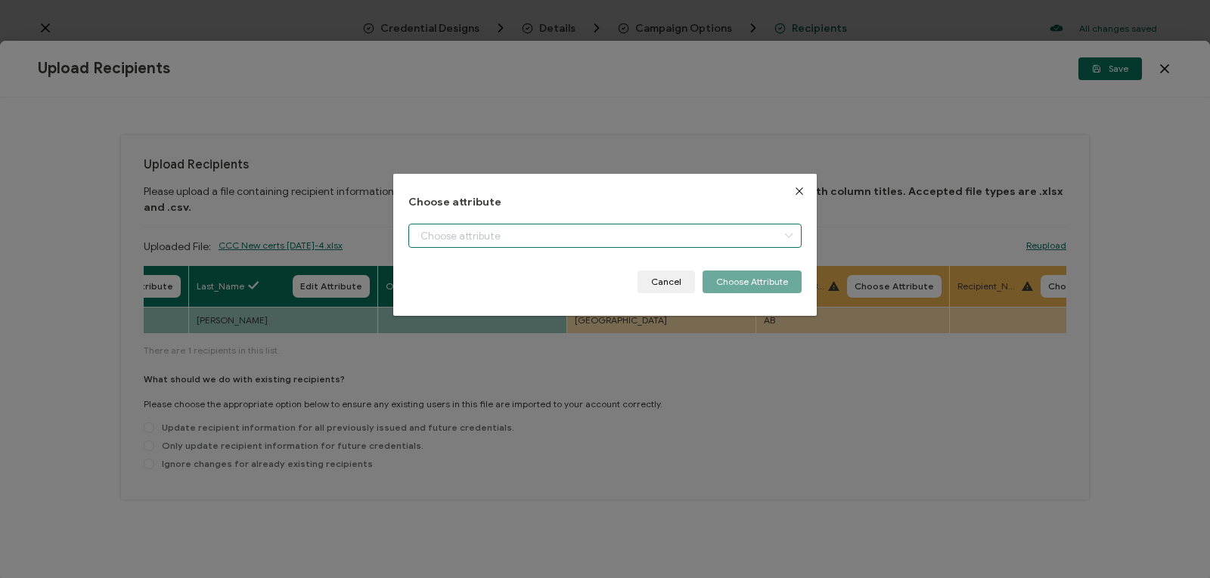
click at [612, 231] on input "dialog" at bounding box center [604, 236] width 393 height 24
click at [594, 274] on li "City" at bounding box center [605, 275] width 400 height 26
type input "City"
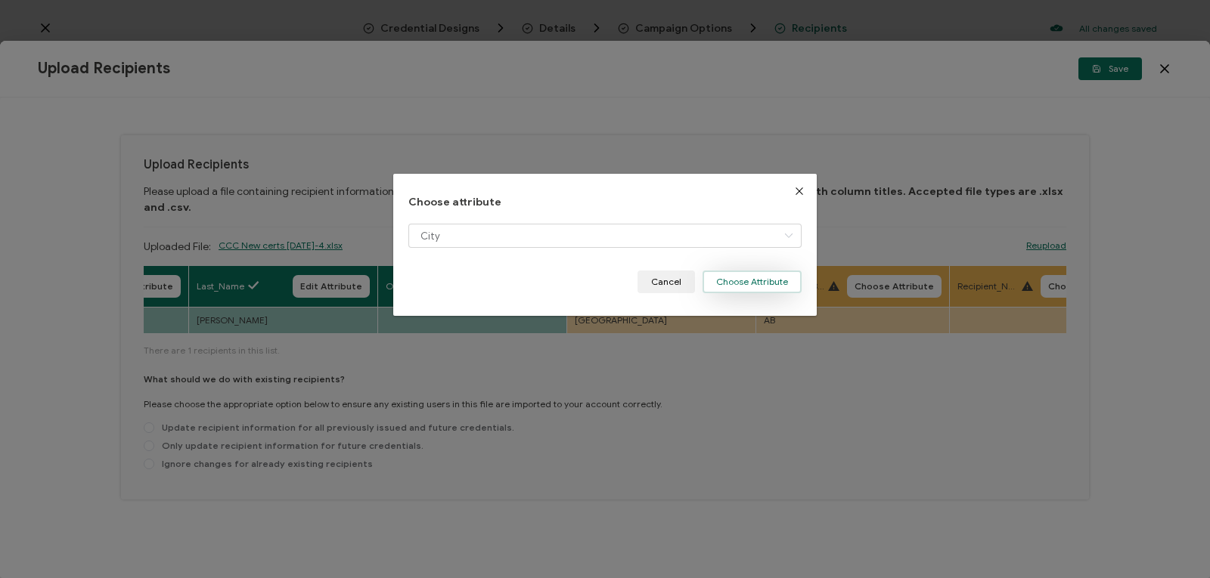
click at [739, 283] on button "Choose Attribute" at bounding box center [751, 282] width 99 height 23
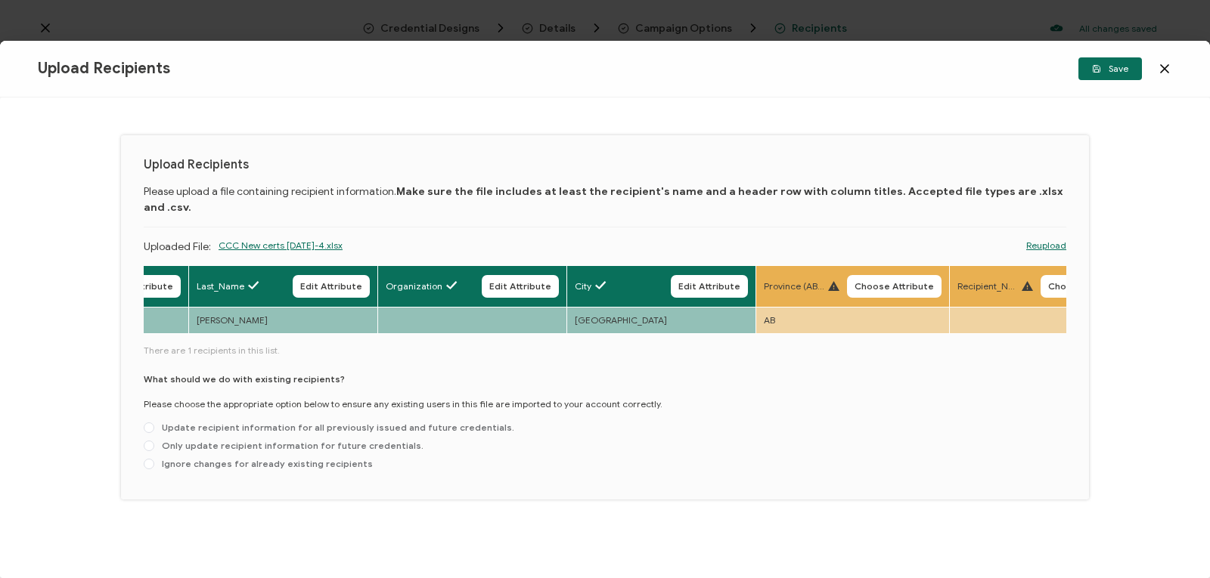
click at [844, 275] on div "Province (ABrev) Choose Attribute" at bounding box center [853, 286] width 178 height 23
click at [864, 282] on span "Choose Attribute" at bounding box center [893, 286] width 79 height 9
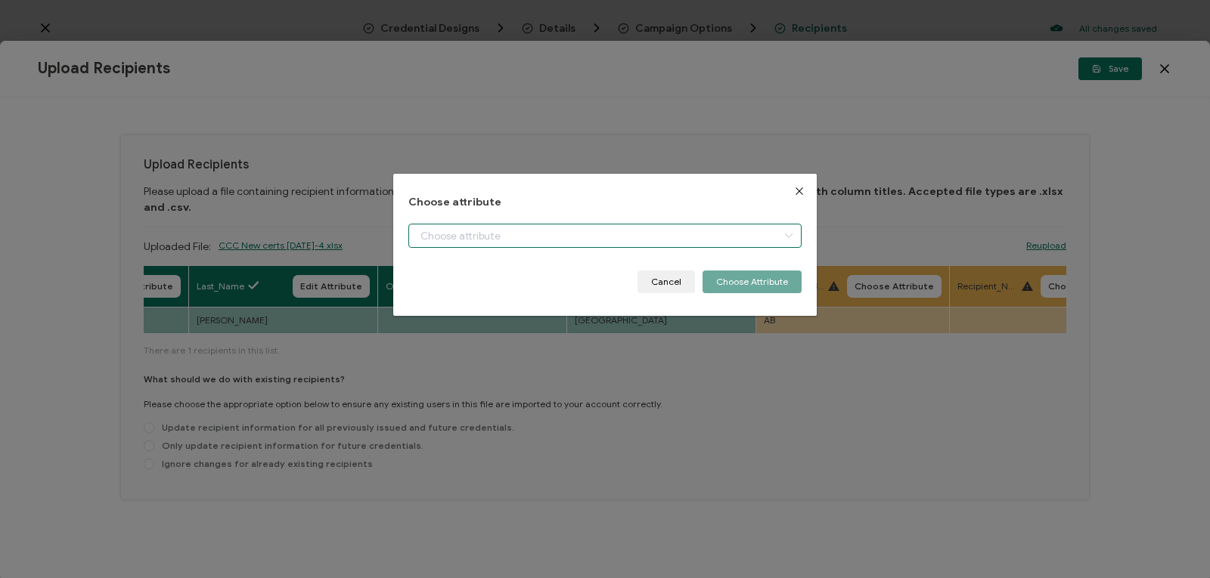
click at [757, 233] on input "dialog" at bounding box center [604, 236] width 393 height 24
click at [724, 274] on li "Province" at bounding box center [605, 275] width 400 height 26
type input "Province"
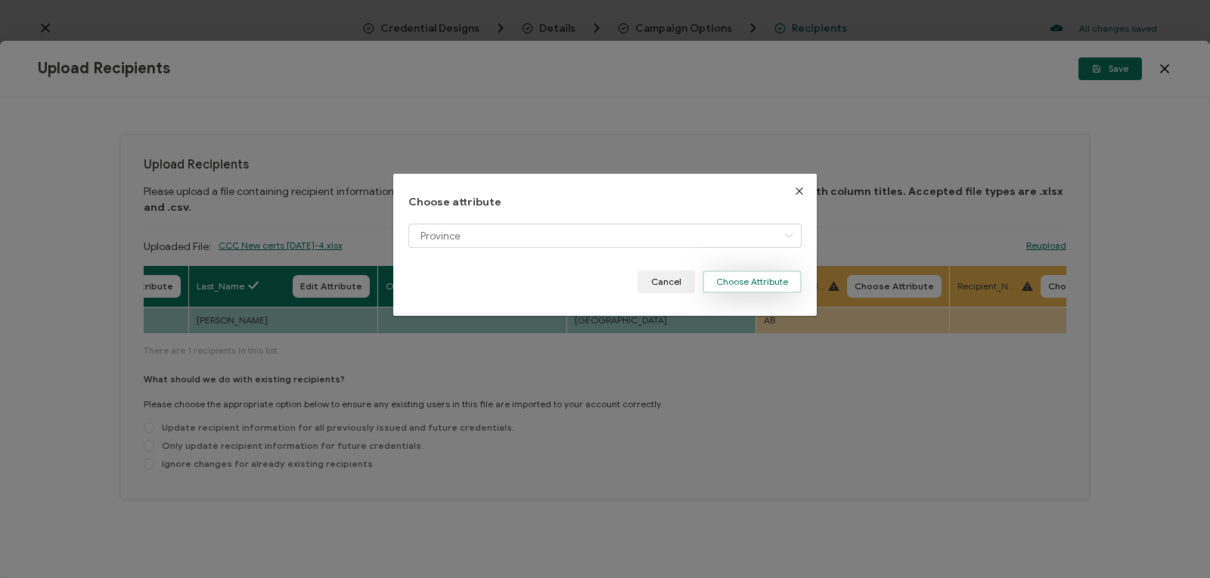
click at [734, 280] on button "Choose Attribute" at bounding box center [751, 282] width 99 height 23
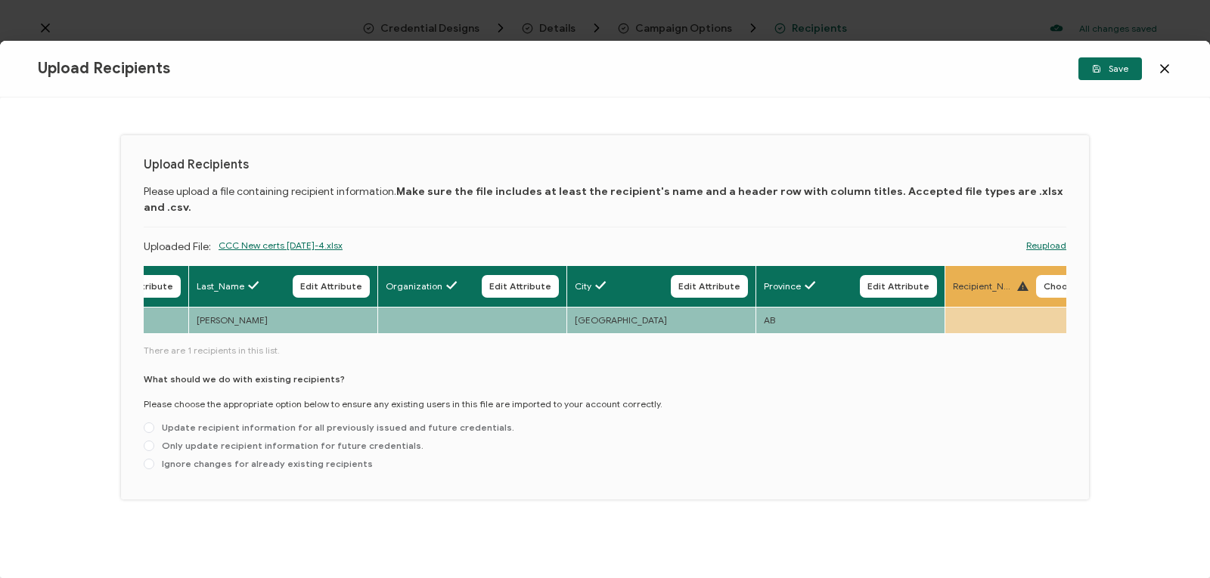
drag, startPoint x: 742, startPoint y: 325, endPoint x: 848, endPoint y: 321, distance: 106.7
click at [848, 321] on div "Full Name Edit Attribute E-mail Edit Attribute Issue Date Edit Attribute Expira…" at bounding box center [605, 371] width 922 height 212
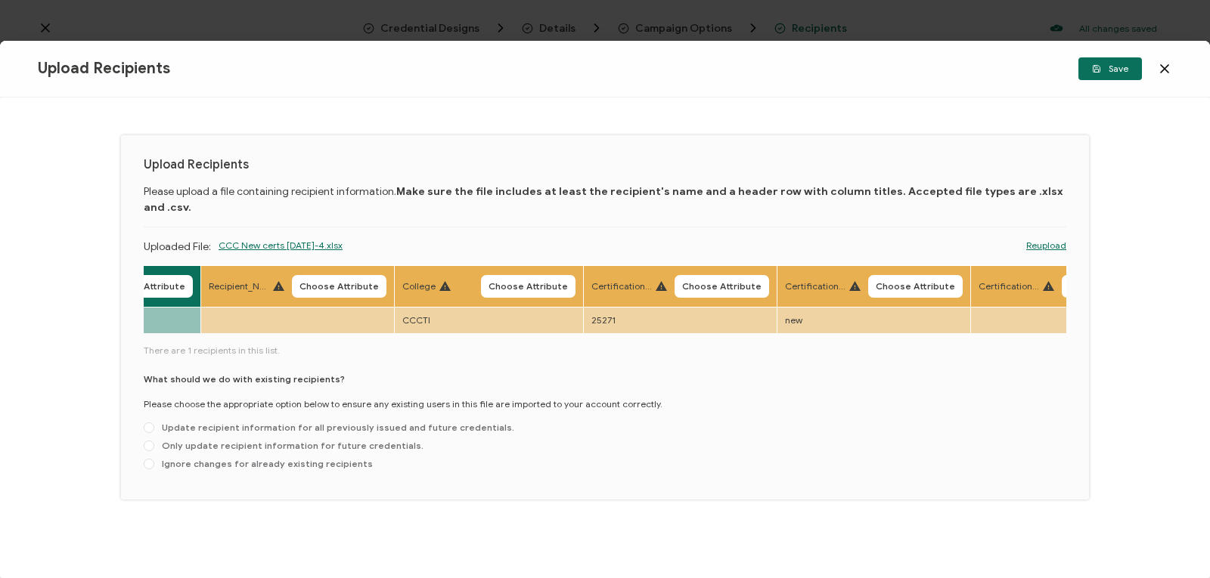
scroll to position [0, 1677]
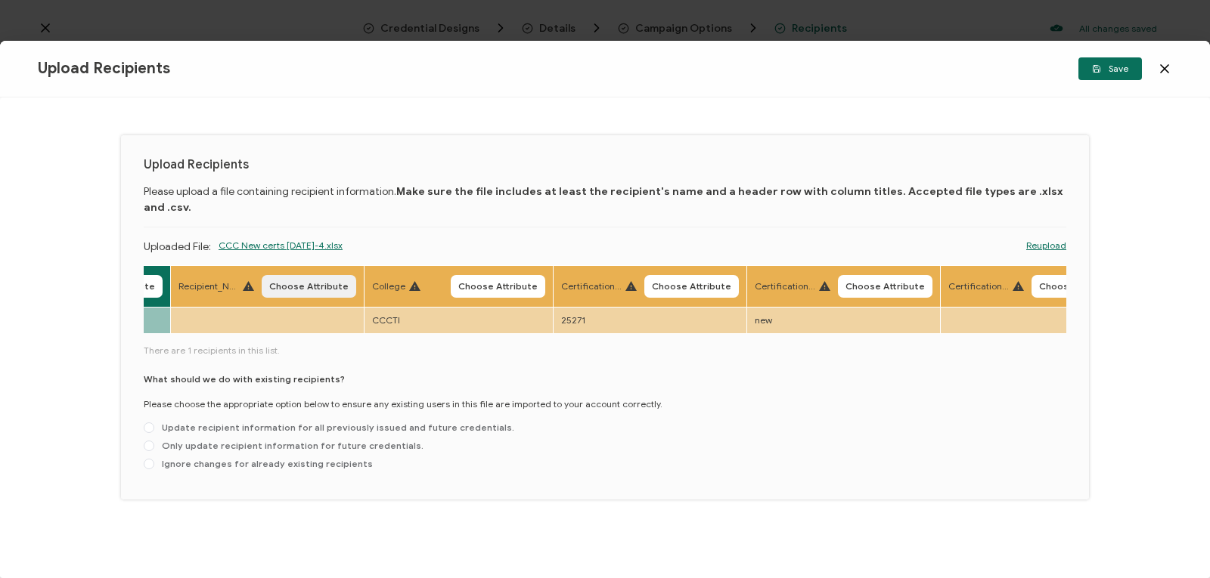
click at [323, 275] on button "Choose Attribute" at bounding box center [309, 286] width 95 height 23
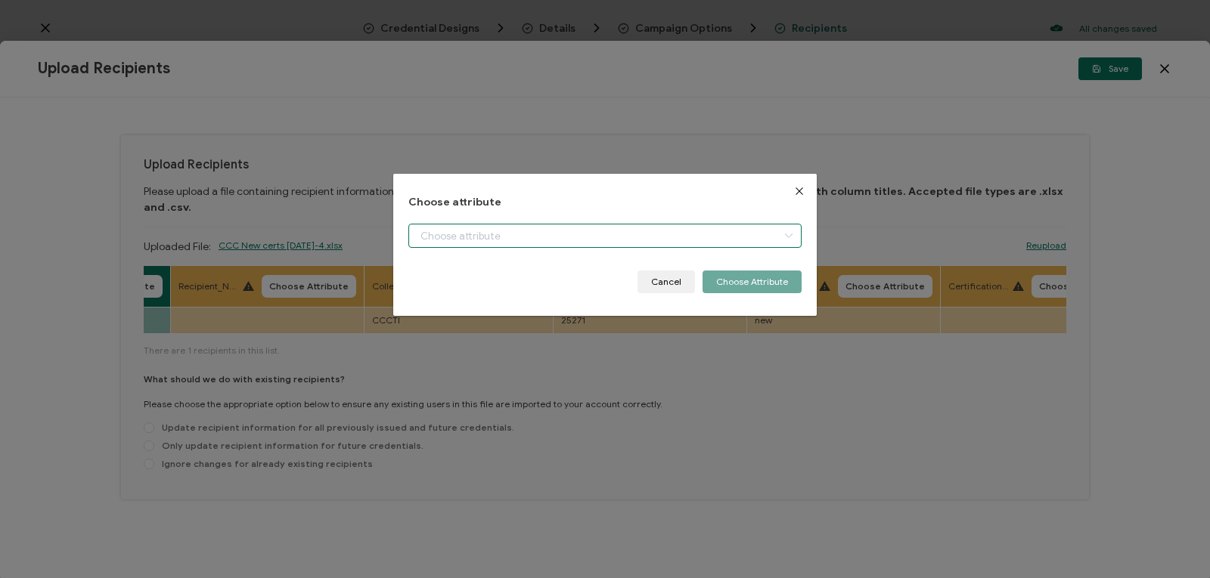
click at [473, 235] on input "dialog" at bounding box center [604, 236] width 393 height 24
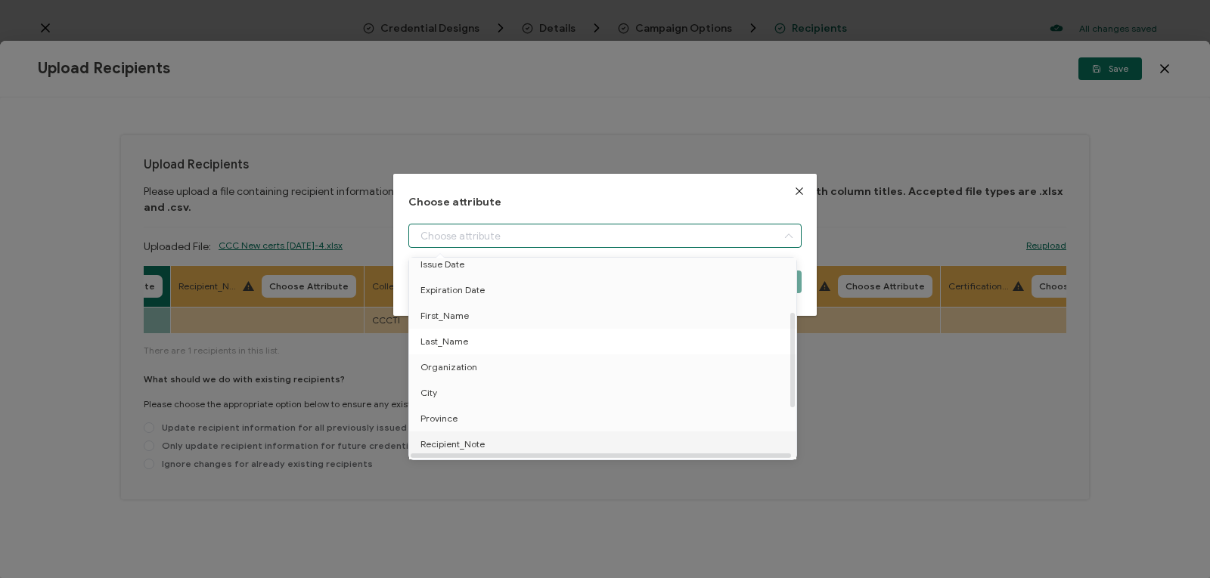
scroll to position [113, 0]
click at [588, 417] on li "Recipient_Note" at bounding box center [605, 419] width 400 height 26
type input "Recipient_Note"
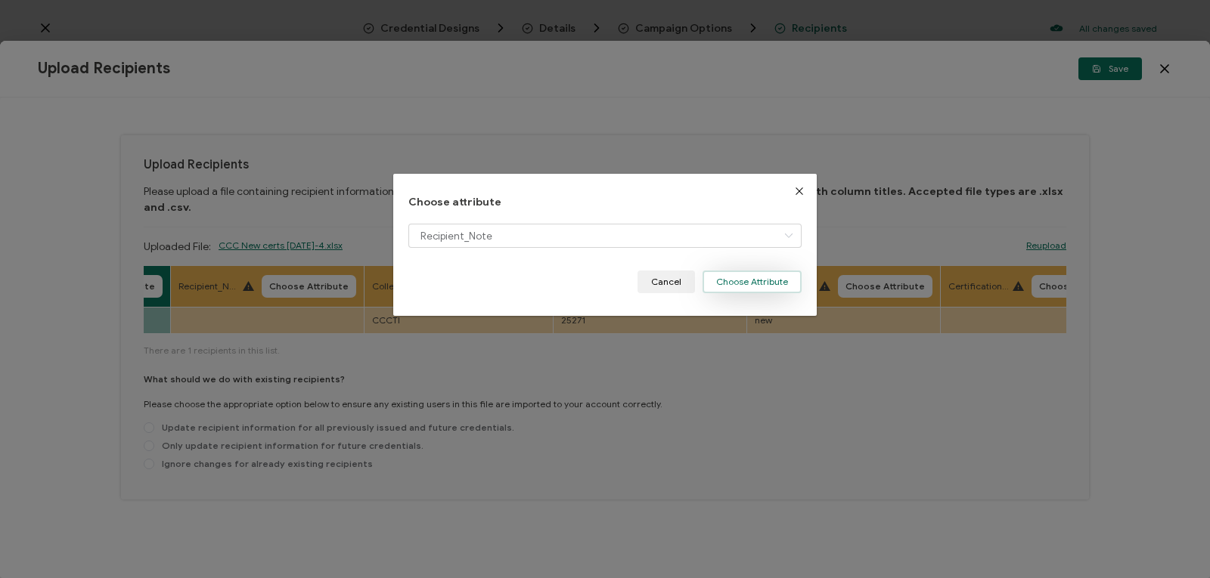
click at [743, 282] on button "Choose Attribute" at bounding box center [751, 282] width 99 height 23
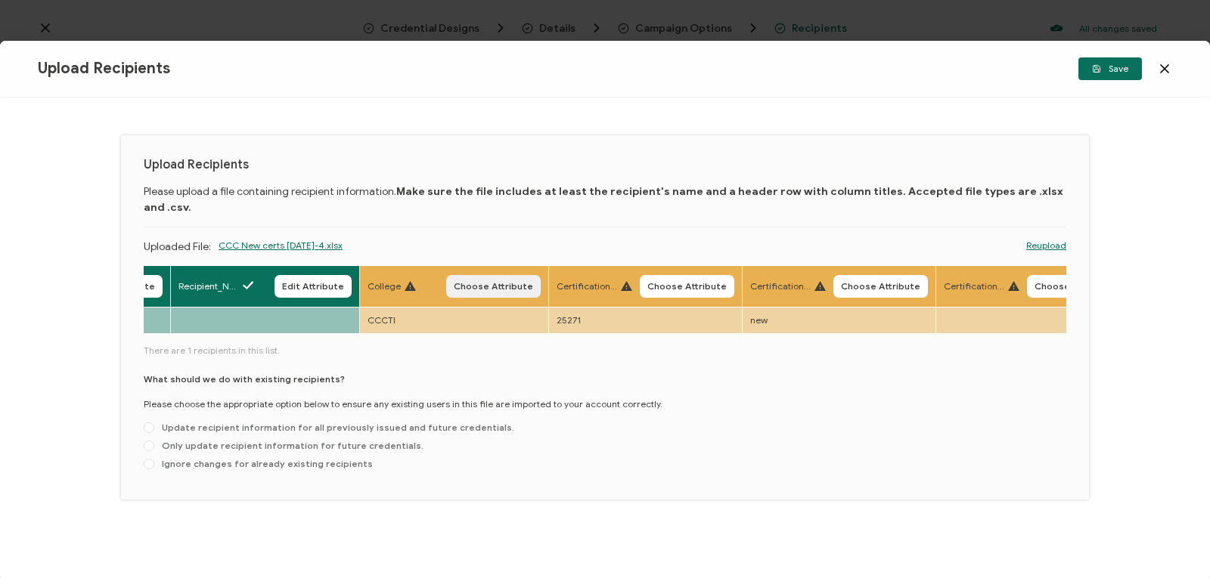
click at [510, 282] on span "Choose Attribute" at bounding box center [493, 286] width 79 height 9
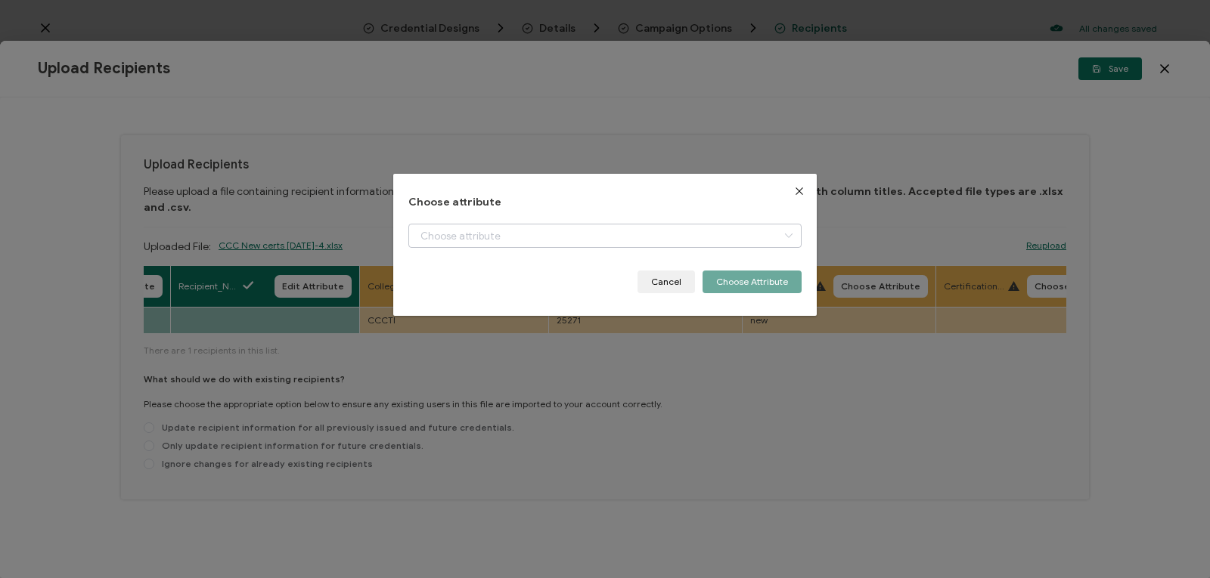
drag, startPoint x: 510, startPoint y: 268, endPoint x: 519, endPoint y: 234, distance: 35.2
click at [519, 234] on div "Choose attribute Cancel Choose Attribute" at bounding box center [604, 246] width 393 height 98
click at [799, 190] on icon "Close" at bounding box center [799, 191] width 12 height 12
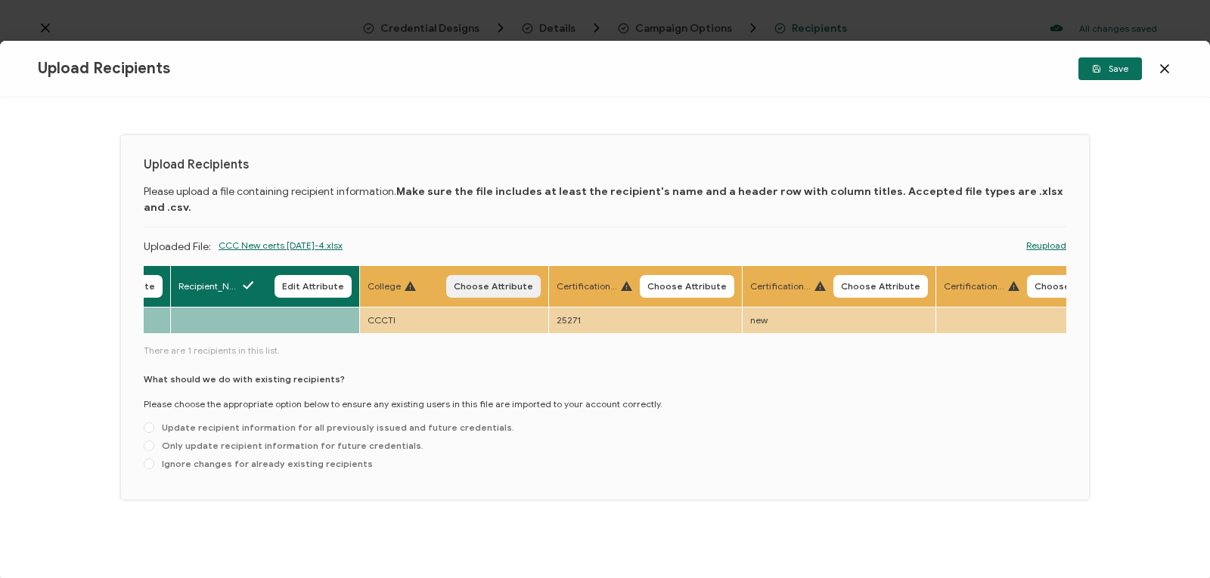
click at [503, 282] on span "Choose Attribute" at bounding box center [493, 286] width 79 height 9
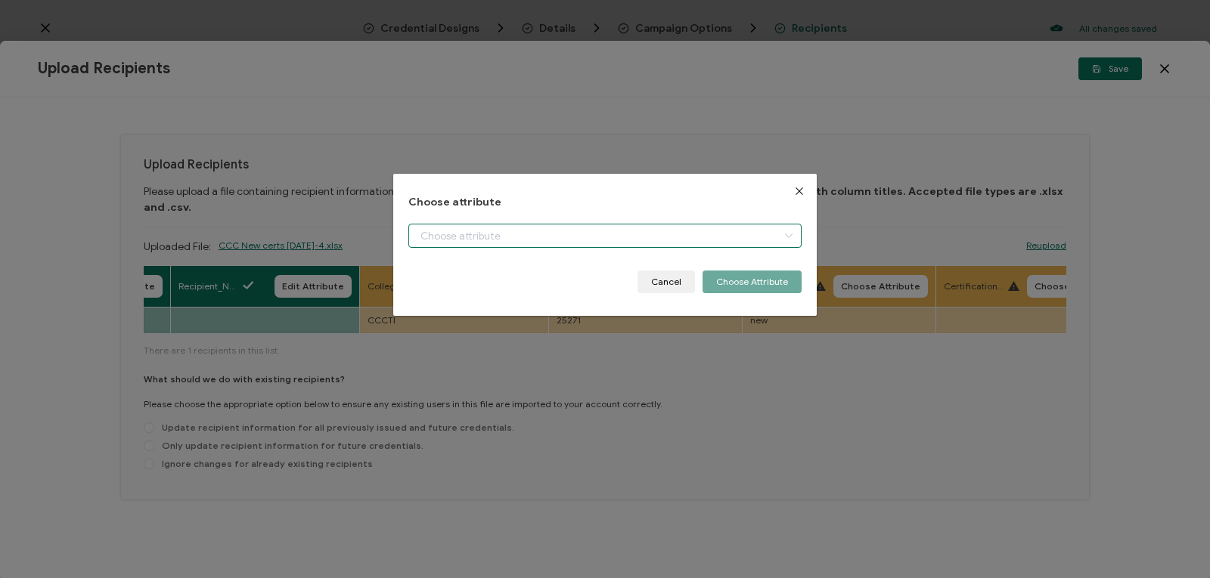
click at [499, 228] on input "dialog" at bounding box center [604, 236] width 393 height 24
click at [479, 279] on li "College" at bounding box center [605, 275] width 400 height 26
type input "College"
click at [755, 277] on button "Choose Attribute" at bounding box center [751, 282] width 99 height 23
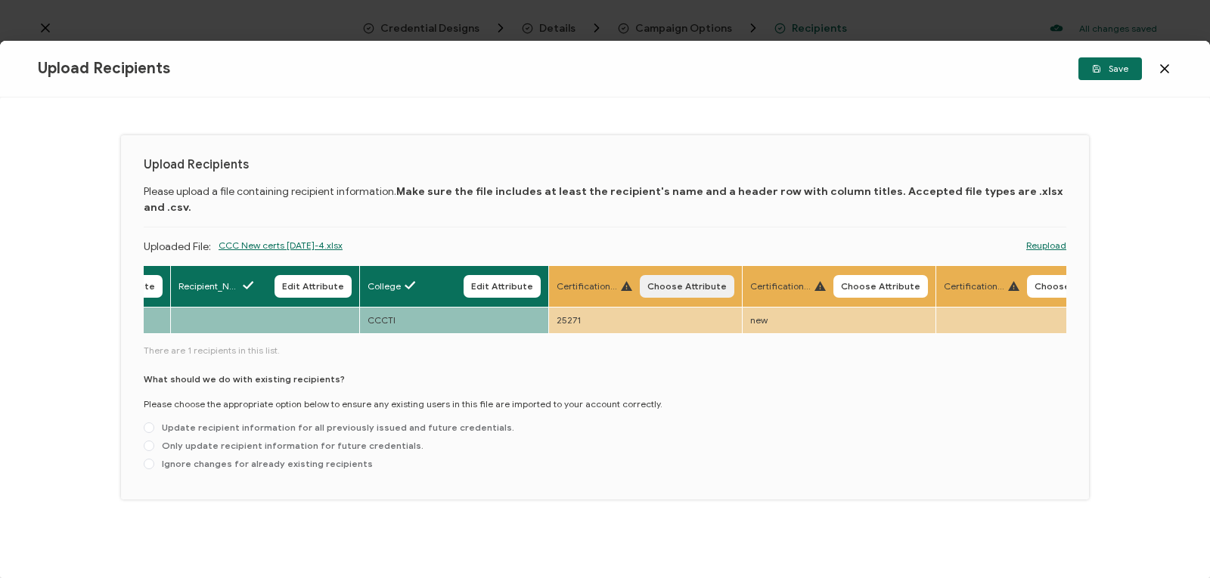
click at [691, 282] on span "Choose Attribute" at bounding box center [686, 286] width 79 height 9
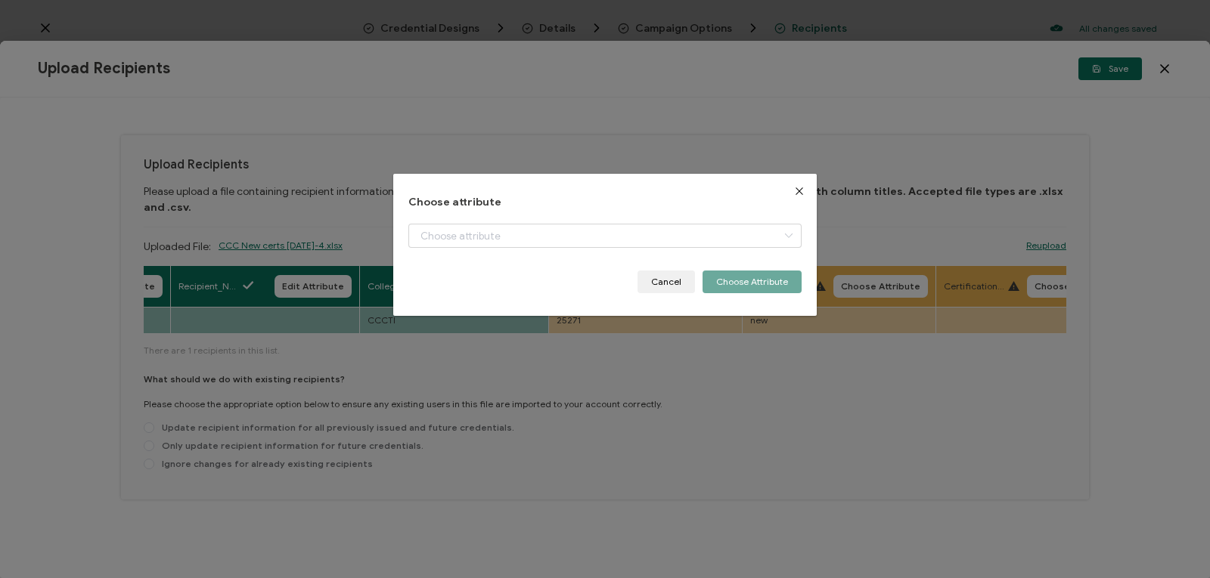
click at [622, 222] on div "Choose attribute Cancel Choose Attribute" at bounding box center [604, 246] width 393 height 98
click at [625, 235] on input "dialog" at bounding box center [604, 236] width 393 height 24
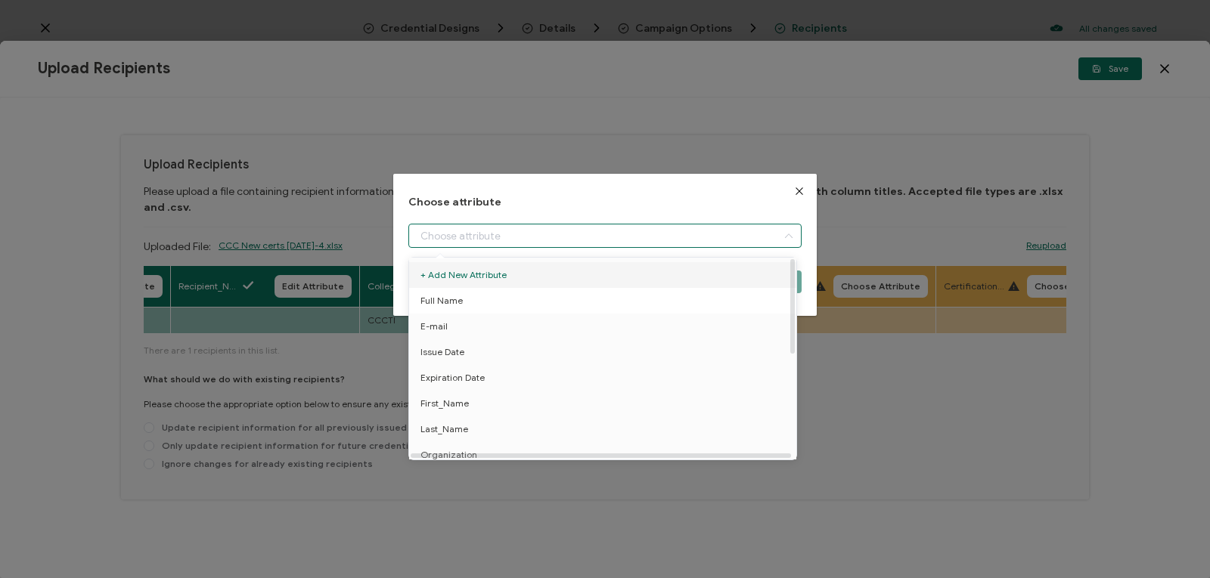
scroll to position [139, 0]
click at [606, 440] on li "Certification_Number" at bounding box center [605, 445] width 400 height 26
type input "Certification_Number"
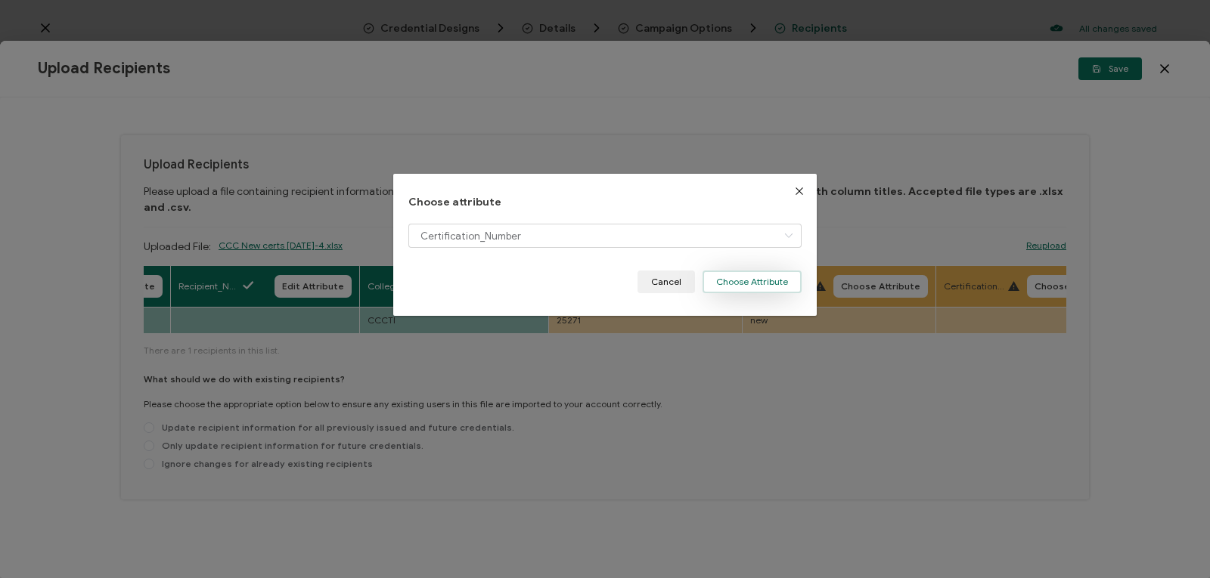
click at [745, 274] on button "Choose Attribute" at bounding box center [751, 282] width 99 height 23
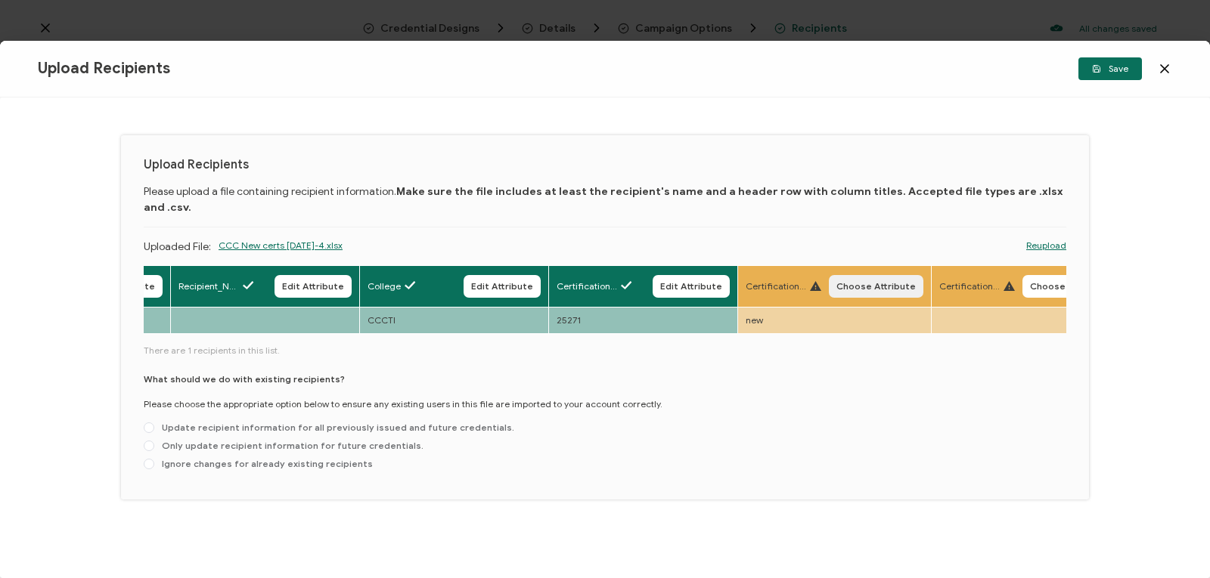
click at [852, 275] on button "Choose Attribute" at bounding box center [876, 286] width 95 height 23
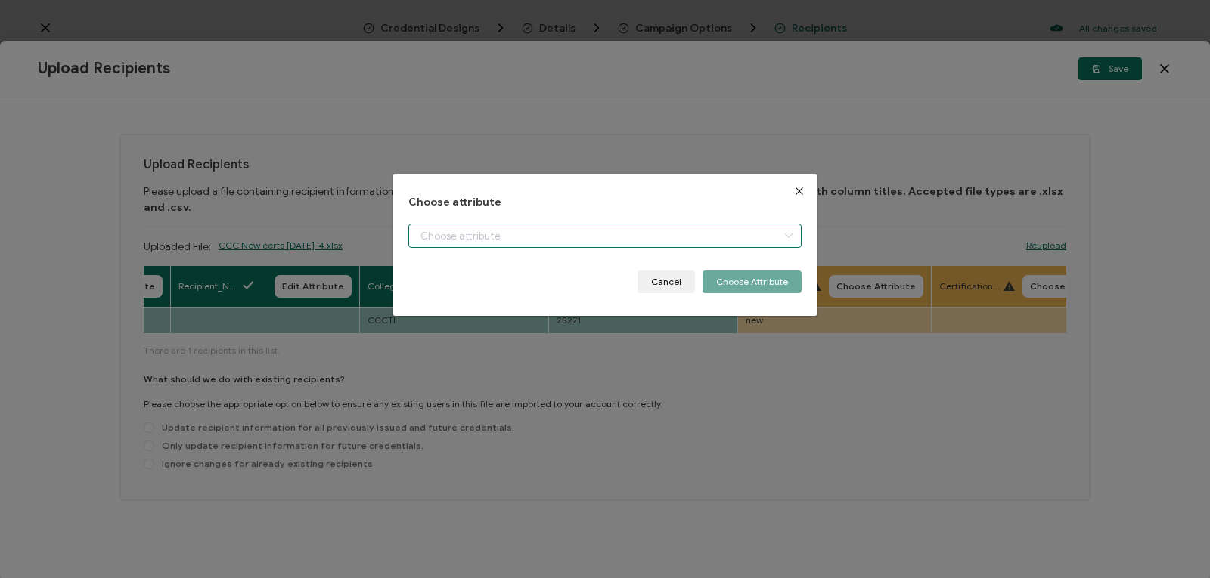
click at [755, 236] on input "dialog" at bounding box center [604, 236] width 393 height 24
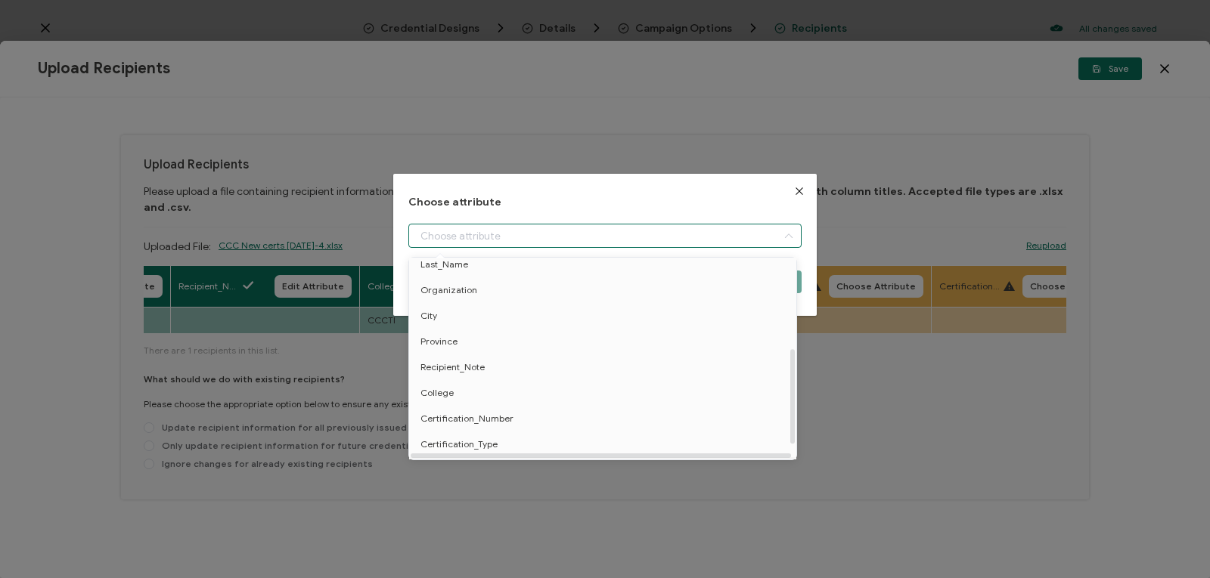
scroll to position [191, 0]
click at [566, 412] on li "Certification_Type" at bounding box center [605, 419] width 400 height 26
type input "Certification_Type"
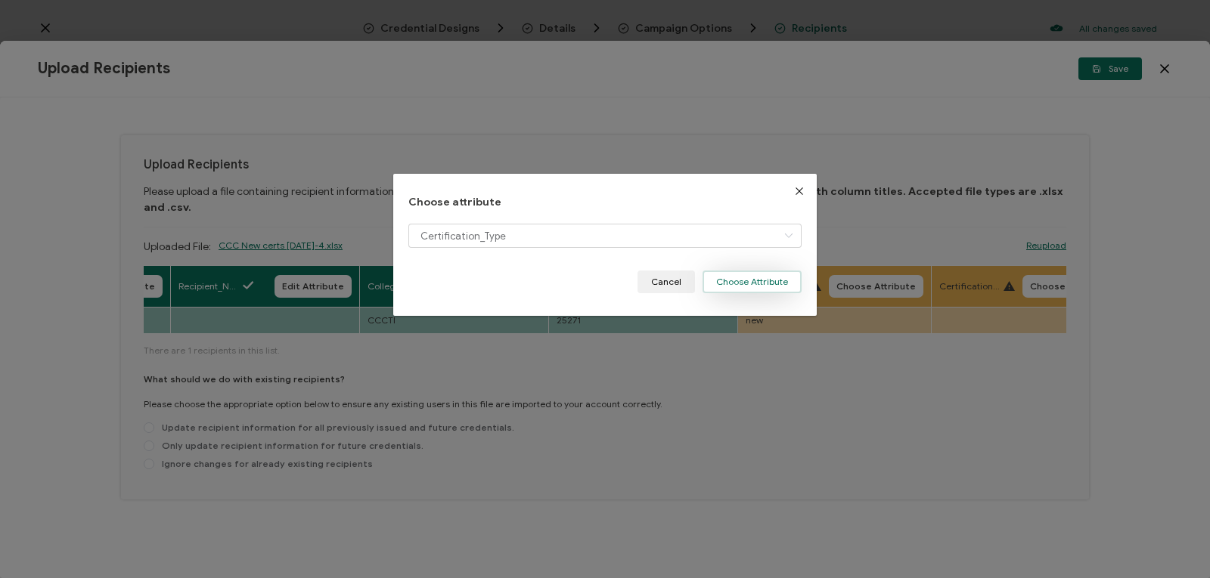
click at [764, 283] on button "Choose Attribute" at bounding box center [751, 282] width 99 height 23
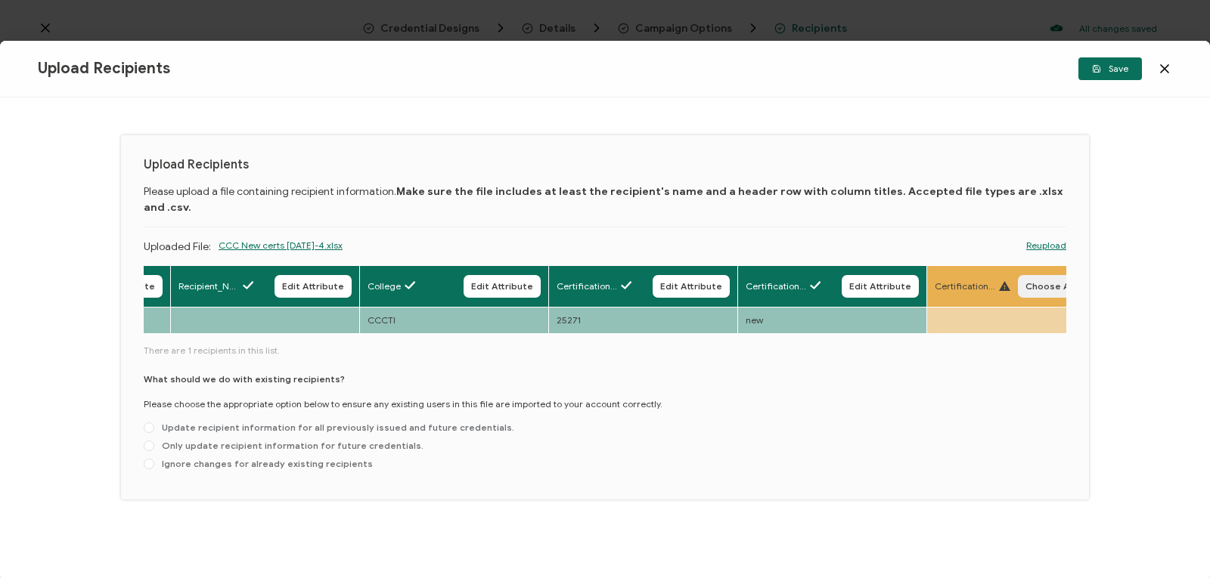
click at [1024, 275] on button "Choose Attribute" at bounding box center [1065, 286] width 95 height 23
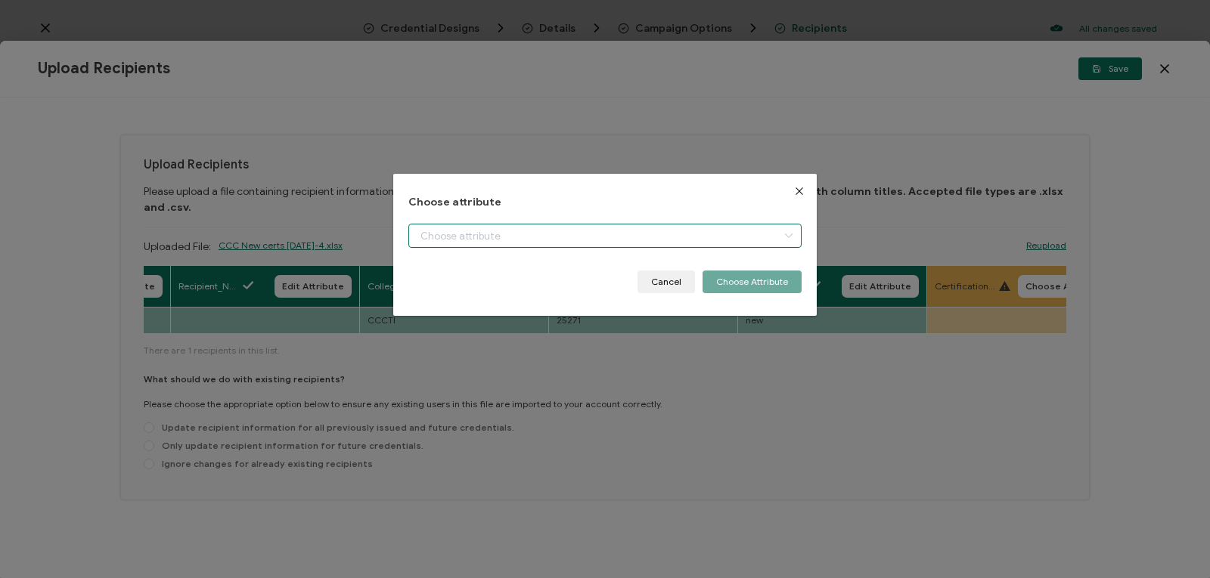
click at [760, 234] on input "dialog" at bounding box center [604, 236] width 393 height 24
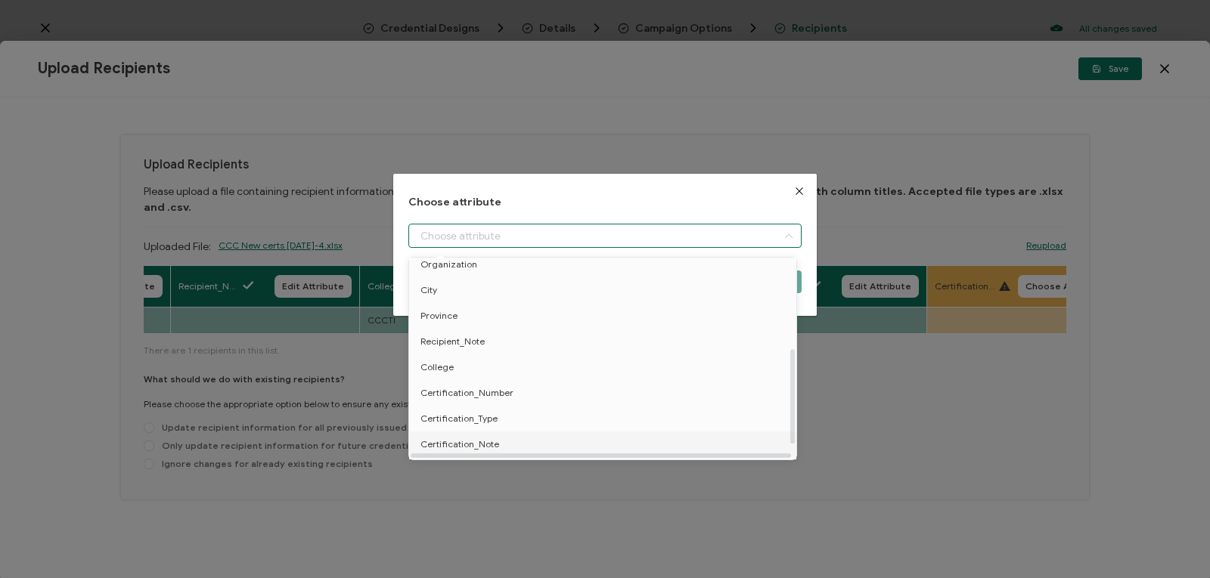
click at [643, 441] on li "Certification_Note" at bounding box center [605, 445] width 400 height 26
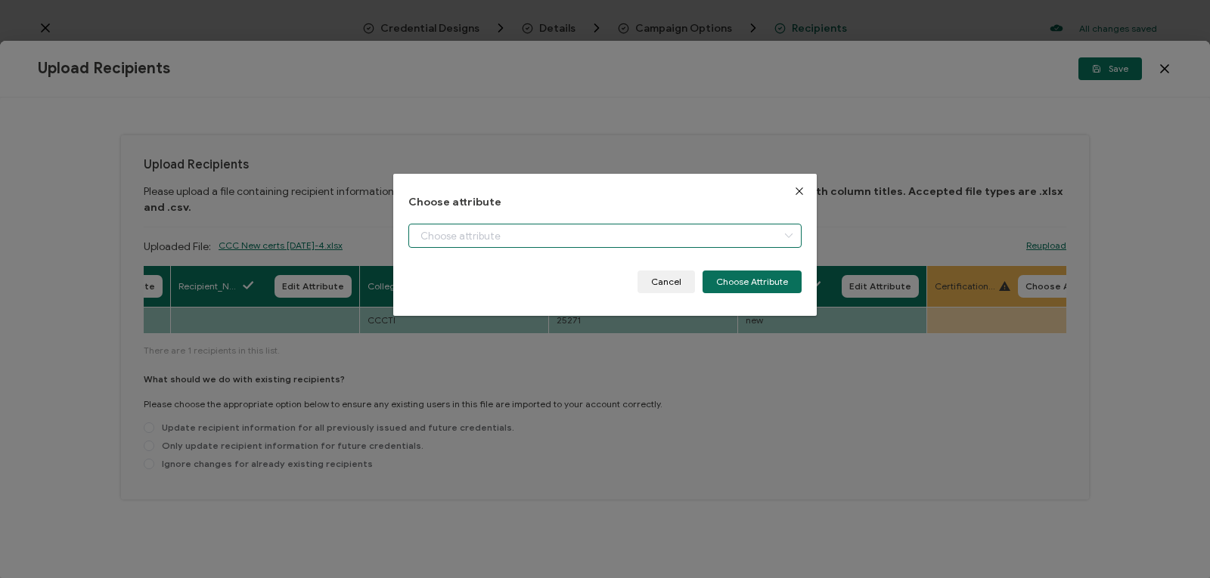
type input "Certification_Note"
click at [773, 274] on button "Choose Attribute" at bounding box center [751, 282] width 99 height 23
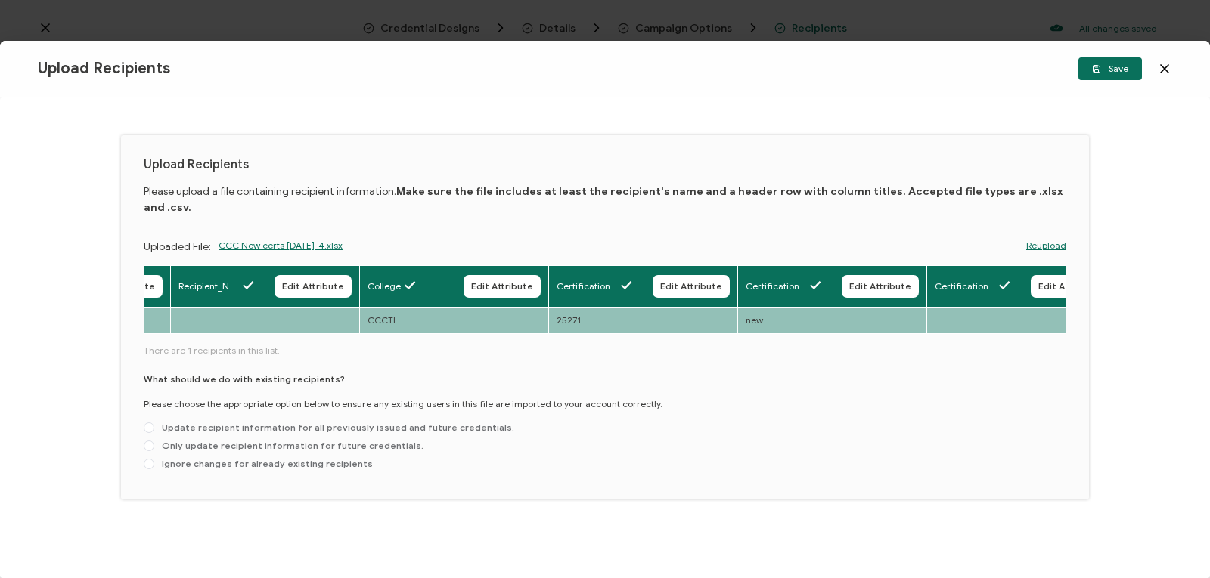
scroll to position [0, 1725]
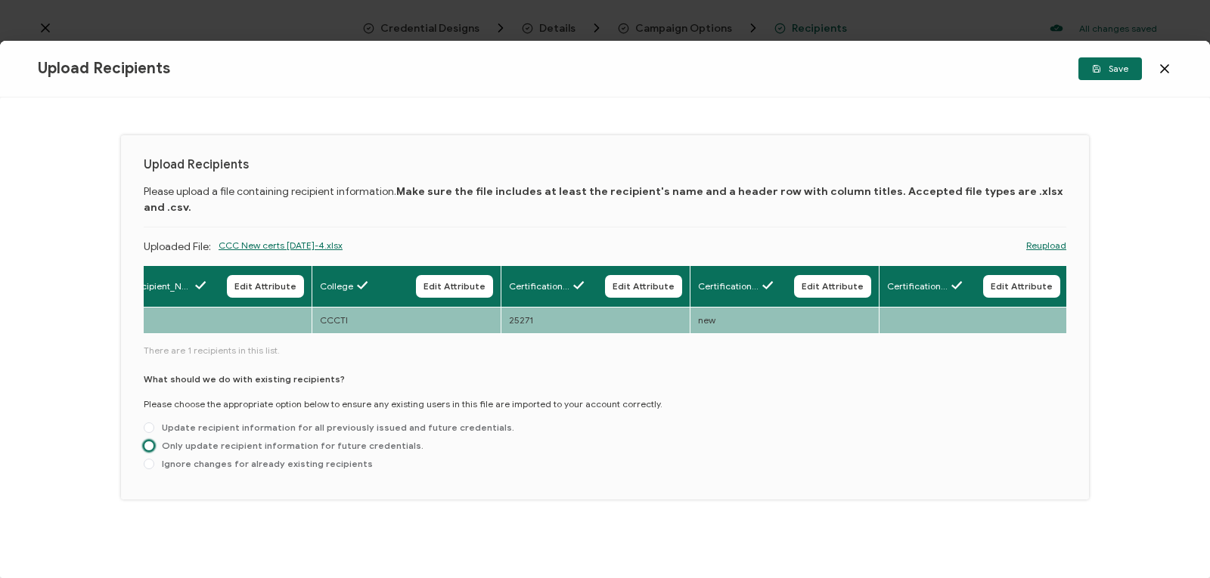
click at [150, 441] on span at bounding box center [149, 446] width 11 height 11
click at [150, 441] on input "Only update recipient information for future credentials." at bounding box center [149, 447] width 11 height 12
radio input "true"
click at [1107, 69] on span "Save" at bounding box center [1110, 68] width 36 height 9
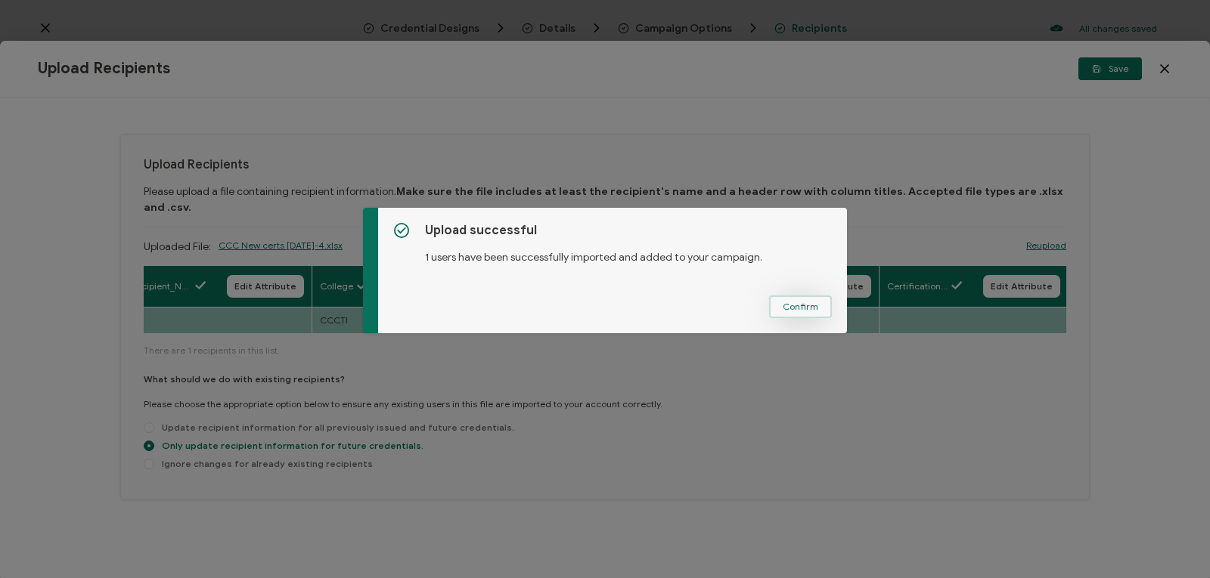
click at [798, 304] on span "Confirm" at bounding box center [801, 306] width 36 height 9
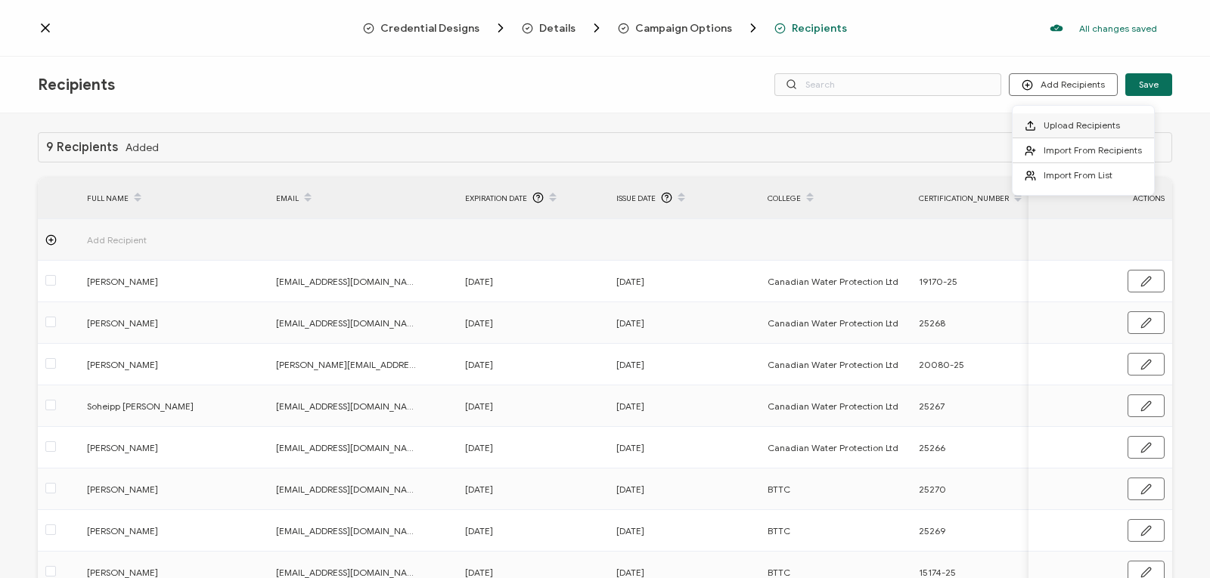
click at [1061, 123] on span "Upload Recipients" at bounding box center [1081, 124] width 76 height 11
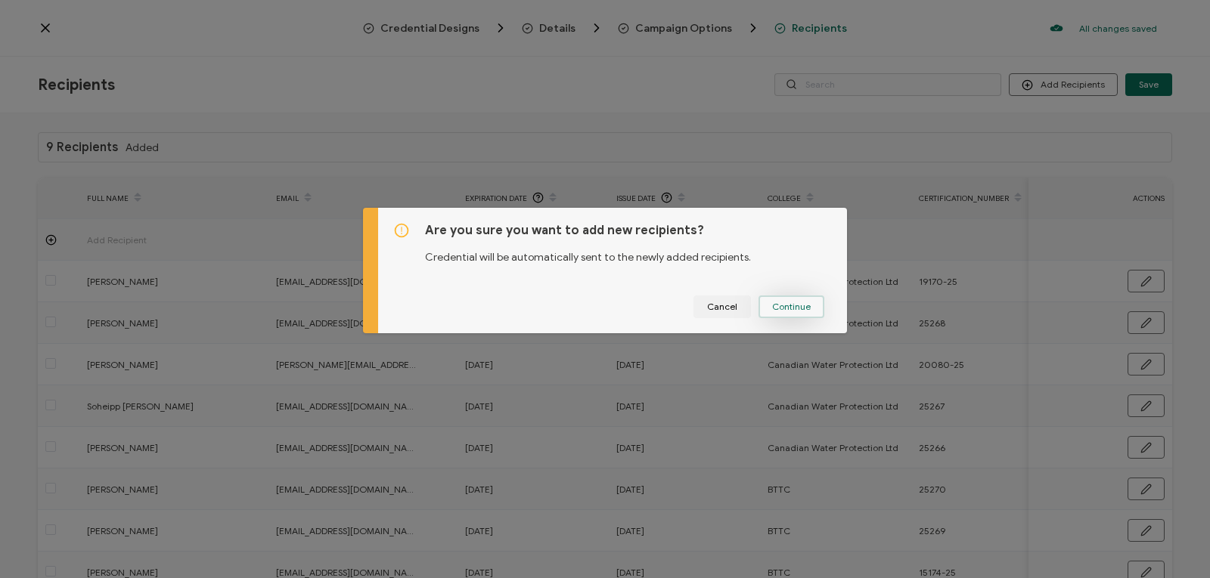
click at [792, 305] on span "Continue" at bounding box center [791, 306] width 39 height 9
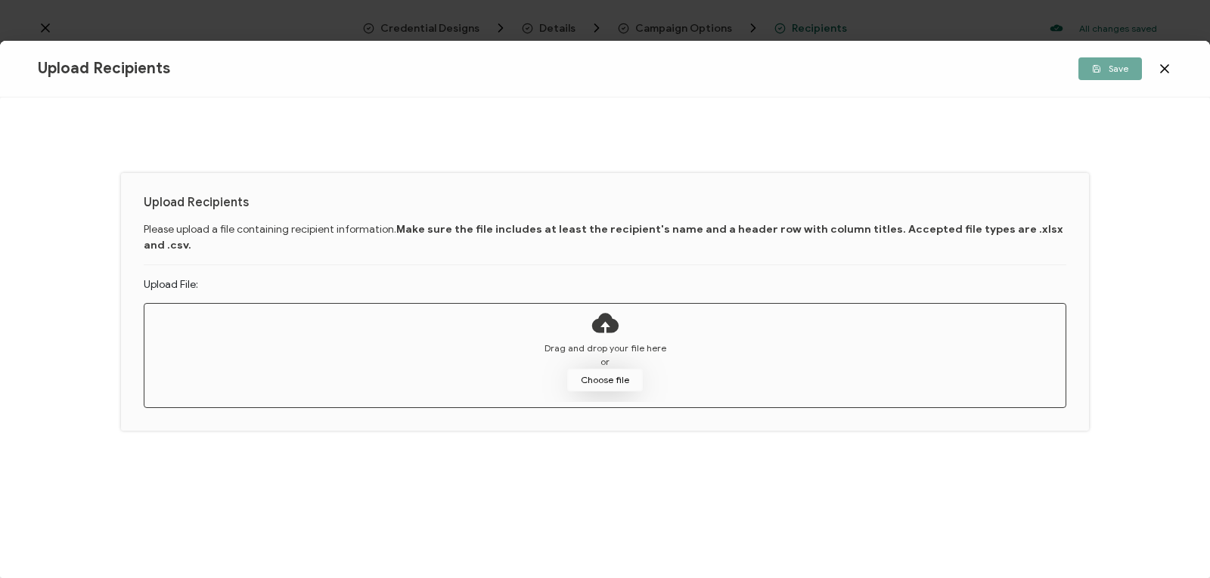
click at [629, 369] on button "Choose file" at bounding box center [605, 380] width 76 height 23
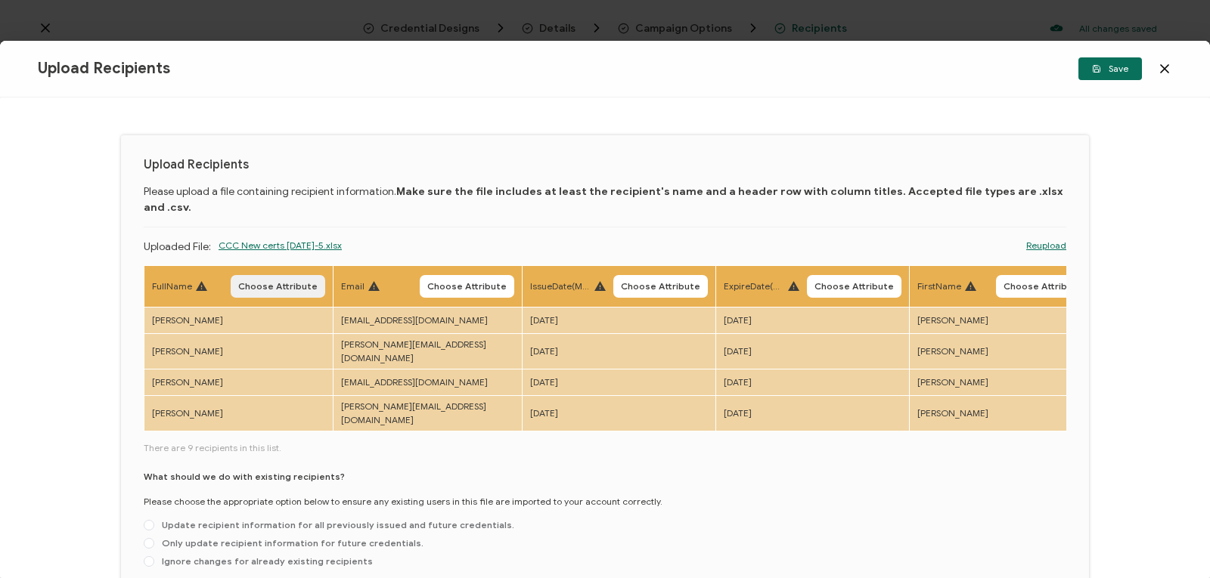
click at [282, 282] on span "Choose Attribute" at bounding box center [277, 286] width 79 height 9
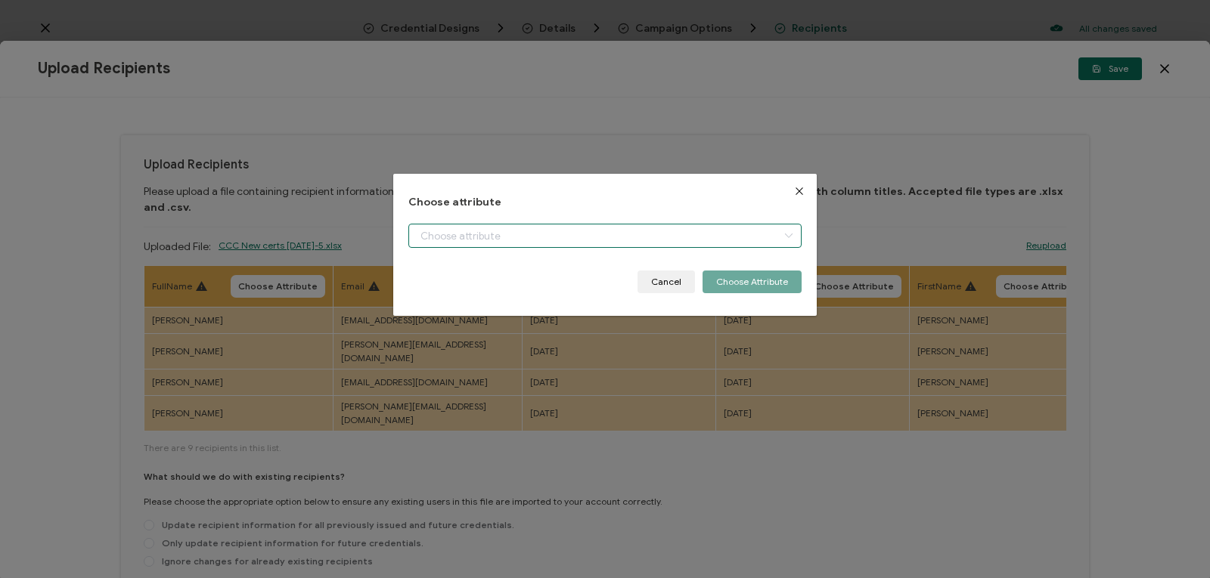
click at [423, 235] on input "dialog" at bounding box center [604, 236] width 393 height 24
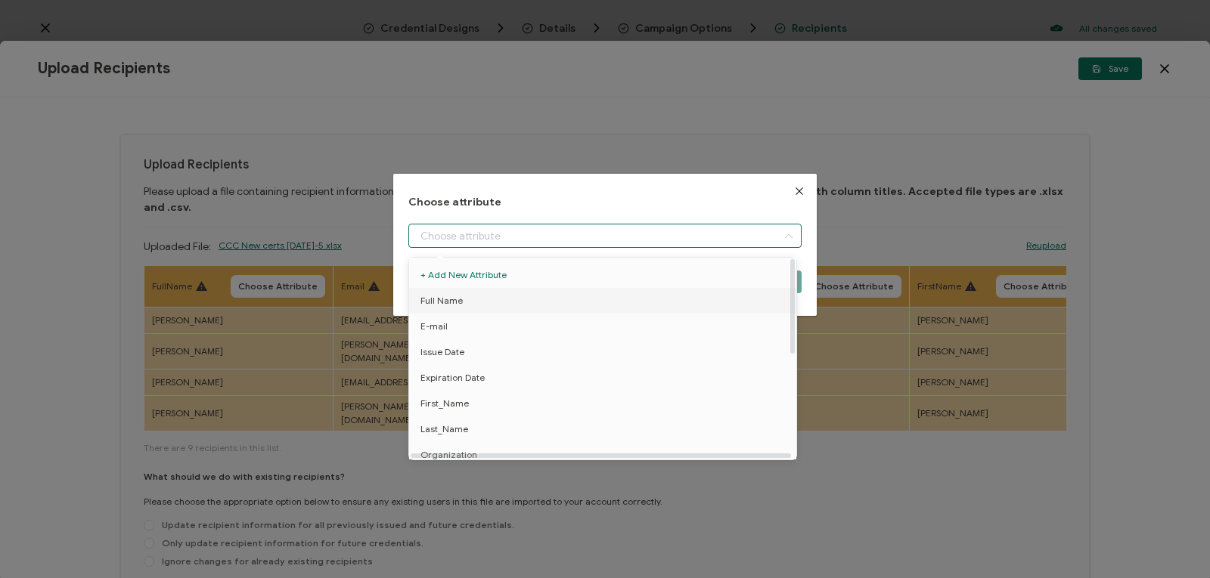
click at [434, 302] on span "Full Name" at bounding box center [441, 301] width 42 height 26
type input "Full Name"
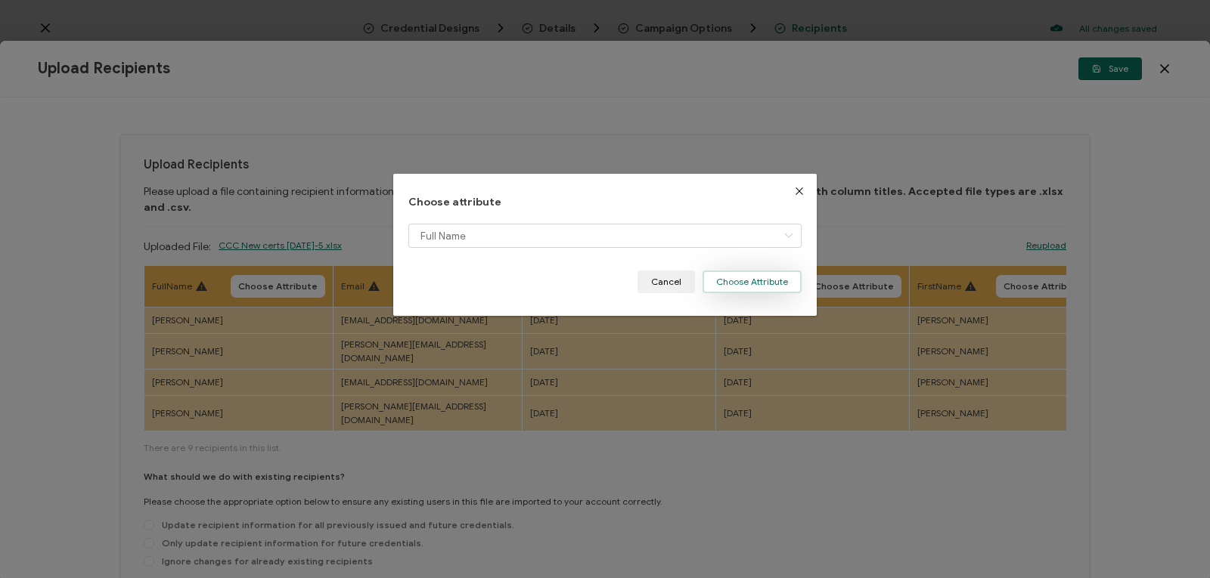
click at [735, 290] on button "Choose Attribute" at bounding box center [751, 282] width 99 height 23
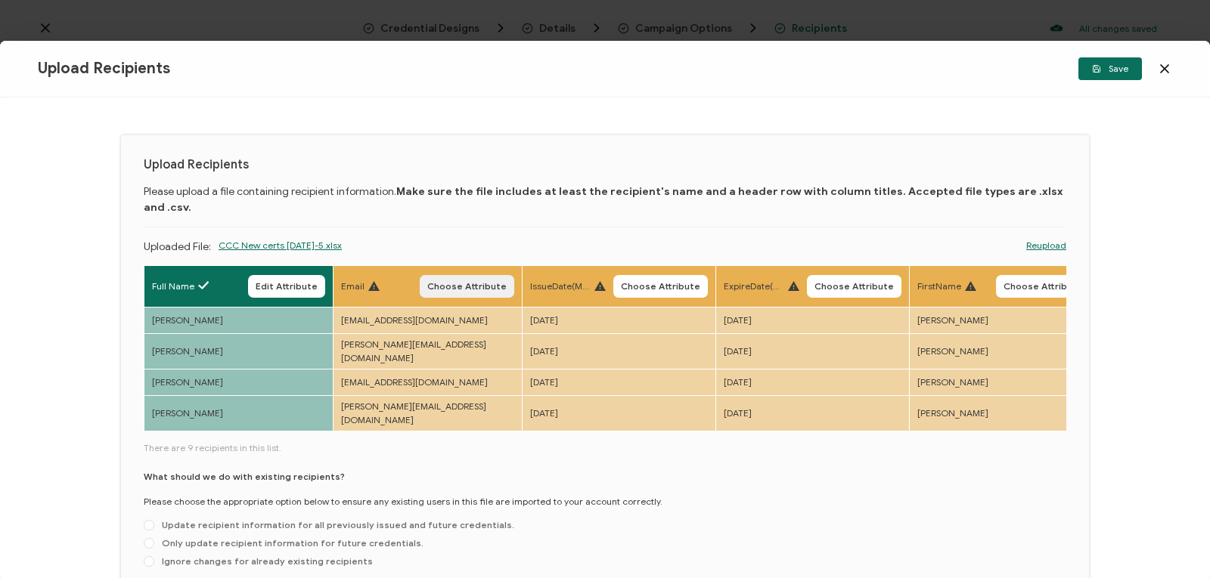
click at [491, 282] on span "Choose Attribute" at bounding box center [466, 286] width 79 height 9
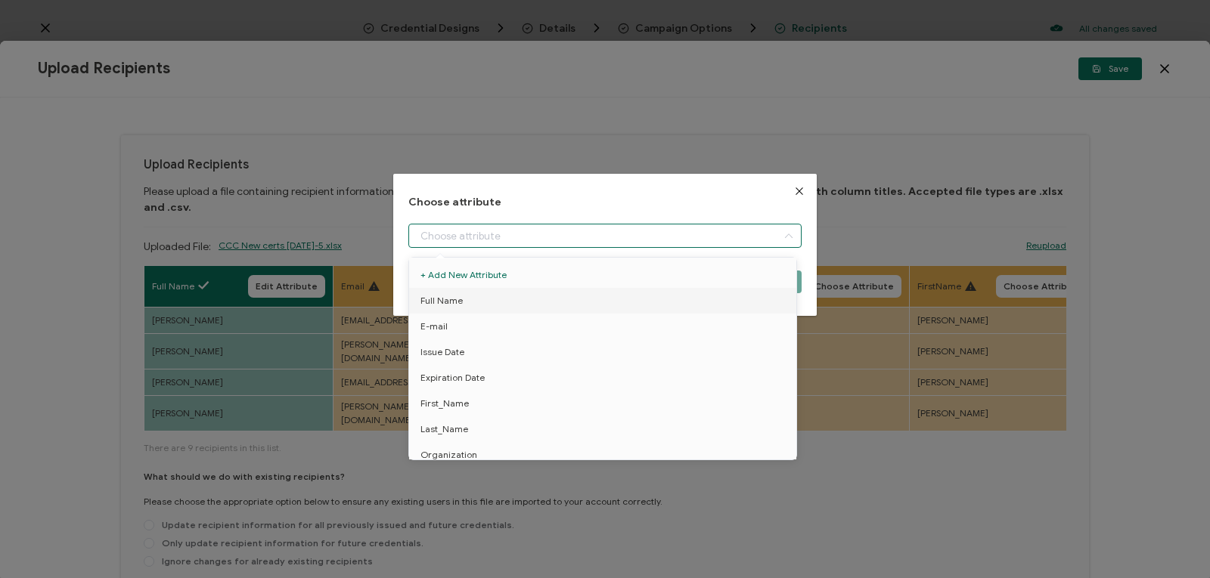
click at [472, 235] on input "dialog" at bounding box center [604, 236] width 393 height 24
click at [462, 329] on li "E-mail" at bounding box center [605, 327] width 400 height 26
type input "E-mail"
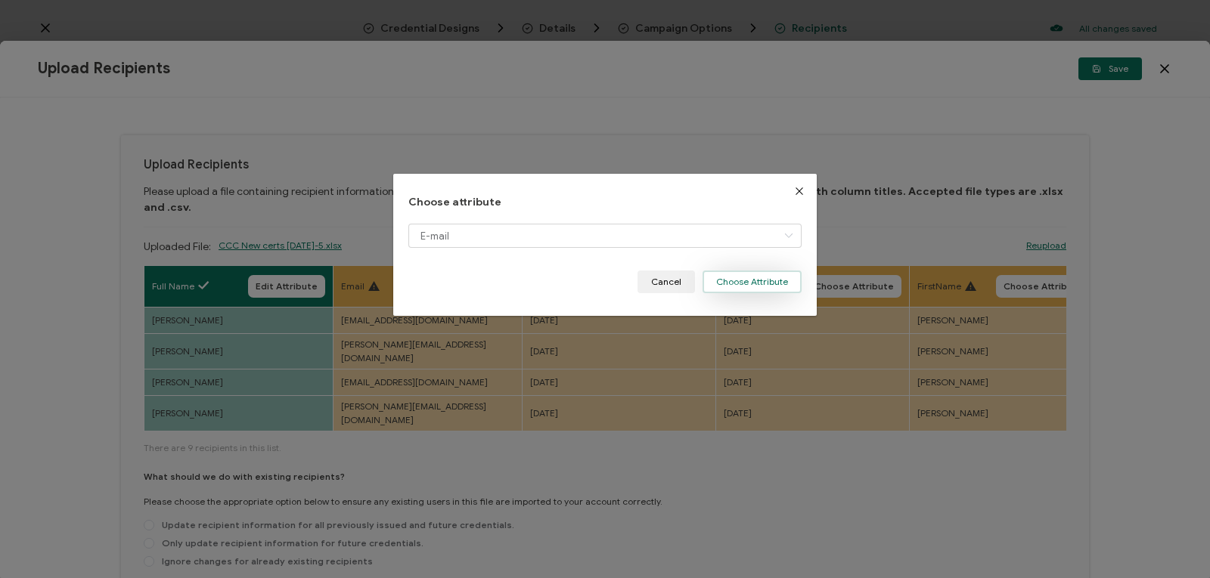
click at [706, 280] on button "Choose Attribute" at bounding box center [751, 282] width 99 height 23
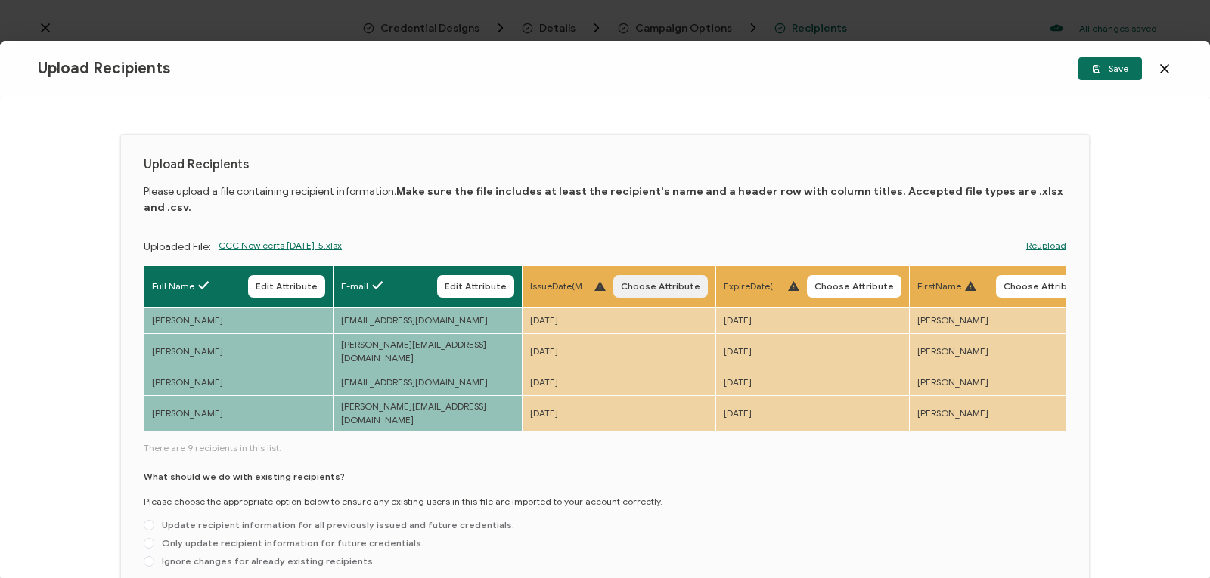
click at [646, 282] on span "Choose Attribute" at bounding box center [660, 286] width 79 height 9
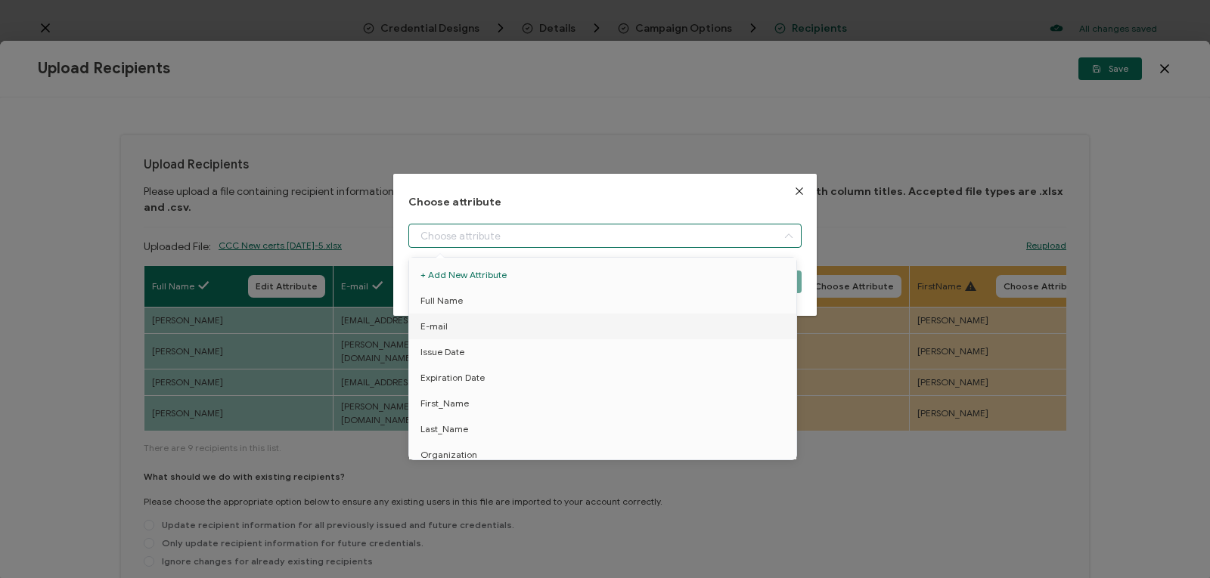
click at [577, 235] on input "dialog" at bounding box center [604, 236] width 393 height 24
click at [566, 350] on li "Issue Date" at bounding box center [605, 352] width 400 height 26
type input "Issue Date"
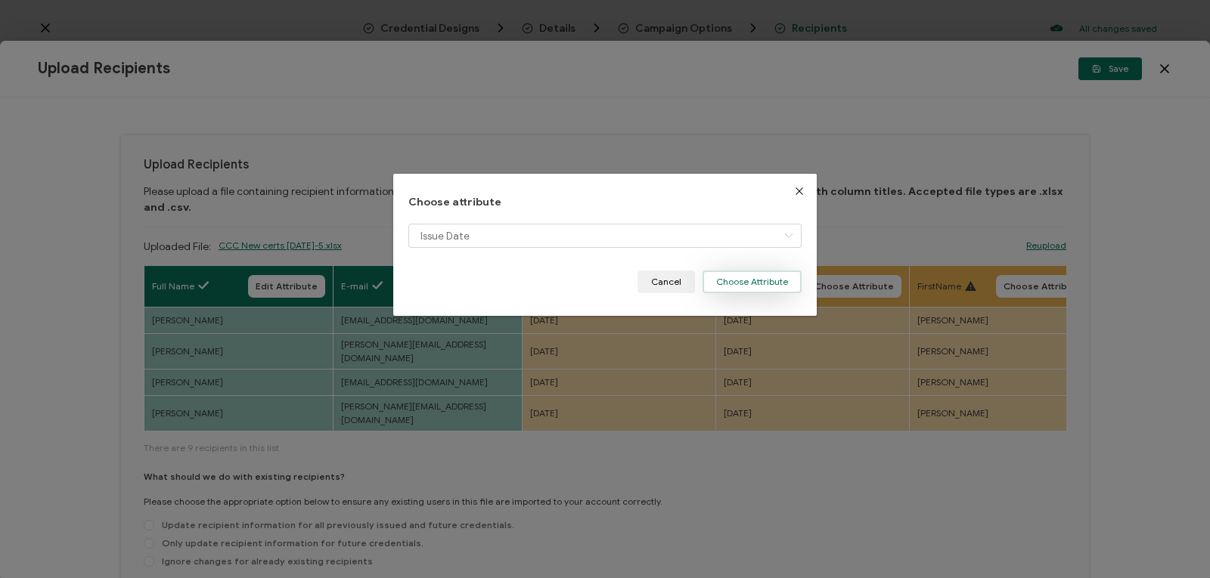
click at [715, 279] on button "Choose Attribute" at bounding box center [751, 282] width 99 height 23
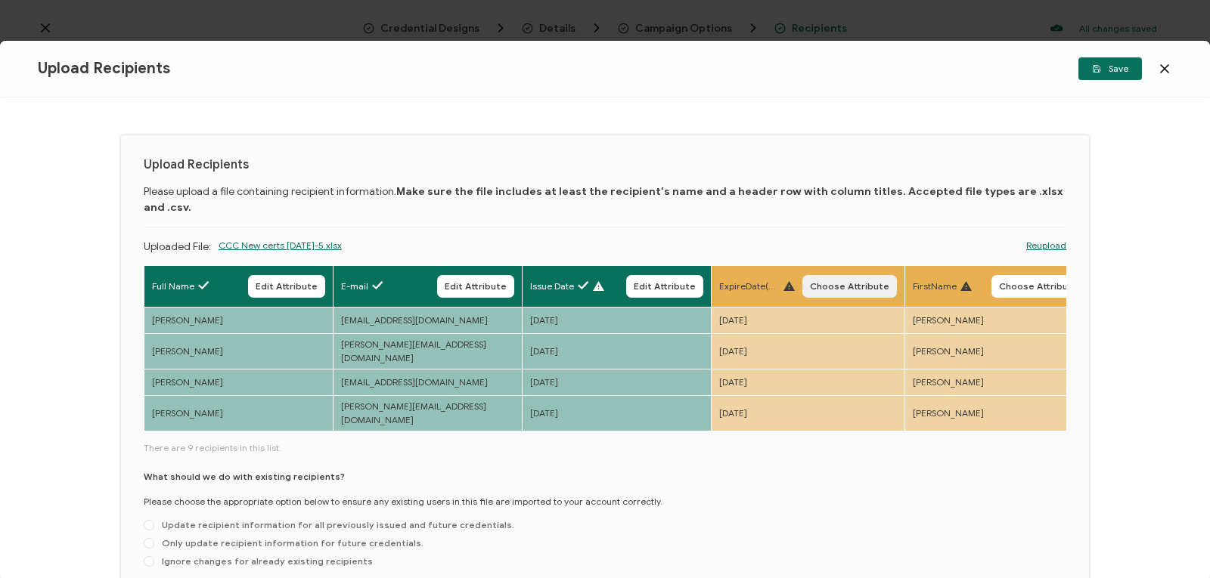
click at [829, 282] on span "Choose Attribute" at bounding box center [849, 286] width 79 height 9
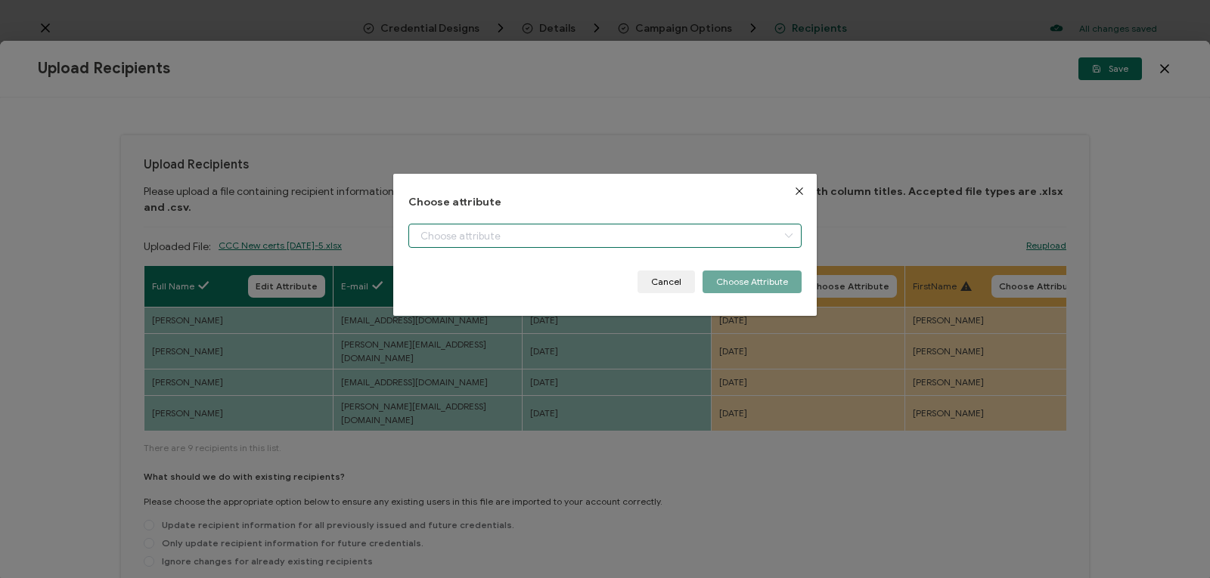
click at [637, 237] on input "dialog" at bounding box center [604, 236] width 393 height 24
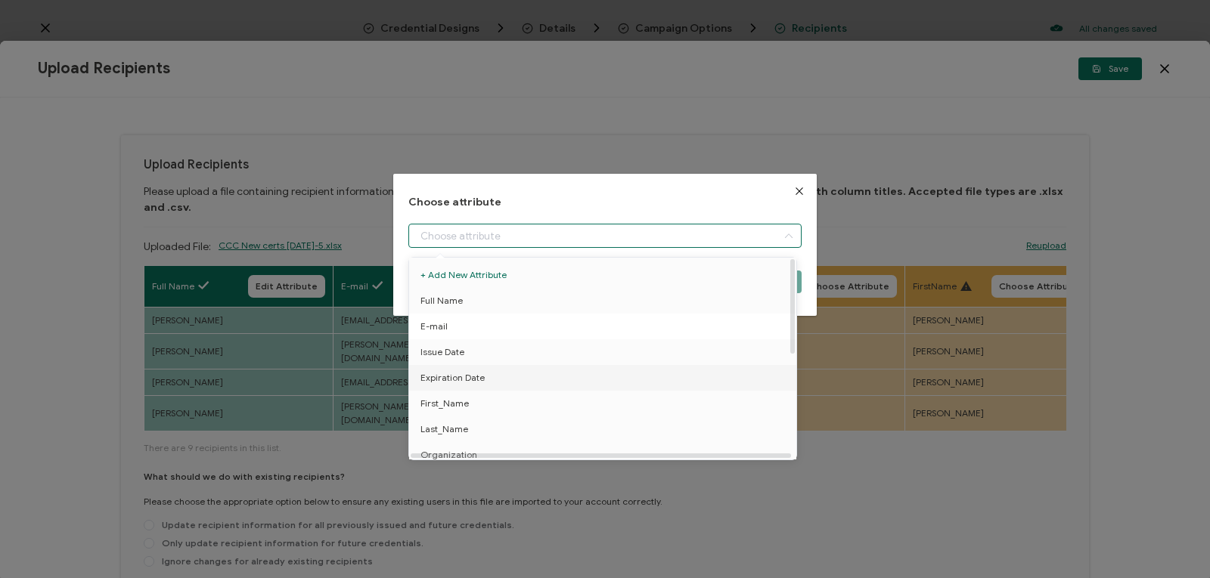
click at [616, 377] on li "Expiration Date" at bounding box center [605, 378] width 400 height 26
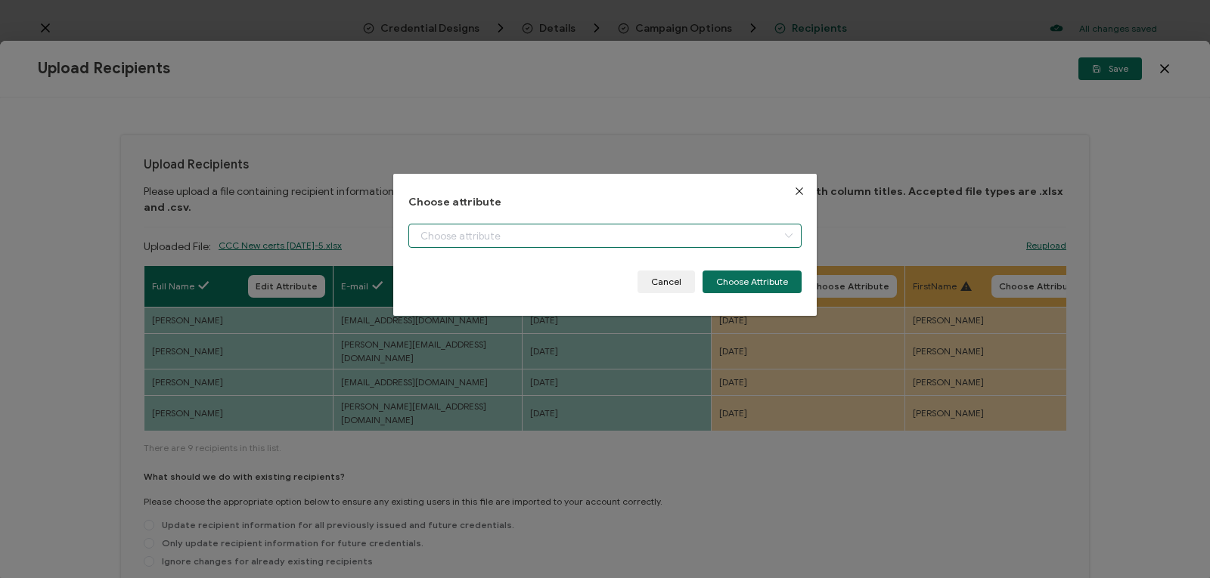
type input "Expiration Date"
click at [738, 283] on button "Choose Attribute" at bounding box center [751, 282] width 99 height 23
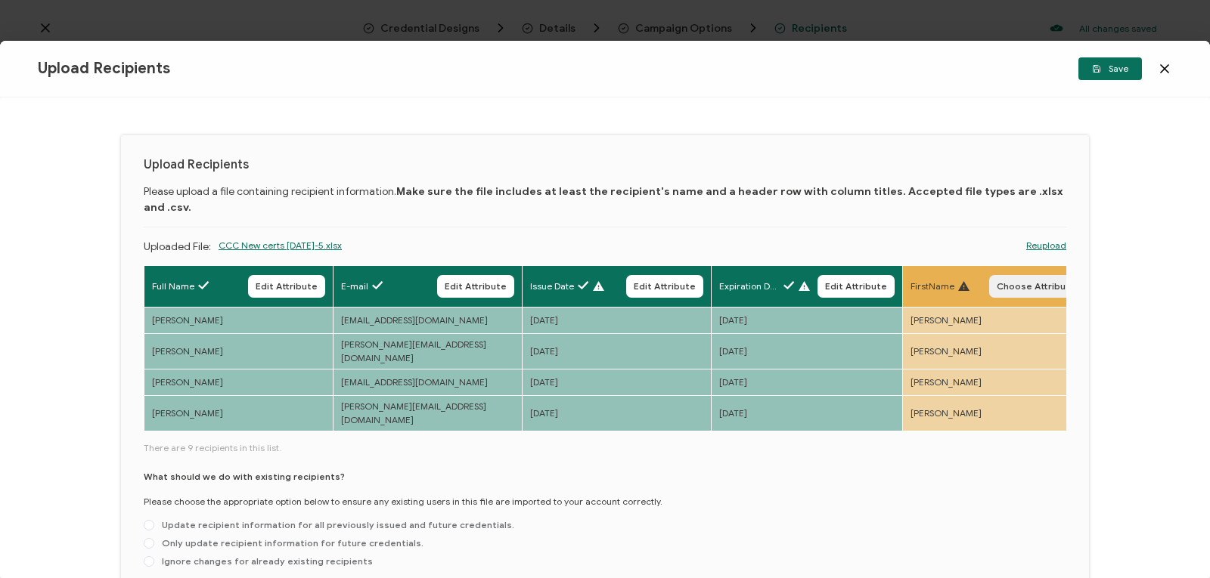
click at [1027, 282] on span "Choose Attribute" at bounding box center [1035, 286] width 79 height 9
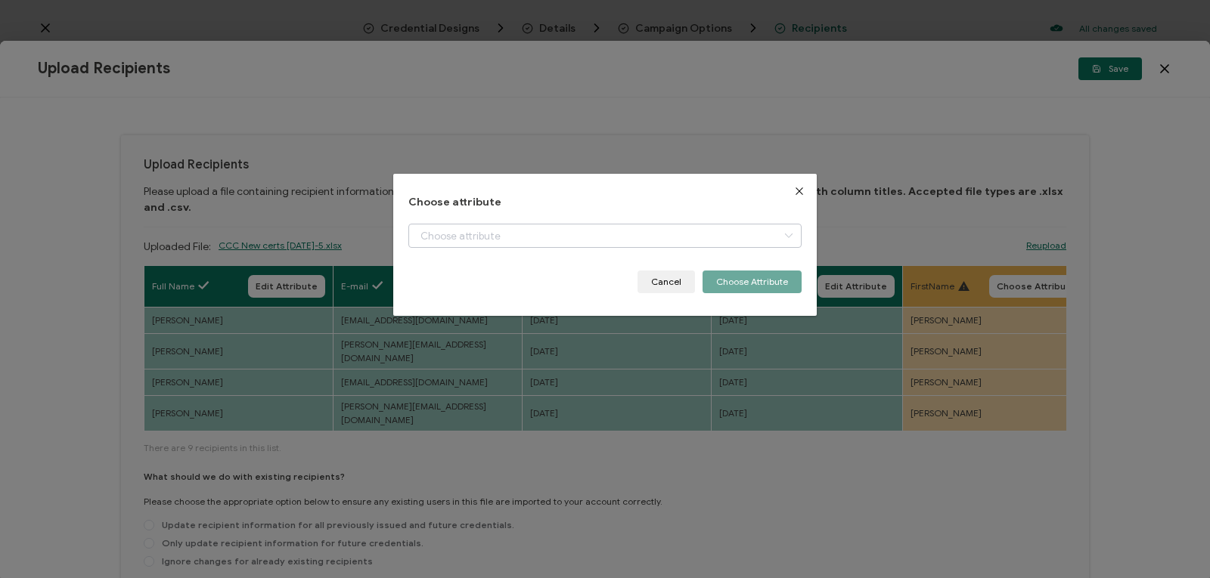
click at [779, 238] on icon "dialog" at bounding box center [788, 236] width 19 height 24
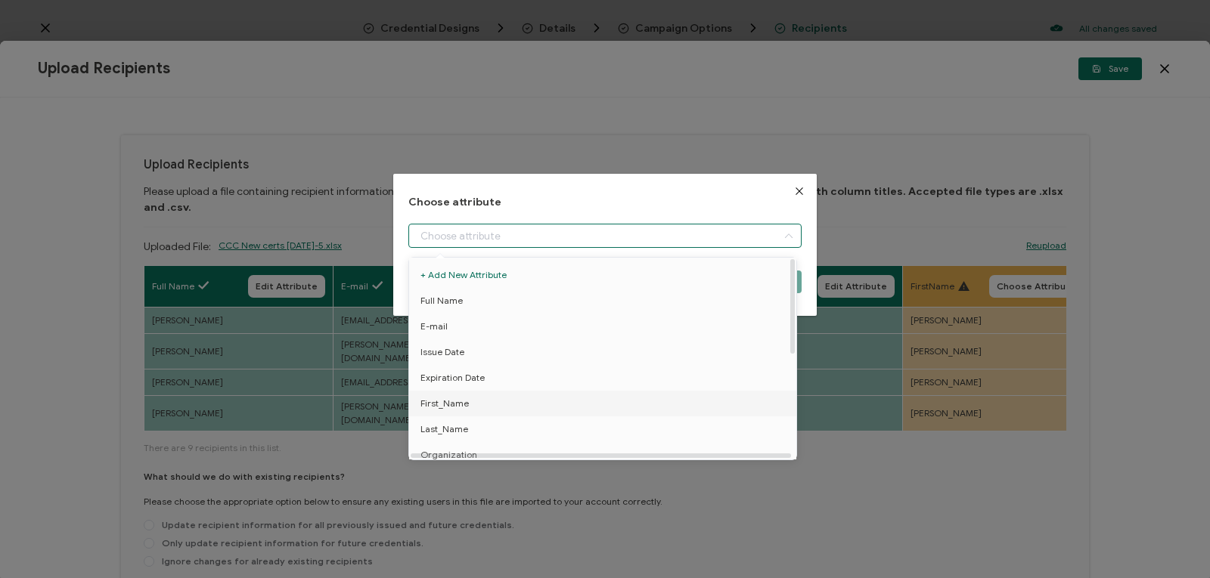
click at [733, 401] on li "First_Name" at bounding box center [605, 404] width 400 height 26
type input "First_Name"
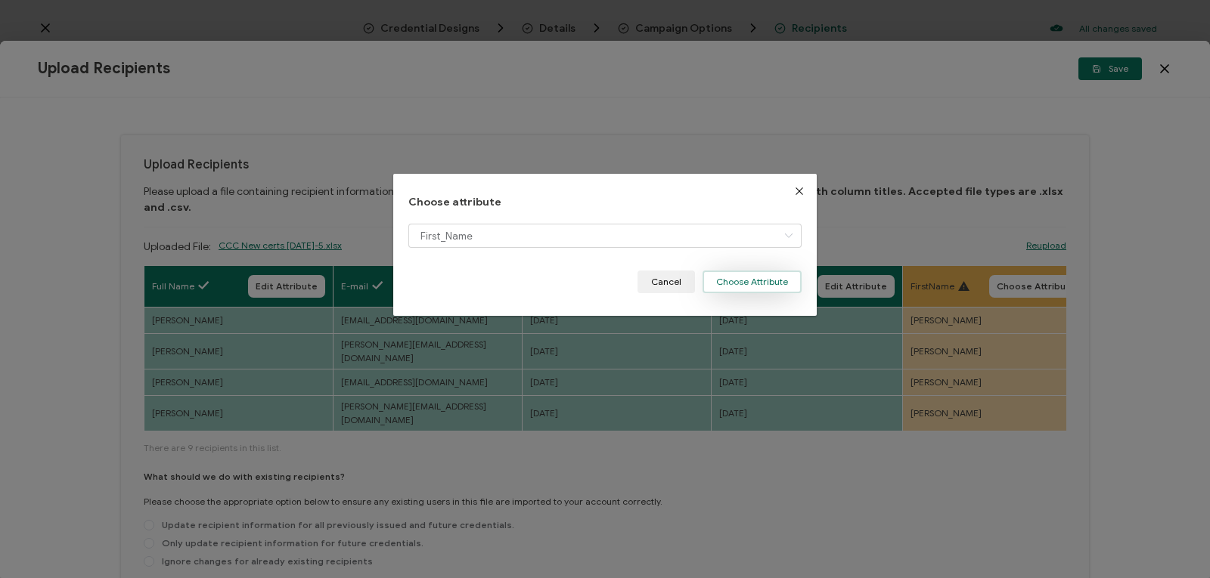
click at [769, 278] on button "Choose Attribute" at bounding box center [751, 282] width 99 height 23
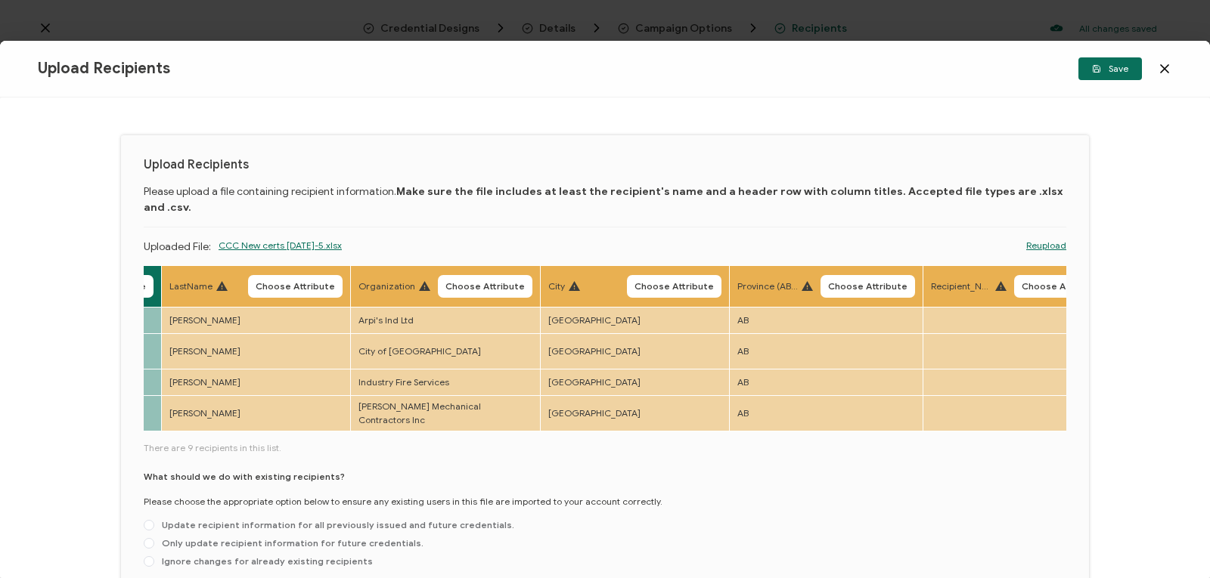
scroll to position [0, 934]
click at [294, 282] on span "Choose Attribute" at bounding box center [290, 286] width 79 height 9
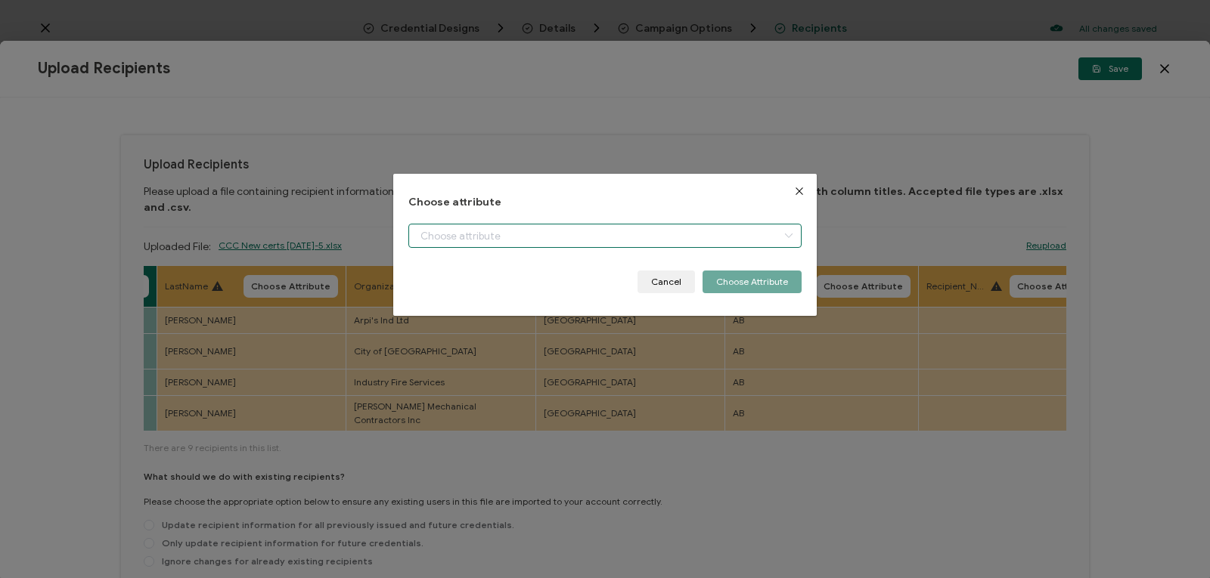
click at [479, 234] on input "dialog" at bounding box center [604, 236] width 393 height 24
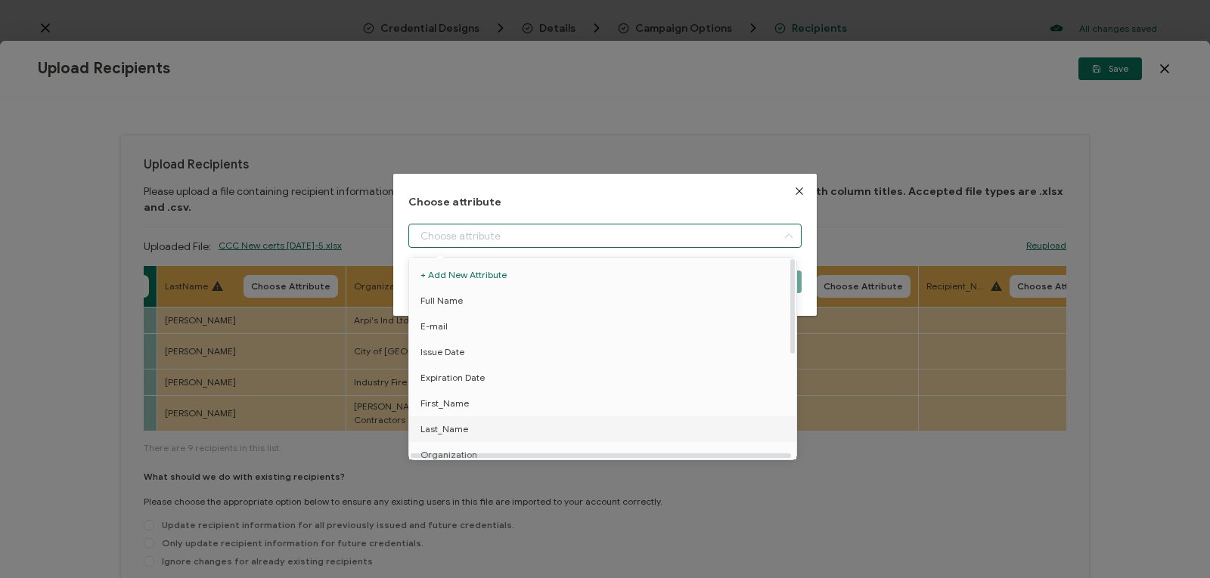
click at [454, 429] on span "Last_Name" at bounding box center [444, 430] width 48 height 26
type input "Last_Name"
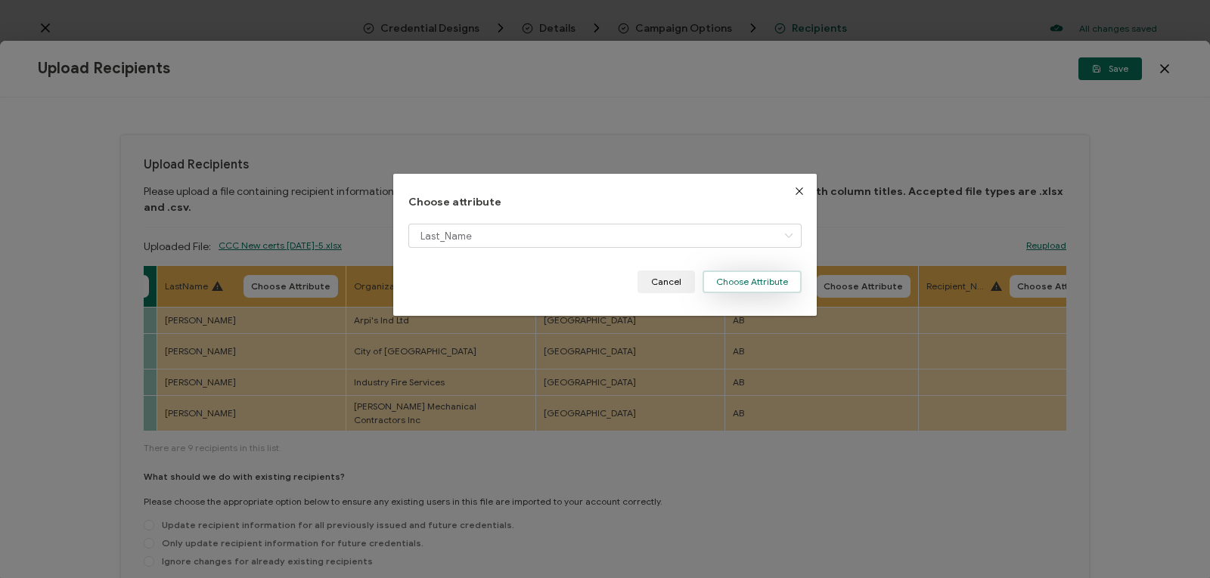
click at [709, 279] on button "Choose Attribute" at bounding box center [751, 282] width 99 height 23
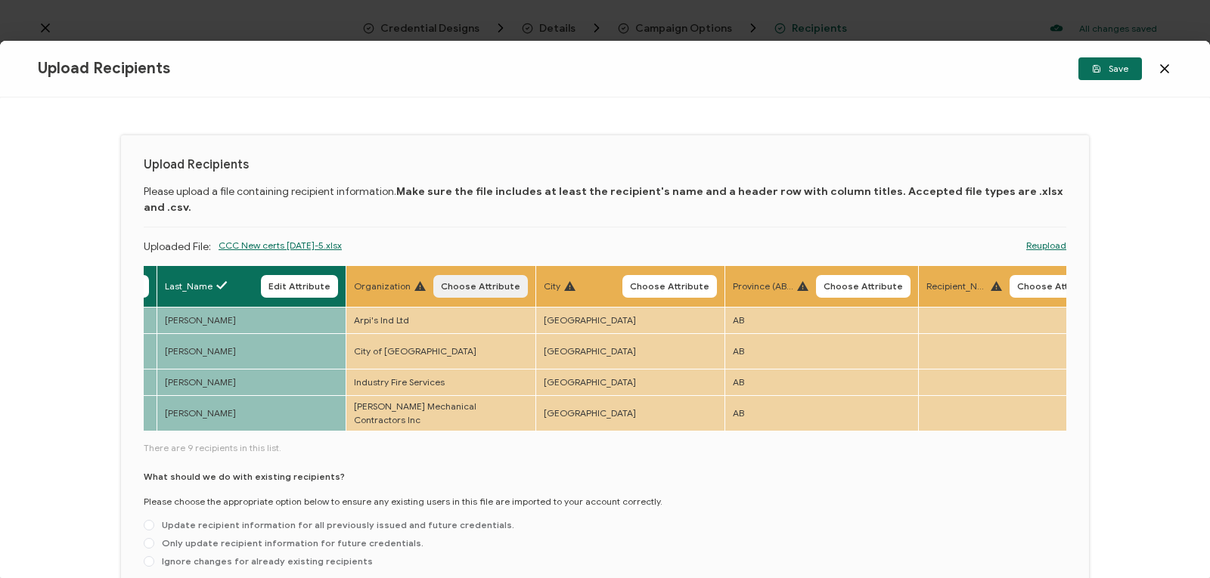
click at [494, 282] on span "Choose Attribute" at bounding box center [480, 286] width 79 height 9
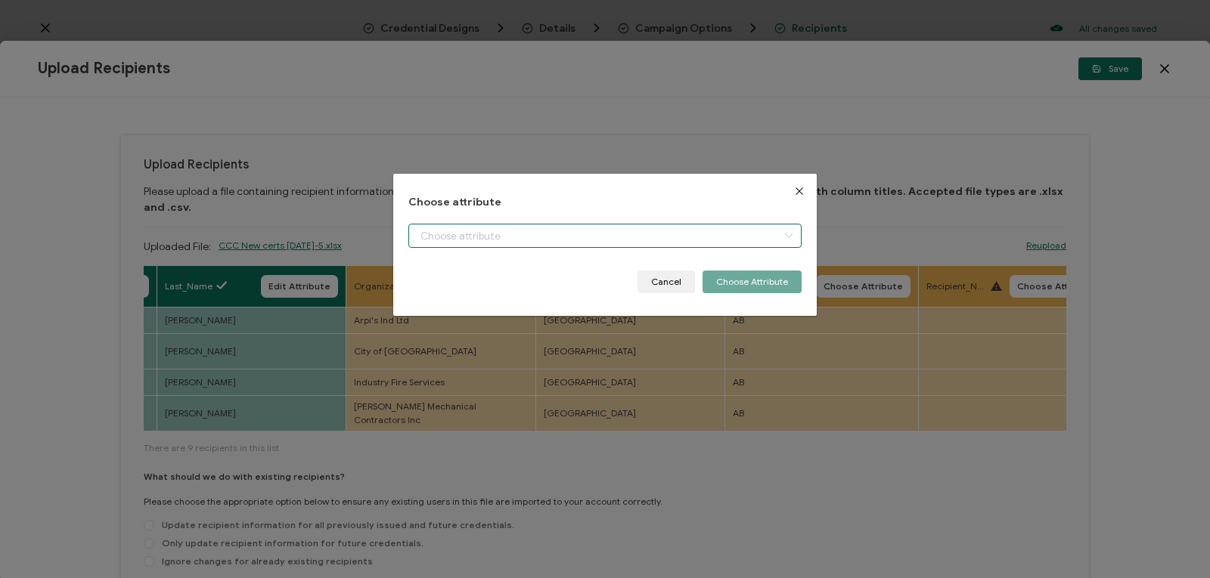
click at [515, 234] on input "dialog" at bounding box center [604, 236] width 393 height 24
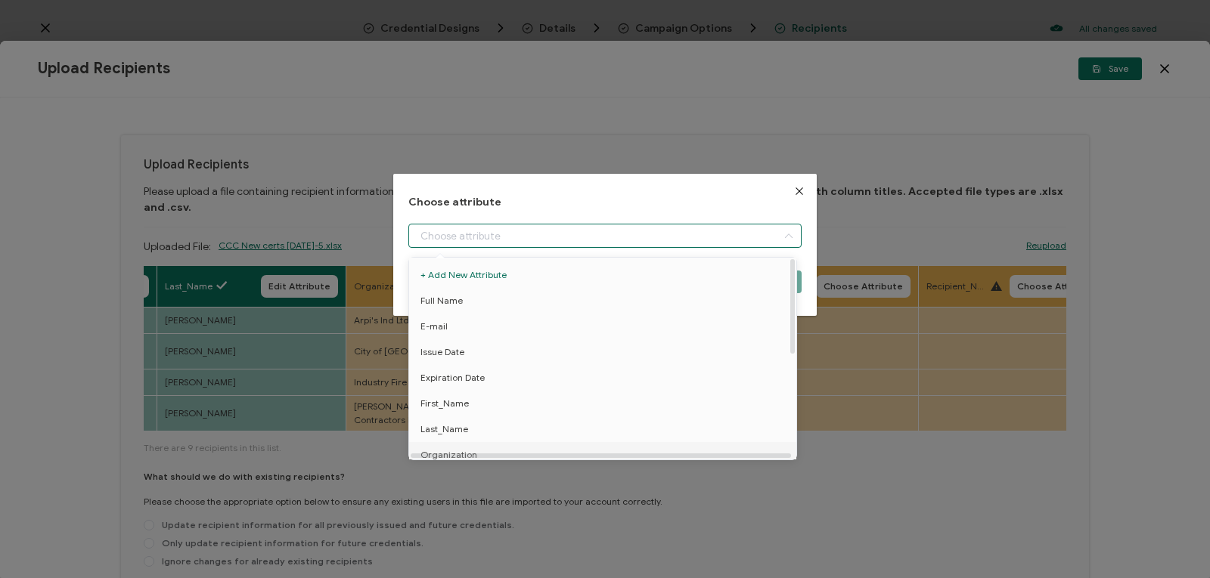
click at [479, 452] on li "Organization" at bounding box center [605, 455] width 400 height 26
type input "Organization"
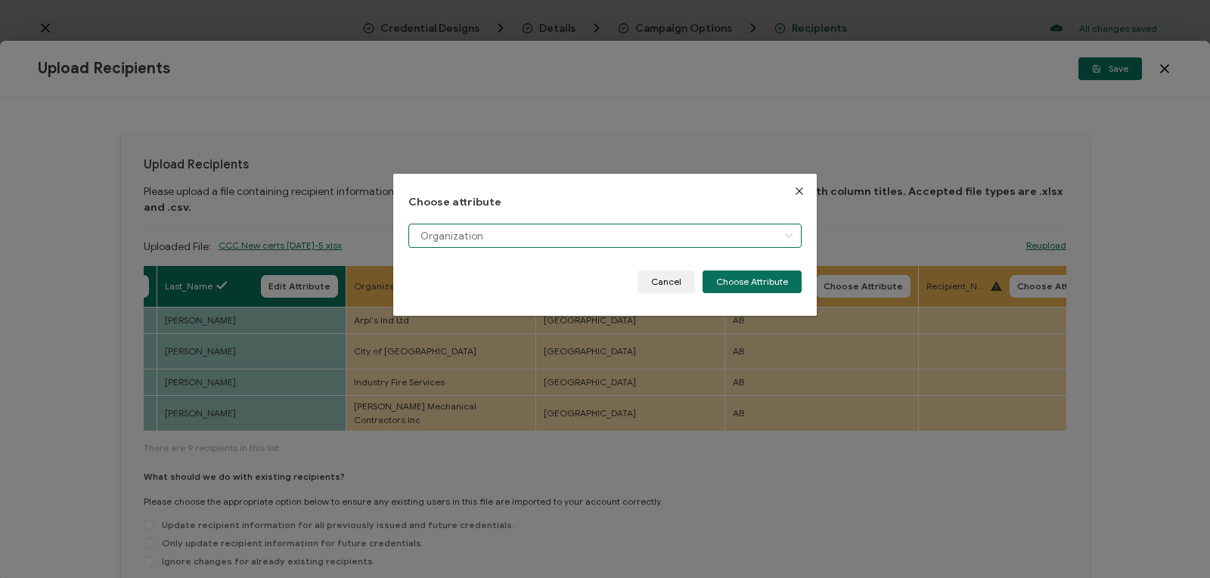
scroll to position [11, 0]
click at [734, 280] on button "Choose Attribute" at bounding box center [751, 282] width 99 height 23
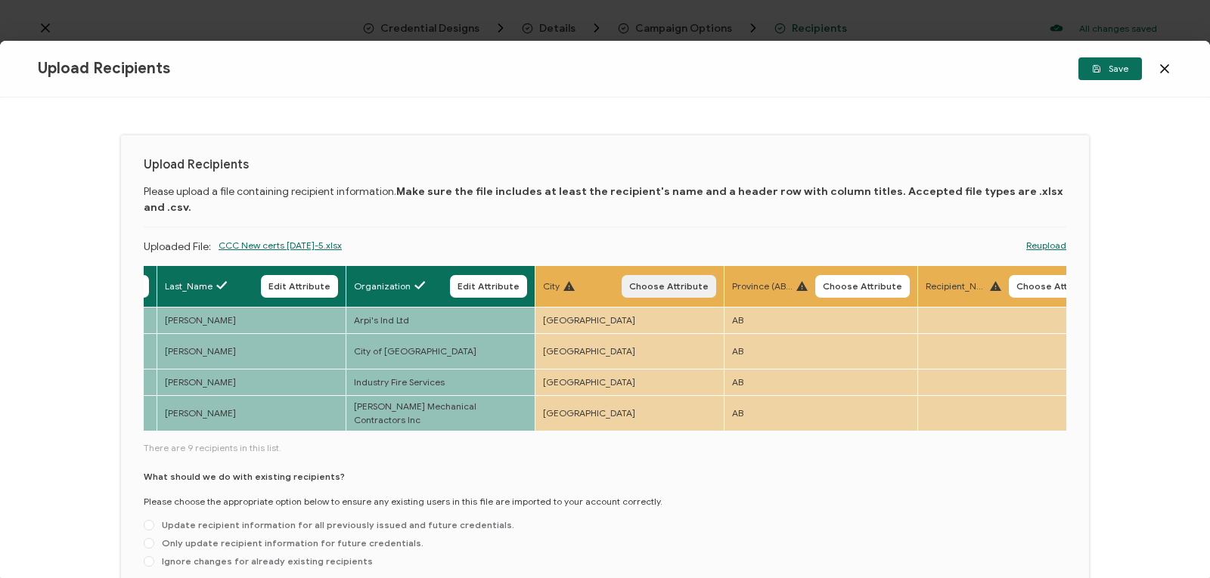
click at [668, 282] on span "Choose Attribute" at bounding box center [668, 286] width 79 height 9
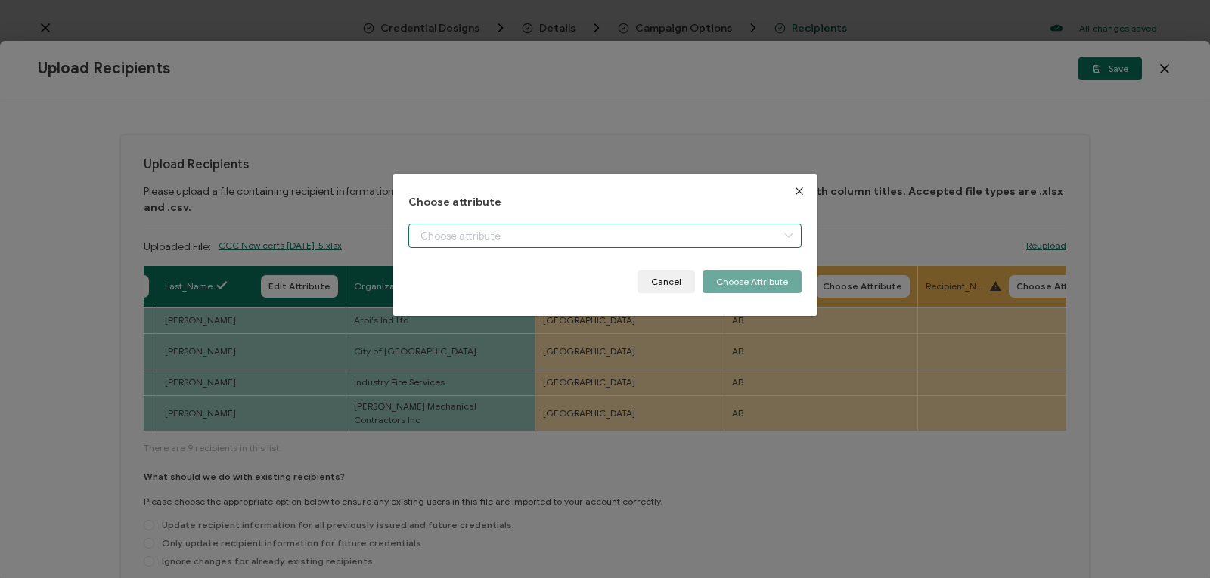
click at [610, 227] on input "dialog" at bounding box center [604, 236] width 393 height 24
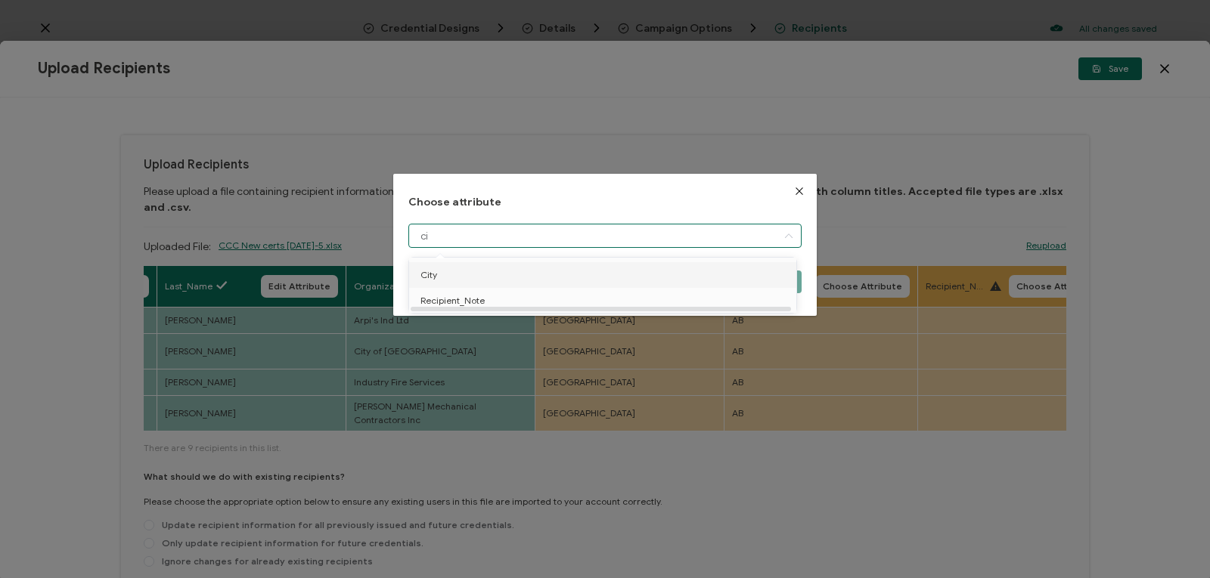
click at [580, 268] on li "City" at bounding box center [605, 275] width 400 height 26
type input "City"
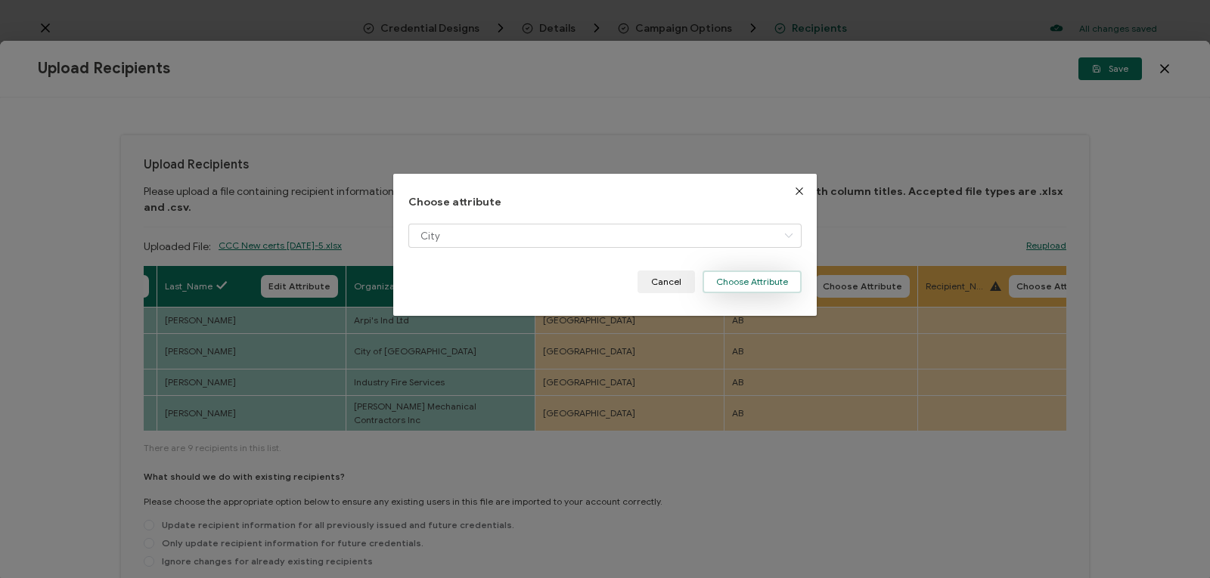
click at [723, 280] on button "Choose Attribute" at bounding box center [751, 282] width 99 height 23
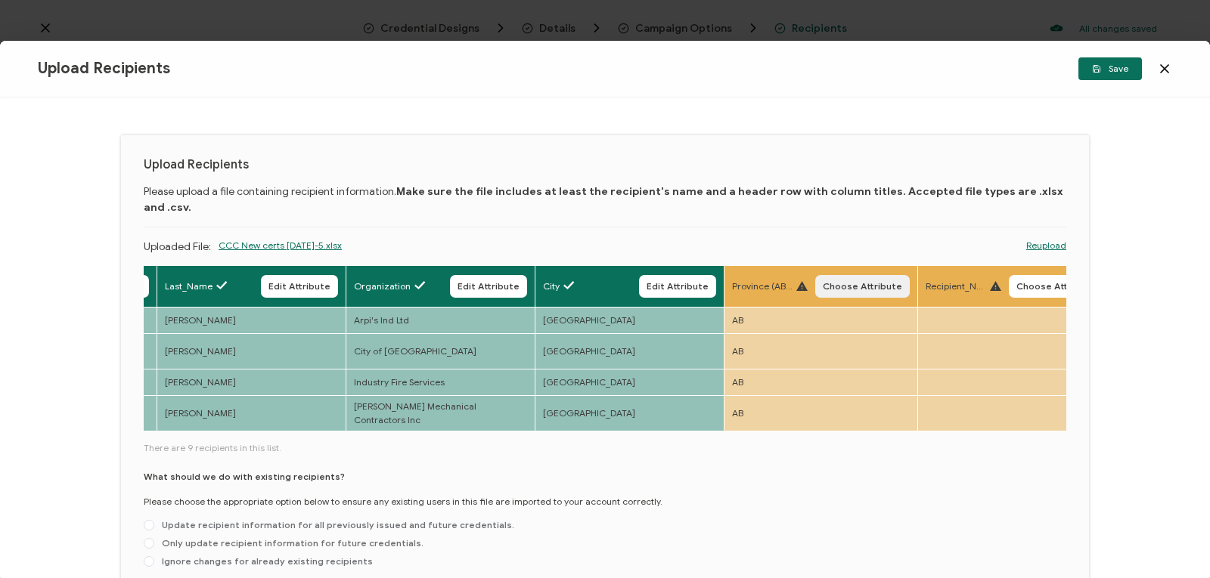
click at [826, 282] on span "Choose Attribute" at bounding box center [862, 286] width 79 height 9
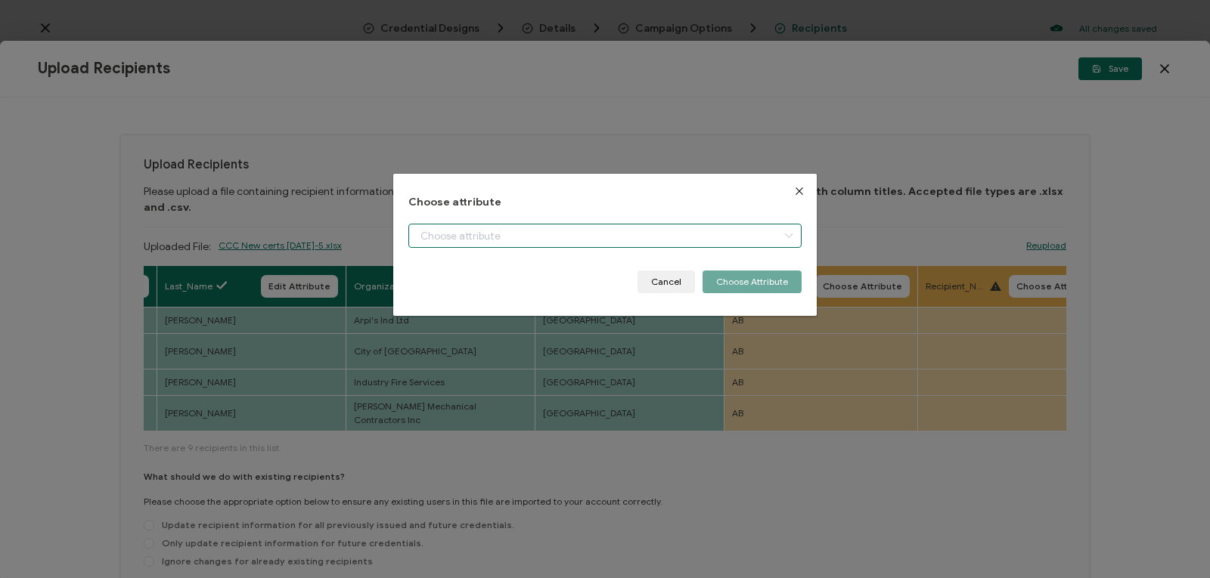
click at [683, 235] on input "dialog" at bounding box center [604, 236] width 393 height 24
click at [668, 271] on li "Province" at bounding box center [605, 275] width 400 height 26
type input "Province"
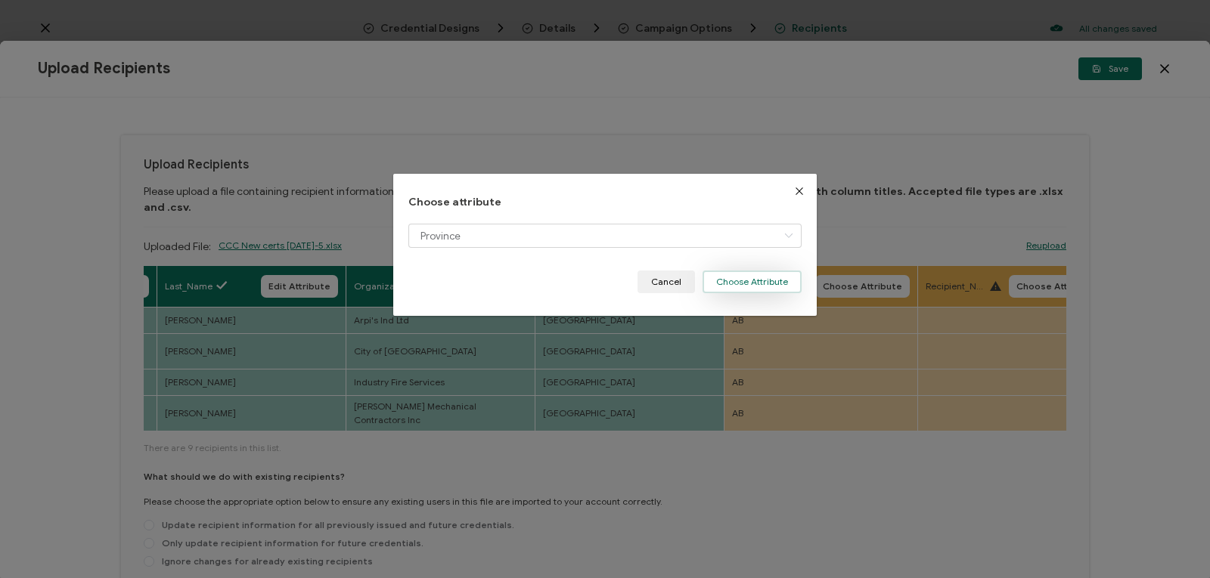
click at [748, 280] on button "Choose Attribute" at bounding box center [751, 282] width 99 height 23
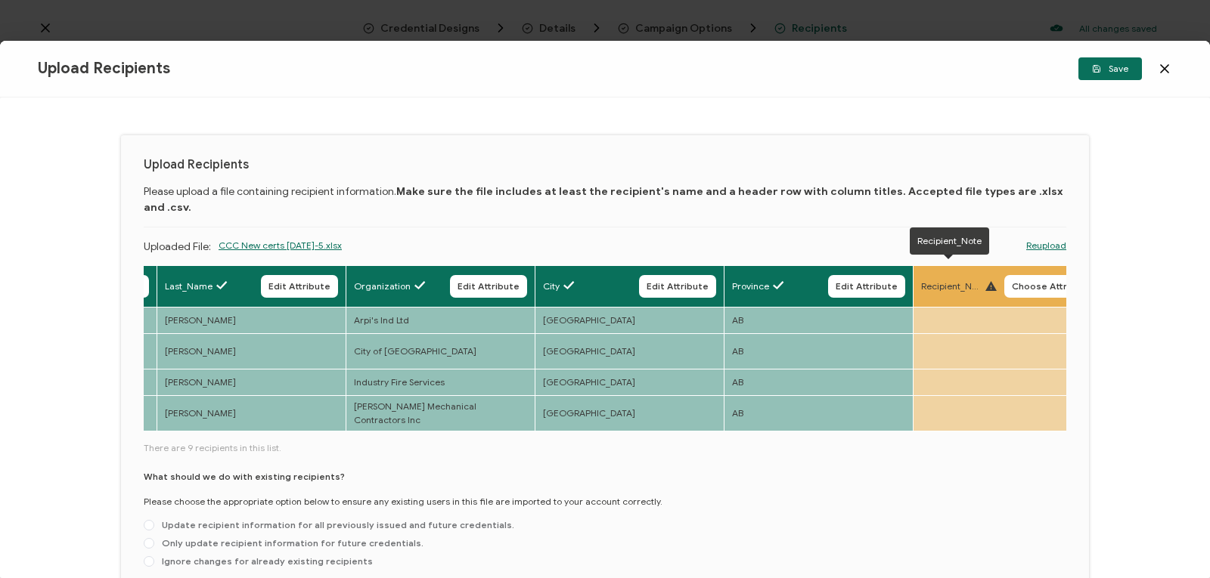
click at [975, 280] on span "Recipient_Note" at bounding box center [951, 287] width 60 height 14
click at [1009, 275] on button "Choose Attribute" at bounding box center [1051, 286] width 95 height 23
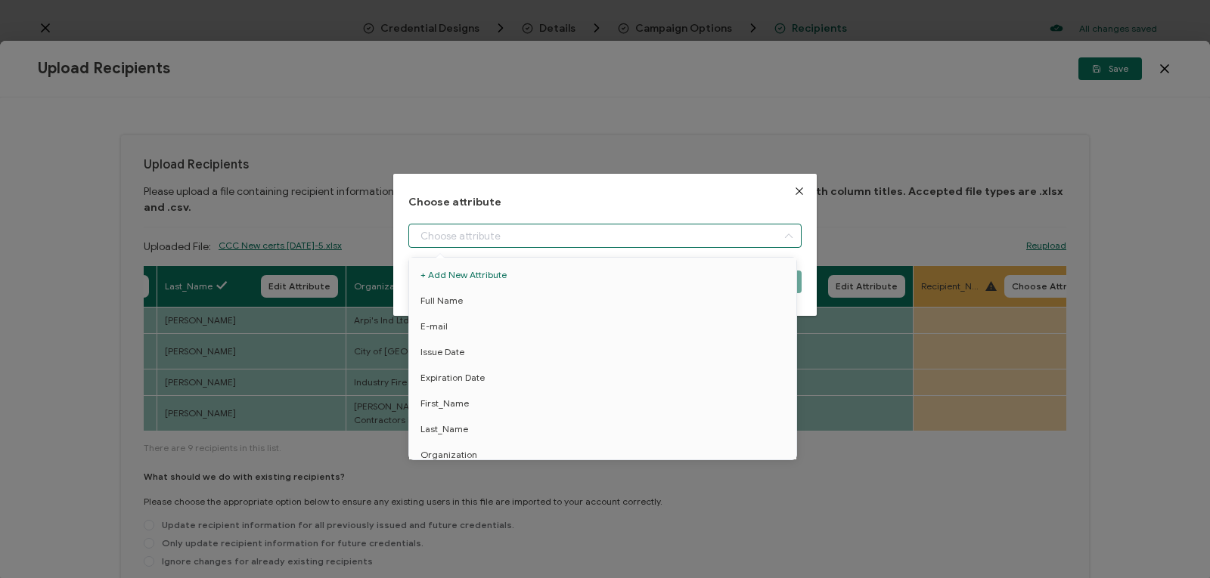
click at [752, 237] on input "dialog" at bounding box center [604, 236] width 393 height 24
click at [568, 443] on li "Recipient_Note" at bounding box center [605, 445] width 400 height 26
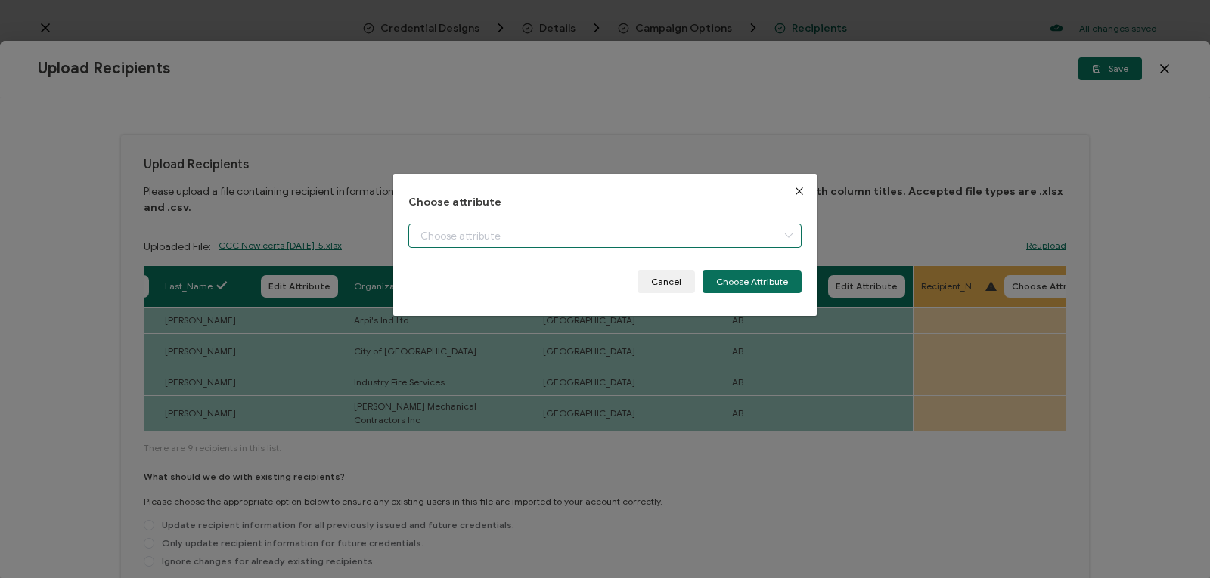
type input "Recipient_Note"
click at [744, 284] on button "Choose Attribute" at bounding box center [751, 282] width 99 height 23
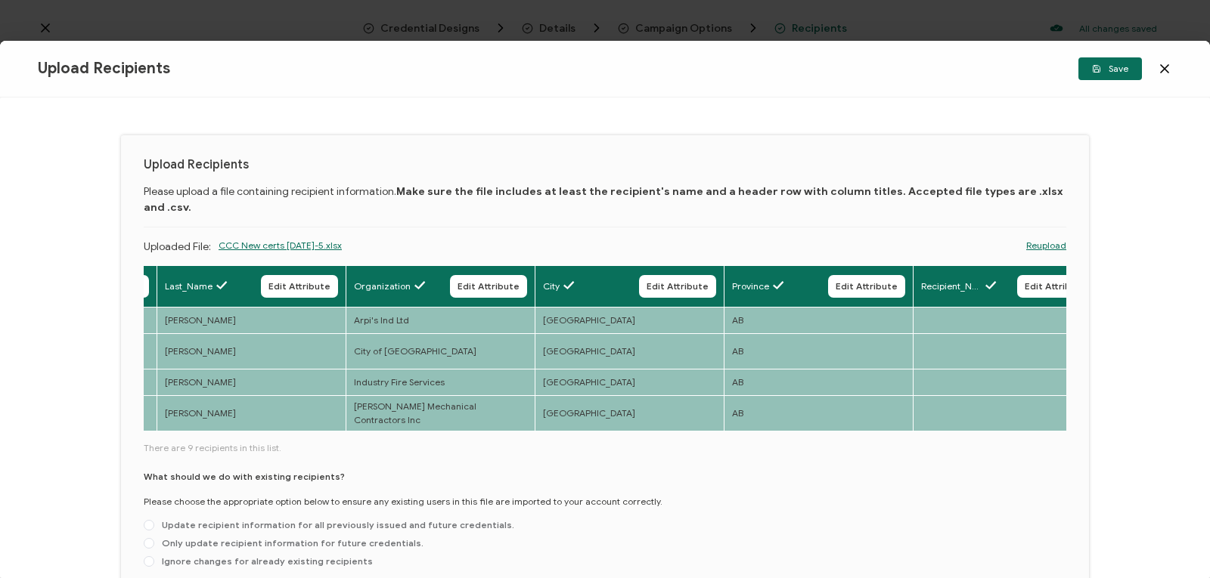
drag, startPoint x: 714, startPoint y: 405, endPoint x: 770, endPoint y: 400, distance: 57.0
click at [770, 400] on div "Full Name Edit Attribute E-mail Edit Attribute Issue Date Edit Attribute Expira…" at bounding box center [605, 419] width 922 height 309
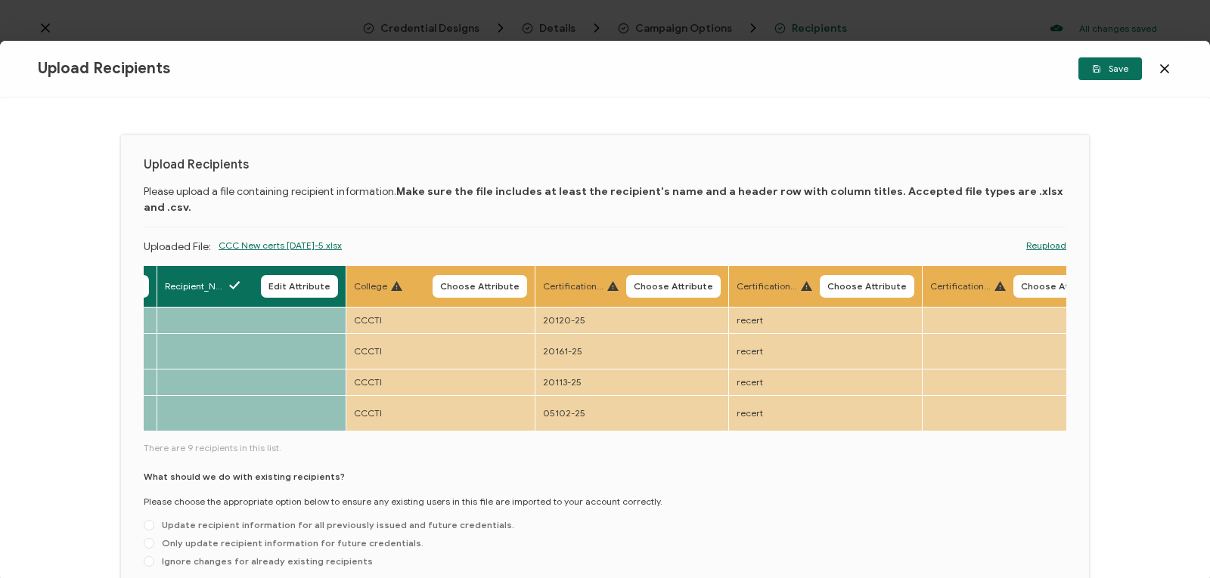
scroll to position [0, 1728]
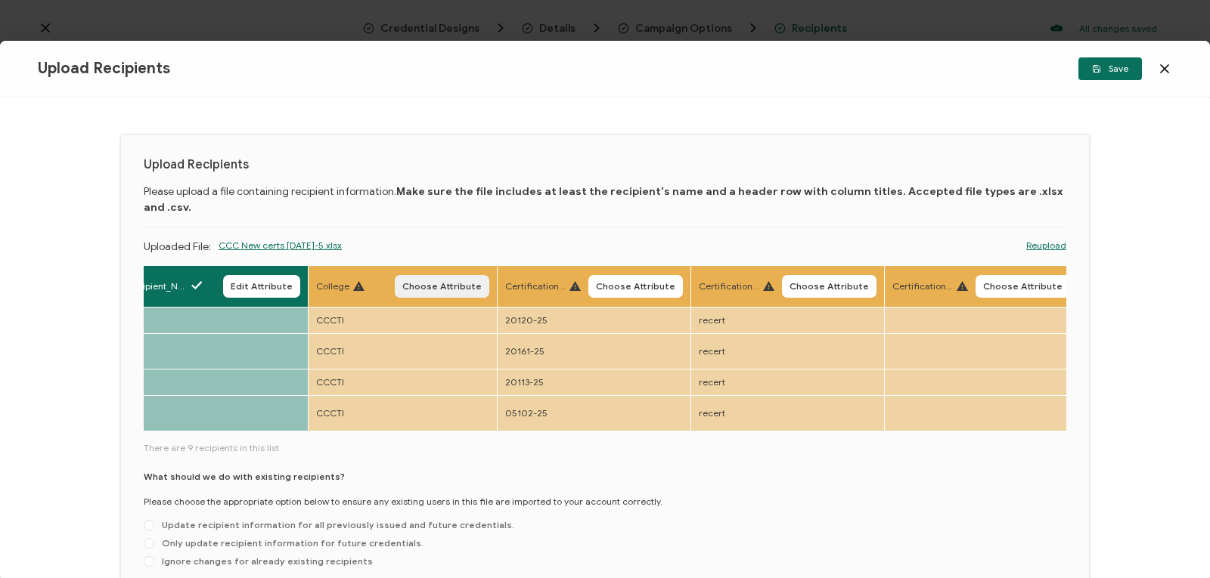
click at [425, 282] on span "Choose Attribute" at bounding box center [441, 286] width 79 height 9
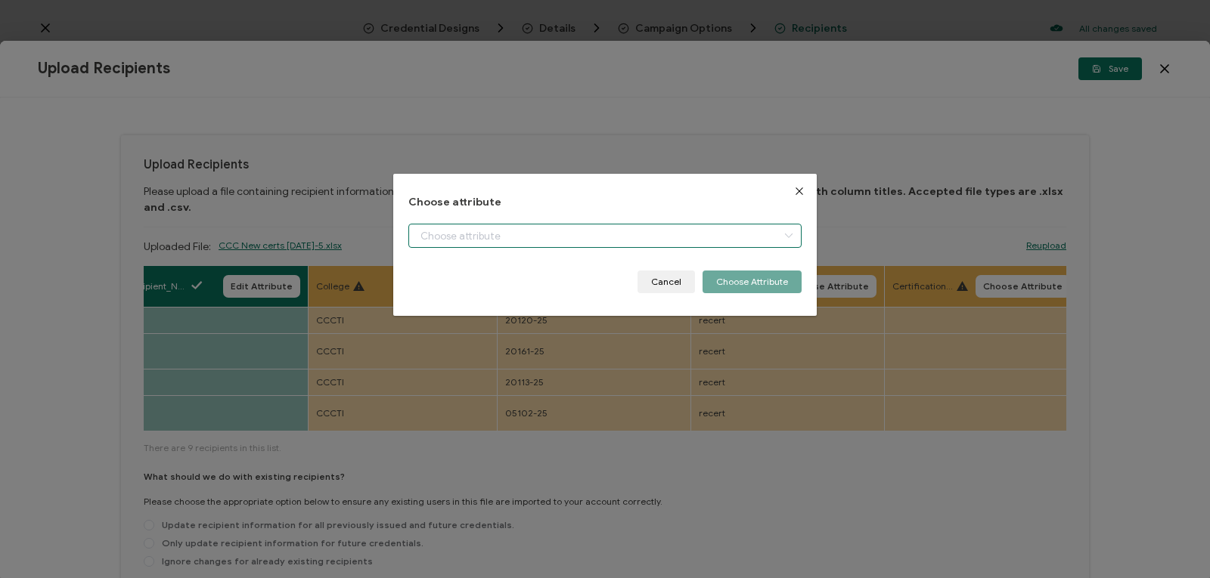
click at [651, 236] on input "dialog" at bounding box center [604, 236] width 393 height 24
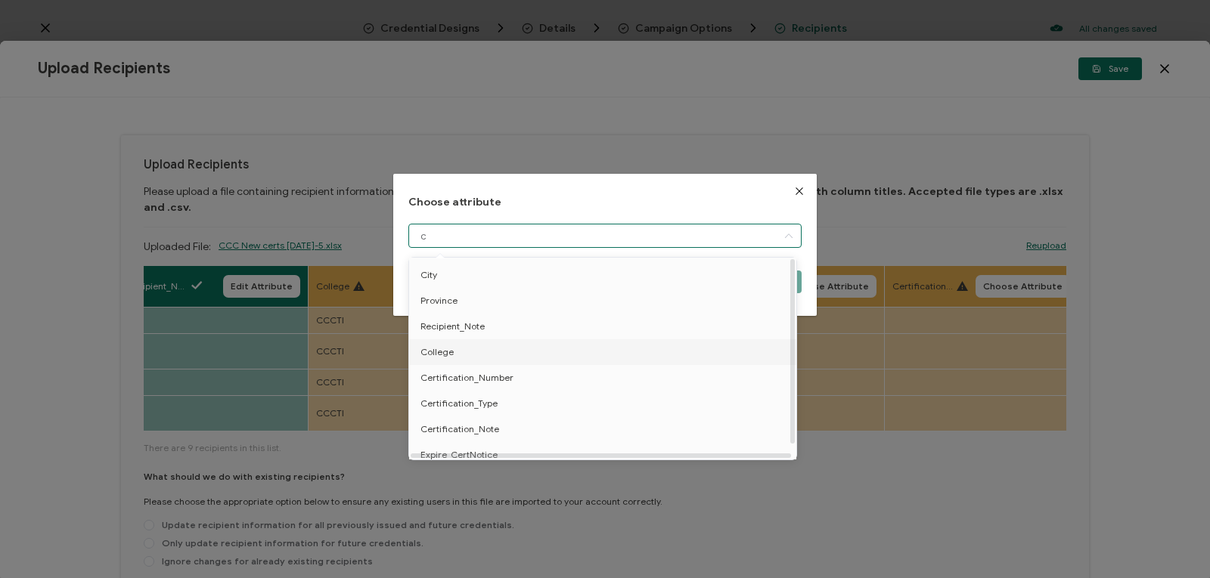
click at [594, 352] on li "College" at bounding box center [605, 352] width 400 height 26
type input "College"
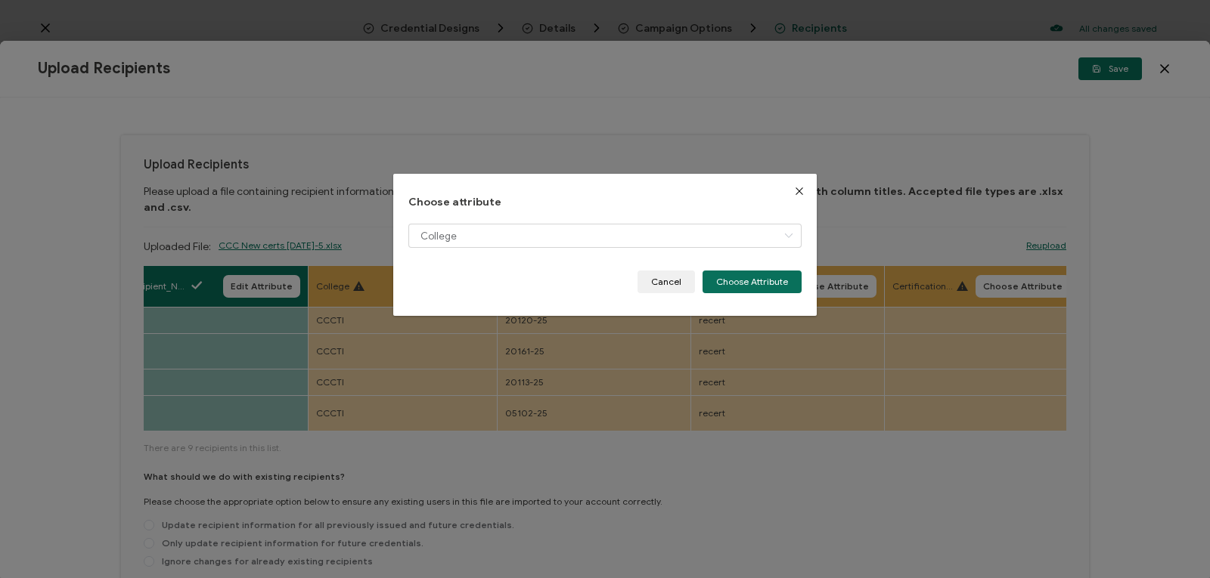
click at [742, 270] on div "College" at bounding box center [604, 247] width 393 height 47
click at [739, 284] on button "Choose Attribute" at bounding box center [751, 282] width 99 height 23
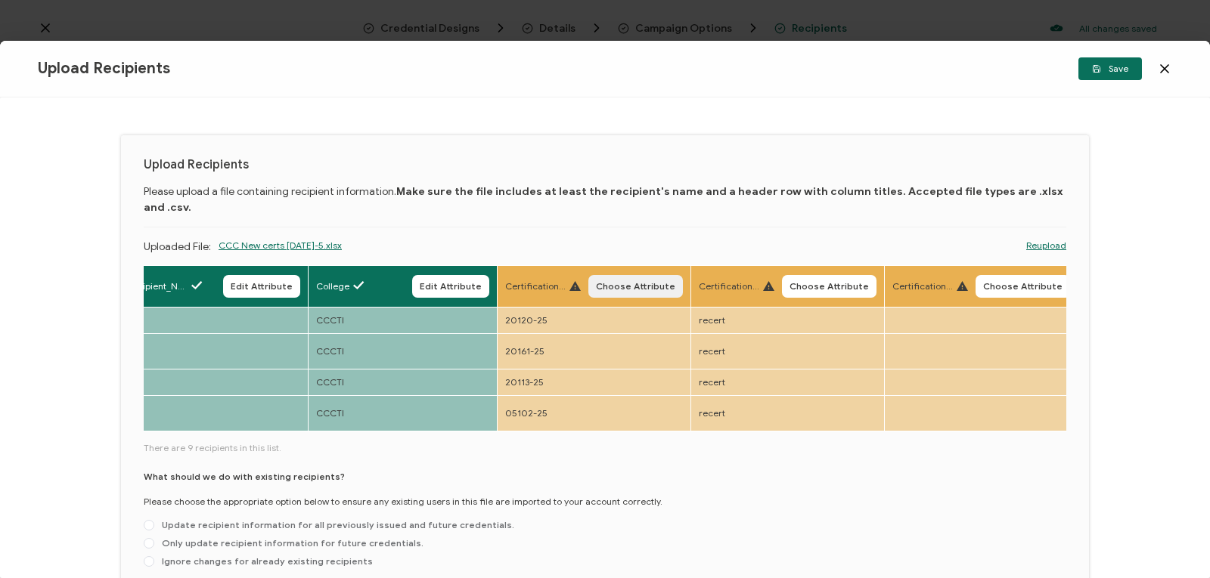
click at [639, 282] on span "Choose Attribute" at bounding box center [635, 286] width 79 height 9
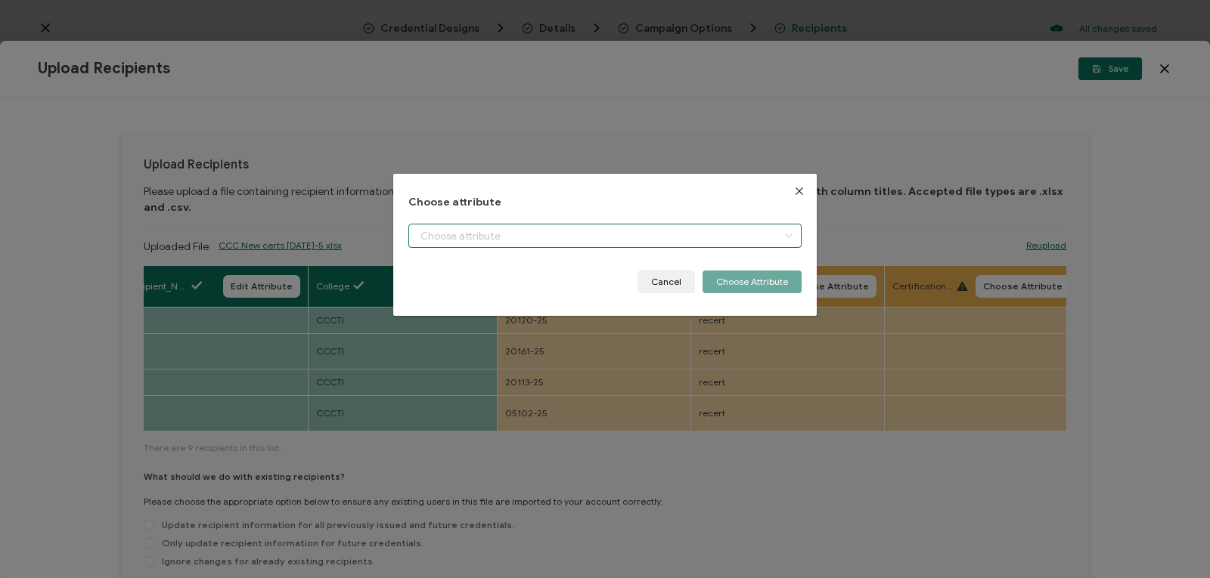
click at [641, 237] on input "dialog" at bounding box center [604, 236] width 393 height 24
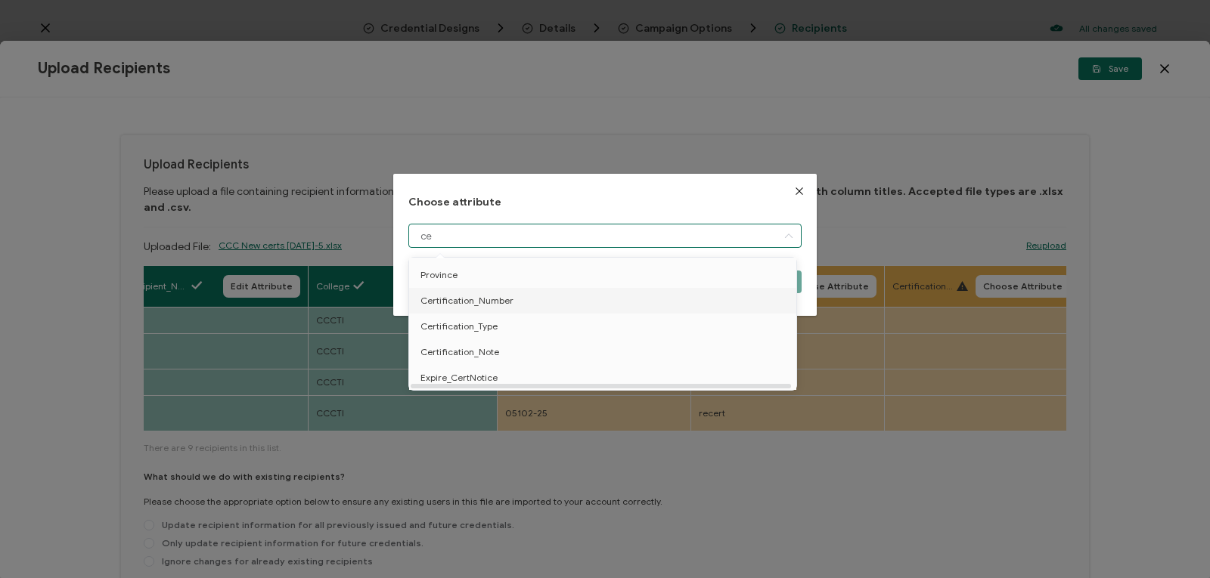
click at [603, 297] on li "Certification_Number" at bounding box center [605, 301] width 400 height 26
type input "Certification_Number"
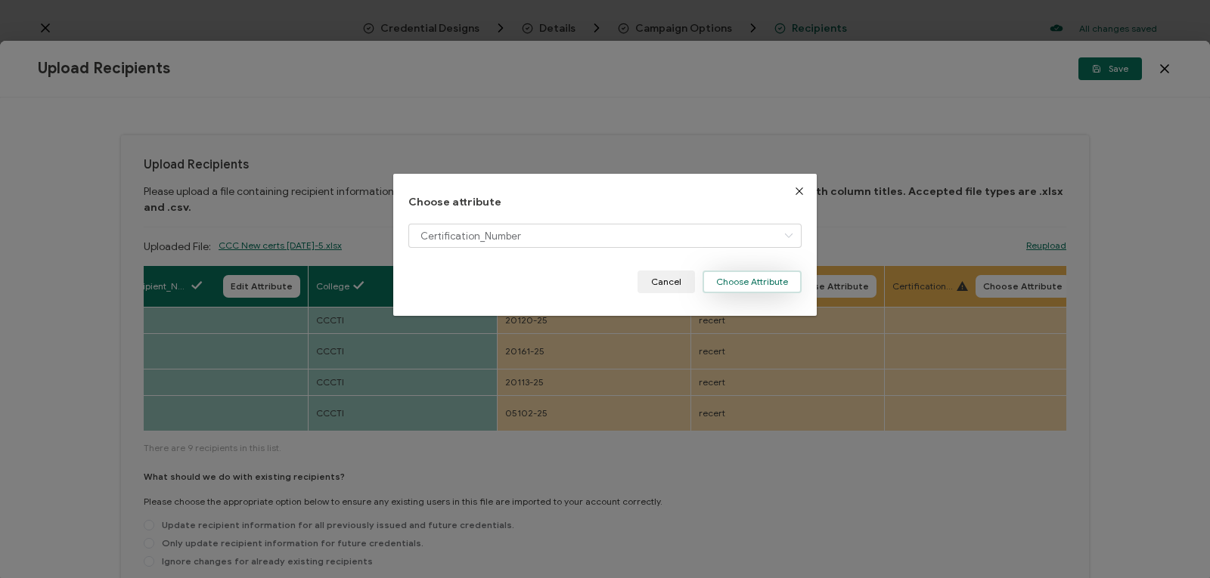
click at [726, 277] on button "Choose Attribute" at bounding box center [751, 282] width 99 height 23
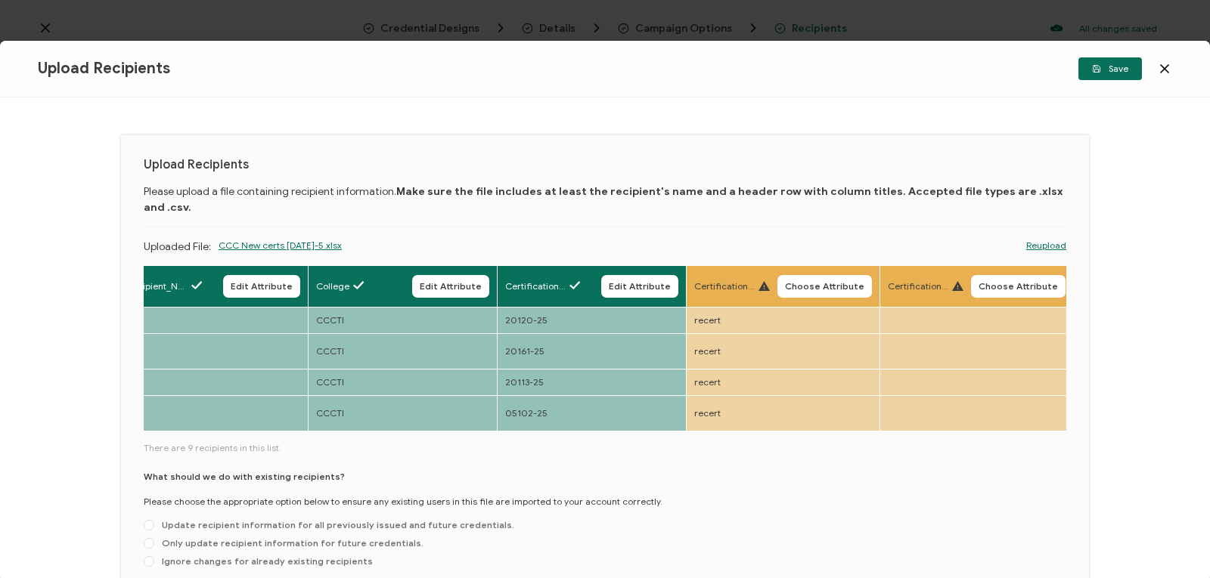
click at [761, 281] on icon at bounding box center [763, 286] width 11 height 10
click at [803, 282] on span "Choose Attribute" at bounding box center [824, 286] width 79 height 9
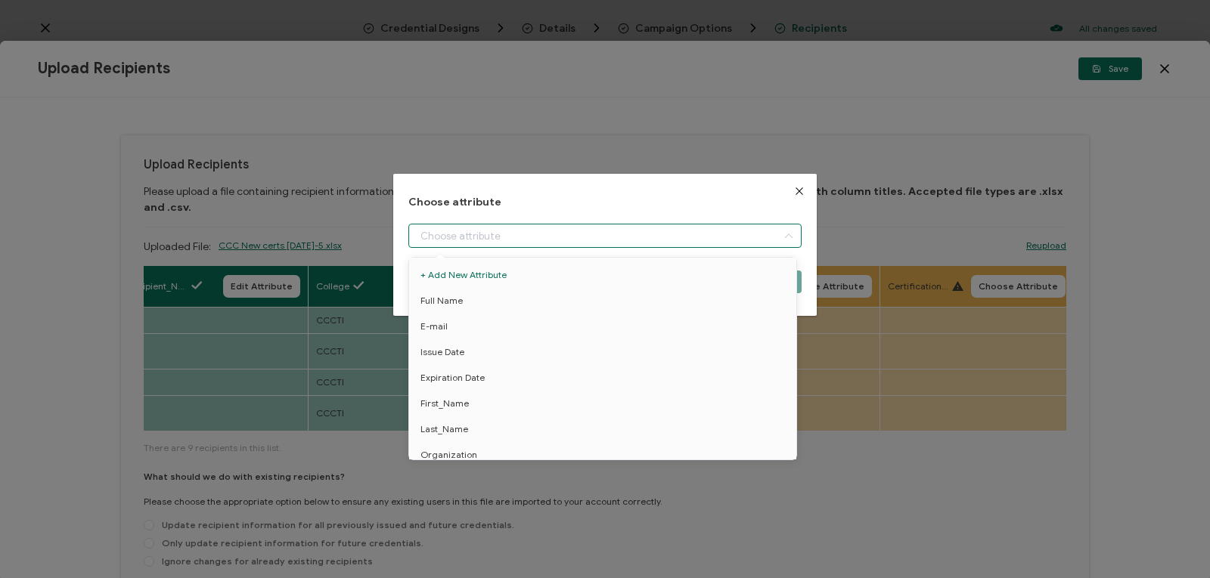
click at [742, 232] on input "dialog" at bounding box center [604, 236] width 393 height 24
click at [585, 445] on li "Certification_Type" at bounding box center [605, 445] width 400 height 26
type input "Certification_Type"
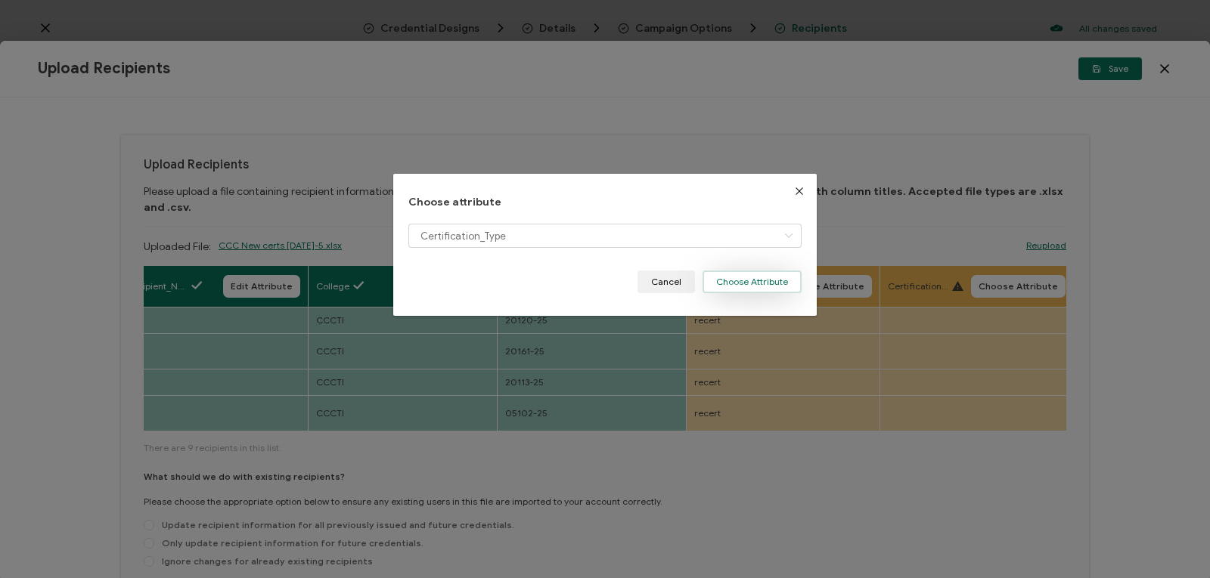
click at [763, 277] on button "Choose Attribute" at bounding box center [751, 282] width 99 height 23
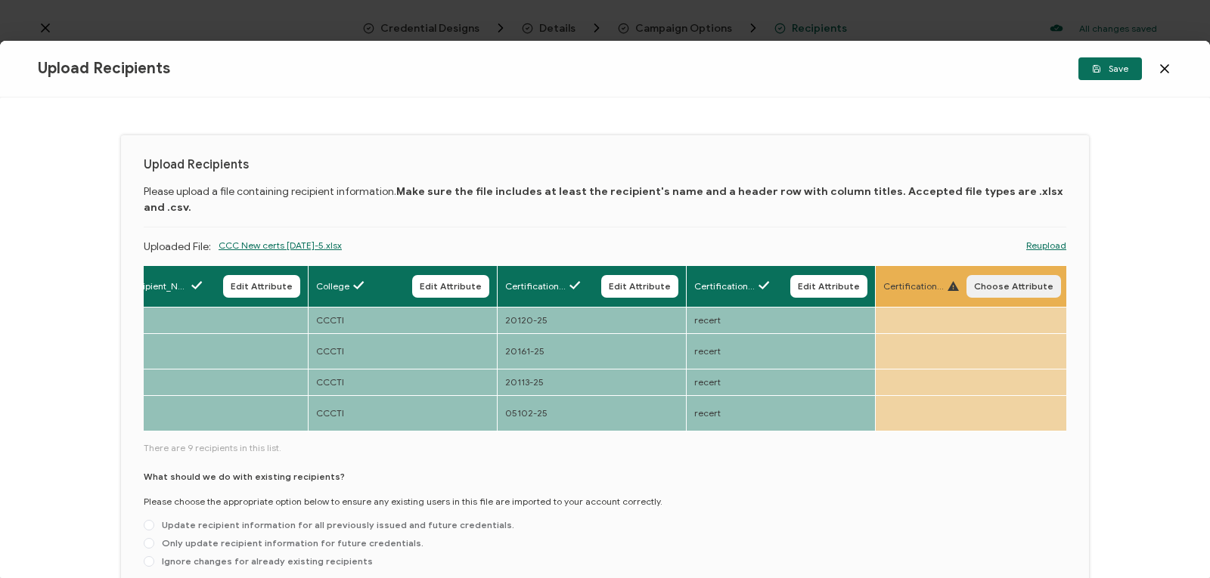
click at [1007, 282] on span "Choose Attribute" at bounding box center [1013, 286] width 79 height 9
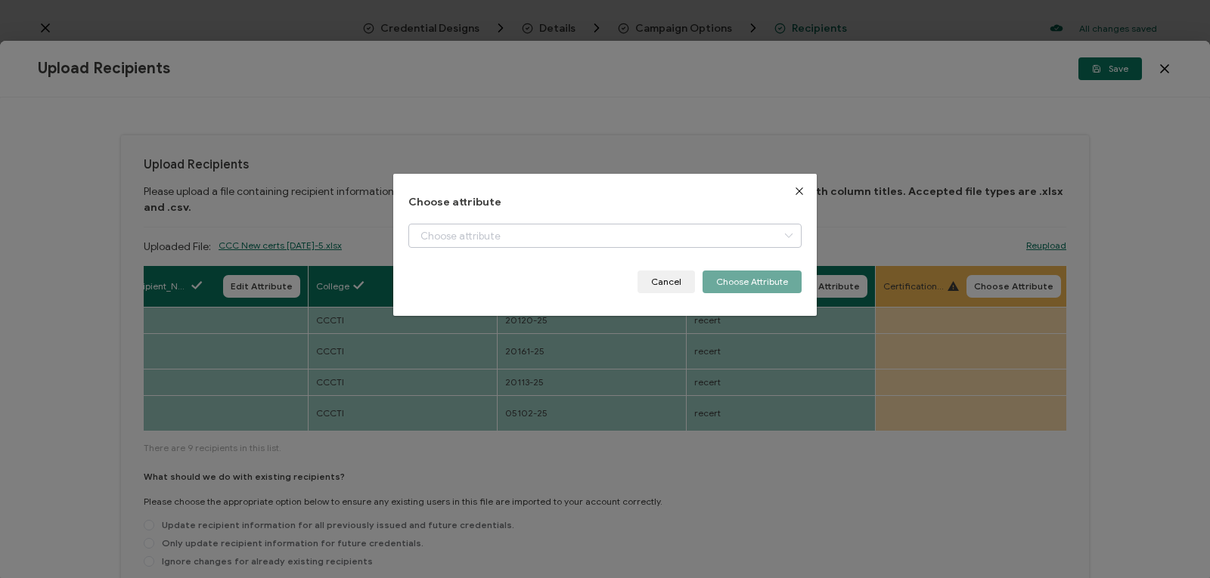
click at [786, 240] on icon "dialog" at bounding box center [788, 236] width 19 height 24
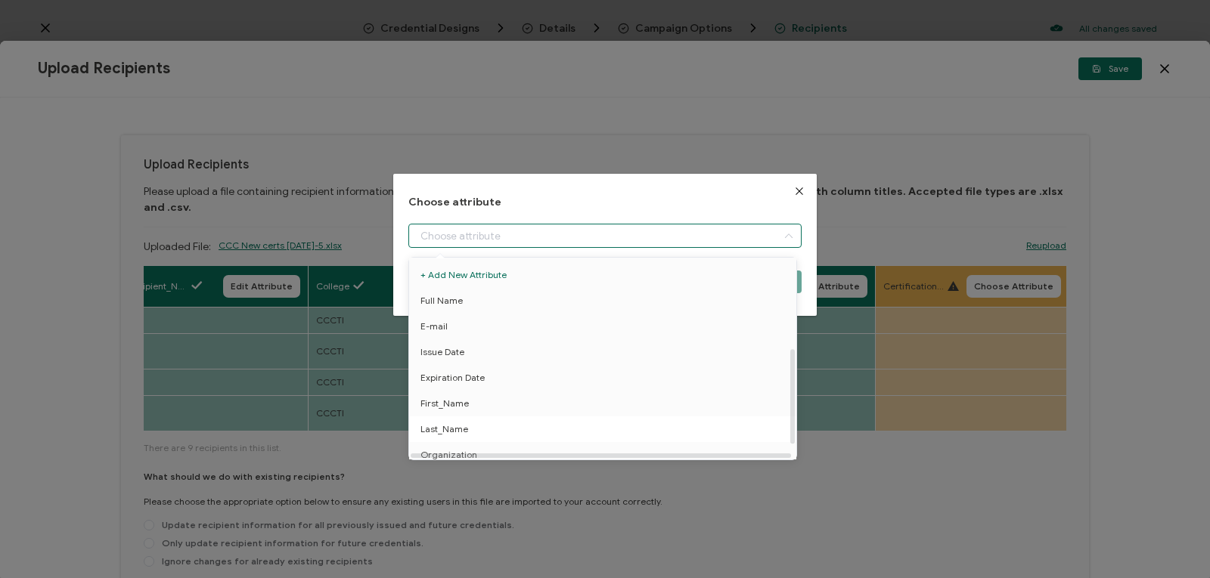
scroll to position [191, 0]
click at [756, 441] on li "Certification_Note" at bounding box center [605, 445] width 400 height 26
type input "Certification_Note"
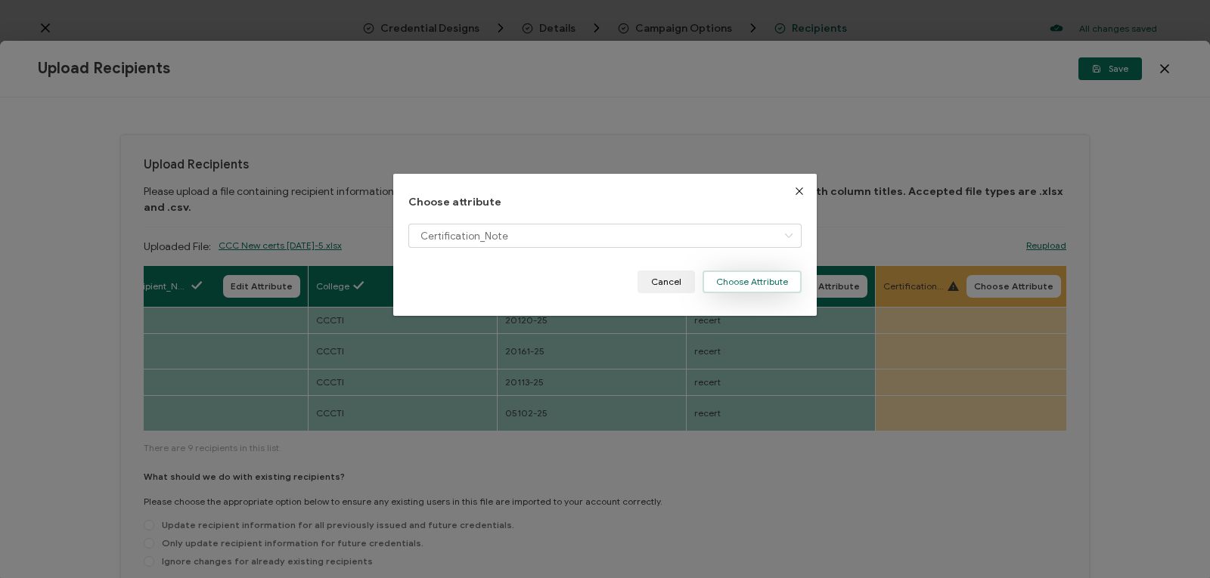
click at [740, 281] on button "Choose Attribute" at bounding box center [751, 282] width 99 height 23
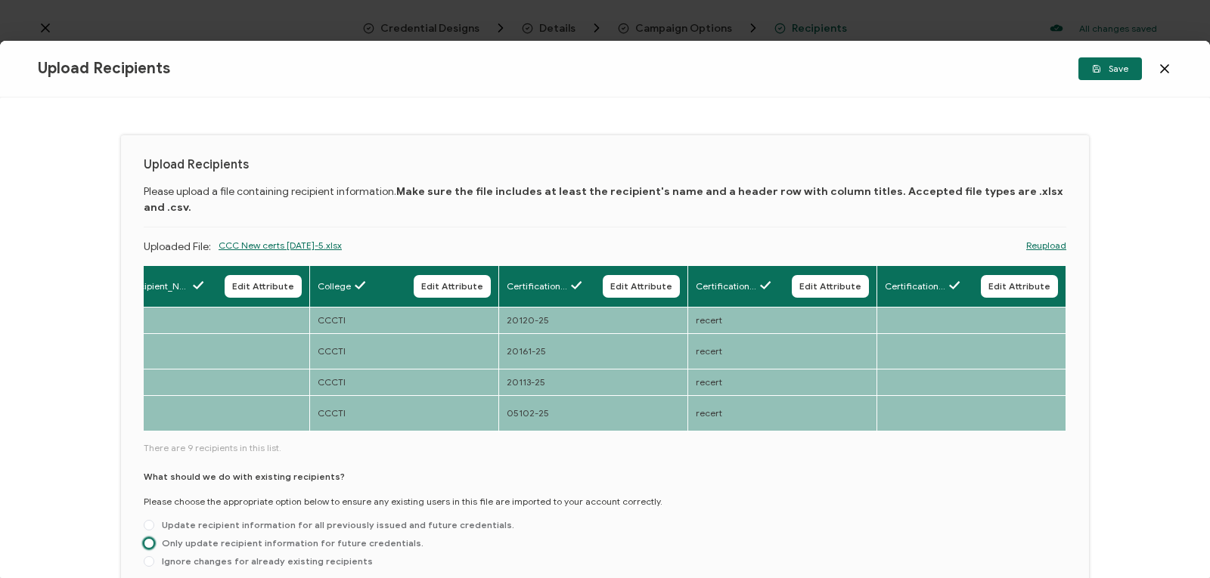
click at [150, 538] on span at bounding box center [149, 543] width 11 height 11
click at [150, 538] on input "Only update recipient information for future credentials." at bounding box center [149, 544] width 11 height 12
radio input "true"
click at [1123, 64] on span "Save" at bounding box center [1110, 68] width 36 height 9
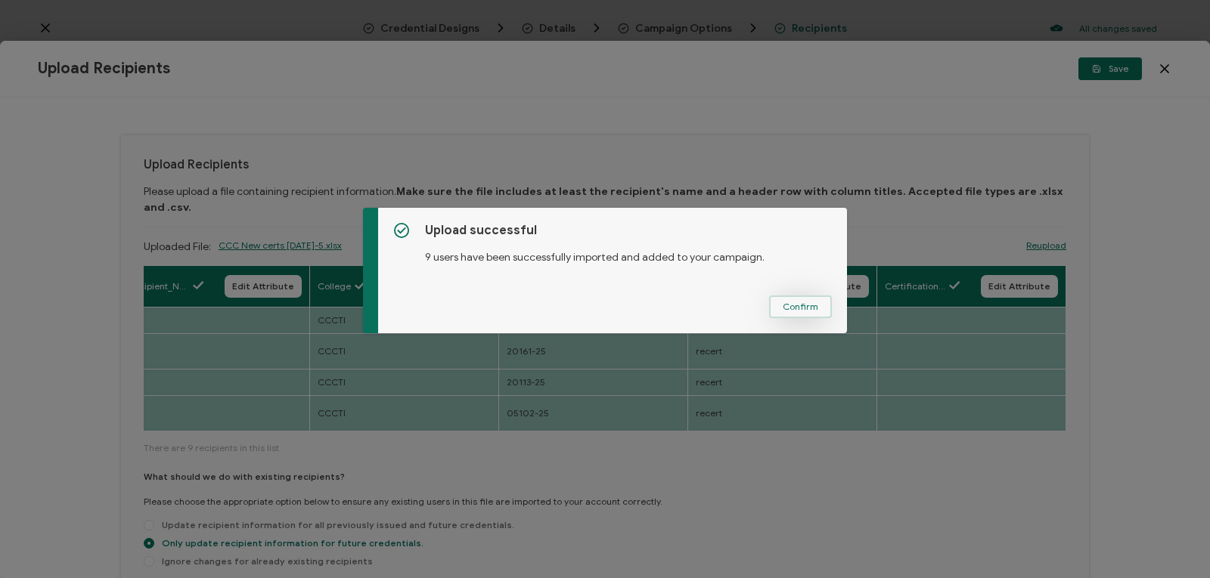
click at [787, 311] on span "Confirm" at bounding box center [801, 306] width 36 height 9
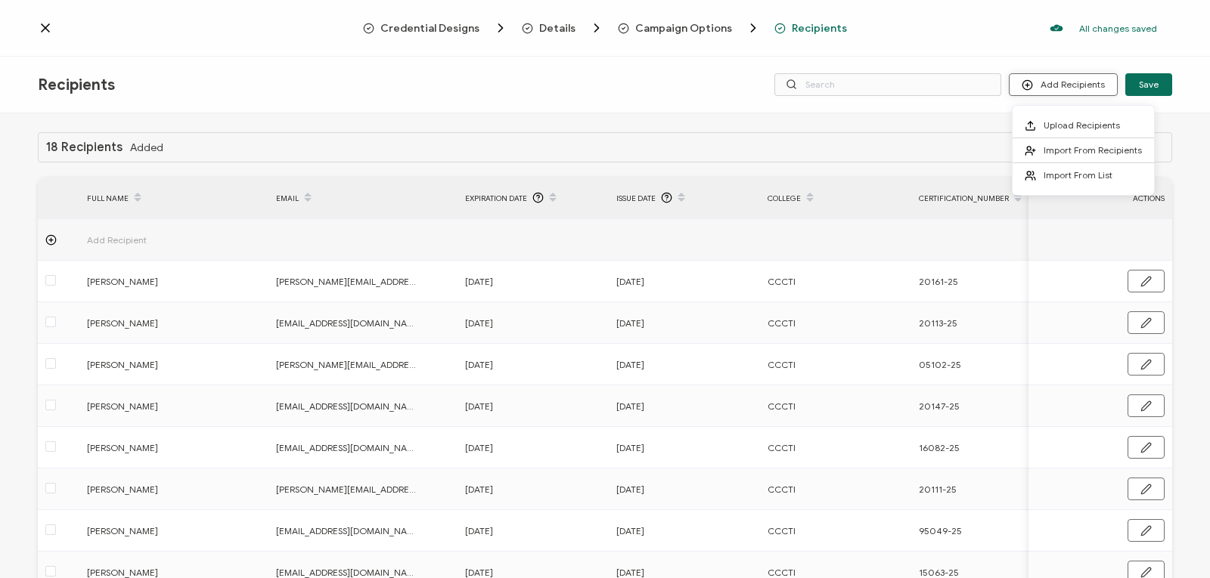
click at [1069, 83] on button "Add Recipients" at bounding box center [1063, 84] width 109 height 23
click at [1057, 128] on span "Upload Recipients" at bounding box center [1081, 124] width 76 height 11
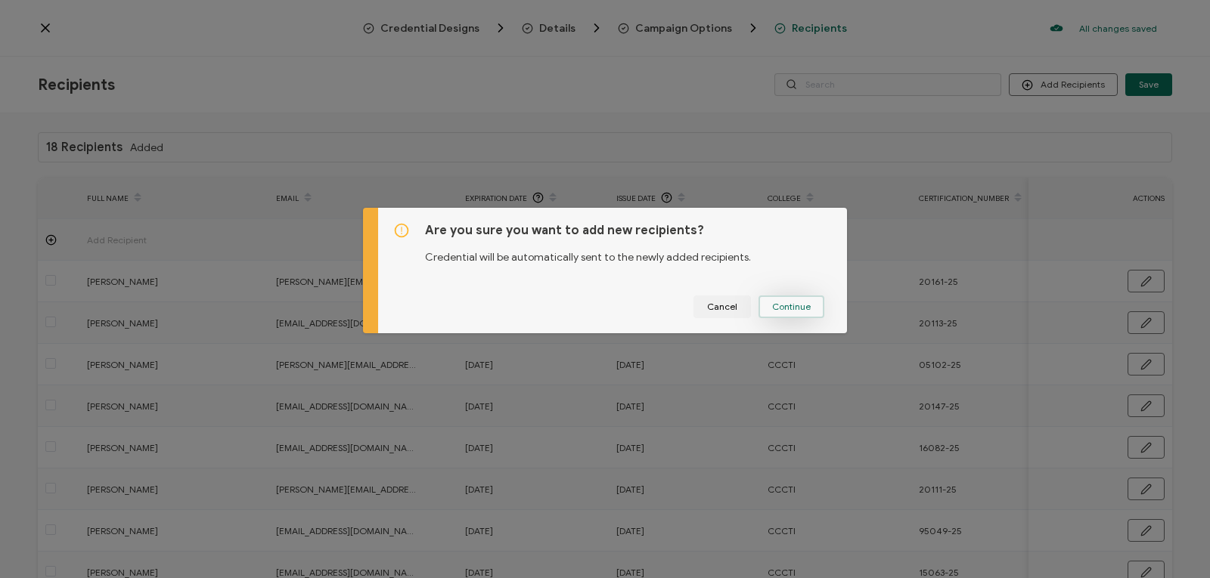
click at [798, 307] on span "Continue" at bounding box center [791, 306] width 39 height 9
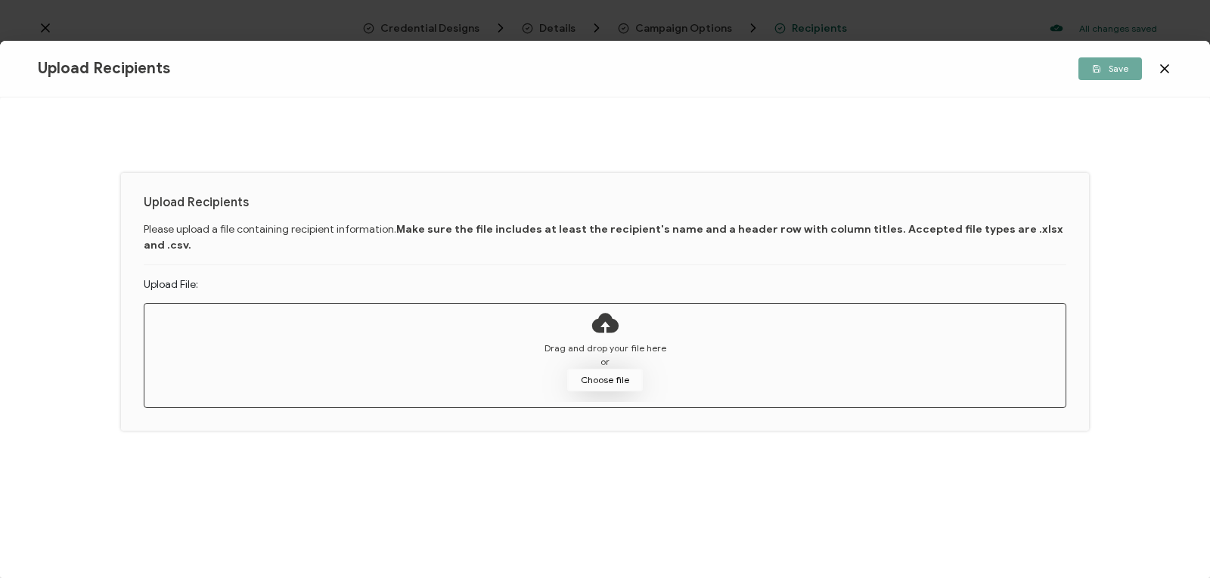
click at [618, 369] on button "Choose file" at bounding box center [605, 380] width 76 height 23
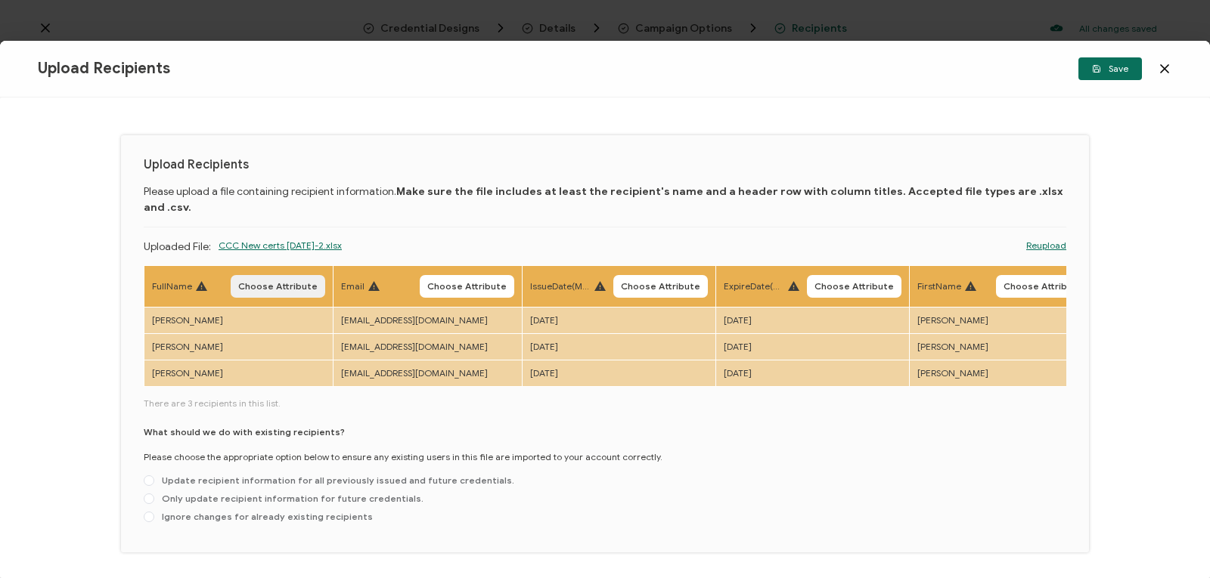
click at [284, 282] on span "Choose Attribute" at bounding box center [277, 286] width 79 height 9
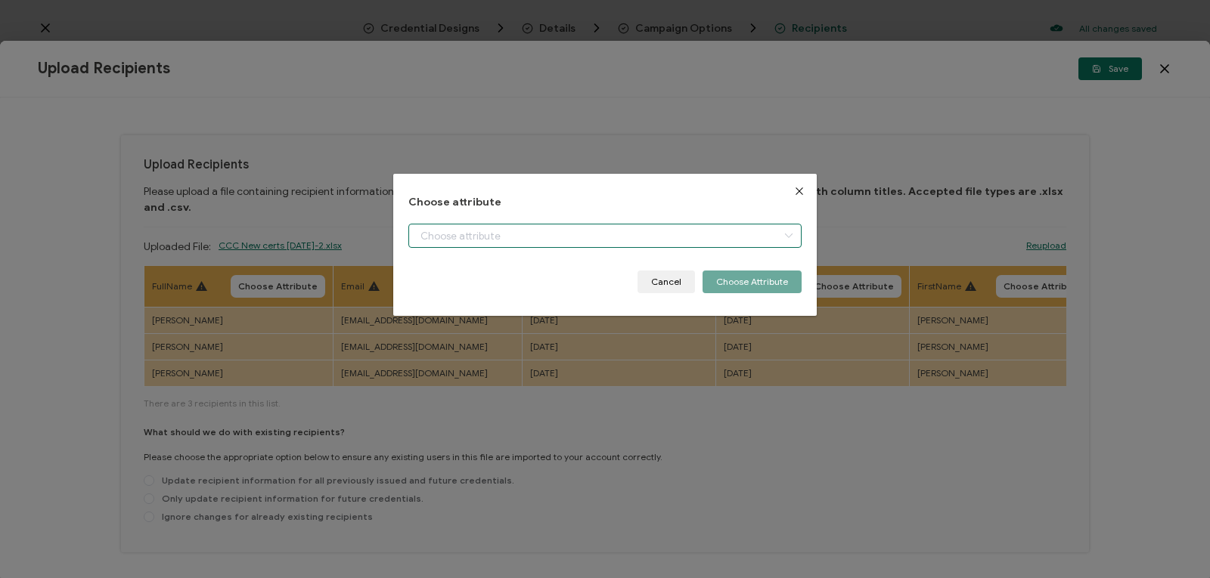
click at [435, 233] on input "dialog" at bounding box center [604, 236] width 393 height 24
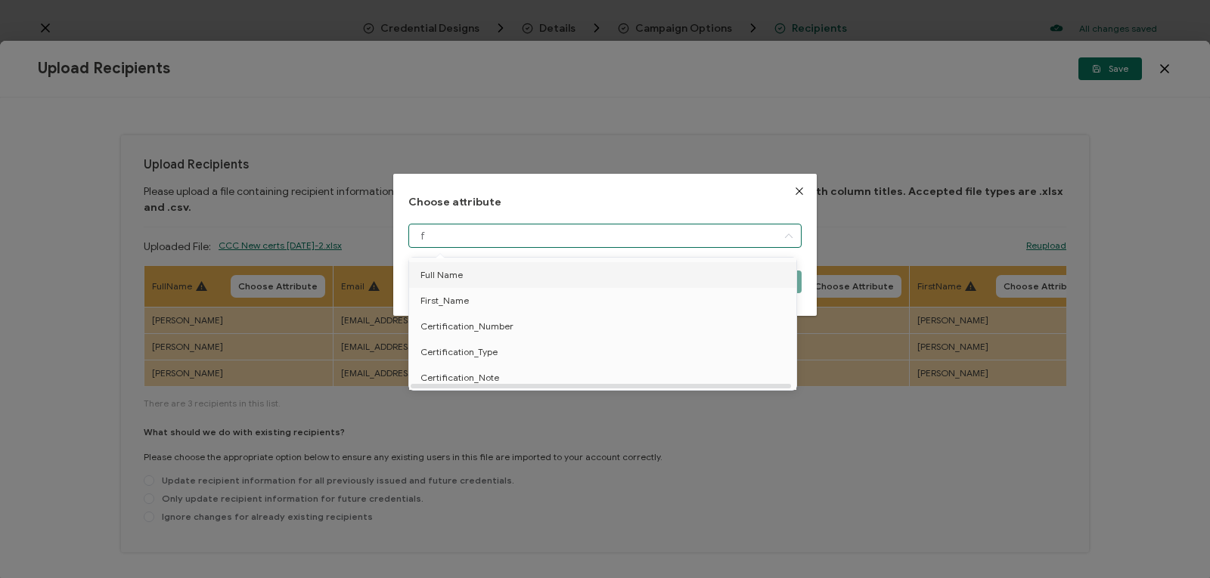
click at [439, 272] on span "Full Name" at bounding box center [441, 275] width 42 height 26
type input "Full Name"
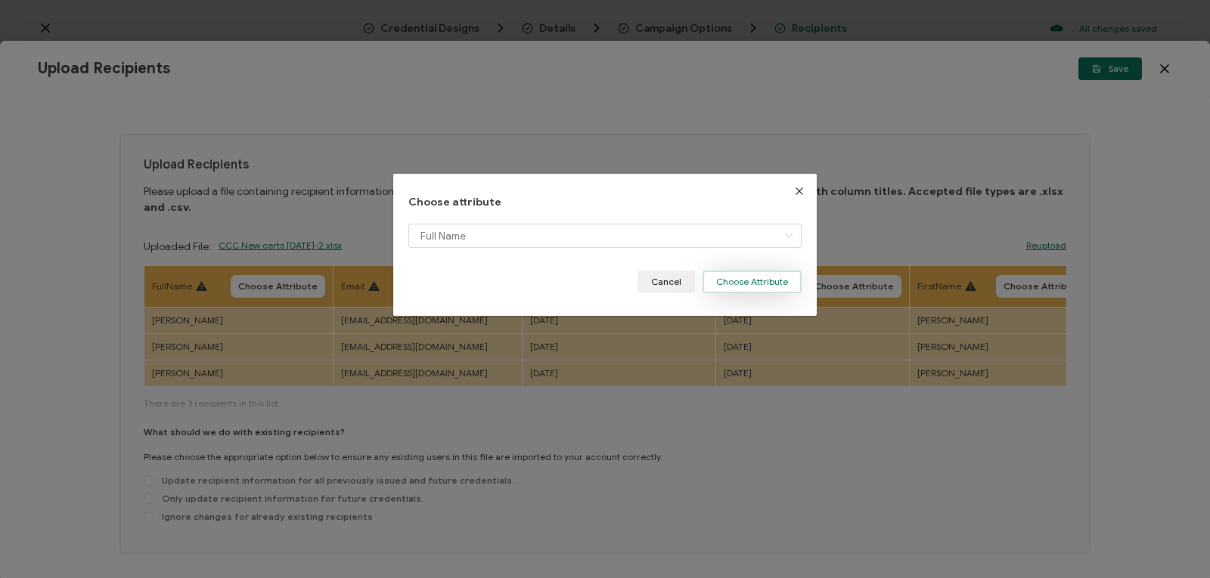
click at [742, 284] on button "Choose Attribute" at bounding box center [751, 282] width 99 height 23
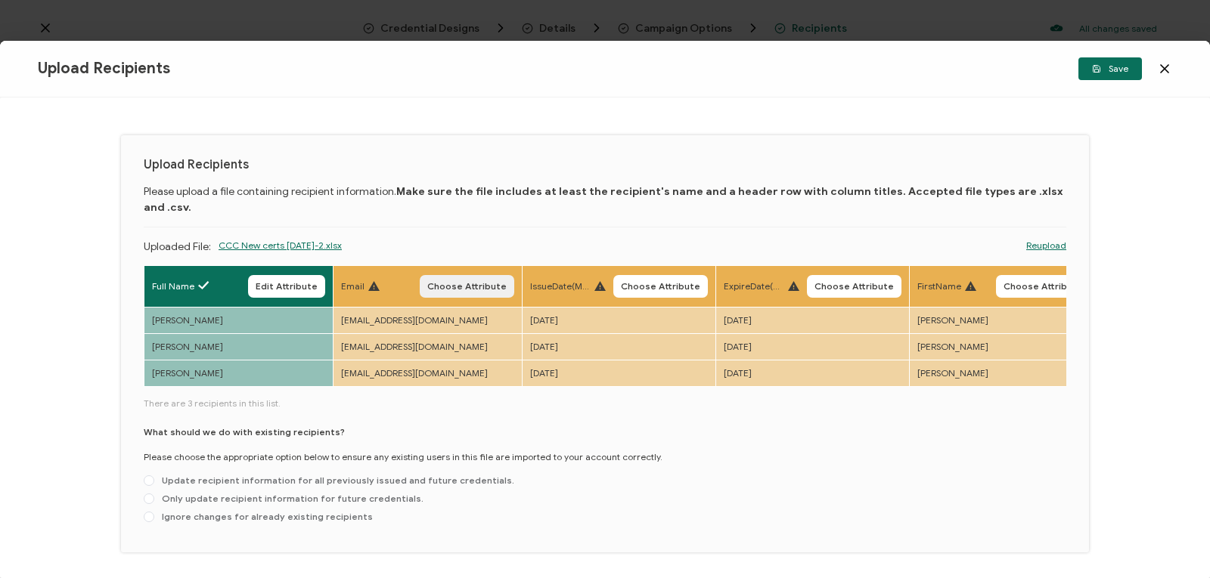
click at [480, 282] on span "Choose Attribute" at bounding box center [466, 286] width 79 height 9
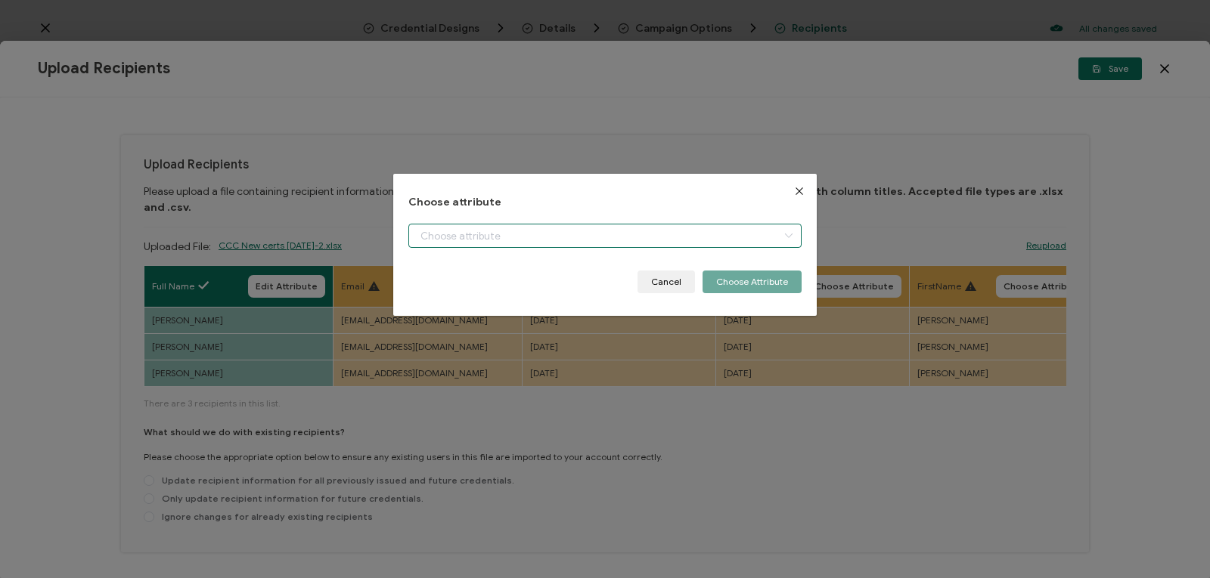
click at [452, 233] on input "dialog" at bounding box center [604, 236] width 393 height 24
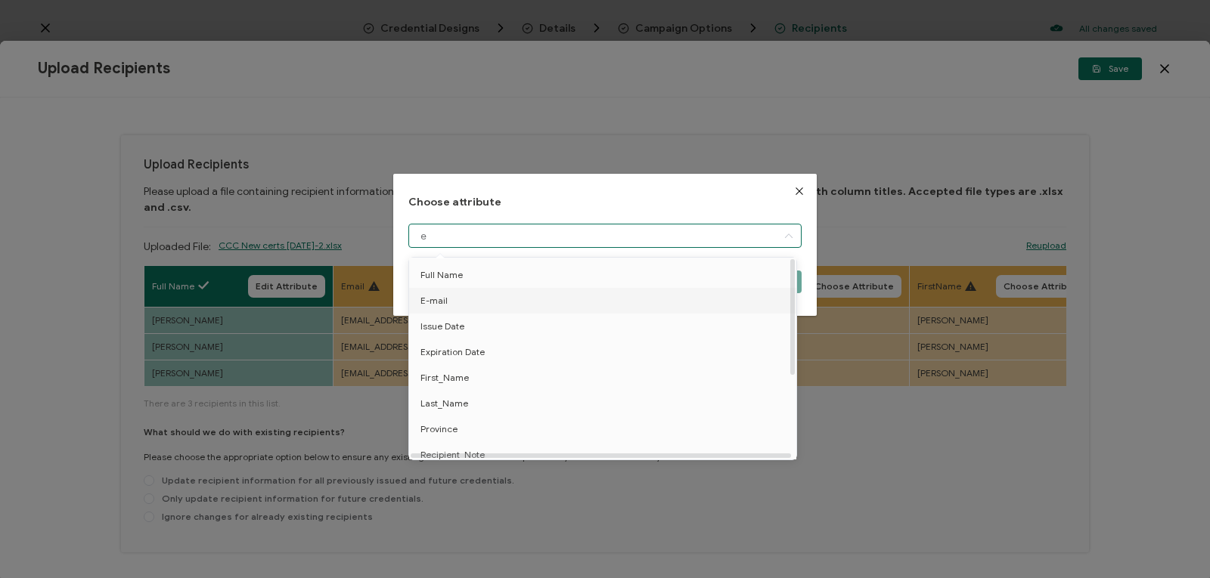
click at [448, 299] on li "E-mail" at bounding box center [605, 301] width 400 height 26
type input "E-mail"
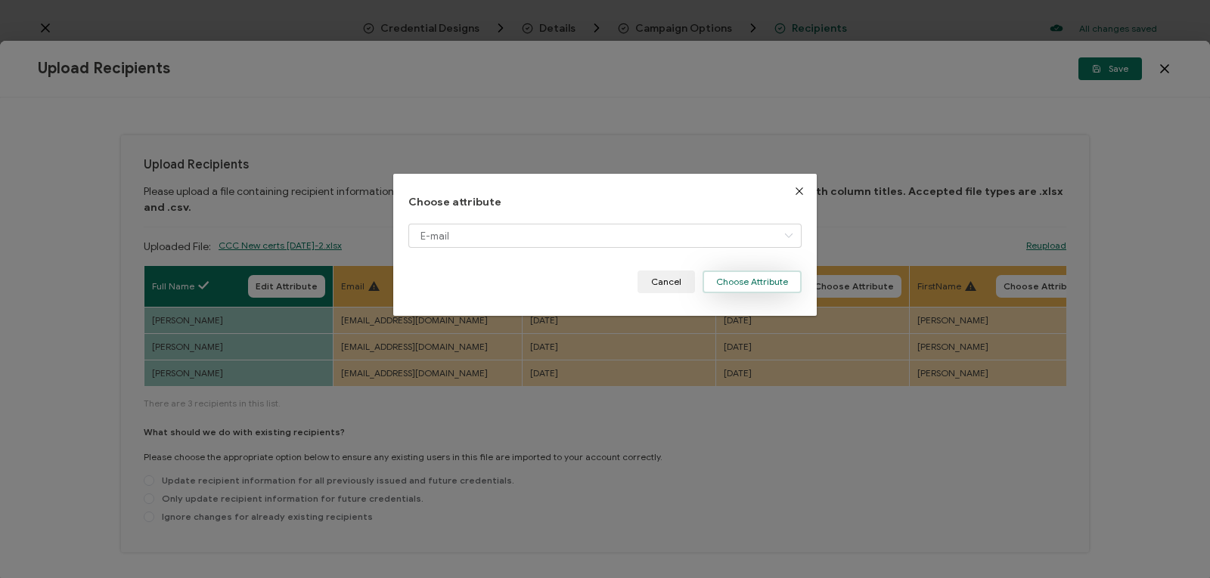
click at [711, 282] on button "Choose Attribute" at bounding box center [751, 282] width 99 height 23
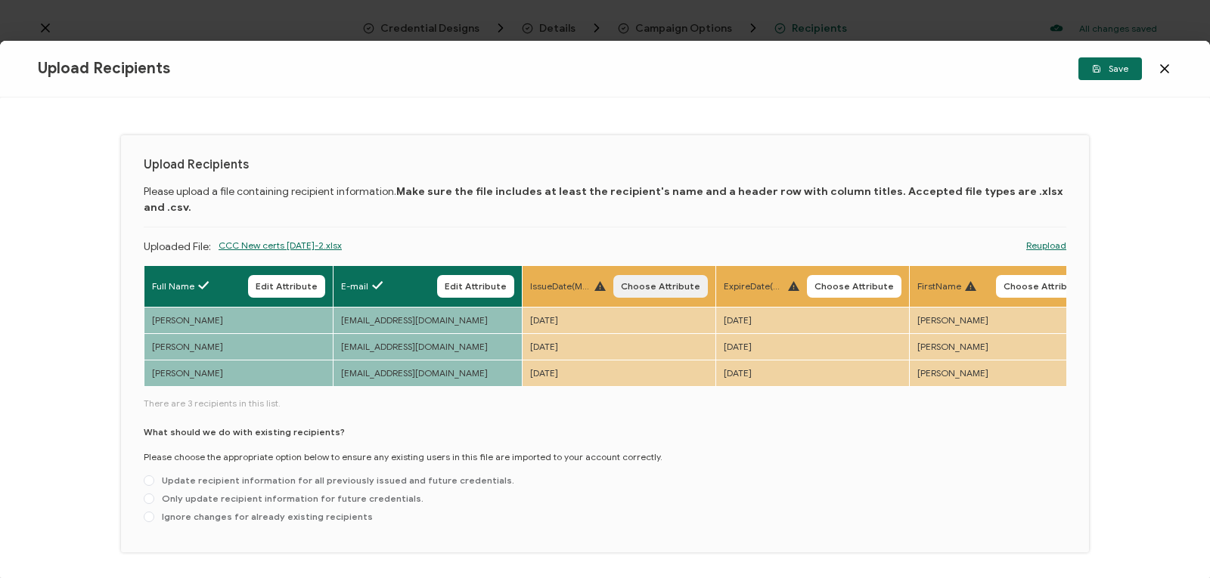
click at [646, 282] on span "Choose Attribute" at bounding box center [660, 286] width 79 height 9
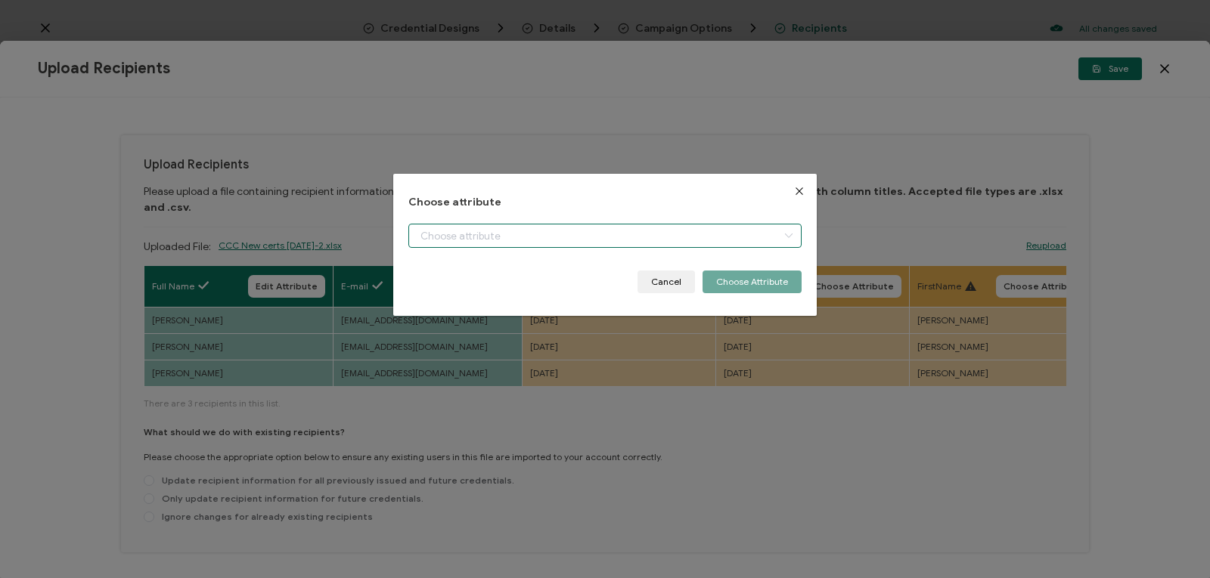
click at [641, 231] on input "dialog" at bounding box center [604, 236] width 393 height 24
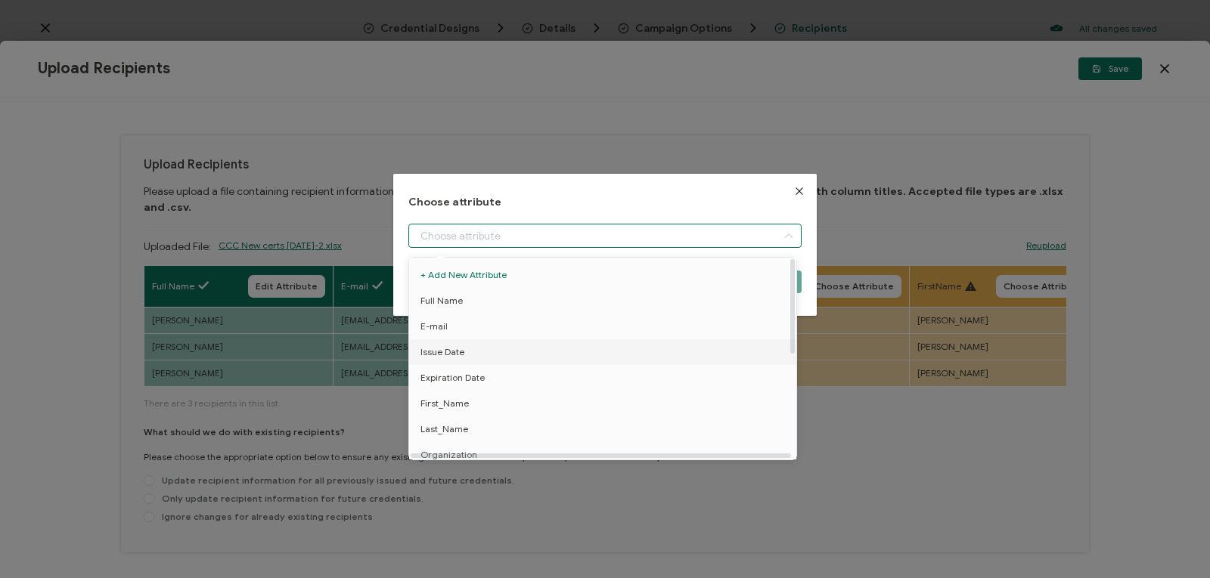
click at [581, 352] on li "Issue Date" at bounding box center [605, 352] width 400 height 26
type input "Issue Date"
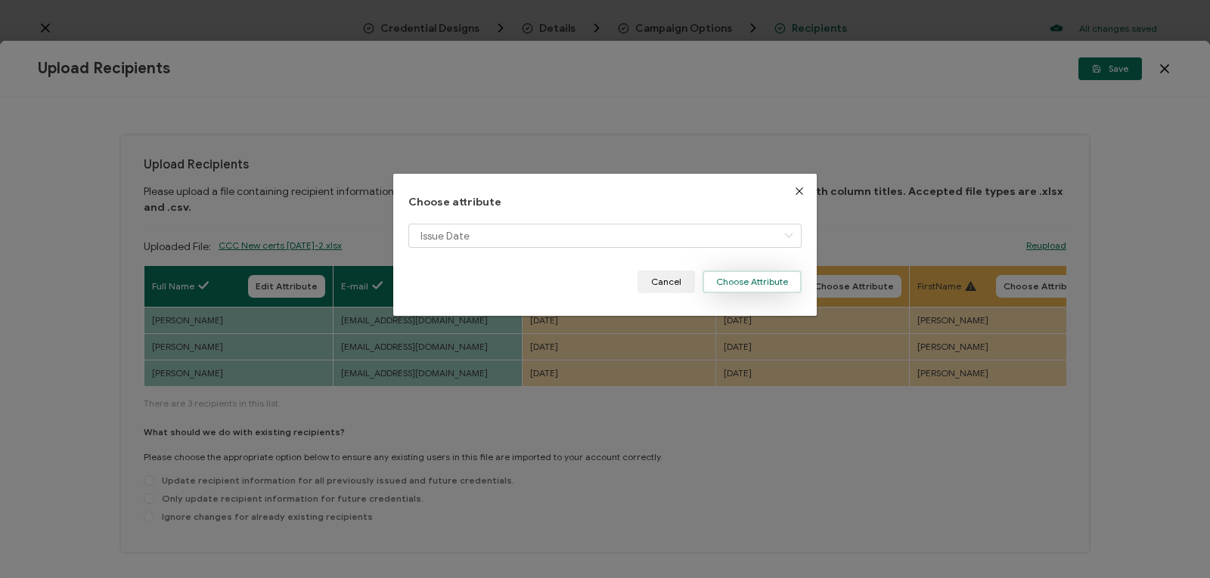
click at [729, 277] on button "Choose Attribute" at bounding box center [751, 282] width 99 height 23
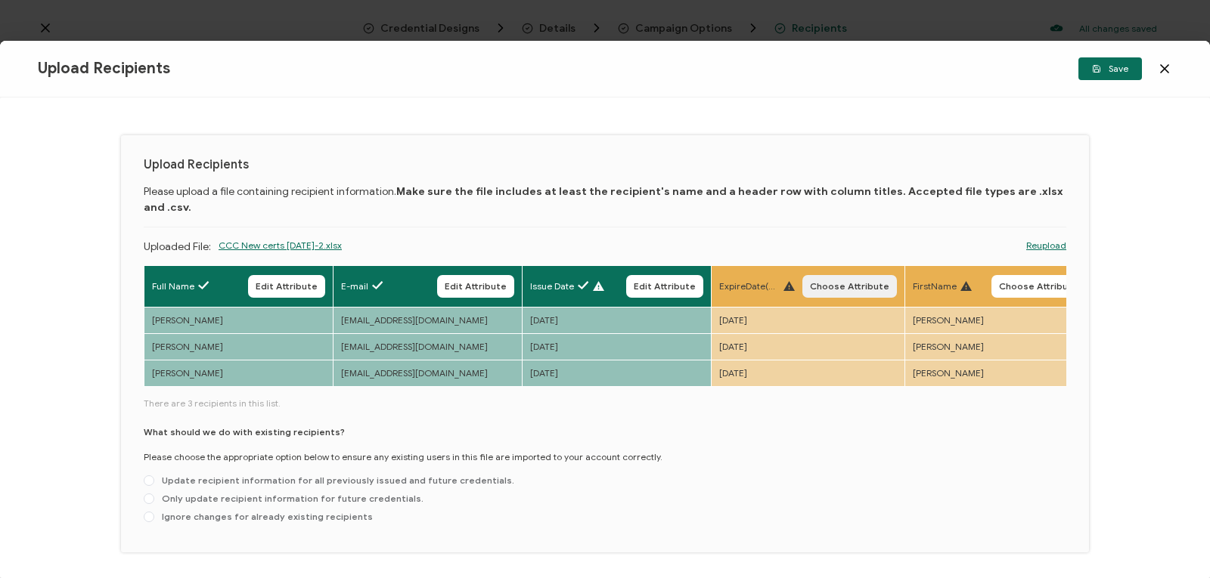
click at [826, 282] on span "Choose Attribute" at bounding box center [849, 286] width 79 height 9
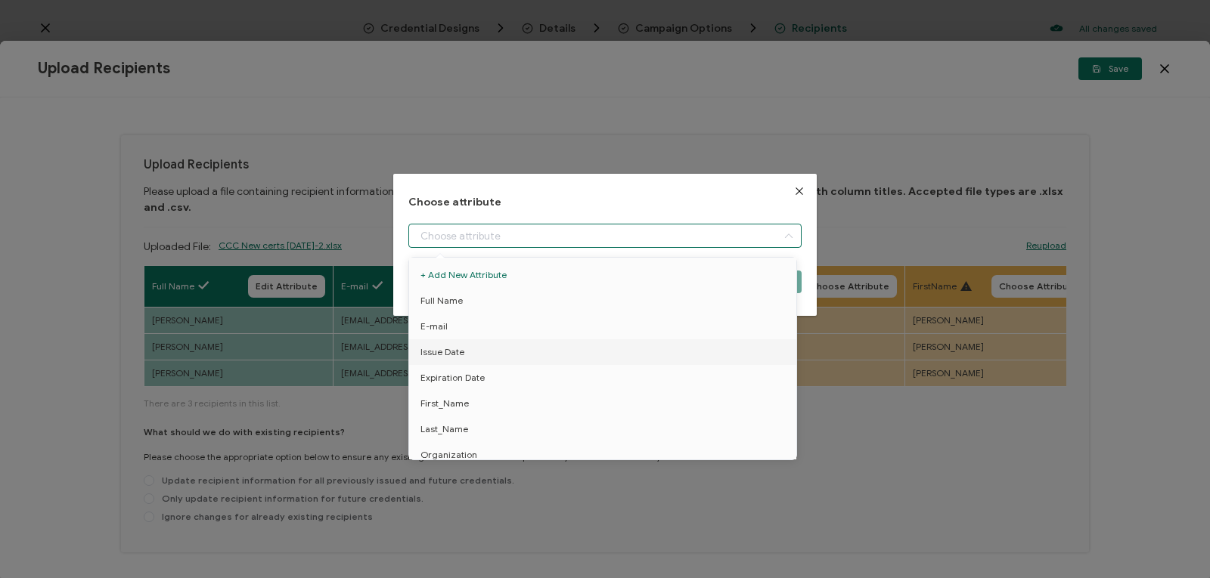
click at [754, 240] on input "dialog" at bounding box center [604, 236] width 393 height 24
click at [711, 379] on li "Expiration Date" at bounding box center [605, 378] width 400 height 26
type input "Expiration Date"
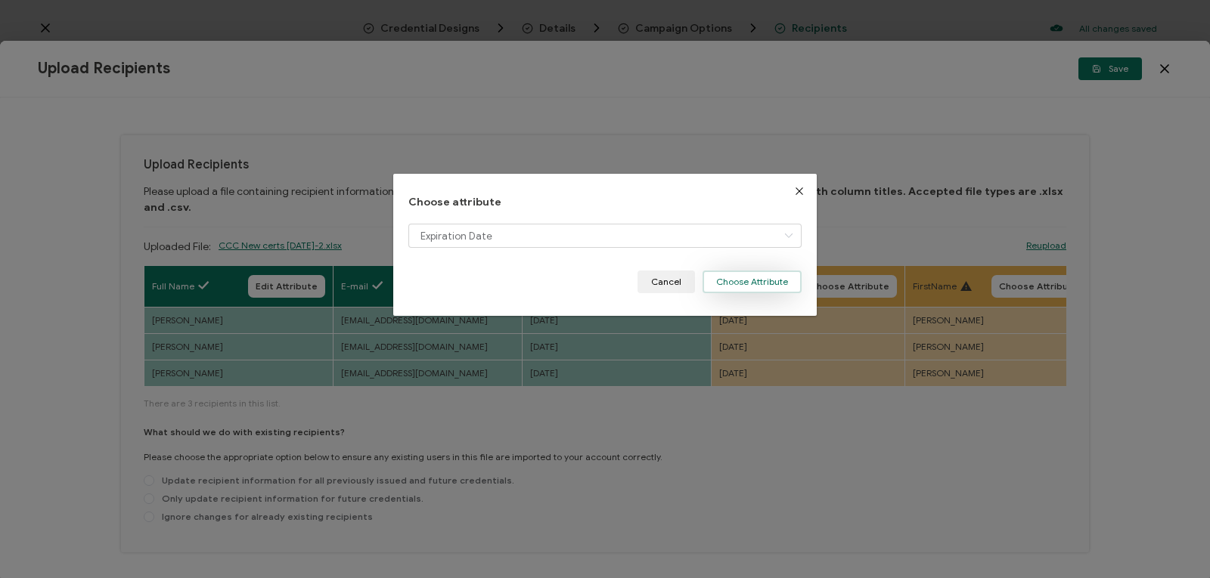
click at [752, 282] on button "Choose Attribute" at bounding box center [751, 282] width 99 height 23
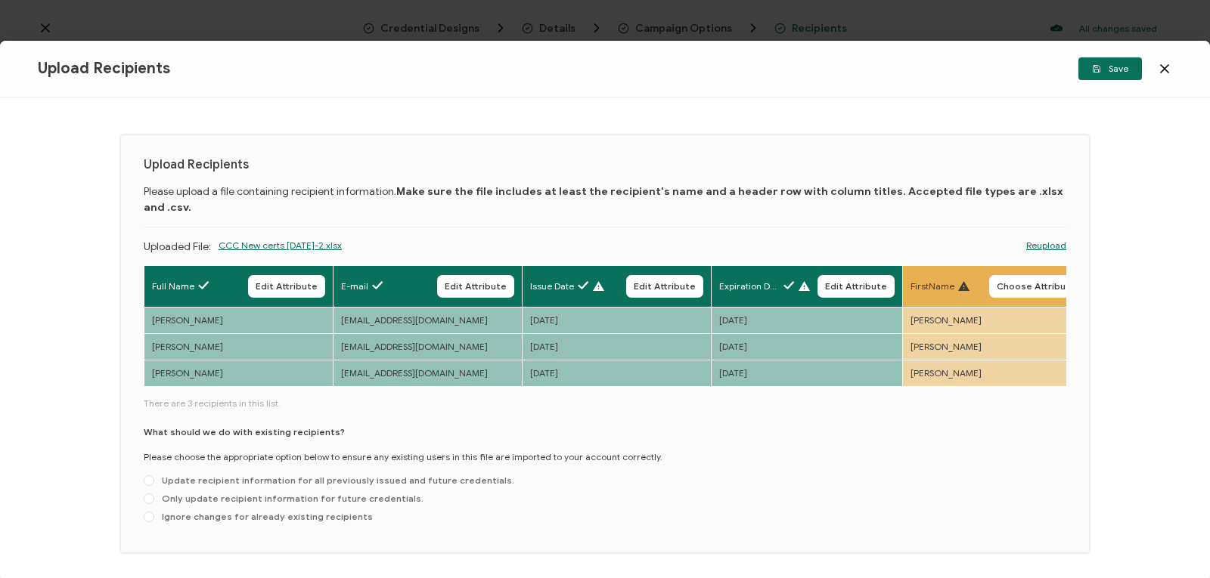
drag, startPoint x: 454, startPoint y: 371, endPoint x: 502, endPoint y: 375, distance: 47.8
click at [502, 375] on div "Full Name Edit Attribute E-mail Edit Attribute Issue Date Edit Attribute Expira…" at bounding box center [605, 327] width 922 height 124
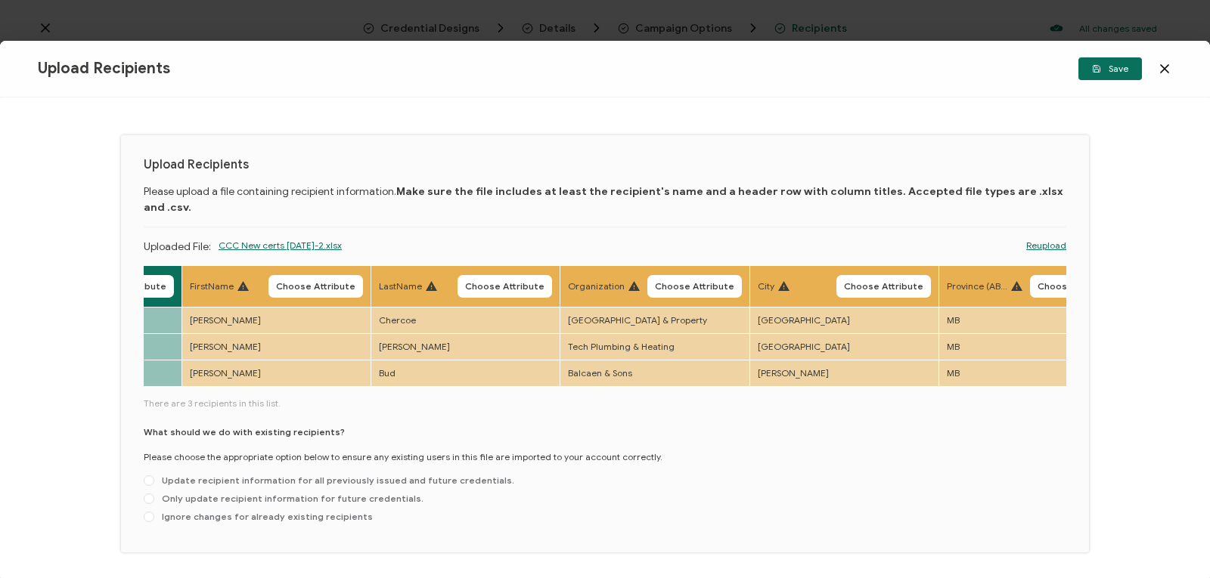
scroll to position [0, 760]
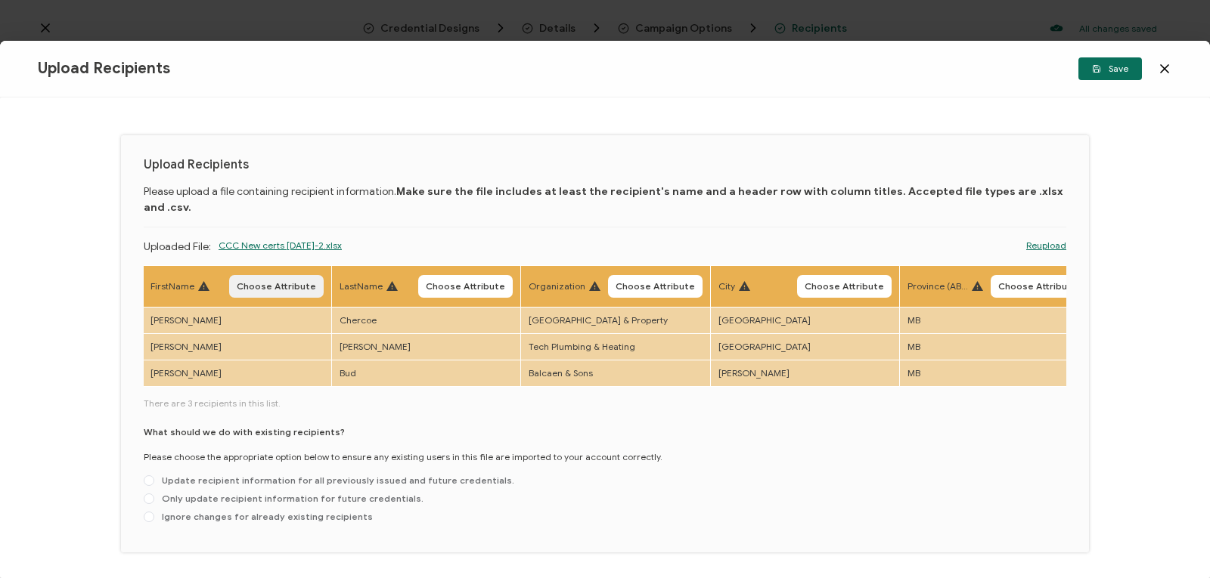
click at [261, 282] on span "Choose Attribute" at bounding box center [276, 286] width 79 height 9
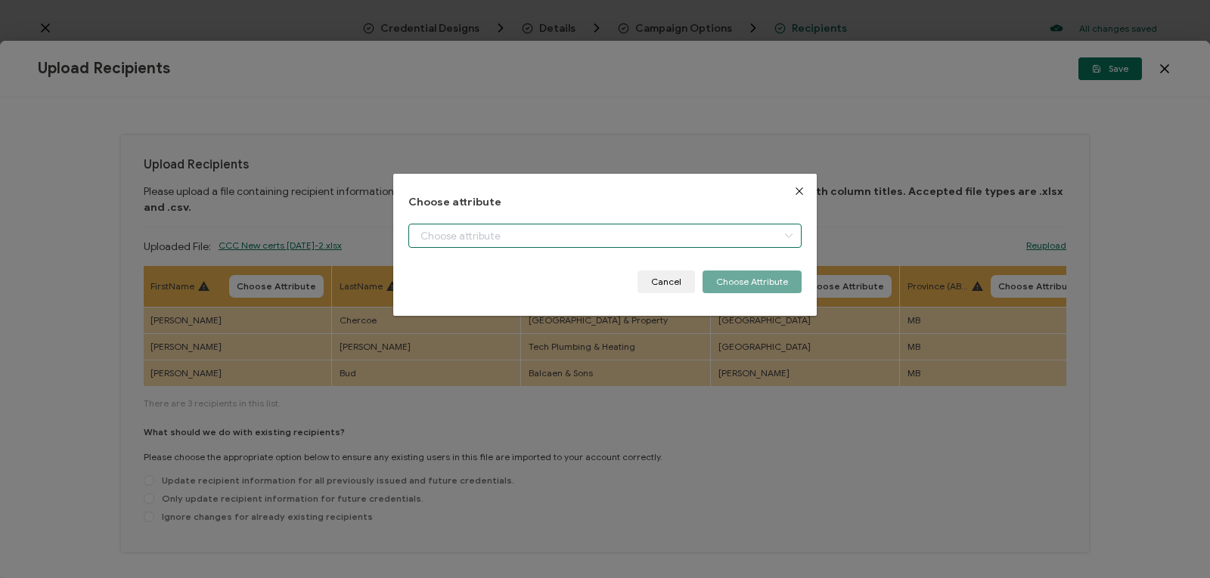
click at [433, 234] on input "dialog" at bounding box center [604, 236] width 393 height 24
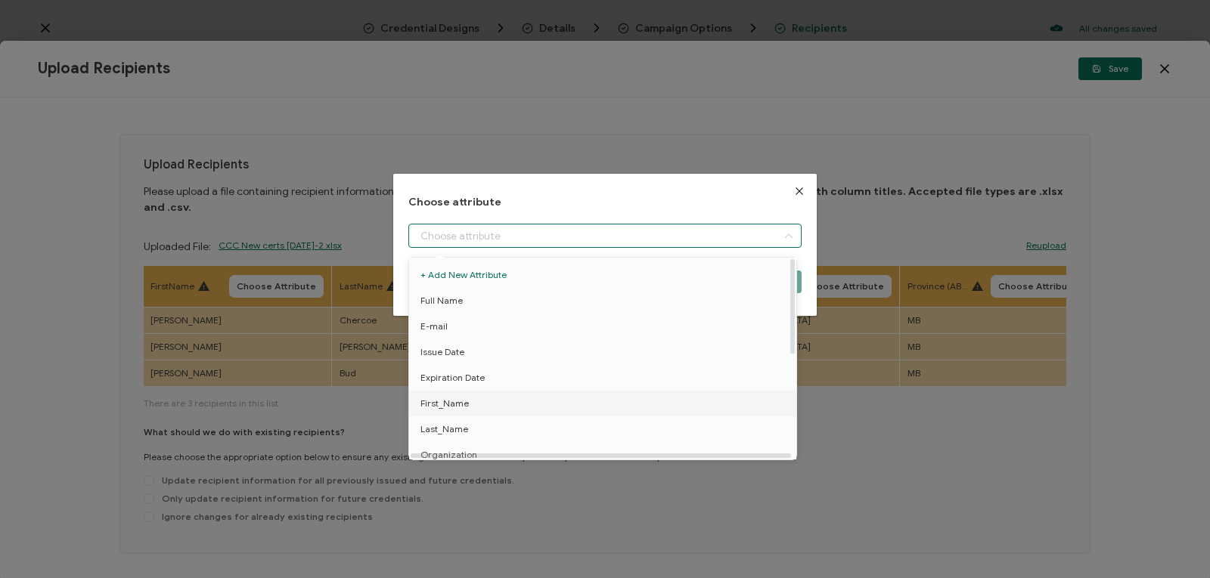
click at [448, 407] on span "First_Name" at bounding box center [444, 404] width 48 height 26
type input "First_Name"
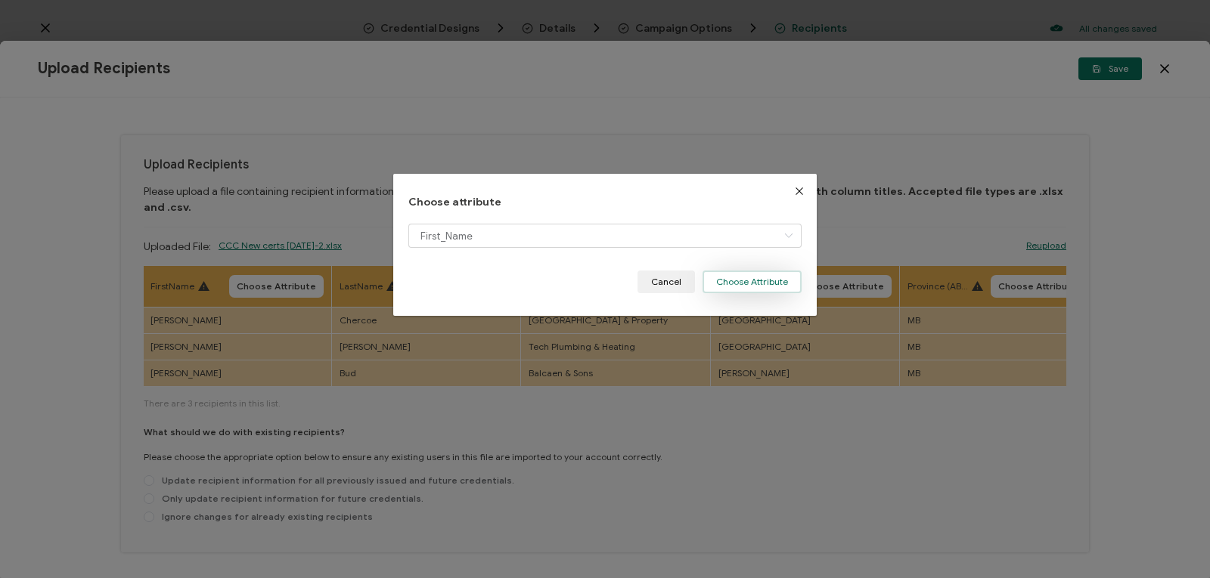
click at [736, 284] on button "Choose Attribute" at bounding box center [751, 282] width 99 height 23
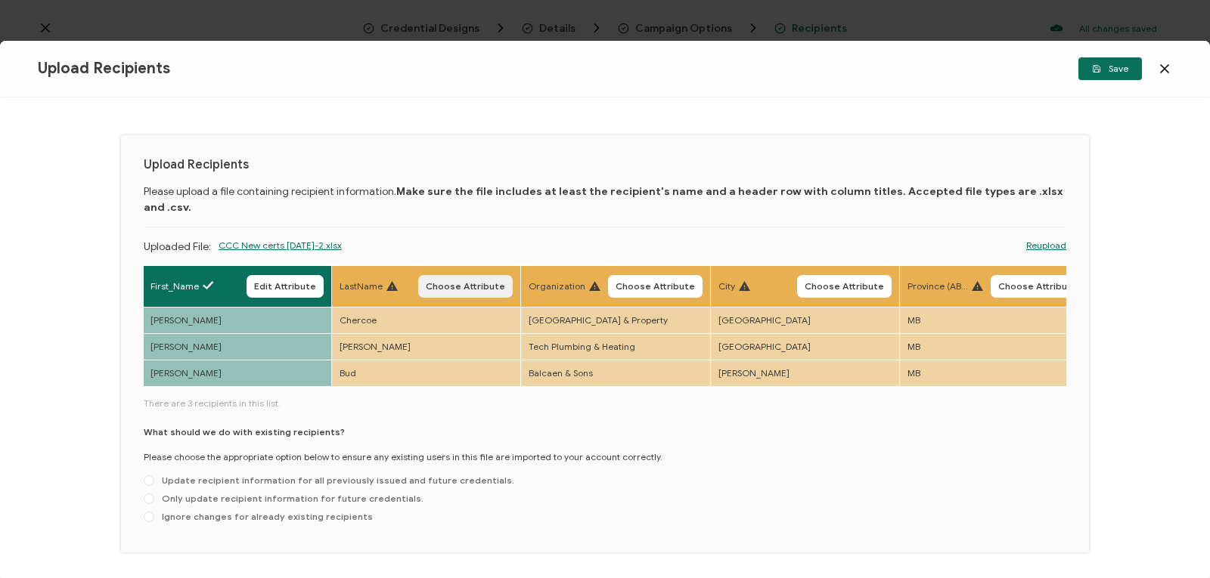
click at [454, 282] on span "Choose Attribute" at bounding box center [465, 286] width 79 height 9
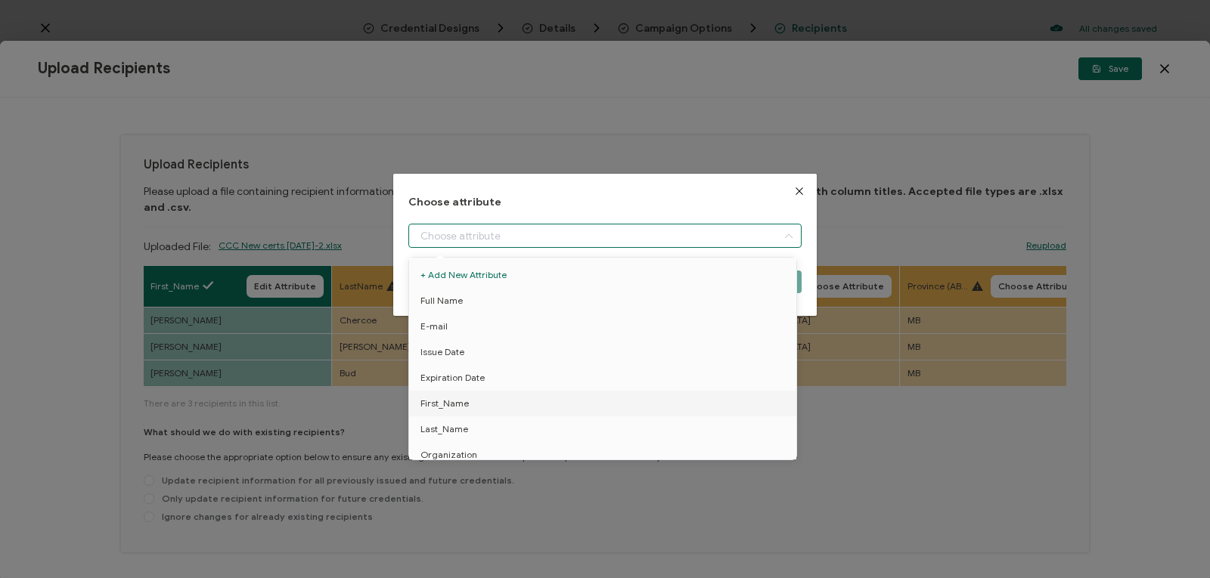
click at [457, 237] on input "dialog" at bounding box center [604, 236] width 393 height 24
click at [452, 421] on span "Last_Name" at bounding box center [444, 430] width 48 height 26
type input "Last_Name"
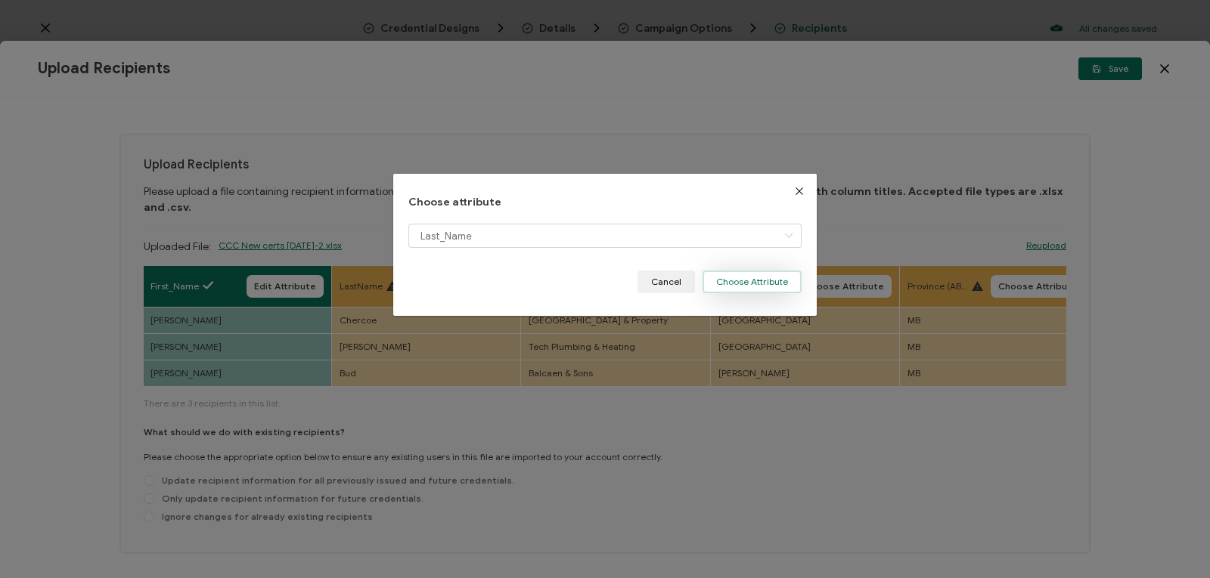
click at [728, 287] on button "Choose Attribute" at bounding box center [751, 282] width 99 height 23
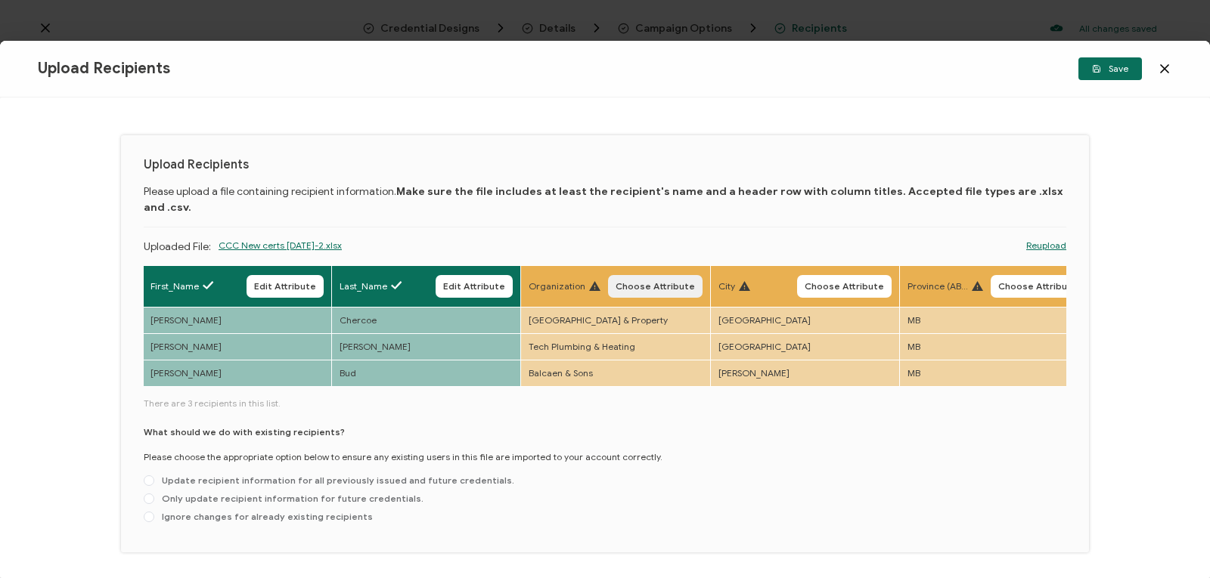
click at [646, 275] on button "Choose Attribute" at bounding box center [655, 286] width 95 height 23
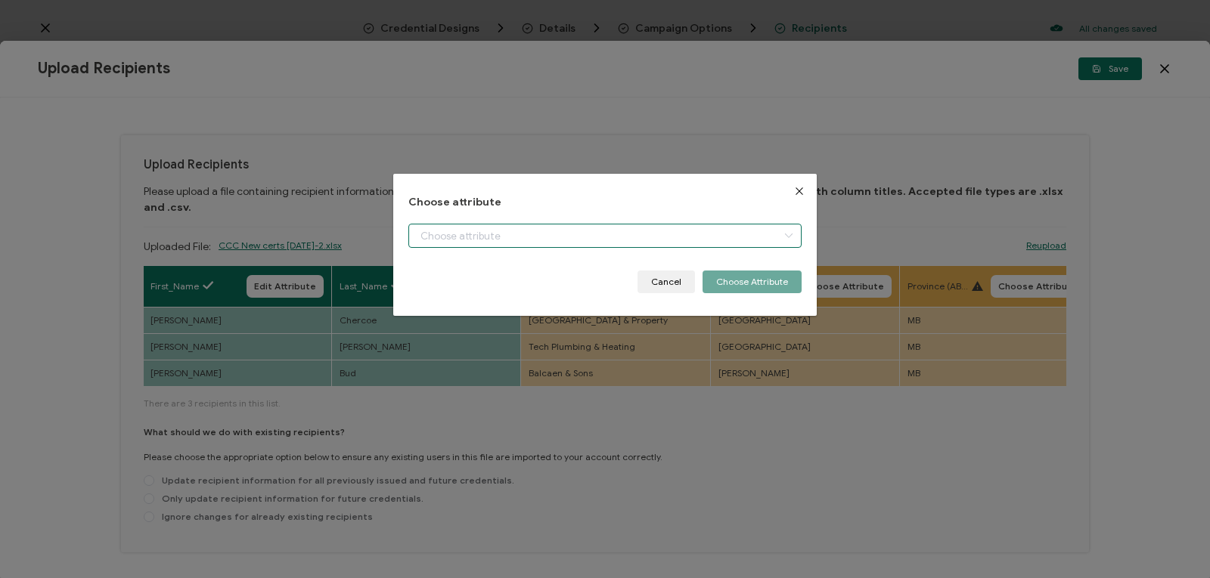
click at [615, 231] on input "dialog" at bounding box center [604, 236] width 393 height 24
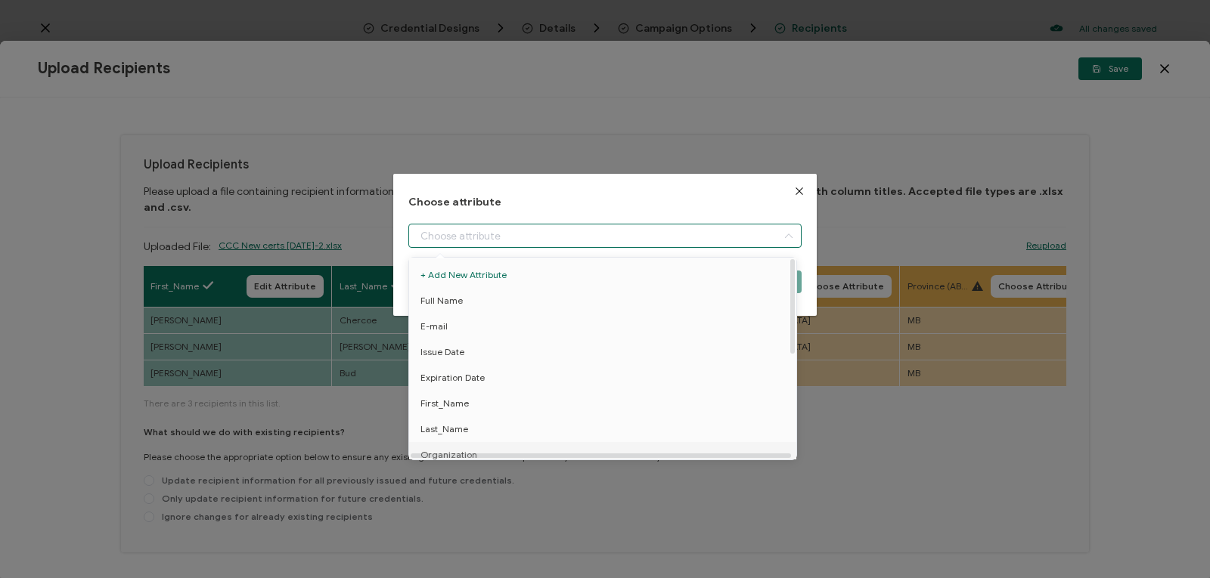
click at [527, 449] on li "Organization" at bounding box center [605, 455] width 400 height 26
type input "Organization"
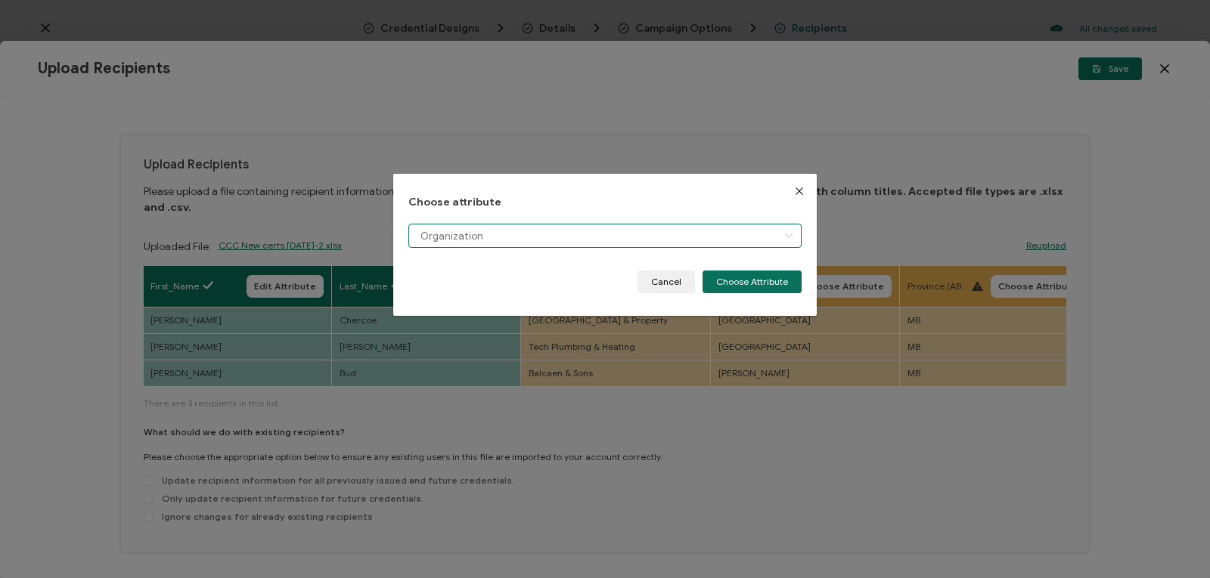
scroll to position [11, 0]
click at [739, 277] on button "Choose Attribute" at bounding box center [751, 282] width 99 height 23
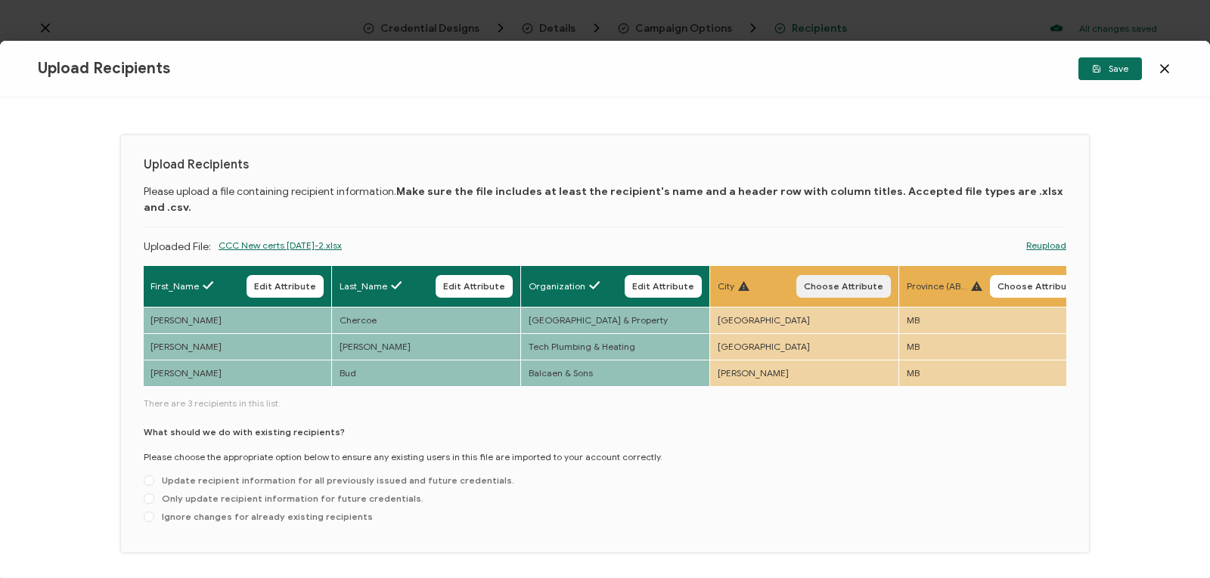
click at [857, 282] on span "Choose Attribute" at bounding box center [843, 286] width 79 height 9
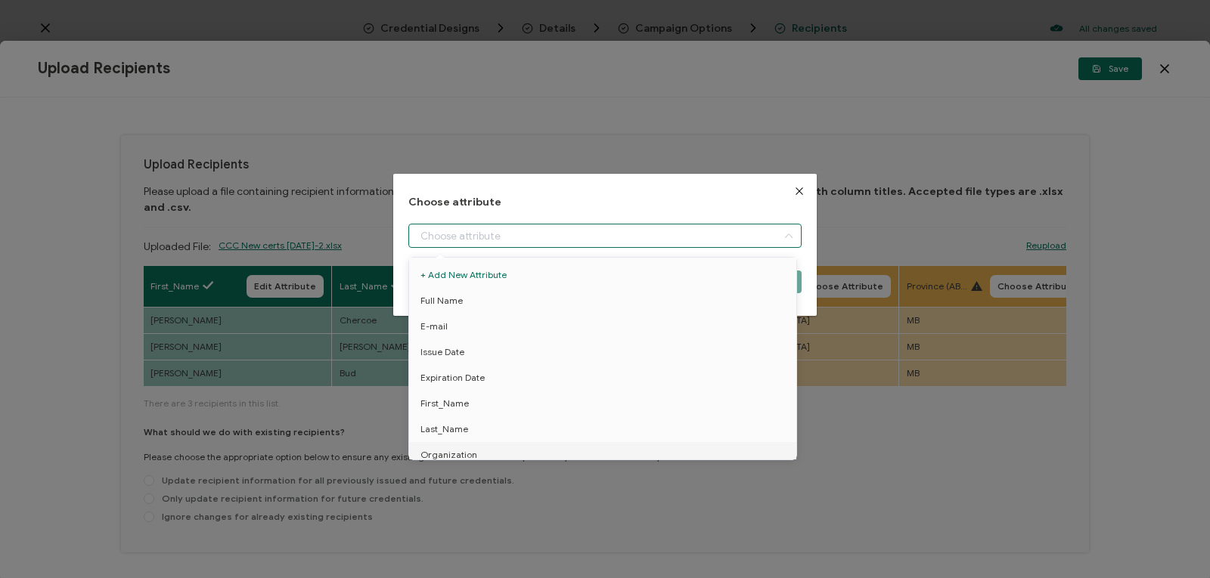
click at [765, 234] on input "dialog" at bounding box center [604, 236] width 393 height 24
click at [730, 443] on li "City" at bounding box center [605, 445] width 400 height 26
type input "City"
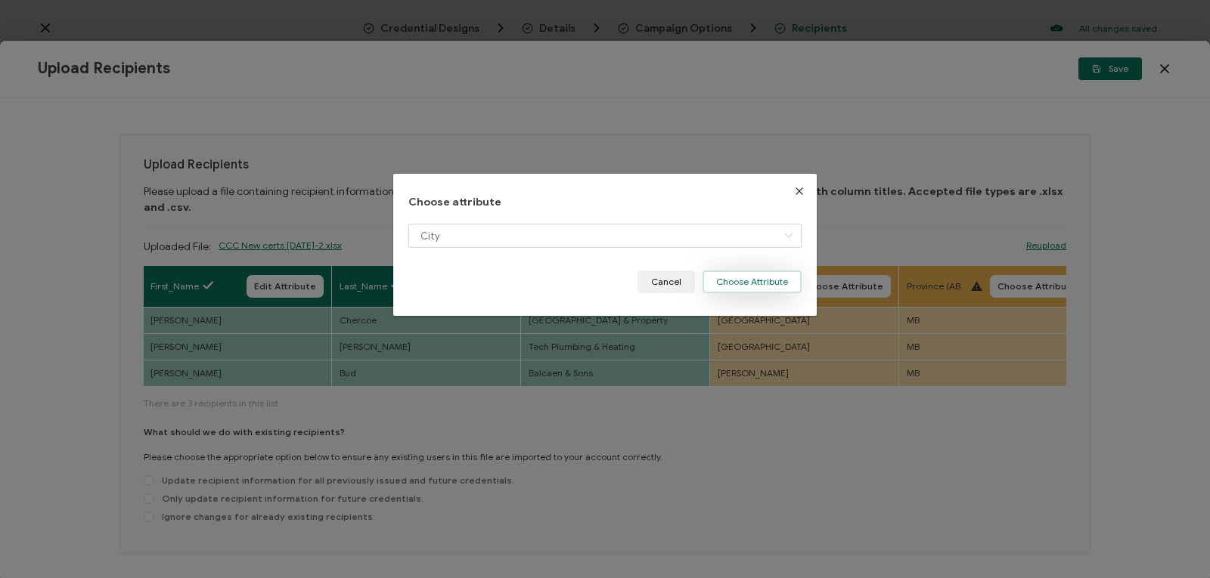
click at [748, 274] on button "Choose Attribute" at bounding box center [751, 282] width 99 height 23
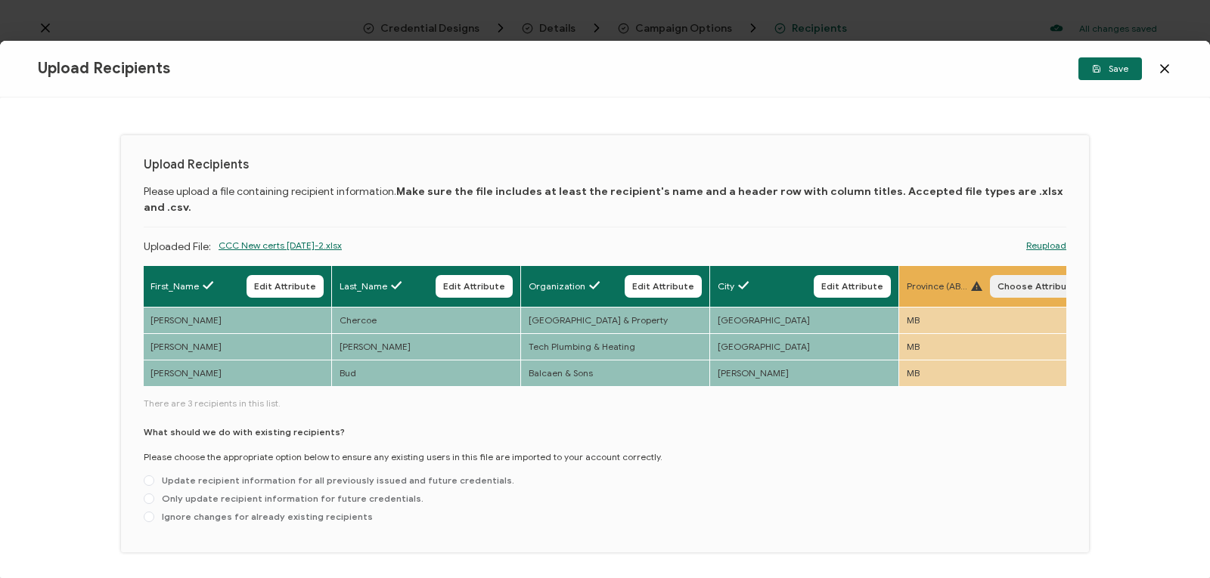
click at [1006, 275] on button "Choose Attribute" at bounding box center [1037, 286] width 95 height 23
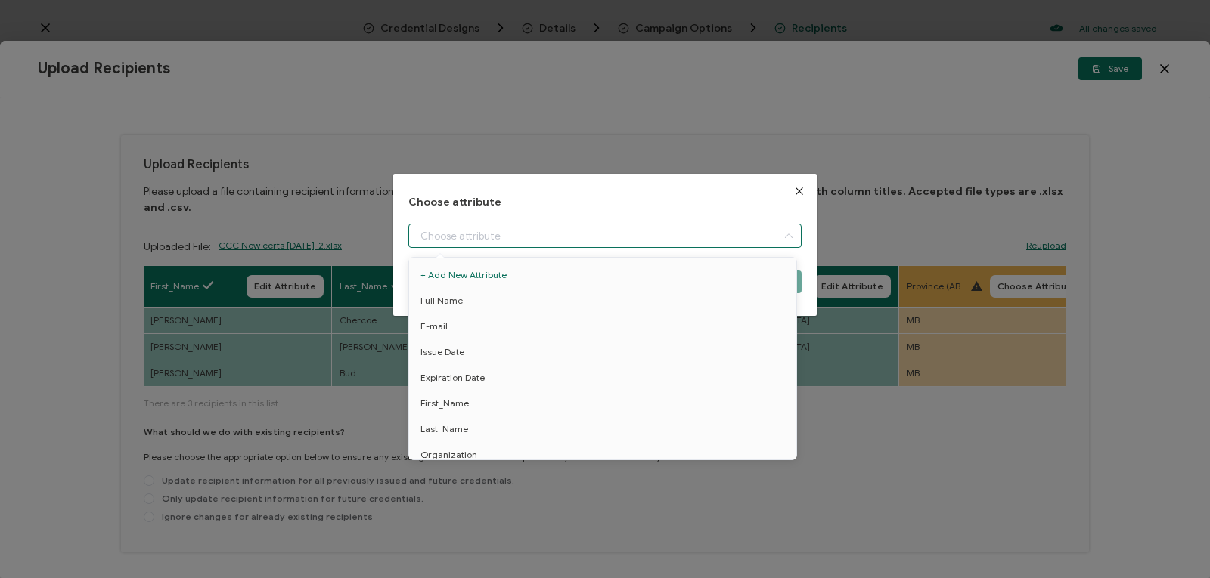
click at [710, 234] on input "dialog" at bounding box center [604, 236] width 393 height 24
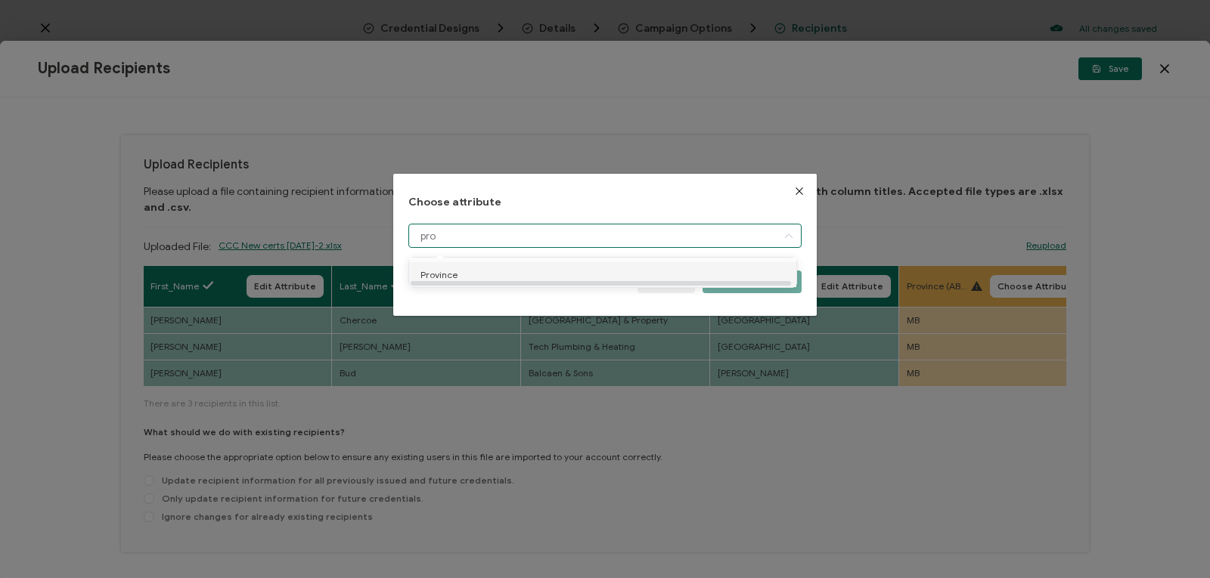
click at [649, 282] on li "Province" at bounding box center [605, 275] width 400 height 26
type input "Province"
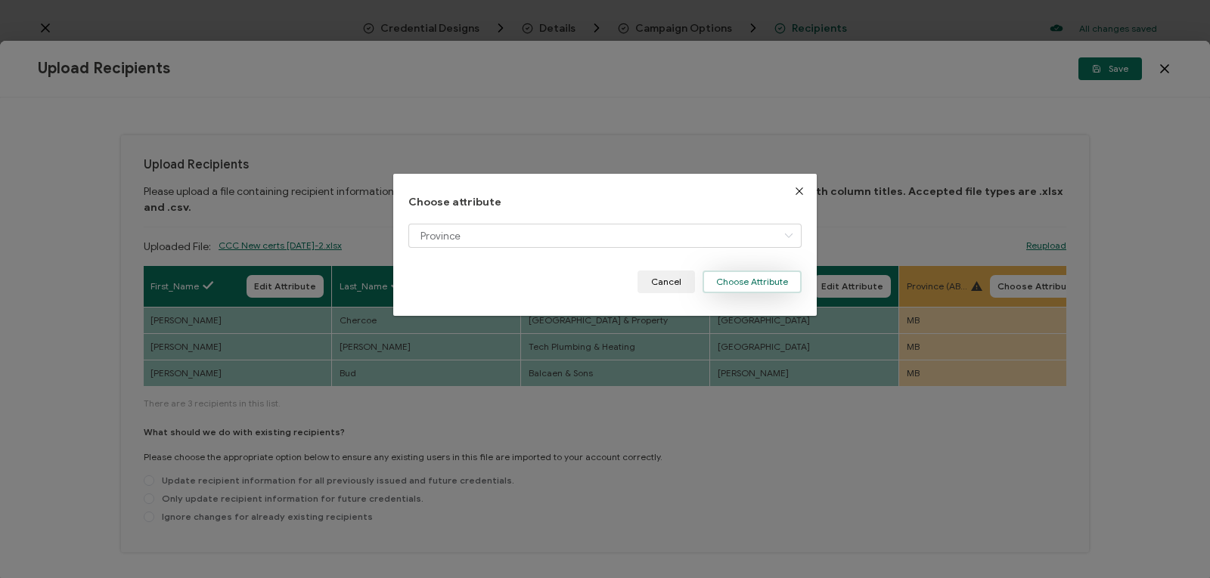
click at [721, 287] on button "Choose Attribute" at bounding box center [751, 282] width 99 height 23
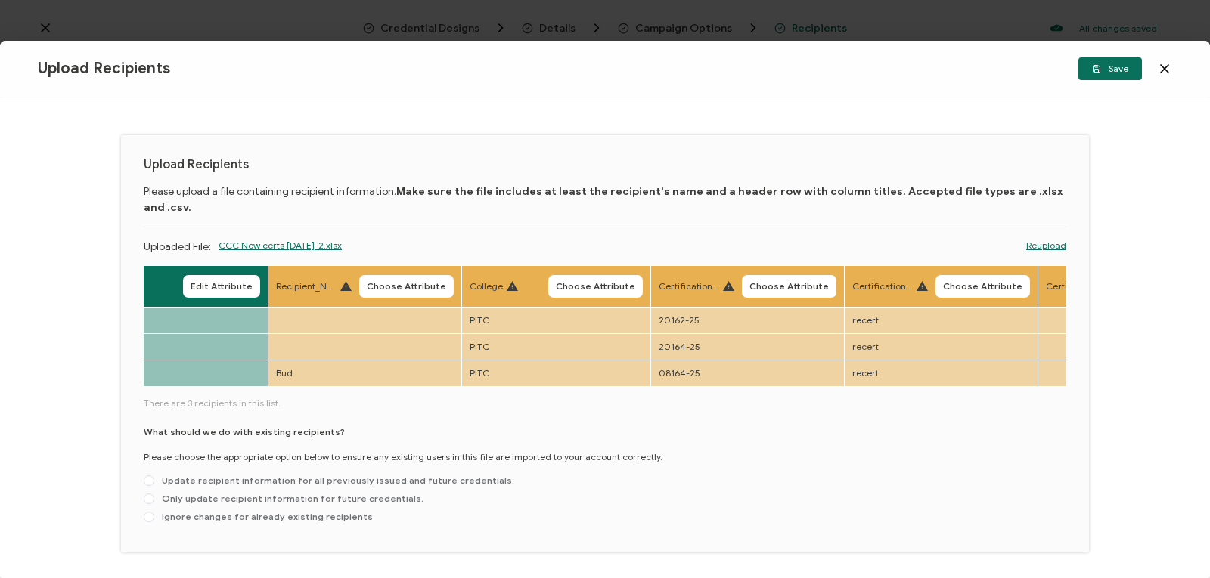
scroll to position [0, 1576]
click at [418, 282] on span "Choose Attribute" at bounding box center [409, 286] width 79 height 9
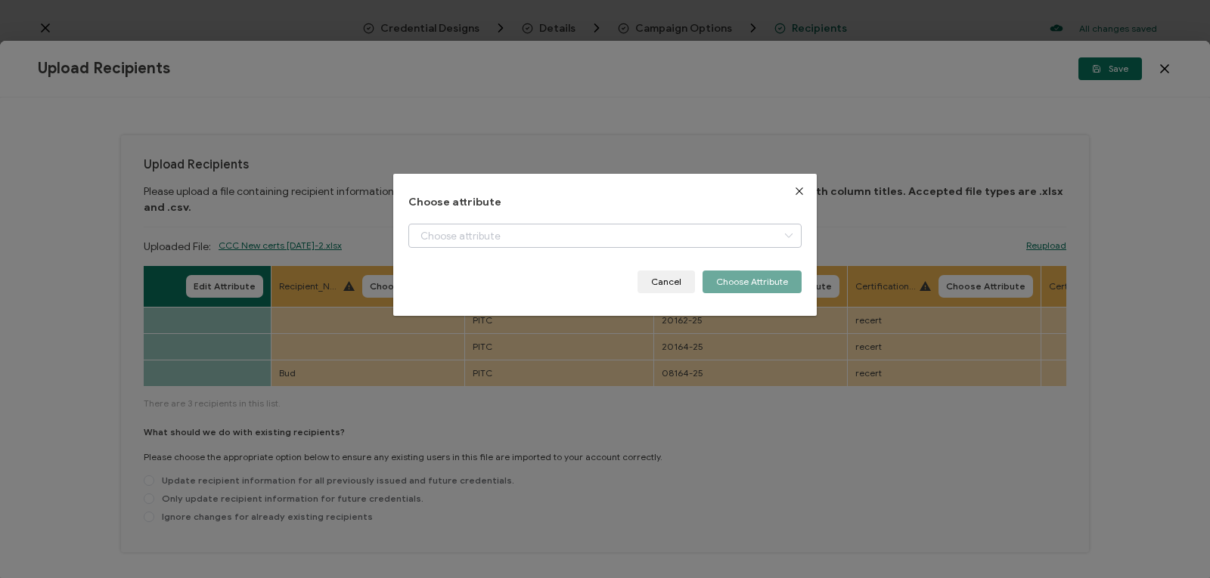
click at [779, 236] on icon "dialog" at bounding box center [788, 236] width 19 height 24
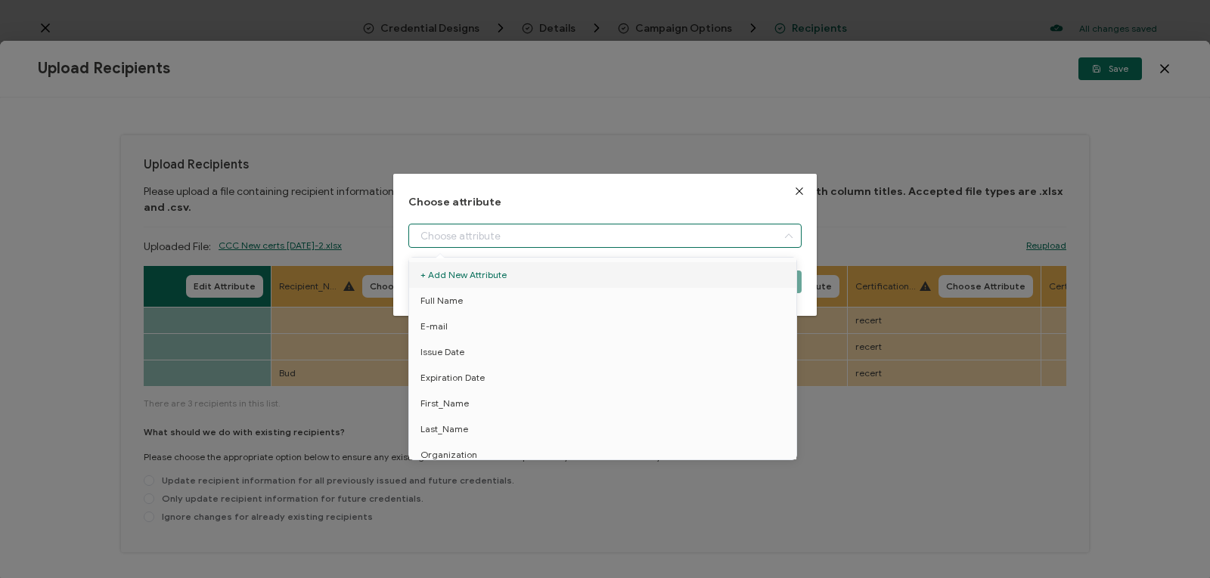
scroll to position [88, 0]
click at [649, 447] on li "Recipient_Note" at bounding box center [605, 445] width 400 height 26
type input "Recipient_Note"
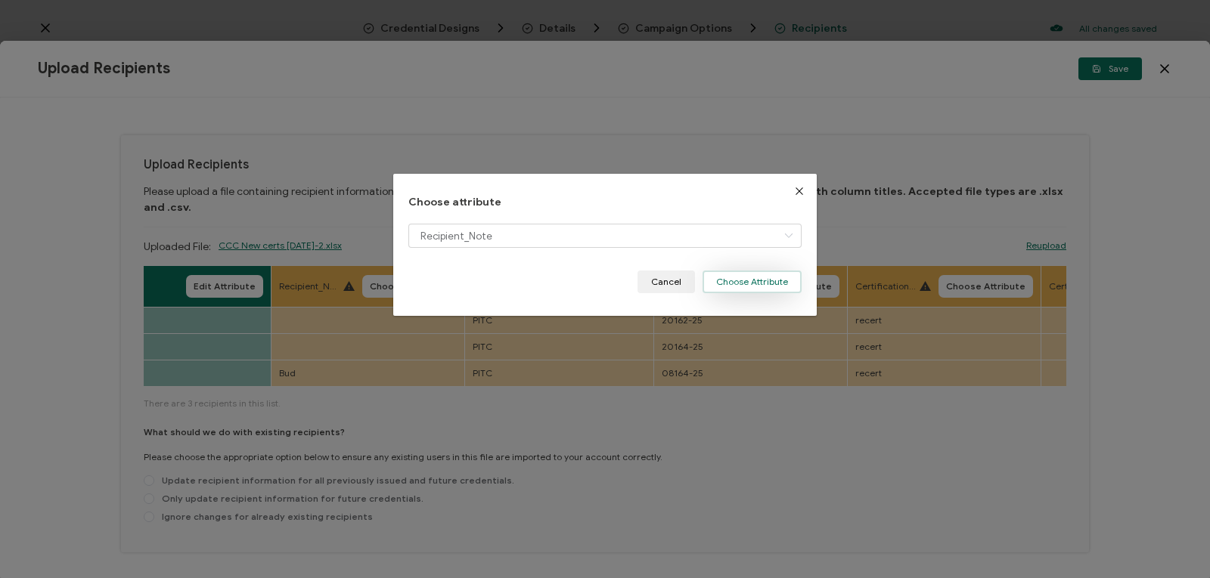
click at [742, 274] on button "Choose Attribute" at bounding box center [751, 282] width 99 height 23
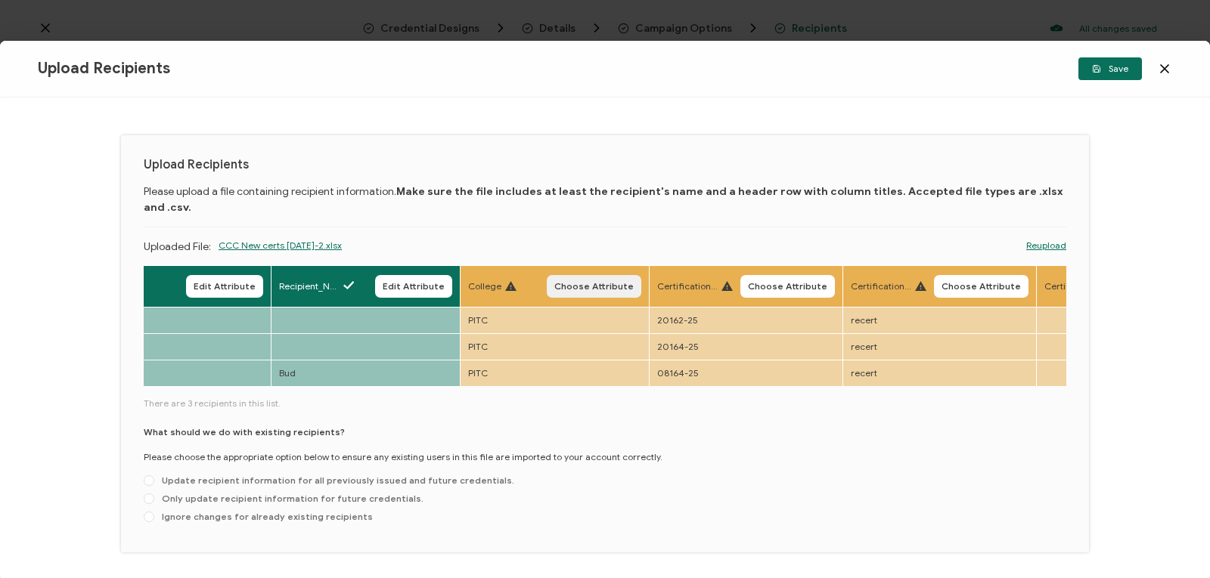
click at [603, 282] on span "Choose Attribute" at bounding box center [593, 286] width 79 height 9
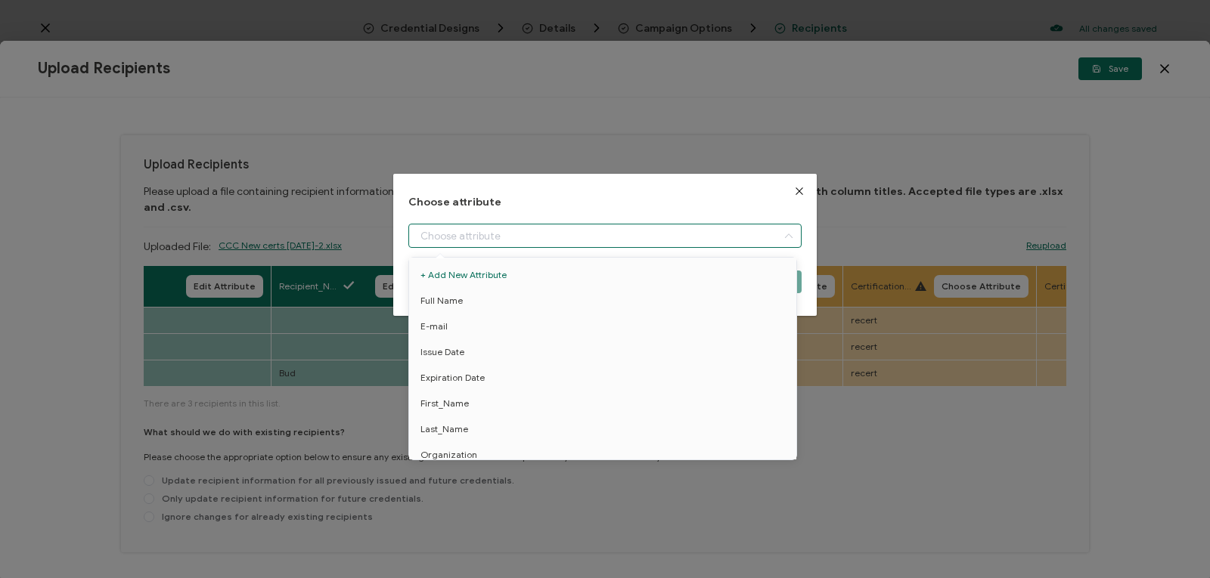
click at [589, 234] on input "dialog" at bounding box center [604, 236] width 393 height 24
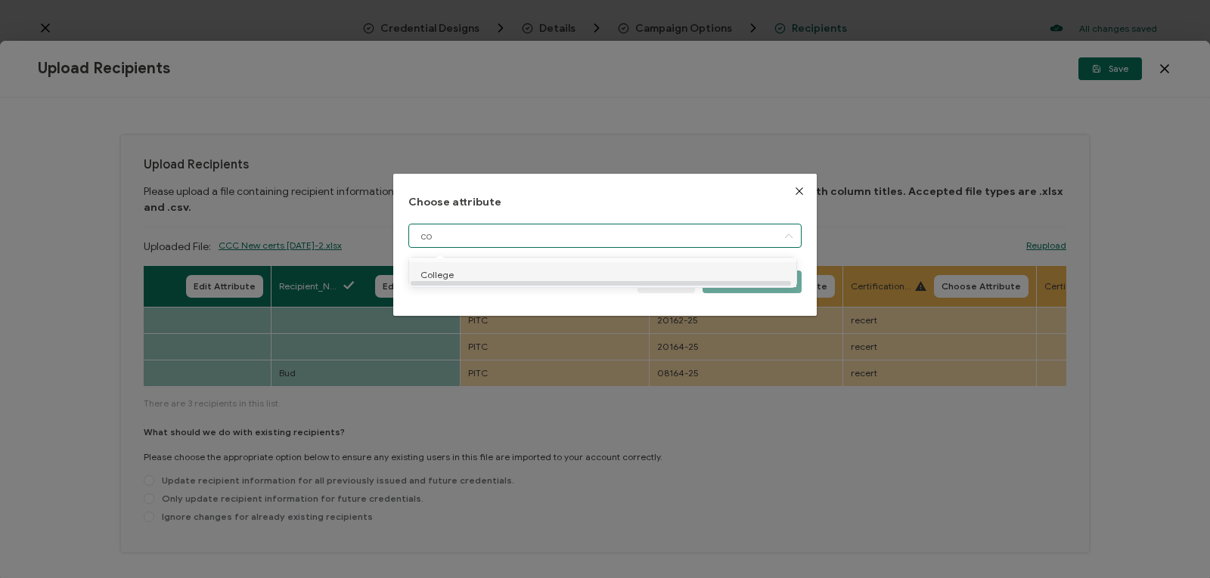
click at [570, 271] on li "College" at bounding box center [605, 275] width 400 height 26
type input "College"
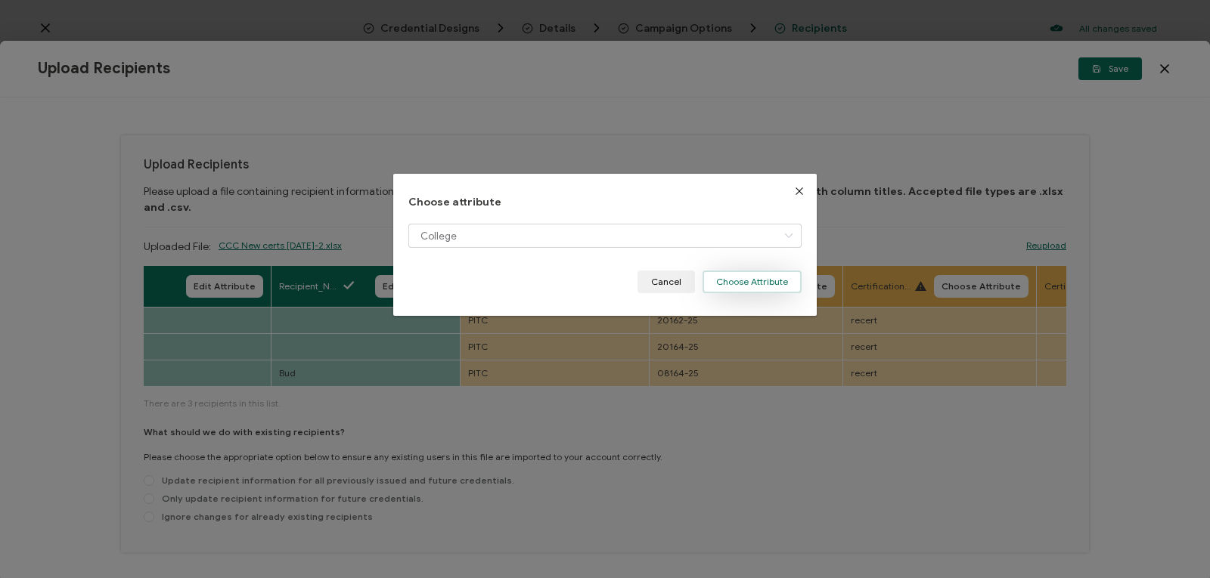
click at [749, 282] on button "Choose Attribute" at bounding box center [751, 282] width 99 height 23
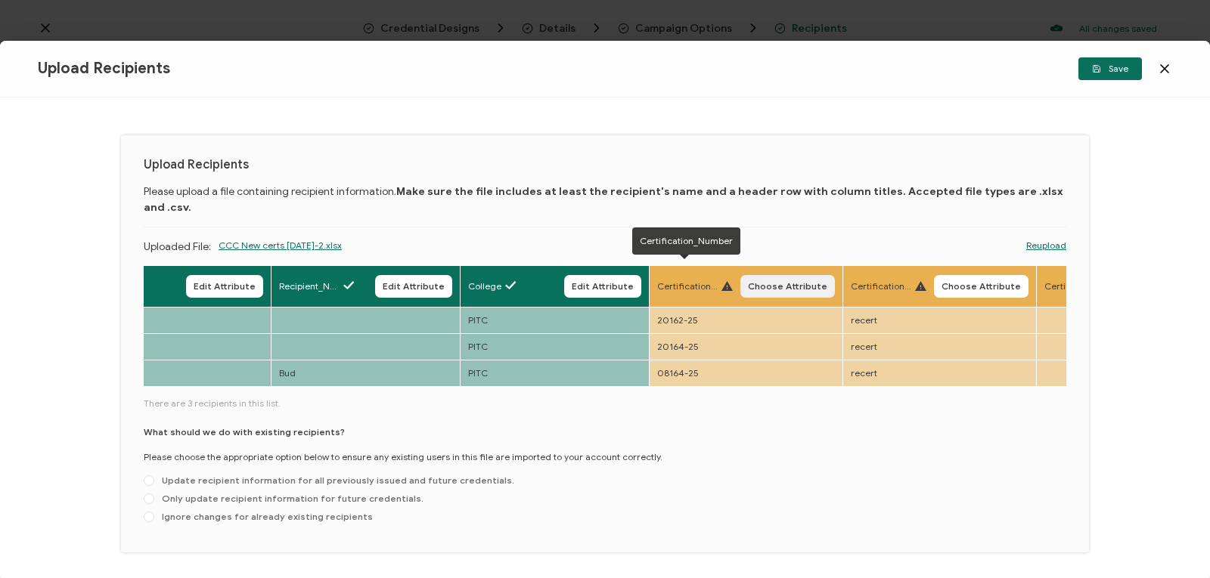
click at [778, 282] on span "Choose Attribute" at bounding box center [787, 286] width 79 height 9
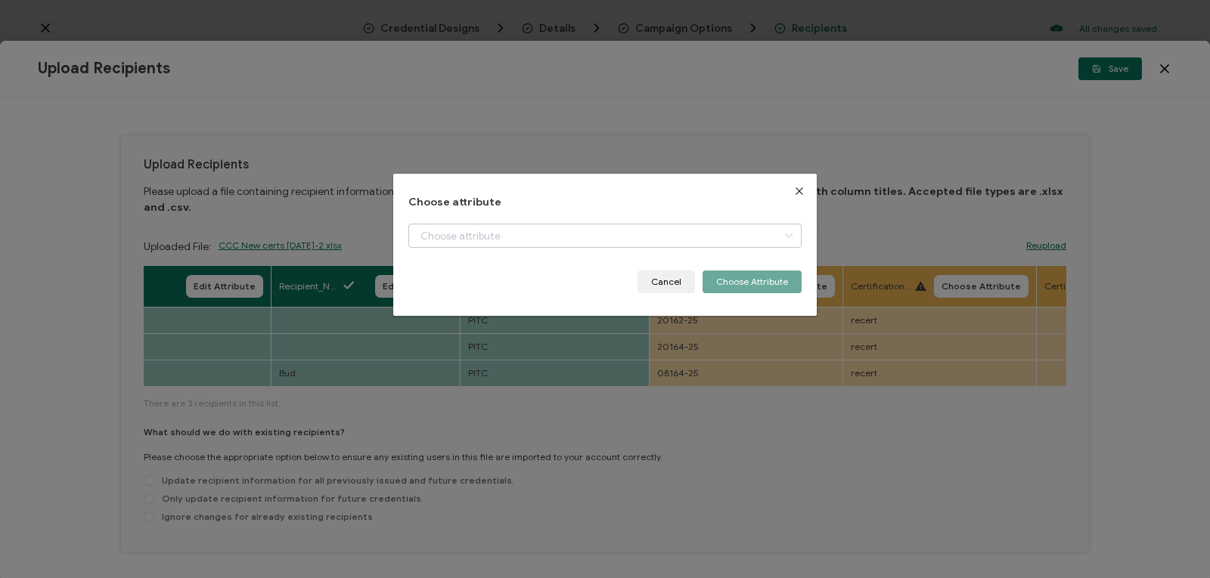
click at [786, 235] on icon "dialog" at bounding box center [788, 236] width 19 height 24
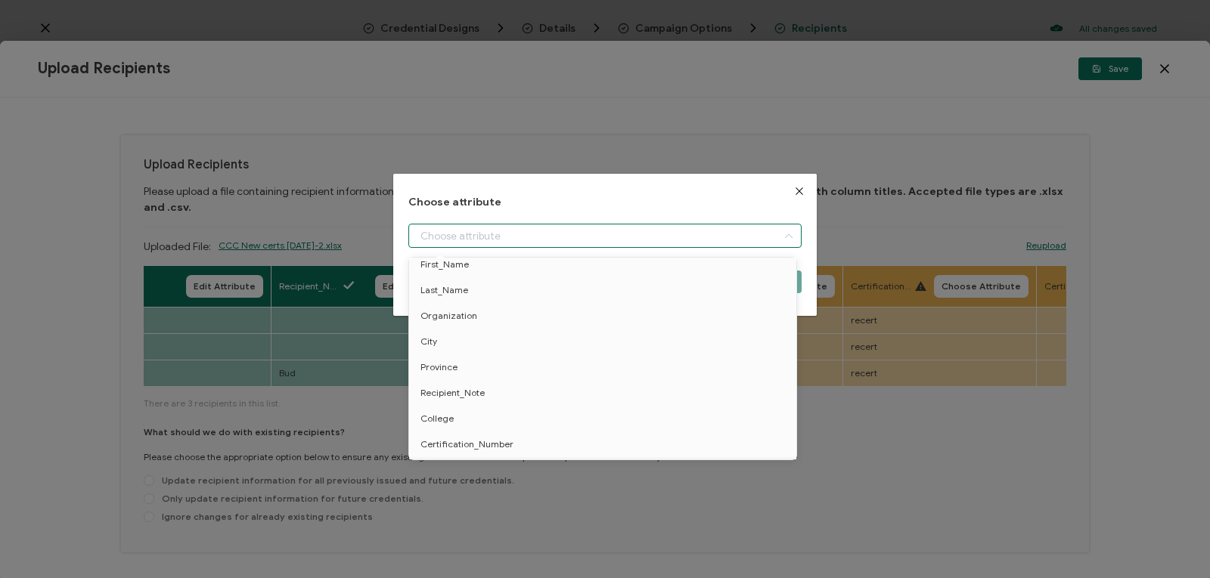
scroll to position [165, 0]
click at [638, 425] on li "Certification_Number" at bounding box center [605, 419] width 400 height 26
type input "Certification_Number"
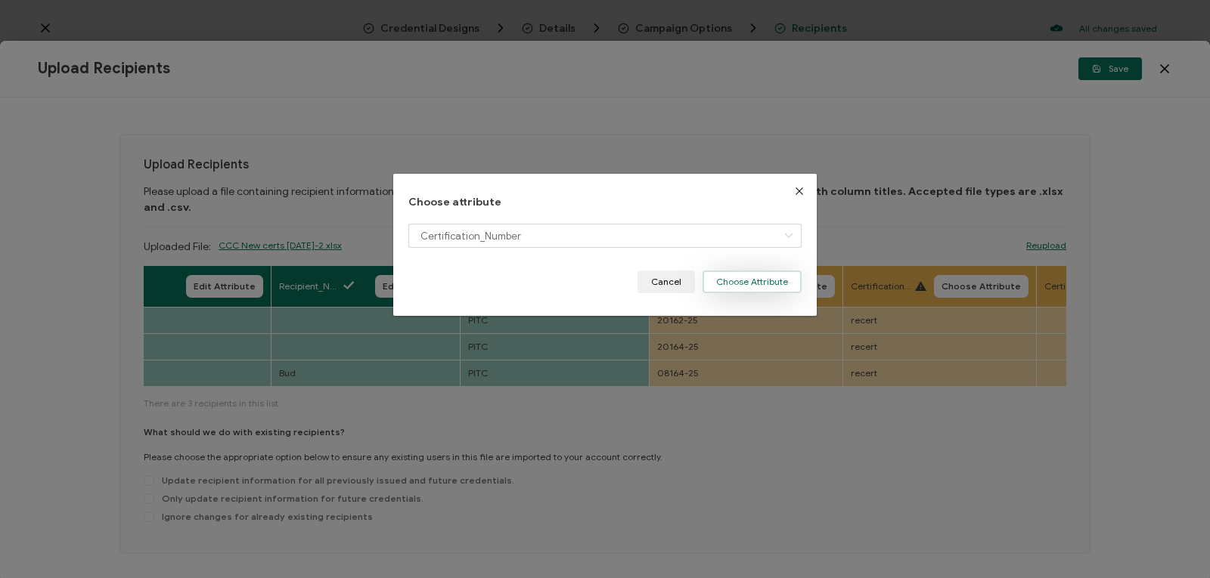
click at [742, 276] on button "Choose Attribute" at bounding box center [751, 282] width 99 height 23
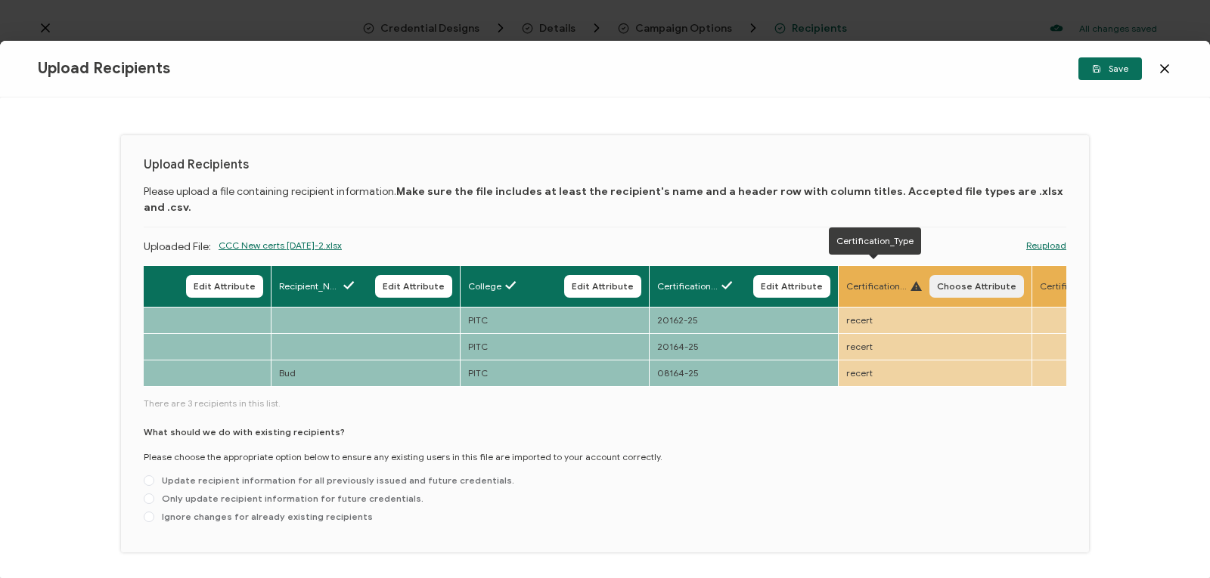
click at [953, 282] on span "Choose Attribute" at bounding box center [976, 286] width 79 height 9
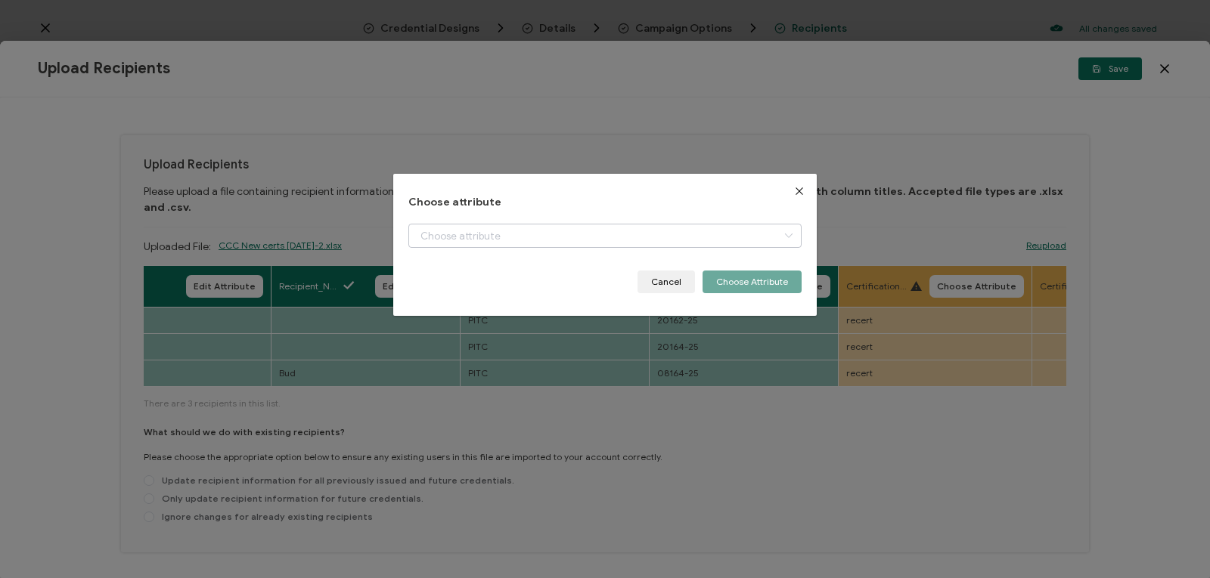
click at [784, 241] on icon "dialog" at bounding box center [788, 236] width 19 height 24
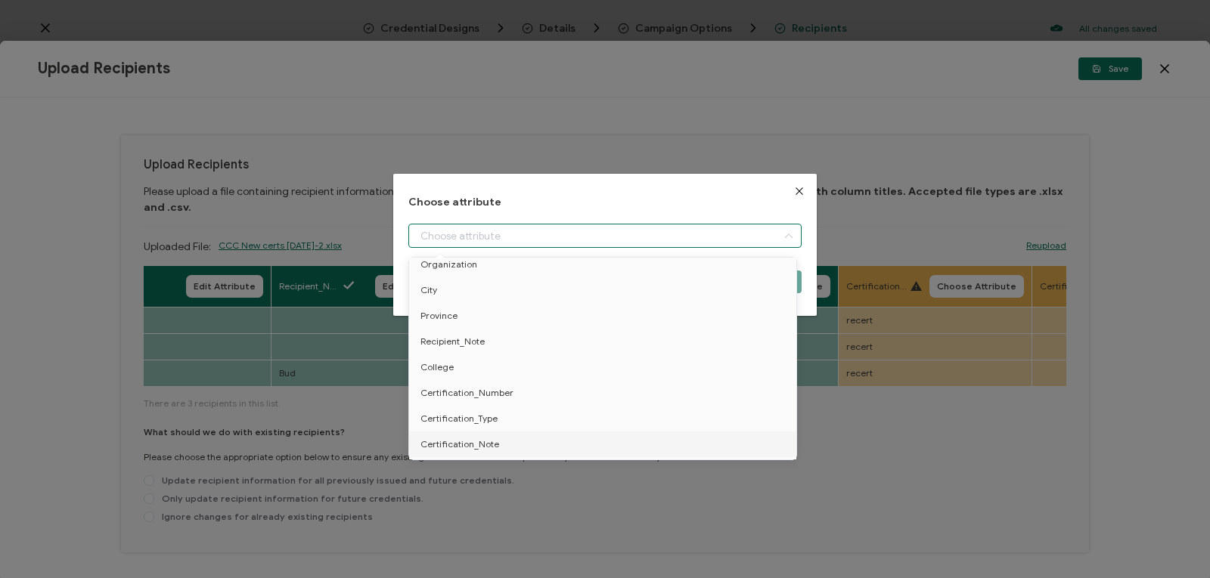
scroll to position [216, 0]
click at [654, 389] on li "Certification_Type" at bounding box center [605, 396] width 400 height 26
type input "Certification_Type"
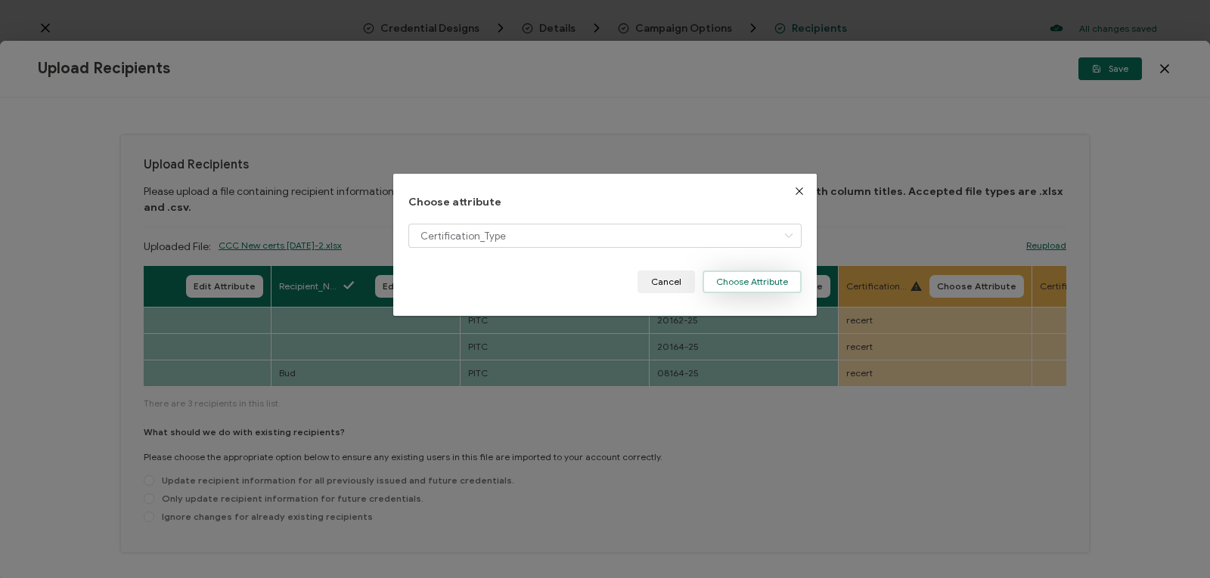
click at [735, 280] on button "Choose Attribute" at bounding box center [751, 282] width 99 height 23
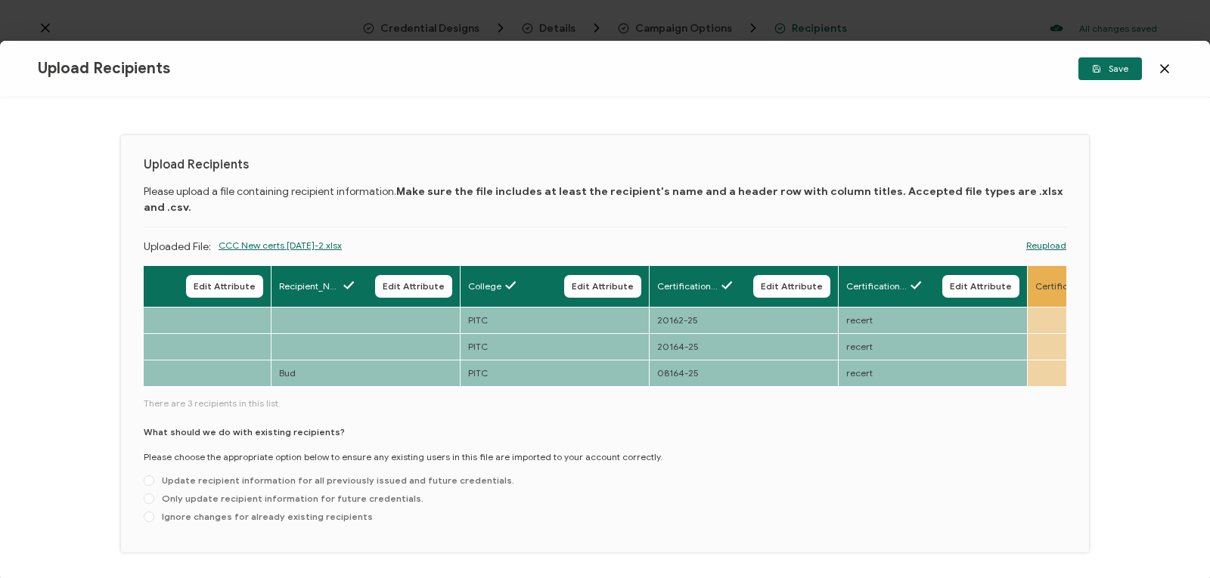
scroll to position [0, 1728]
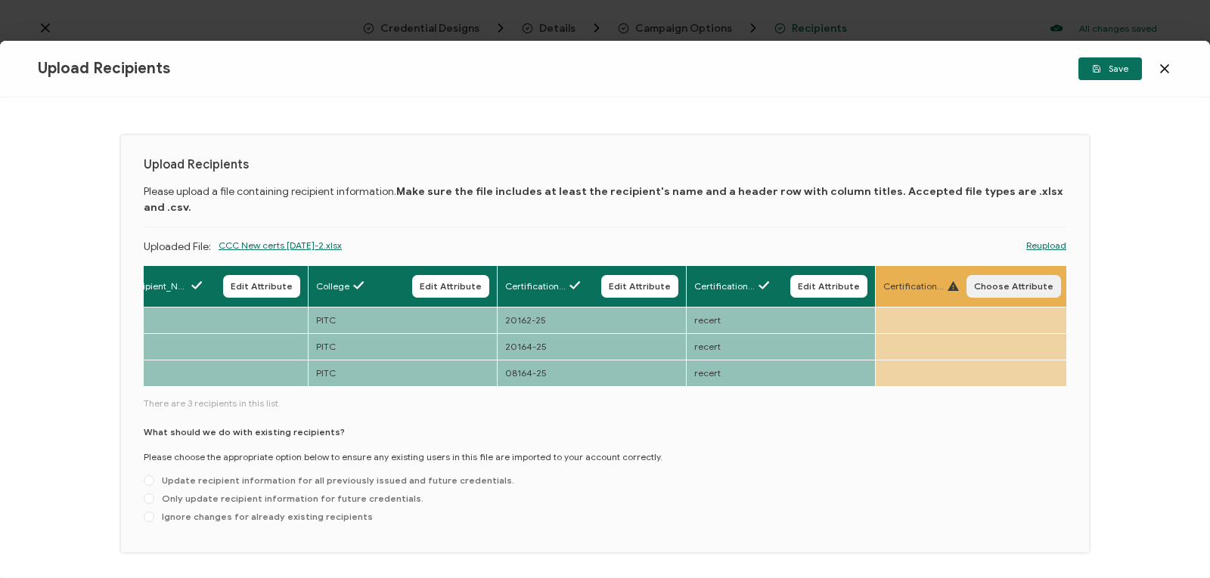
click at [1009, 282] on span "Choose Attribute" at bounding box center [1013, 286] width 79 height 9
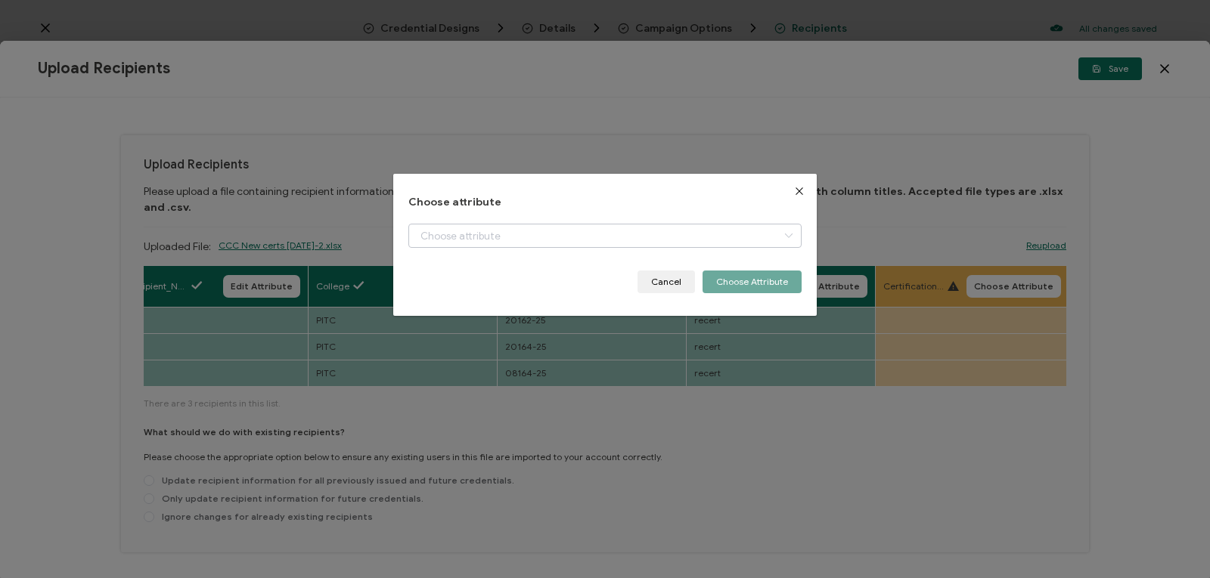
click at [781, 235] on icon "dialog" at bounding box center [788, 236] width 19 height 24
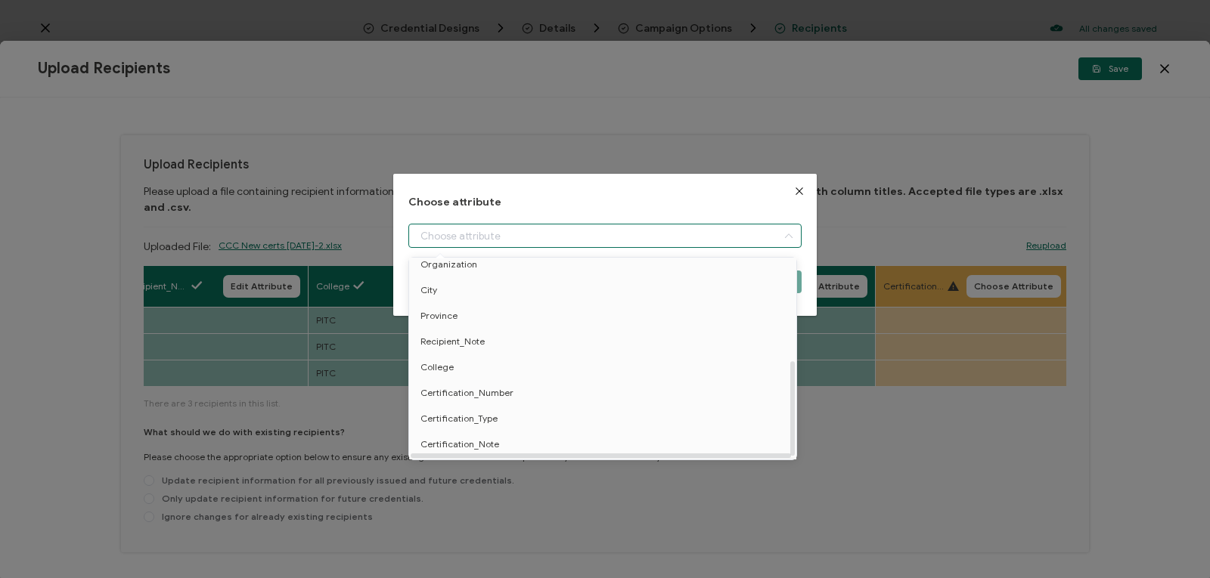
scroll to position [216, 0]
click at [471, 415] on span "Certification_Note" at bounding box center [459, 422] width 79 height 26
type input "Certification_Note"
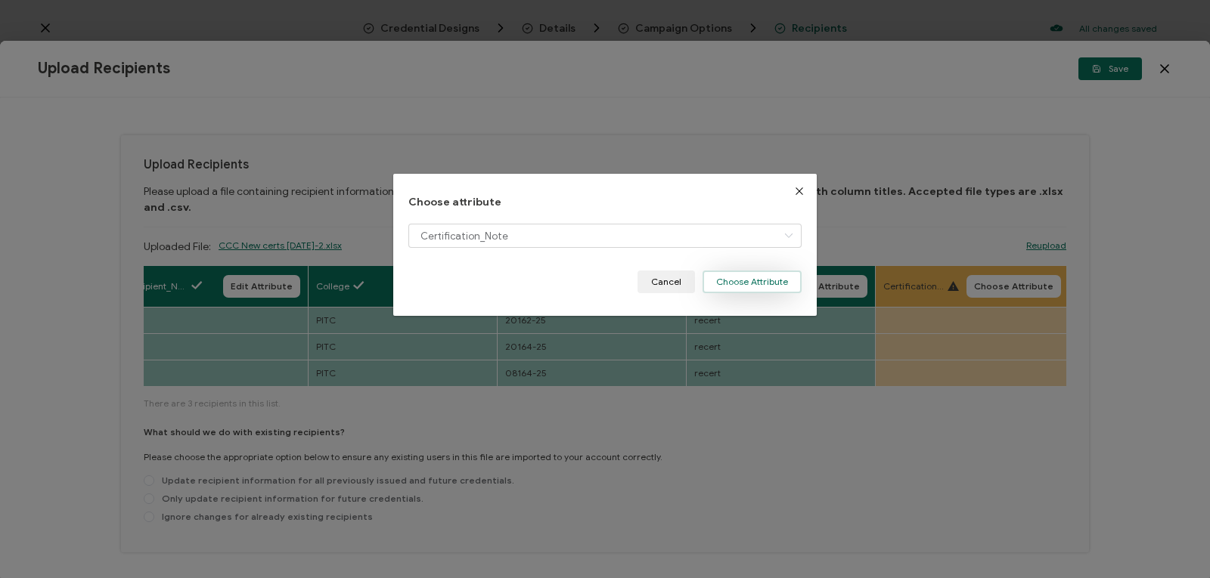
click at [723, 279] on button "Choose Attribute" at bounding box center [751, 282] width 99 height 23
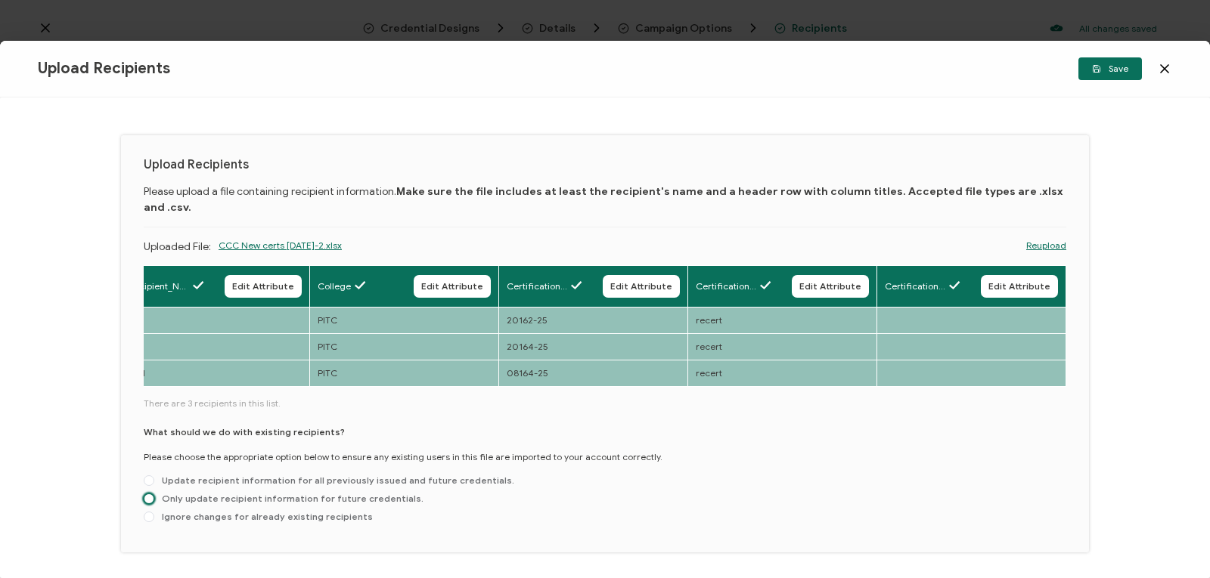
click at [150, 494] on span at bounding box center [149, 499] width 11 height 11
click at [150, 494] on input "Only update recipient information for future credentials." at bounding box center [149, 500] width 11 height 12
radio input "true"
click at [1119, 65] on span "Save" at bounding box center [1110, 68] width 36 height 9
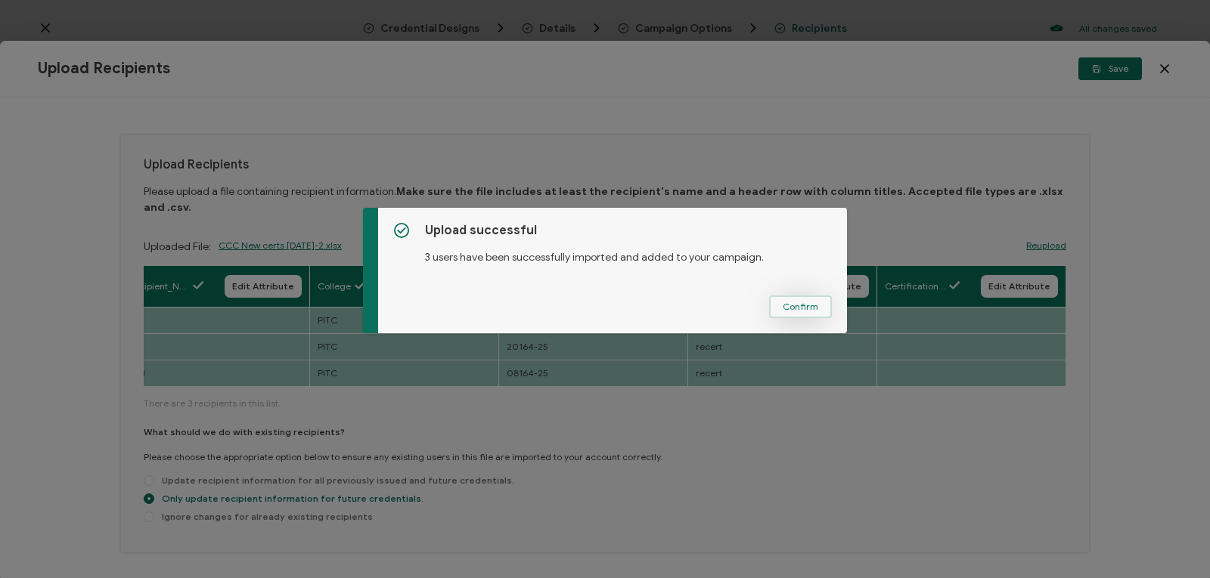
click at [817, 308] on button "Confirm" at bounding box center [800, 307] width 63 height 23
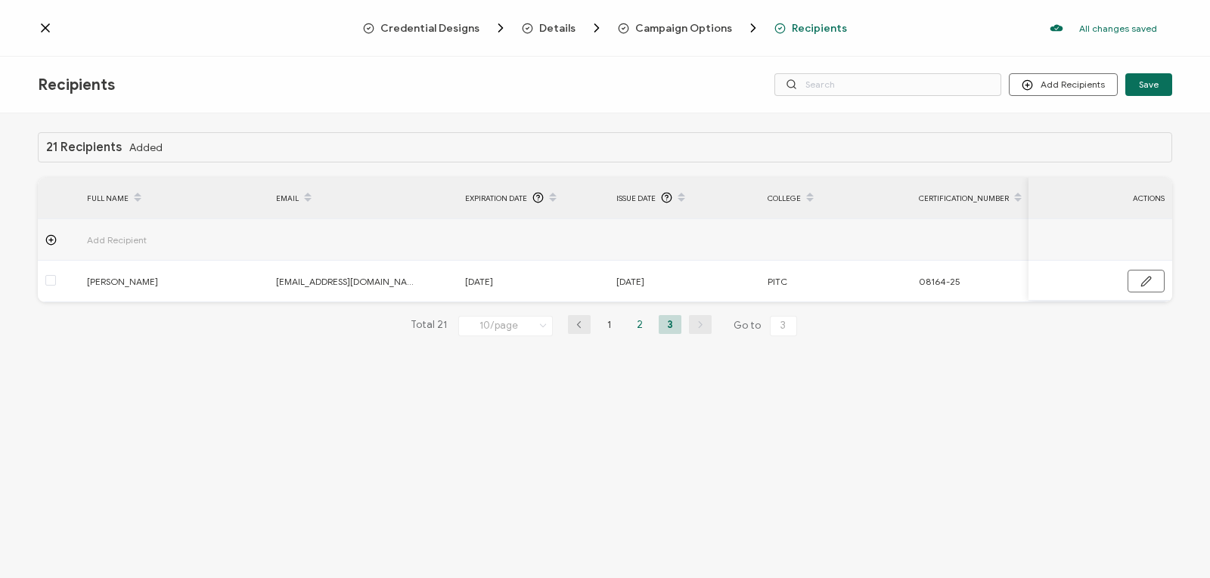
click at [634, 321] on li "2" at bounding box center [639, 324] width 23 height 19
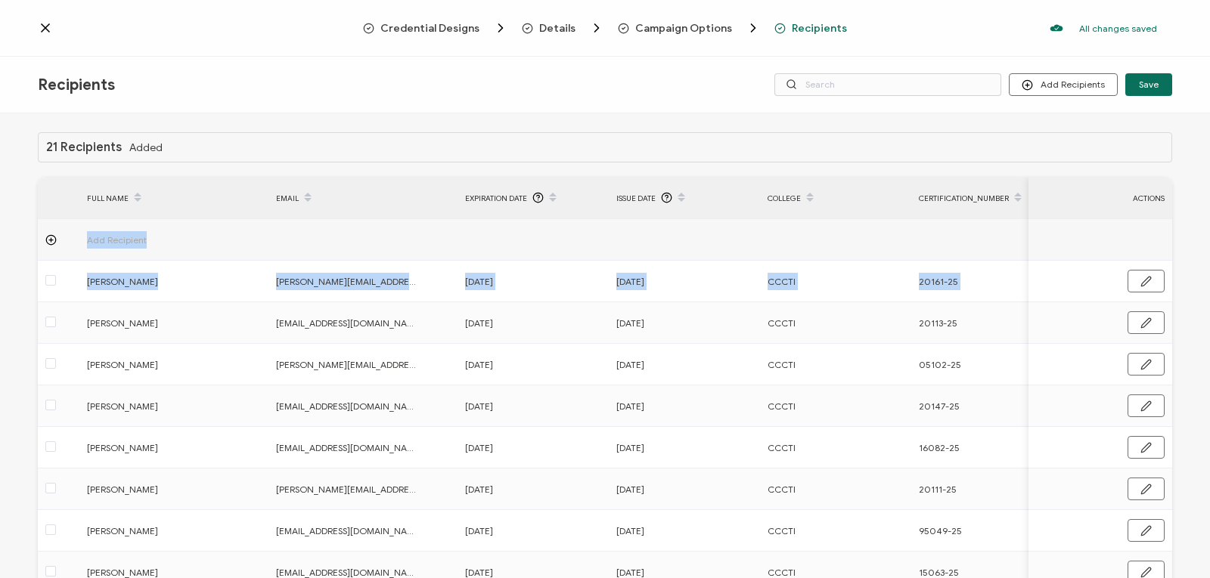
drag, startPoint x: 1203, startPoint y: 127, endPoint x: 1182, endPoint y: 287, distance: 160.8
click at [1182, 287] on div "21 Recipients Added FULL NAME EMAIL Expiration Date Issue Date College Certific…" at bounding box center [605, 347] width 1210 height 469
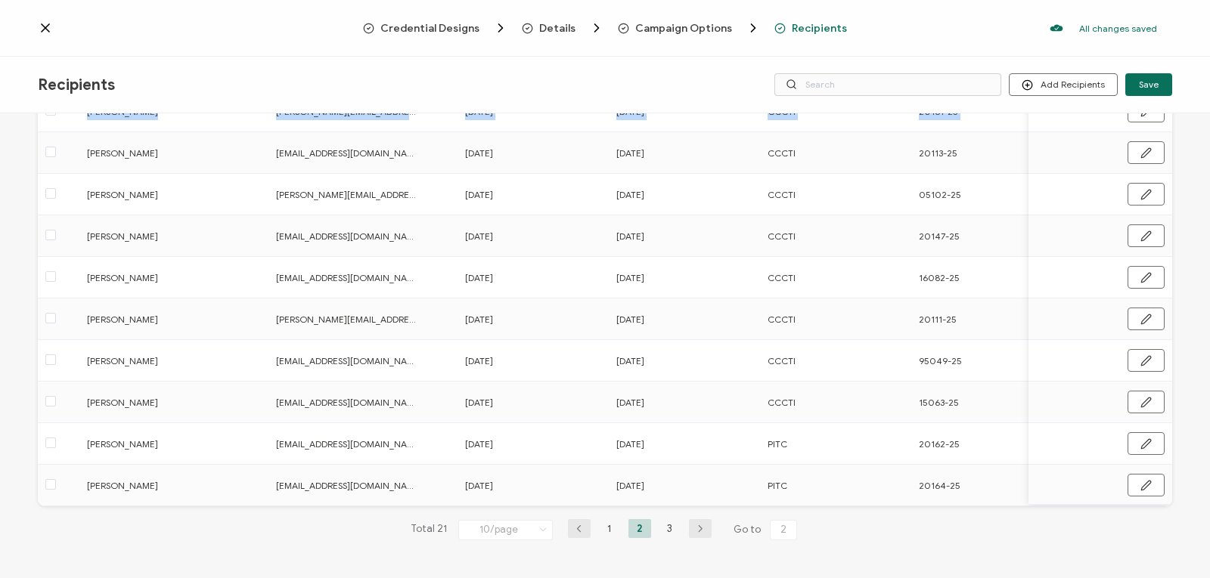
scroll to position [0, 0]
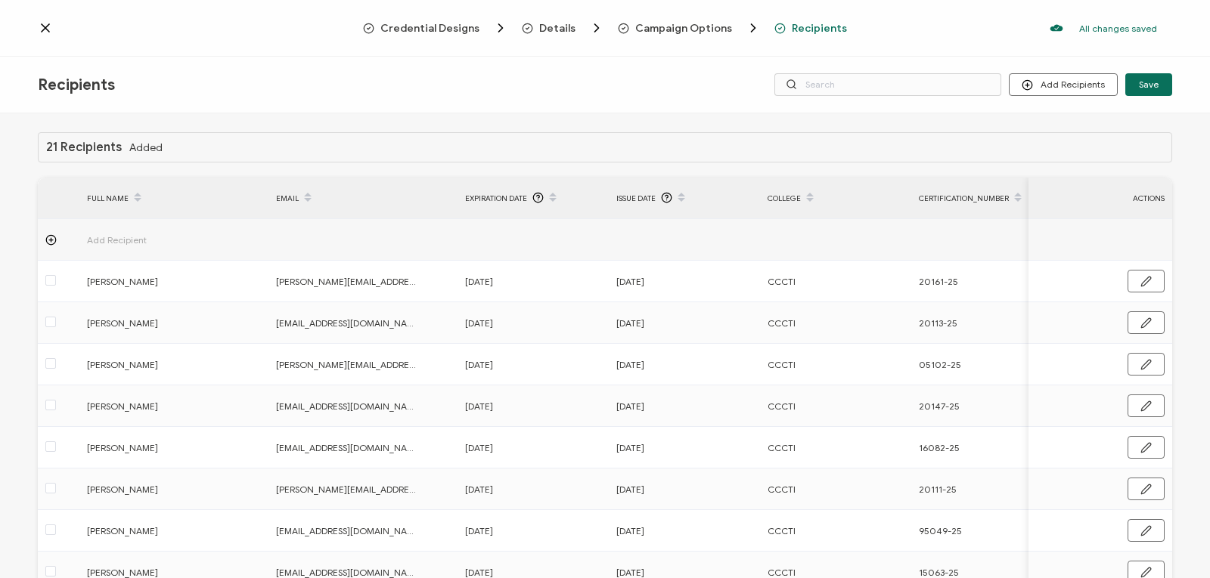
click at [42, 28] on icon at bounding box center [45, 27] width 15 height 15
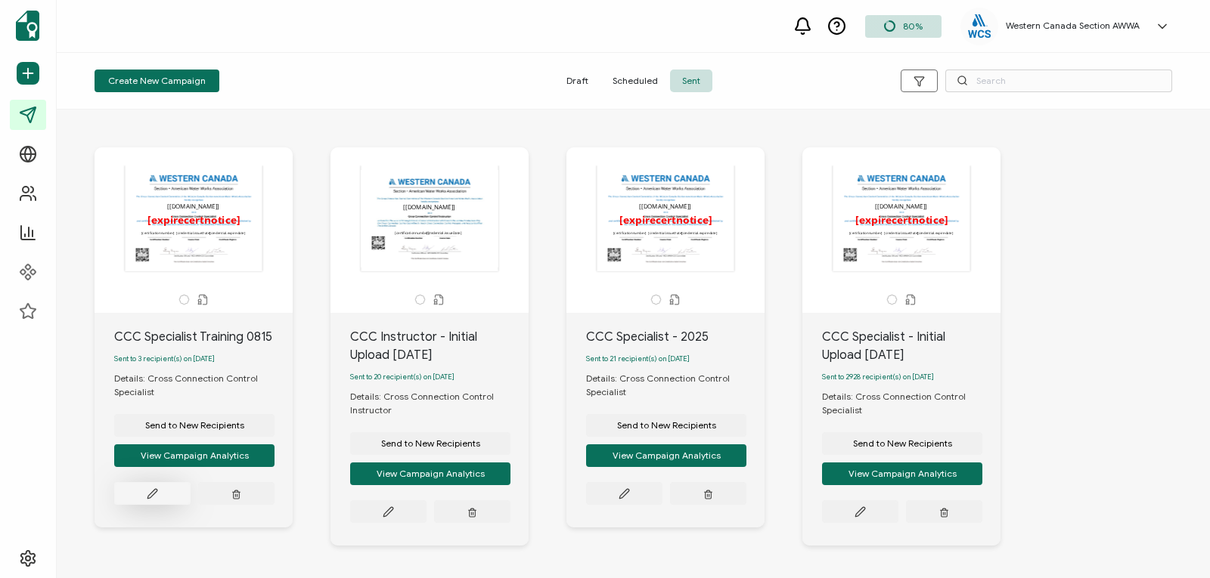
click at [153, 494] on icon at bounding box center [152, 493] width 11 height 11
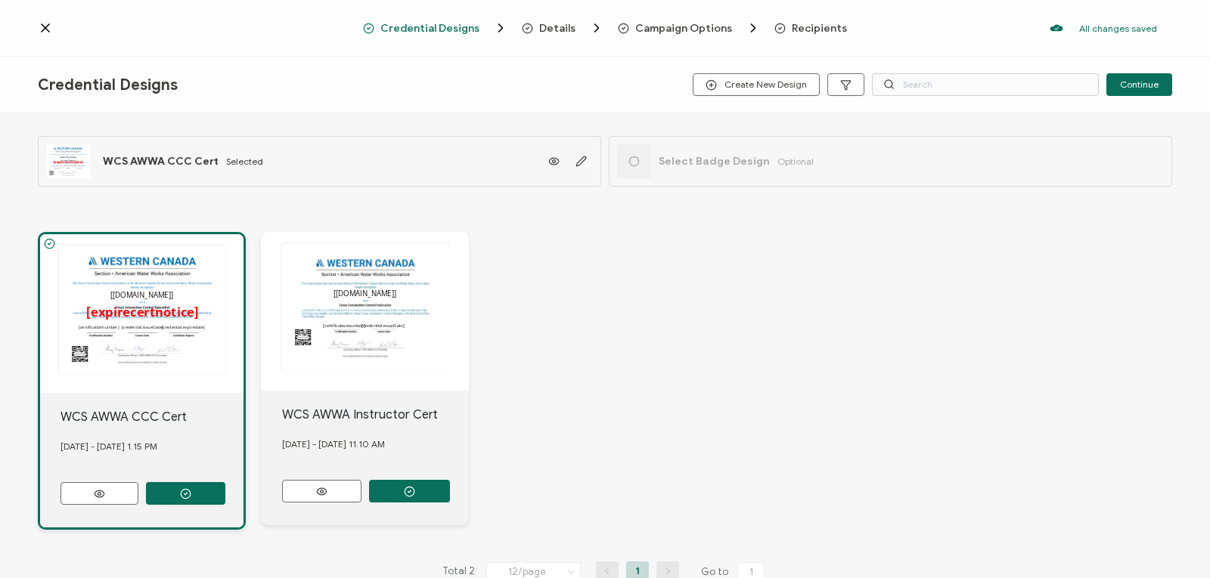
click at [792, 26] on span "Recipients" at bounding box center [819, 28] width 55 height 11
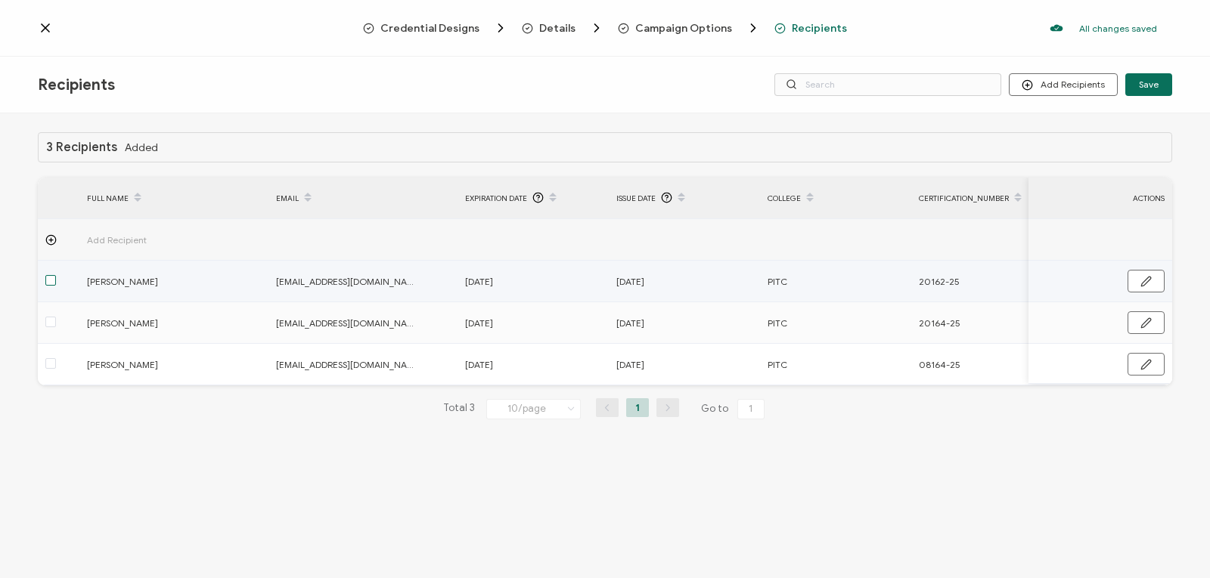
click at [54, 280] on span at bounding box center [50, 280] width 11 height 11
click at [56, 275] on input "checkbox" at bounding box center [56, 275] width 0 height 0
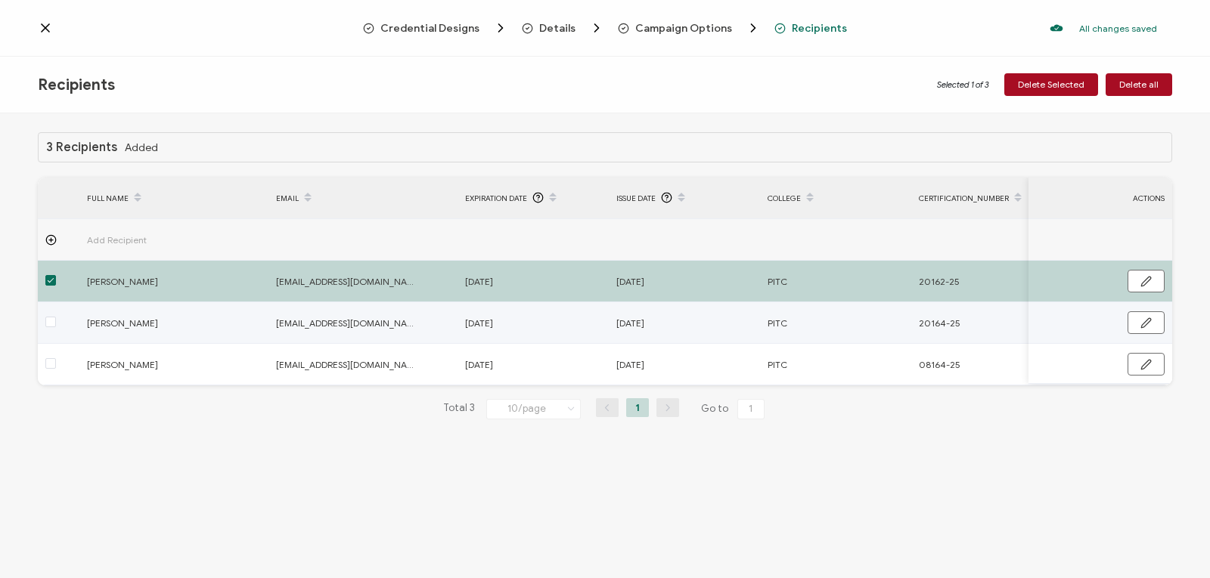
click at [48, 331] on label at bounding box center [50, 323] width 11 height 17
click at [56, 317] on input "checkbox" at bounding box center [56, 317] width 0 height 0
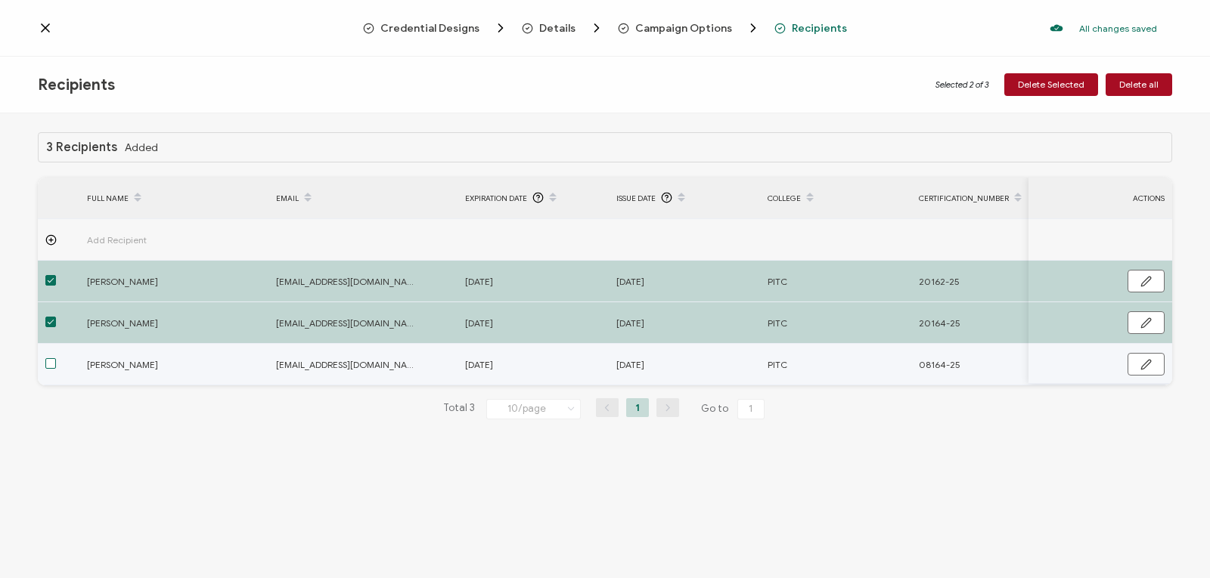
click at [51, 363] on span at bounding box center [50, 363] width 11 height 11
click at [56, 358] on input "checkbox" at bounding box center [56, 358] width 0 height 0
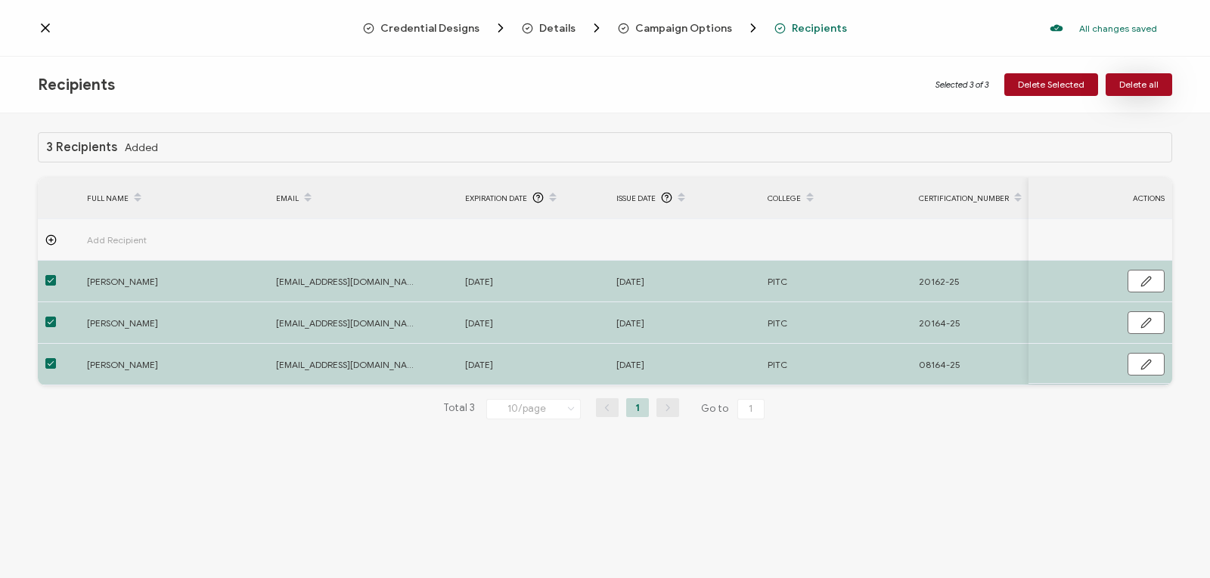
click at [1154, 83] on span "Delete all" at bounding box center [1138, 84] width 39 height 9
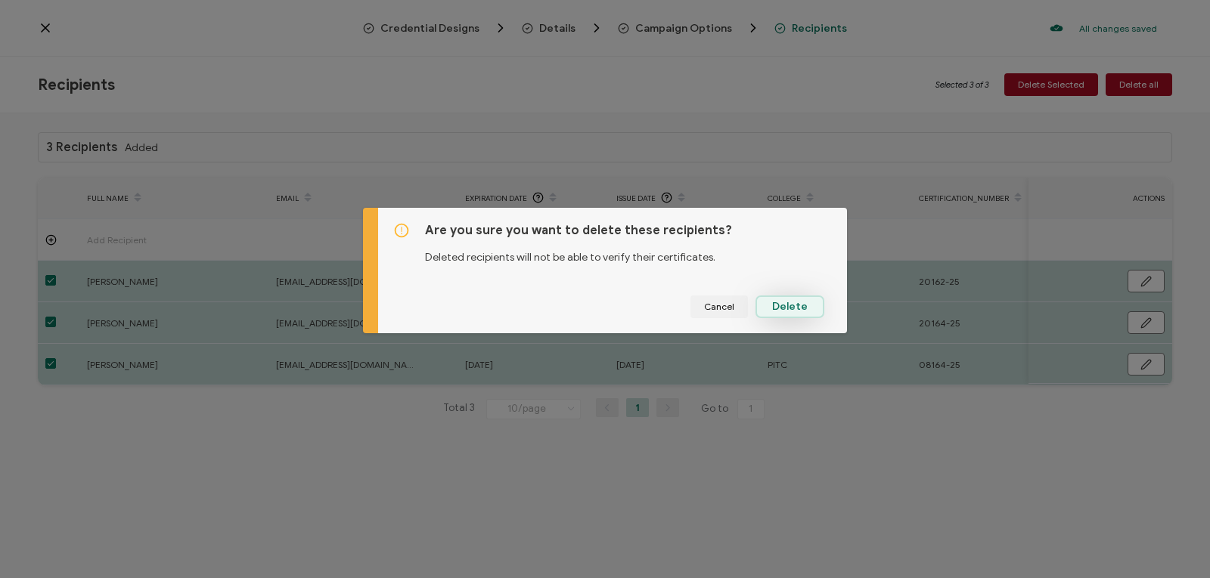
click at [782, 310] on span "Delete" at bounding box center [790, 307] width 36 height 11
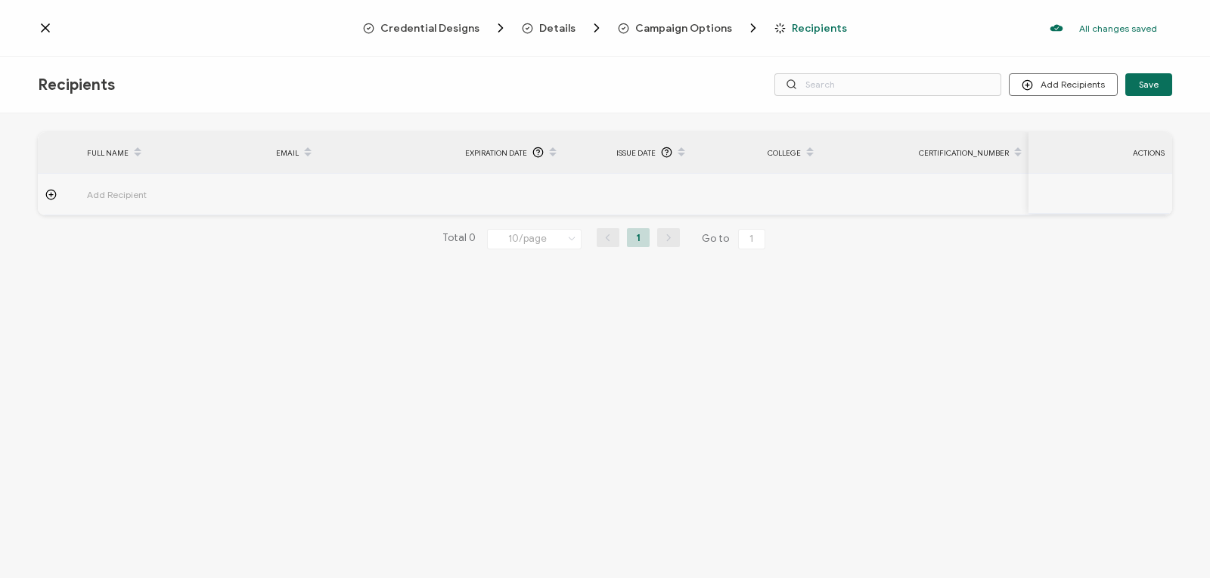
click at [39, 31] on icon at bounding box center [45, 27] width 15 height 15
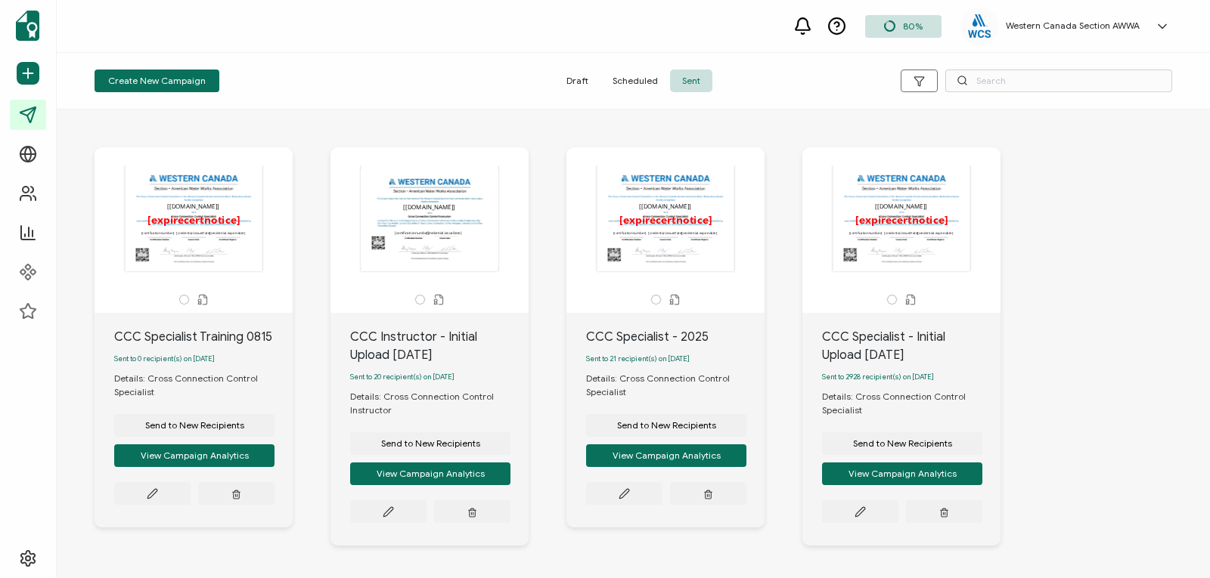
click at [235, 497] on icon "button" at bounding box center [236, 493] width 10 height 11
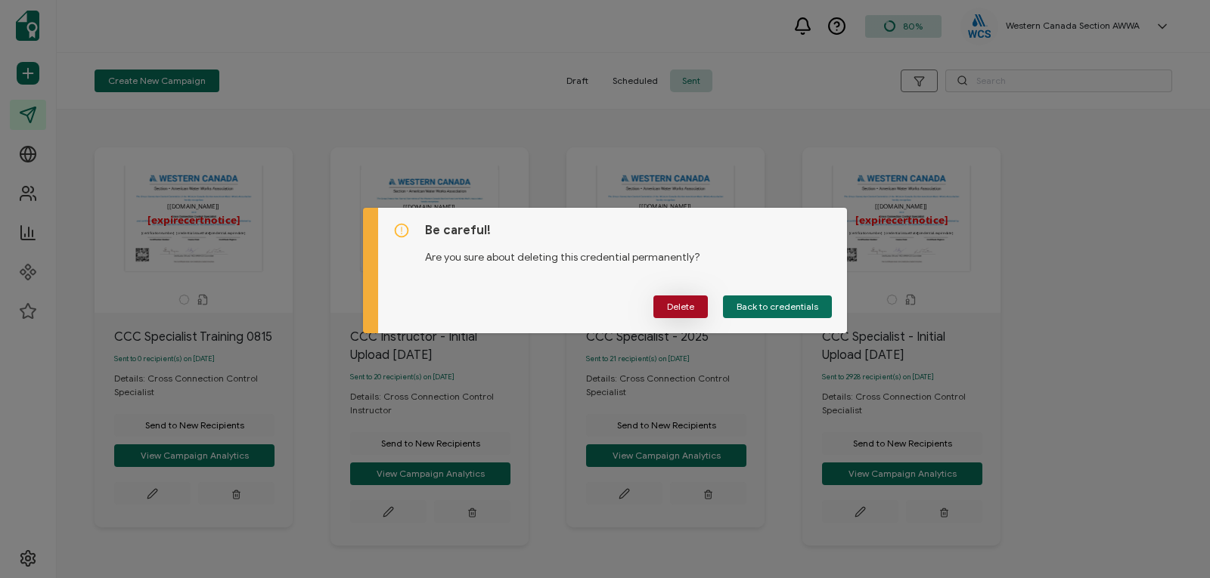
click at [681, 307] on span "Delete" at bounding box center [680, 306] width 27 height 9
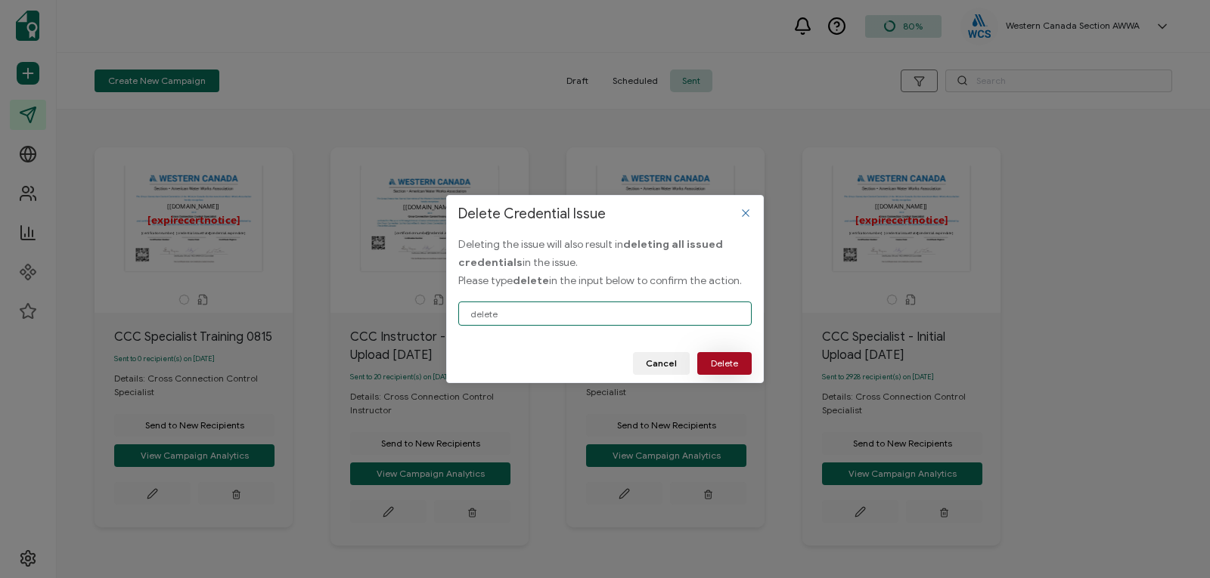
type input "delete"
click at [717, 367] on span "Delete" at bounding box center [724, 363] width 27 height 9
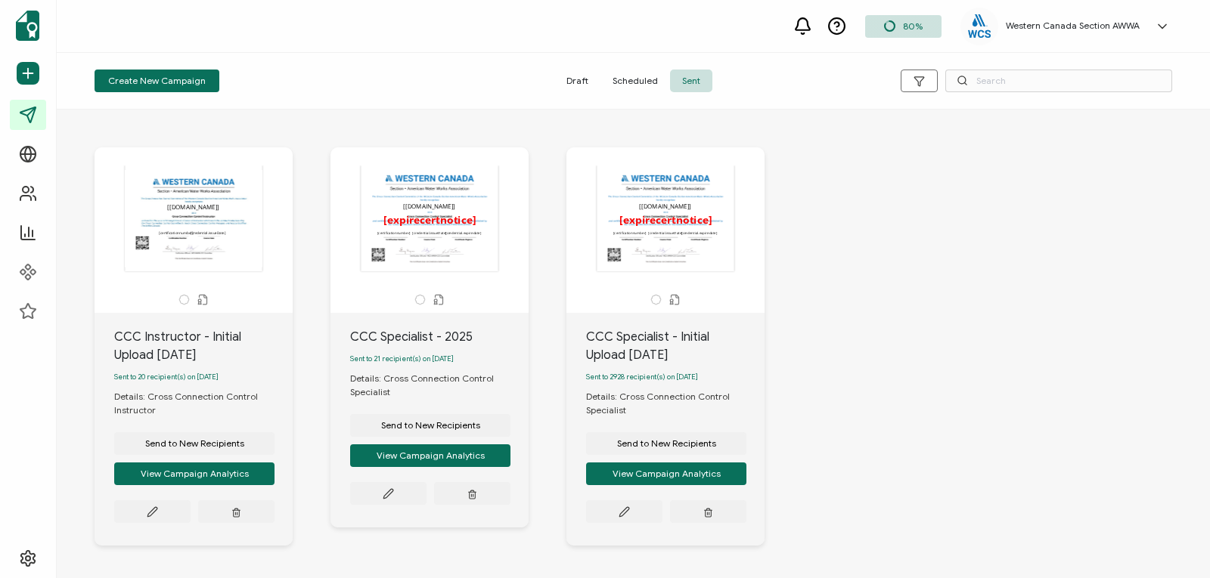
click at [576, 79] on span "Draft" at bounding box center [577, 81] width 46 height 23
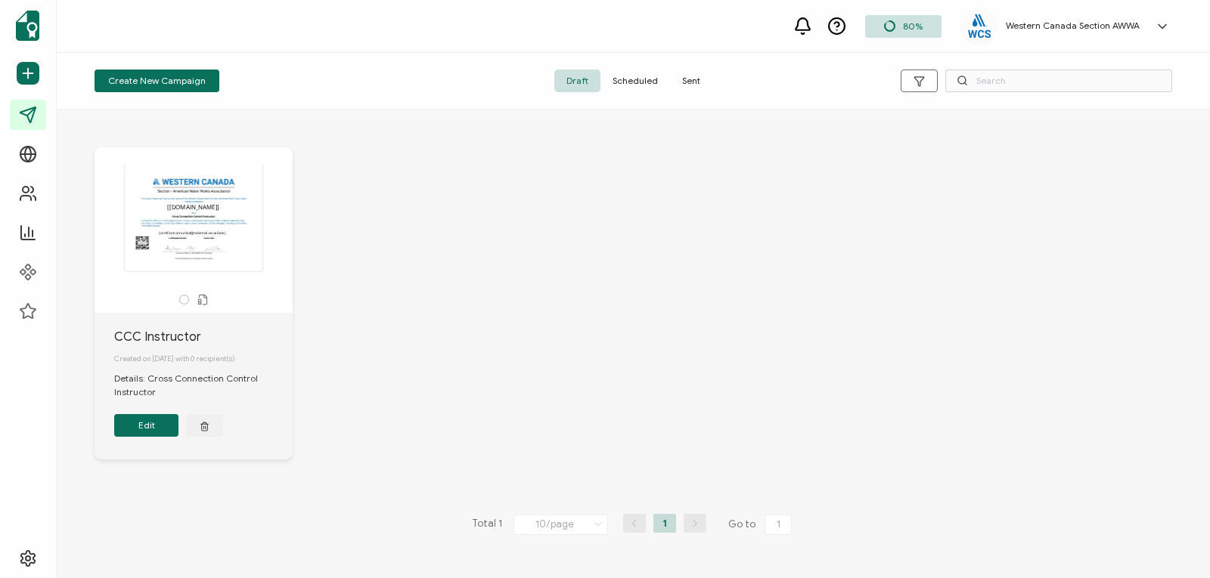
click at [690, 76] on span "Sent" at bounding box center [691, 81] width 42 height 23
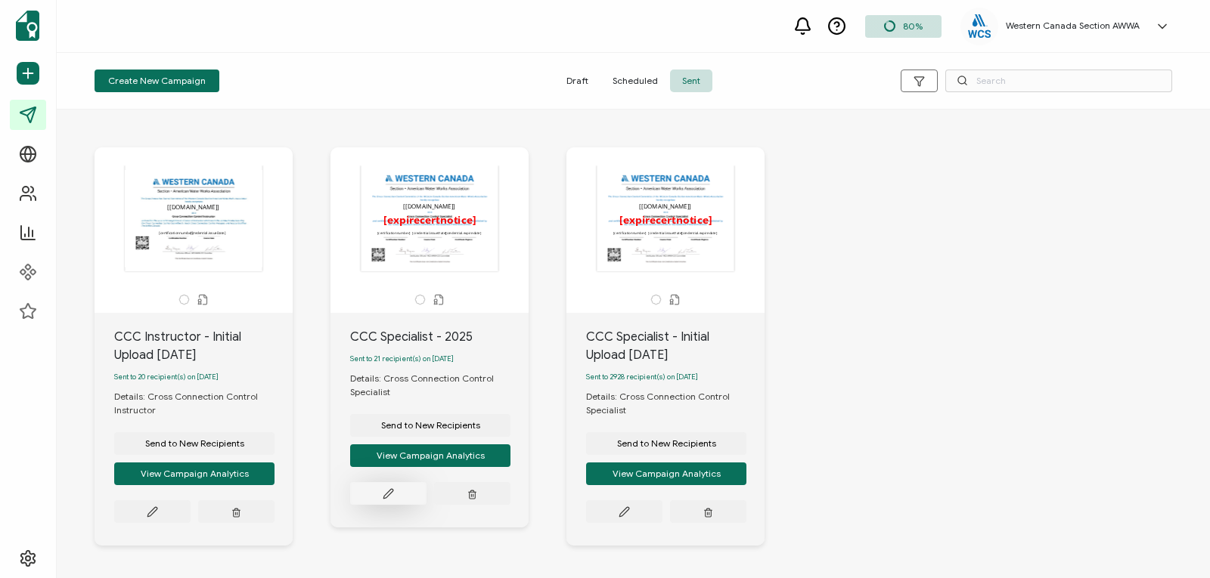
click at [158, 507] on icon at bounding box center [152, 512] width 11 height 11
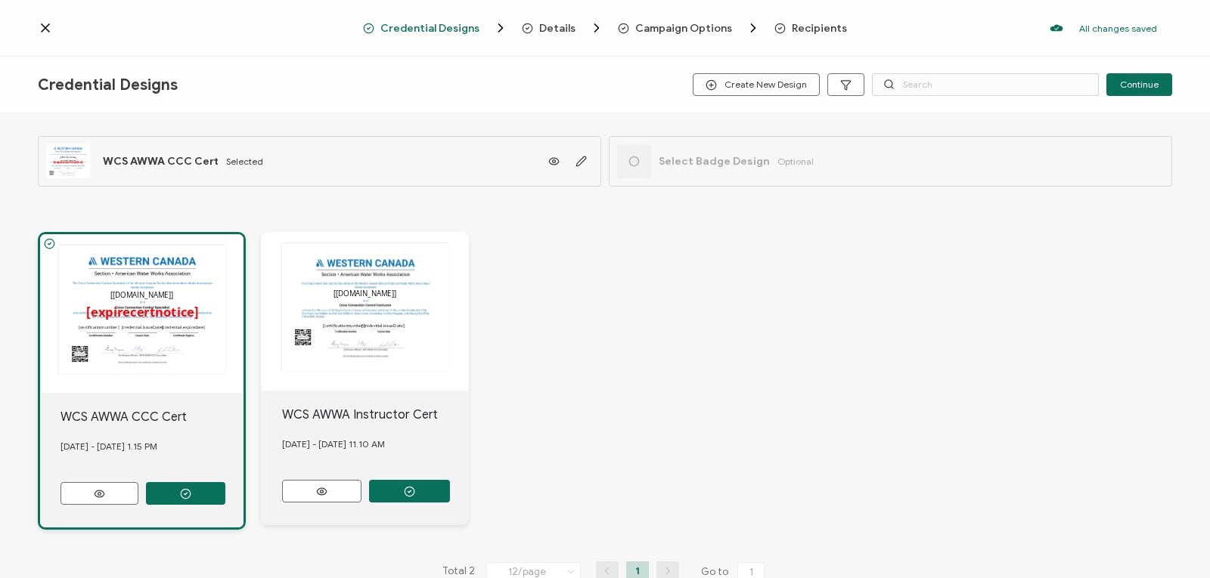
click at [782, 26] on div "Recipients" at bounding box center [796, 28] width 44 height 11
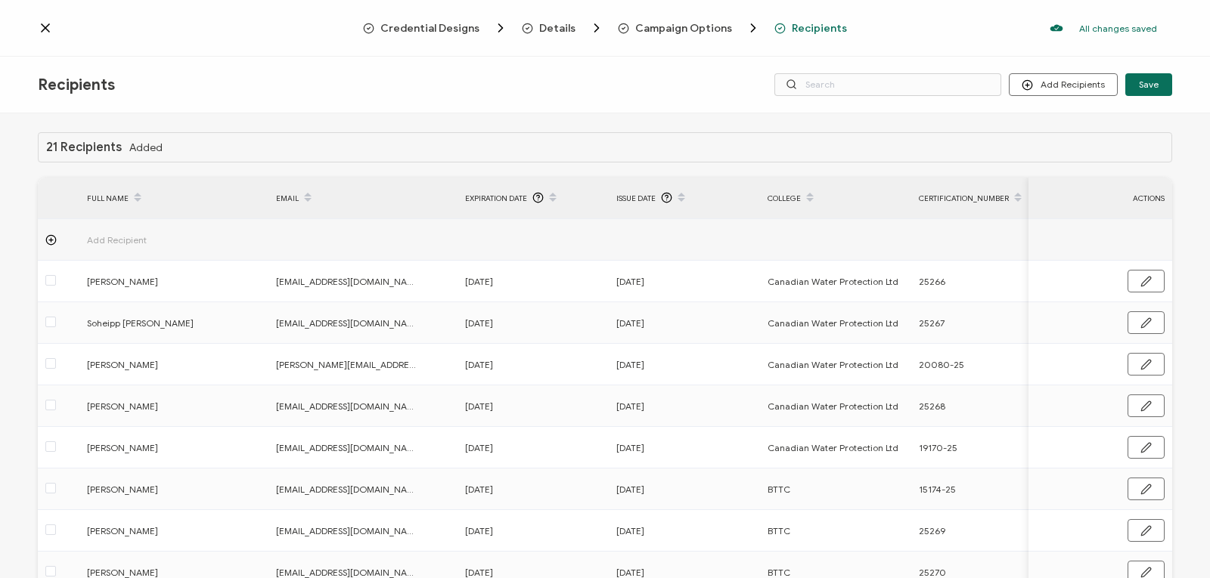
click at [42, 25] on icon at bounding box center [46, 28] width 8 height 8
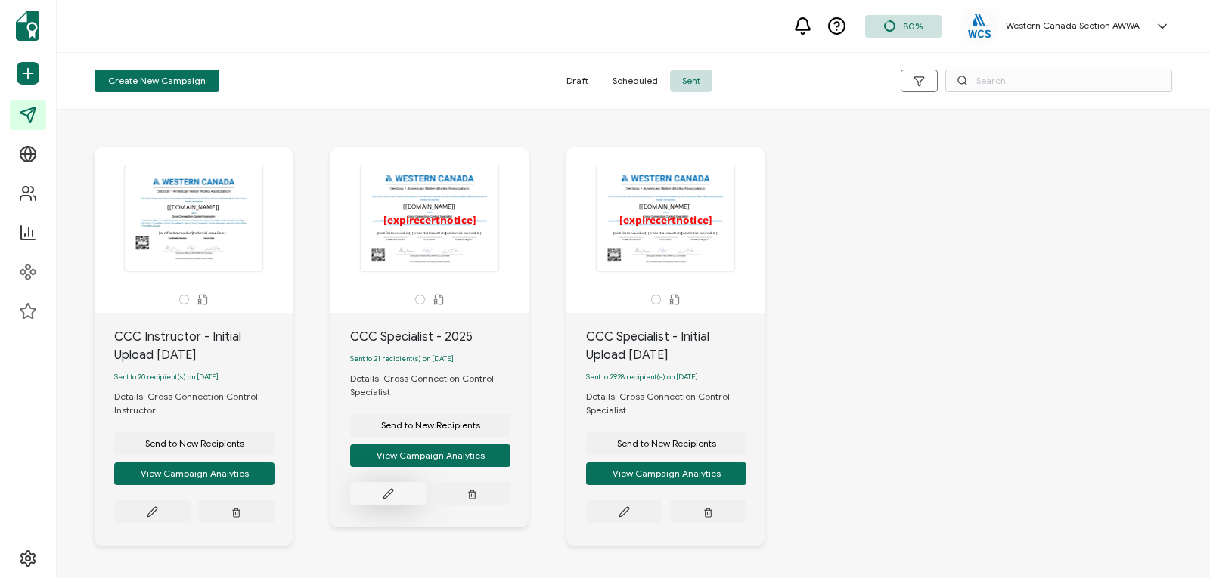
click at [158, 507] on icon at bounding box center [152, 512] width 11 height 11
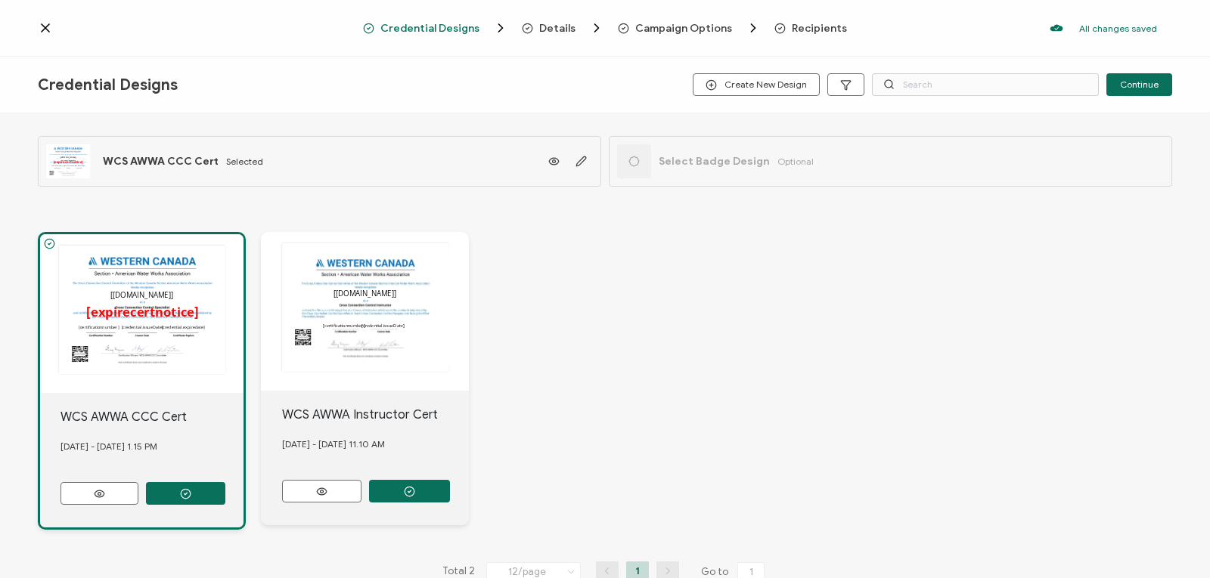
click at [798, 30] on span "Recipients" at bounding box center [819, 28] width 55 height 11
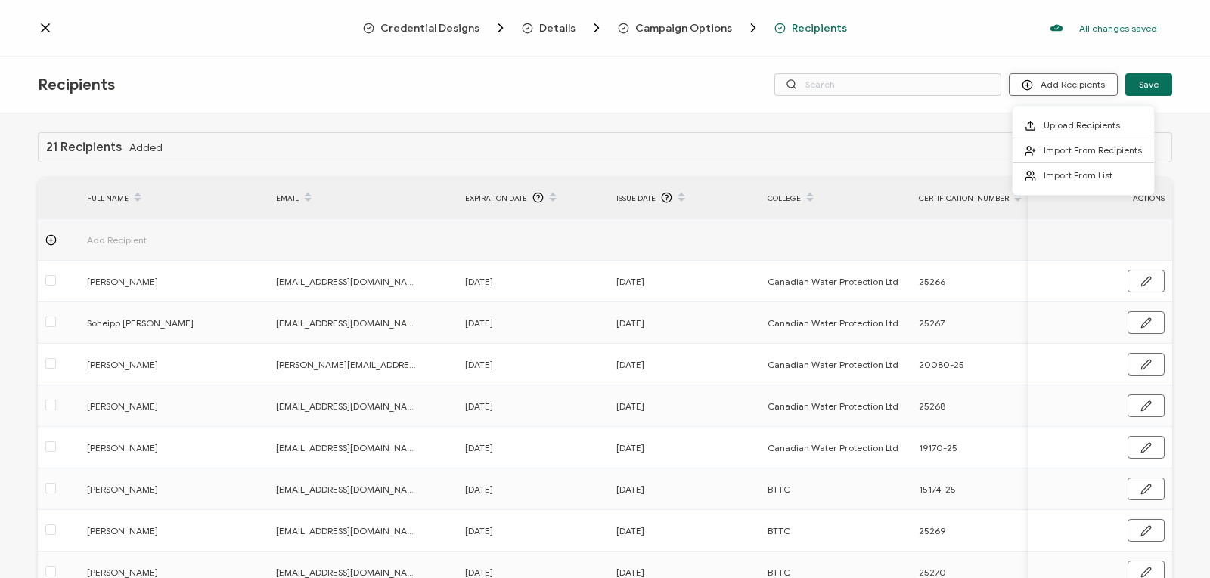
click at [1085, 85] on button "Add Recipients" at bounding box center [1063, 84] width 109 height 23
click at [44, 28] on icon at bounding box center [45, 27] width 15 height 15
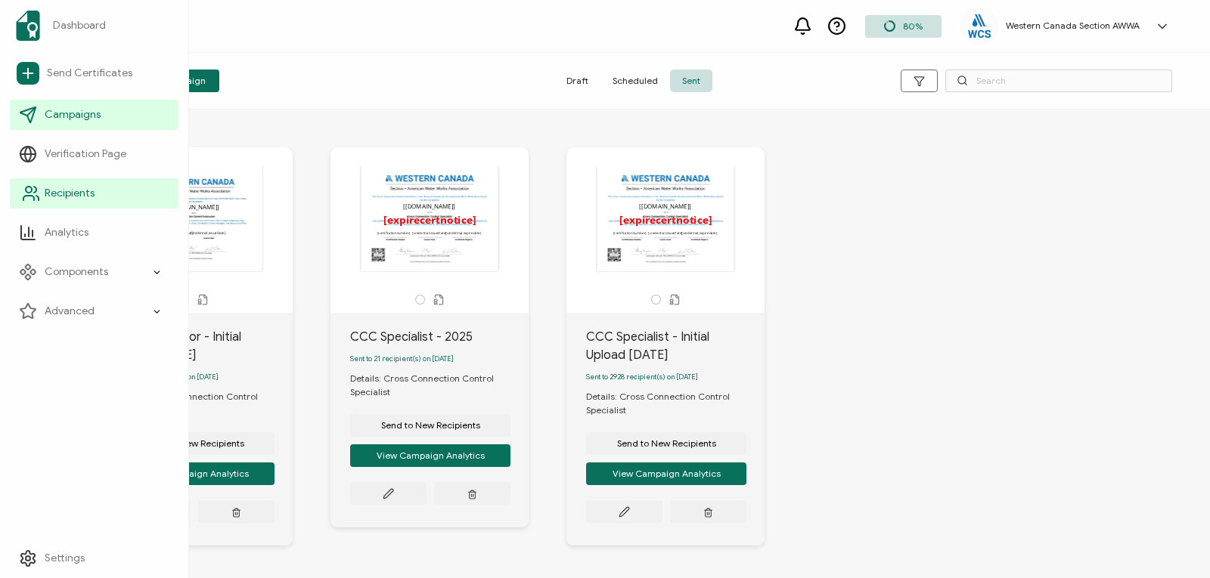
click at [22, 191] on icon at bounding box center [31, 193] width 18 height 18
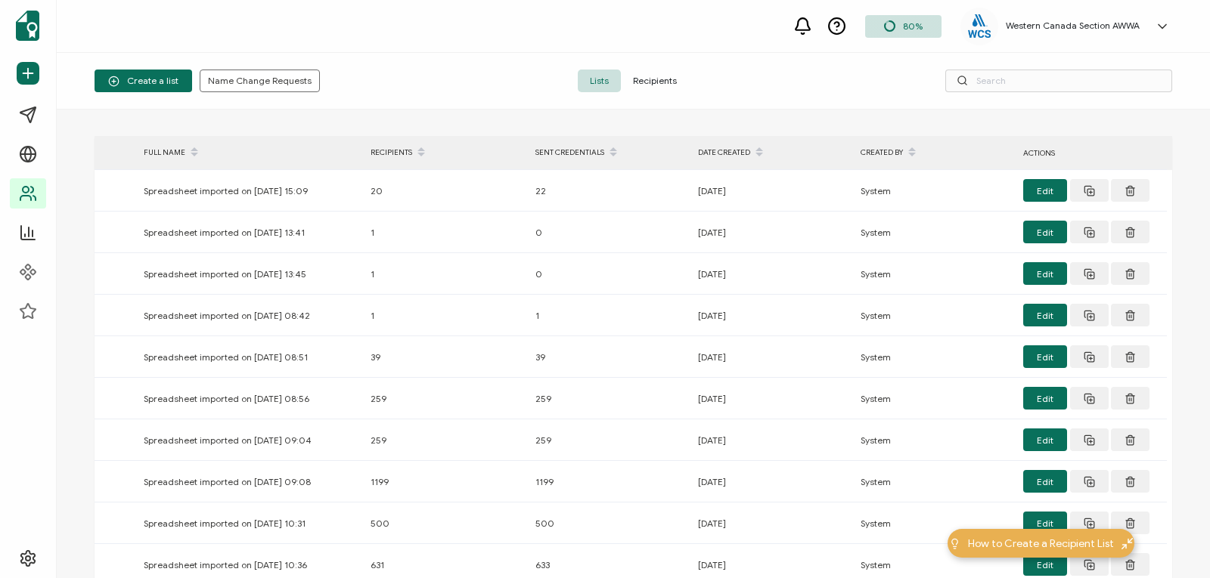
click at [648, 82] on span "Recipients" at bounding box center [655, 81] width 68 height 23
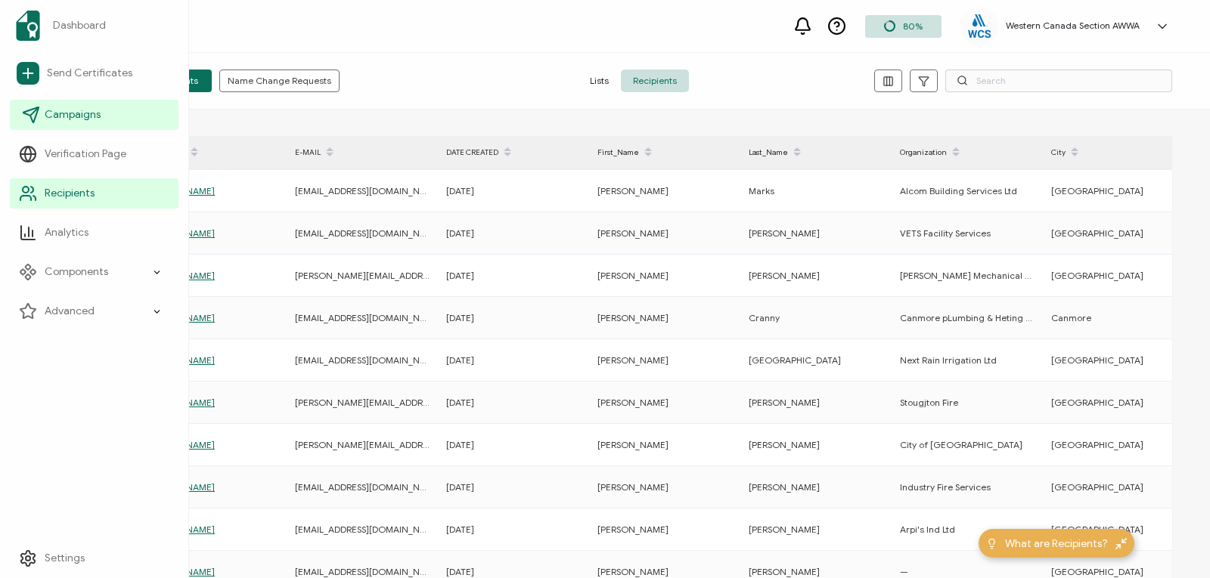
click at [70, 109] on span "Campaigns" at bounding box center [73, 114] width 56 height 15
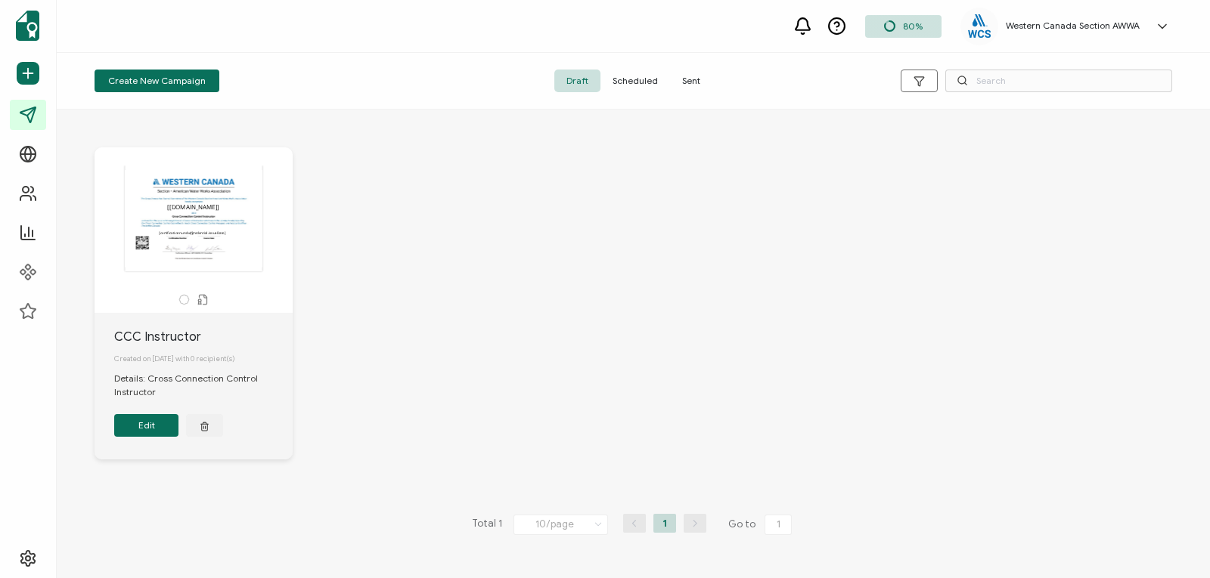
click at [699, 82] on span "Sent" at bounding box center [691, 81] width 42 height 23
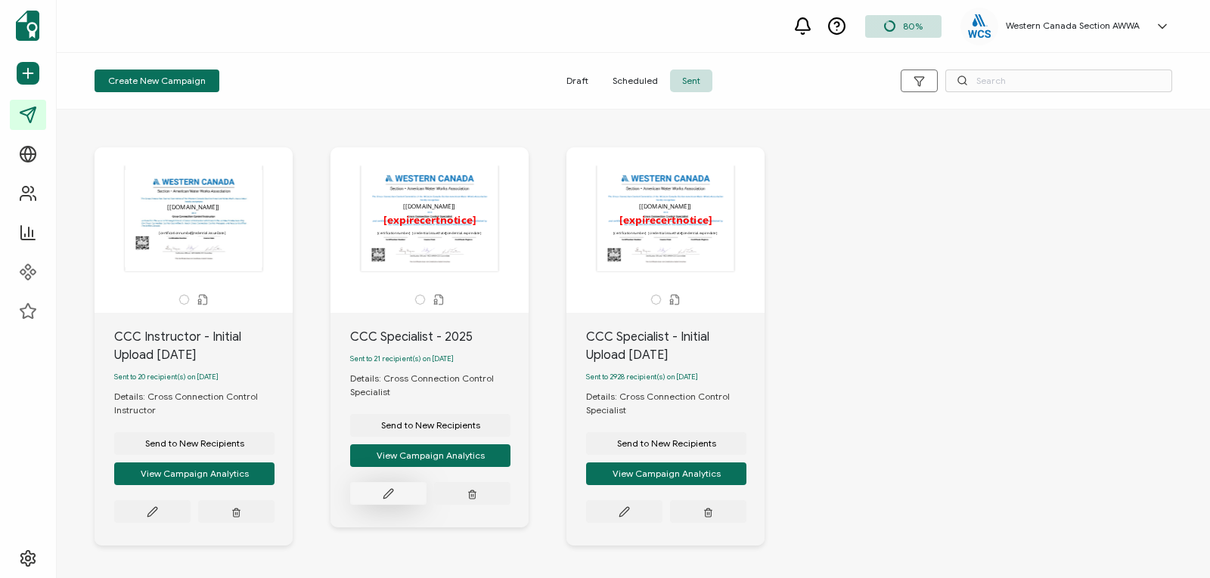
click at [157, 507] on icon at bounding box center [151, 511] width 9 height 9
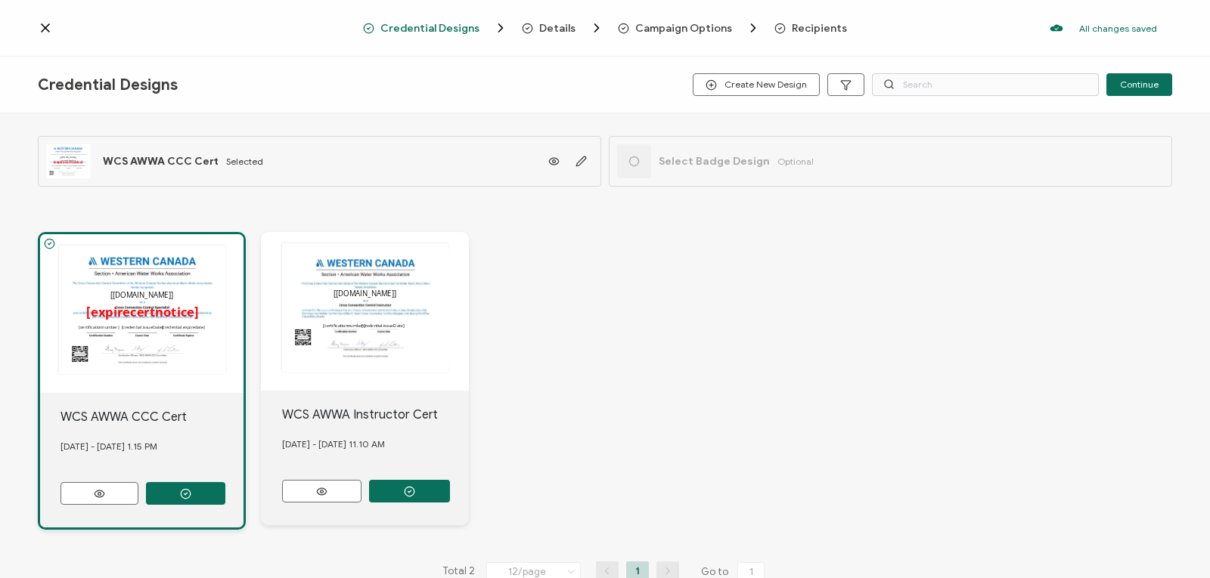
click at [808, 29] on span "Recipients" at bounding box center [819, 28] width 55 height 11
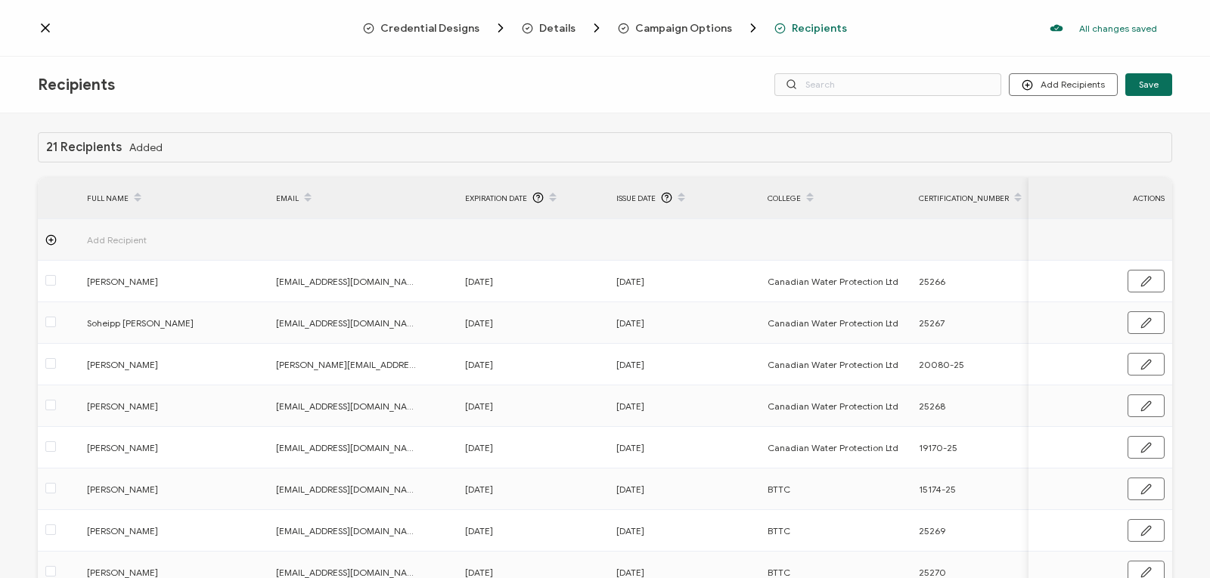
click at [47, 27] on icon at bounding box center [46, 28] width 8 height 8
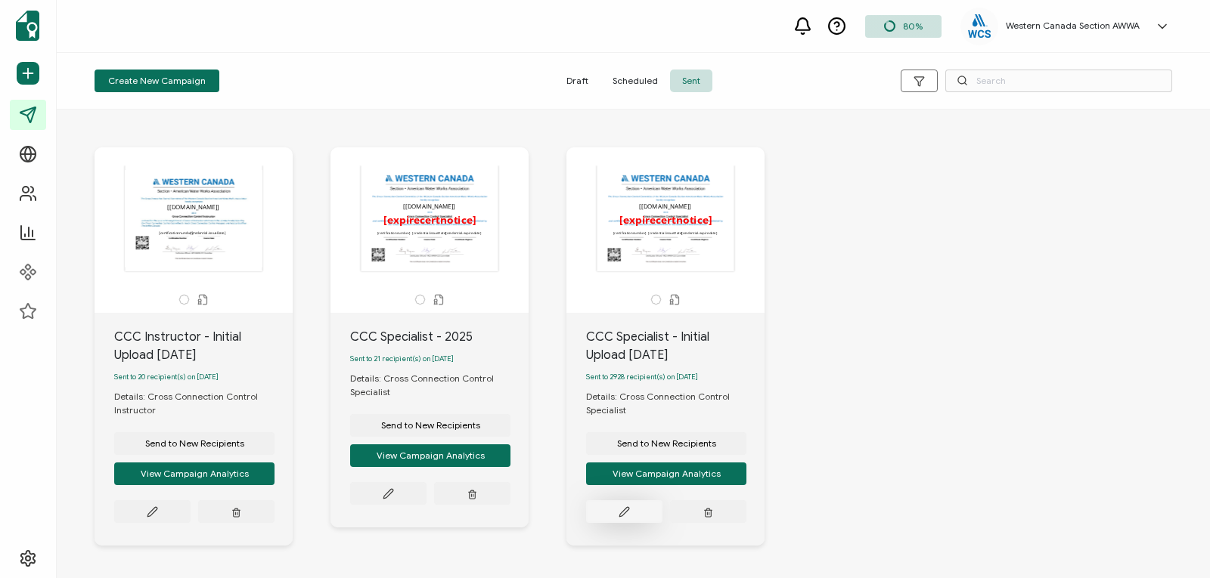
click at [157, 512] on icon at bounding box center [151, 511] width 9 height 9
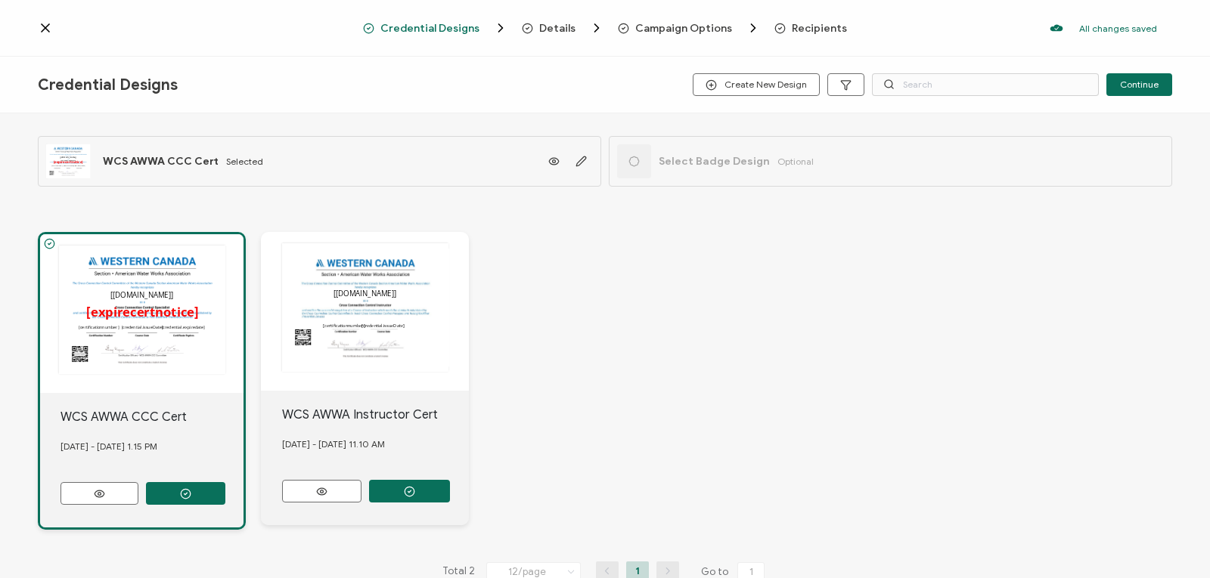
click at [817, 24] on span "Recipients" at bounding box center [819, 28] width 55 height 11
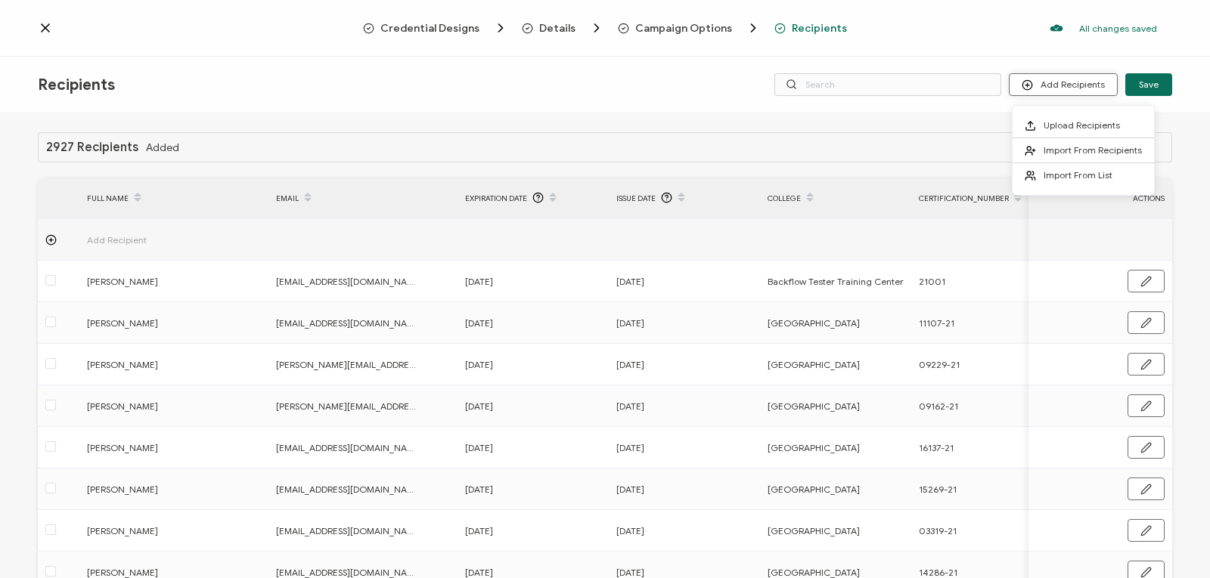
click at [1057, 82] on button "Add Recipients" at bounding box center [1063, 84] width 109 height 23
click at [1059, 130] on span "Upload Recipients" at bounding box center [1081, 124] width 76 height 11
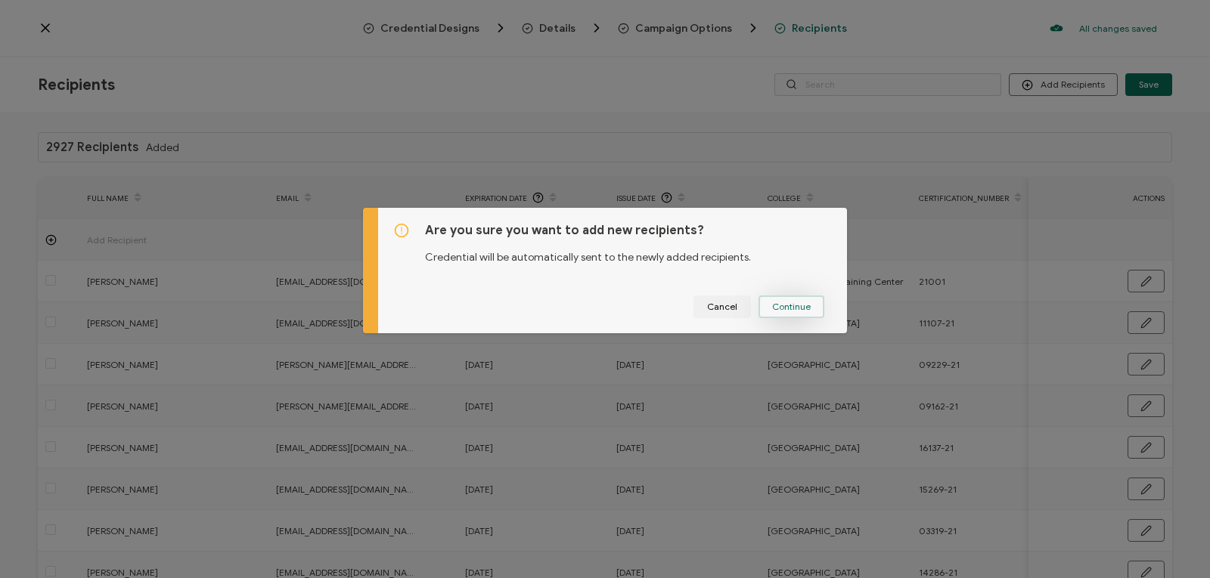
click at [783, 311] on span "Continue" at bounding box center [791, 306] width 39 height 9
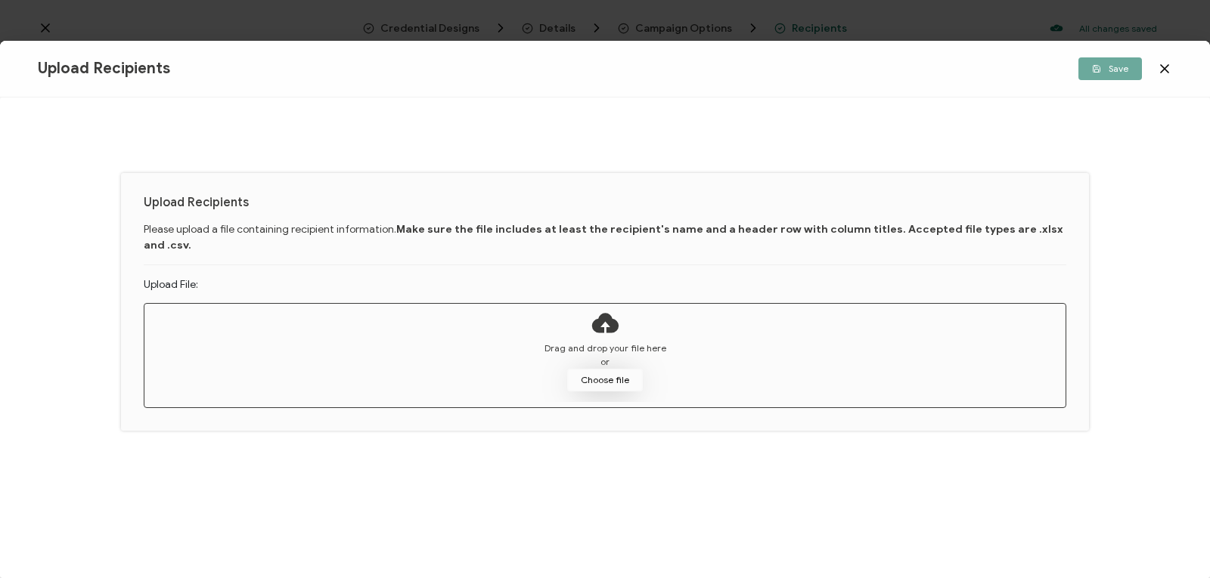
click at [613, 369] on button "Choose file" at bounding box center [605, 380] width 76 height 23
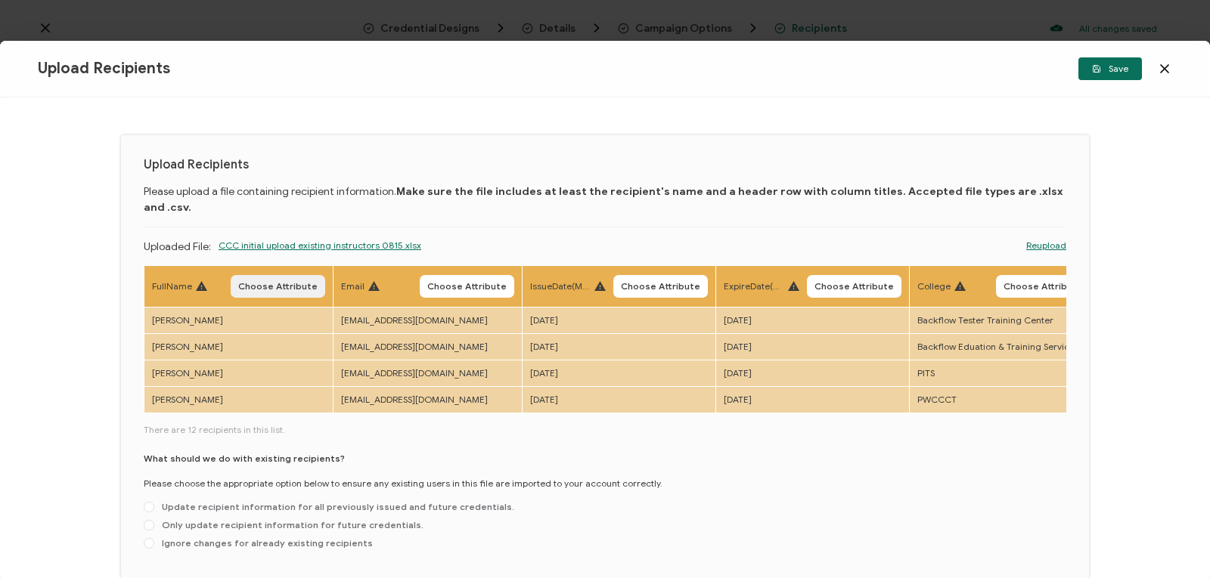
click at [262, 282] on span "Choose Attribute" at bounding box center [277, 286] width 79 height 9
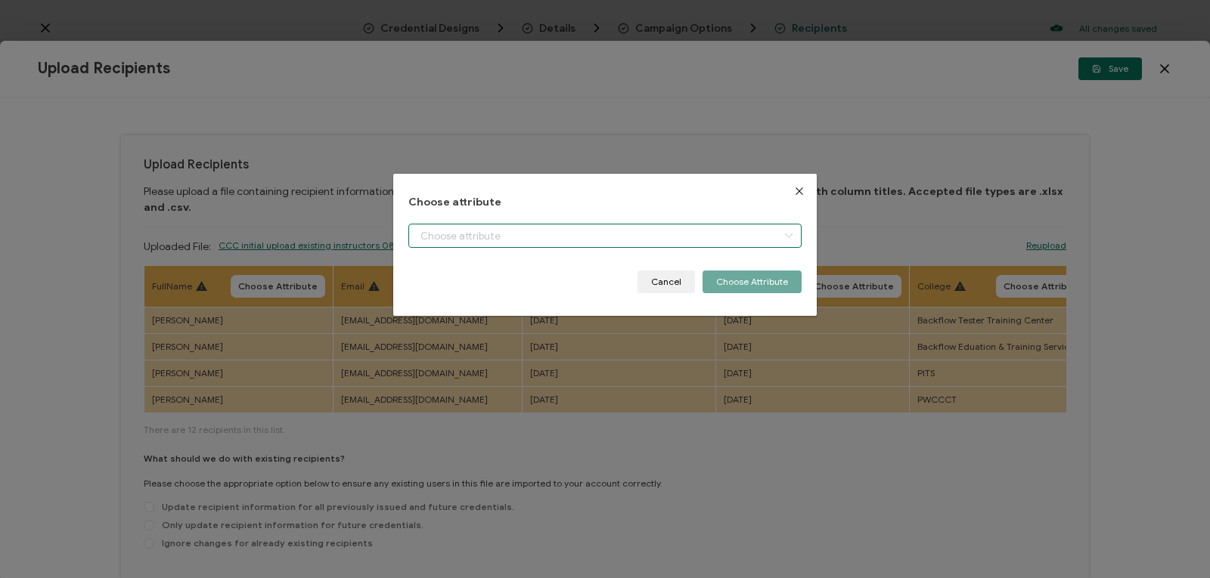
click at [490, 232] on input "dialog" at bounding box center [604, 236] width 393 height 24
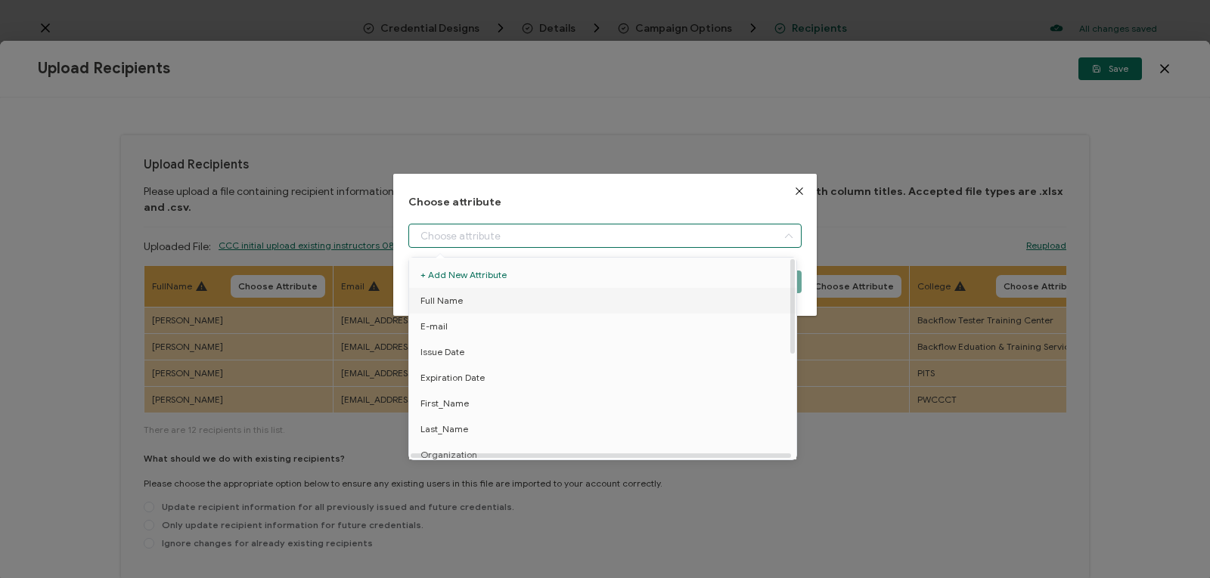
click at [475, 304] on li "Full Name" at bounding box center [605, 301] width 400 height 26
type input "Full Name"
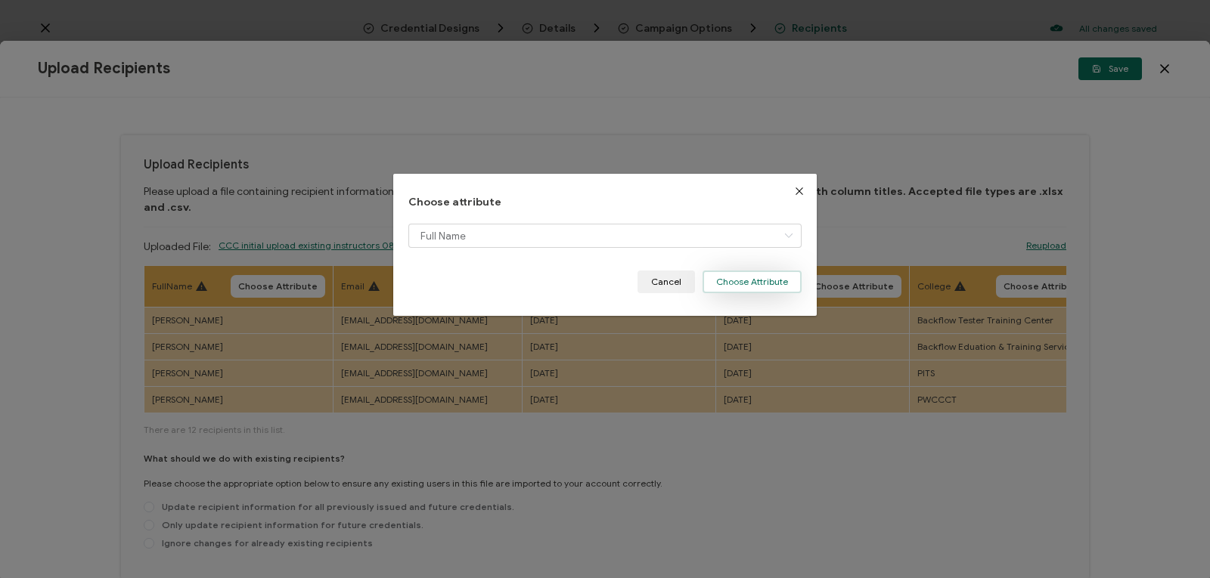
click at [716, 285] on button "Choose Attribute" at bounding box center [751, 282] width 99 height 23
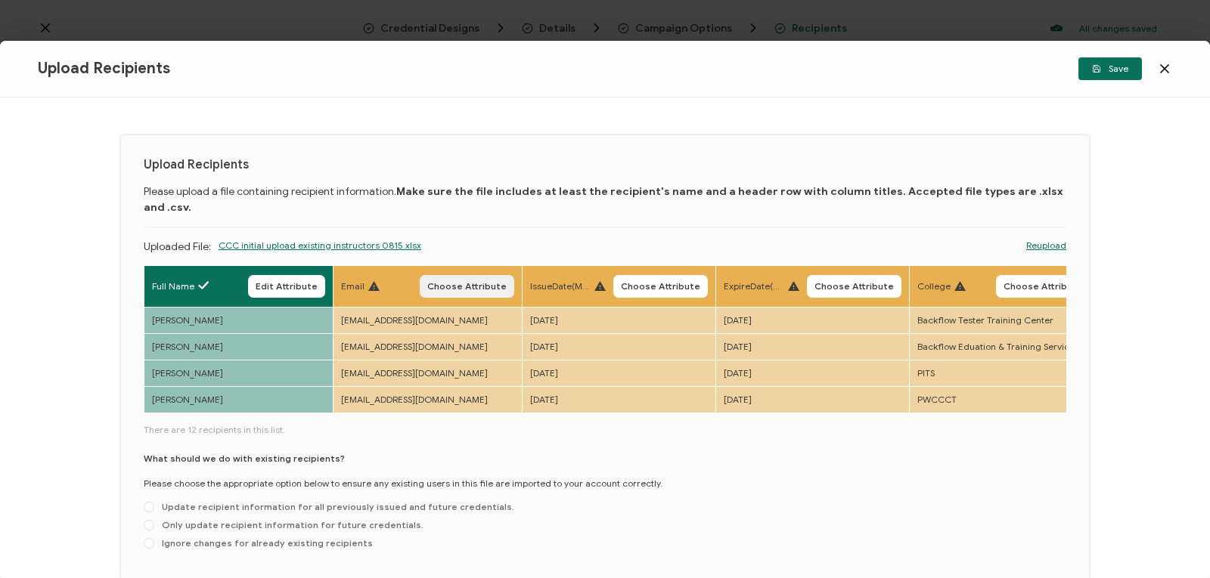
click at [474, 282] on span "Choose Attribute" at bounding box center [466, 286] width 79 height 9
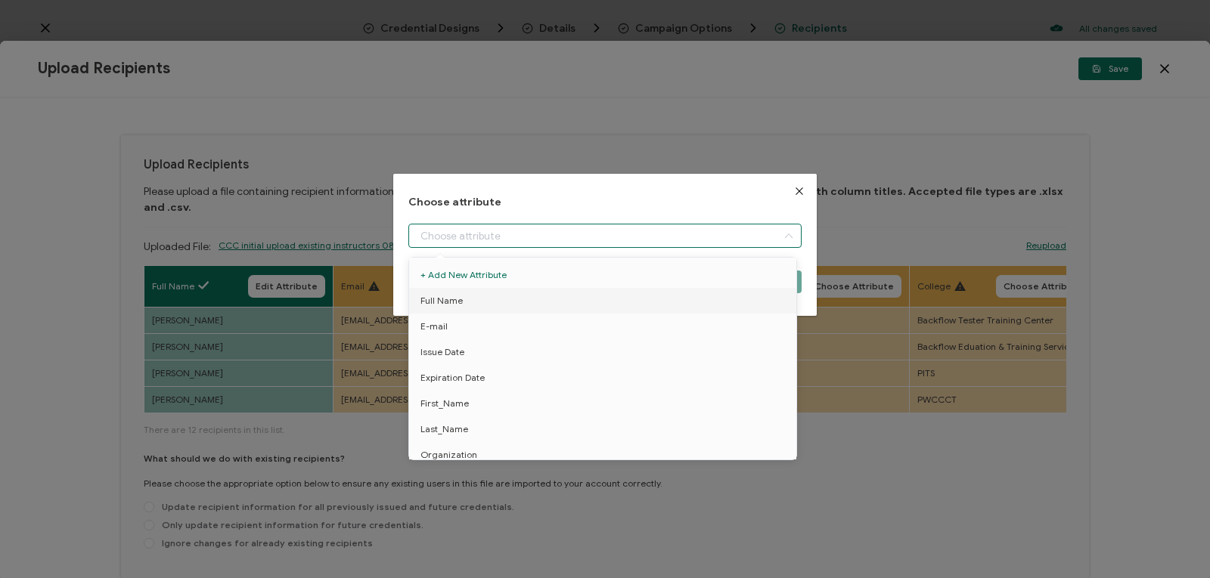
click at [494, 231] on input "dialog" at bounding box center [604, 236] width 393 height 24
click at [470, 327] on li "E-mail" at bounding box center [605, 327] width 400 height 26
type input "E-mail"
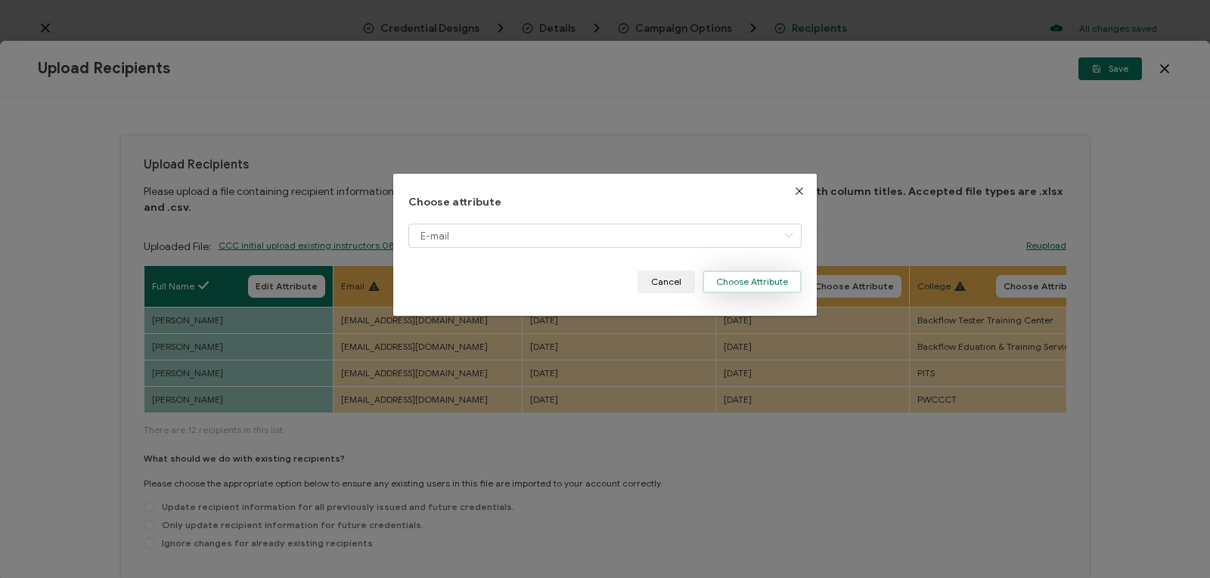
click at [717, 282] on button "Choose Attribute" at bounding box center [751, 282] width 99 height 23
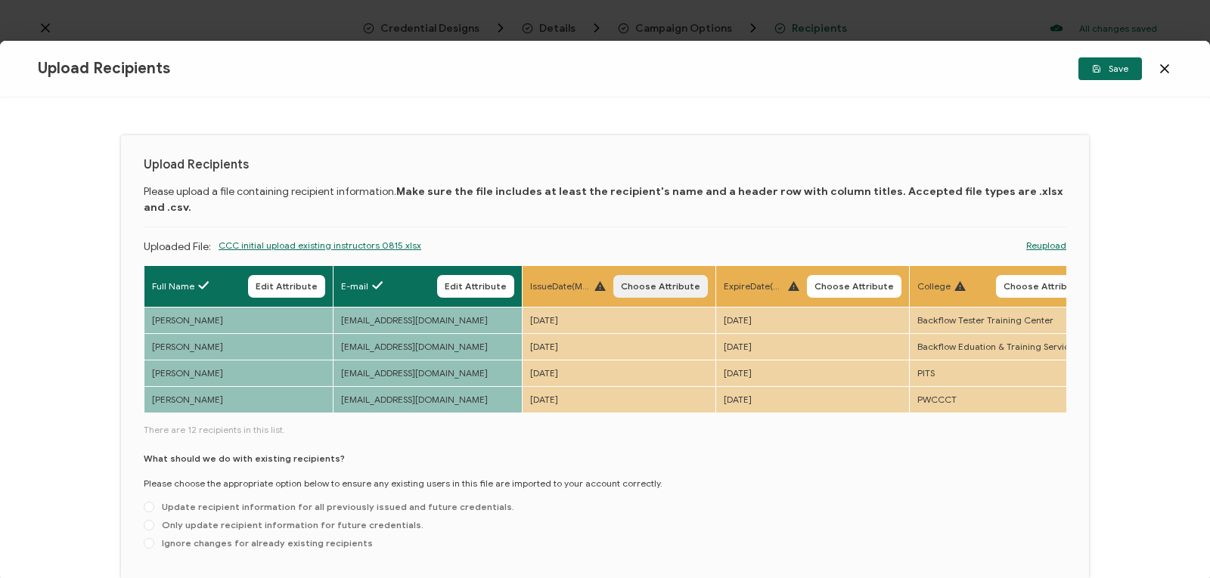
click at [643, 282] on span "Choose Attribute" at bounding box center [660, 286] width 79 height 9
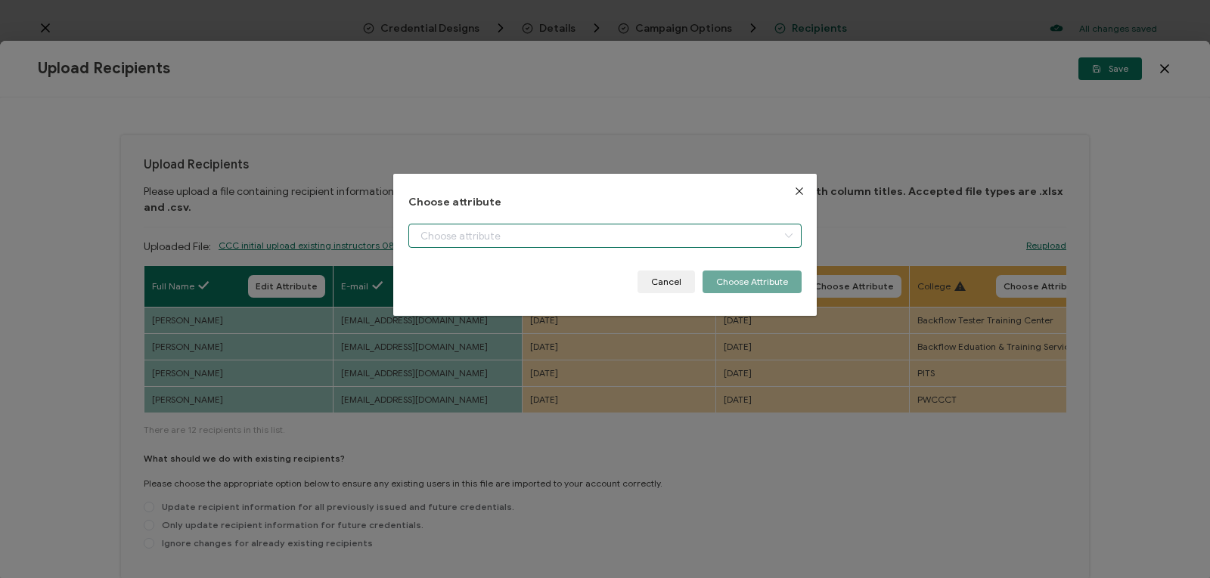
click at [731, 231] on input "dialog" at bounding box center [604, 236] width 393 height 24
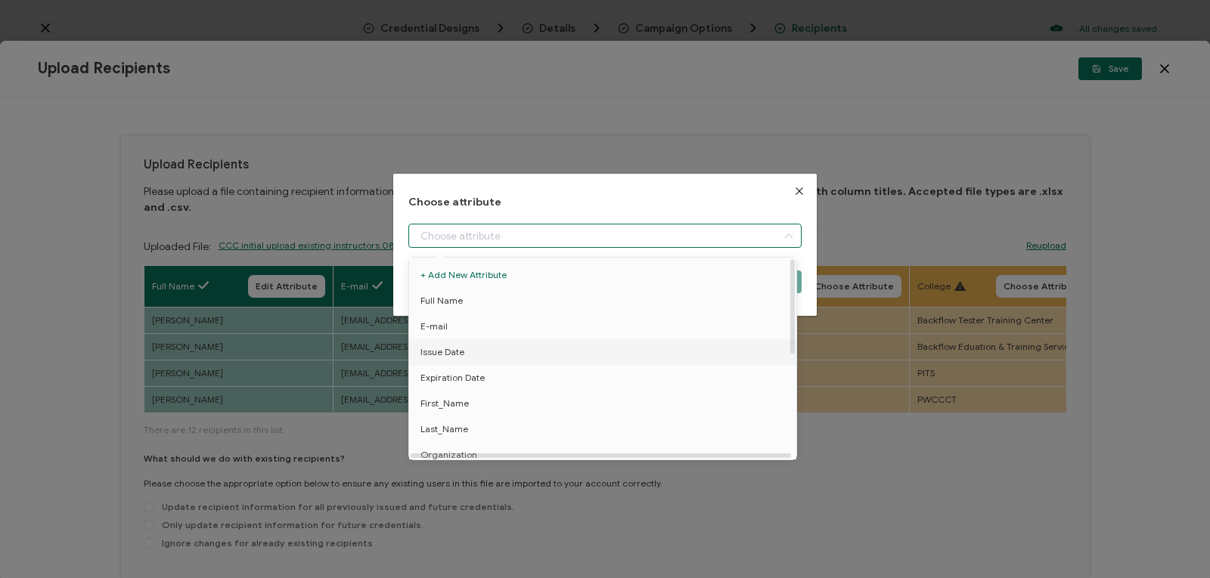
click at [684, 358] on li "Issue Date" at bounding box center [605, 352] width 400 height 26
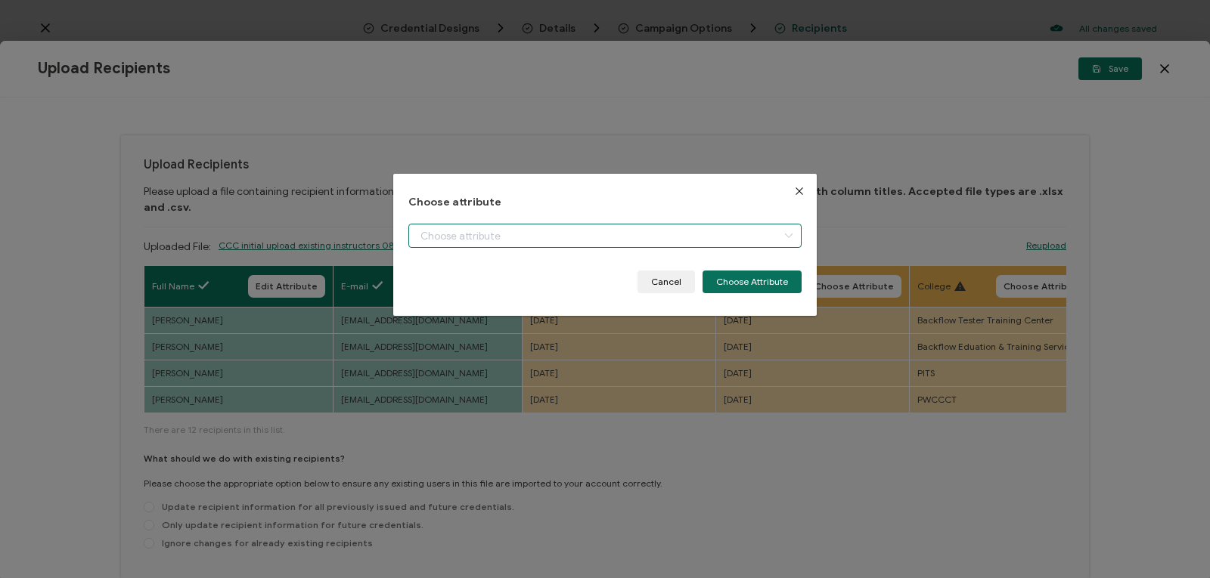
type input "Issue Date"
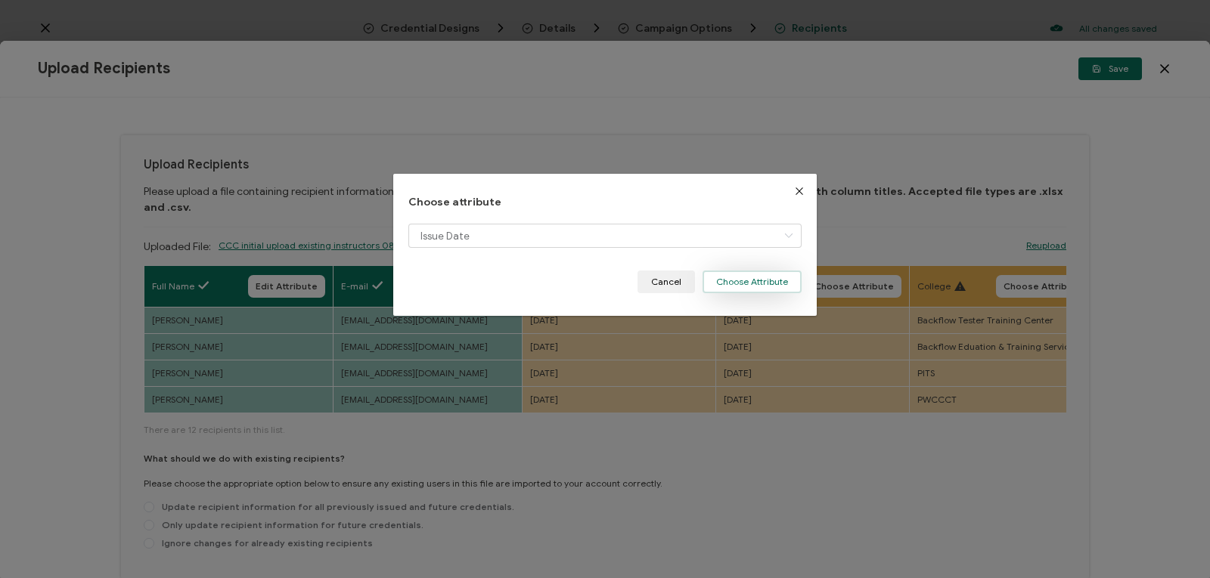
click at [764, 279] on button "Choose Attribute" at bounding box center [751, 282] width 99 height 23
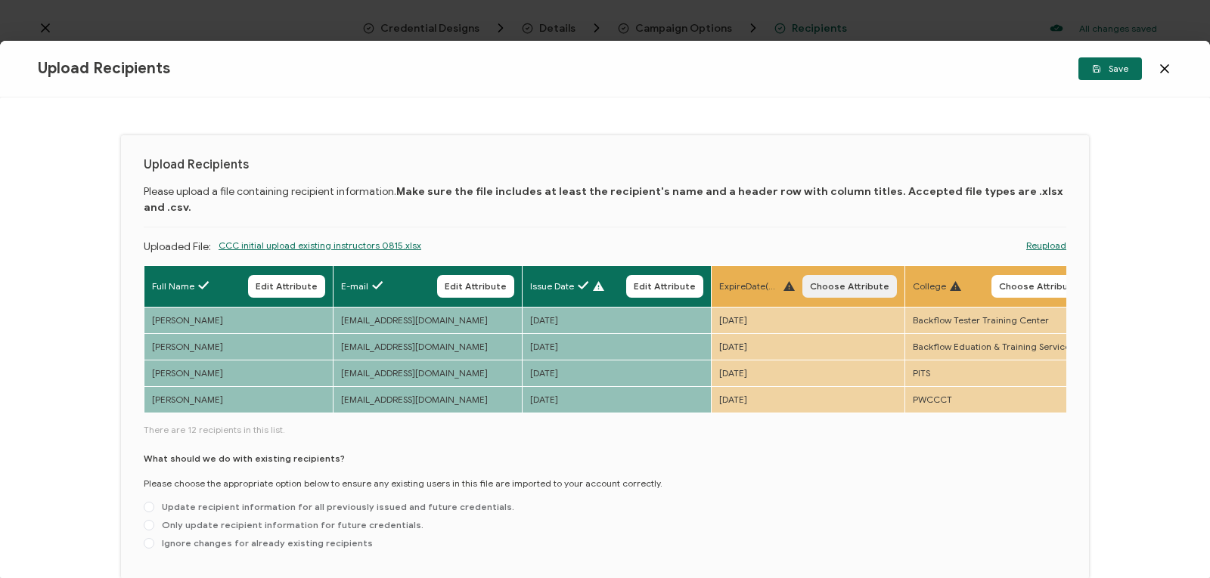
click at [821, 282] on span "Choose Attribute" at bounding box center [849, 286] width 79 height 9
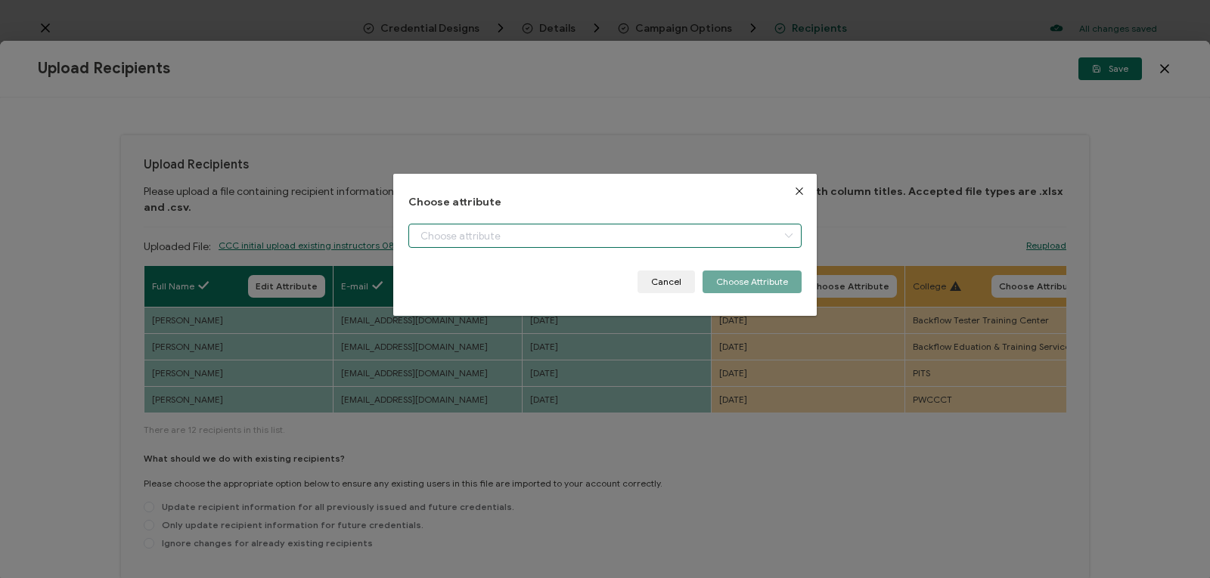
click at [745, 234] on input "dialog" at bounding box center [604, 236] width 393 height 24
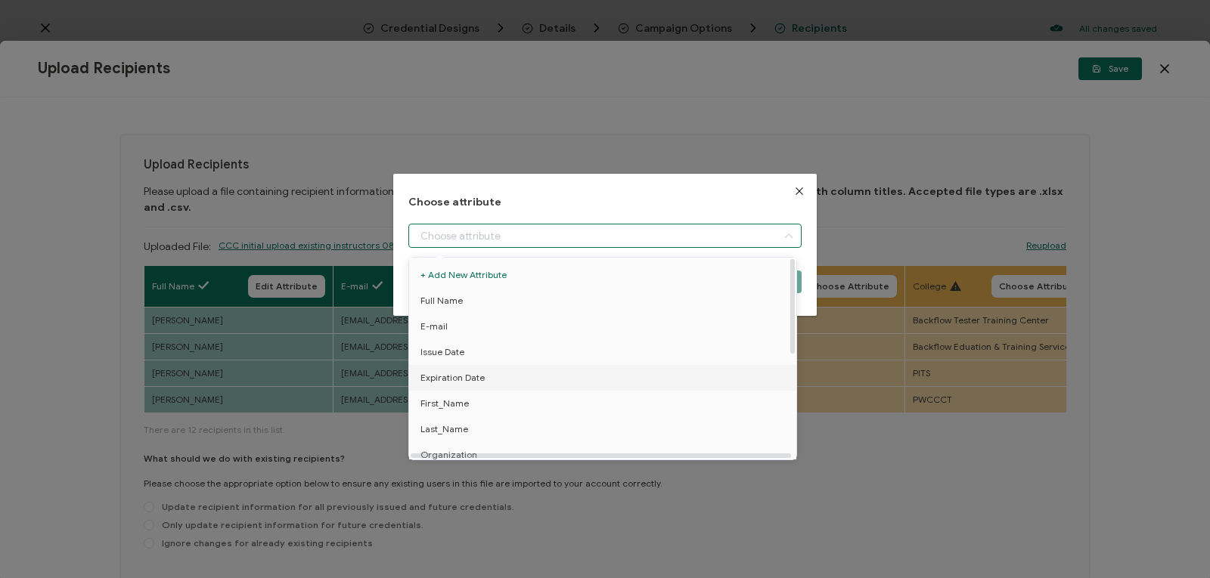
click at [722, 377] on li "Expiration Date" at bounding box center [605, 378] width 400 height 26
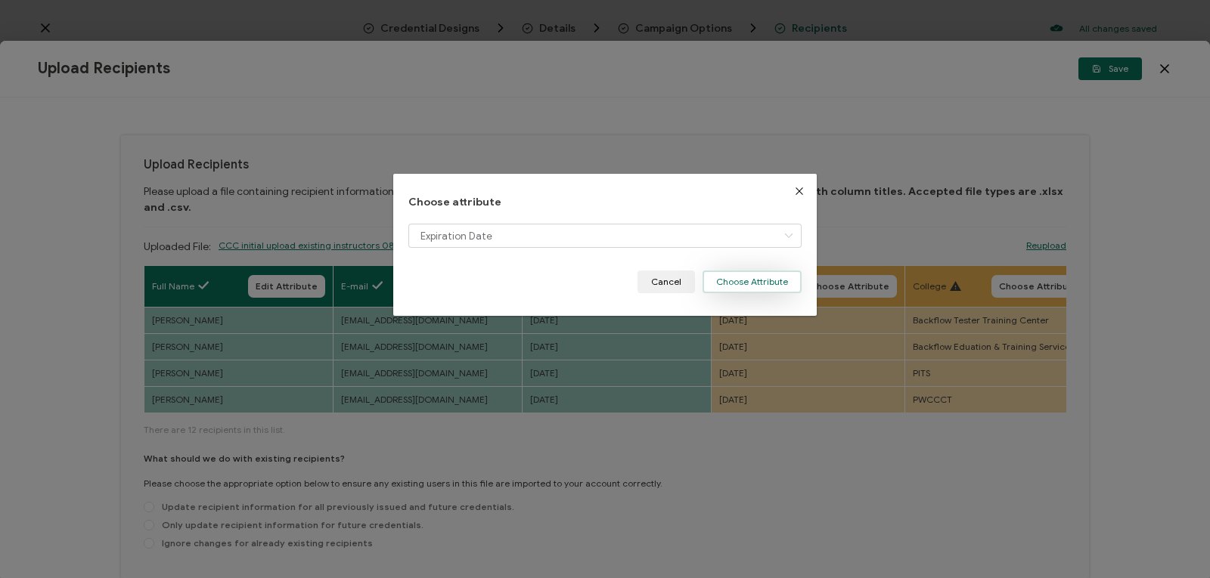
click at [748, 282] on button "Choose Attribute" at bounding box center [751, 282] width 99 height 23
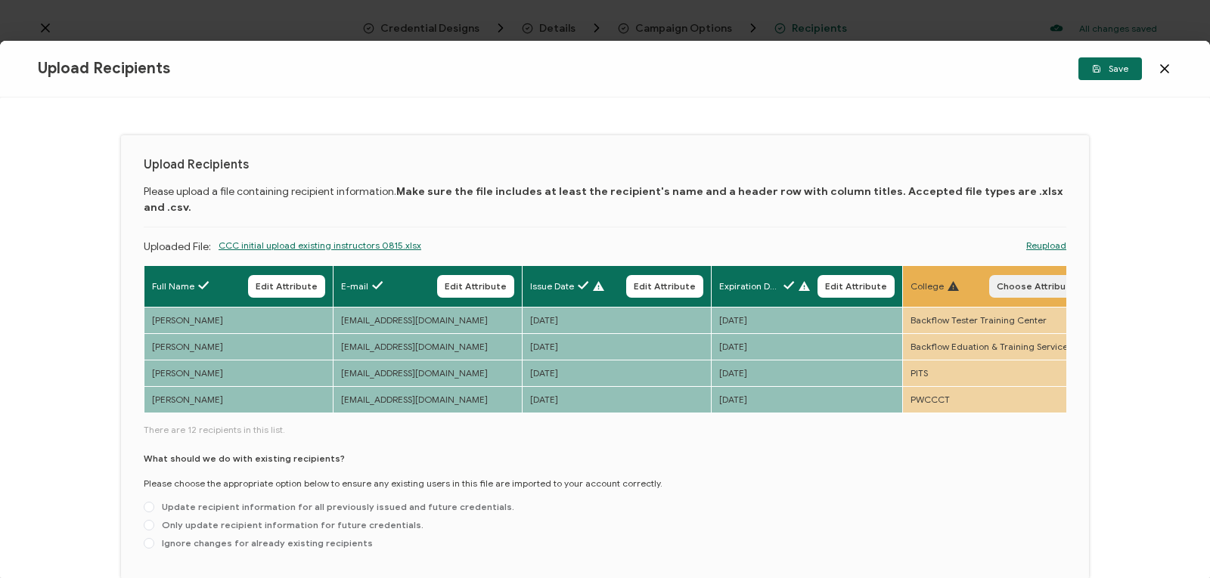
click at [999, 275] on button "Choose Attribute" at bounding box center [1036, 286] width 95 height 23
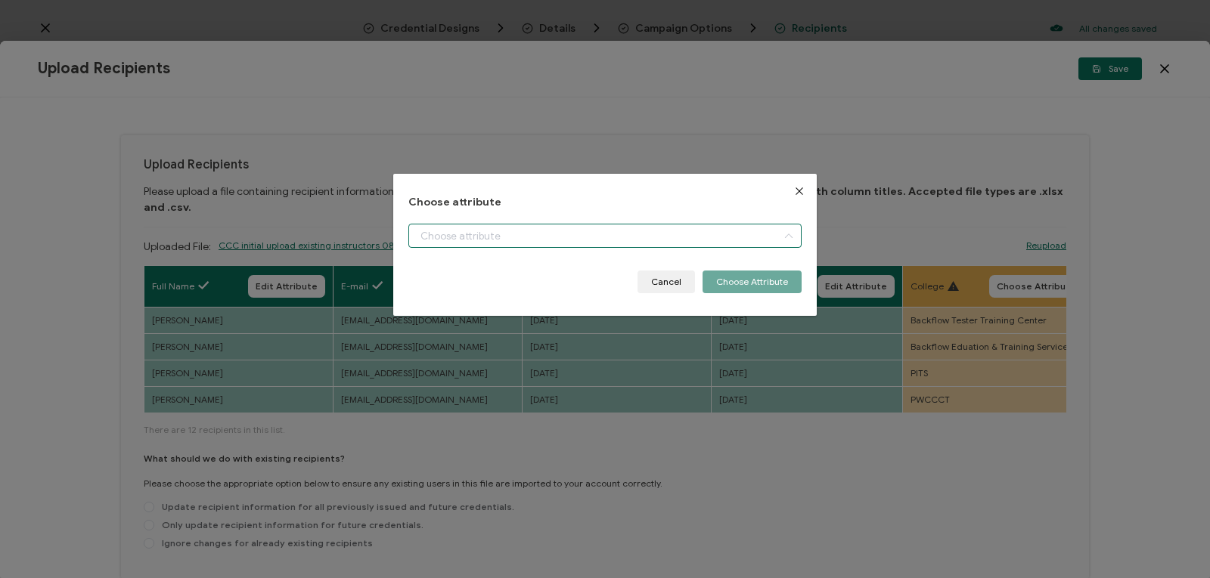
click at [765, 235] on input "dialog" at bounding box center [604, 236] width 393 height 24
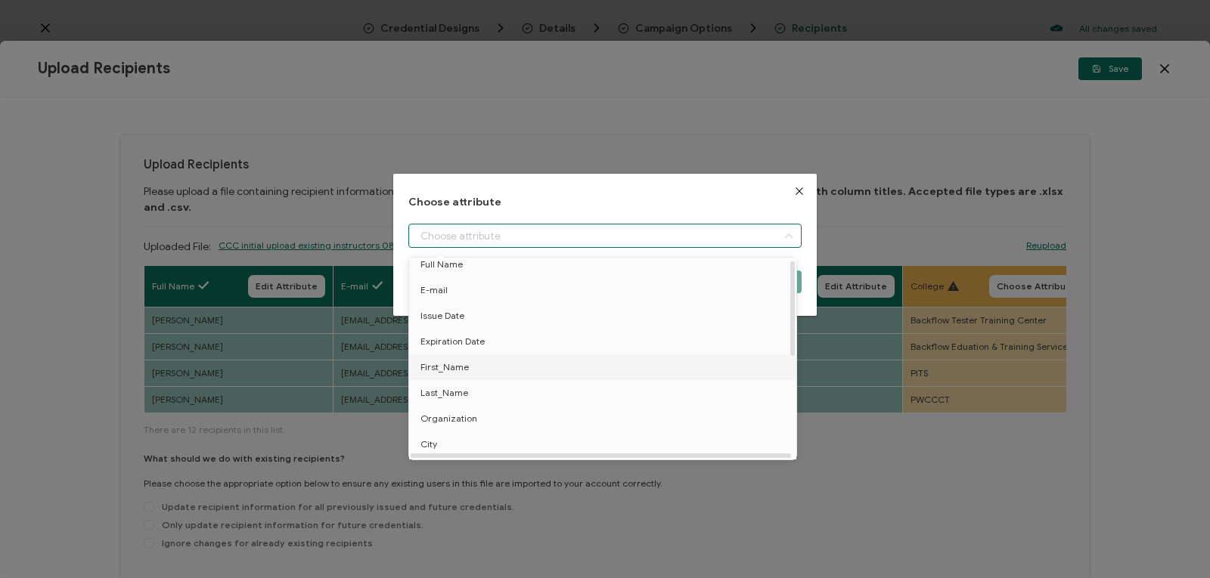
scroll to position [5, 0]
click at [660, 229] on input "dialog" at bounding box center [604, 236] width 393 height 24
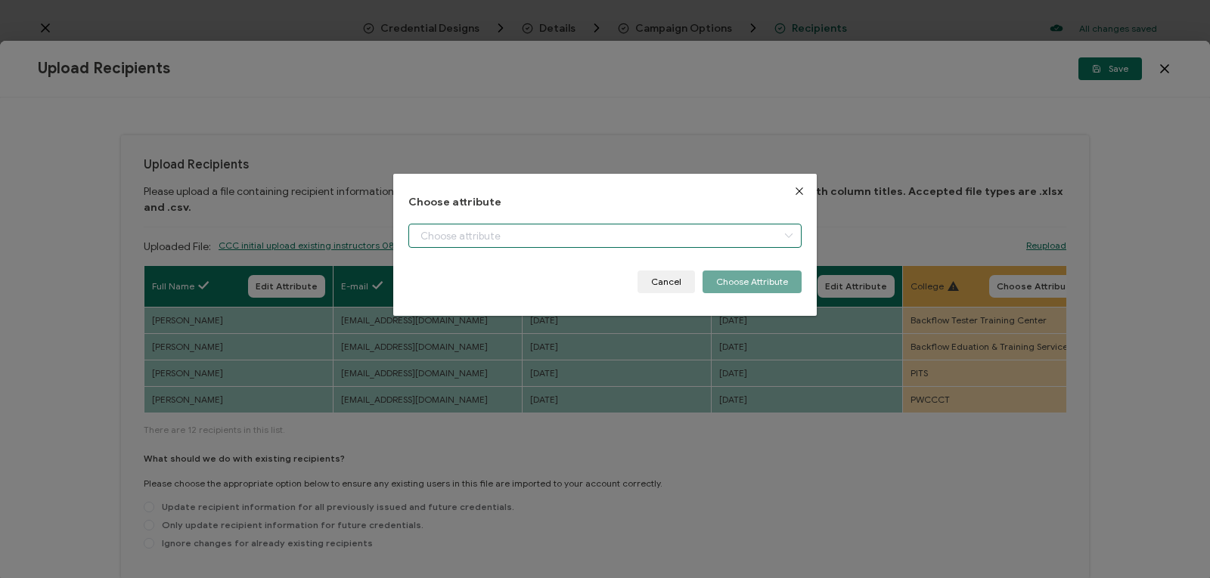
click at [660, 229] on input "dialog" at bounding box center [604, 236] width 393 height 24
click at [540, 273] on li "College" at bounding box center [605, 275] width 400 height 26
click at [722, 283] on button "Choose Attribute" at bounding box center [751, 282] width 99 height 23
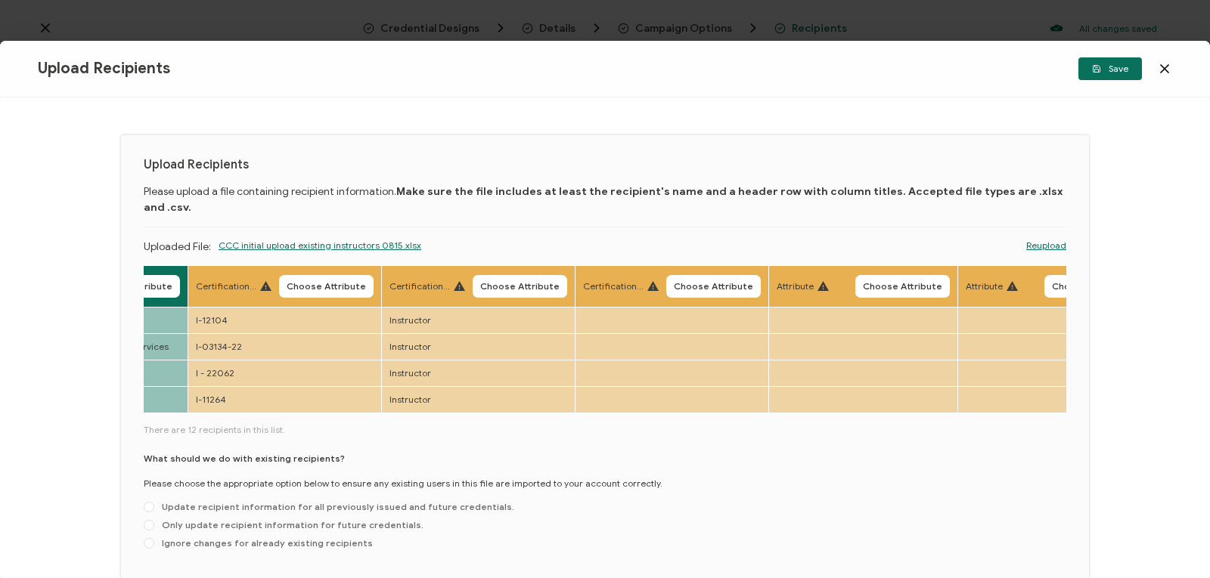
scroll to position [0, 926]
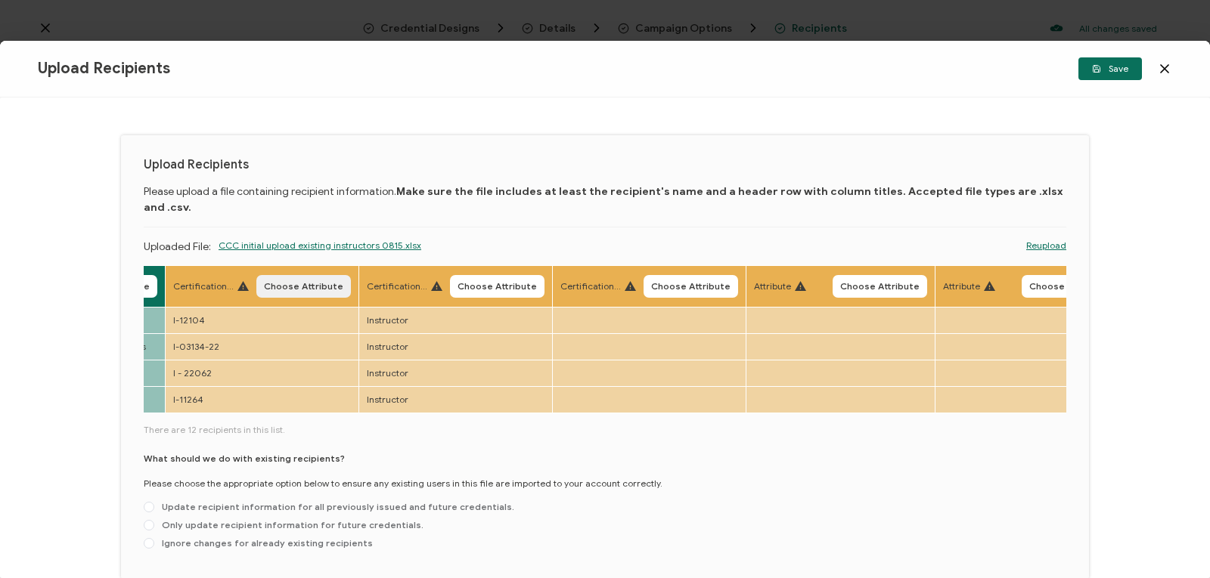
click at [287, 282] on span "Choose Attribute" at bounding box center [303, 286] width 79 height 9
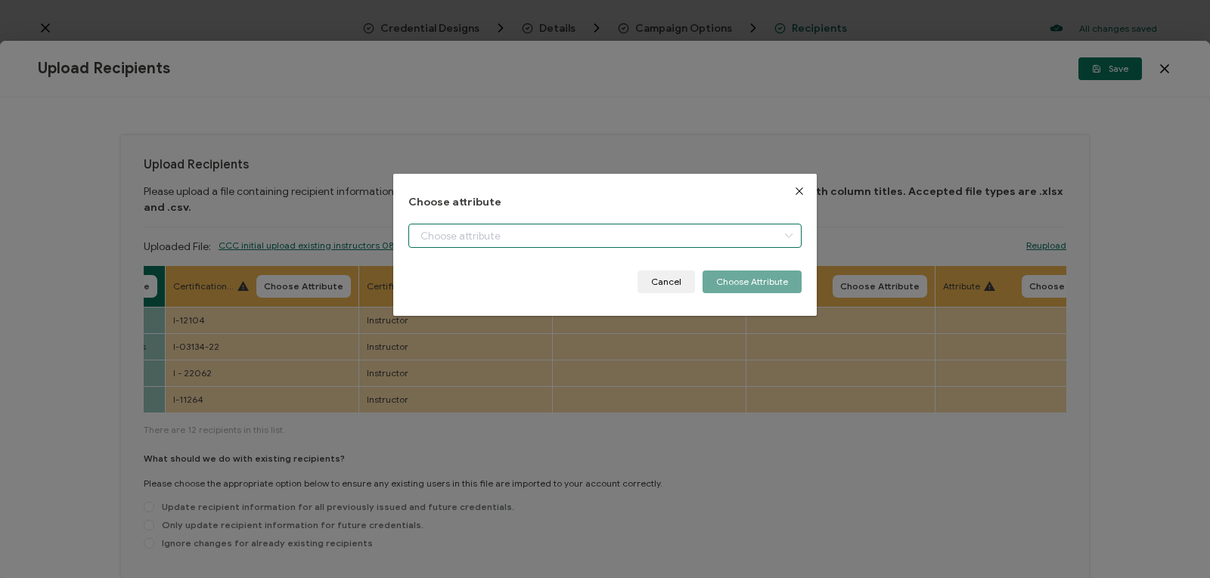
click at [434, 234] on input "dialog" at bounding box center [604, 236] width 393 height 24
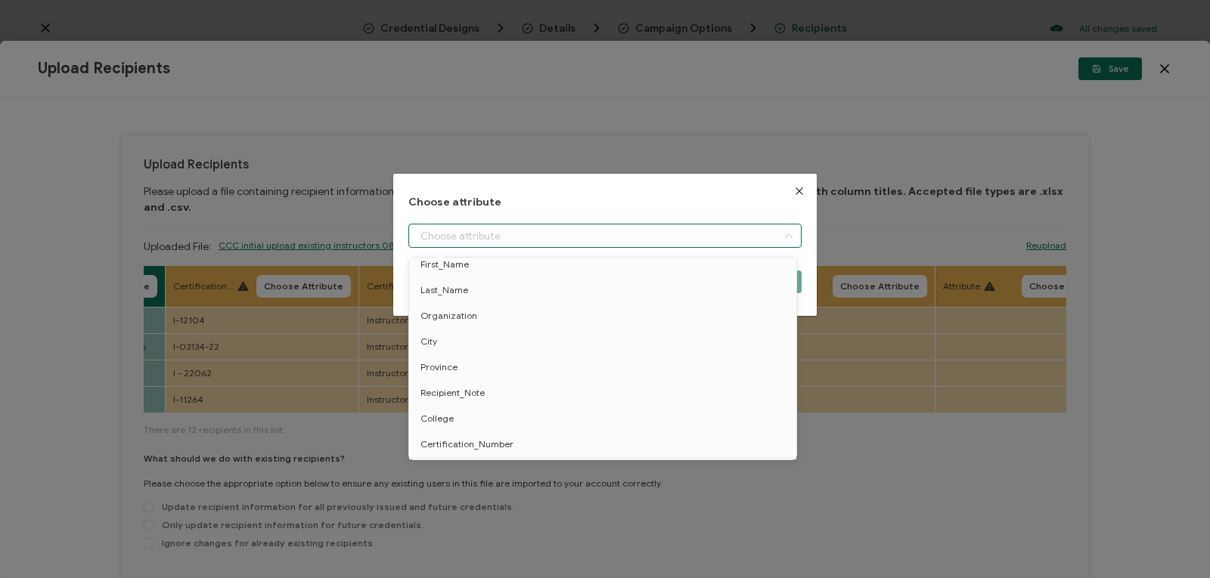
scroll to position [165, 0]
click at [434, 416] on span "Certification_Number" at bounding box center [466, 419] width 93 height 26
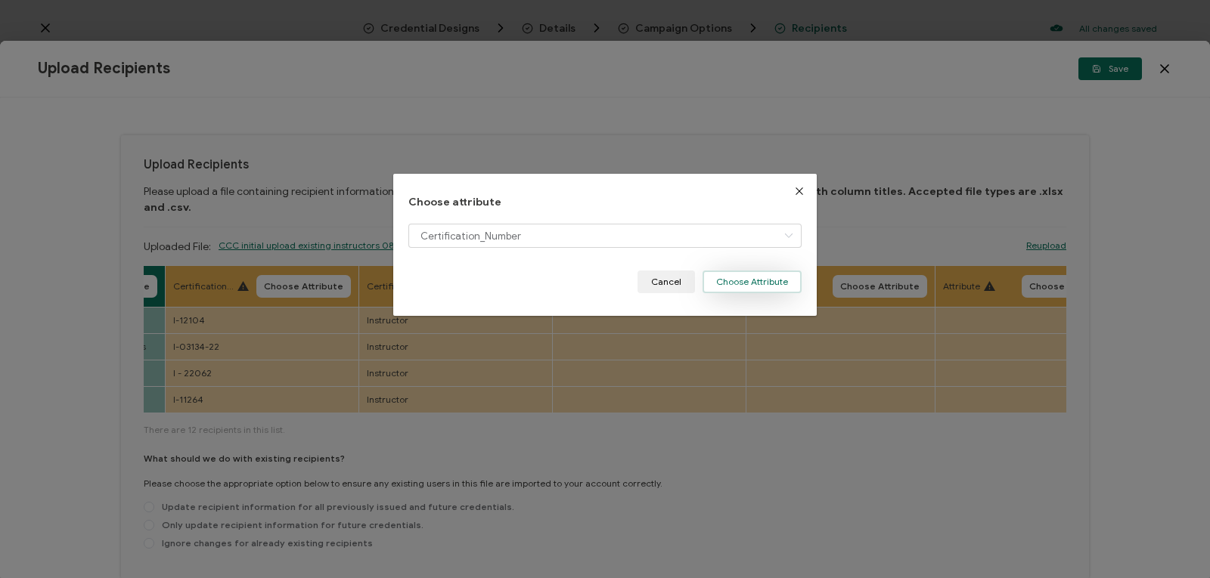
click at [747, 281] on button "Choose Attribute" at bounding box center [751, 282] width 99 height 23
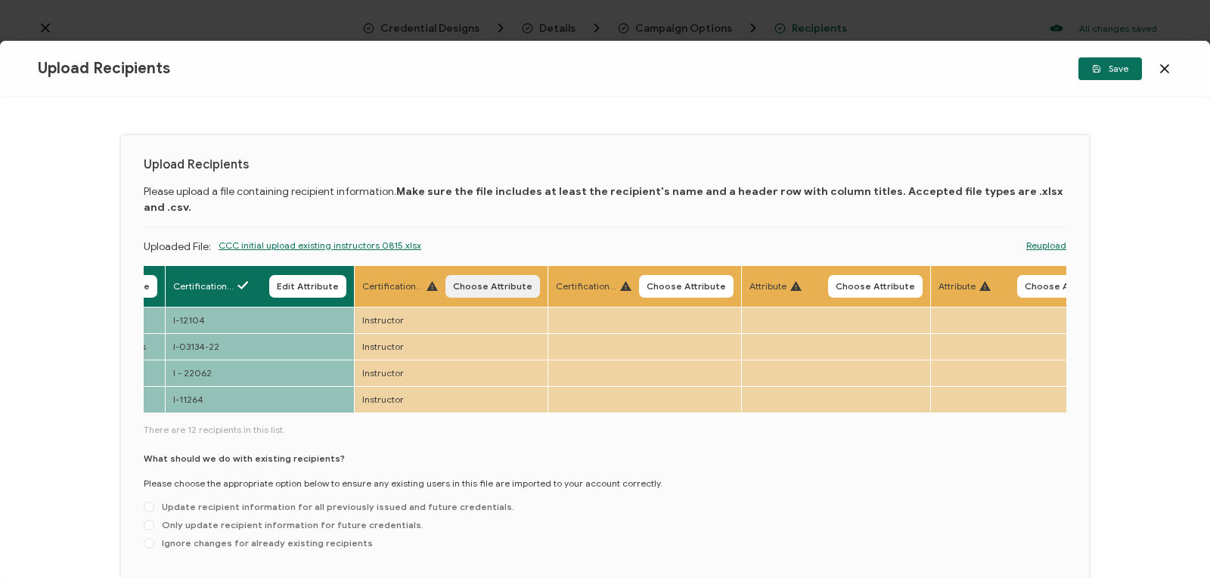
click at [491, 282] on span "Choose Attribute" at bounding box center [492, 286] width 79 height 9
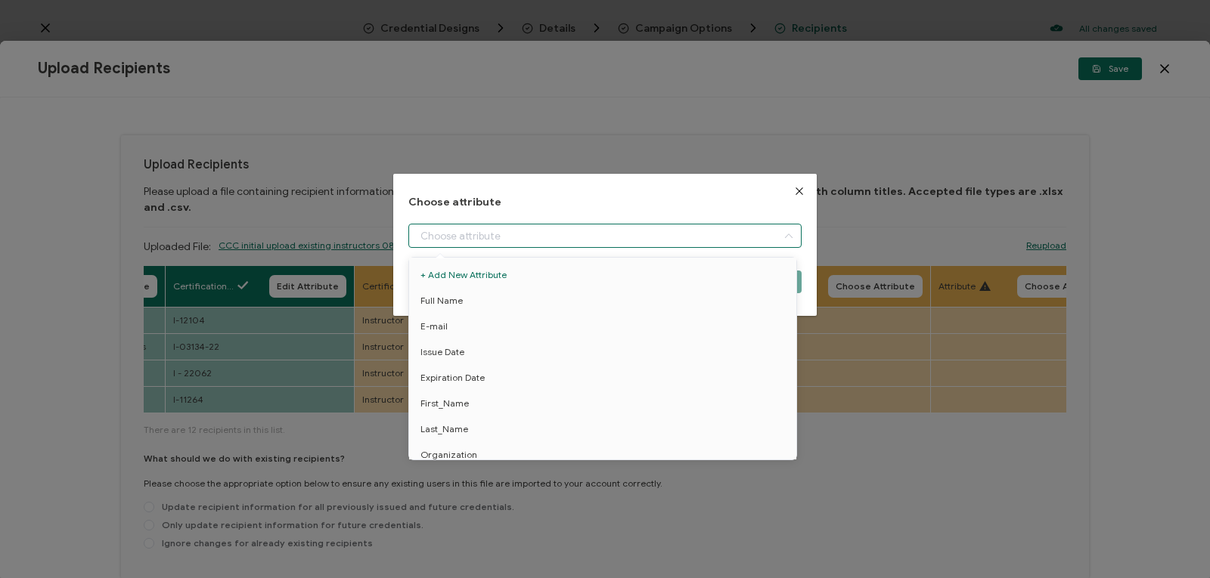
click at [494, 233] on input "dialog" at bounding box center [604, 236] width 393 height 24
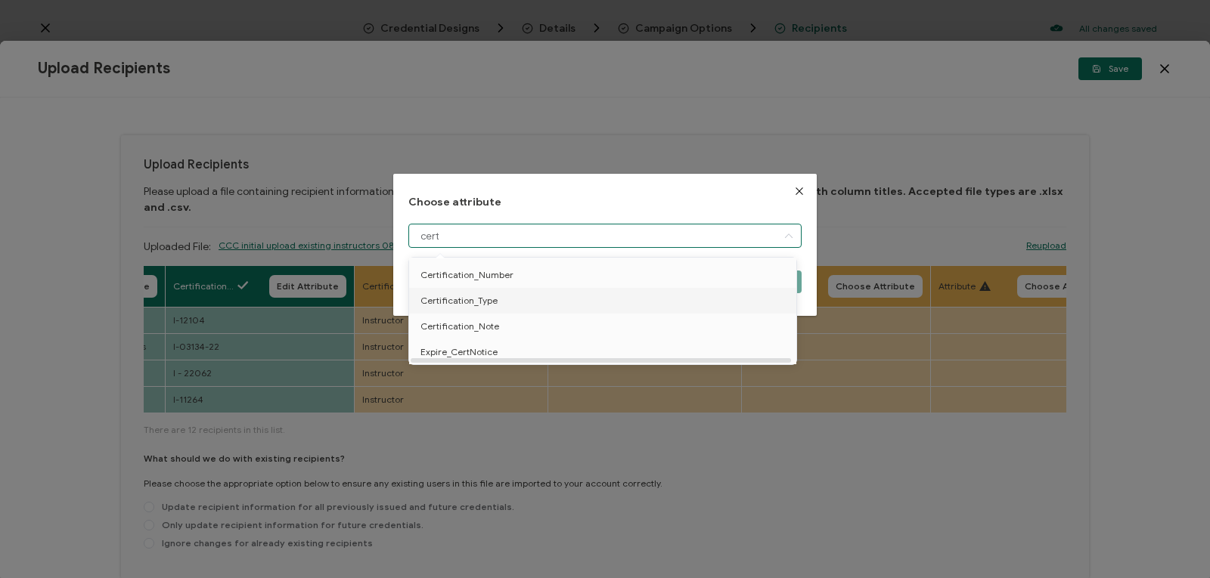
click at [489, 306] on span "Certification_Type" at bounding box center [458, 301] width 77 height 26
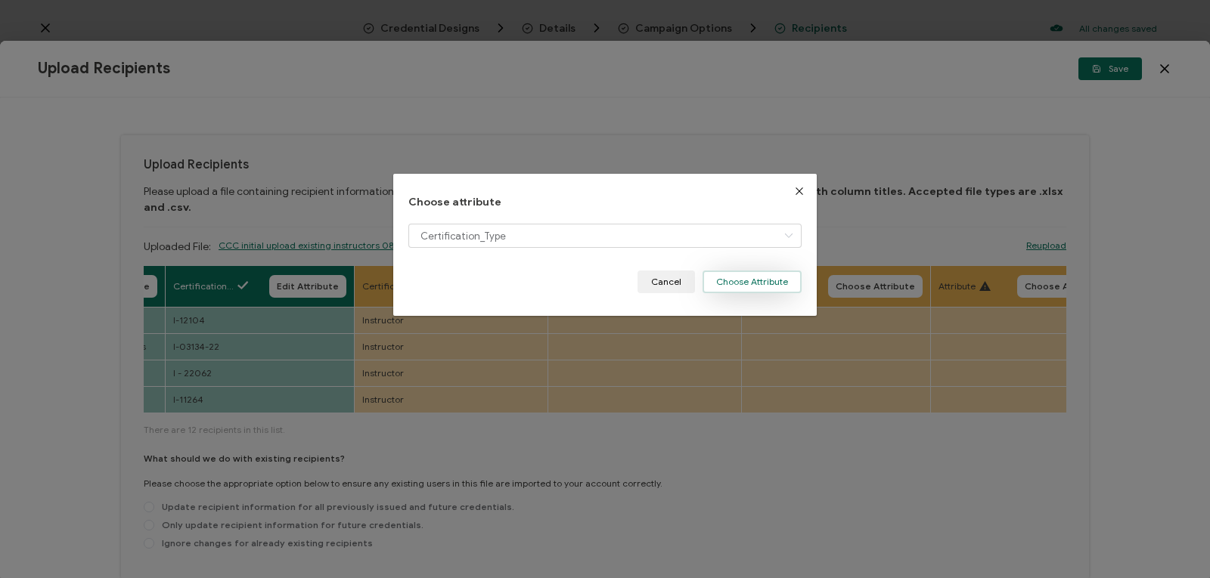
click at [716, 281] on button "Choose Attribute" at bounding box center [751, 282] width 99 height 23
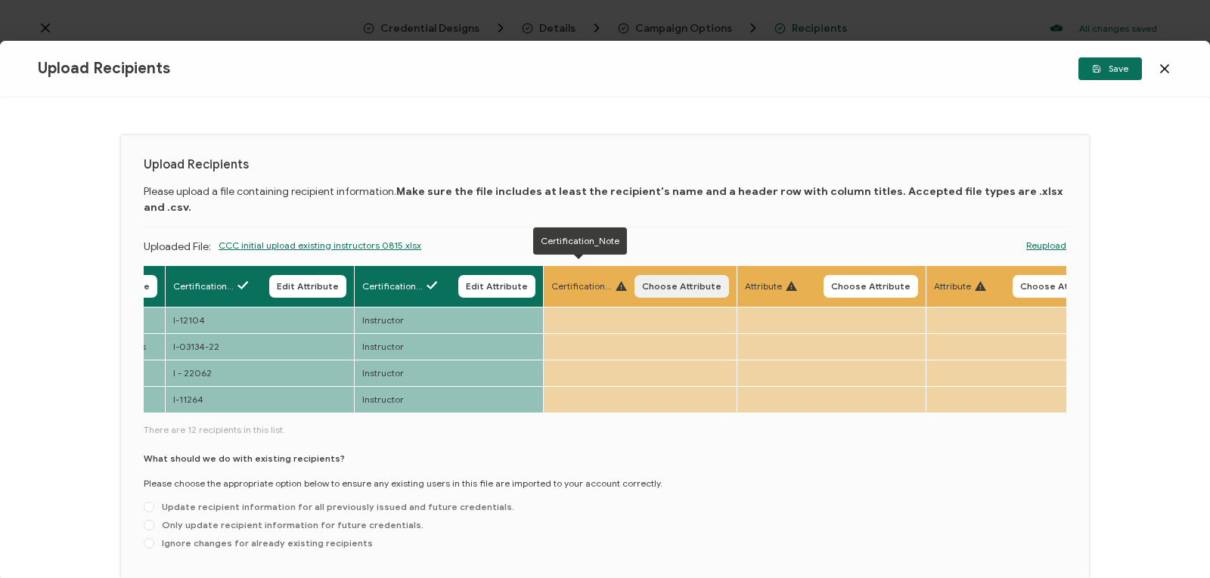
click at [690, 275] on button "Choose Attribute" at bounding box center [681, 286] width 95 height 23
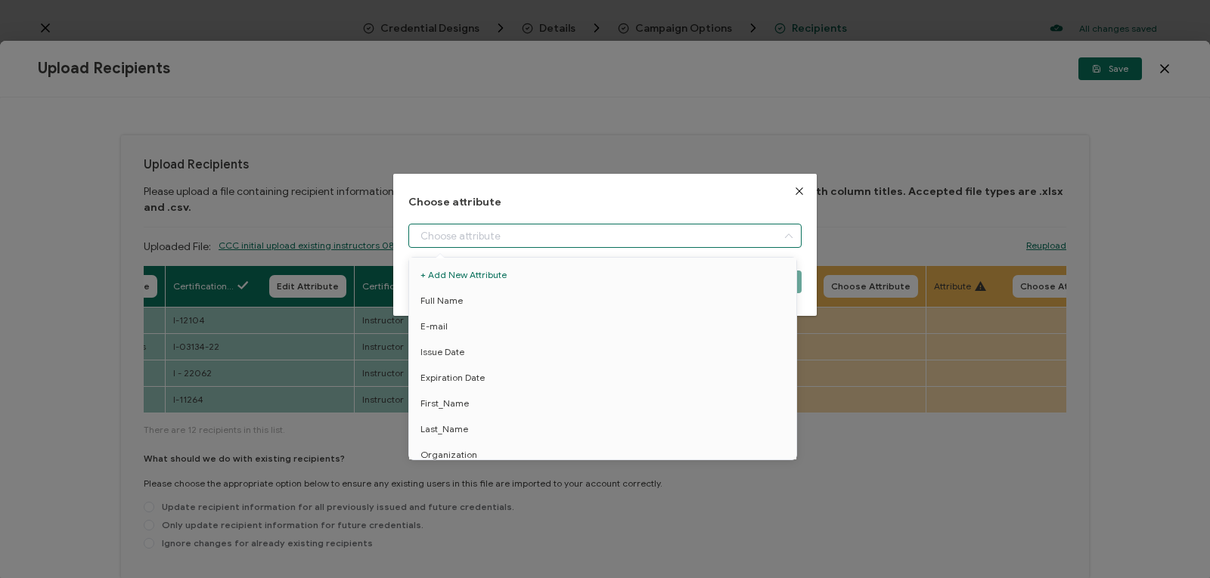
click at [623, 230] on input "dialog" at bounding box center [604, 236] width 393 height 24
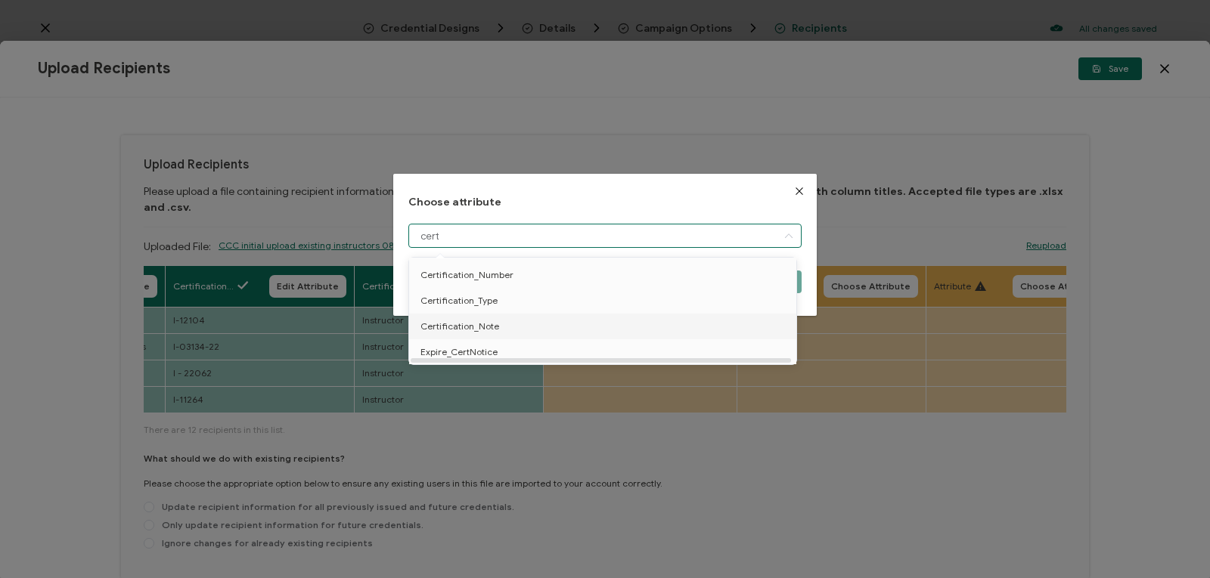
click at [610, 326] on li "Certification_Note" at bounding box center [605, 327] width 400 height 26
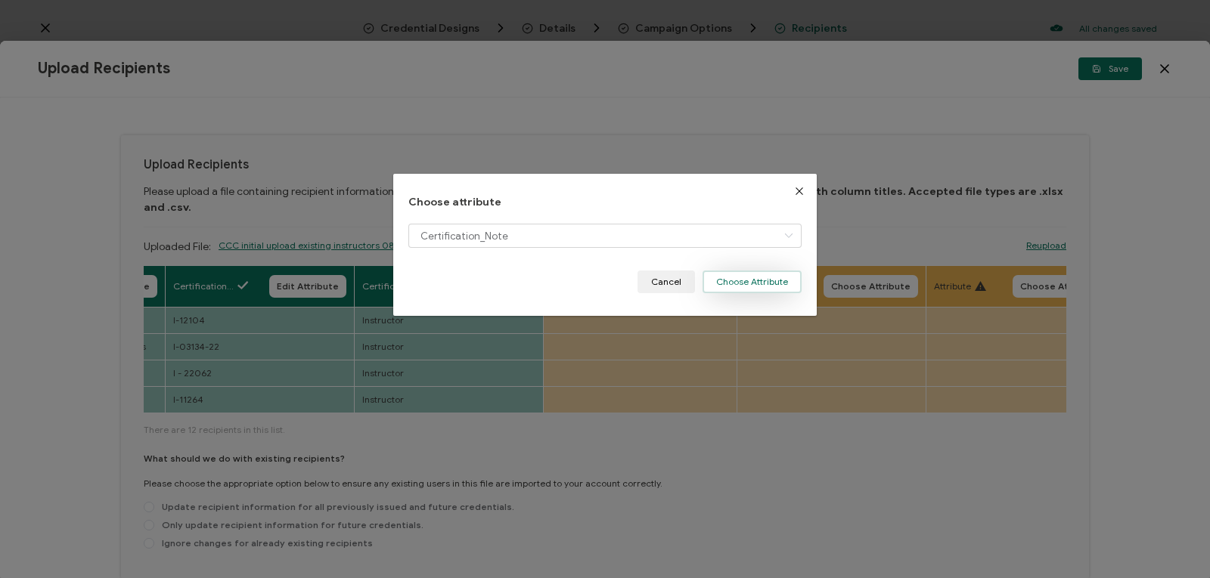
click at [711, 276] on button "Choose Attribute" at bounding box center [751, 282] width 99 height 23
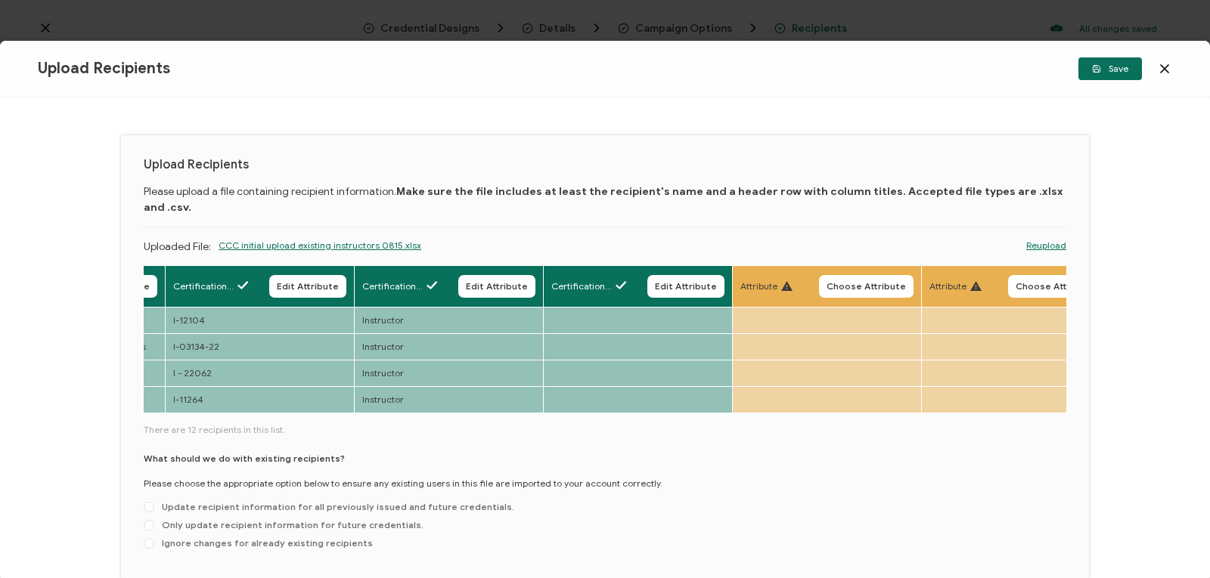
drag, startPoint x: 708, startPoint y: 404, endPoint x: 763, endPoint y: 399, distance: 54.6
click at [763, 399] on div "Full Name Edit Attribute E-mail Edit Attribute Issue Date Edit Attribute Expira…" at bounding box center [605, 410] width 922 height 291
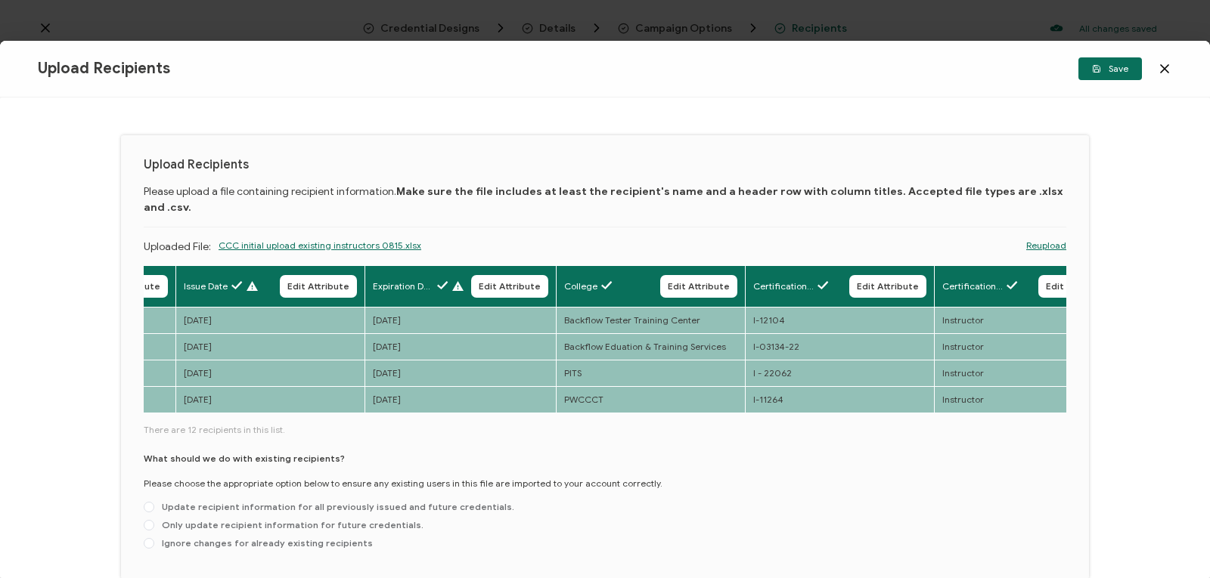
scroll to position [0, 351]
click at [1163, 67] on icon at bounding box center [1165, 69] width 8 height 8
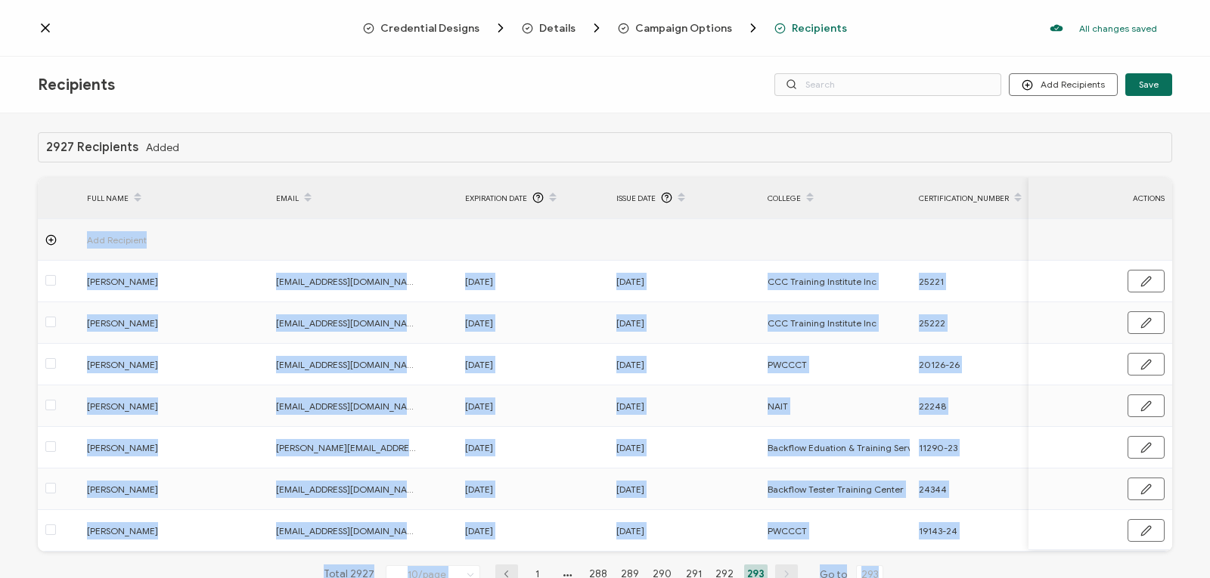
drag, startPoint x: 1163, startPoint y: 67, endPoint x: 845, endPoint y: 216, distance: 351.1
click at [845, 216] on div "Recipients Add Recipients Upload Recipients Import From Recipients Import From …" at bounding box center [605, 319] width 1210 height 525
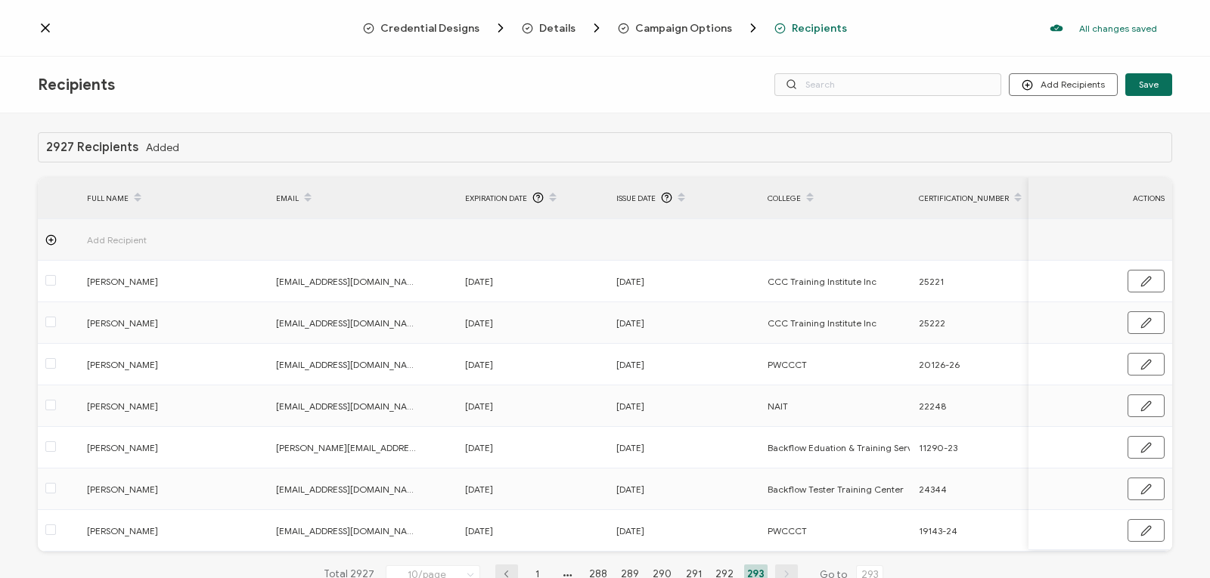
click at [878, 131] on div "2927 Recipients Added FULL NAME EMAIL Expiration Date Issue Date College Certif…" at bounding box center [605, 347] width 1210 height 469
click at [424, 75] on div "Recipients Add Recipients Upload Recipients Import From Recipients Import From …" at bounding box center [605, 85] width 1210 height 57
click at [43, 27] on icon at bounding box center [45, 27] width 15 height 15
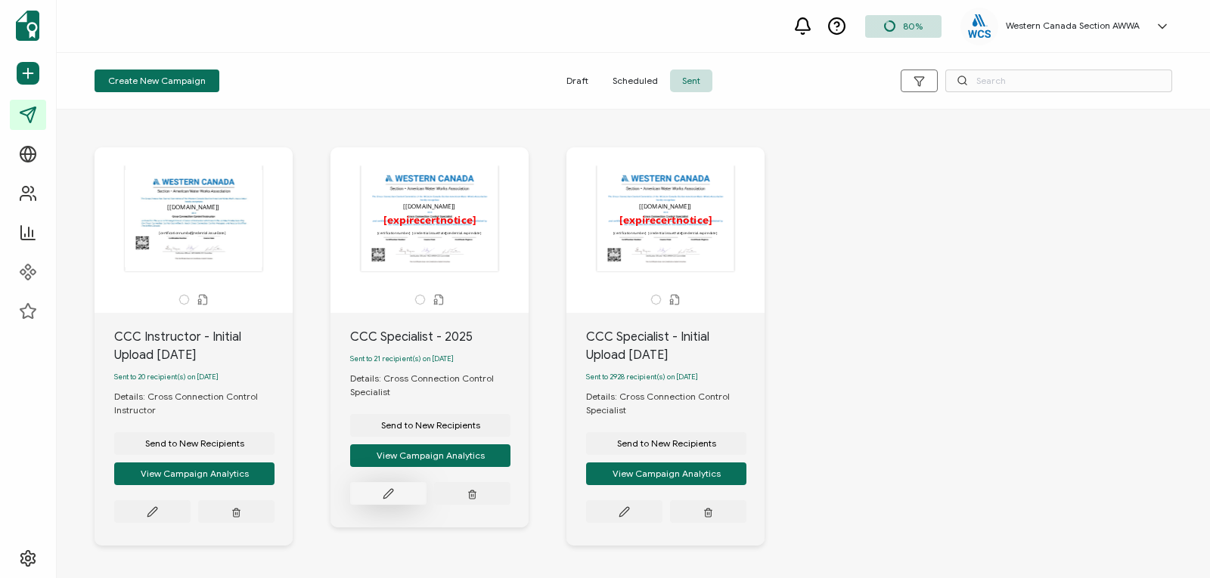
click at [158, 507] on icon at bounding box center [152, 512] width 11 height 11
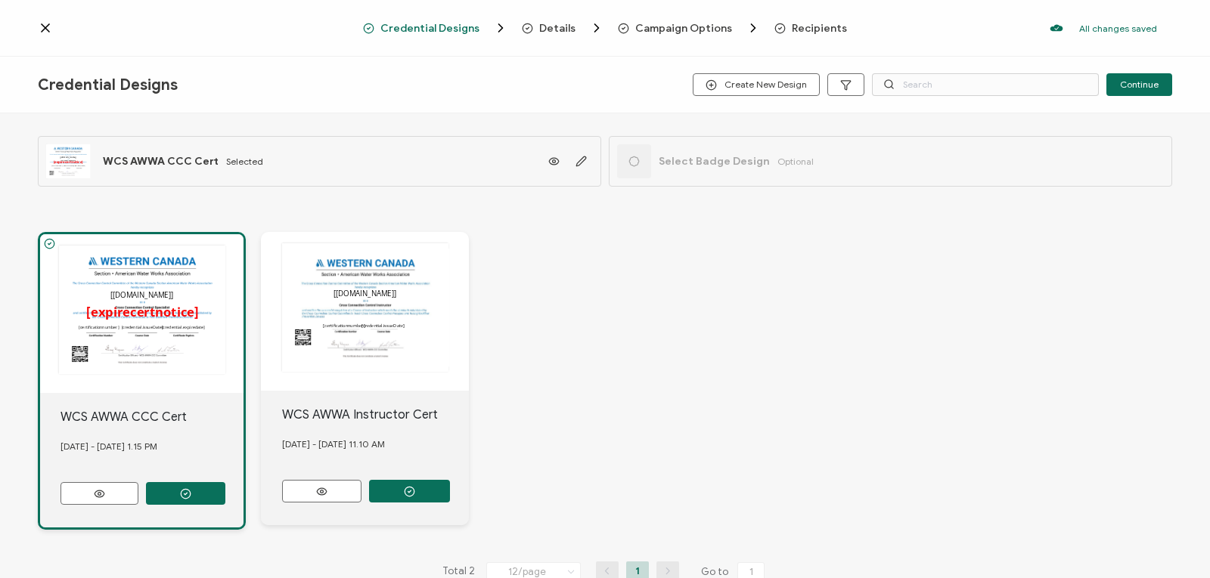
click at [804, 30] on span "Recipients" at bounding box center [819, 28] width 55 height 11
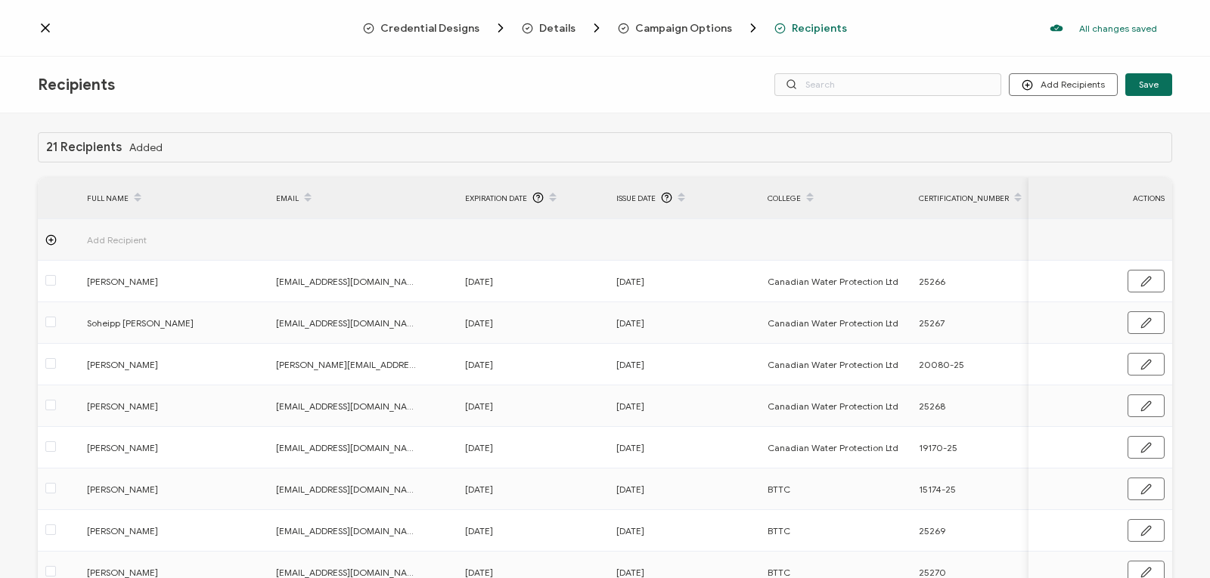
click at [51, 30] on icon at bounding box center [45, 27] width 15 height 15
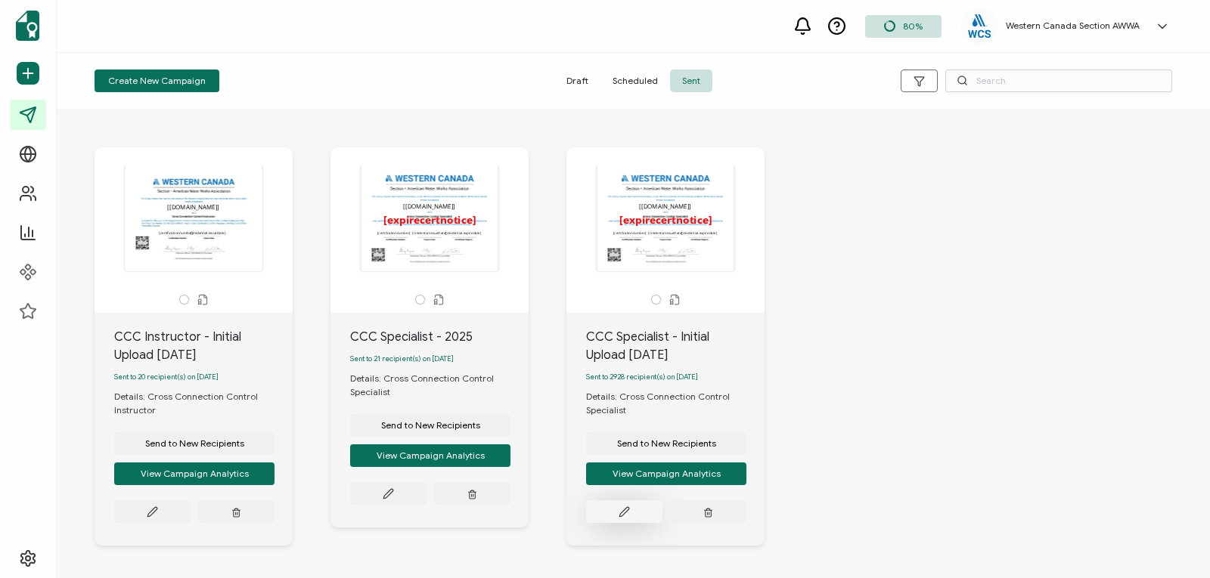
click at [158, 516] on icon at bounding box center [152, 512] width 11 height 11
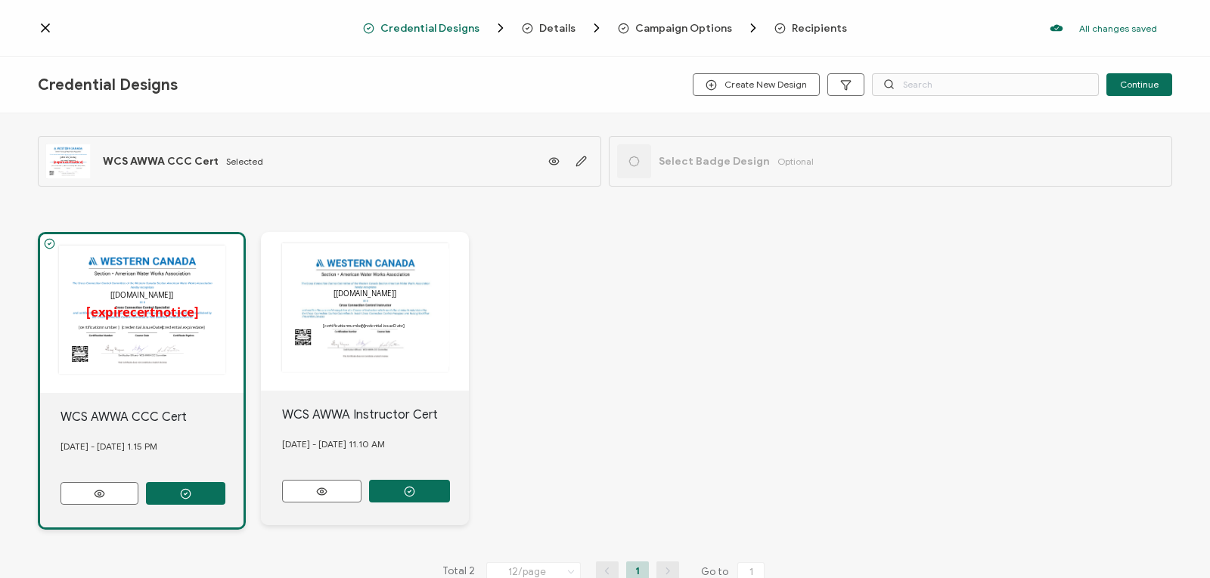
click at [808, 26] on span "Recipients" at bounding box center [819, 28] width 55 height 11
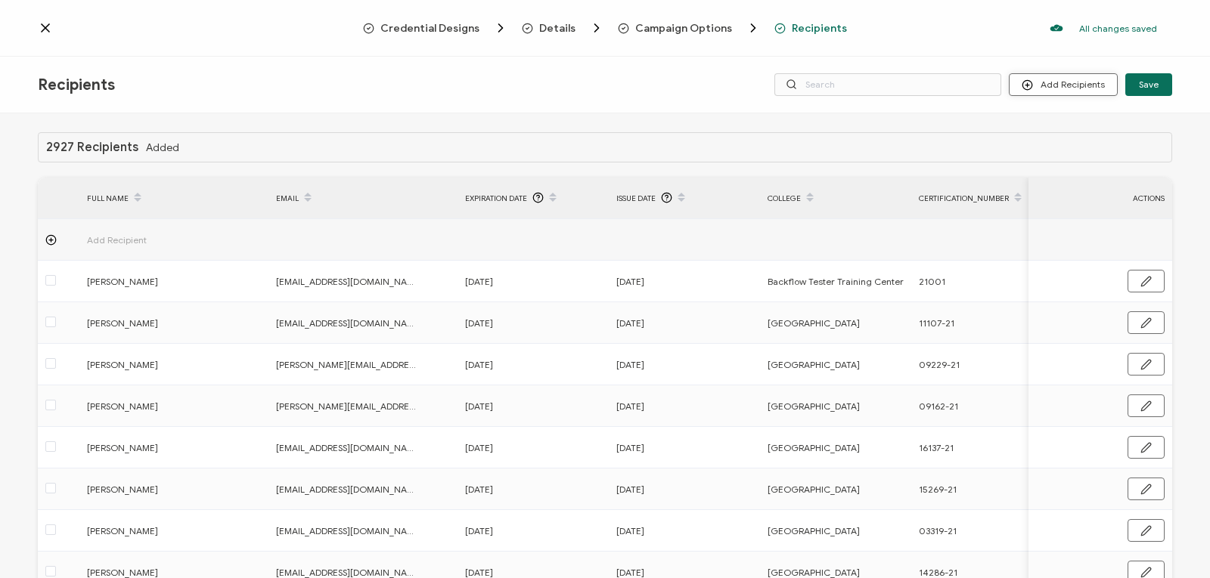
click at [1063, 89] on button "Add Recipients" at bounding box center [1063, 84] width 109 height 23
click at [1061, 128] on span "Upload Recipients" at bounding box center [1081, 124] width 76 height 11
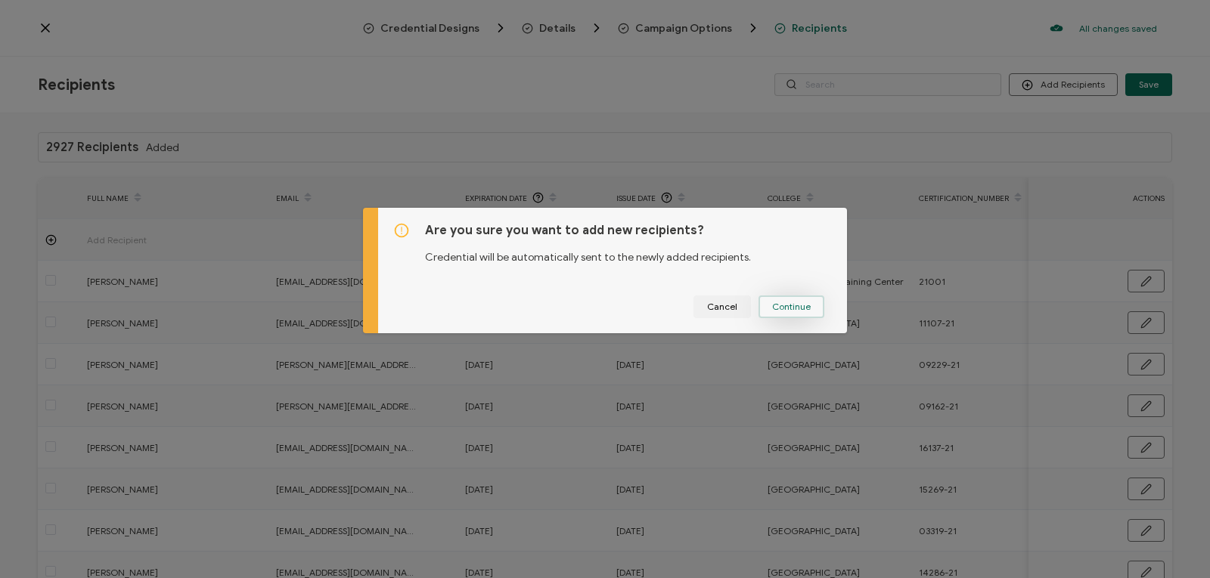
click at [779, 308] on span "Continue" at bounding box center [791, 306] width 39 height 9
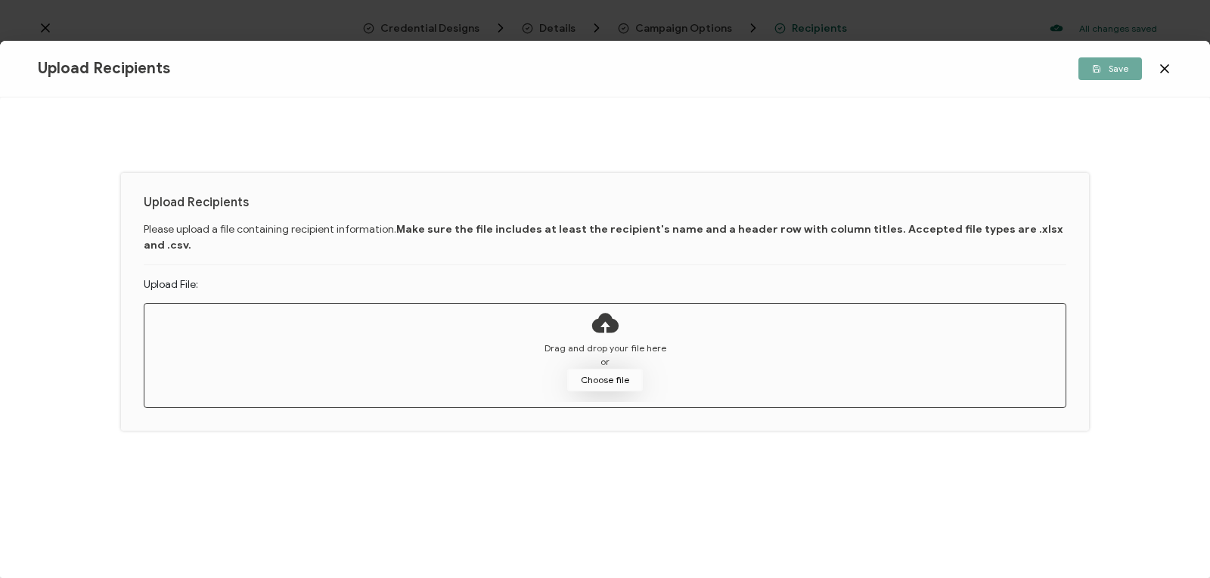
click at [614, 369] on button "Choose file" at bounding box center [605, 380] width 76 height 23
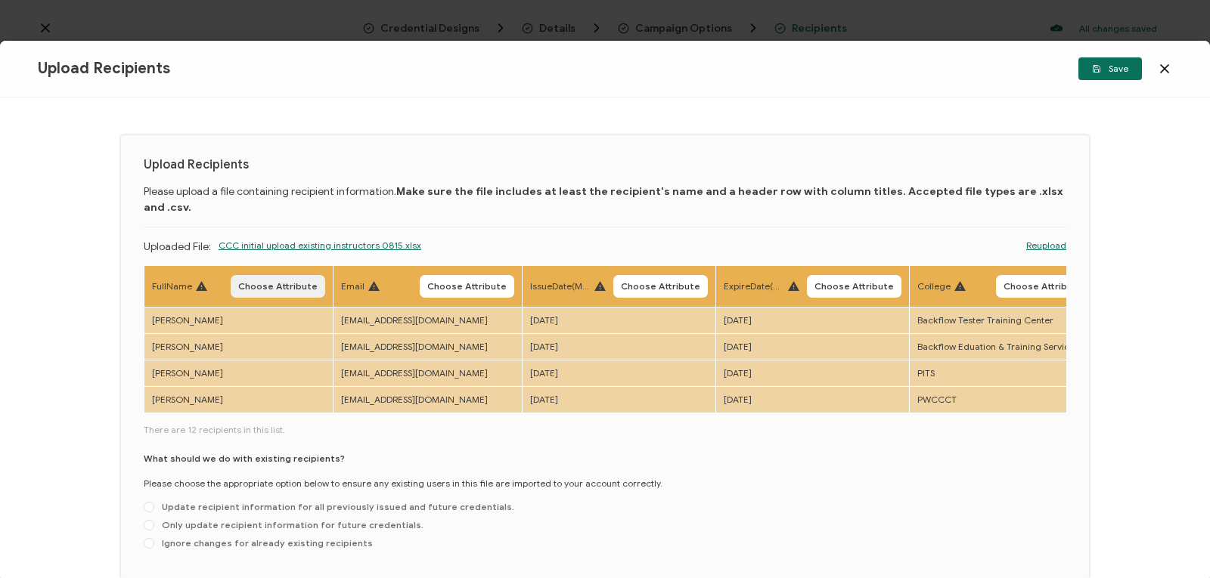
click at [287, 275] on button "Choose Attribute" at bounding box center [278, 286] width 95 height 23
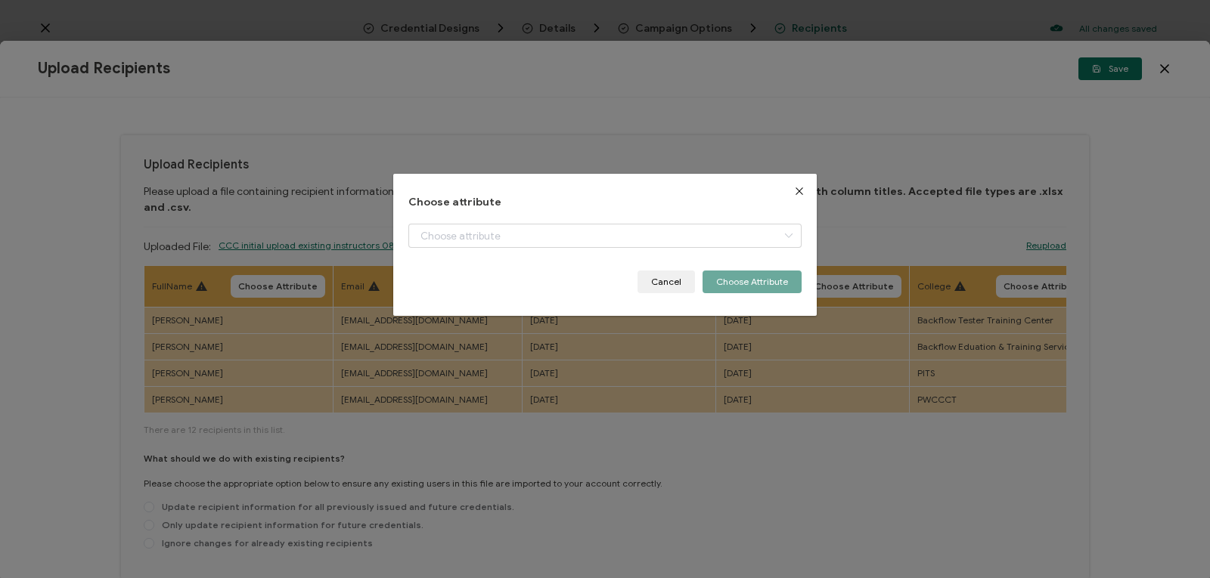
click at [798, 187] on icon "Close" at bounding box center [799, 191] width 12 height 12
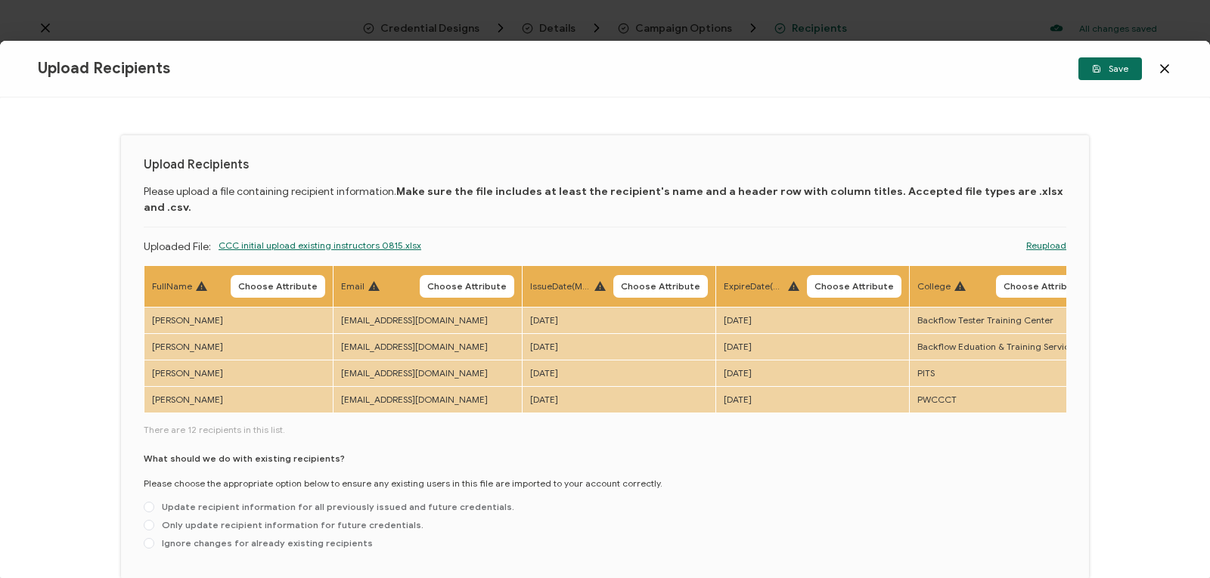
drag, startPoint x: 418, startPoint y: 405, endPoint x: 528, endPoint y: 398, distance: 109.8
click at [528, 398] on div "FullName Choose Attribute Email Choose Attribute IssueDate(Month 25, 2025)) Cho…" at bounding box center [605, 410] width 922 height 291
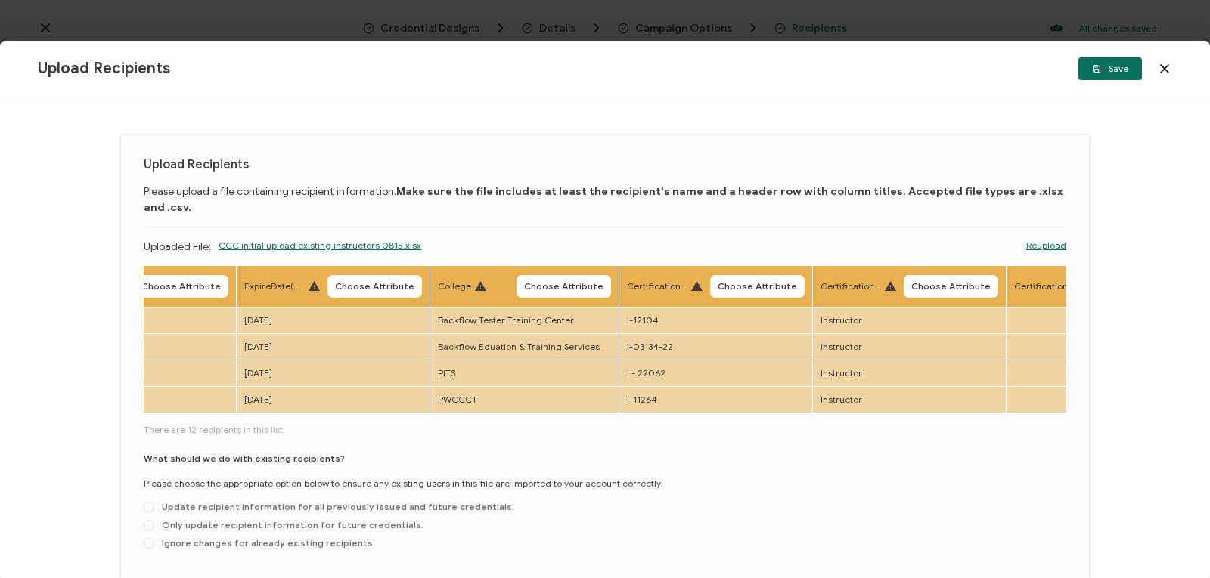
scroll to position [0, 477]
drag, startPoint x: 596, startPoint y: 399, endPoint x: 764, endPoint y: 401, distance: 167.8
click at [764, 401] on div "FullName Choose Attribute Email Choose Attribute IssueDate(Month 25, 2025)) Cho…" at bounding box center [605, 340] width 922 height 150
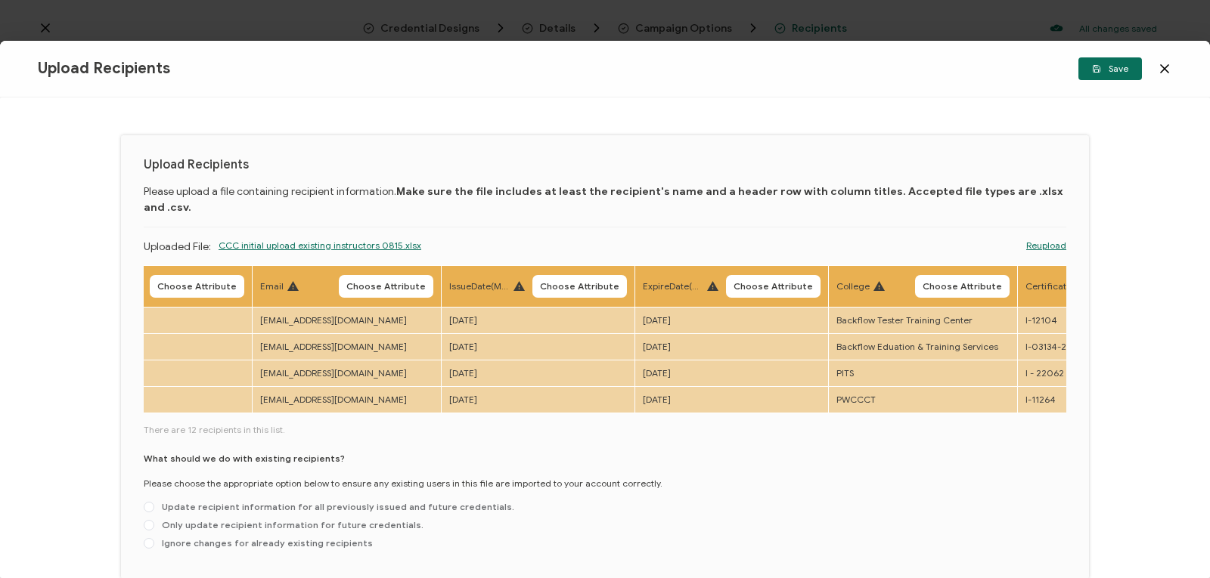
scroll to position [0, 0]
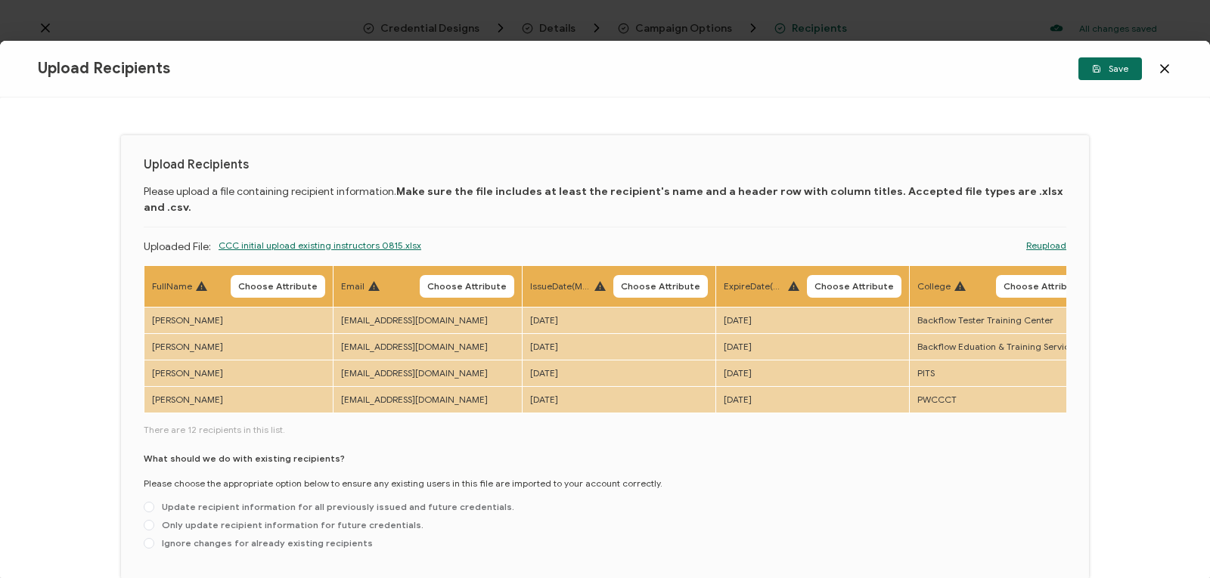
click at [1162, 72] on icon at bounding box center [1164, 68] width 15 height 15
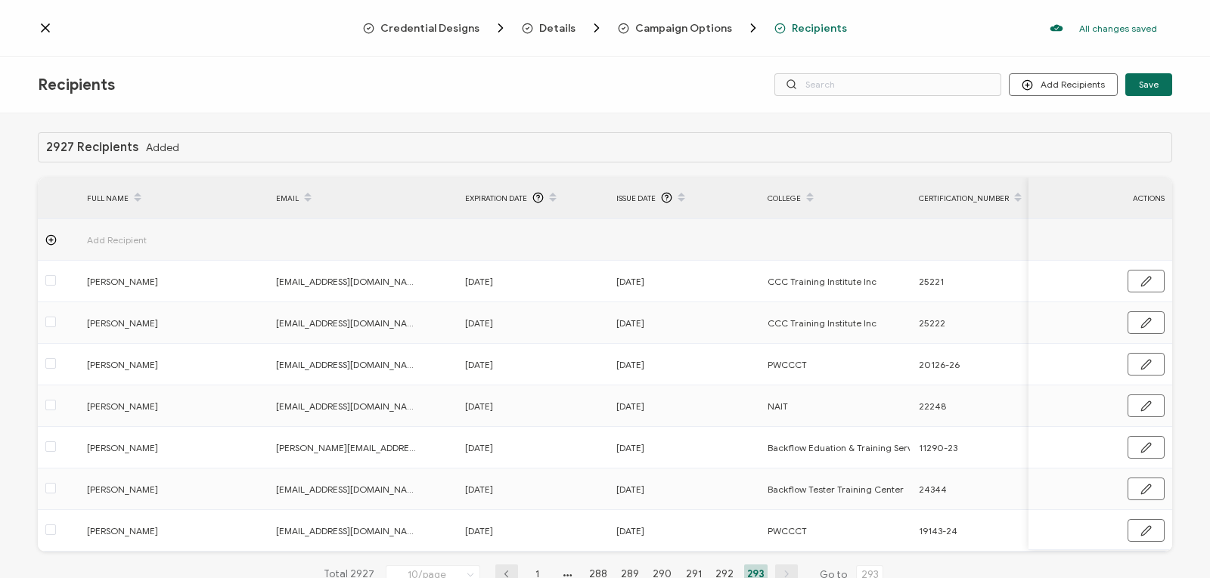
click at [798, 25] on span "Recipients" at bounding box center [819, 28] width 55 height 11
click at [1049, 86] on button "Add Recipients" at bounding box center [1063, 84] width 109 height 23
click at [1057, 128] on span "Upload Recipients" at bounding box center [1081, 124] width 76 height 11
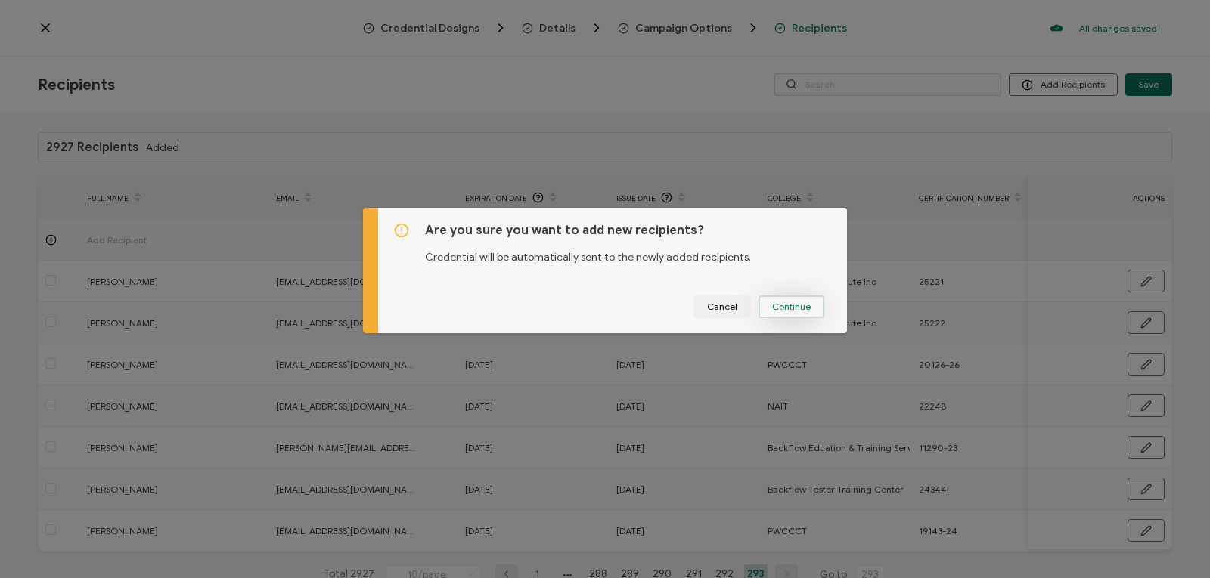
click at [788, 306] on span "Continue" at bounding box center [791, 306] width 39 height 9
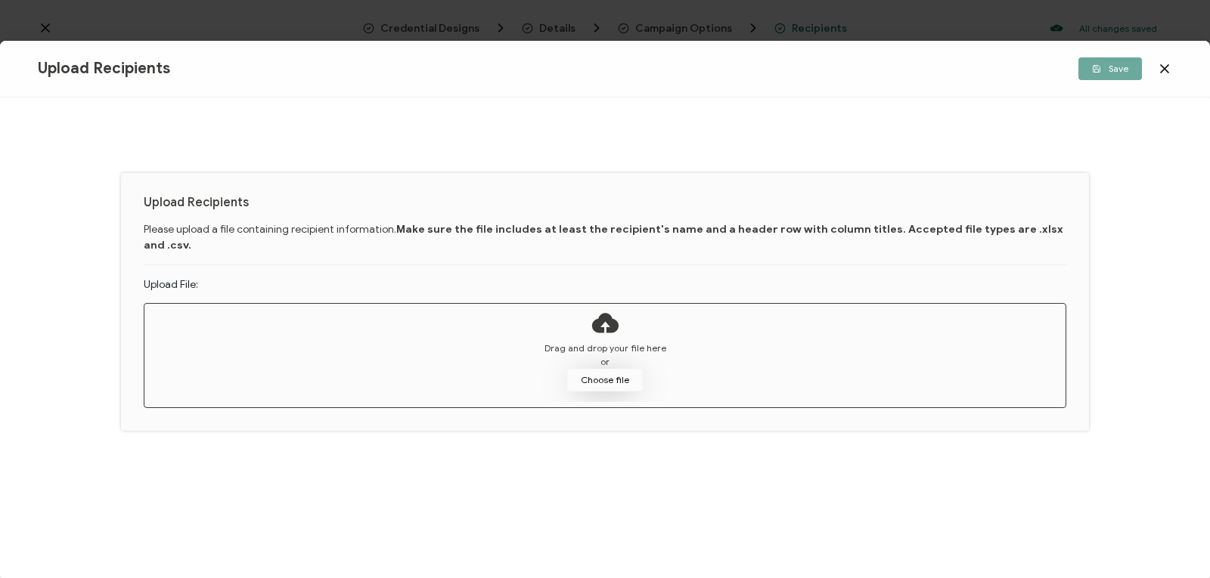
click at [616, 369] on button "Choose file" at bounding box center [605, 380] width 76 height 23
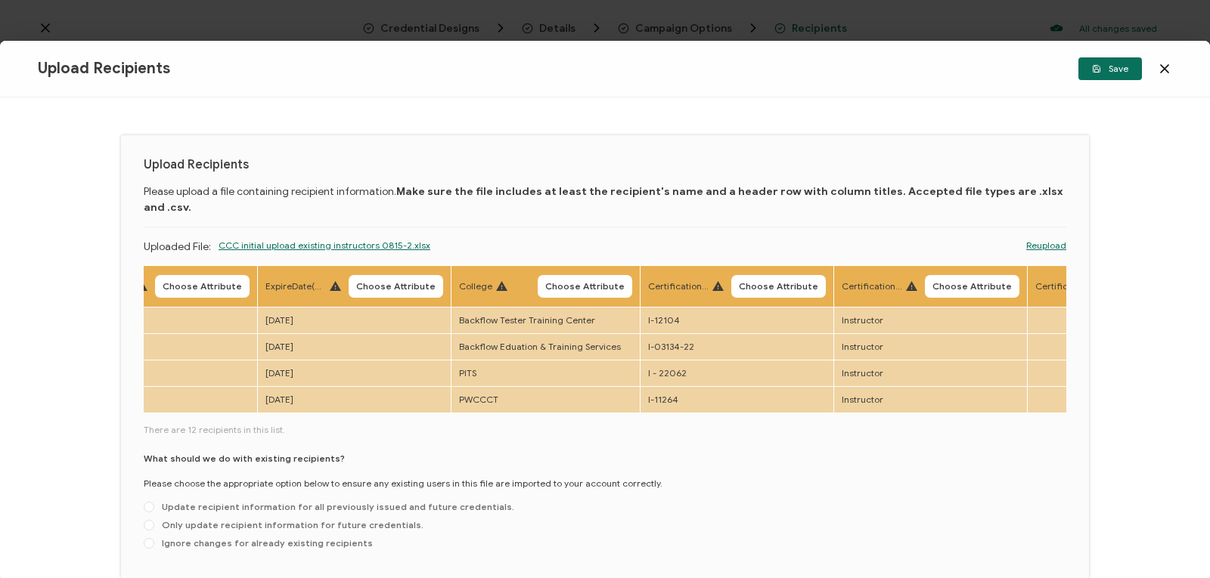
scroll to position [0, 594]
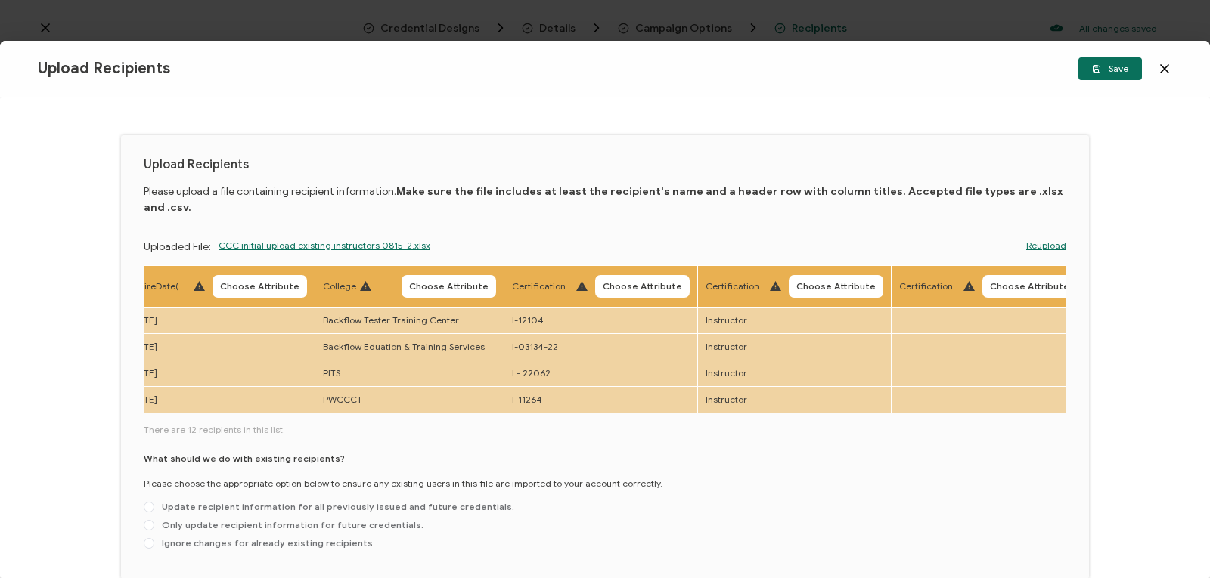
drag, startPoint x: 950, startPoint y: 405, endPoint x: 683, endPoint y: 423, distance: 266.7
click at [683, 423] on div "FullName Choose Attribute Email Choose Attribute IssueDate(Month 25, 2025)) Cho…" at bounding box center [605, 410] width 922 height 291
click at [922, 280] on span "Certification_Note" at bounding box center [929, 287] width 60 height 14
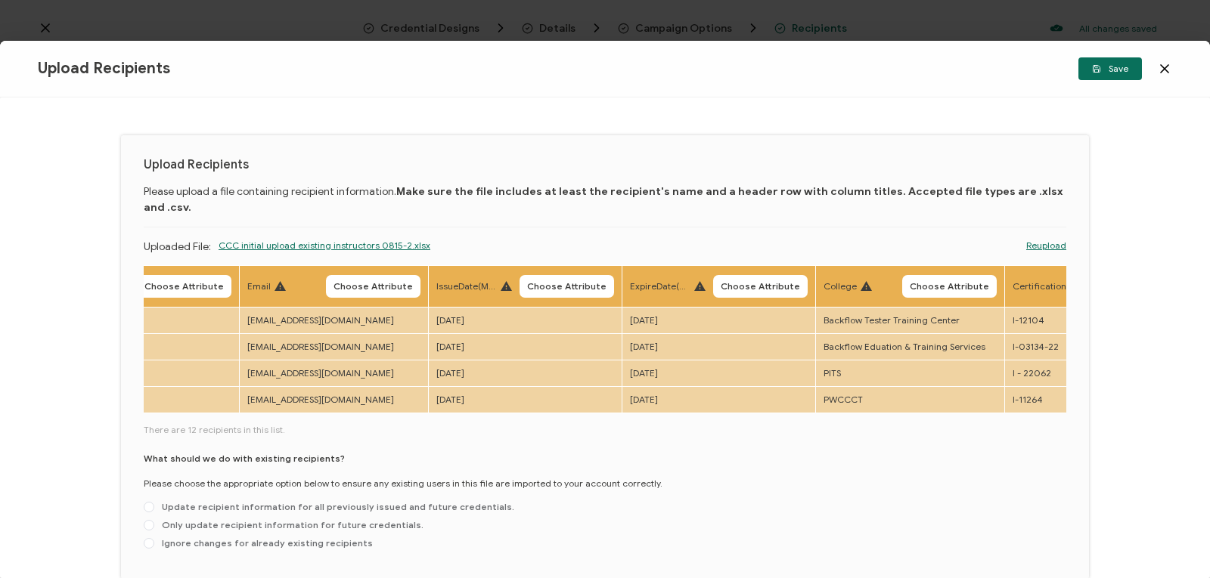
scroll to position [0, 0]
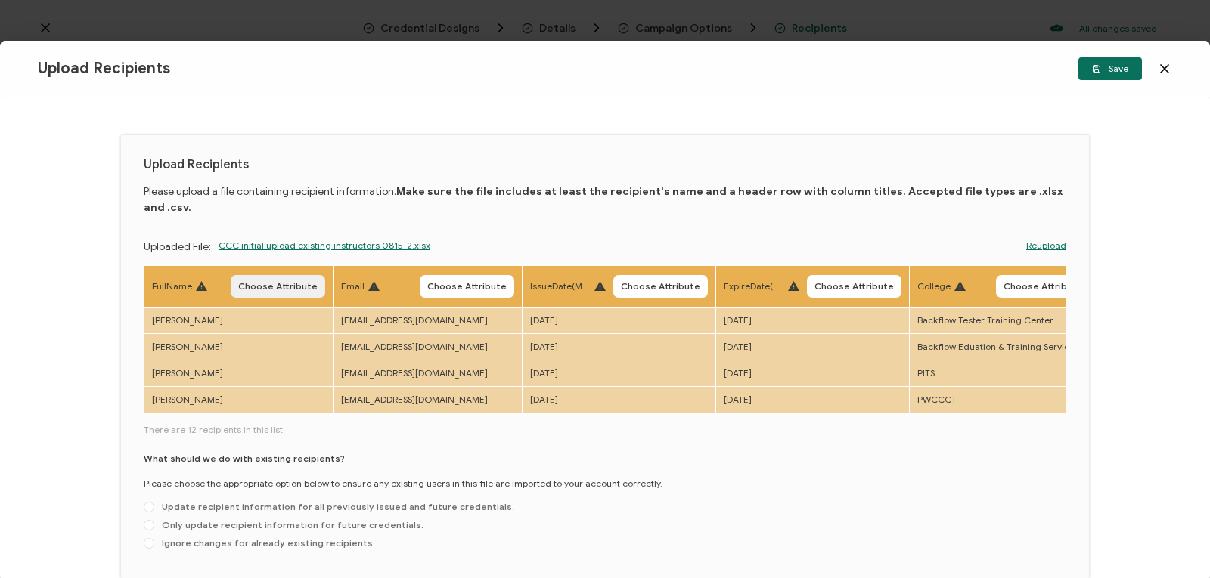
click at [269, 275] on button "Choose Attribute" at bounding box center [278, 286] width 95 height 23
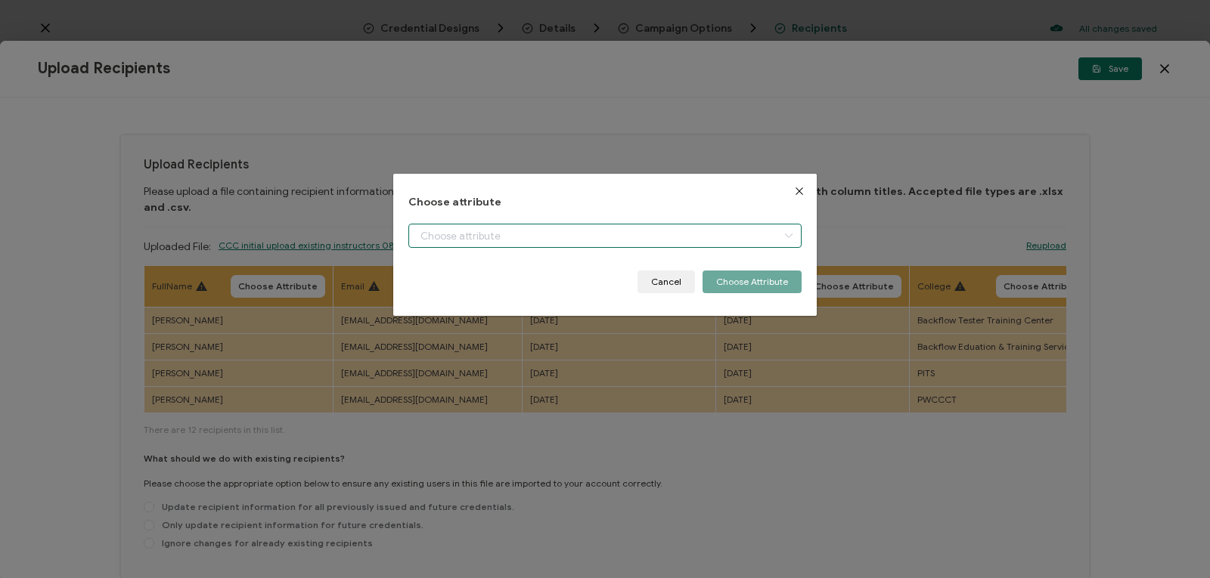
click at [513, 234] on input "dialog" at bounding box center [604, 236] width 393 height 24
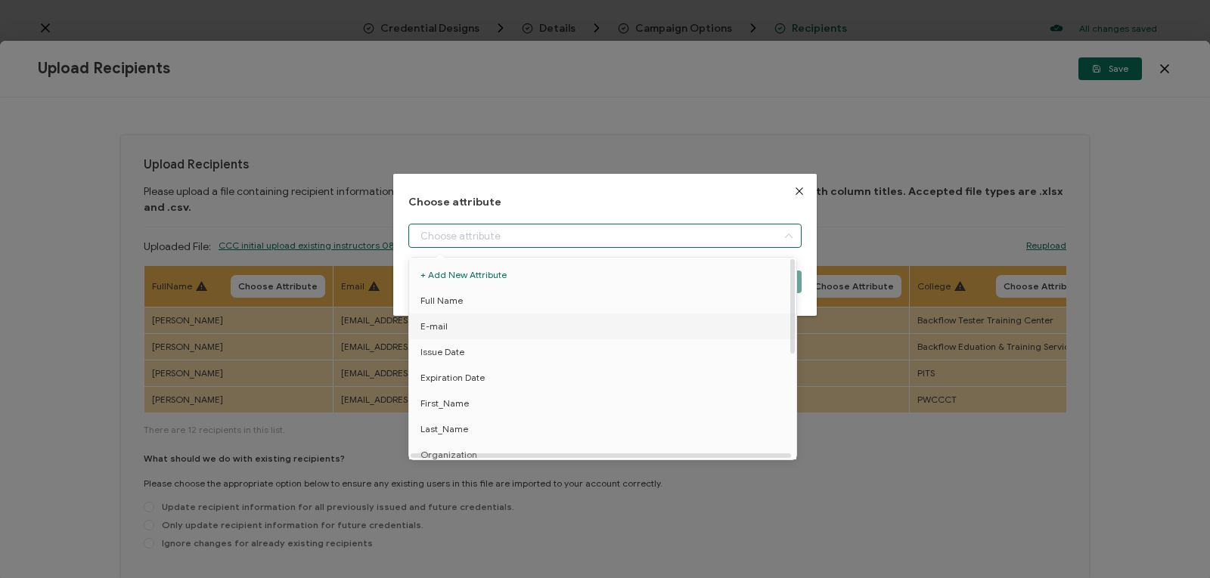
click at [454, 324] on li "E-mail" at bounding box center [605, 327] width 400 height 26
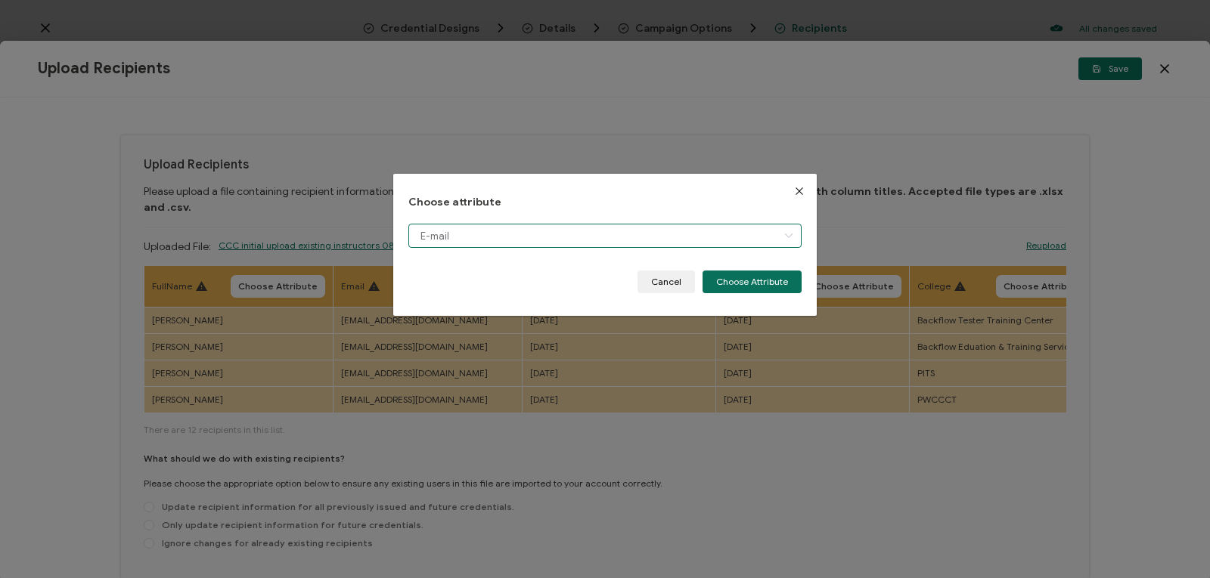
click at [479, 234] on input "E-mail" at bounding box center [604, 236] width 393 height 24
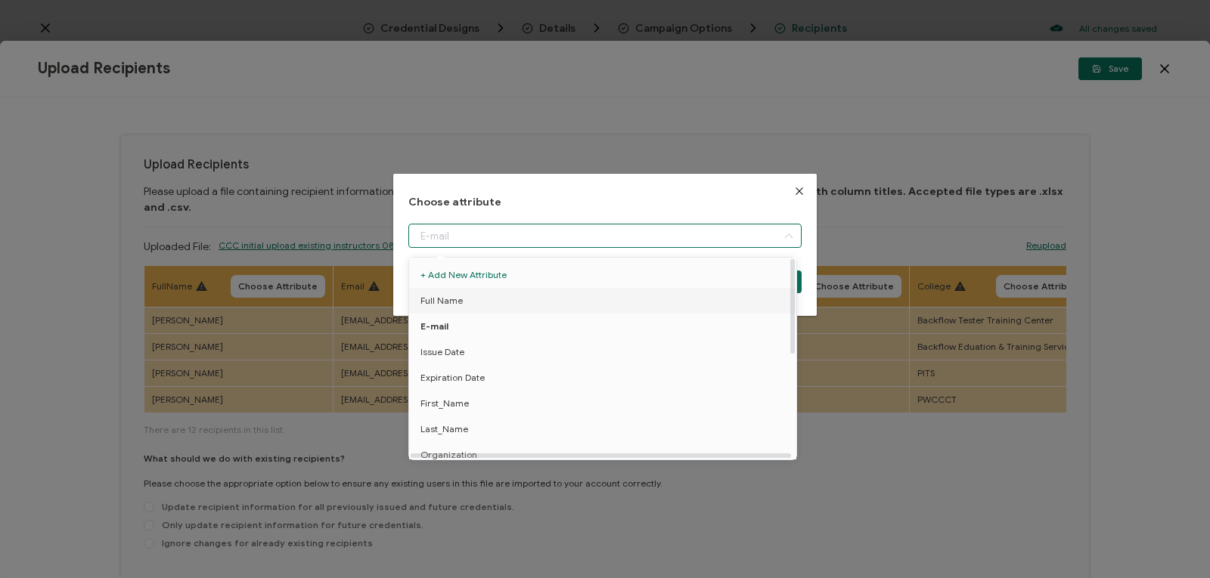
click at [451, 301] on span "Full Name" at bounding box center [441, 301] width 42 height 26
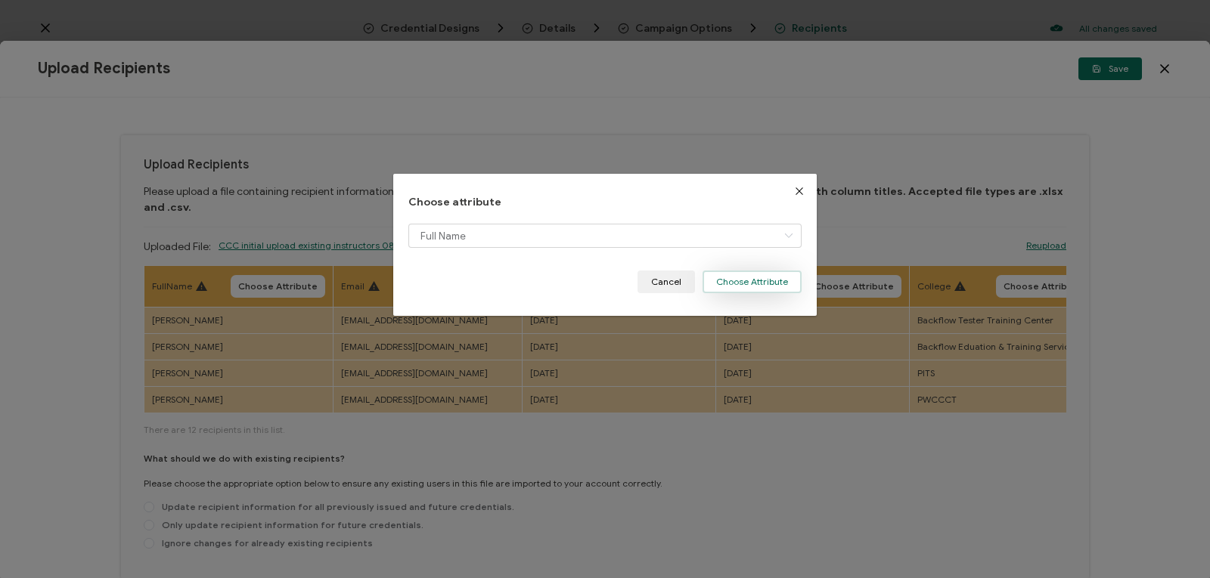
click at [748, 284] on button "Choose Attribute" at bounding box center [751, 282] width 99 height 23
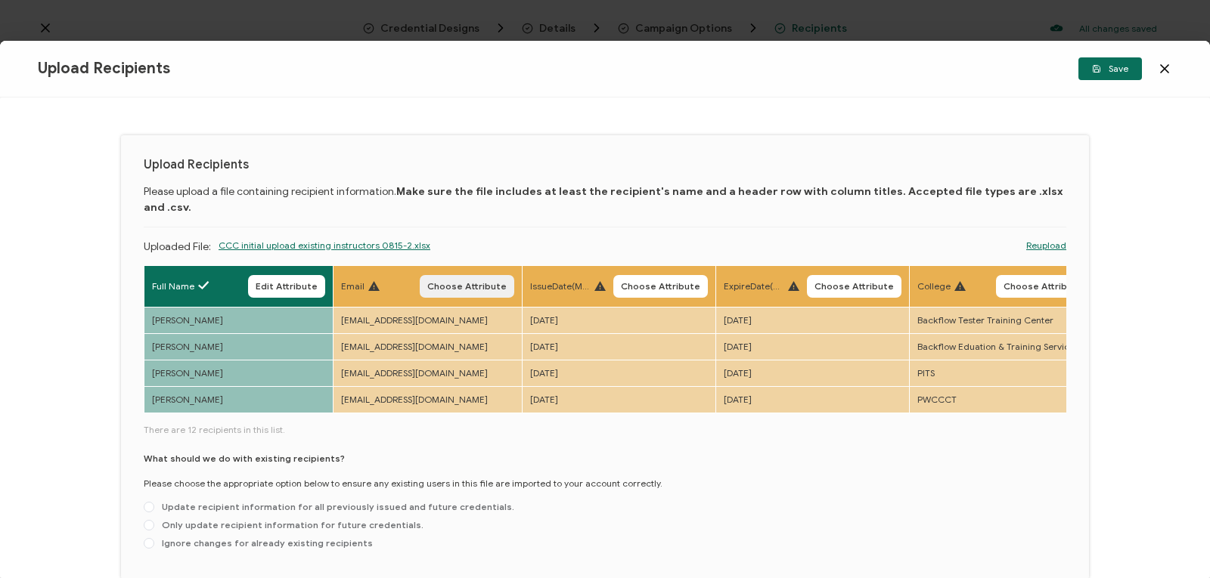
click at [463, 282] on span "Choose Attribute" at bounding box center [466, 286] width 79 height 9
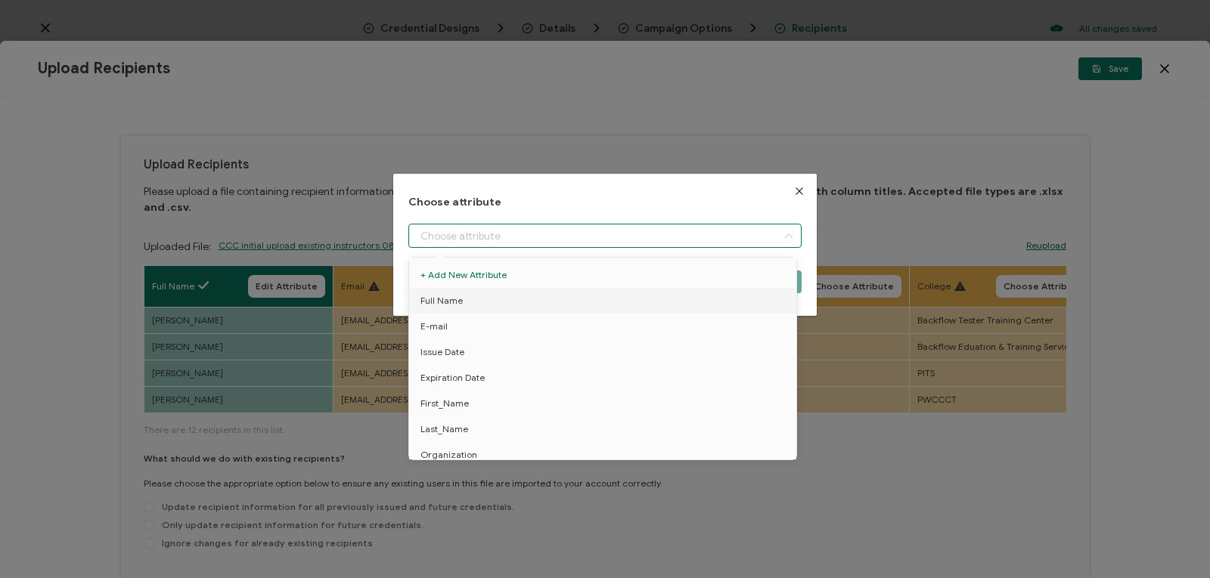
click at [461, 237] on input "dialog" at bounding box center [604, 236] width 393 height 24
click at [459, 323] on li "E-mail" at bounding box center [605, 327] width 400 height 26
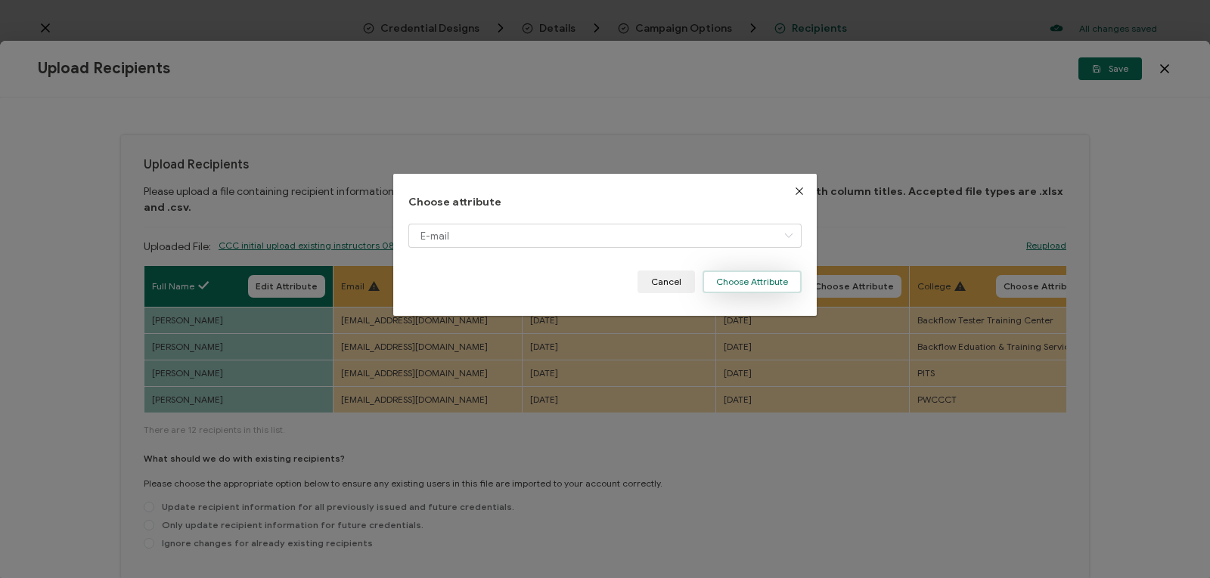
click at [723, 276] on button "Choose Attribute" at bounding box center [751, 282] width 99 height 23
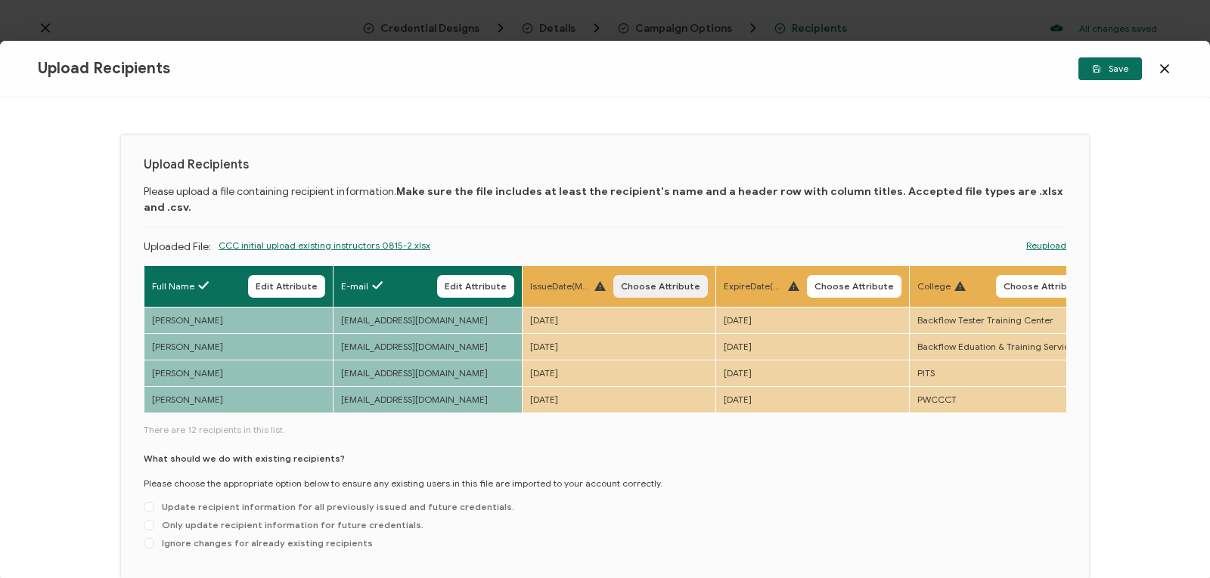
click at [634, 282] on span "Choose Attribute" at bounding box center [660, 286] width 79 height 9
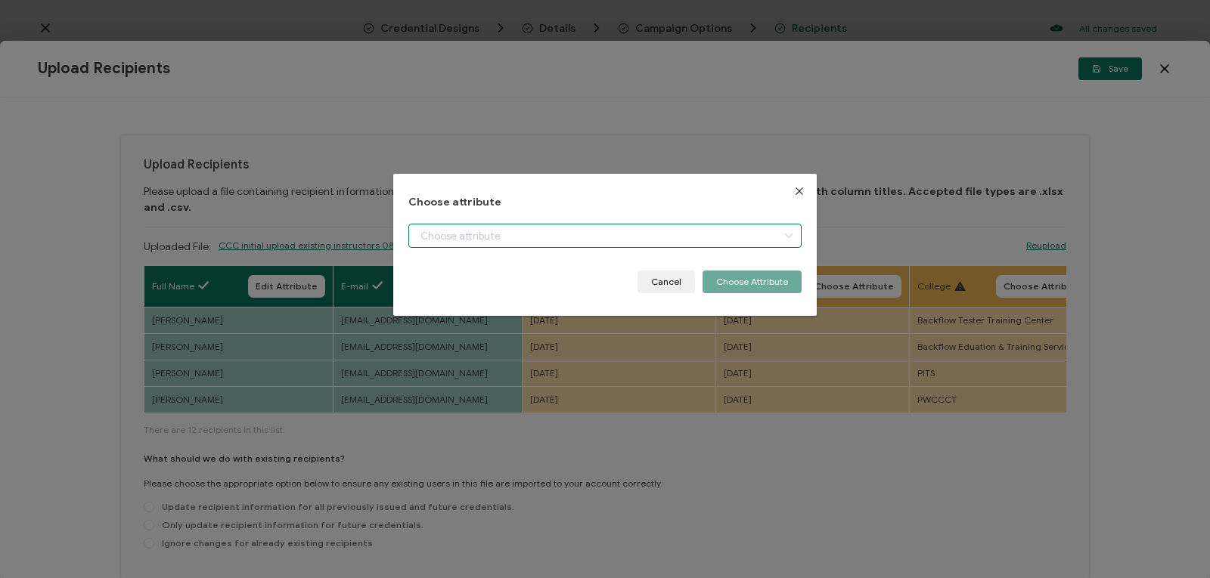
click at [623, 235] on input "dialog" at bounding box center [604, 236] width 393 height 24
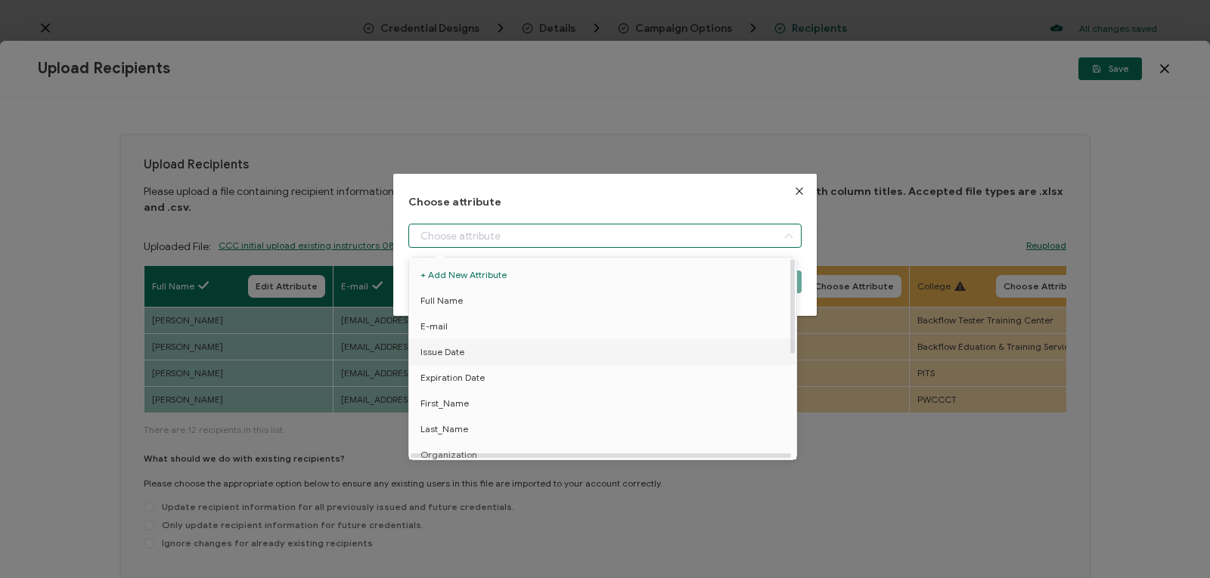
click at [584, 352] on li "Issue Date" at bounding box center [605, 352] width 400 height 26
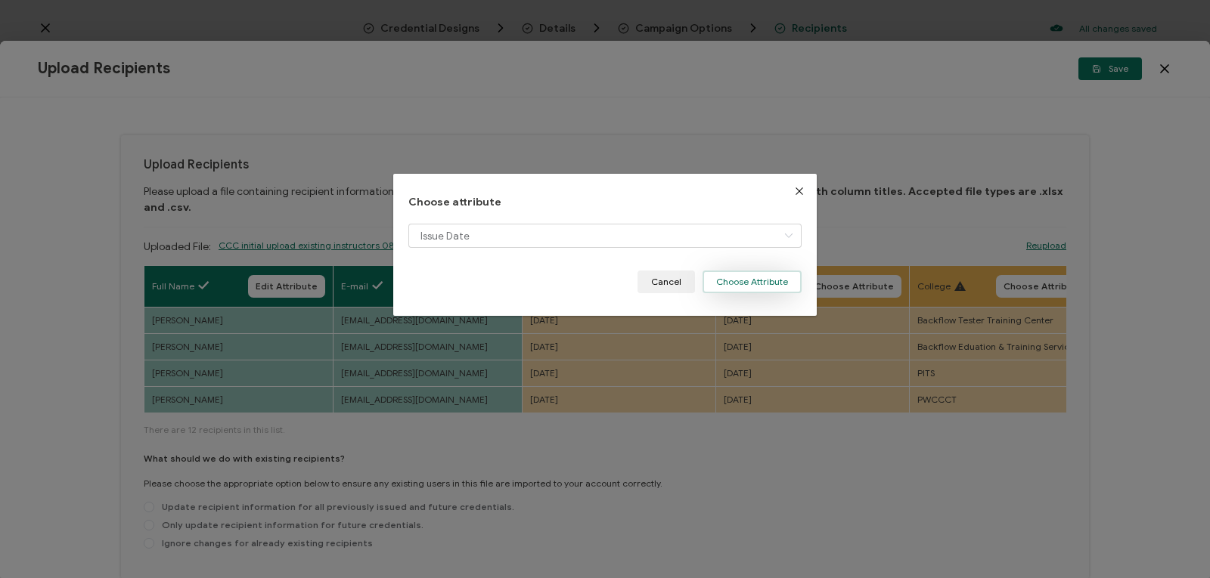
click at [742, 277] on button "Choose Attribute" at bounding box center [751, 282] width 99 height 23
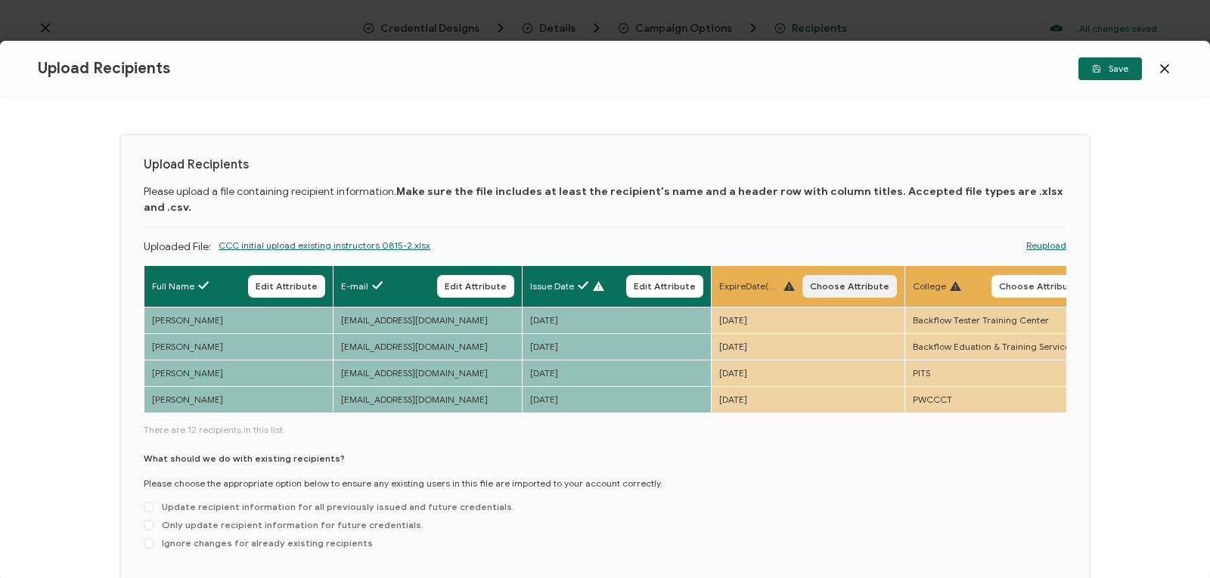
click at [823, 282] on span "Choose Attribute" at bounding box center [849, 286] width 79 height 9
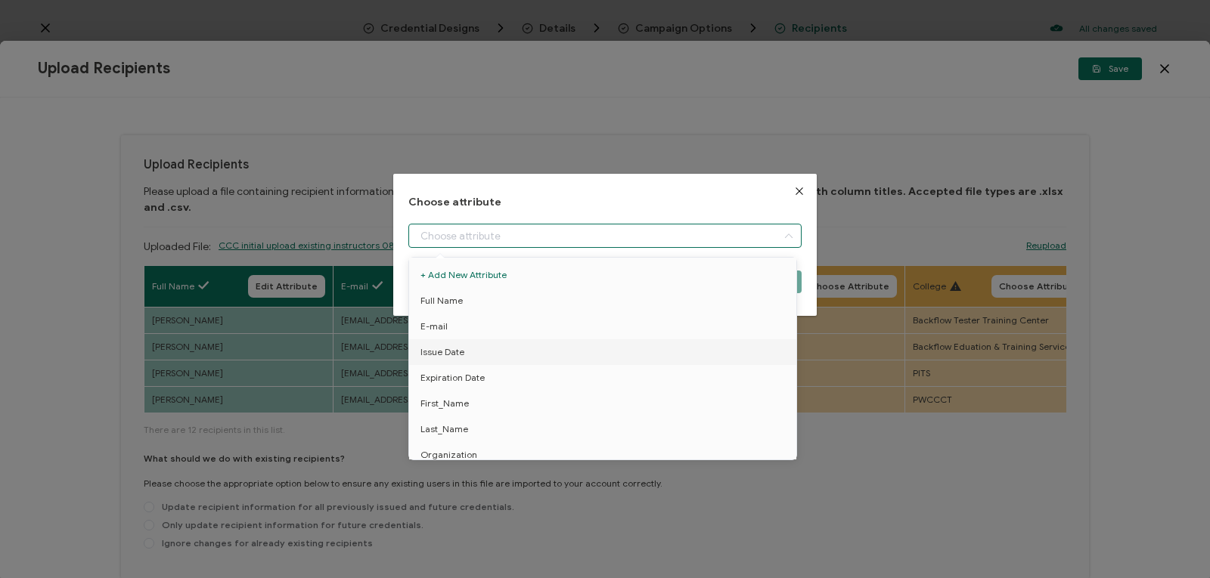
click at [758, 229] on input "dialog" at bounding box center [604, 236] width 393 height 24
click at [737, 373] on li "Expiration Date" at bounding box center [605, 378] width 400 height 26
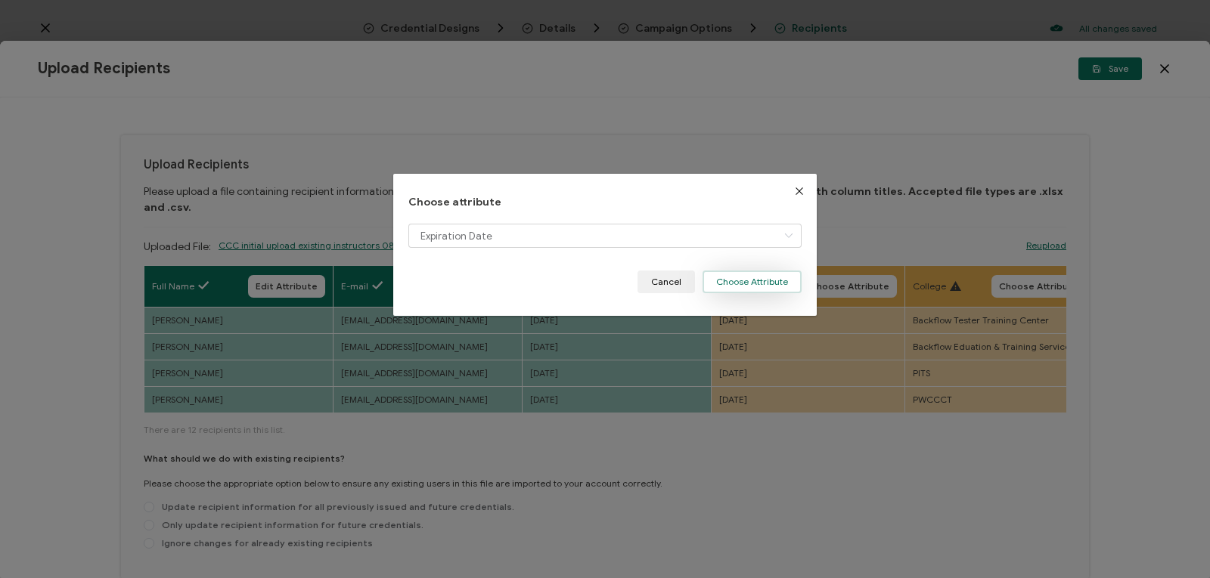
click at [779, 279] on button "Choose Attribute" at bounding box center [751, 282] width 99 height 23
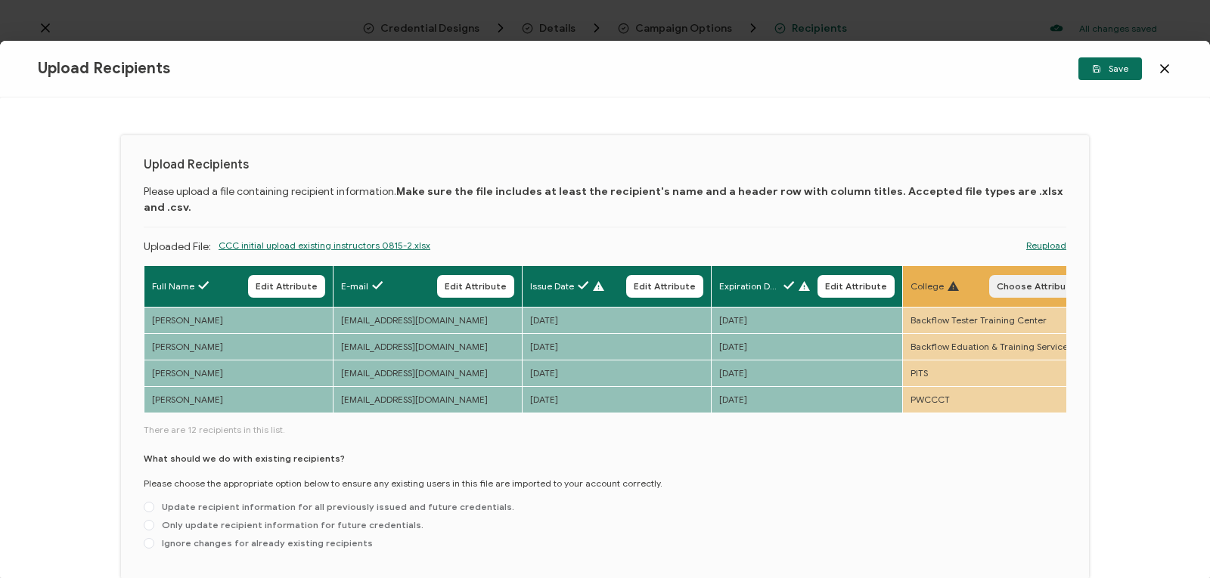
click at [1037, 282] on span "Choose Attribute" at bounding box center [1035, 286] width 79 height 9
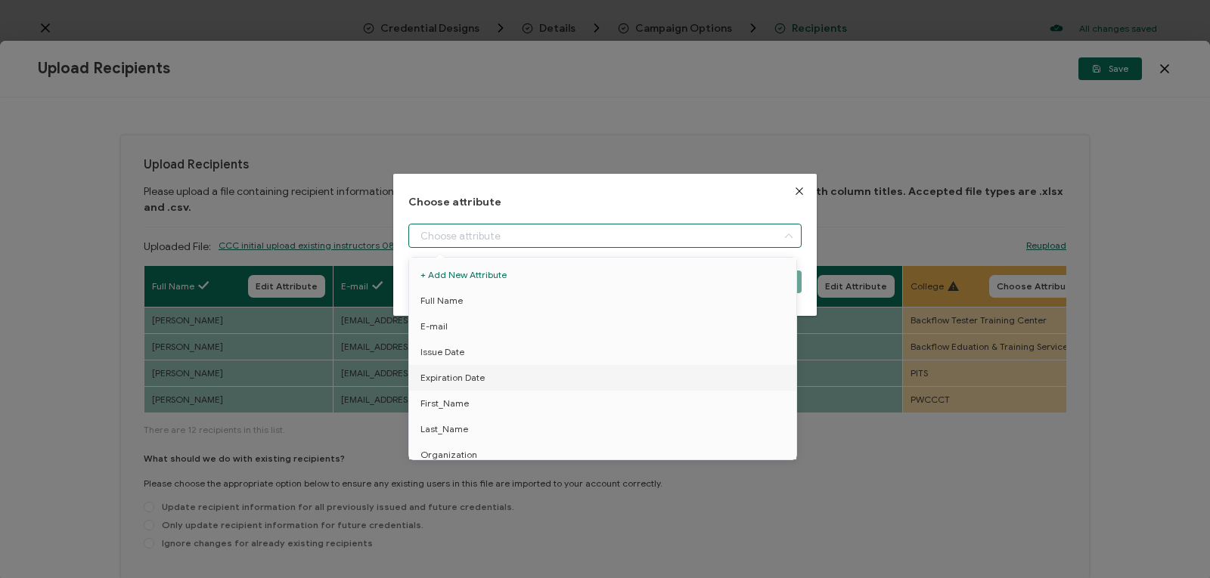
click at [773, 232] on div "dialog" at bounding box center [604, 236] width 393 height 24
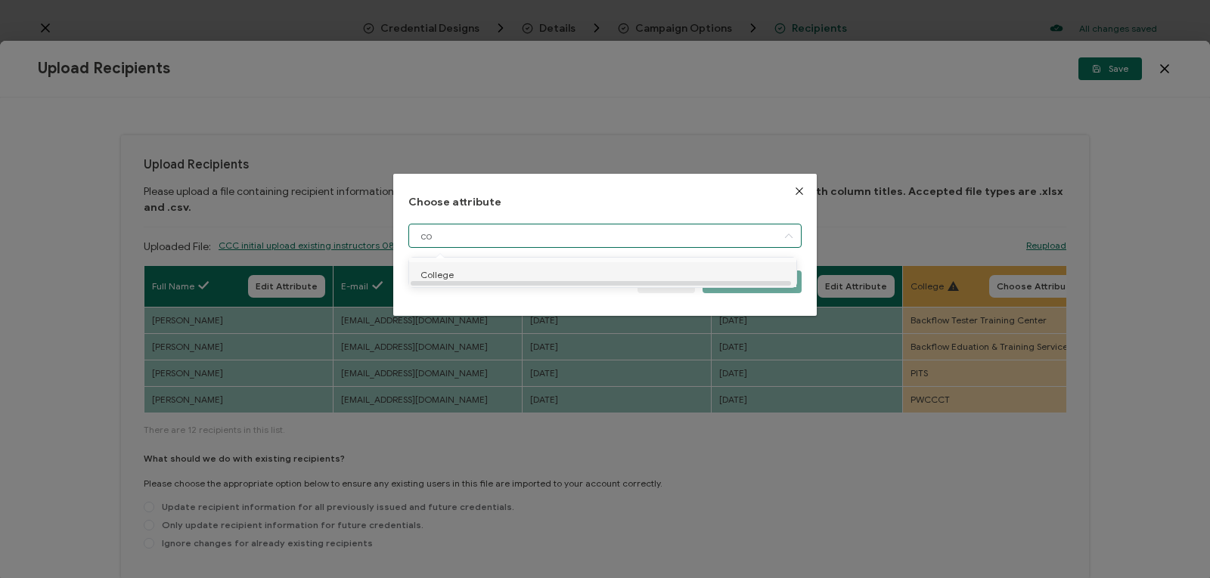
click at [541, 268] on li "College" at bounding box center [605, 275] width 400 height 26
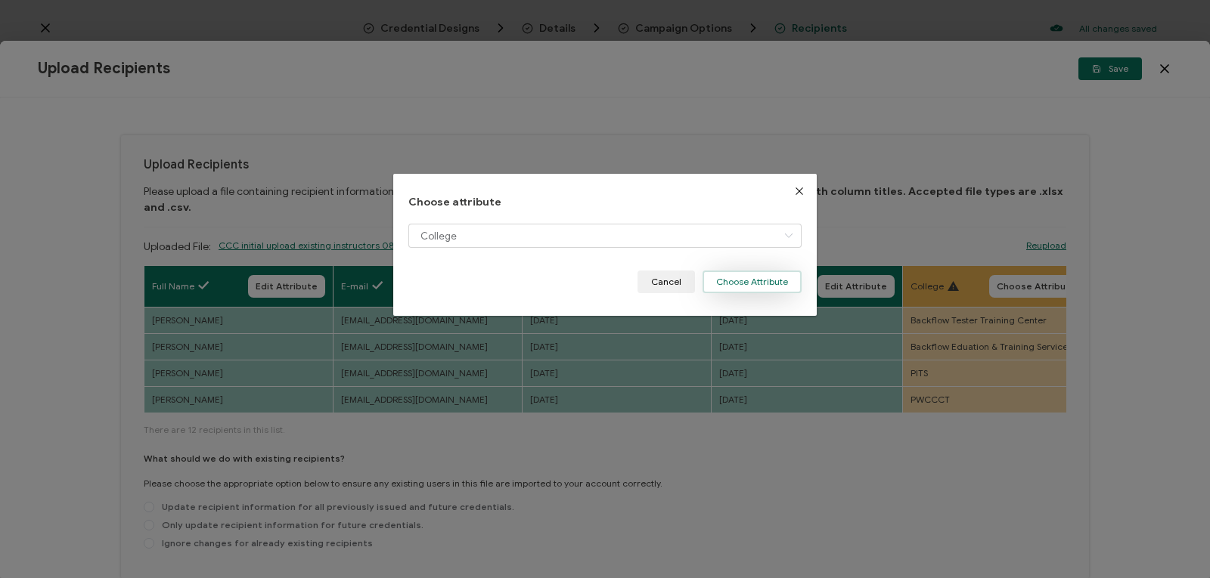
click at [776, 280] on button "Choose Attribute" at bounding box center [751, 282] width 99 height 23
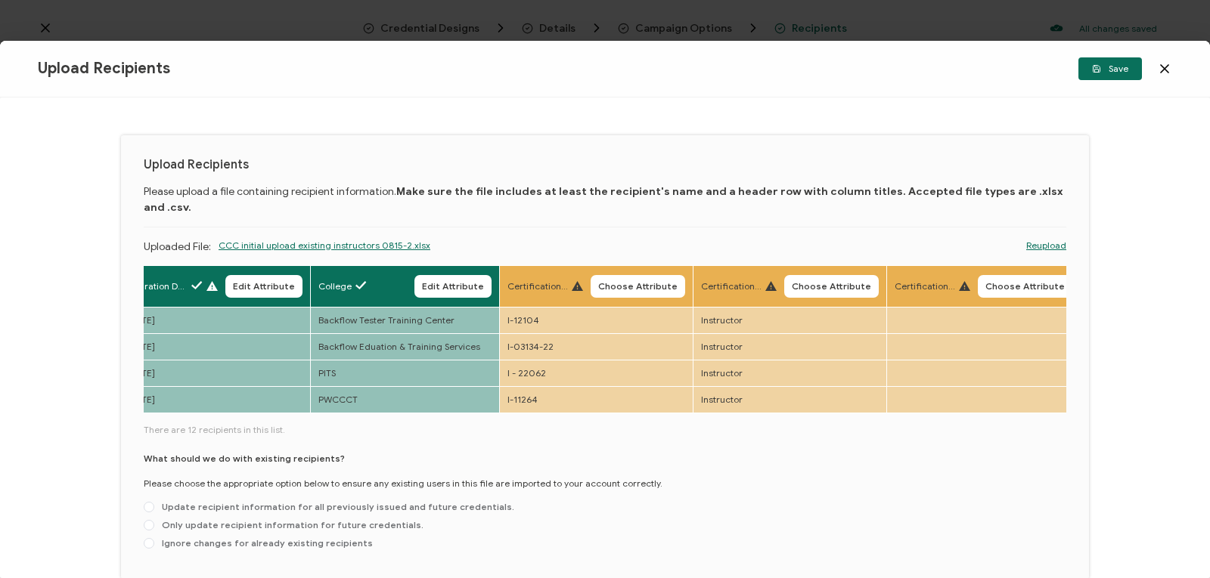
scroll to position [0, 594]
click at [571, 281] on icon at bounding box center [574, 286] width 11 height 10
click at [624, 282] on span "Choose Attribute" at bounding box center [635, 286] width 79 height 9
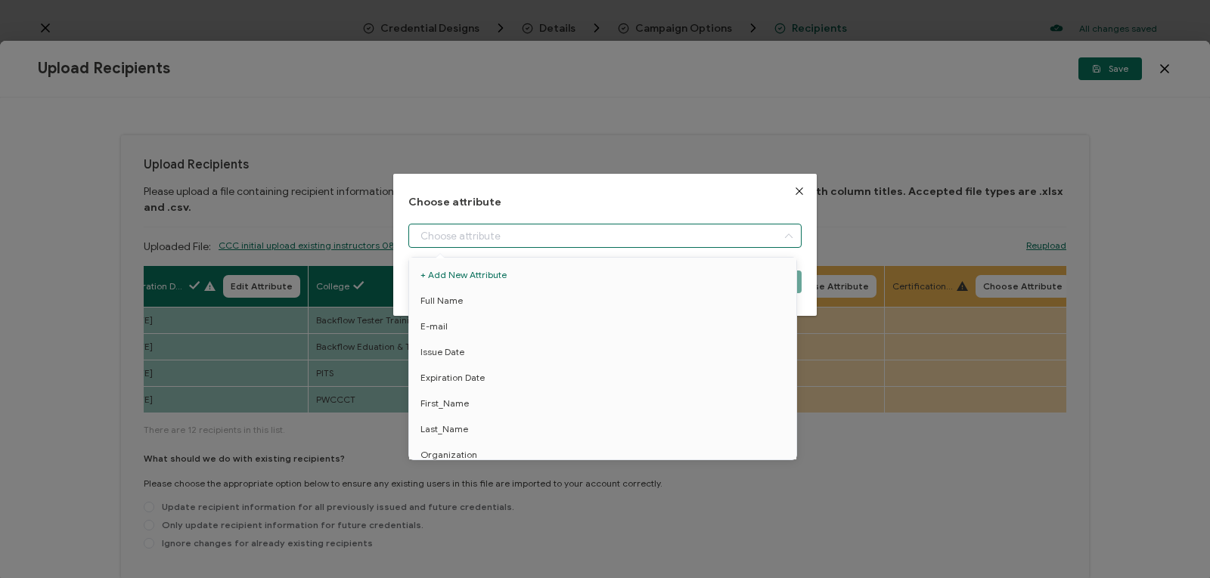
click at [707, 237] on input "dialog" at bounding box center [604, 236] width 393 height 24
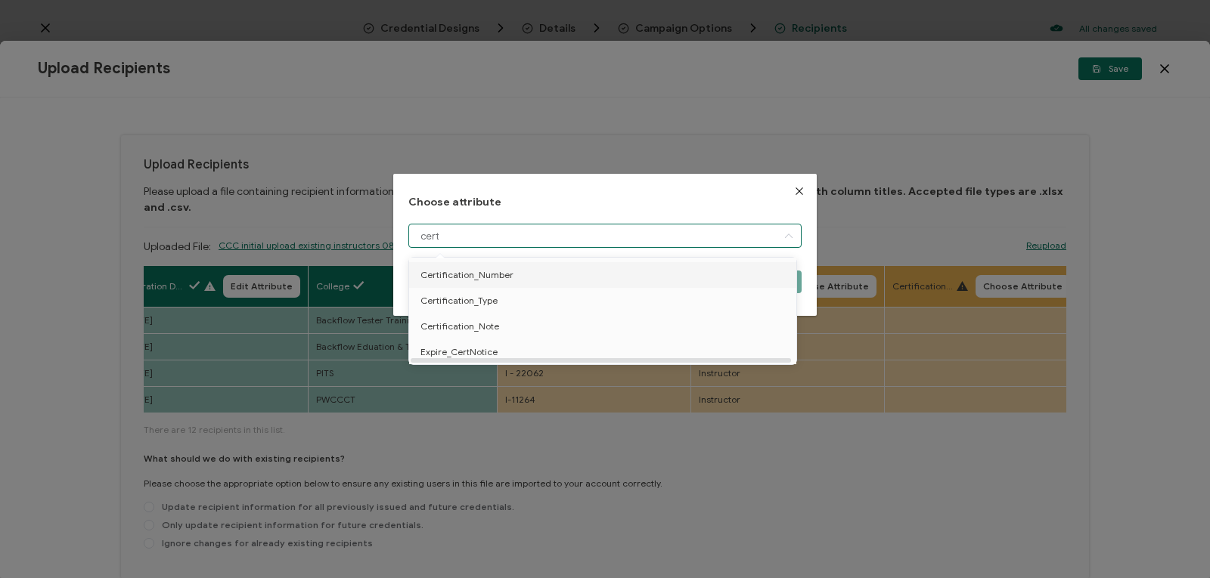
click at [595, 271] on li "Certification_Number" at bounding box center [605, 275] width 400 height 26
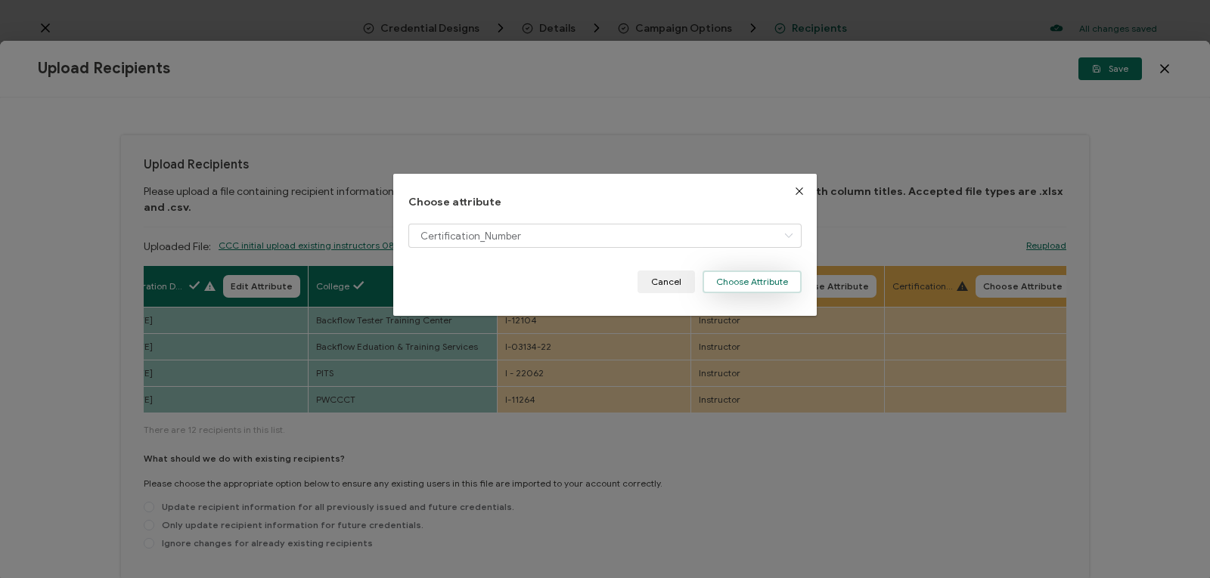
click at [721, 280] on button "Choose Attribute" at bounding box center [751, 282] width 99 height 23
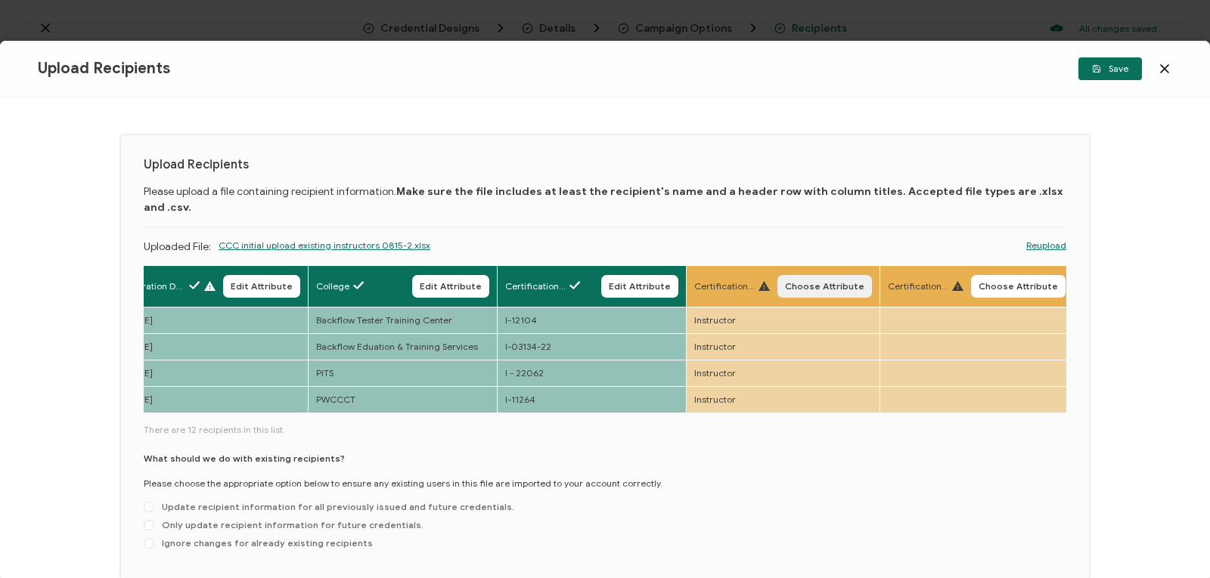
click at [809, 282] on span "Choose Attribute" at bounding box center [824, 286] width 79 height 9
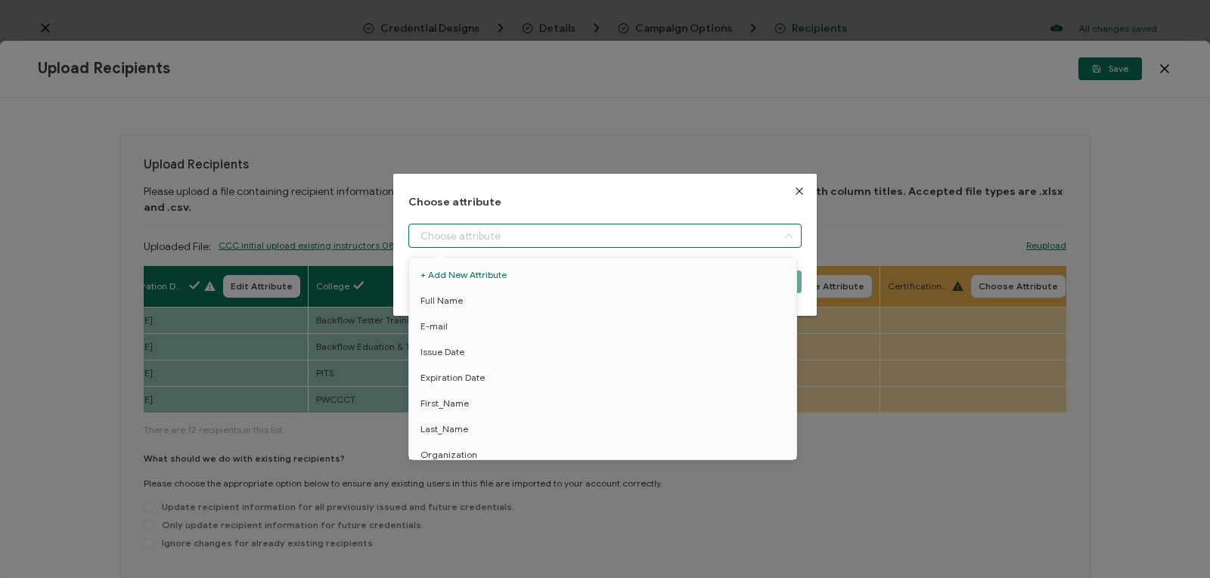
click at [721, 230] on input "dialog" at bounding box center [604, 236] width 393 height 24
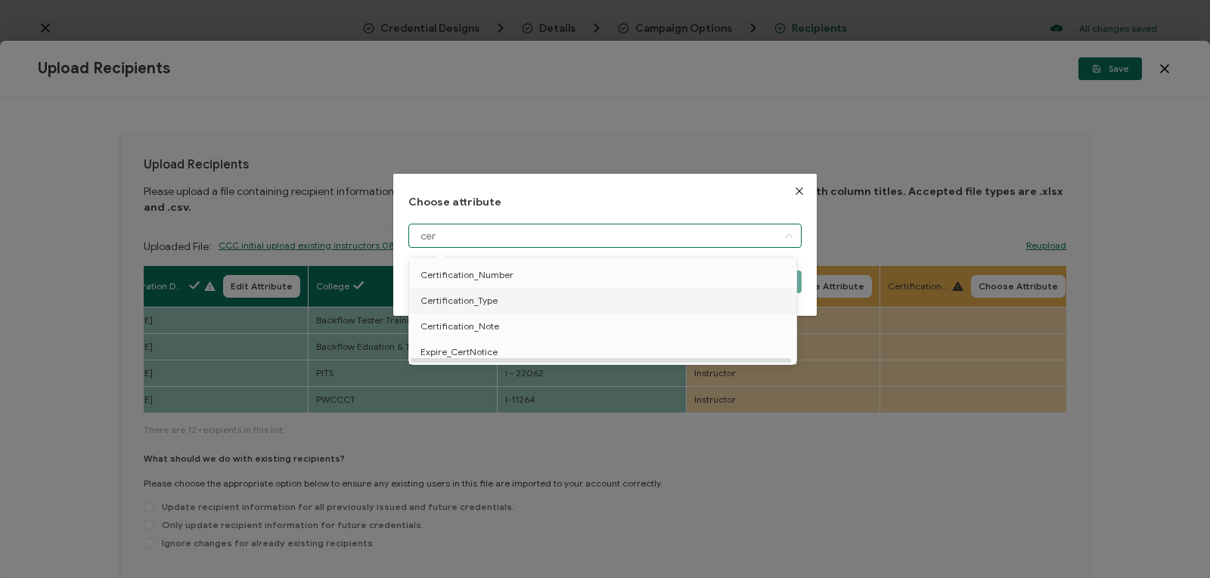
click at [580, 306] on li "Certification_Type" at bounding box center [605, 301] width 400 height 26
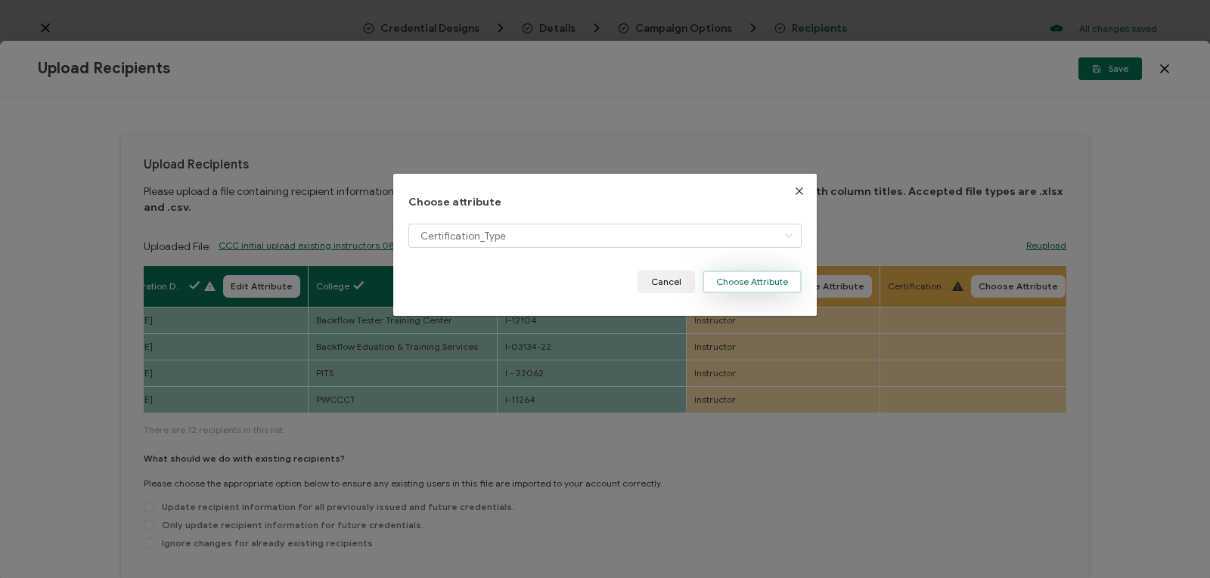
click at [723, 280] on button "Choose Attribute" at bounding box center [751, 282] width 99 height 23
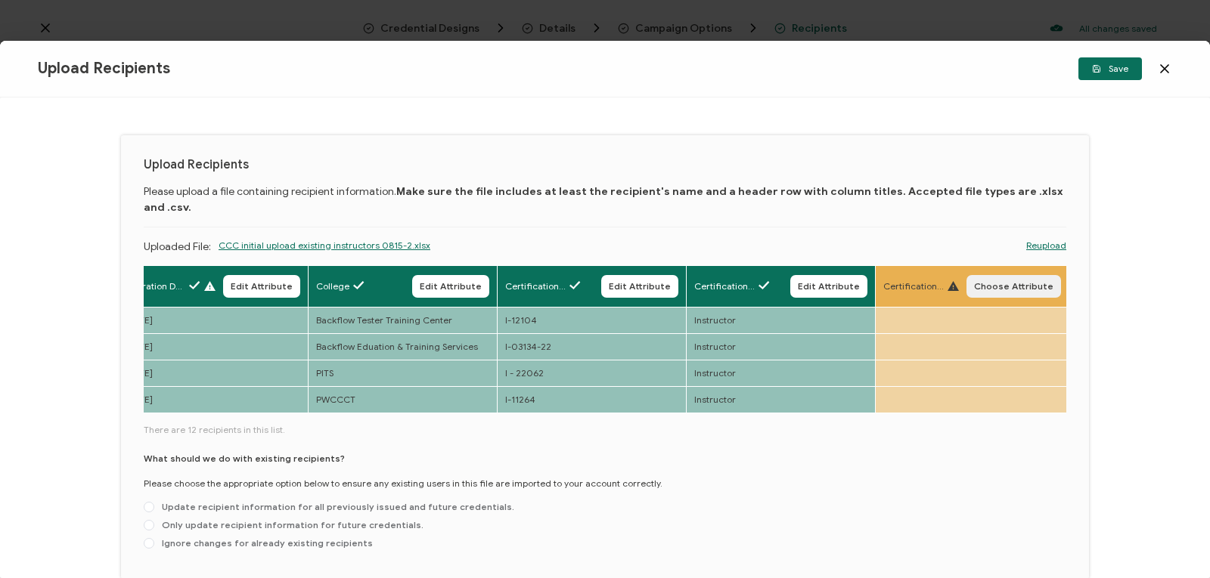
click at [975, 282] on span "Choose Attribute" at bounding box center [1013, 286] width 79 height 9
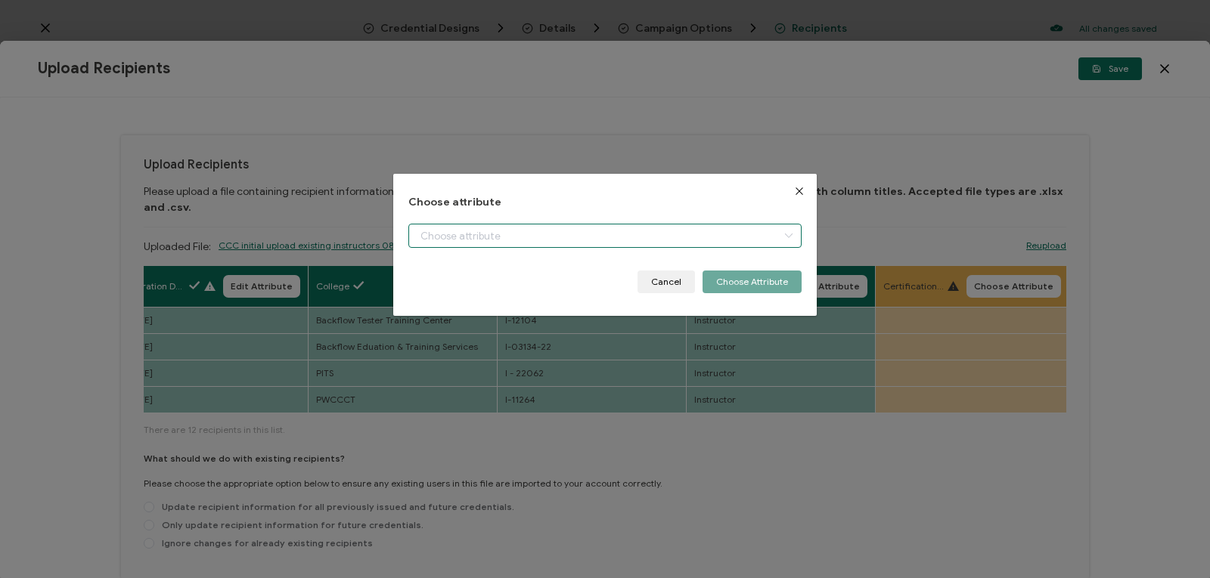
click at [737, 231] on input "dialog" at bounding box center [604, 236] width 393 height 24
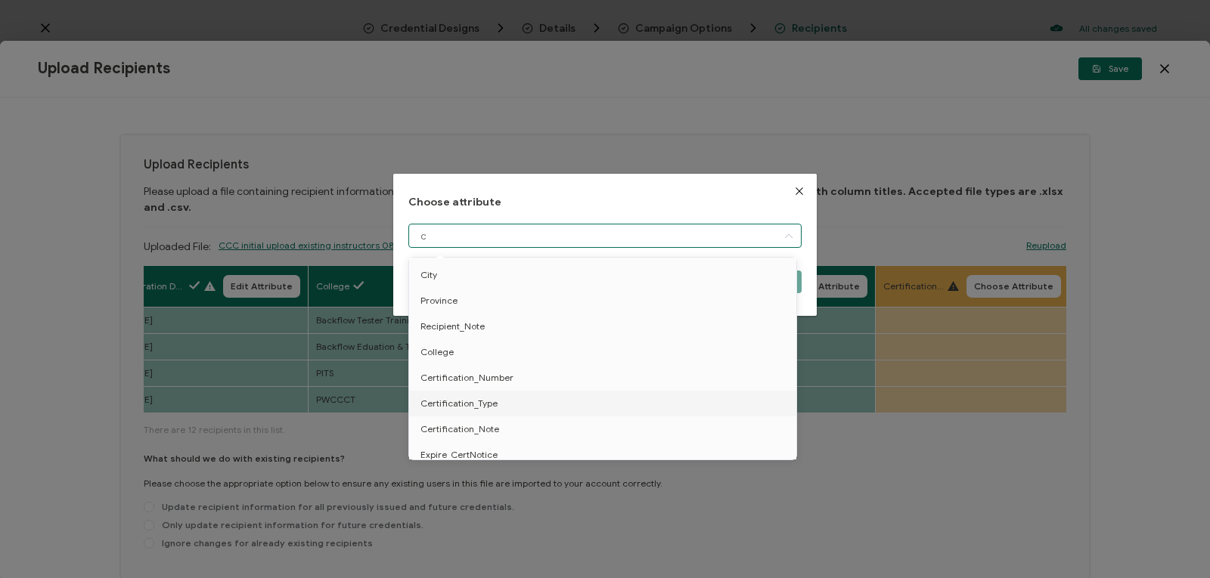
click at [737, 231] on input "c" at bounding box center [604, 236] width 393 height 24
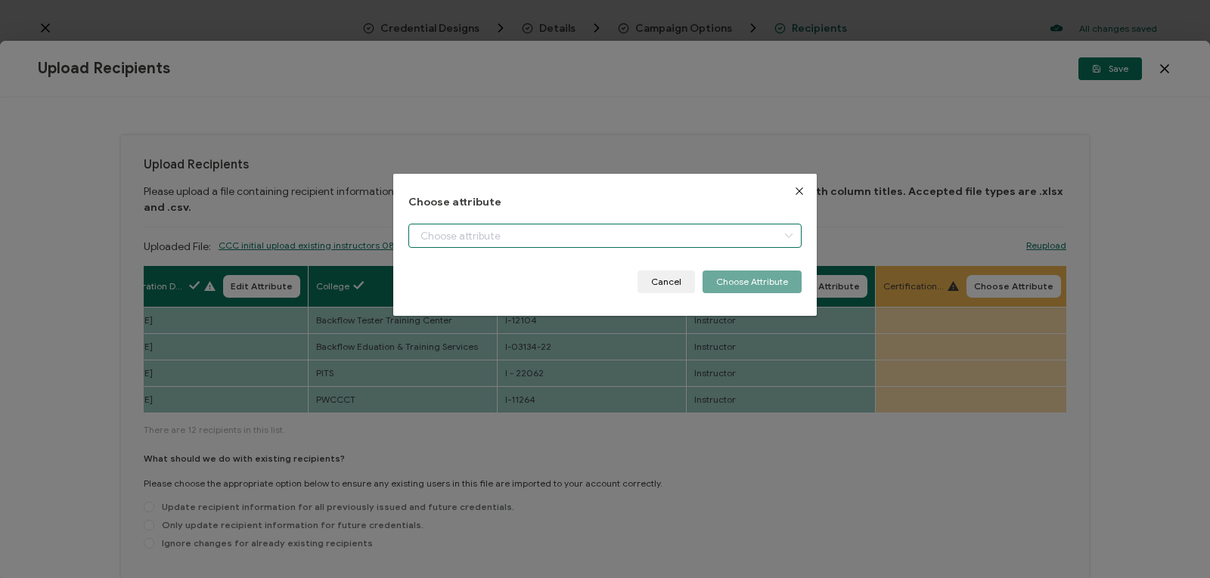
click at [678, 232] on input "dialog" at bounding box center [604, 236] width 393 height 24
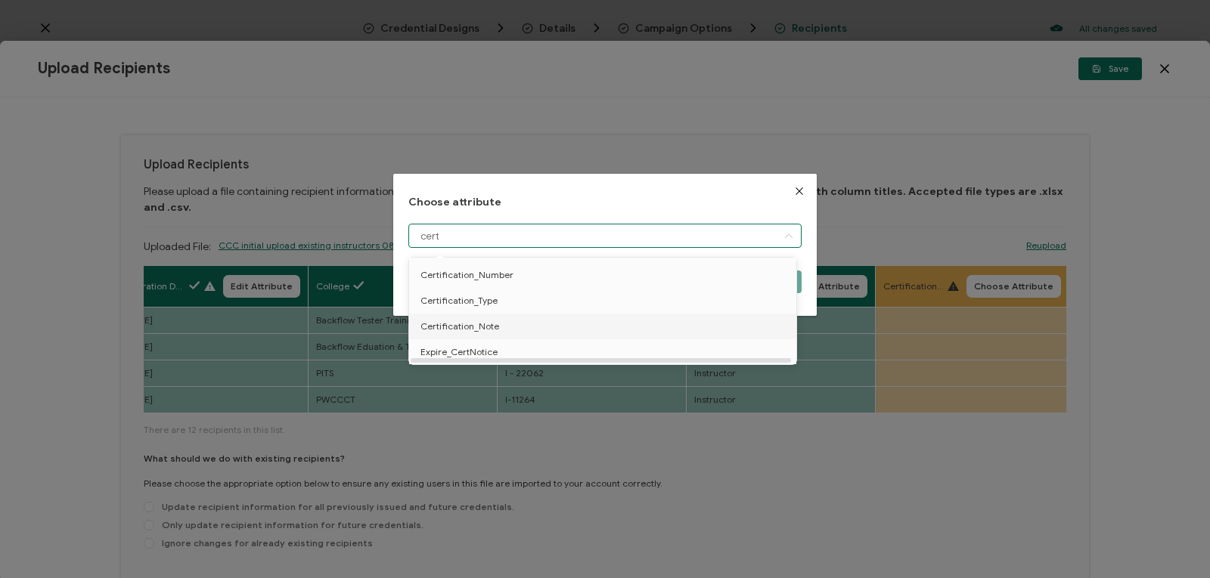
click at [660, 329] on li "Certification_Note" at bounding box center [605, 327] width 400 height 26
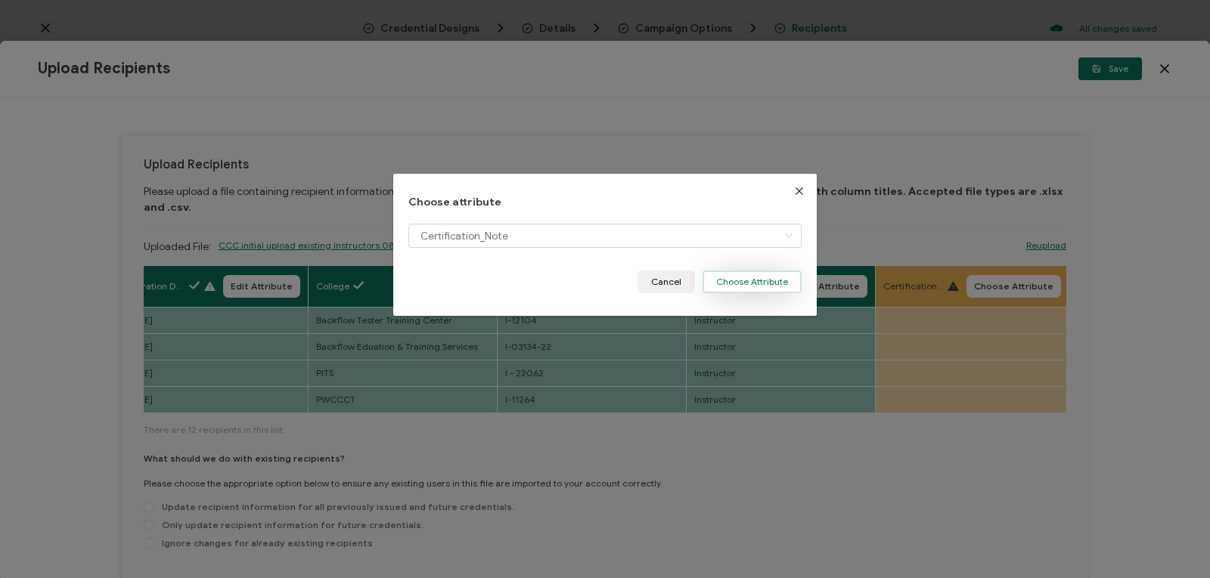
click at [748, 275] on button "Choose Attribute" at bounding box center [751, 282] width 99 height 23
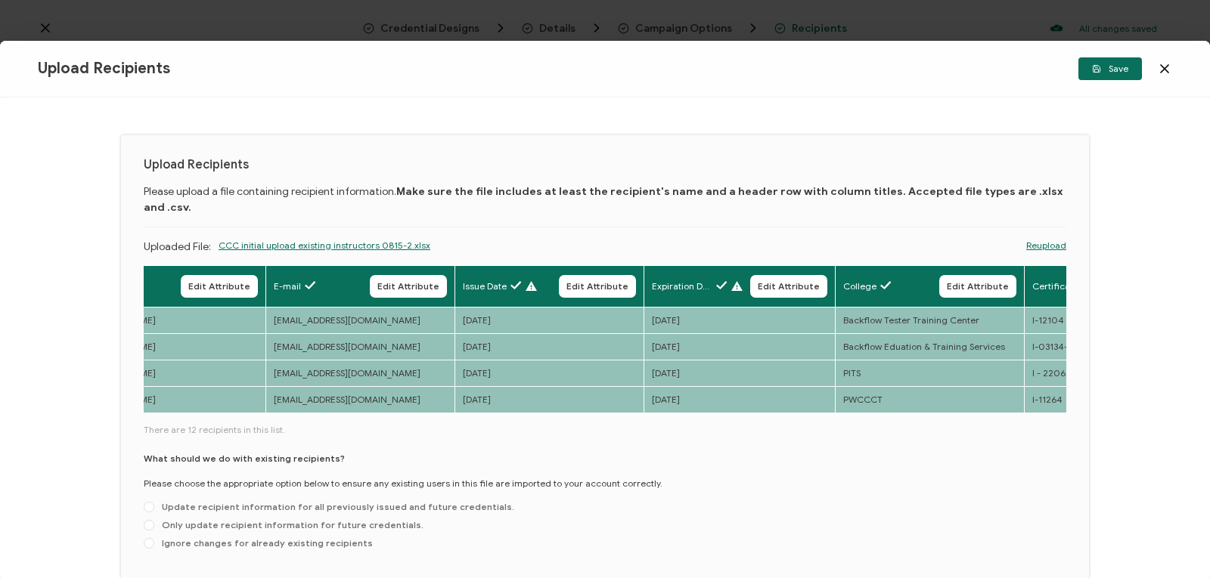
scroll to position [0, 0]
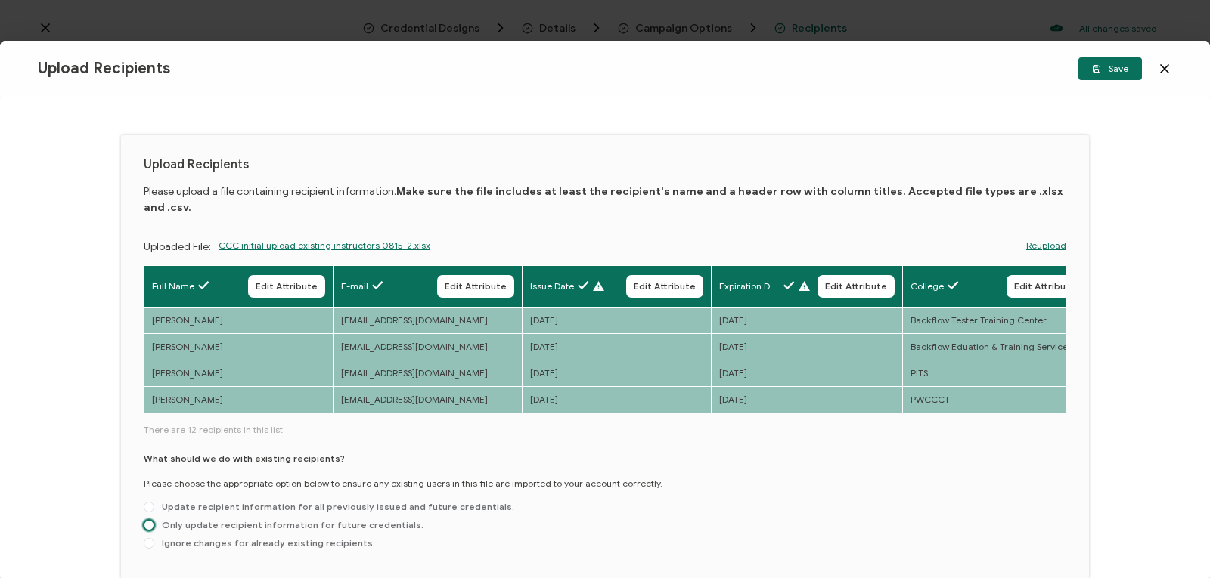
click at [150, 520] on span at bounding box center [149, 525] width 11 height 11
click at [150, 520] on input "Only update recipient information for future credentials." at bounding box center [149, 526] width 11 height 12
click at [1099, 65] on icon "button" at bounding box center [1096, 68] width 9 height 9
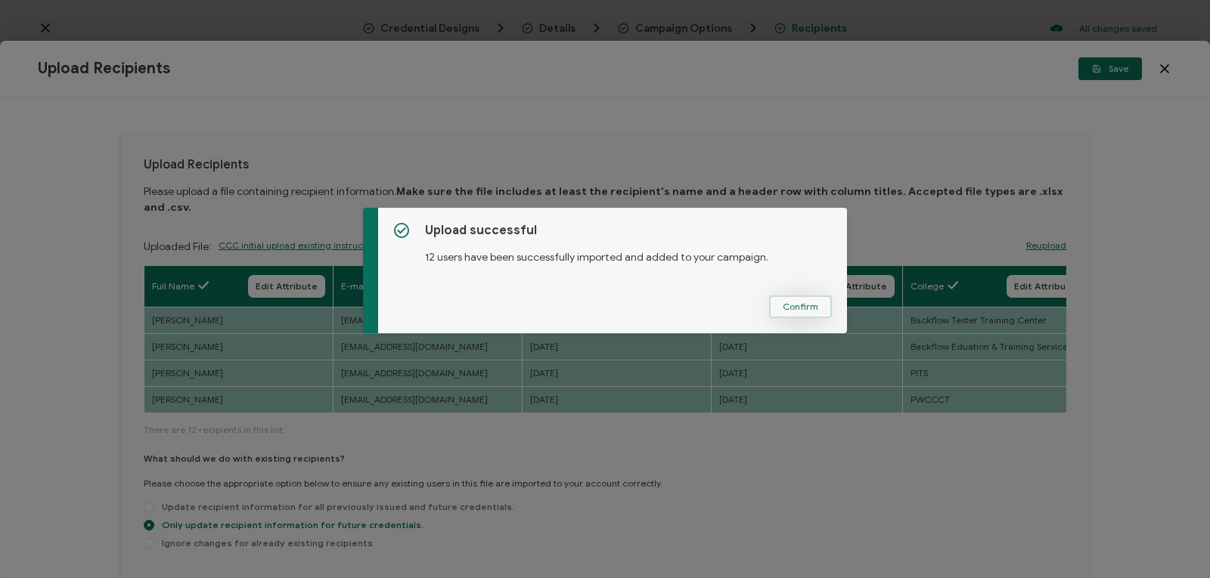
click at [802, 311] on span "Confirm" at bounding box center [801, 306] width 36 height 9
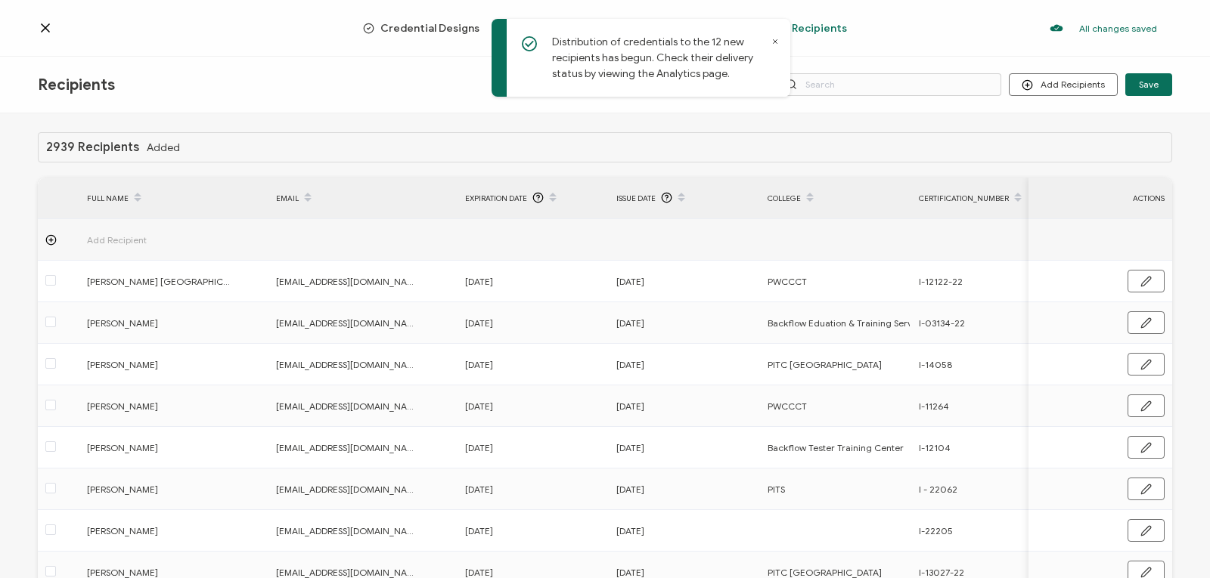
scroll to position [132, 0]
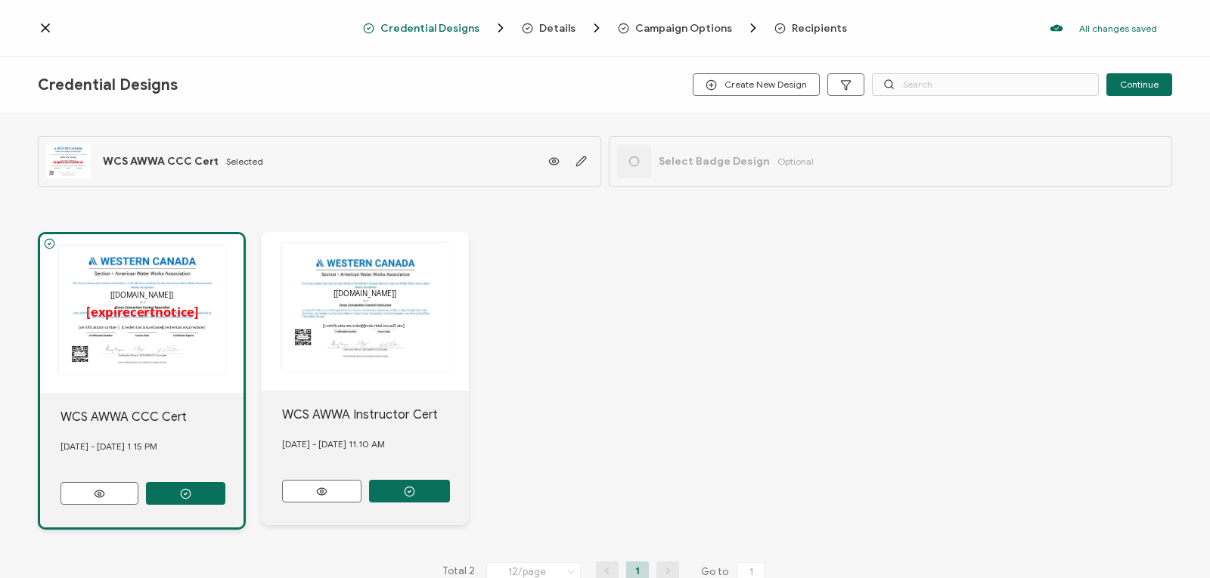
click at [820, 29] on span "Recipients" at bounding box center [819, 28] width 55 height 11
click at [796, 20] on span "Recipients" at bounding box center [810, 27] width 73 height 15
click at [796, 33] on span "Recipients" at bounding box center [819, 28] width 55 height 11
click at [795, 28] on span "Recipients" at bounding box center [819, 28] width 55 height 11
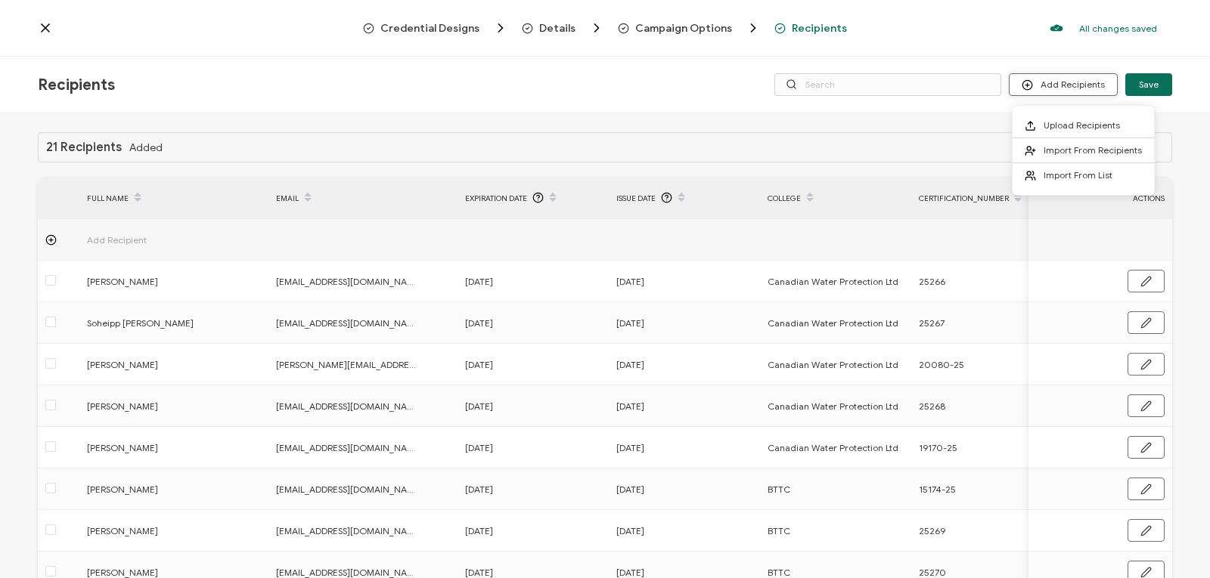
click at [1067, 85] on button "Add Recipients" at bounding box center [1063, 84] width 109 height 23
click at [38, 21] on icon at bounding box center [45, 27] width 15 height 15
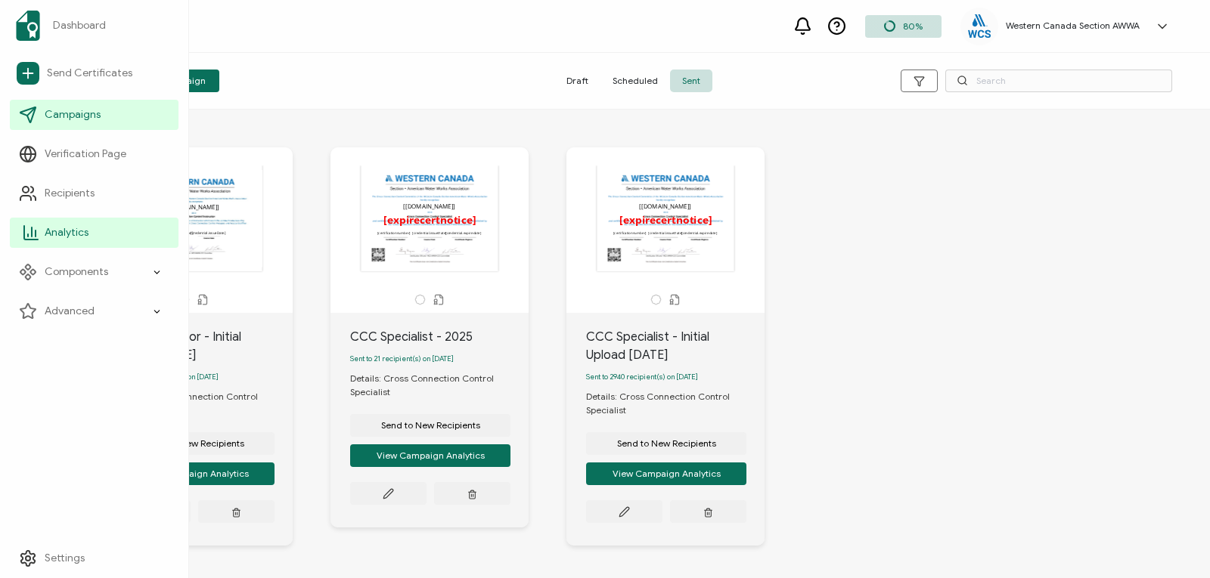
click at [83, 232] on span "Analytics" at bounding box center [67, 232] width 44 height 15
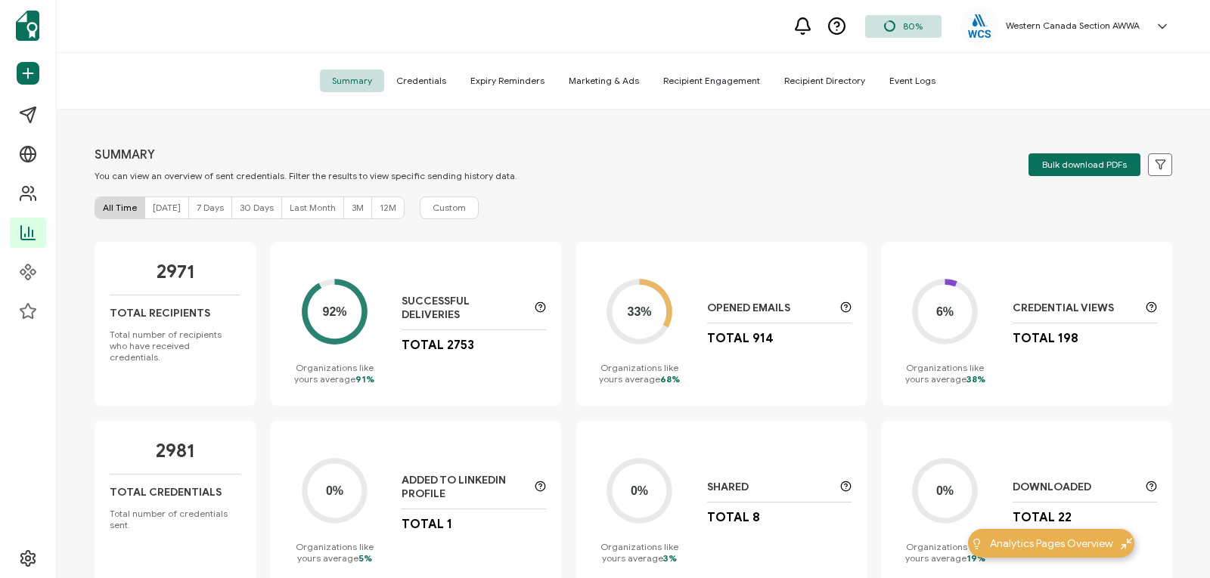
click at [644, 324] on circle at bounding box center [639, 311] width 47 height 47
click at [163, 197] on div "Today" at bounding box center [167, 207] width 44 height 21
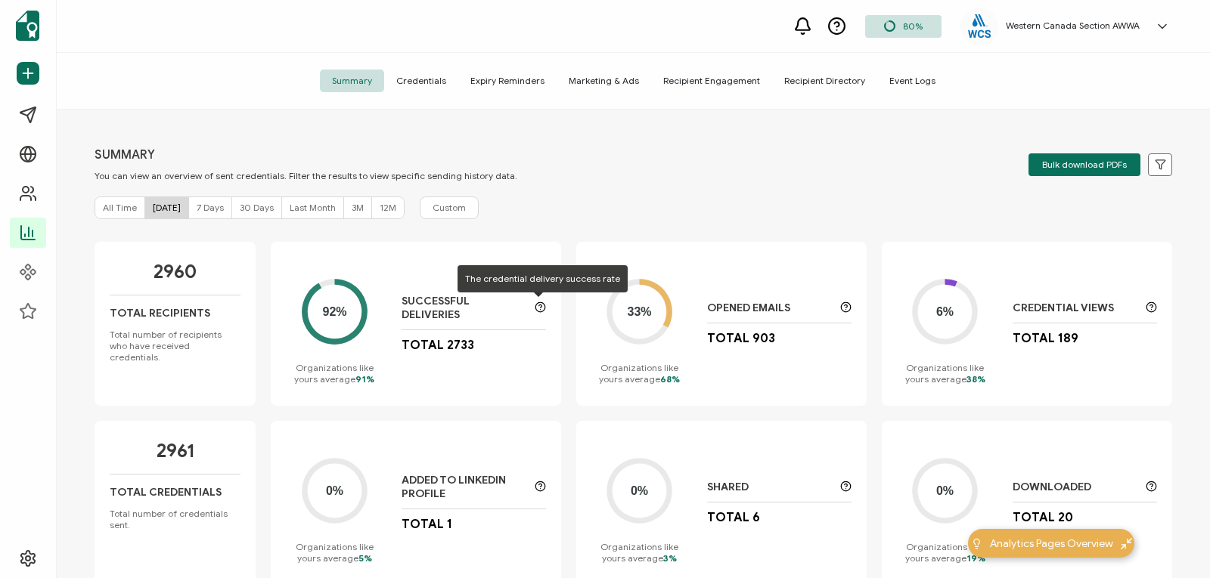
click at [537, 308] on icon at bounding box center [540, 307] width 11 height 11
click at [432, 75] on span "Credentials" at bounding box center [421, 81] width 74 height 23
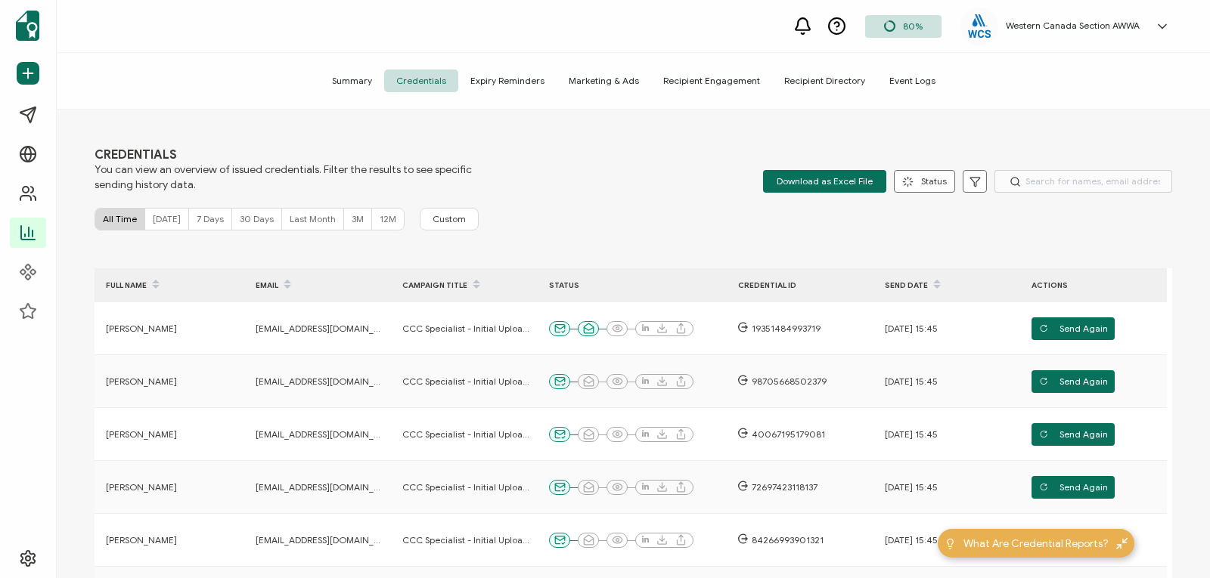
click at [677, 80] on span "Recipient Engagement" at bounding box center [711, 81] width 121 height 23
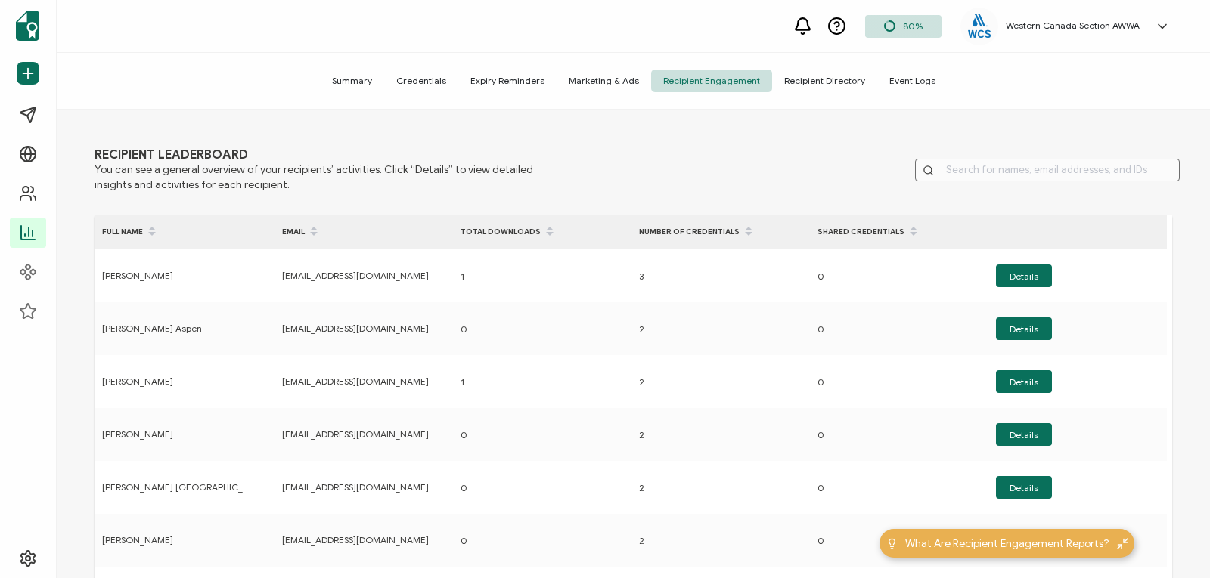
click at [352, 79] on span "Summary" at bounding box center [352, 81] width 64 height 23
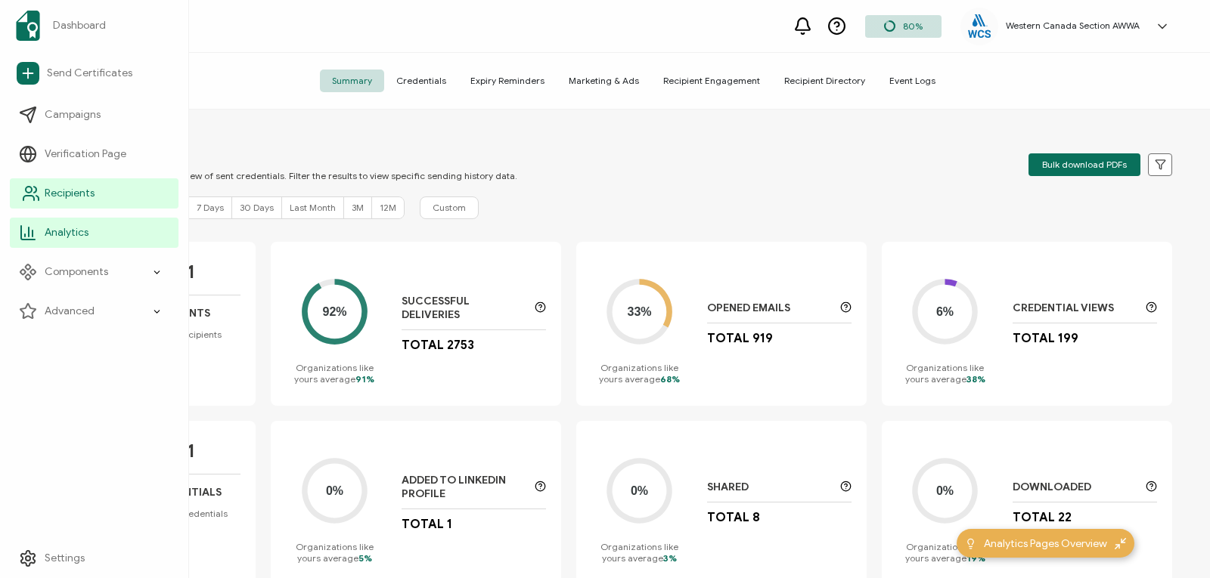
click at [31, 199] on icon at bounding box center [31, 193] width 18 height 18
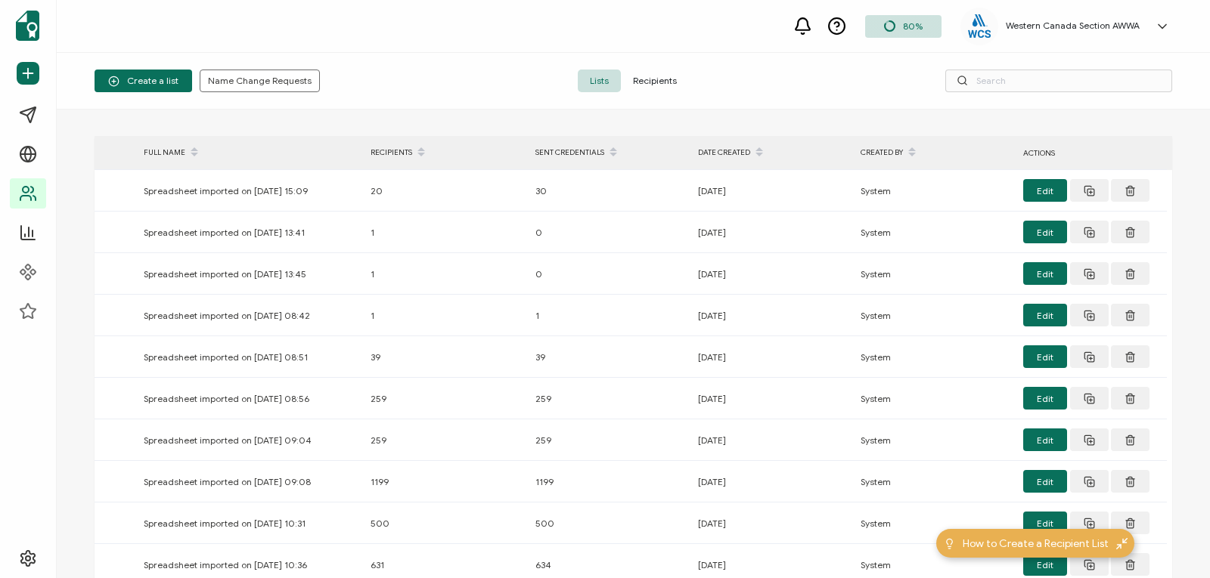
click at [662, 81] on span "Recipients" at bounding box center [655, 81] width 68 height 23
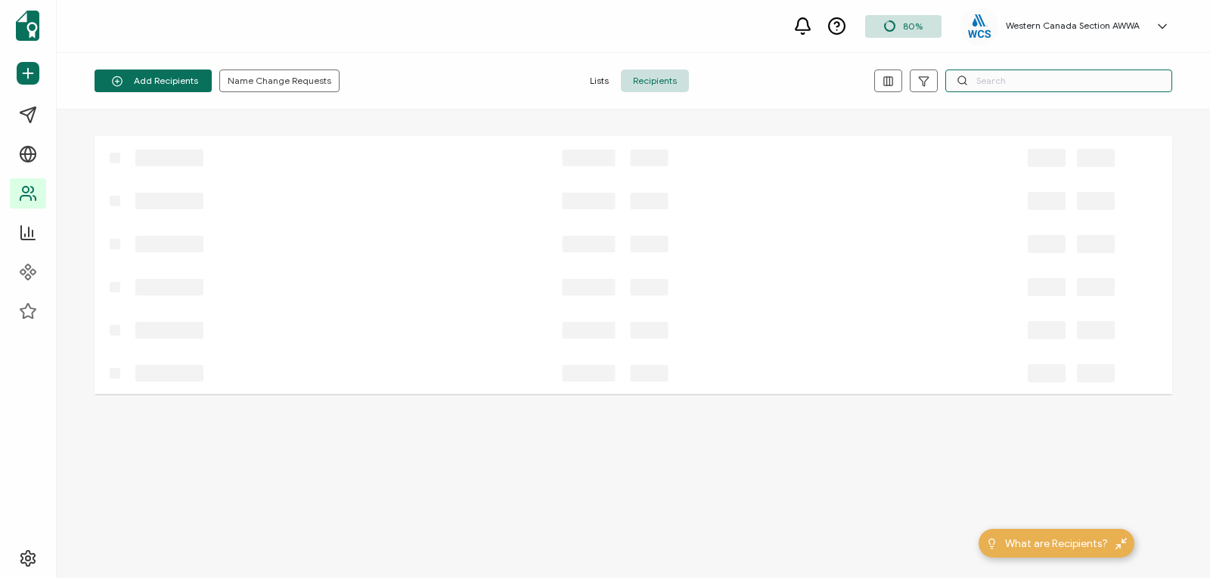
click at [1029, 82] on input "text" at bounding box center [1058, 81] width 227 height 23
type input "travis thom"
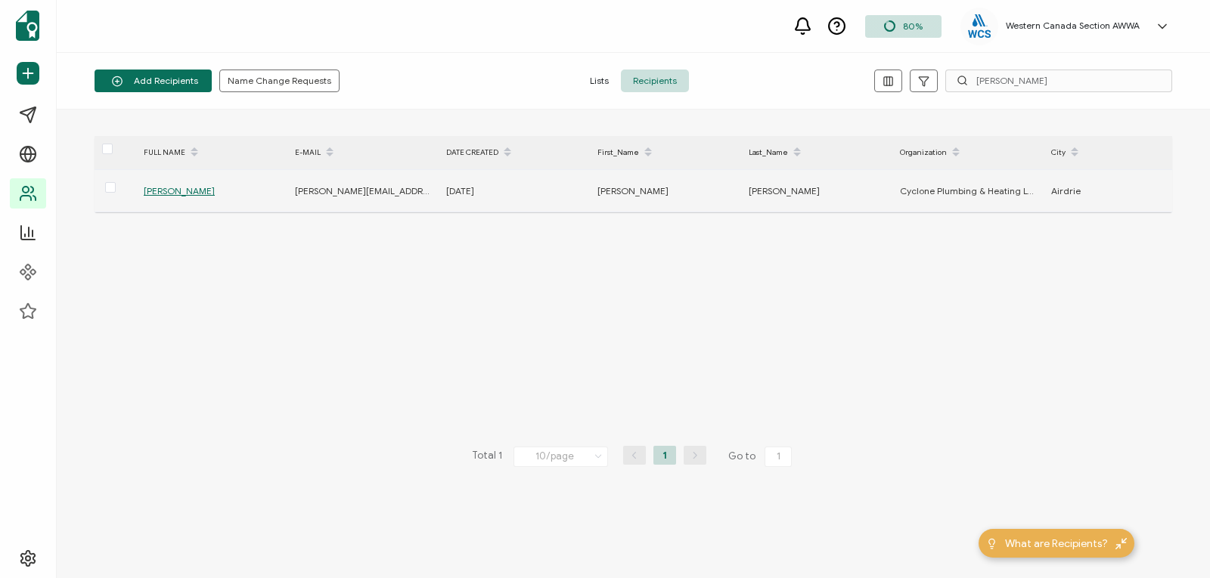
click at [173, 191] on span "Travis Thompson" at bounding box center [179, 190] width 71 height 11
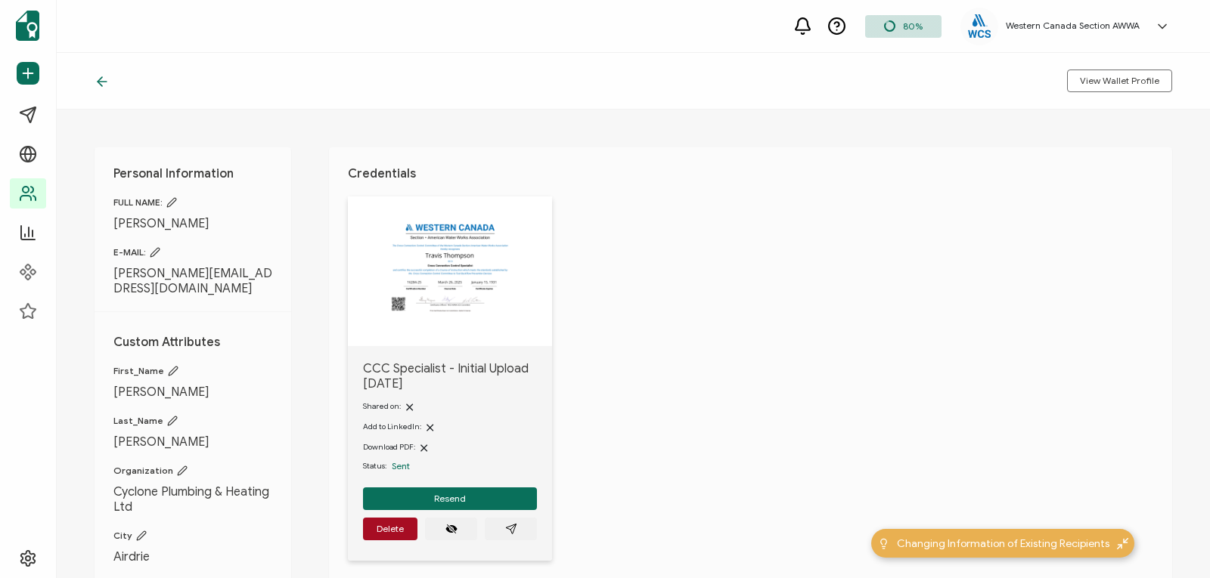
click at [472, 287] on img at bounding box center [449, 268] width 137 height 106
click at [513, 528] on icon "paper plane outline" at bounding box center [511, 529] width 12 height 12
